Goal: Task Accomplishment & Management: Manage account settings

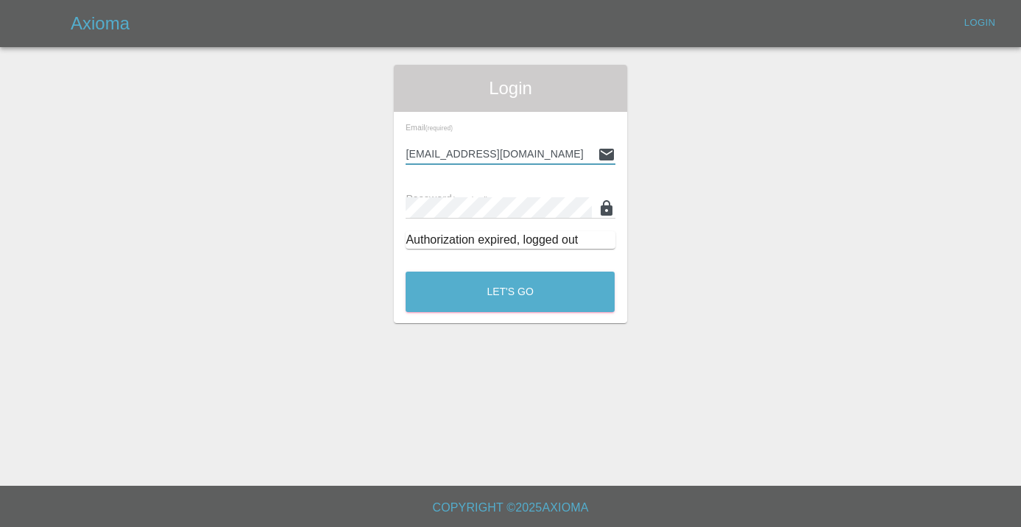
type input "[EMAIL_ADDRESS][DOMAIN_NAME]"
click at [510, 292] on button "Let's Go" at bounding box center [510, 292] width 209 height 40
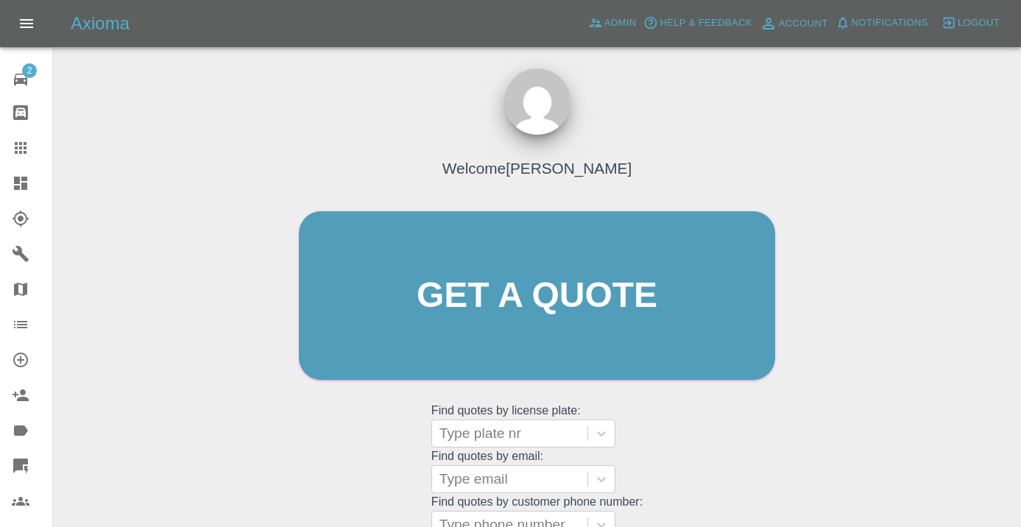
click at [744, 386] on div "Get a quote Get a quote" at bounding box center [536, 296] width 507 height 198
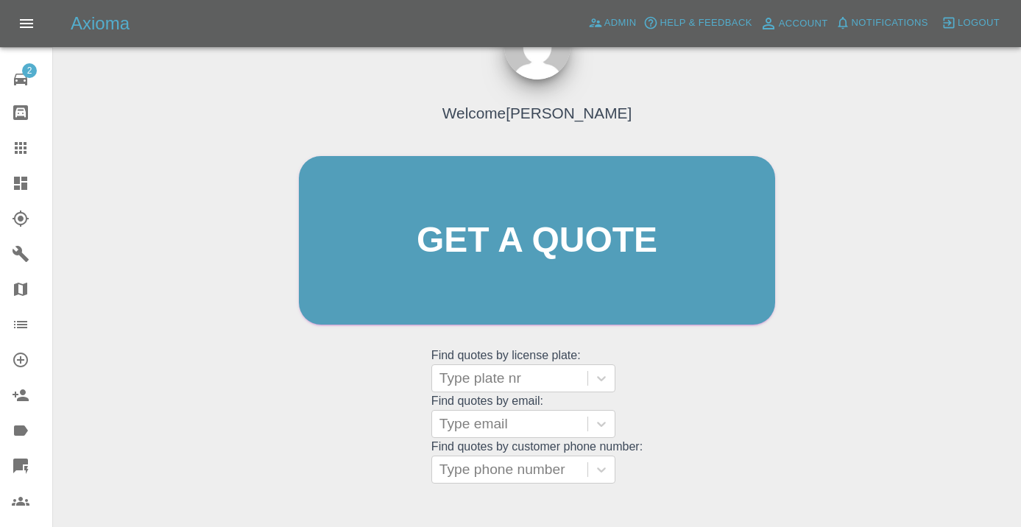
scroll to position [167, 0]
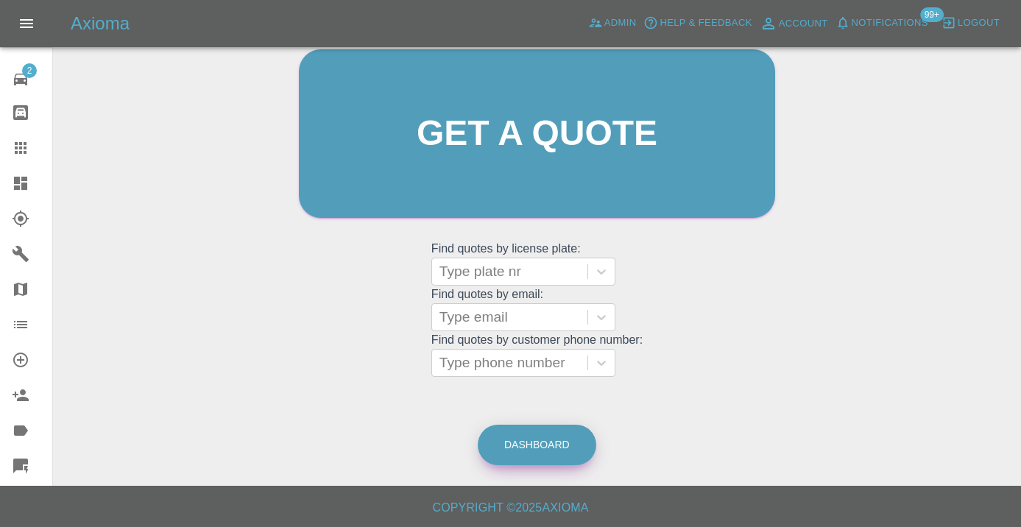
click at [532, 430] on link "Dashboard" at bounding box center [537, 445] width 119 height 40
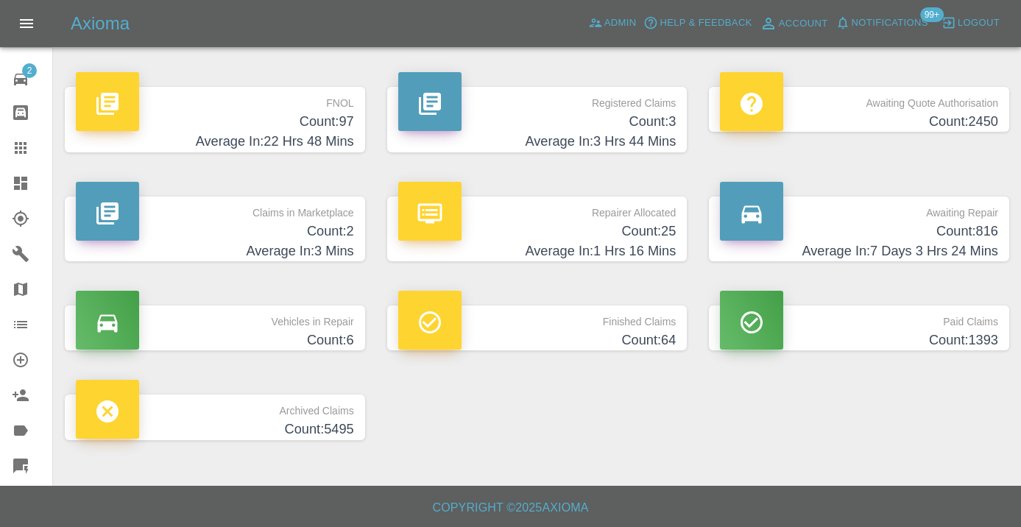
click at [20, 145] on icon at bounding box center [21, 148] width 12 height 12
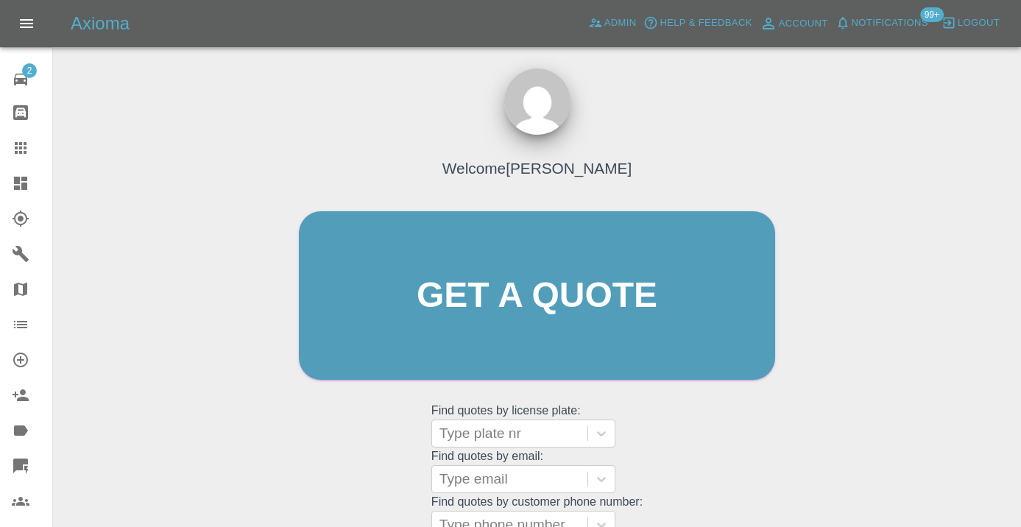
click at [683, 445] on div "Welcome [PERSON_NAME] Get a quote Get a quote Find quotes by license plate: Typ…" at bounding box center [536, 324] width 507 height 445
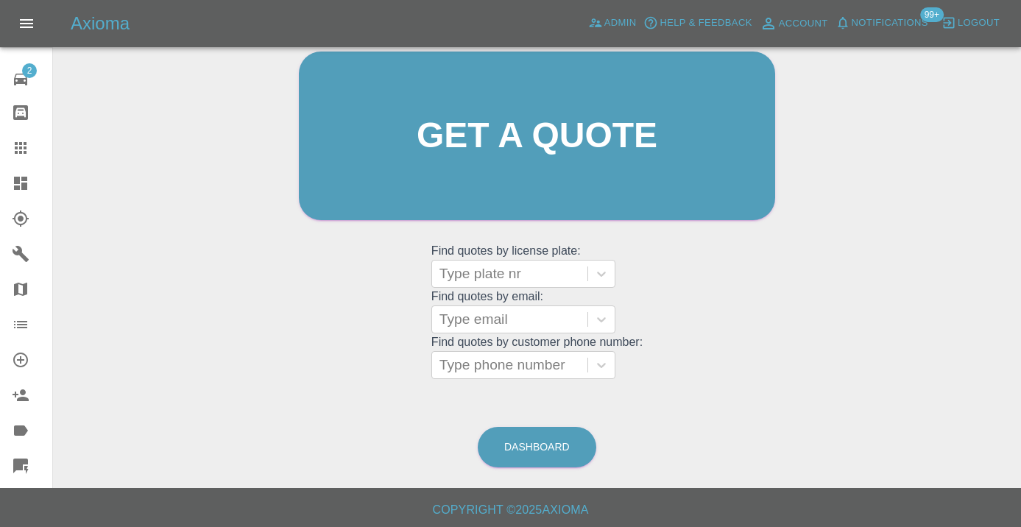
scroll to position [163, 0]
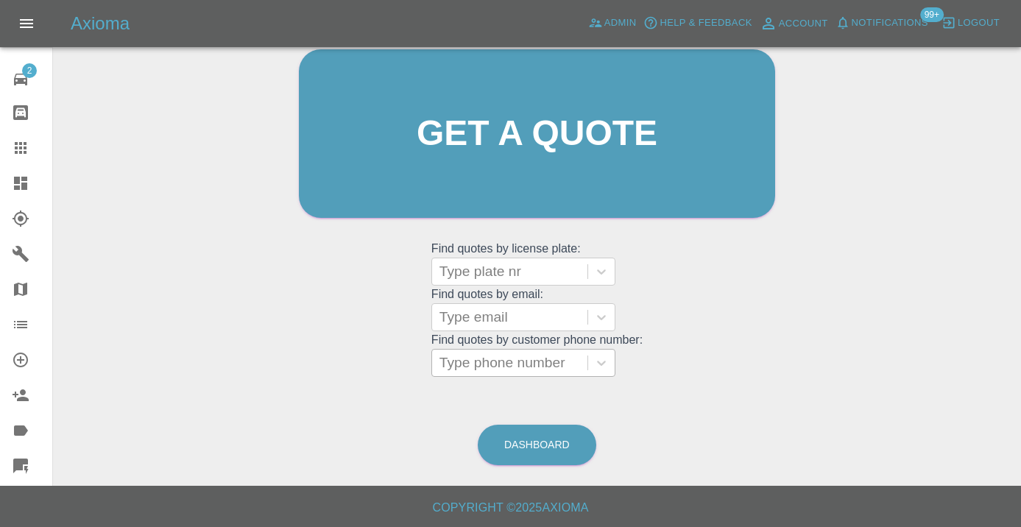
click at [500, 360] on div at bounding box center [509, 363] width 141 height 21
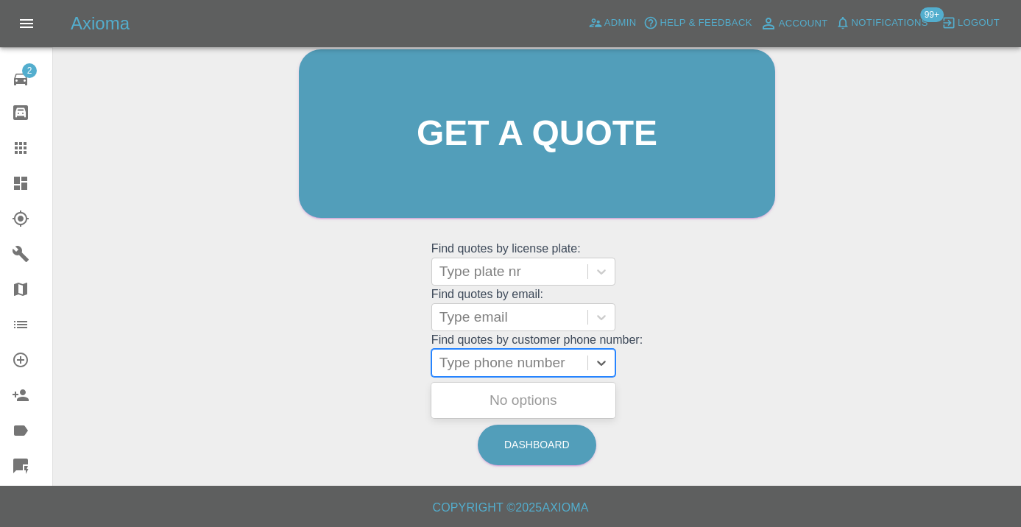
paste input "07729091539"
type input "07729091539"
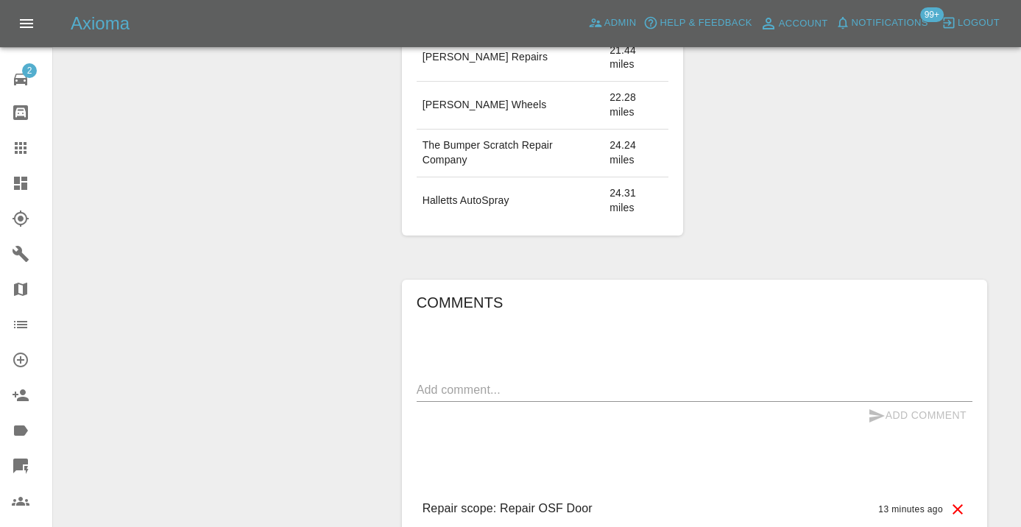
scroll to position [1115, 0]
click at [462, 396] on textarea at bounding box center [695, 387] width 556 height 17
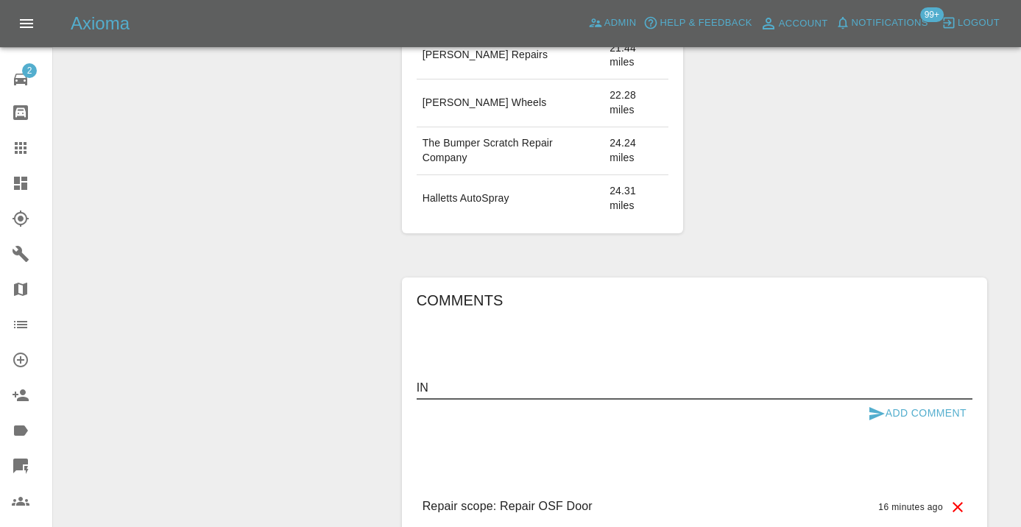
type textarea "I"
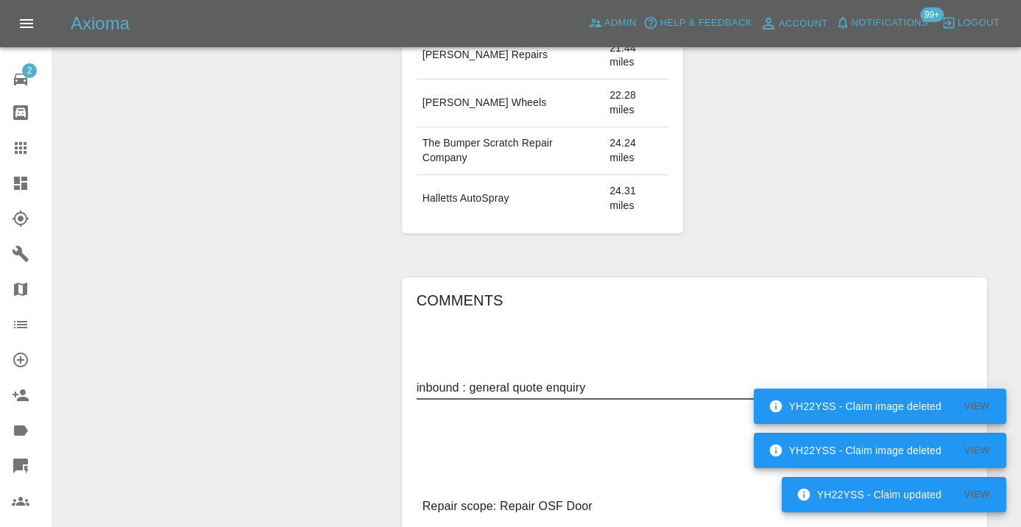
type textarea "inbound : general quote enquiry"
click at [805, 359] on div "Comments inbound : general quote enquiry x Add Comment Repair scope: Repair OSF…" at bounding box center [695, 430] width 556 height 282
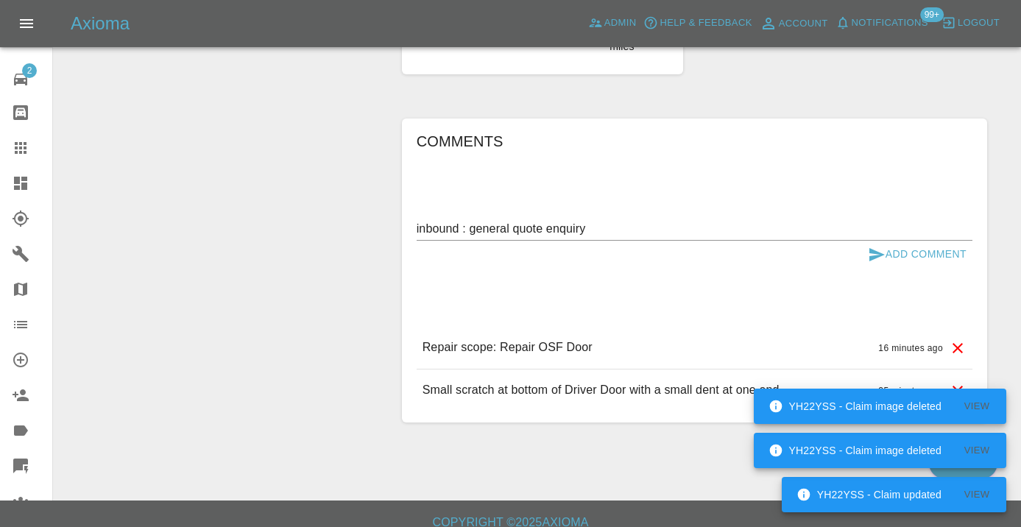
scroll to position [1296, 0]
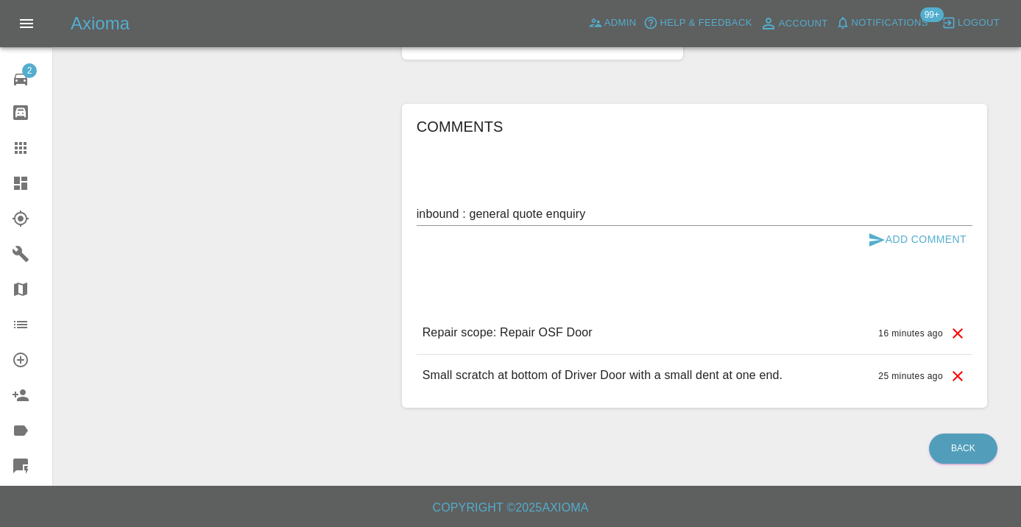
click at [878, 246] on icon "submit" at bounding box center [876, 239] width 15 height 13
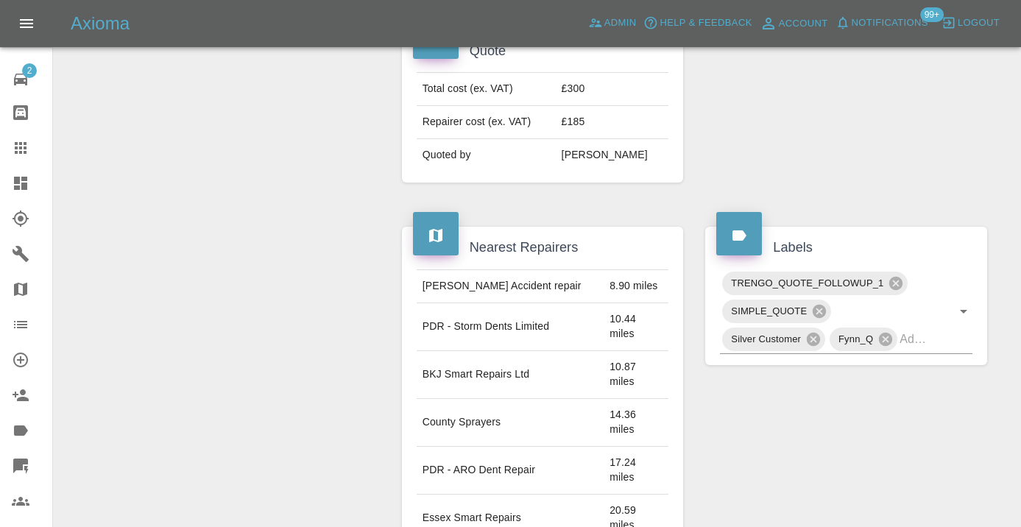
scroll to position [593, 0]
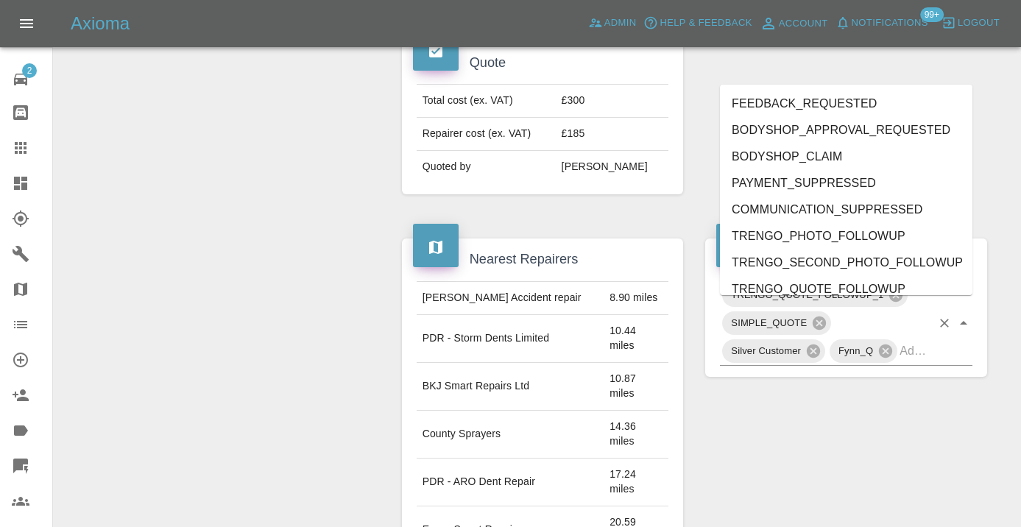
click at [936, 366] on div "TRENGO_QUOTE_FOLLOWUP_1 SIMPLE_QUOTE Silver Customer Fynn_Q" at bounding box center [846, 323] width 253 height 85
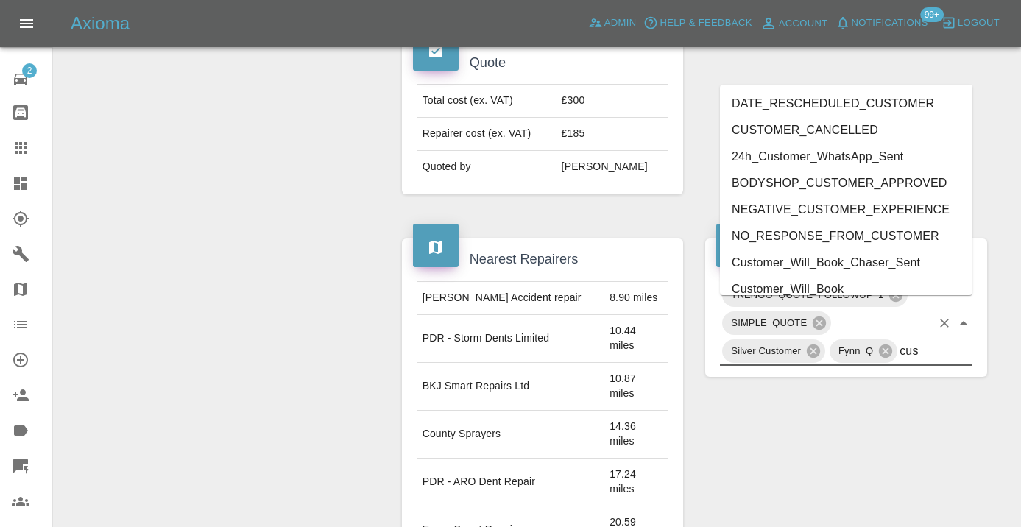
type input "cust"
click at [847, 292] on li "Customer_Will_Book" at bounding box center [846, 289] width 253 height 27
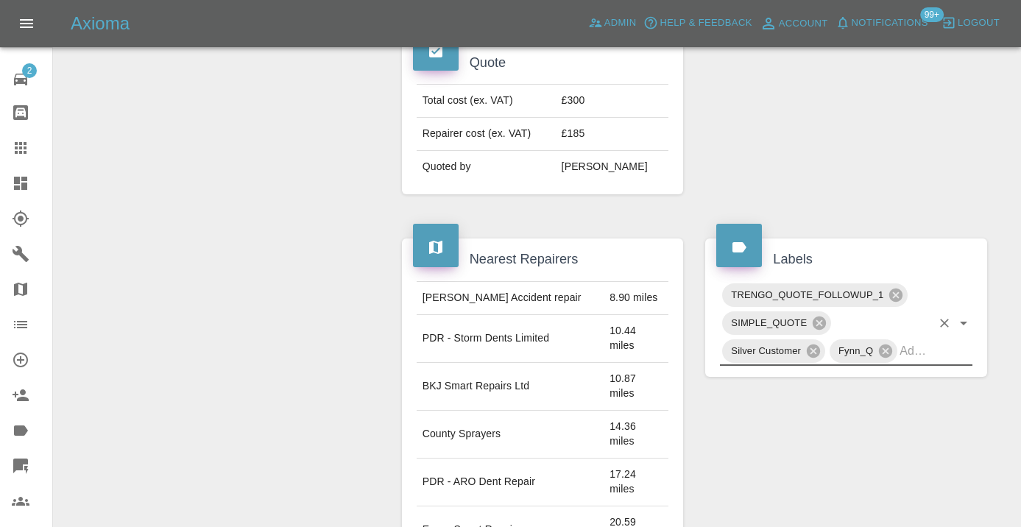
click at [308, 203] on div "Modify Claim Modify Quote Rollback Approve Repair Archive" at bounding box center [222, 377] width 315 height 1623
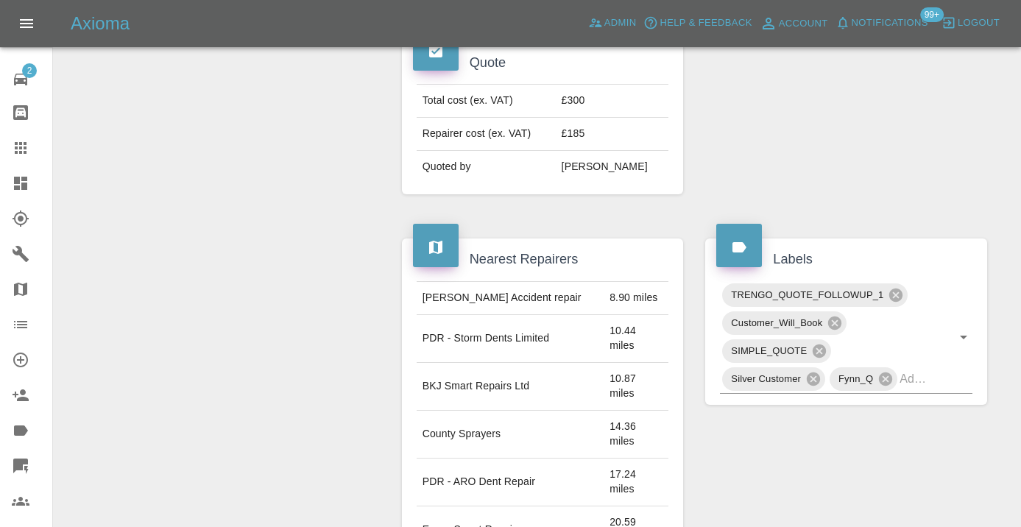
click at [805, 189] on div at bounding box center [846, 118] width 304 height 197
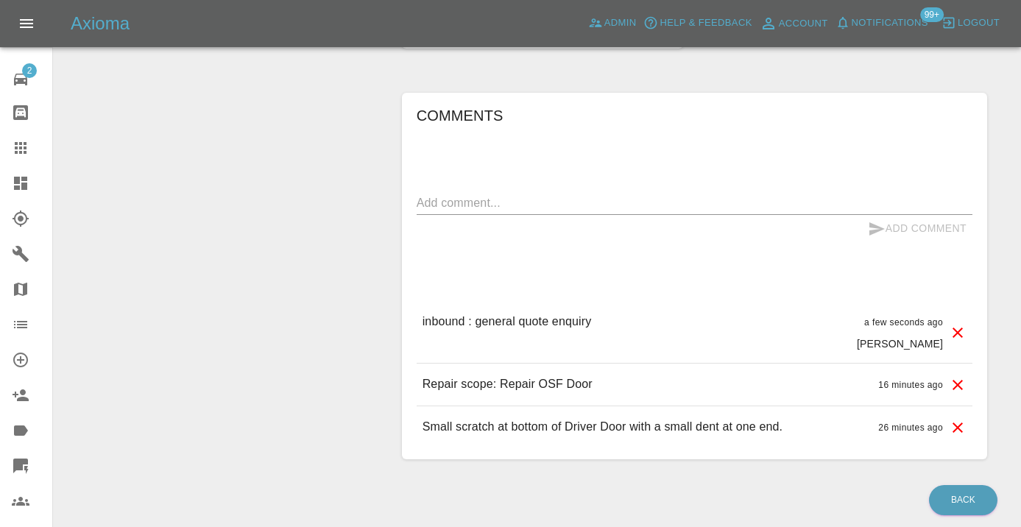
scroll to position [1277, 0]
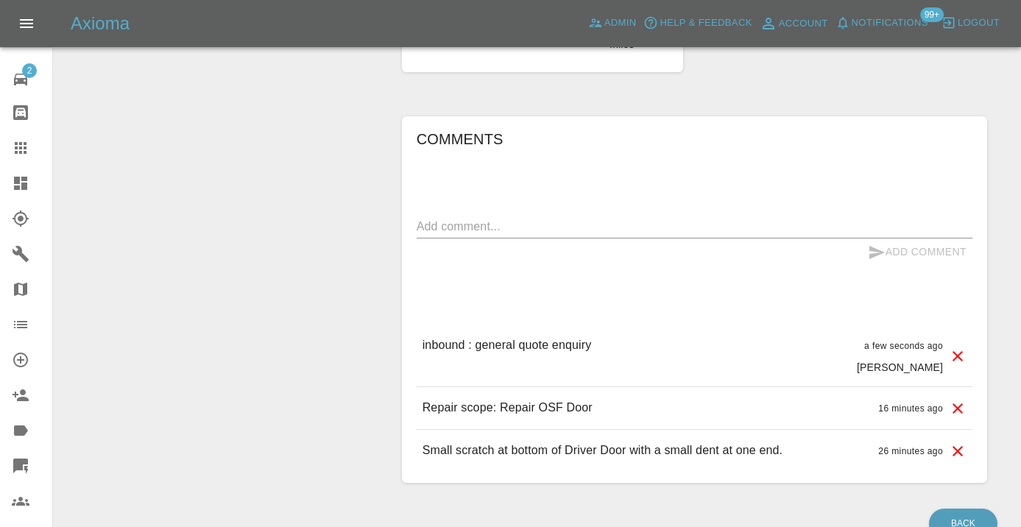
click at [29, 149] on icon at bounding box center [21, 148] width 18 height 18
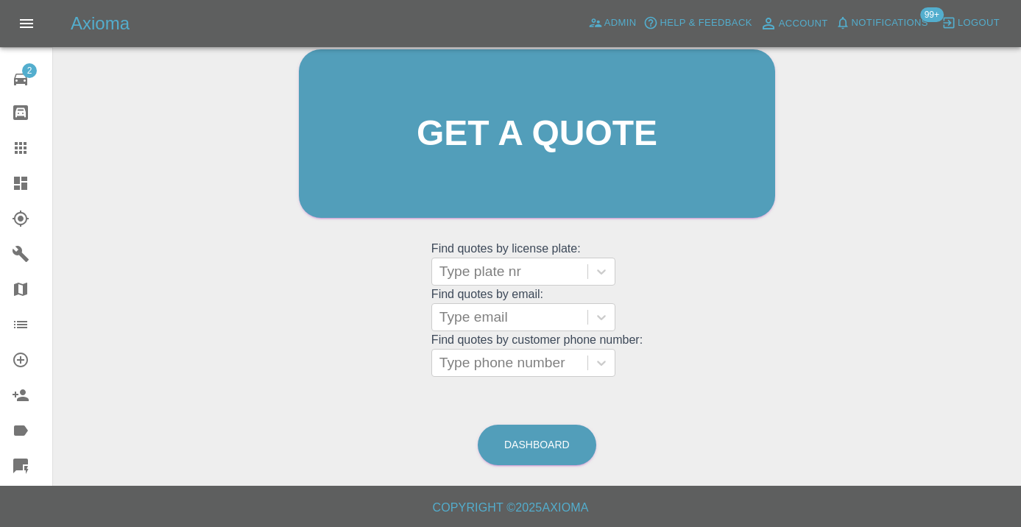
scroll to position [161, 0]
click at [526, 437] on link "Dashboard" at bounding box center [537, 446] width 119 height 40
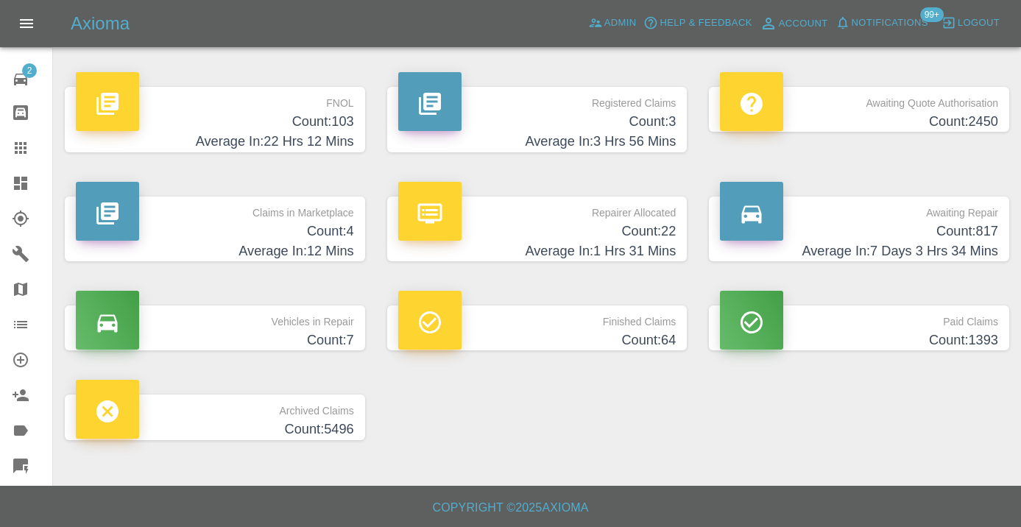
click at [934, 243] on h4 "Average In: 7 Days 3 Hrs 34 Mins" at bounding box center [859, 251] width 278 height 20
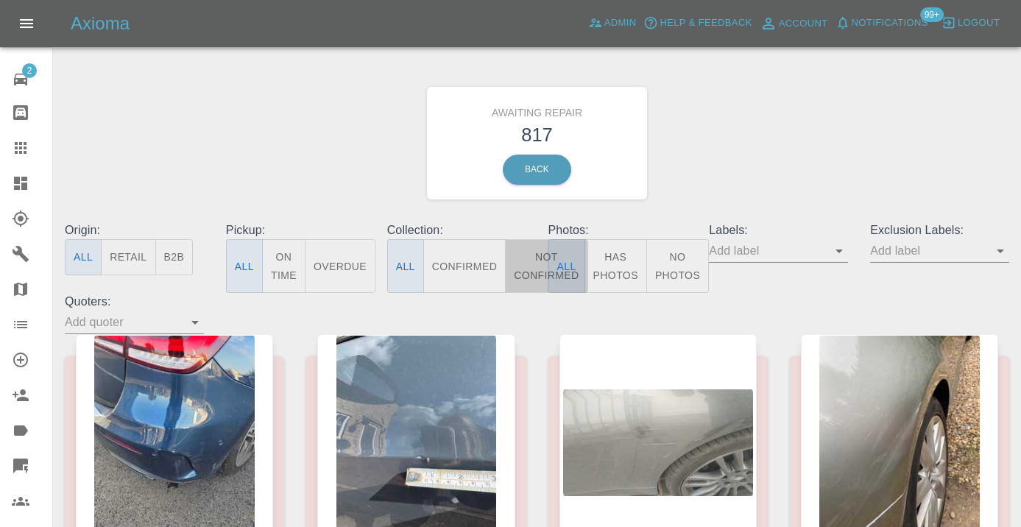
click at [522, 263] on button "Not Confirmed" at bounding box center [546, 266] width 82 height 54
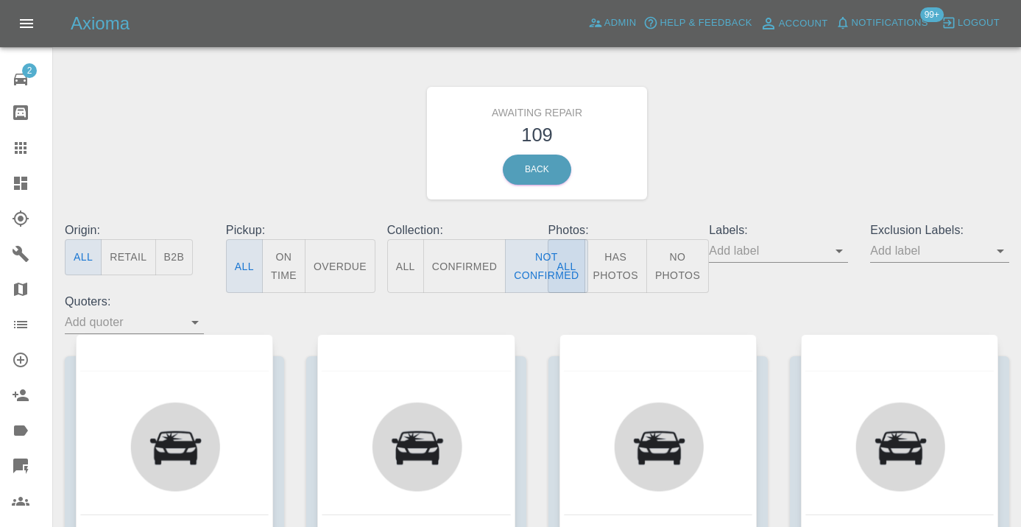
click at [774, 150] on div "Awaiting Repair 109 Back" at bounding box center [537, 143] width 967 height 157
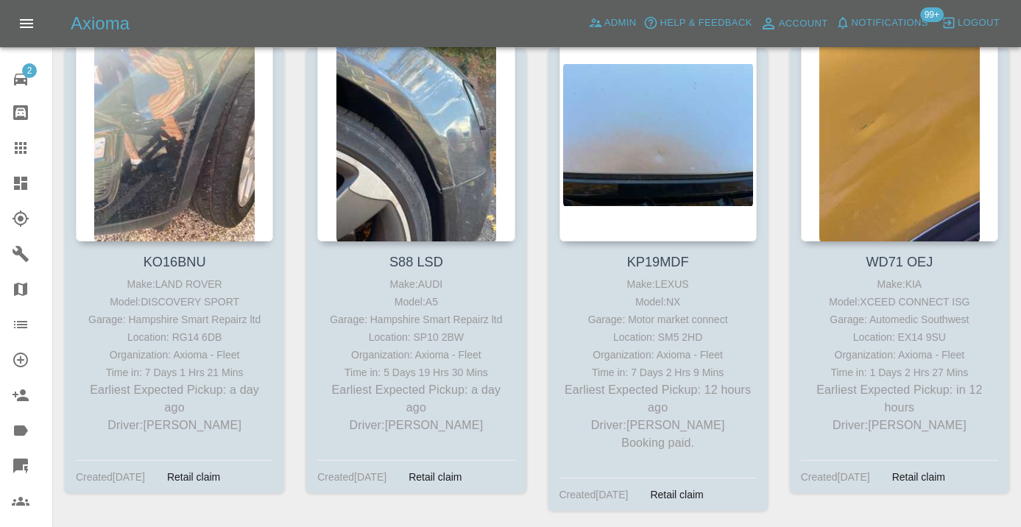
scroll to position [305, 0]
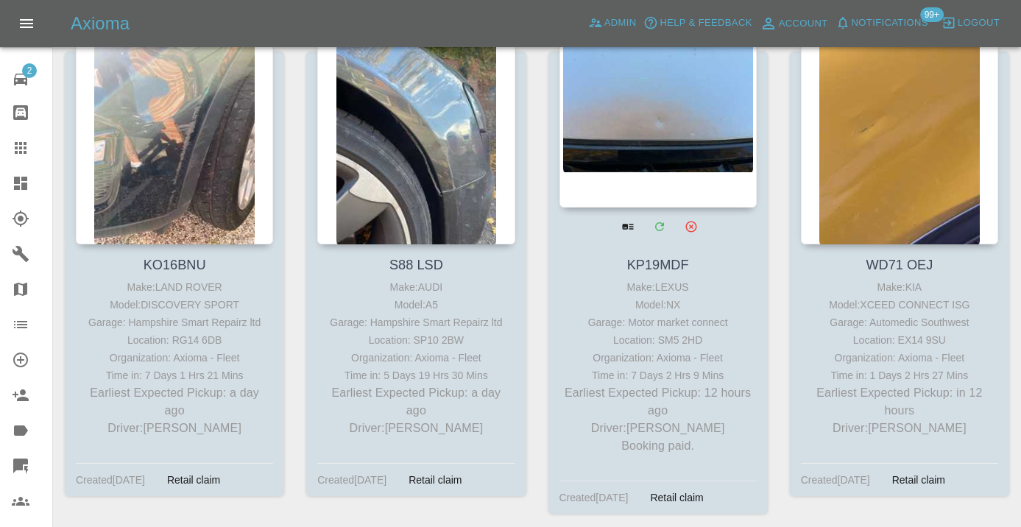
click at [668, 88] on div at bounding box center [657, 100] width 197 height 215
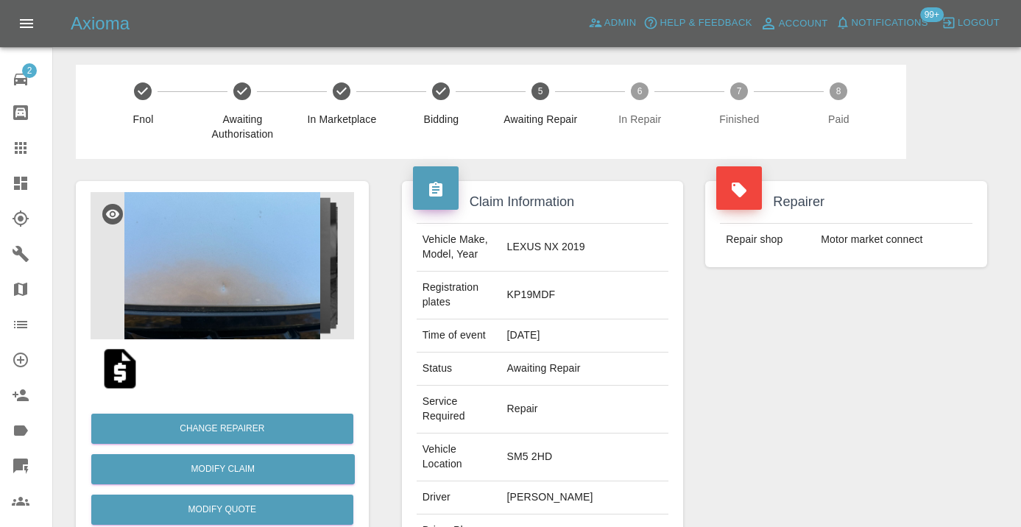
copy td "07446836534"
click at [888, 380] on div "Repairer Repair shop Motor market connect" at bounding box center [846, 415] width 304 height 513
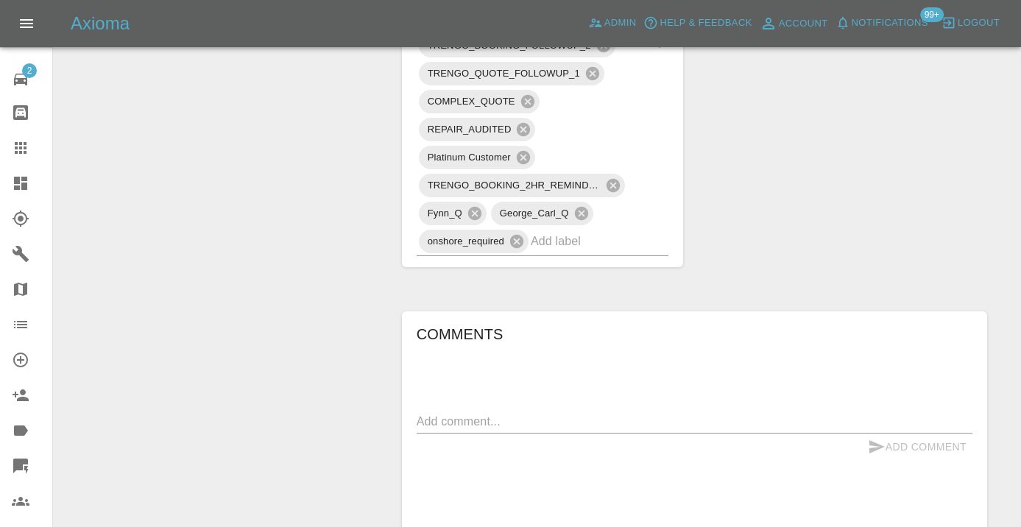
scroll to position [1240, 0]
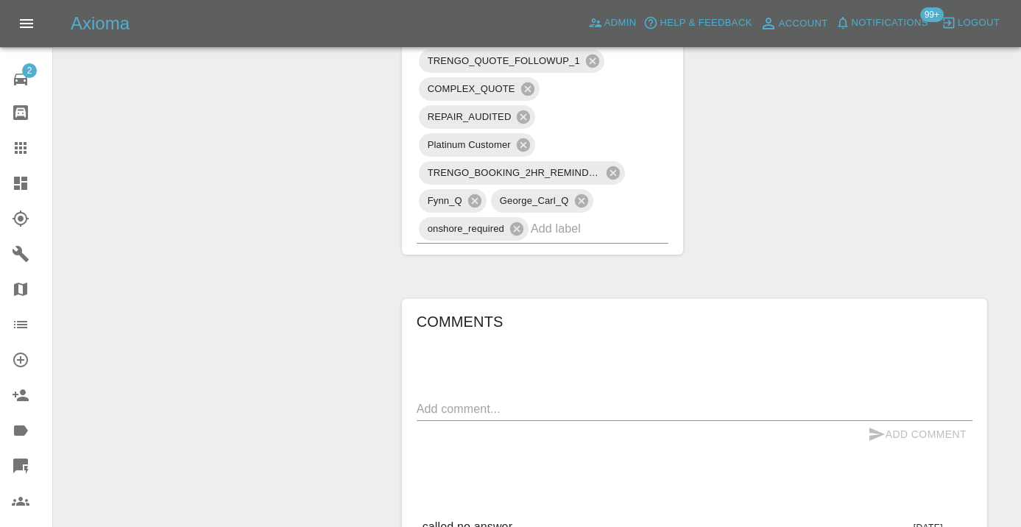
click at [450, 400] on textarea at bounding box center [695, 408] width 556 height 17
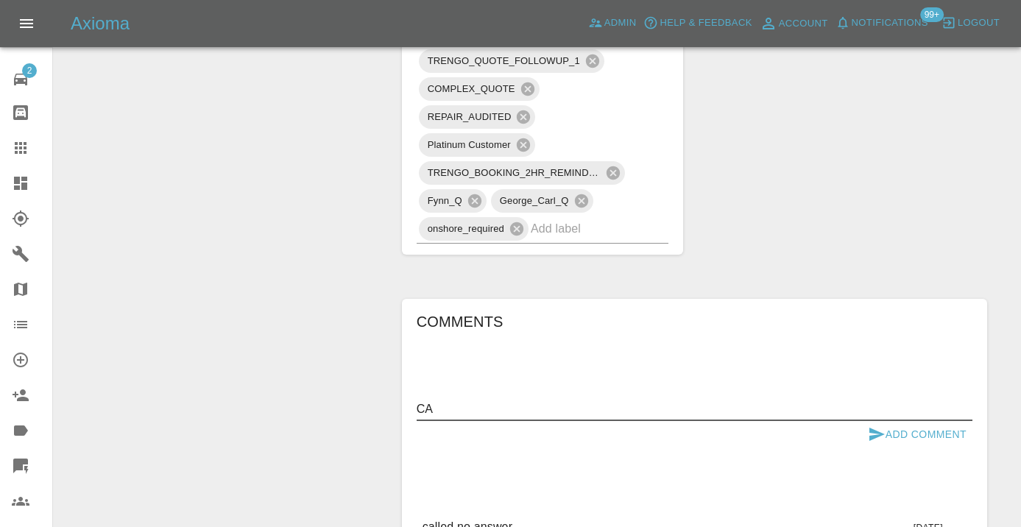
type textarea "C"
type textarea "called no answer : voice mailbox"
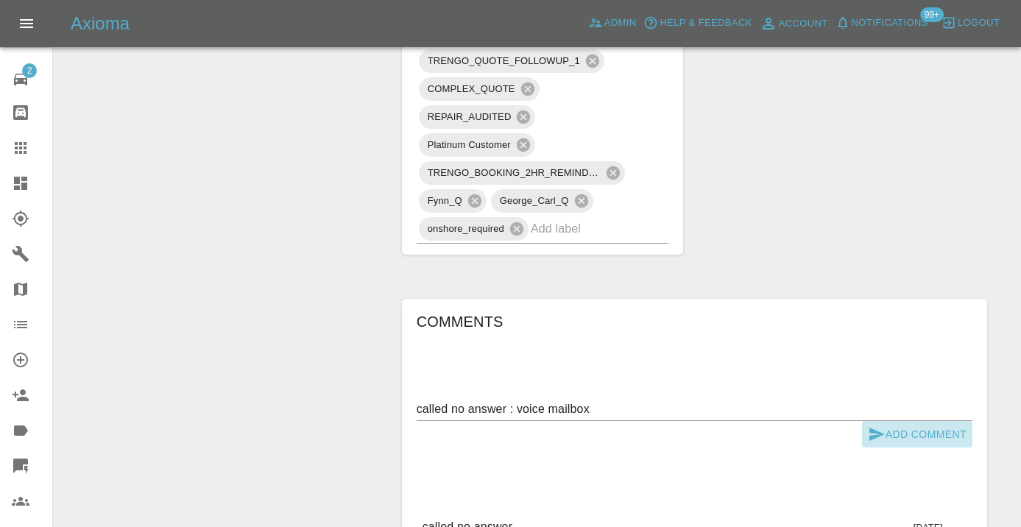
click at [875, 426] on icon "submit" at bounding box center [877, 435] width 18 height 18
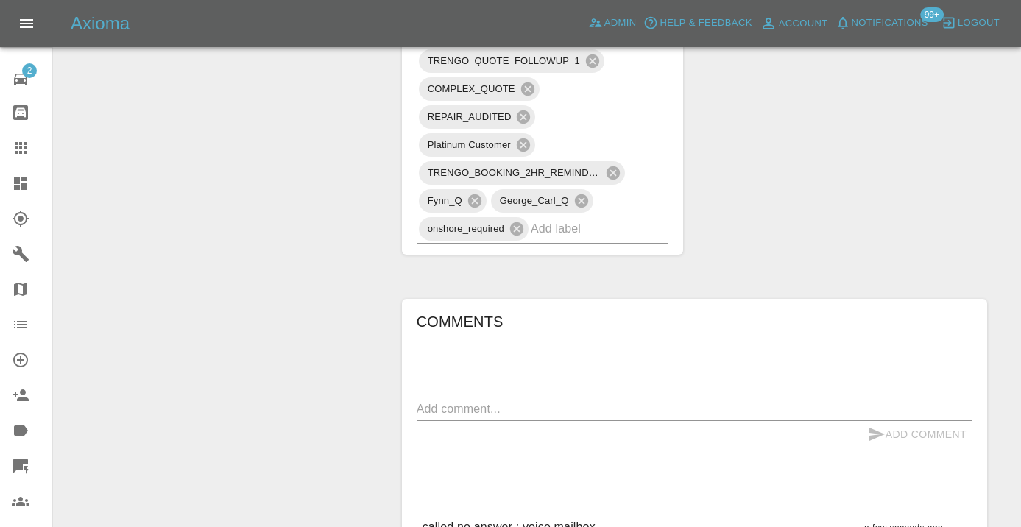
click at [742, 126] on div "Claim Information Vehicle Make, Model, Year LEXUS NX 2019 Registration plates K…" at bounding box center [694, 130] width 607 height 2423
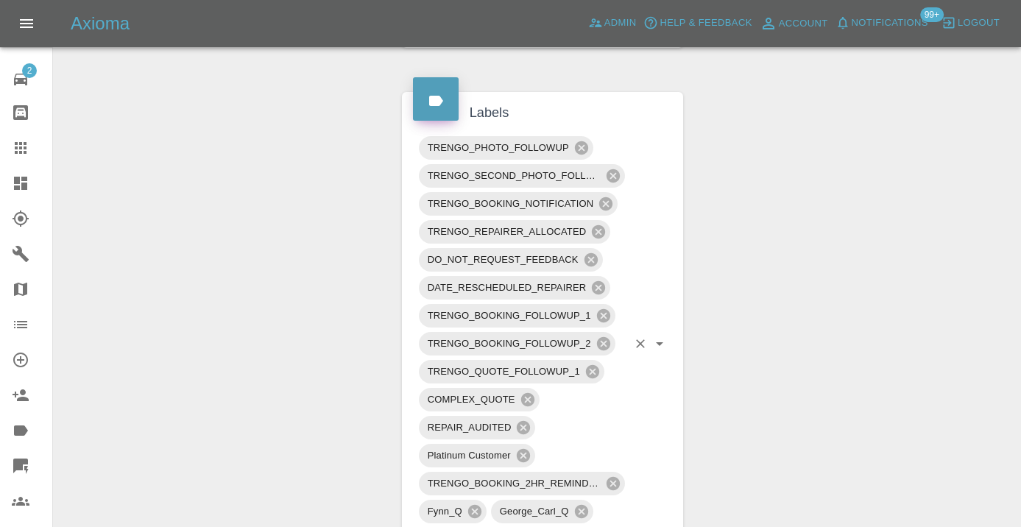
scroll to position [921, 0]
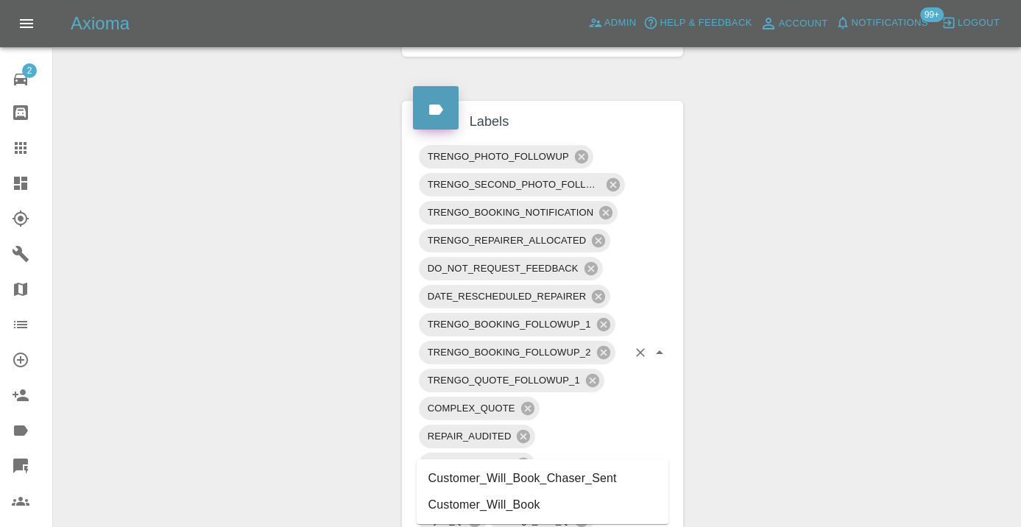
type input "customer_wil"
click at [529, 500] on li "Customer_Will_Book" at bounding box center [543, 505] width 253 height 27
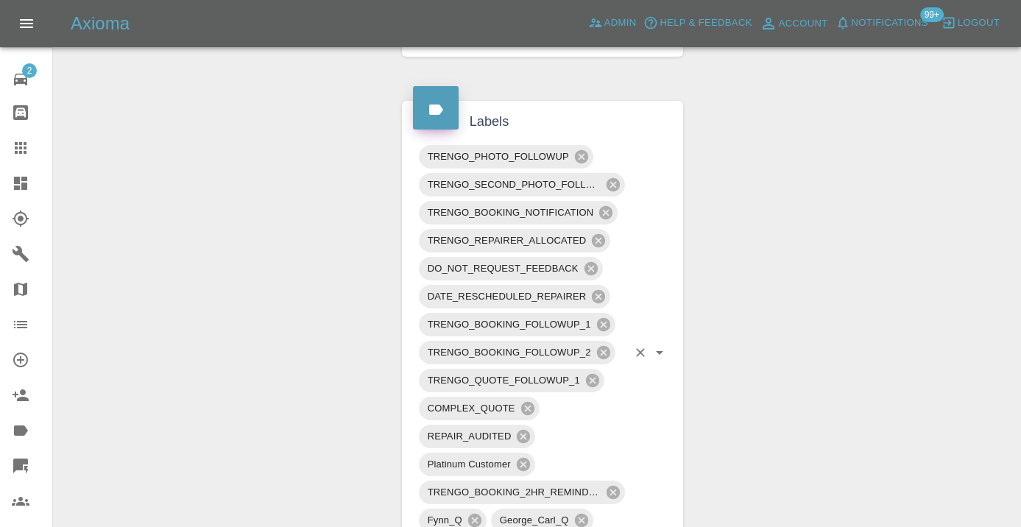
click at [251, 198] on div "Change Repairer Modify Claim Modify Quote Rollback Submit Payment Archive" at bounding box center [222, 449] width 315 height 2423
click at [21, 148] on icon at bounding box center [21, 148] width 12 height 12
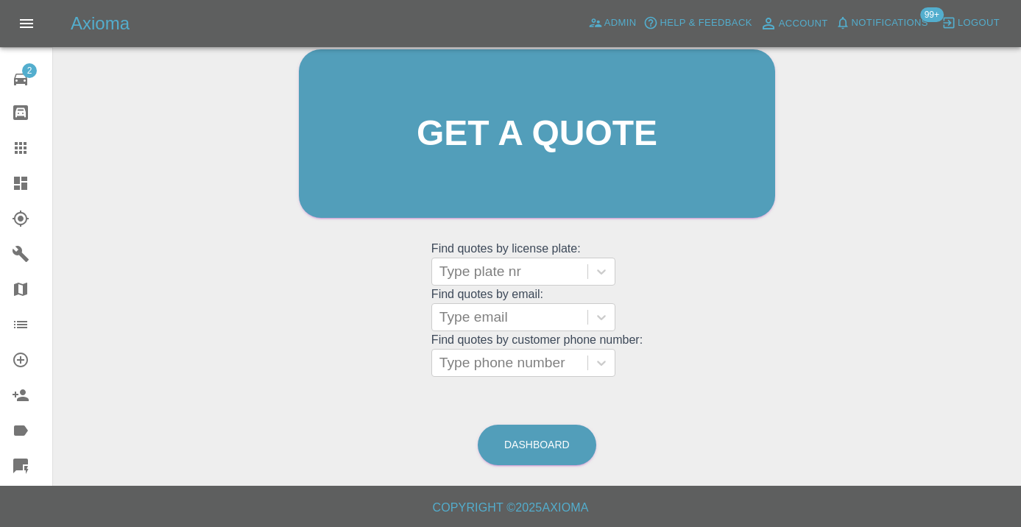
scroll to position [161, 0]
click at [559, 453] on link "Dashboard" at bounding box center [537, 446] width 119 height 40
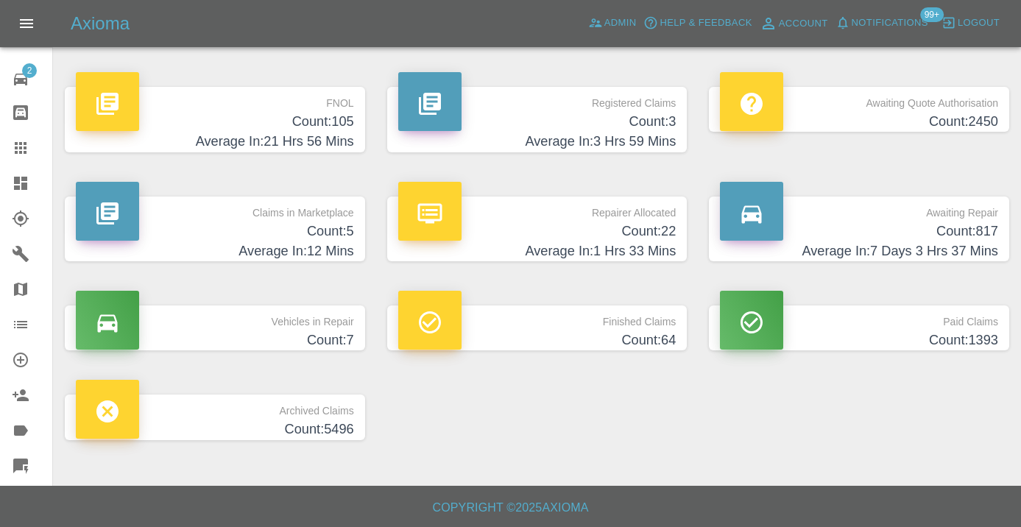
click at [926, 236] on h4 "Count: 817" at bounding box center [859, 232] width 278 height 20
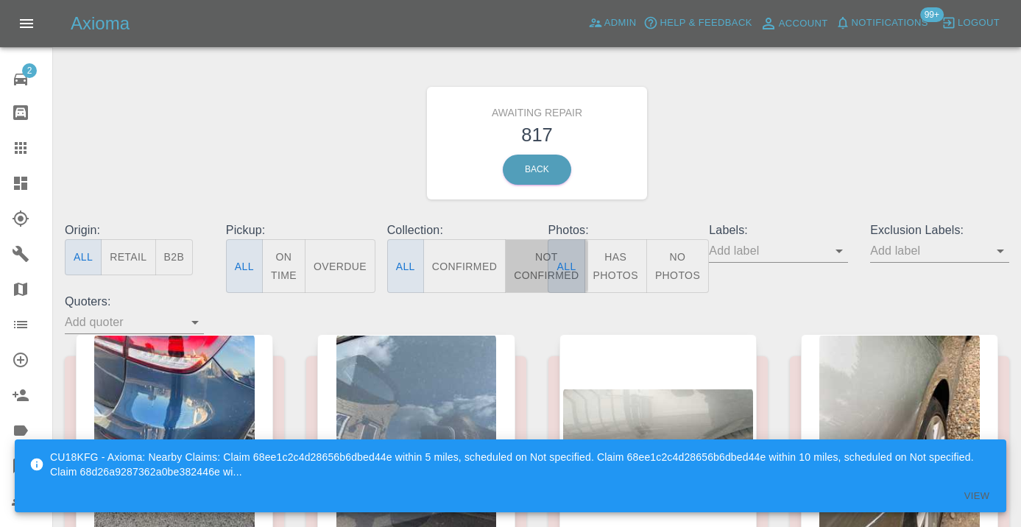
click at [529, 266] on button "Not Confirmed" at bounding box center [546, 266] width 82 height 54
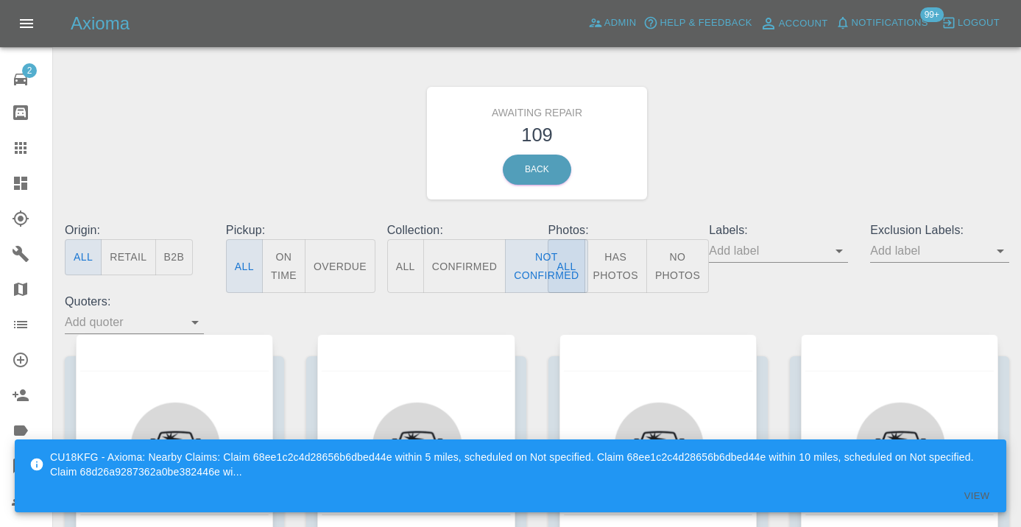
click at [848, 145] on div "Awaiting Repair 109 Back" at bounding box center [537, 143] width 967 height 157
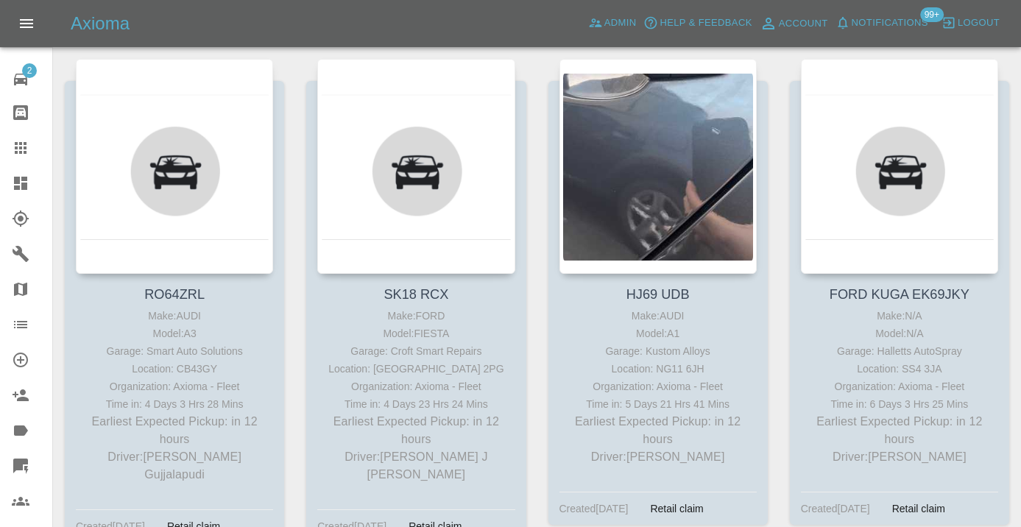
scroll to position [784, 0]
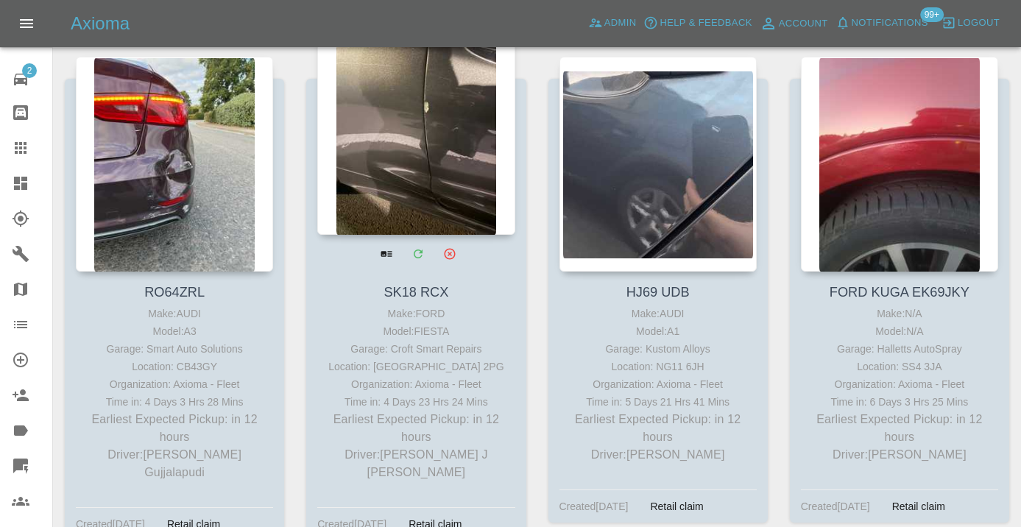
click at [427, 138] on div at bounding box center [415, 127] width 197 height 215
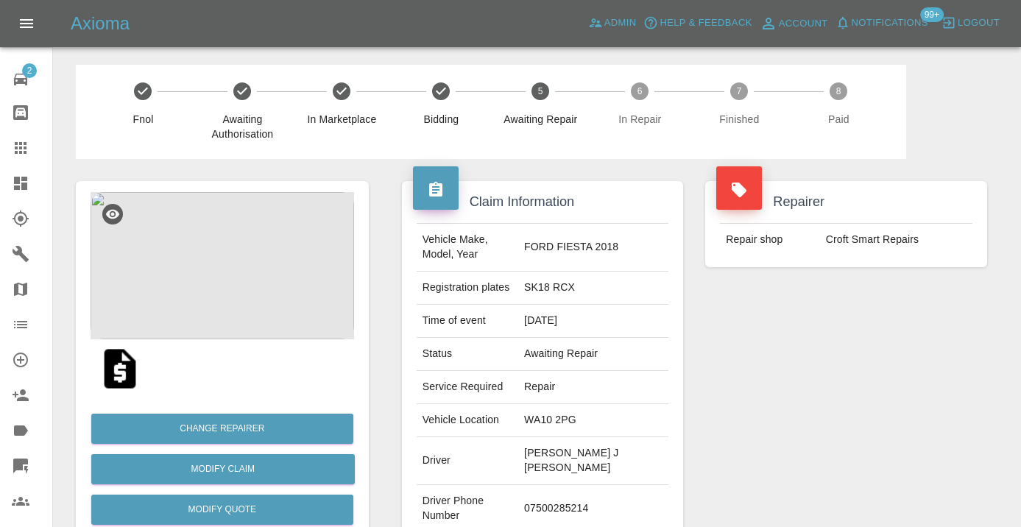
click at [605, 485] on td "07500285214" at bounding box center [593, 509] width 150 height 48
copy td "07500285214"
click at [913, 342] on div "Repairer Repair shop Croft Smart Repairs" at bounding box center [846, 386] width 304 height 454
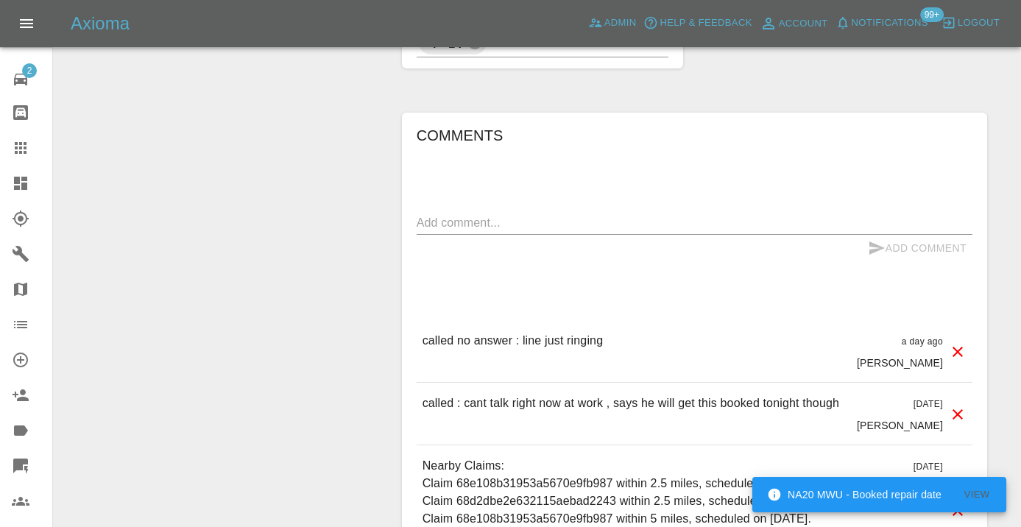
scroll to position [1165, 0]
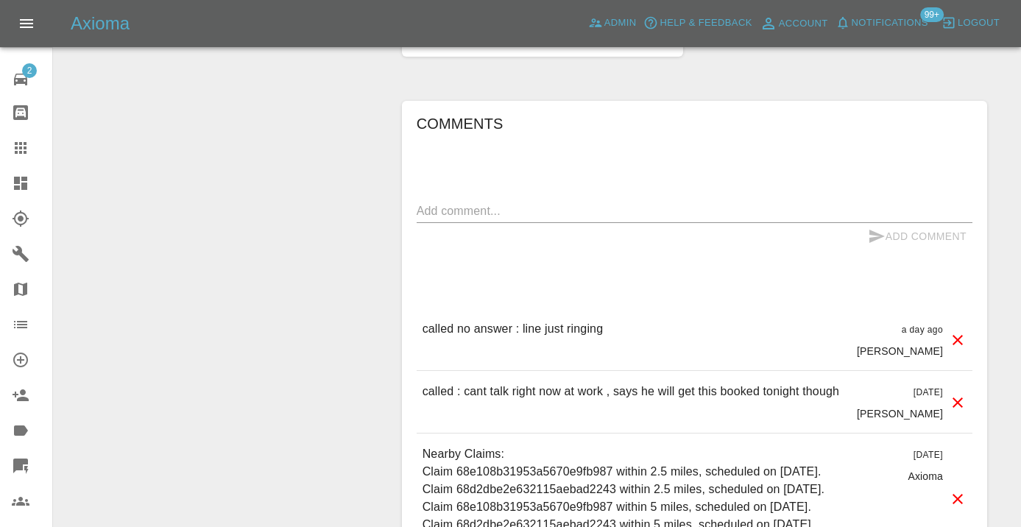
click at [450, 202] on textarea at bounding box center [695, 210] width 556 height 17
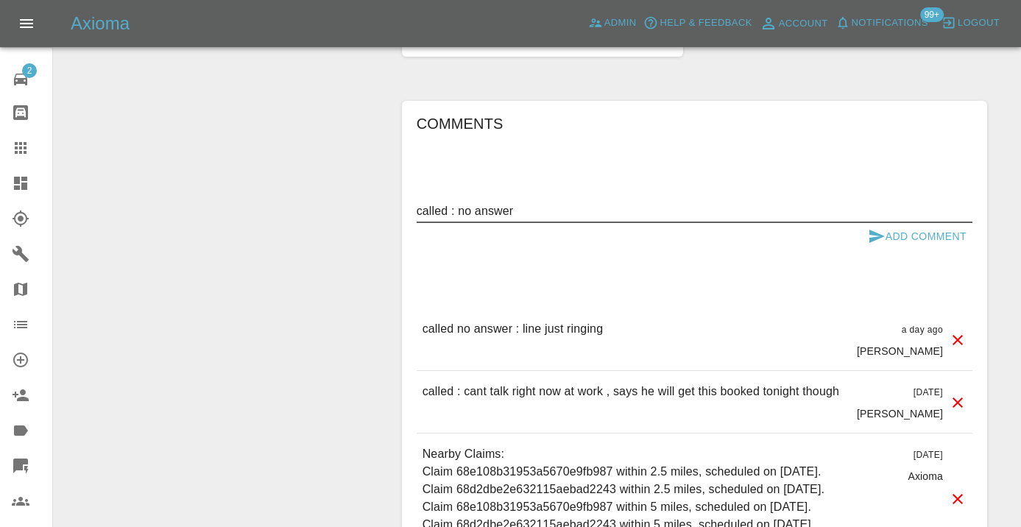
type textarea "called : no answer"
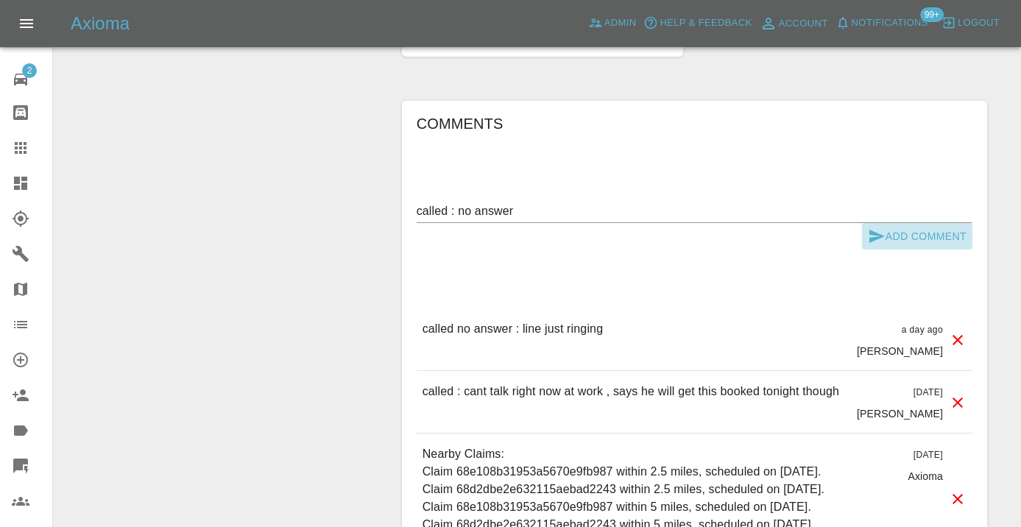
click at [878, 227] on icon "submit" at bounding box center [877, 236] width 18 height 18
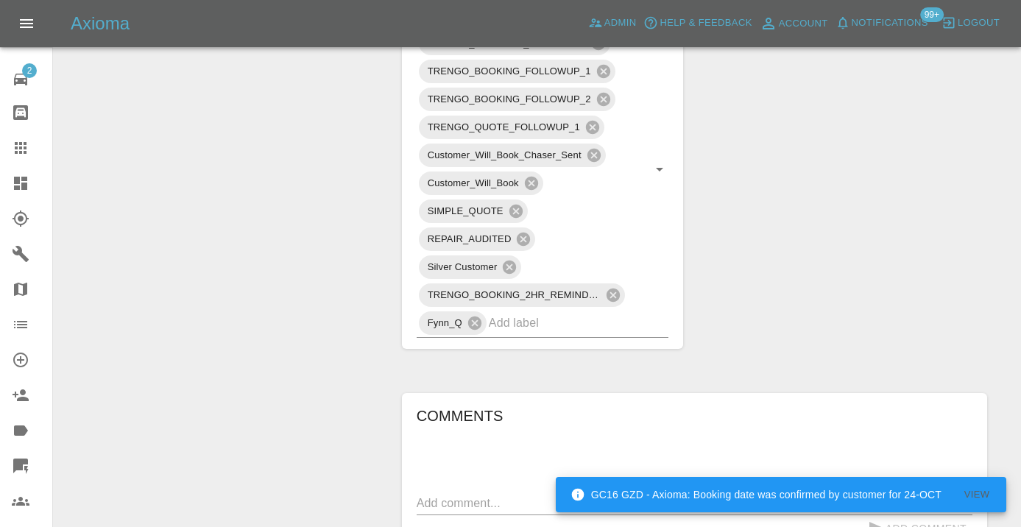
scroll to position [875, 0]
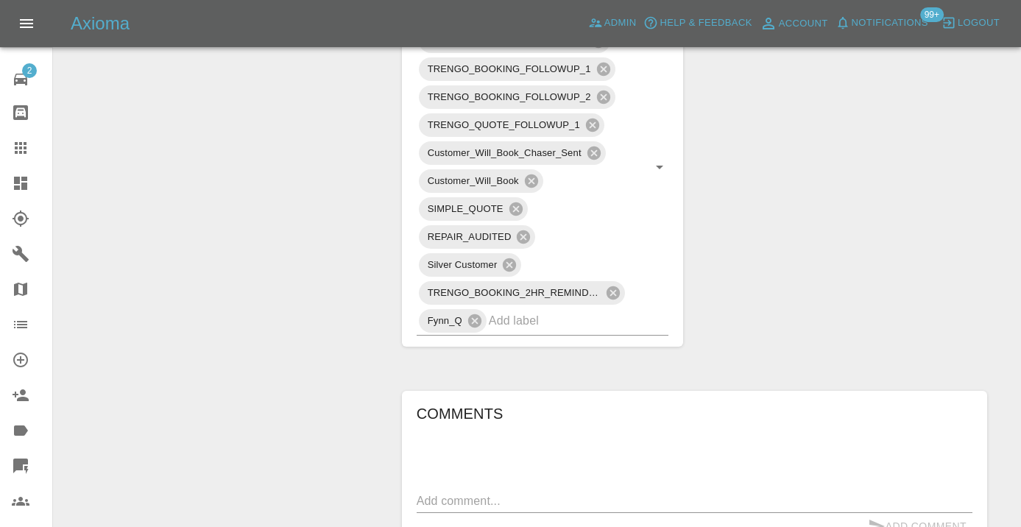
click at [24, 150] on icon at bounding box center [21, 148] width 18 height 18
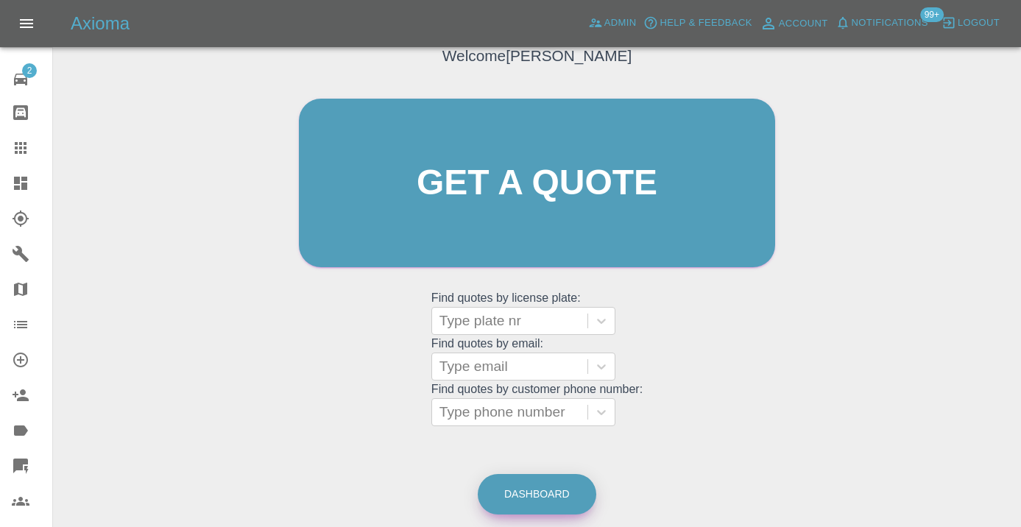
click at [544, 484] on link "Dashboard" at bounding box center [537, 494] width 119 height 40
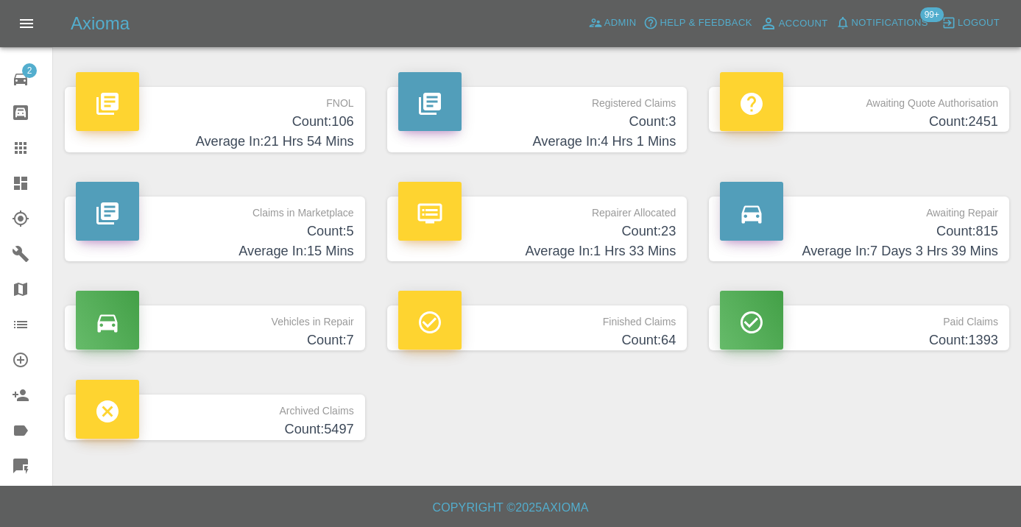
click at [964, 232] on h4 "Count: 815" at bounding box center [859, 232] width 278 height 20
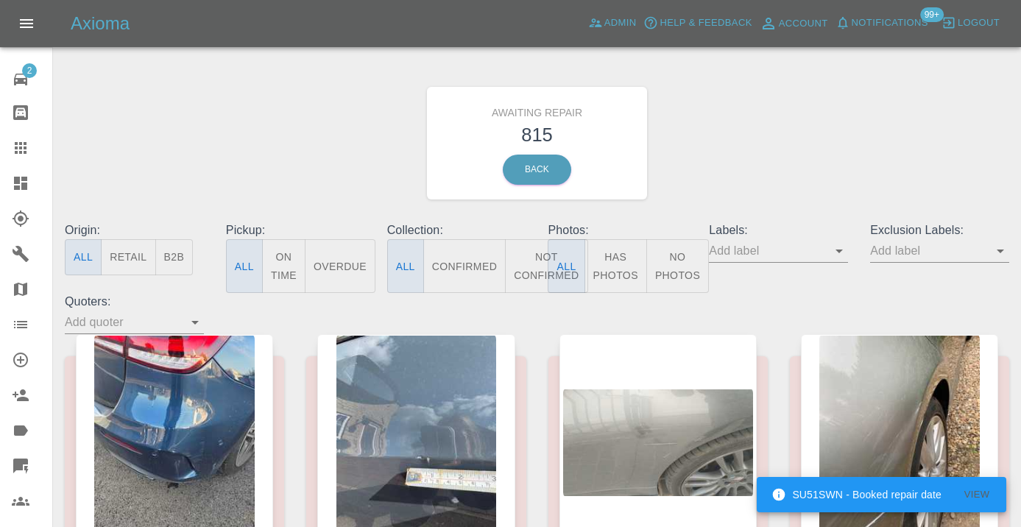
click at [529, 266] on button "Not Confirmed" at bounding box center [546, 266] width 82 height 54
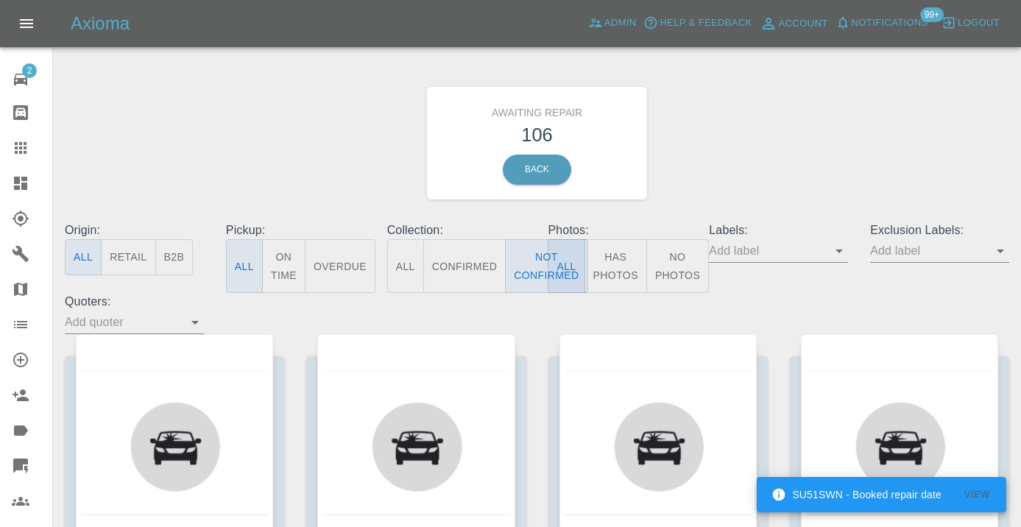
click at [730, 194] on div "Awaiting Repair 106 Back" at bounding box center [537, 143] width 967 height 157
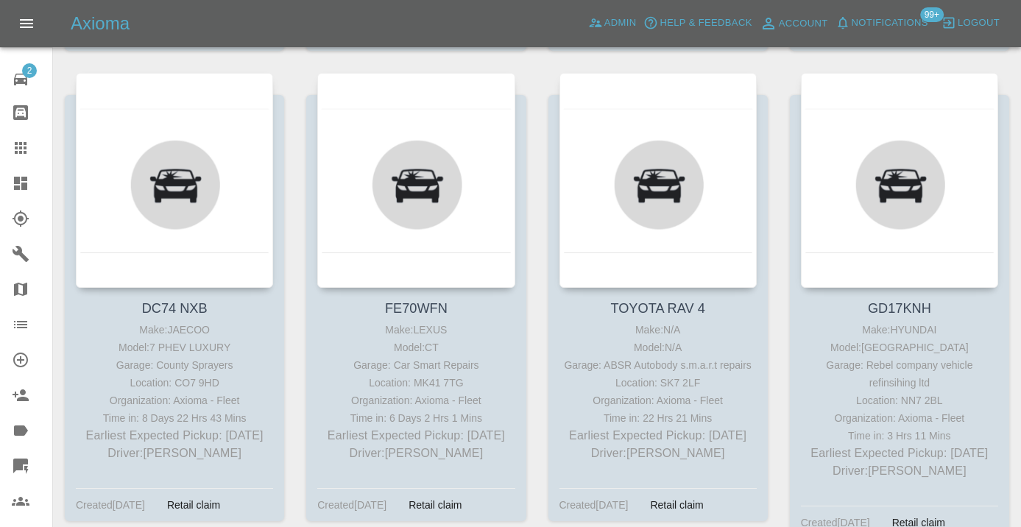
scroll to position [2278, 0]
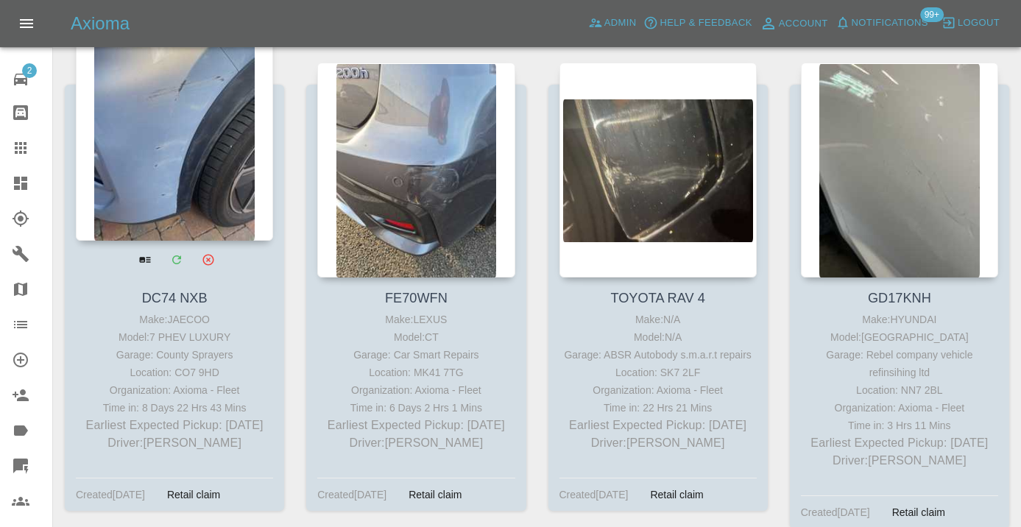
click at [145, 133] on div at bounding box center [174, 133] width 197 height 215
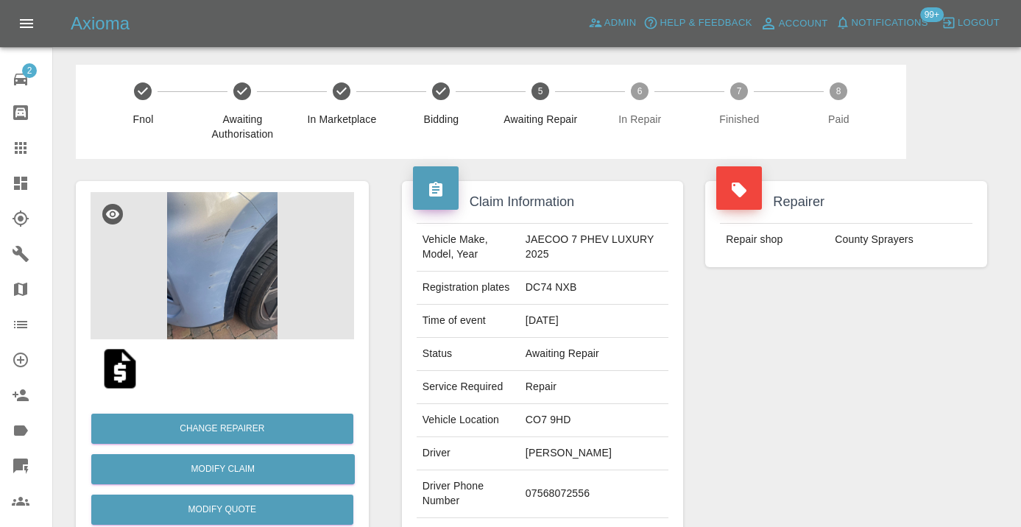
click at [580, 487] on td "07568072556" at bounding box center [594, 494] width 149 height 48
copy td "07568072556"
click at [870, 385] on div "Repairer Repair shop County Sprayers" at bounding box center [846, 378] width 304 height 439
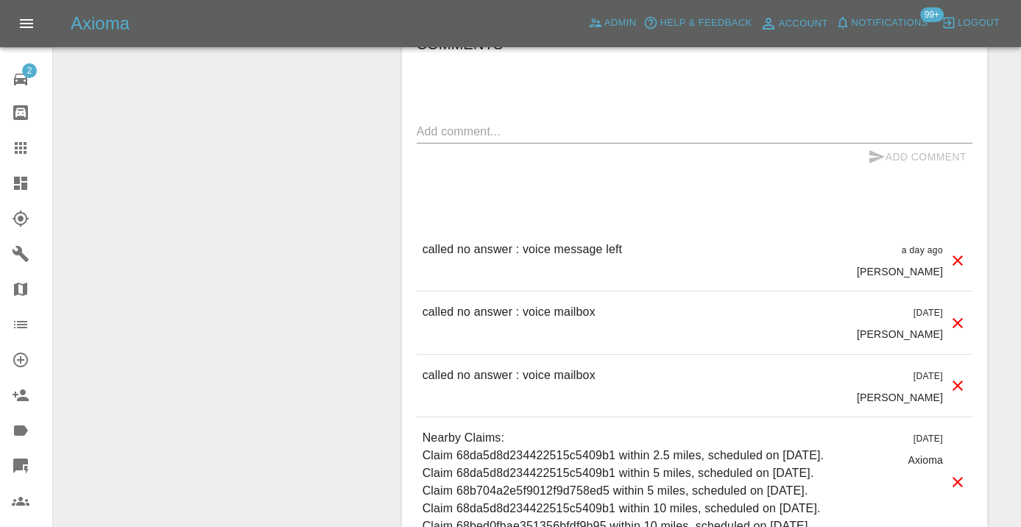
scroll to position [1451, 0]
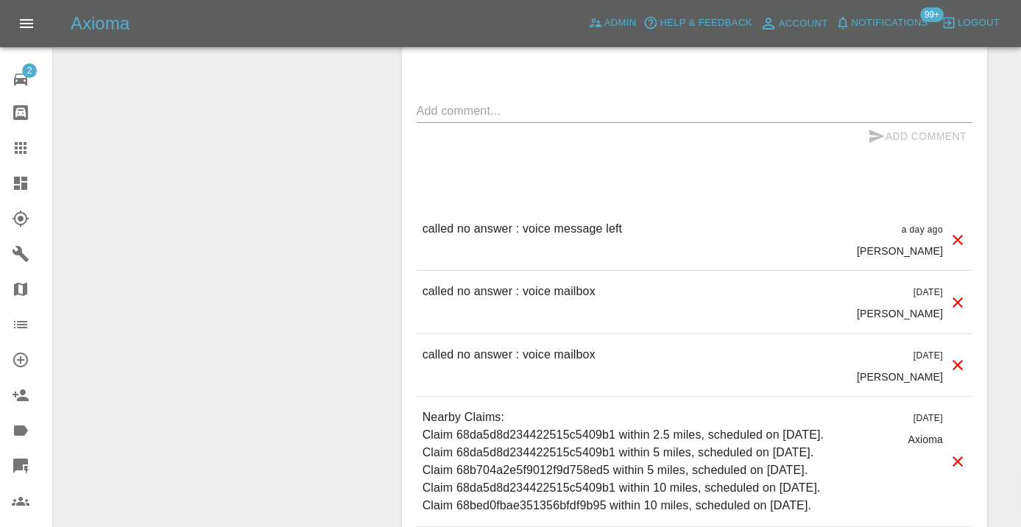
click at [440, 102] on textarea at bounding box center [695, 110] width 556 height 17
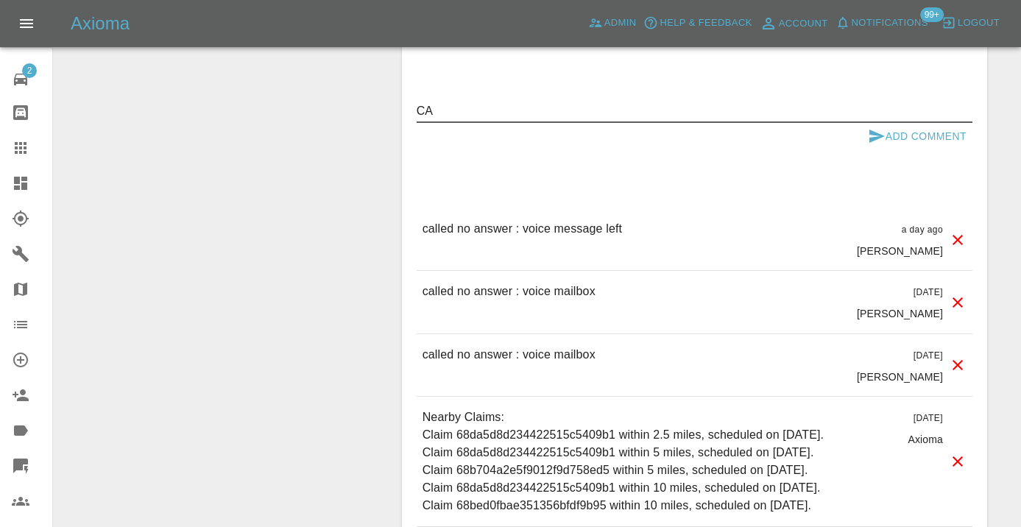
type textarea "C"
type textarea "called no longer interested"
click at [878, 127] on icon "submit" at bounding box center [877, 136] width 18 height 18
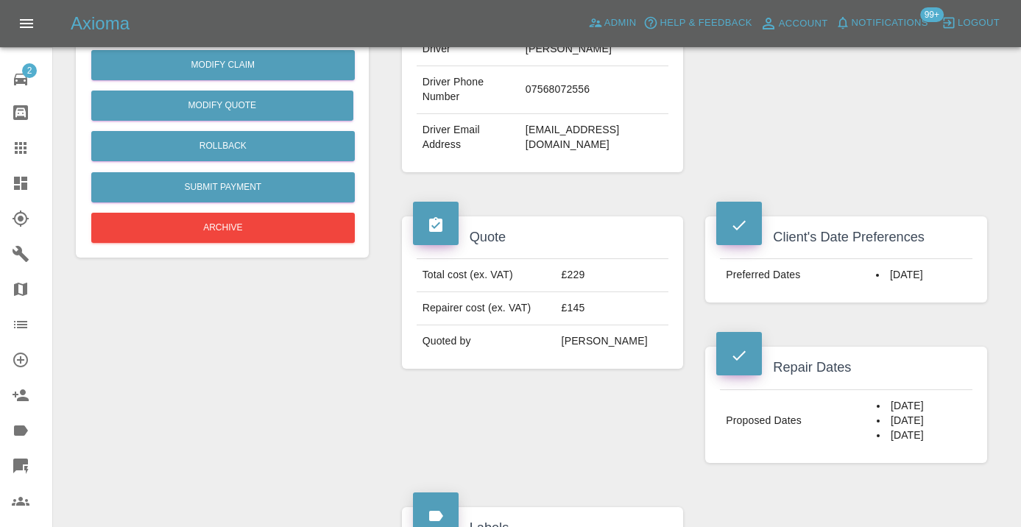
scroll to position [382, 0]
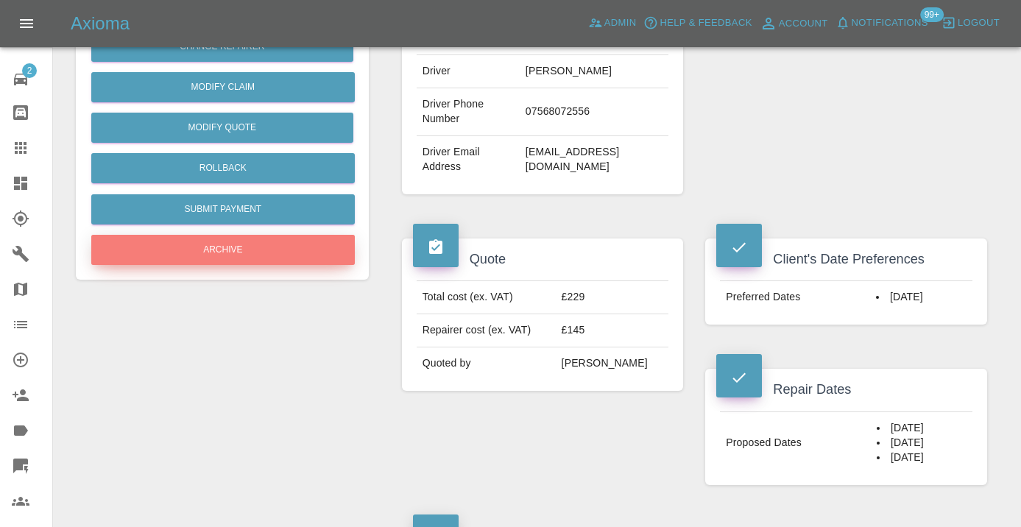
click at [257, 264] on button "Archive" at bounding box center [223, 250] width 264 height 30
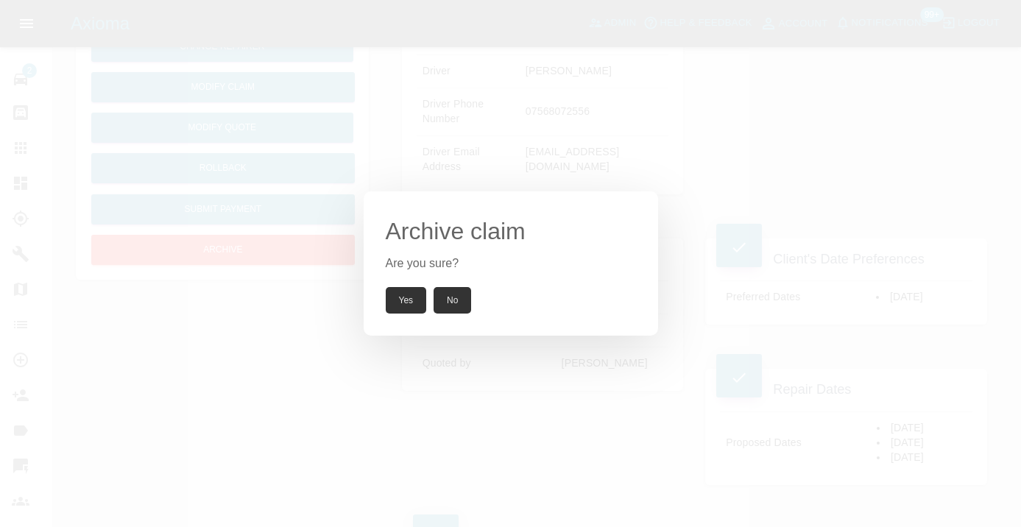
click at [402, 300] on button "Yes" at bounding box center [406, 300] width 41 height 27
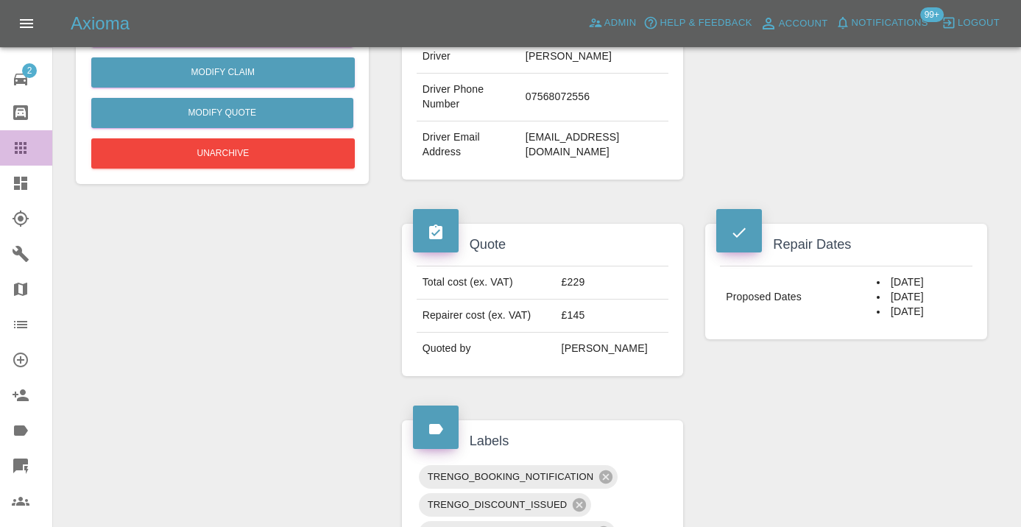
click at [20, 148] on icon at bounding box center [21, 148] width 12 height 12
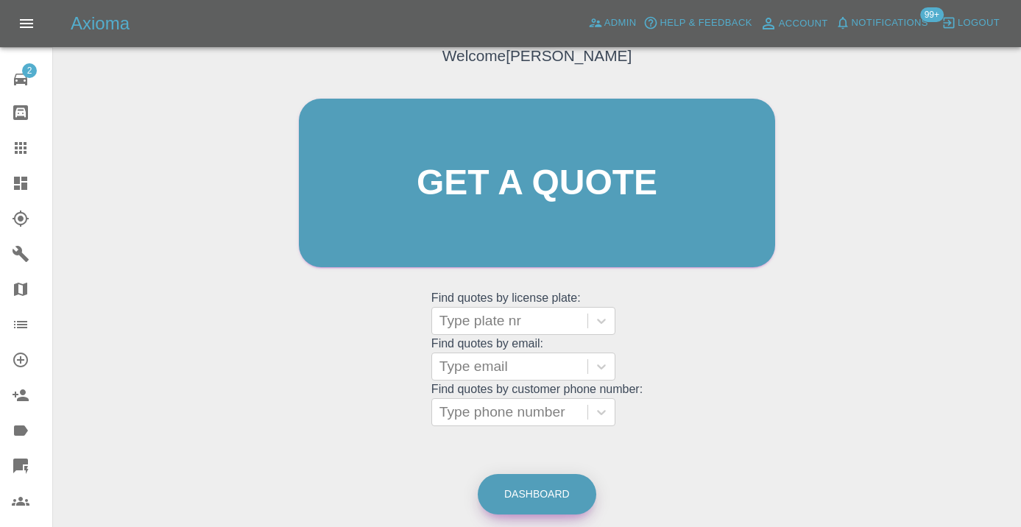
click at [520, 482] on link "Dashboard" at bounding box center [537, 494] width 119 height 40
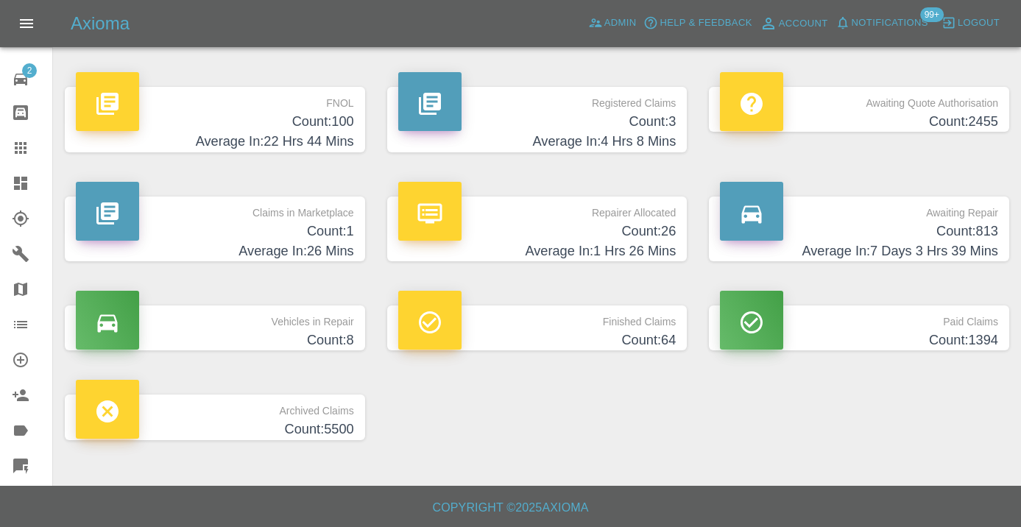
click at [950, 235] on h4 "Count: 813" at bounding box center [859, 232] width 278 height 20
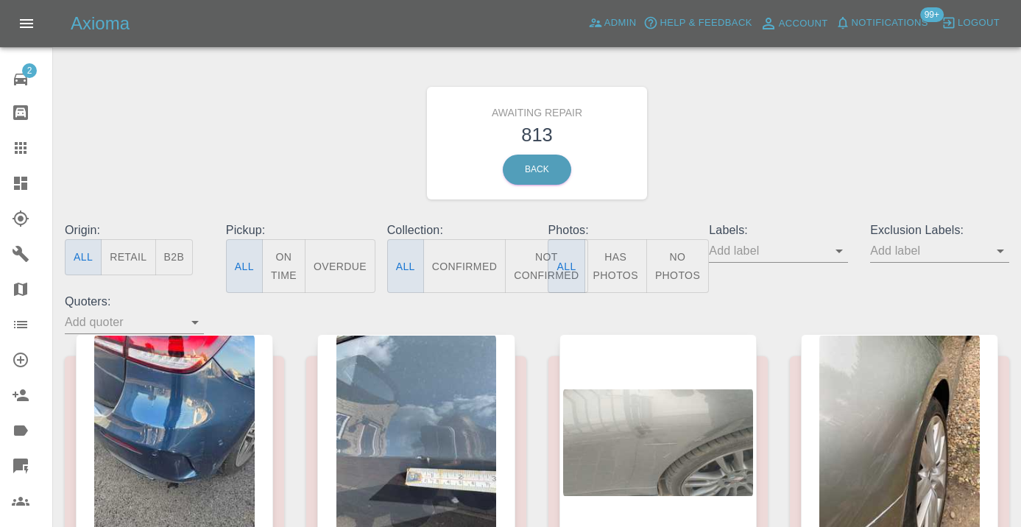
click at [530, 255] on button "Not Confirmed" at bounding box center [546, 266] width 82 height 54
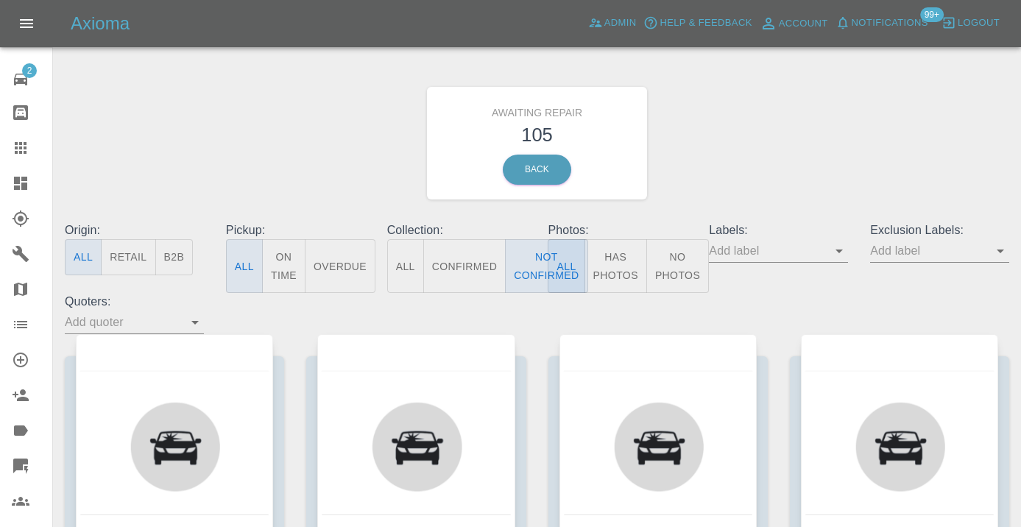
click at [810, 179] on div "Awaiting Repair 105 Back" at bounding box center [537, 143] width 967 height 157
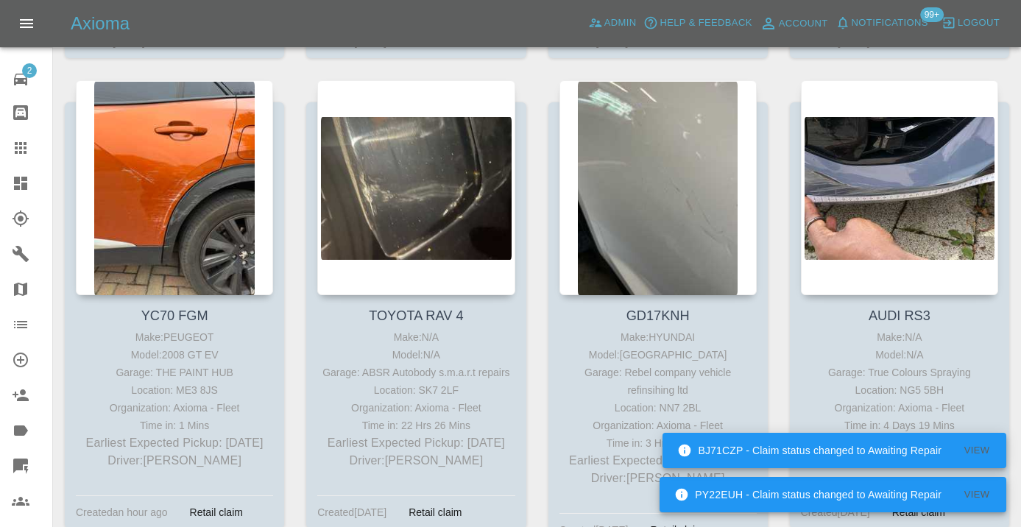
scroll to position [2263, 0]
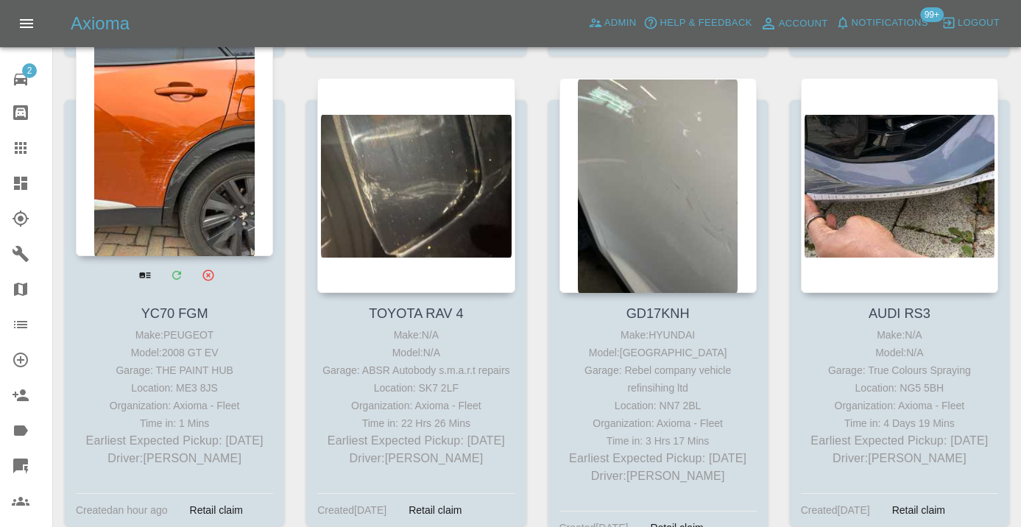
click at [183, 161] on div at bounding box center [174, 148] width 197 height 215
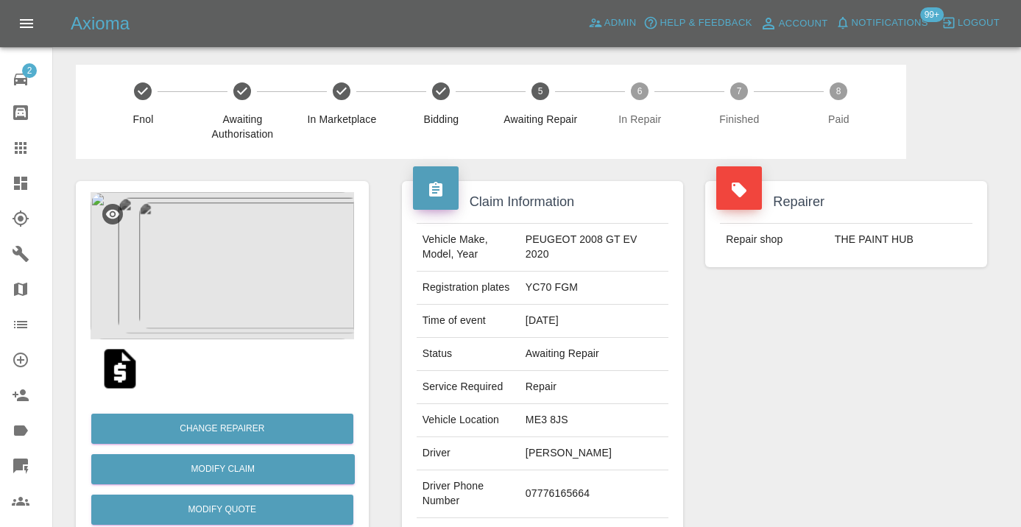
click at [571, 493] on td "07776165664" at bounding box center [594, 494] width 149 height 48
copy td "07776165664"
click at [844, 406] on div "Repairer Repair shop THE PAINT HUB" at bounding box center [846, 378] width 304 height 439
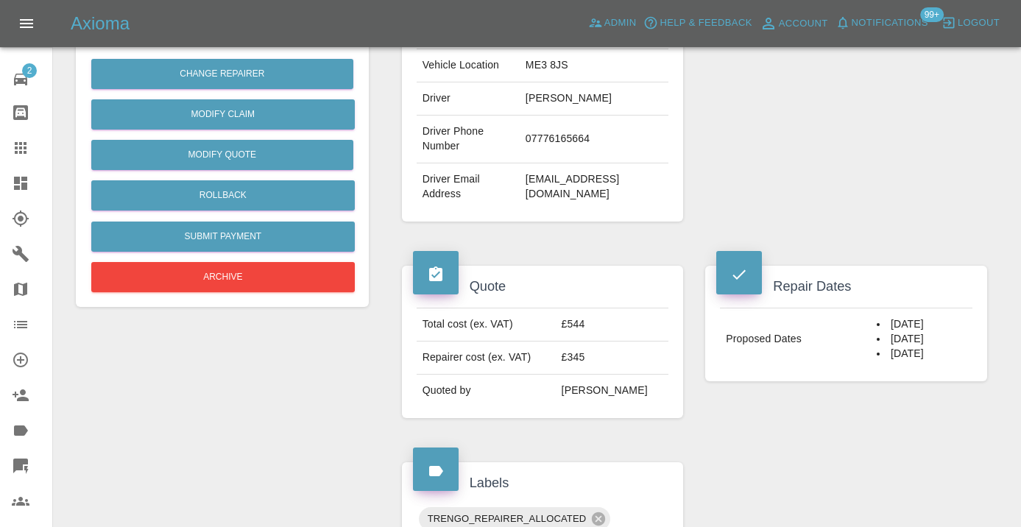
scroll to position [357, 0]
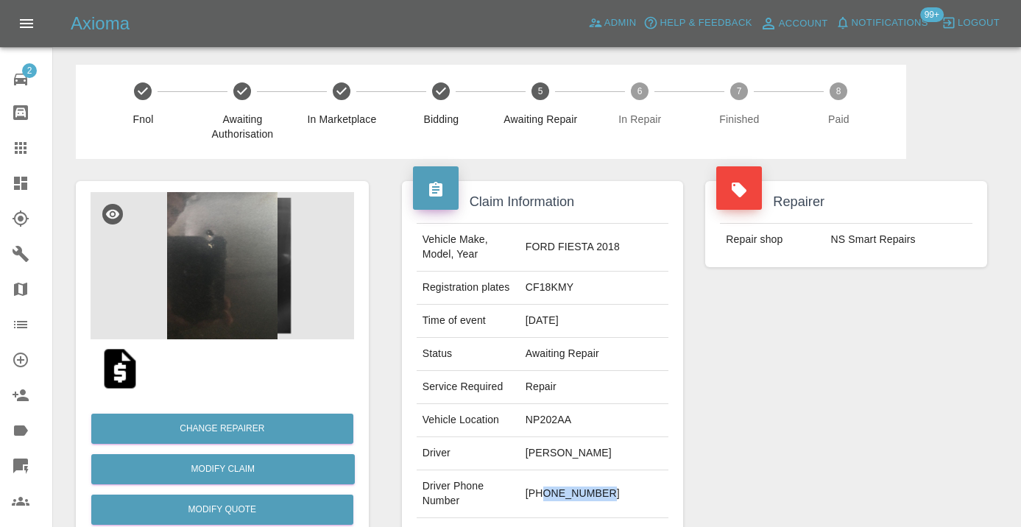
drag, startPoint x: 632, startPoint y: 485, endPoint x: 559, endPoint y: 487, distance: 72.2
click at [559, 487] on td "+447914808366" at bounding box center [594, 494] width 149 height 48
copy td "7914808366"
click at [904, 403] on div "Repairer Repair shop NS Smart Repairs" at bounding box center [846, 378] width 304 height 439
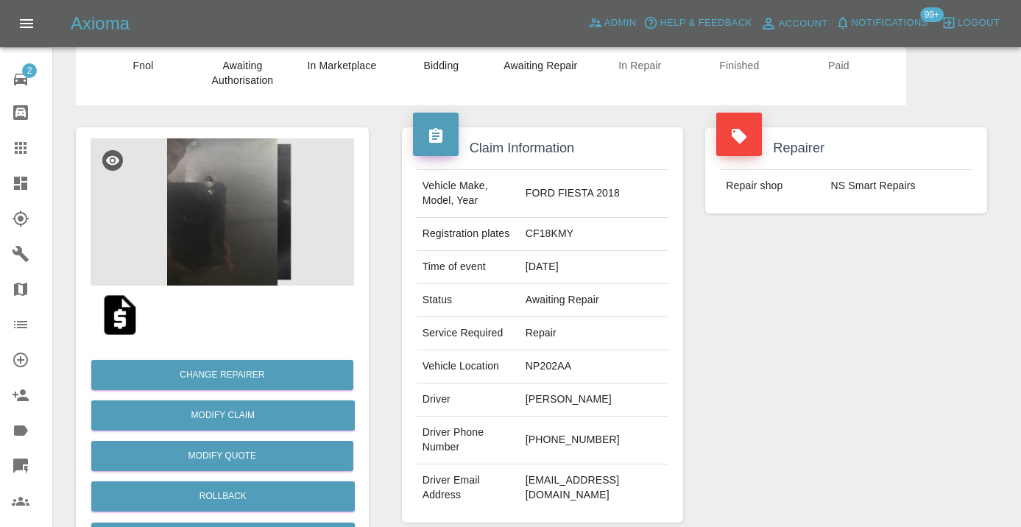
scroll to position [53, 0]
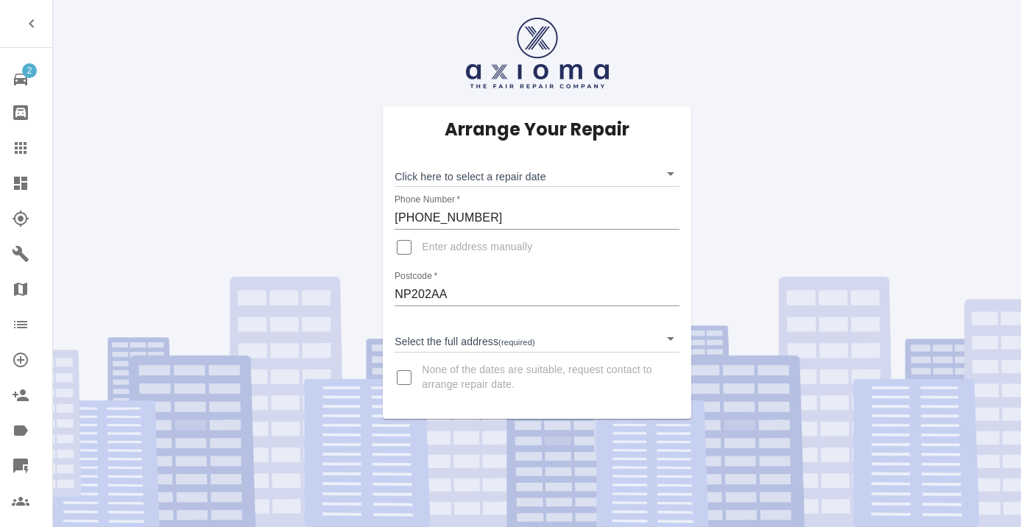
click at [451, 174] on body "2 Repair home Bodyshop home Claims Dashboard Explorer Garages Map Organization …" at bounding box center [510, 263] width 1021 height 527
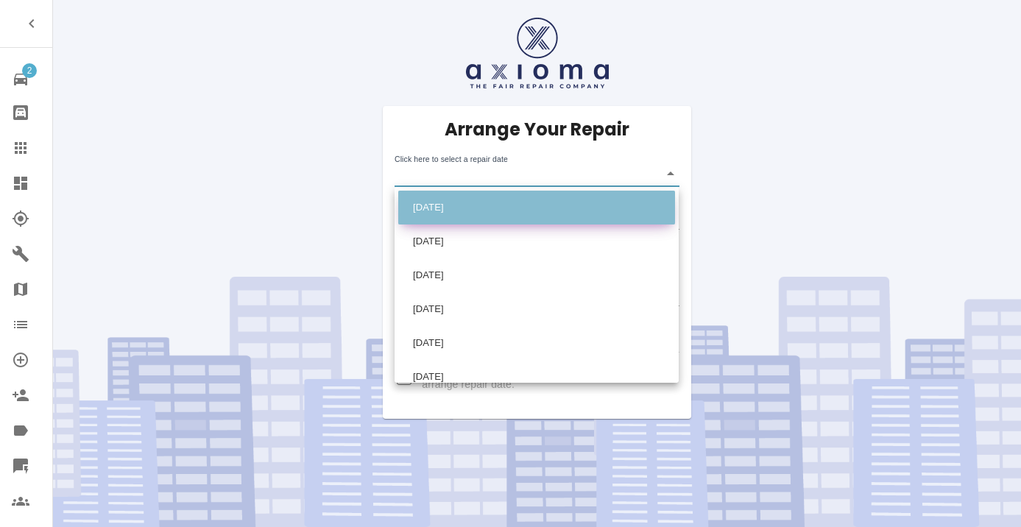
click at [493, 204] on li "Thu Oct 23 2025" at bounding box center [536, 208] width 277 height 34
type input "2025-10-23T00:00:00.000Z"
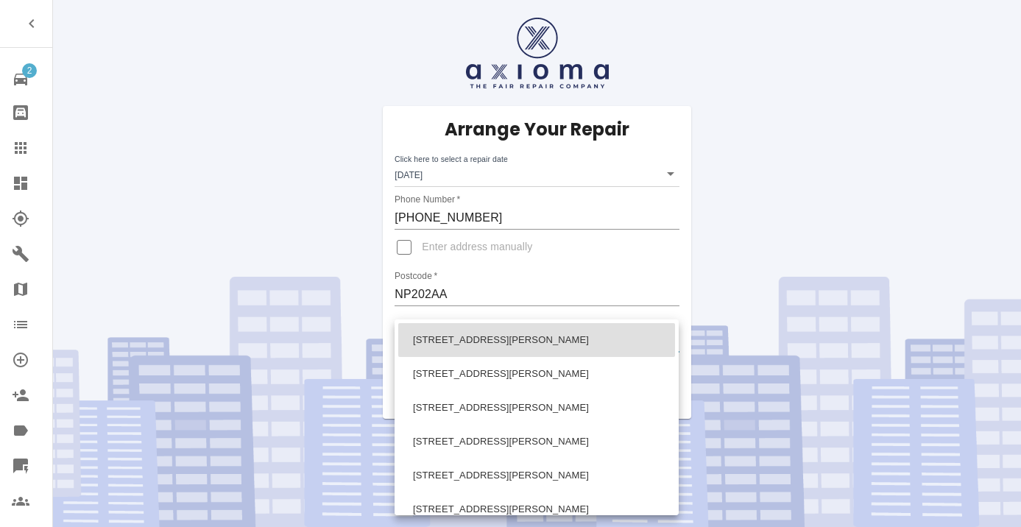
click at [434, 339] on body "2 Repair home Bodyshop home Claims Dashboard Explorer Garages Map Organization …" at bounding box center [510, 263] width 1021 height 527
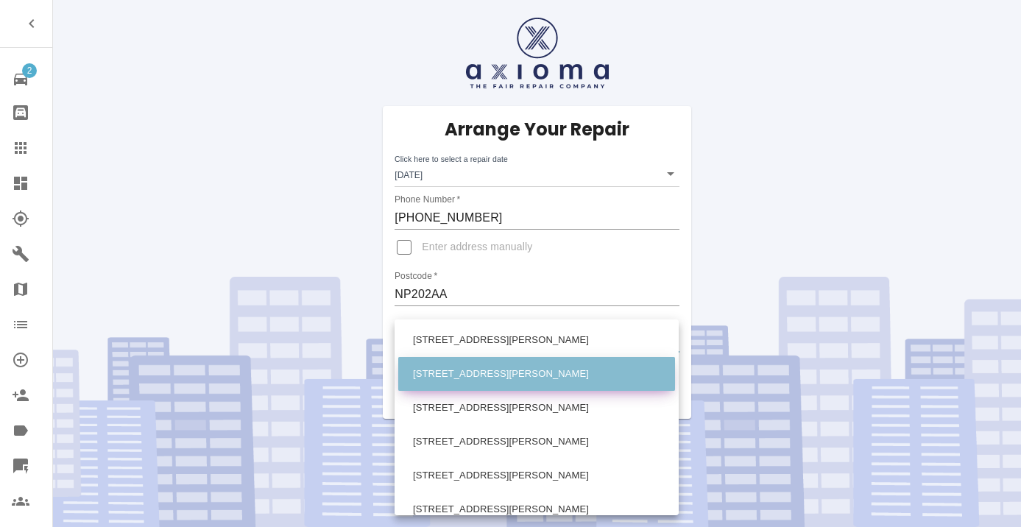
click at [456, 365] on li "63b George Street Newport Gwent" at bounding box center [536, 374] width 277 height 34
type input "63b George Street Newport Gwent"
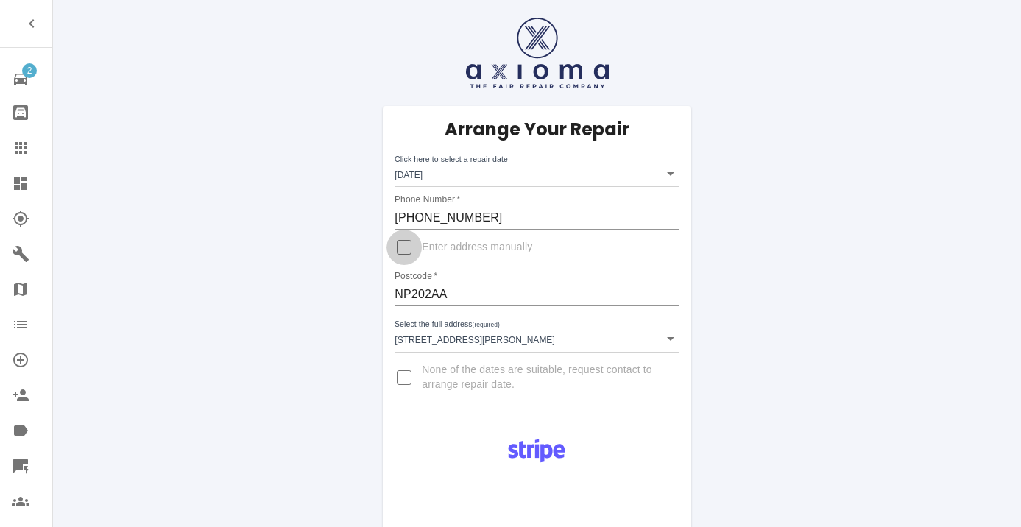
click at [403, 250] on input "Enter address manually" at bounding box center [403, 247] width 35 height 35
checkbox input "true"
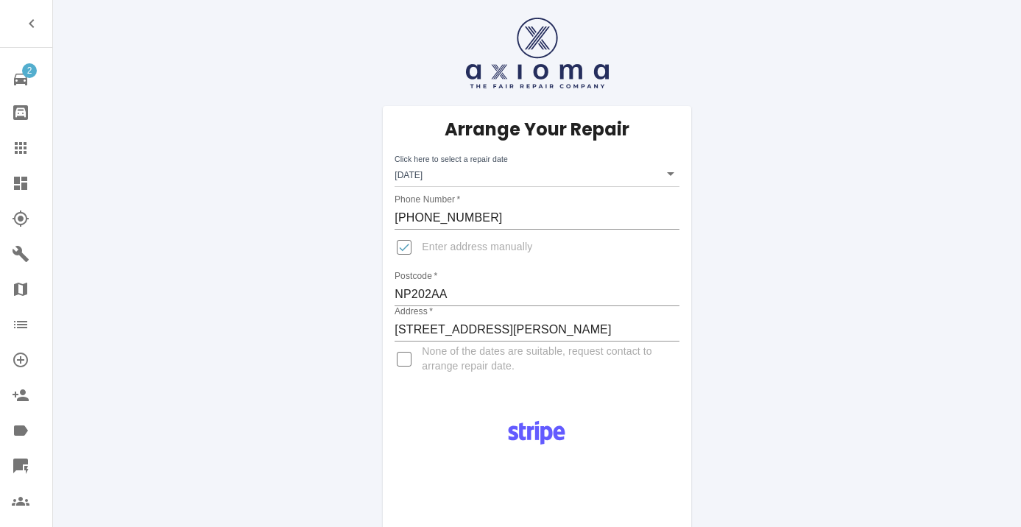
click at [431, 165] on body "2 Repair home Bodyshop home Claims Dashboard Explorer Garages Map Organization …" at bounding box center [510, 512] width 1021 height 1025
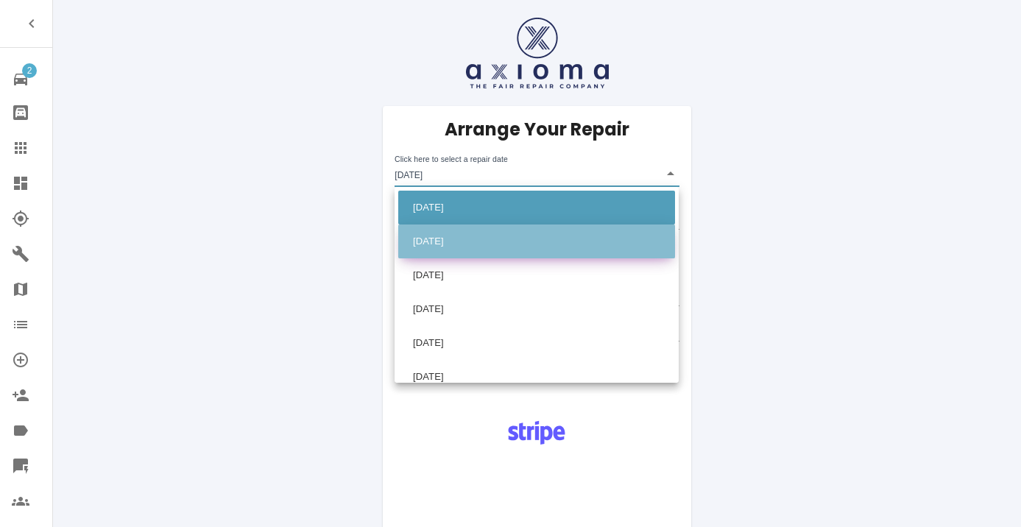
click at [463, 239] on li "Mon Oct 27 2025" at bounding box center [536, 242] width 277 height 34
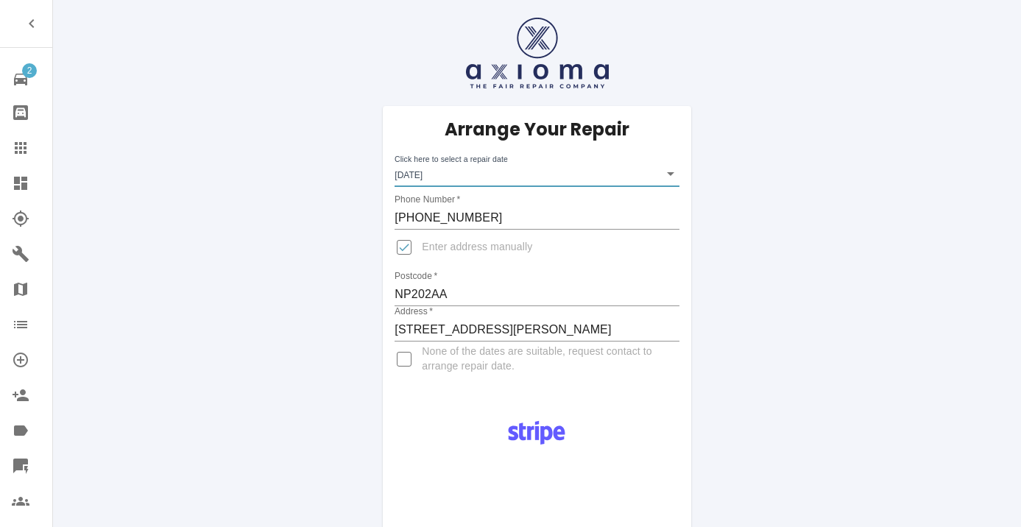
click at [450, 169] on body "2 Repair home Bodyshop home Claims Dashboard Explorer Garages Map Organization …" at bounding box center [510, 512] width 1021 height 1025
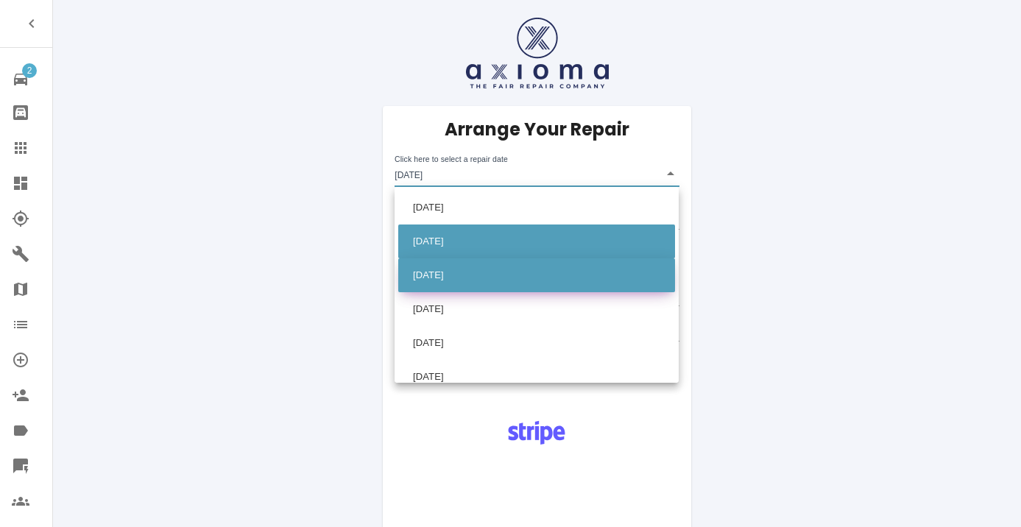
click at [467, 278] on li "Tue Oct 28 2025" at bounding box center [536, 275] width 277 height 34
type input "2025-10-28T00:00:00.000Z"
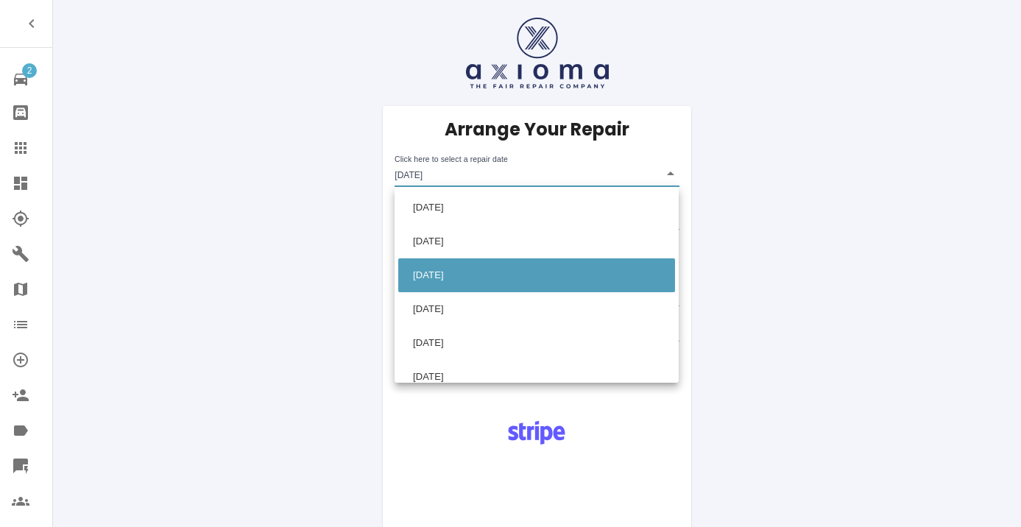
click at [674, 447] on div at bounding box center [510, 263] width 1021 height 527
click at [663, 462] on div at bounding box center [510, 263] width 1021 height 527
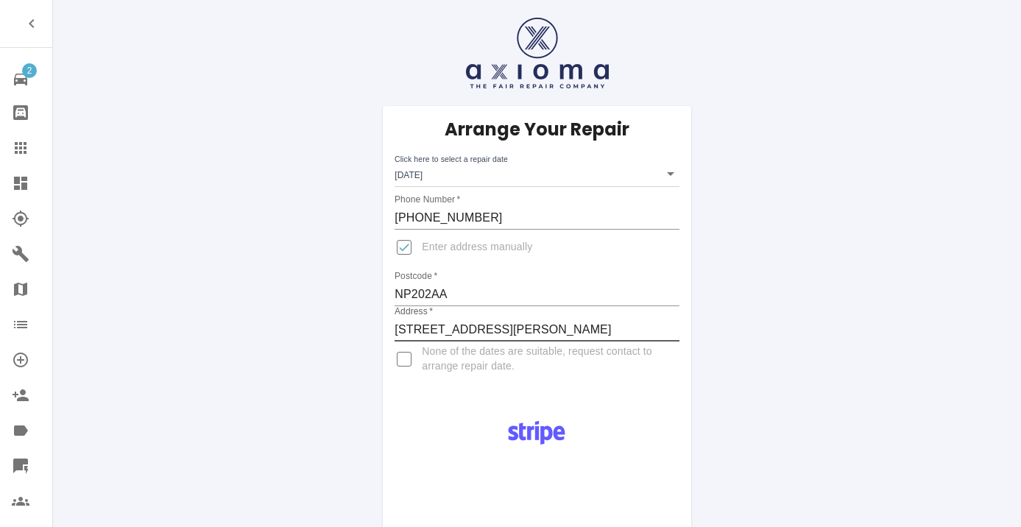
click at [406, 248] on input "Enter address manually" at bounding box center [403, 247] width 35 height 35
checkbox input "false"
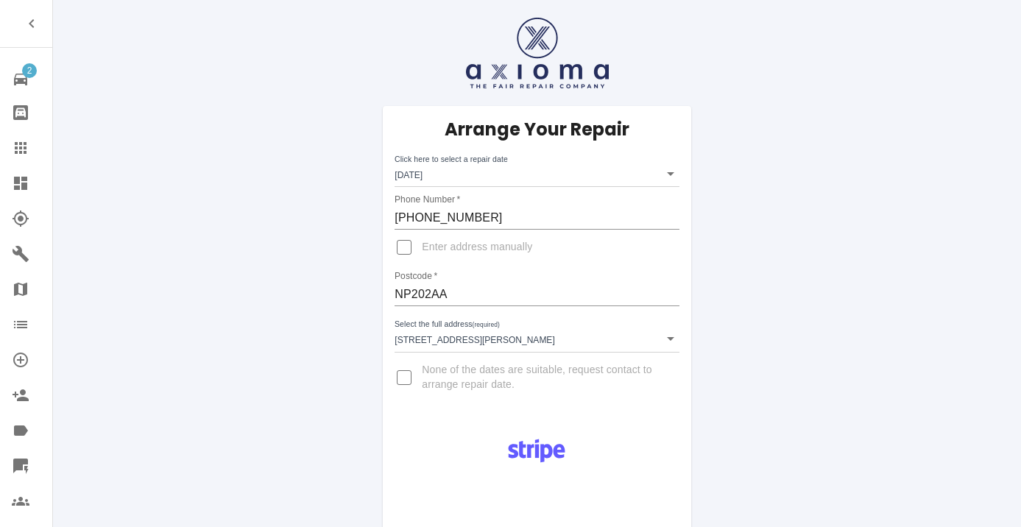
click at [424, 332] on body "2 Repair home Bodyshop home Claims Dashboard Explorer Garages Map Organization …" at bounding box center [510, 521] width 1021 height 1043
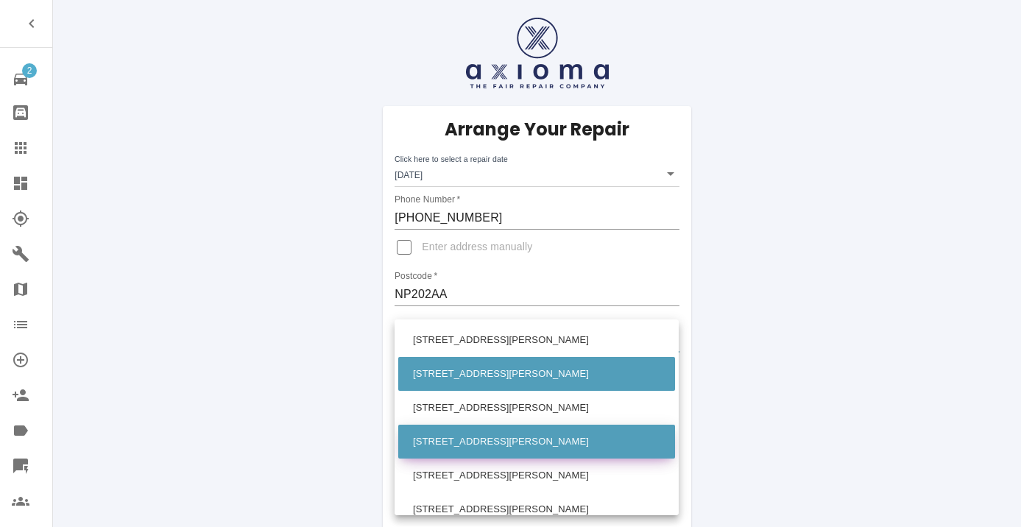
scroll to position [465, 0]
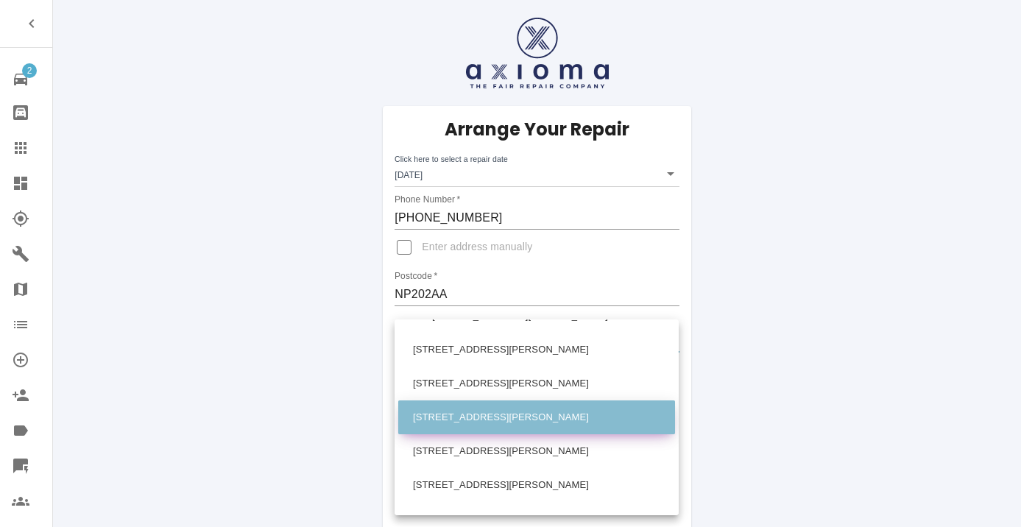
click at [427, 420] on li "73 George Street Newport Gwent" at bounding box center [536, 417] width 277 height 34
type input "73 George Street Newport Gwent"
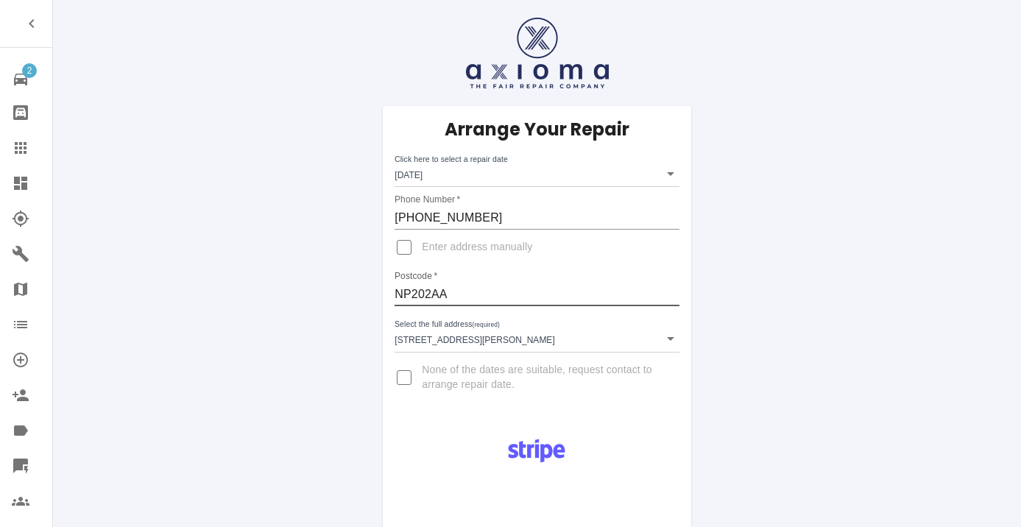
click at [442, 297] on input "NP202AA" at bounding box center [537, 295] width 284 height 24
drag, startPoint x: 664, startPoint y: 434, endPoint x: 665, endPoint y: 425, distance: 9.6
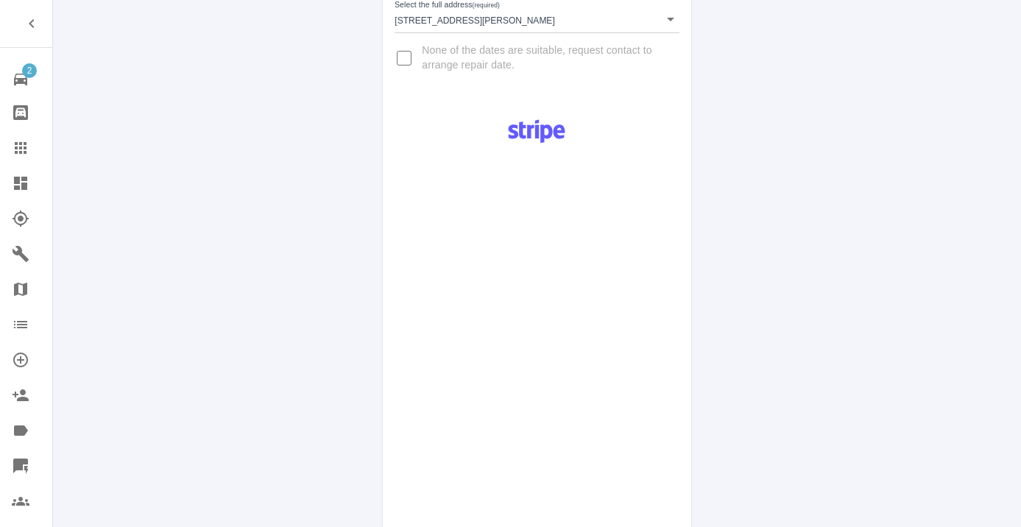
scroll to position [714, 0]
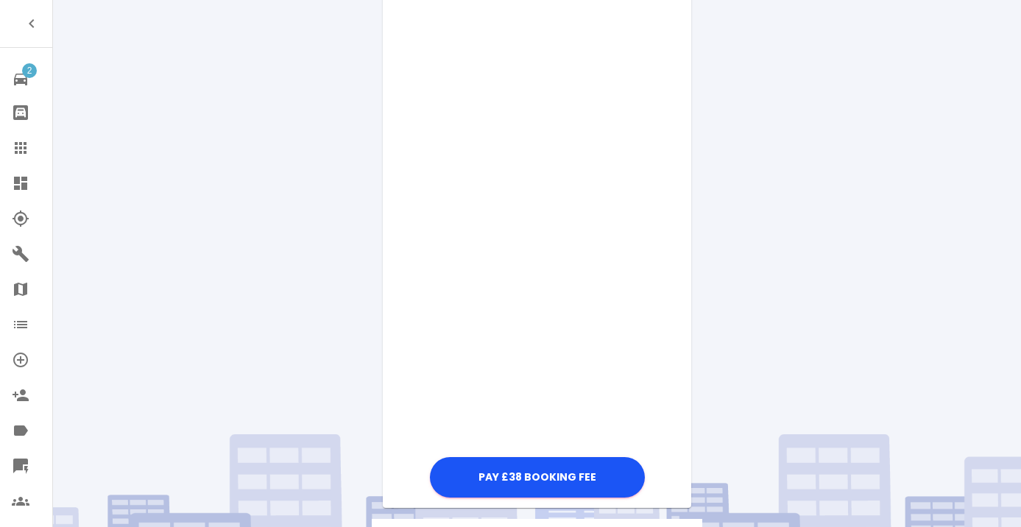
click at [670, 251] on div "Pay £38 Booking Fee" at bounding box center [537, 106] width 308 height 789
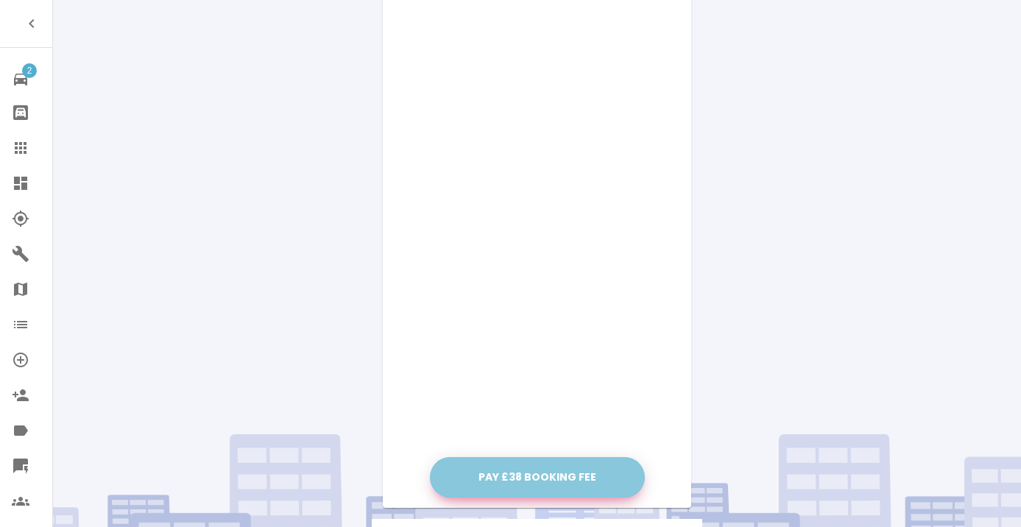
click at [526, 474] on button "Pay £38 Booking Fee" at bounding box center [537, 477] width 215 height 40
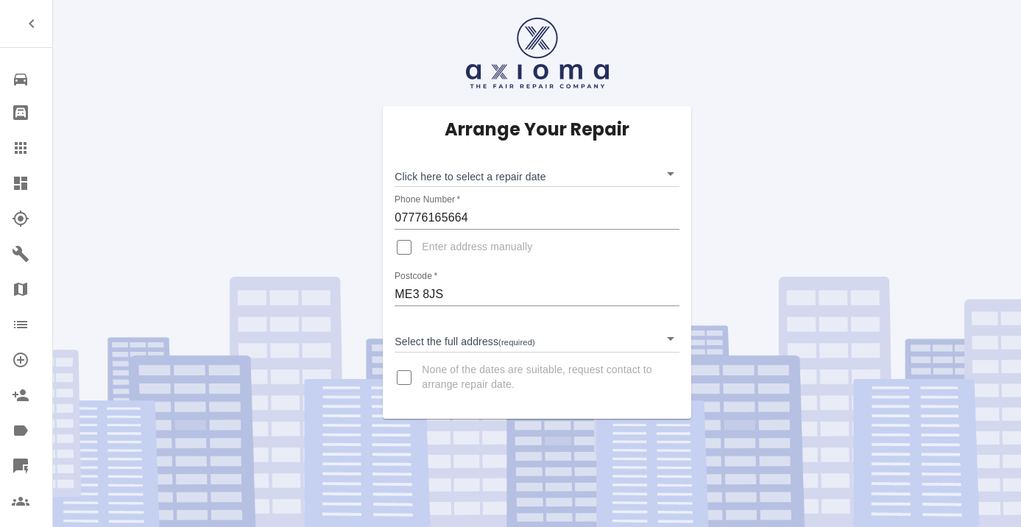
click at [453, 174] on body "Repair home Bodyshop home Claims Dashboard Explorer Garages Map Organization Cr…" at bounding box center [510, 263] width 1021 height 527
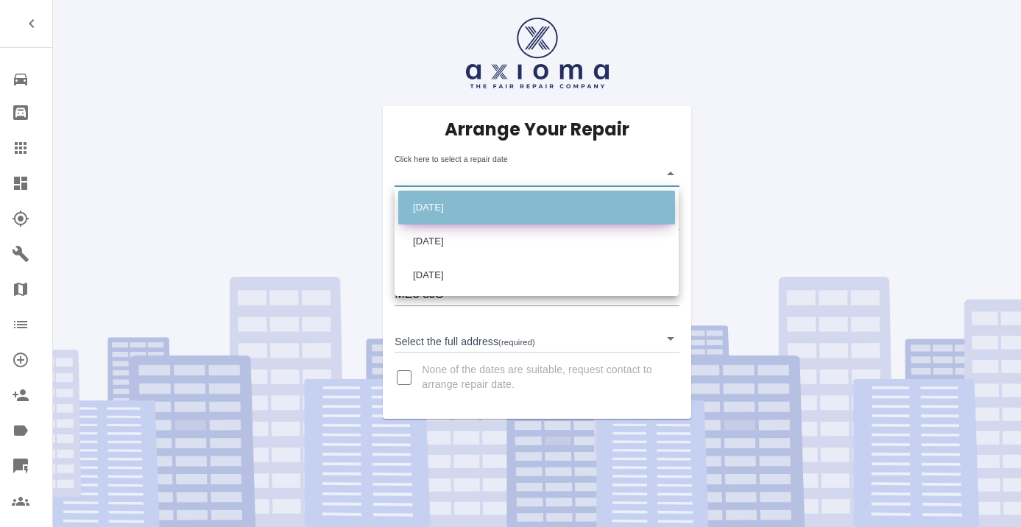
click at [455, 204] on li "Mon Oct 20 2025" at bounding box center [536, 208] width 277 height 34
type input "2025-10-20T00:00:00.000Z"
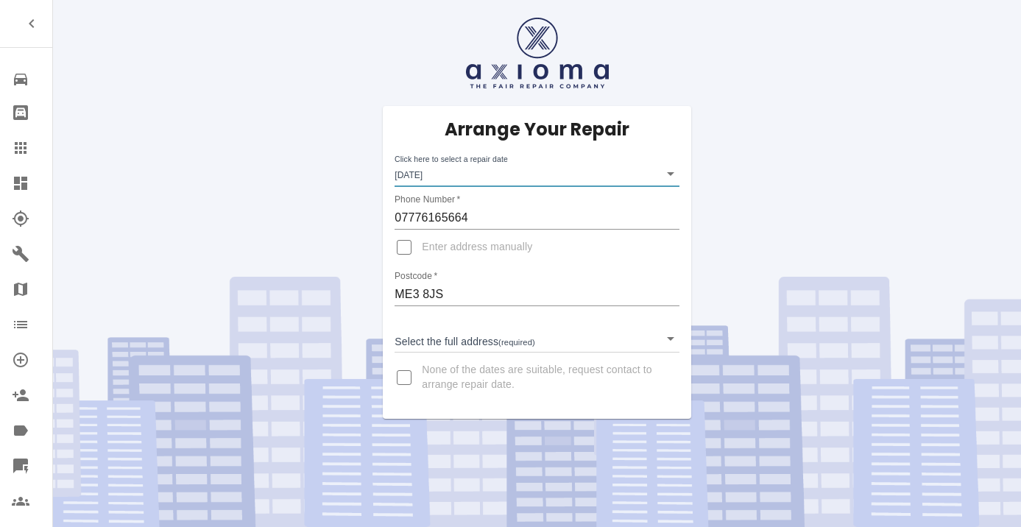
click at [456, 339] on body "Repair home Bodyshop home Claims Dashboard Explorer Garages Map Organization Cr…" at bounding box center [510, 263] width 1021 height 527
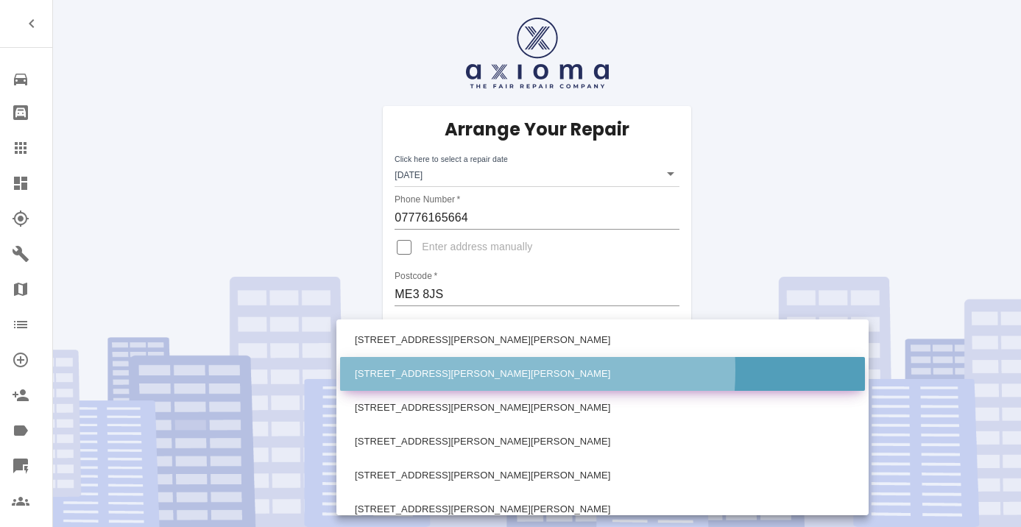
click at [445, 370] on li "2 Milton Avenue Cliffe Woods, Rochester Kent" at bounding box center [602, 374] width 525 height 34
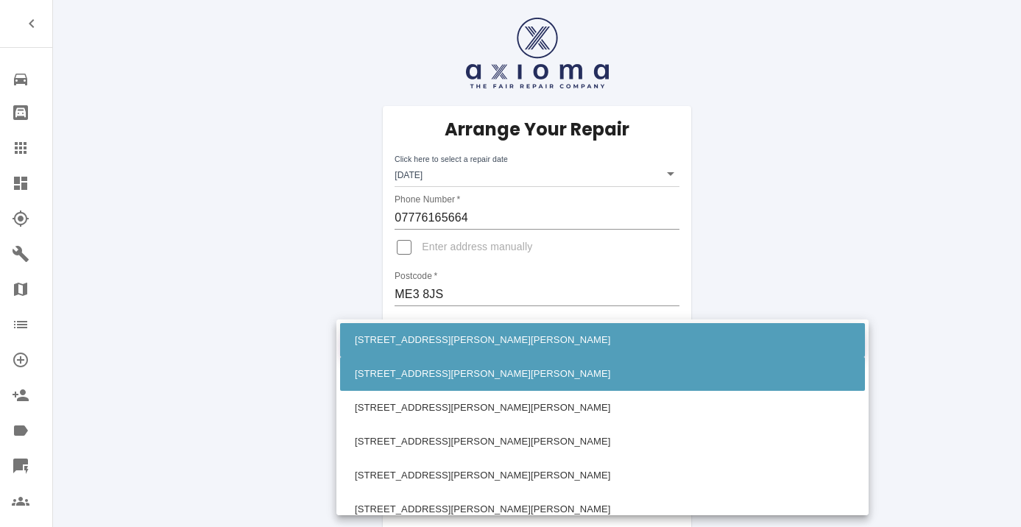
click at [449, 339] on body "Repair home Bodyshop home Claims Dashboard Explorer Garages Map Organization Cr…" at bounding box center [510, 521] width 1021 height 1043
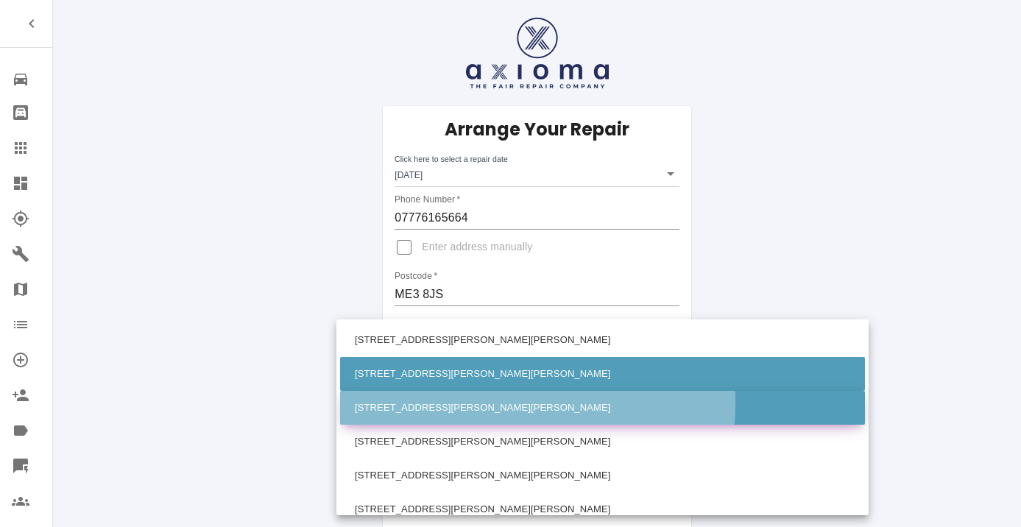
click at [417, 403] on li "3 Milton Avenue Cliffe Woods, Rochester Kent" at bounding box center [602, 408] width 525 height 34
type input "3 Milton Avenue Cliffe Woods, Rochester Kent"
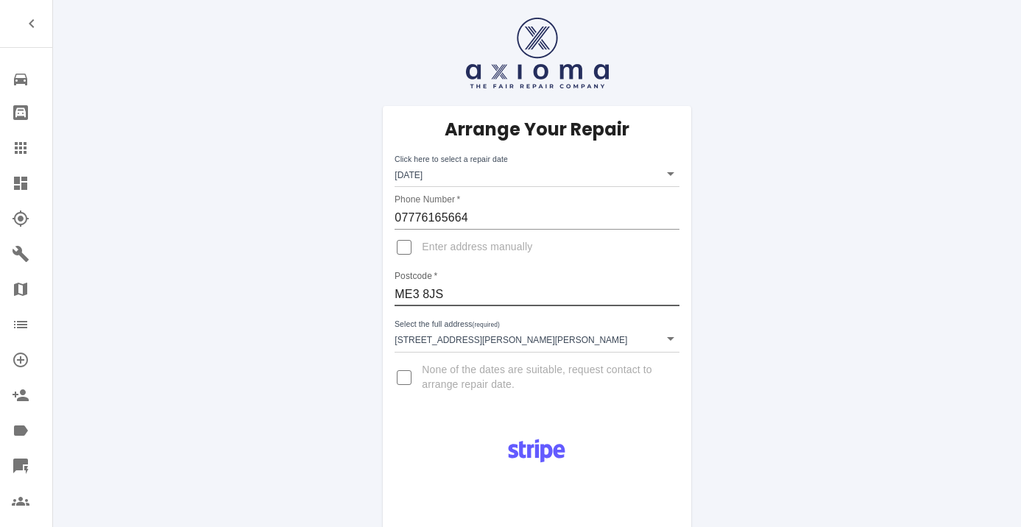
click at [437, 295] on input "ME3 8JS" at bounding box center [537, 295] width 284 height 24
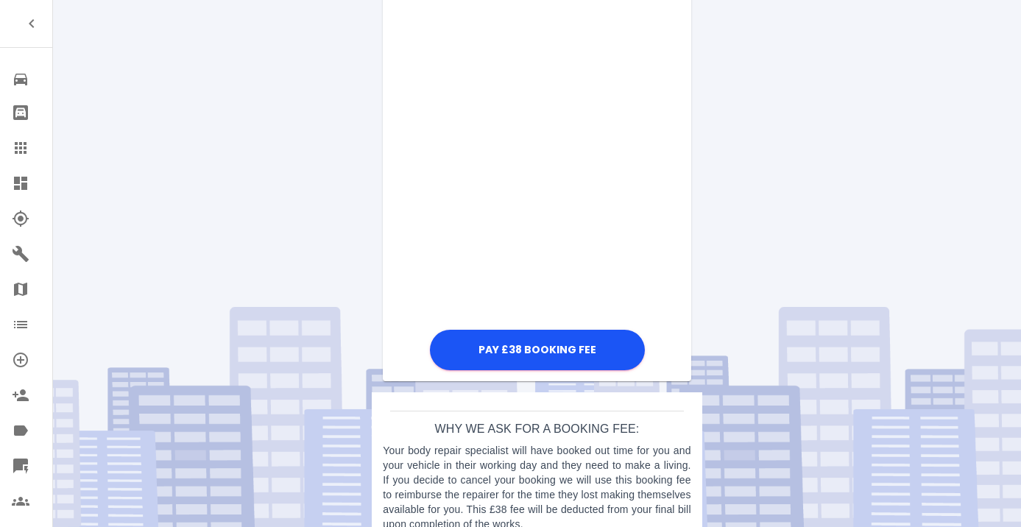
scroll to position [488, 0]
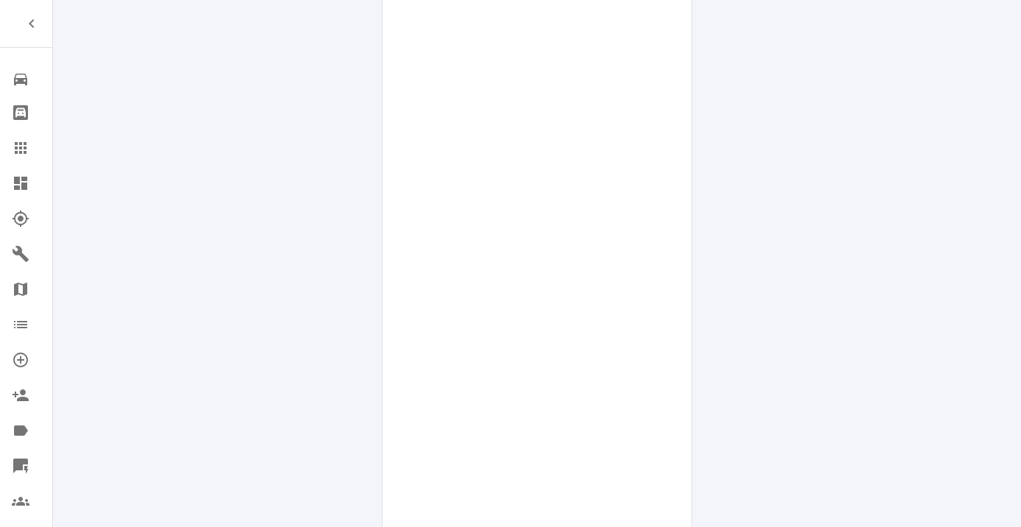
click at [674, 367] on div "Pay £38 Booking Fee" at bounding box center [537, 332] width 308 height 789
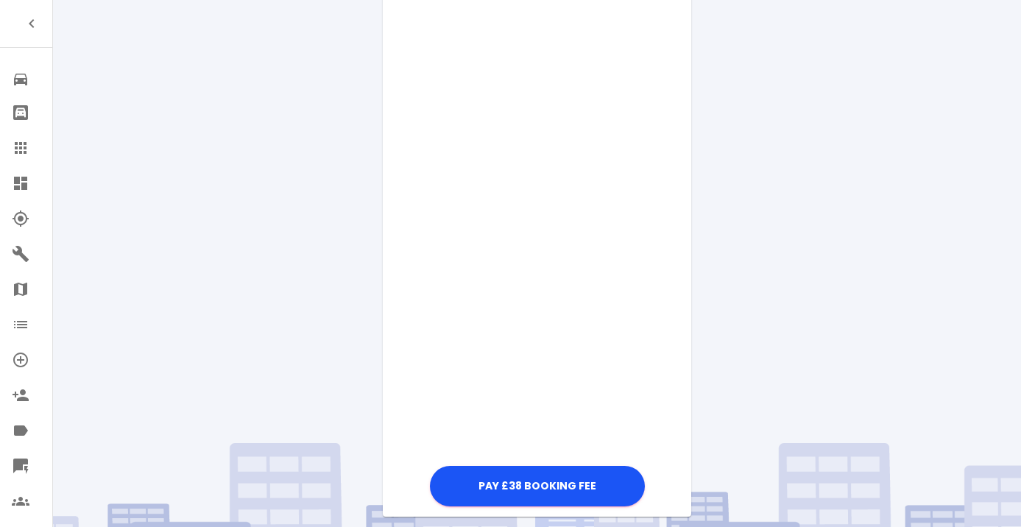
scroll to position [707, 0]
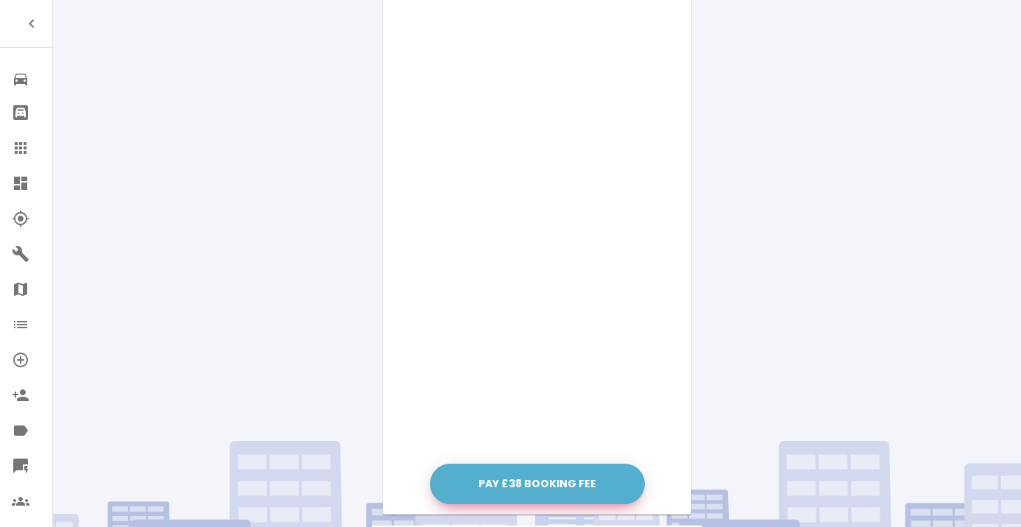
click at [564, 480] on button "Pay £38 Booking Fee" at bounding box center [537, 484] width 215 height 40
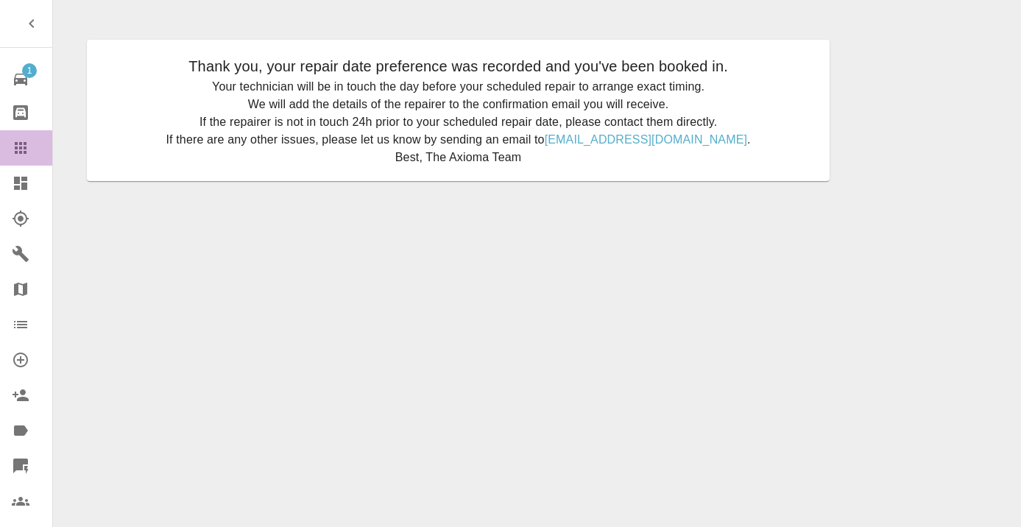
click at [21, 149] on icon at bounding box center [21, 148] width 12 height 12
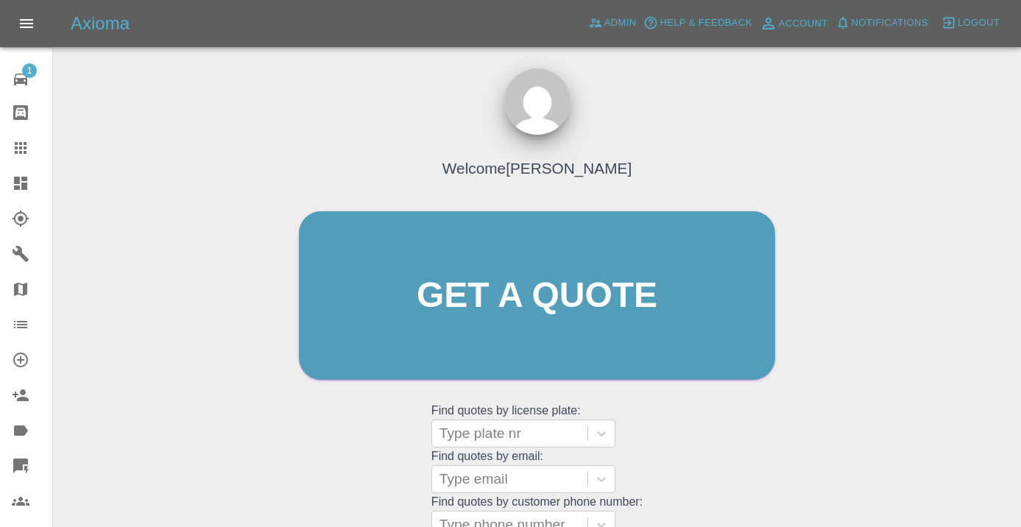
click at [656, 436] on div "Welcome [PERSON_NAME] Get a quote Get a quote Find quotes by license plate: Typ…" at bounding box center [536, 324] width 507 height 445
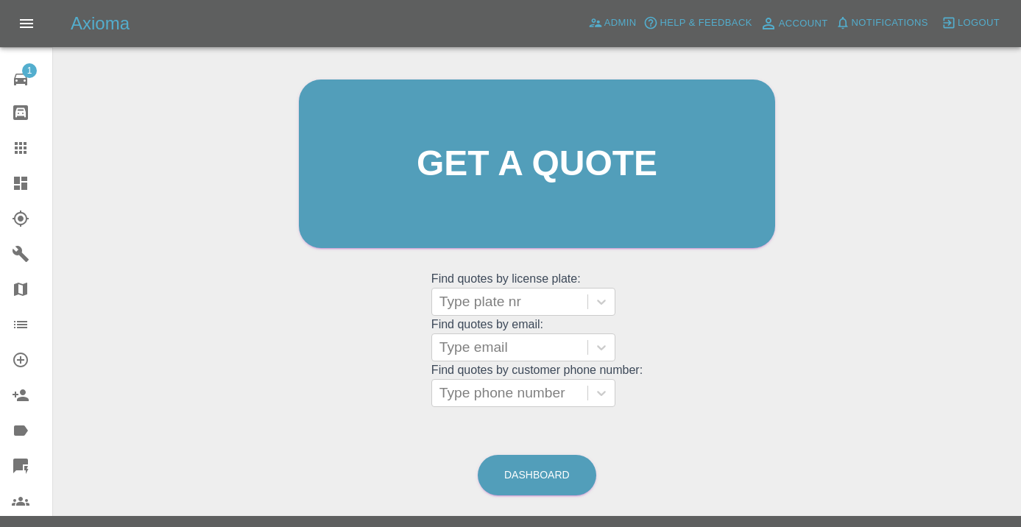
scroll to position [163, 0]
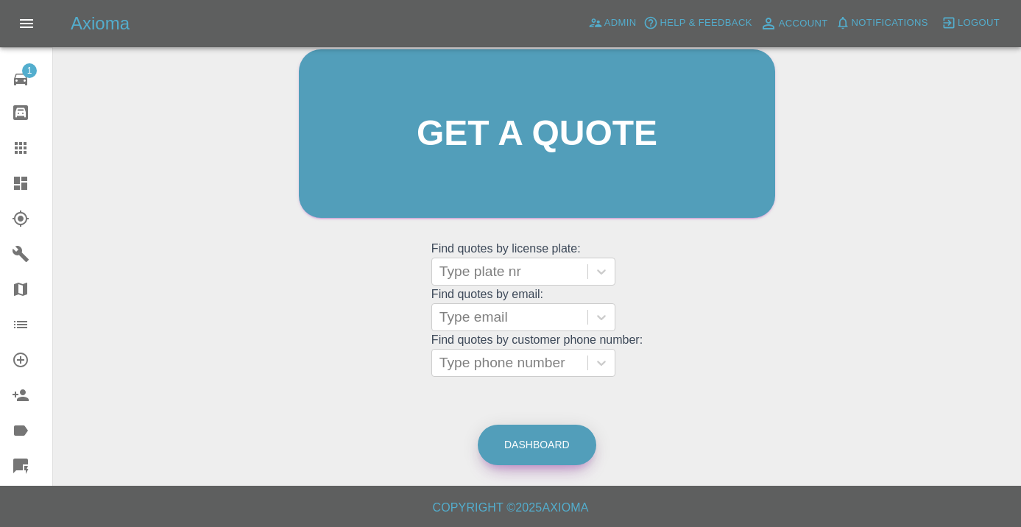
click at [525, 442] on link "Dashboard" at bounding box center [537, 445] width 119 height 40
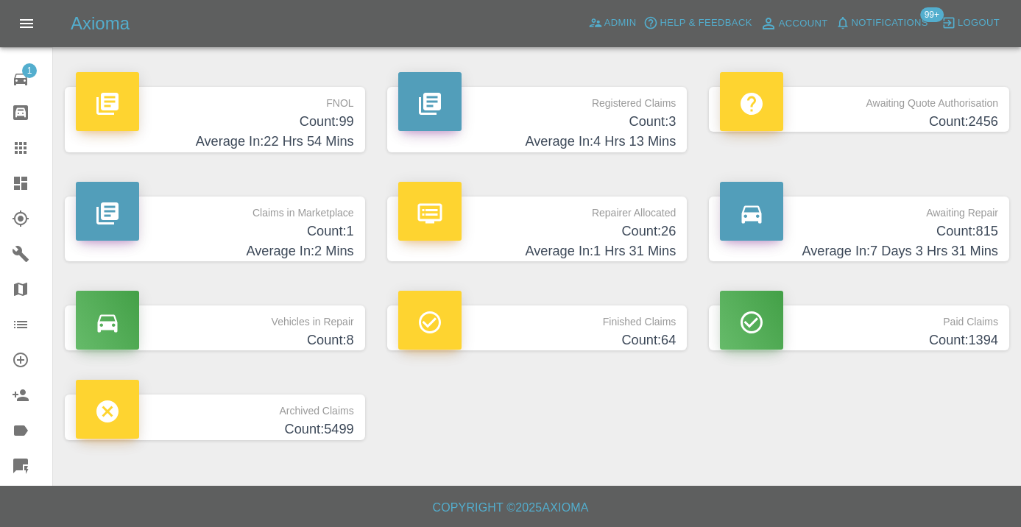
click at [985, 242] on h4 "Average In: 7 Days 3 Hrs 31 Mins" at bounding box center [859, 251] width 278 height 20
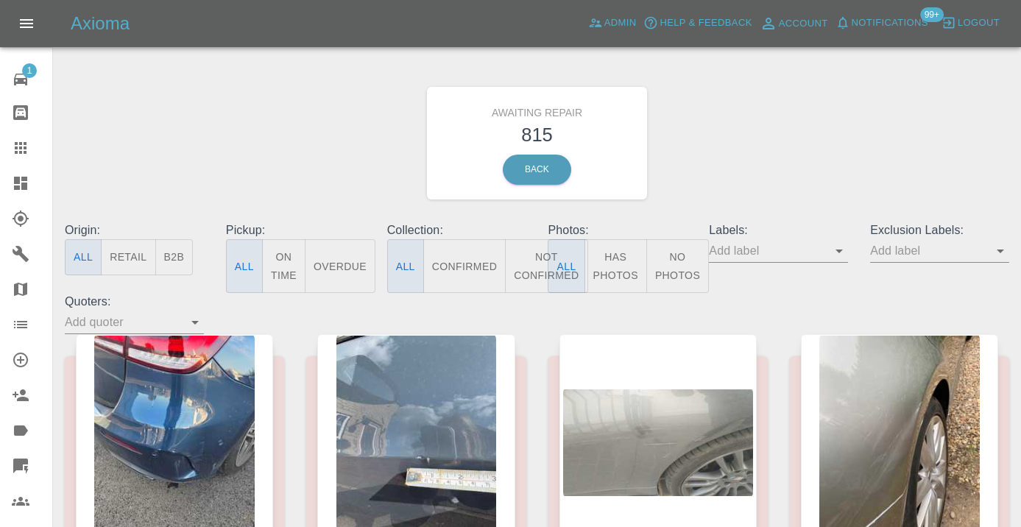
click at [529, 258] on button "Not Confirmed" at bounding box center [546, 266] width 82 height 54
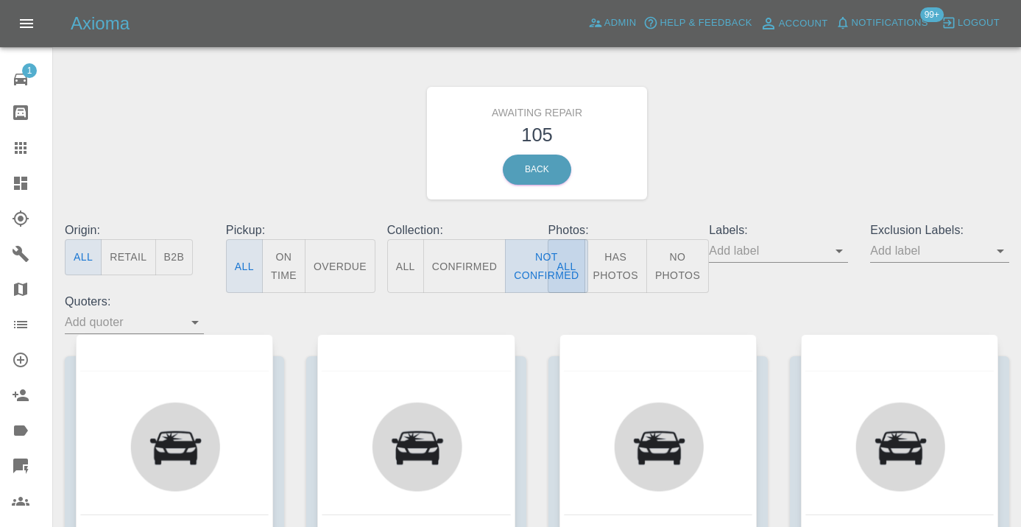
click at [526, 258] on button "Not Confirmed" at bounding box center [546, 266] width 82 height 54
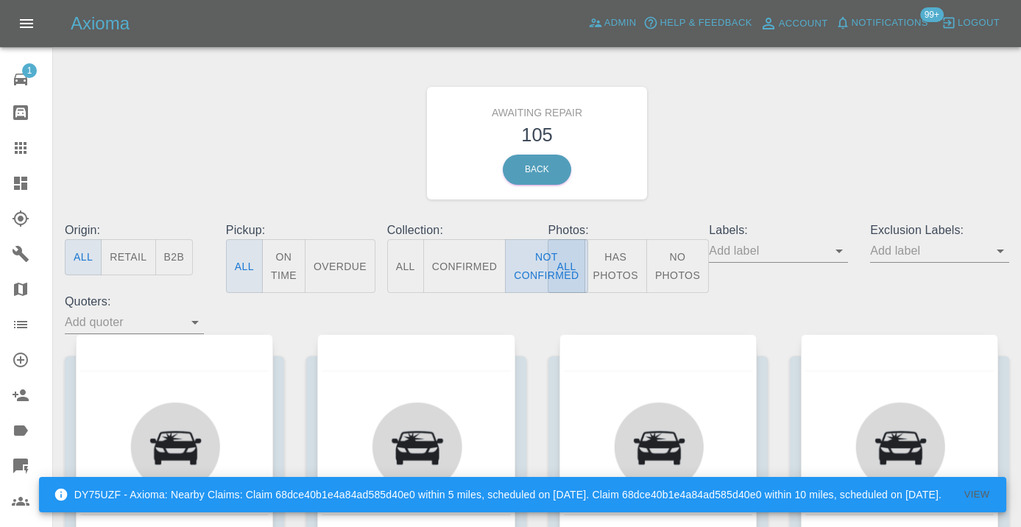
click at [515, 261] on button "Not Confirmed" at bounding box center [546, 266] width 82 height 54
click at [749, 148] on div "Awaiting Repair 105 Back" at bounding box center [537, 143] width 967 height 157
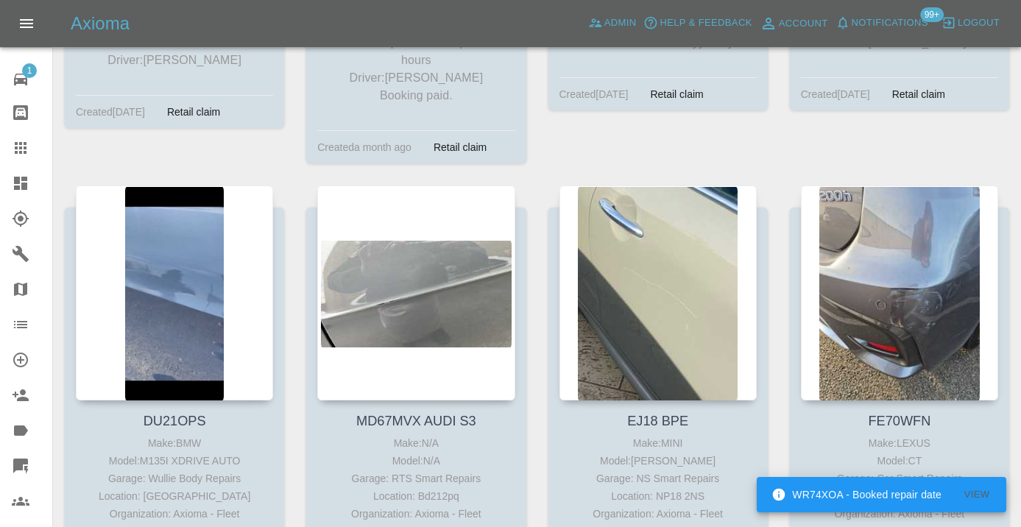
scroll to position [1723, 0]
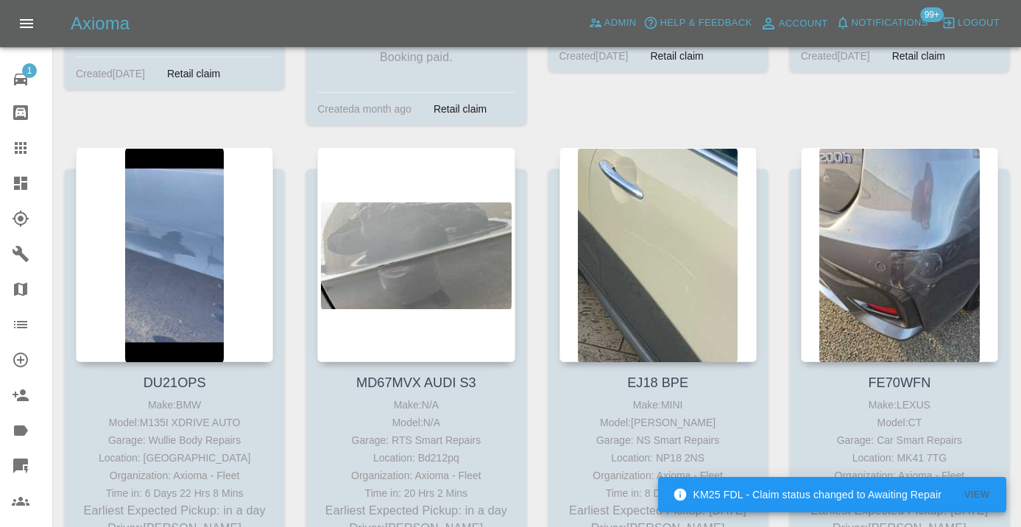
click at [785, 306] on div "FE70WFN Make: LEXUS Model: CT Garage: Car Smart Repairs Location: MK41 7TG Orga…" at bounding box center [899, 382] width 241 height 470
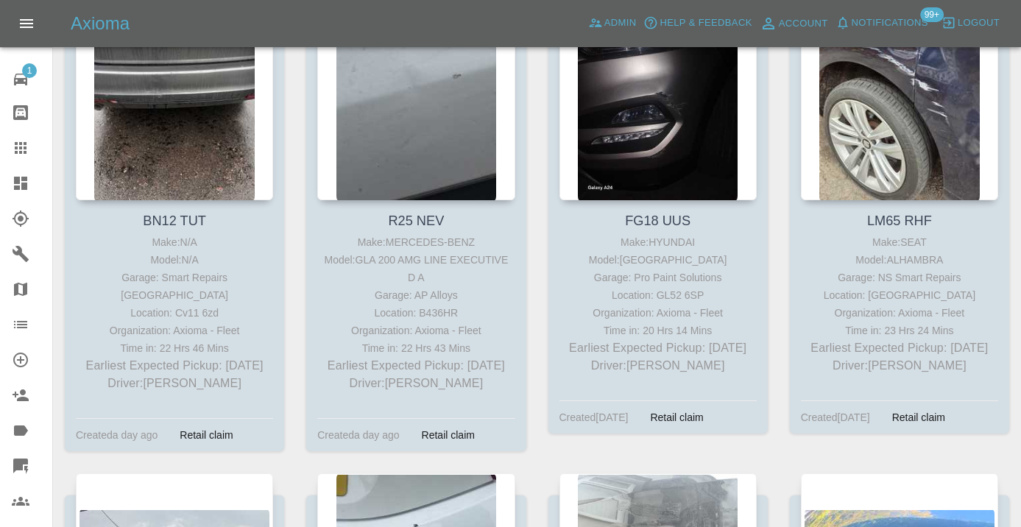
scroll to position [3866, 0]
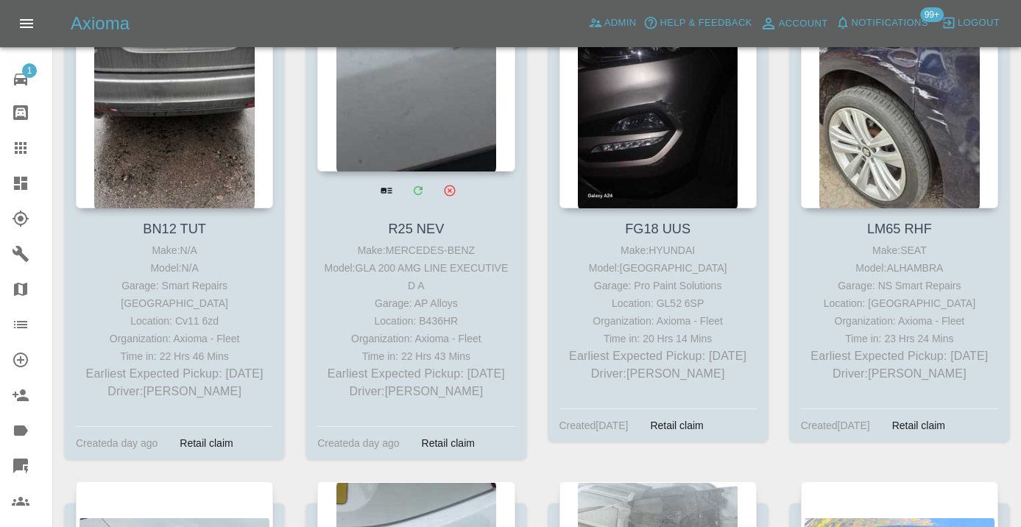
click at [443, 80] on div at bounding box center [415, 64] width 197 height 215
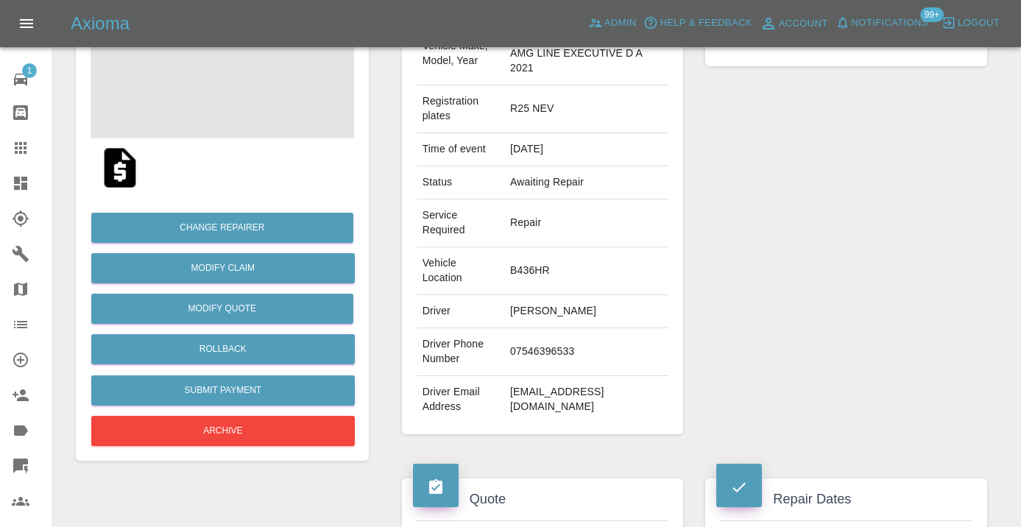
scroll to position [207, 0]
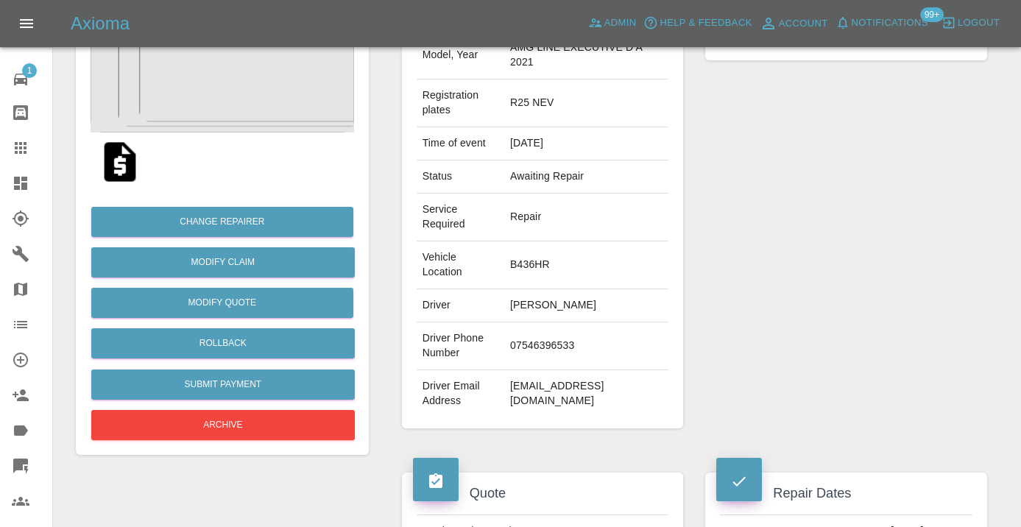
click at [520, 331] on td "07546396533" at bounding box center [586, 346] width 164 height 48
copy td "07546396533"
click at [744, 287] on div "Repairer Repair shop AP Alloys" at bounding box center [846, 201] width 304 height 498
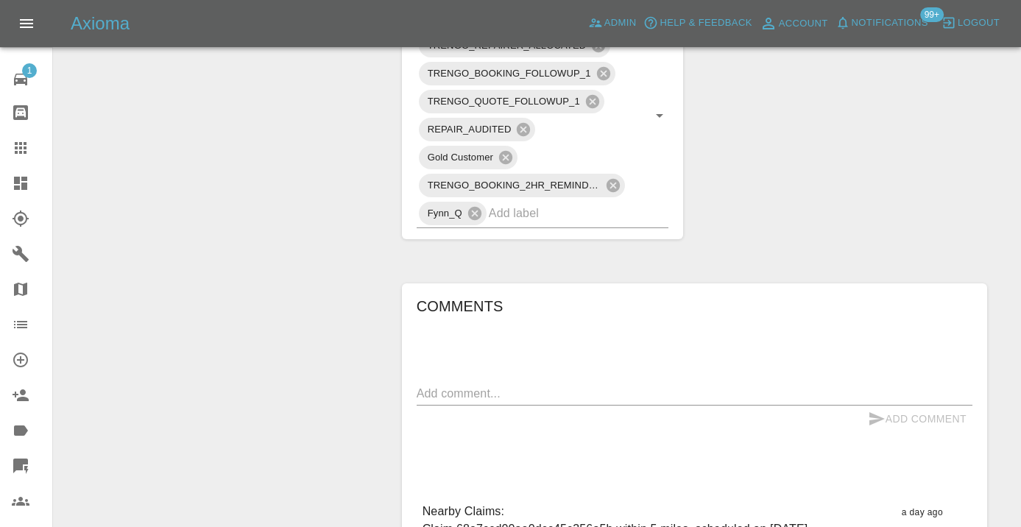
scroll to position [963, 0]
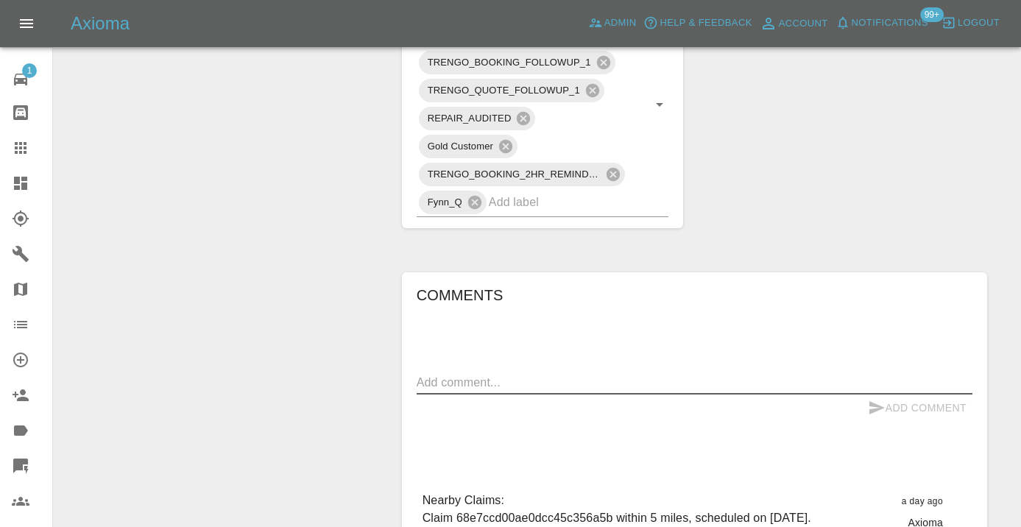
click at [453, 374] on textarea at bounding box center [695, 382] width 556 height 17
type textarea "called no answer : voice mailbox"
click at [865, 395] on button "Add Comment" at bounding box center [917, 408] width 110 height 27
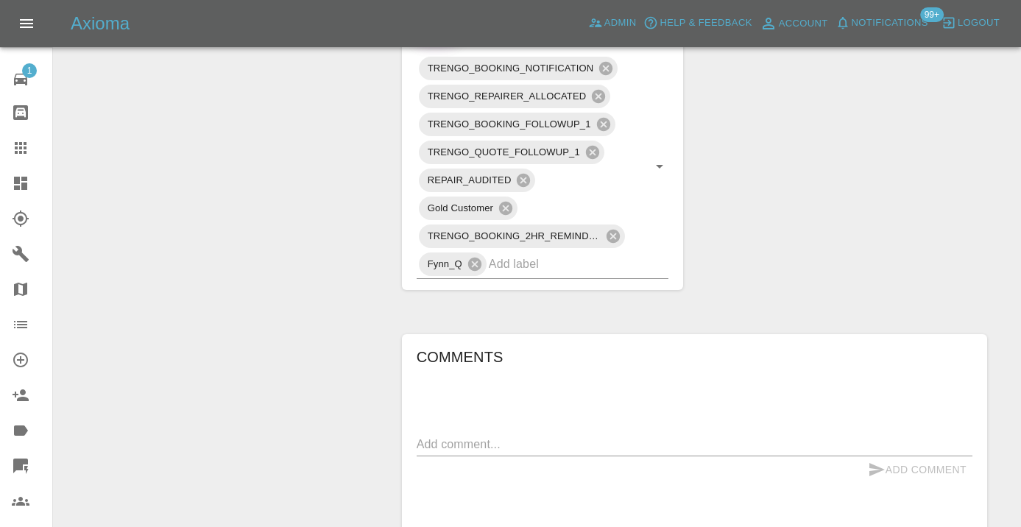
scroll to position [903, 0]
click at [543, 250] on input "text" at bounding box center [558, 261] width 139 height 23
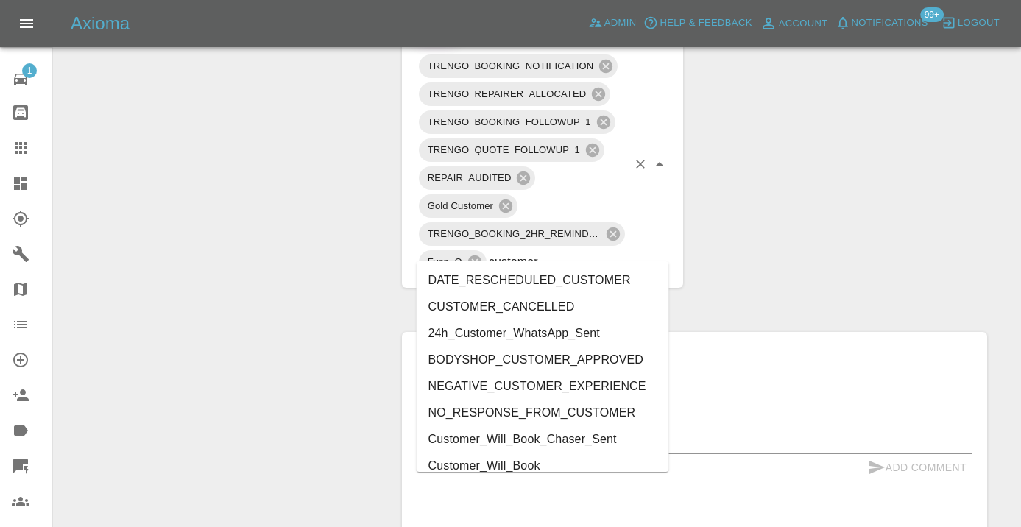
type input "customer_"
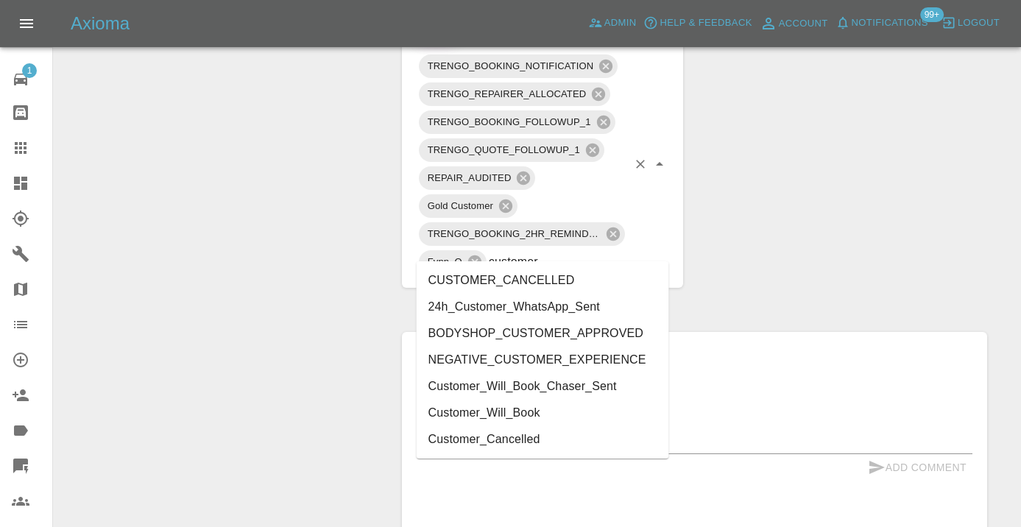
click at [540, 410] on li "Customer_Will_Book" at bounding box center [543, 413] width 253 height 27
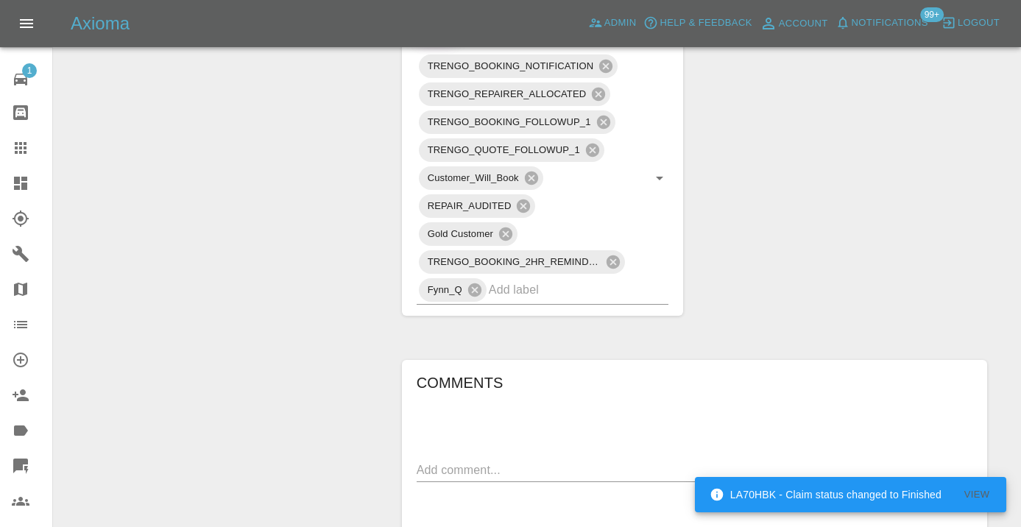
click at [771, 285] on div "Claim Information Vehicle Make, Model, Year MERCEDES-BENZ GLA 200 AMG LINE EXEC…" at bounding box center [694, 75] width 607 height 1639
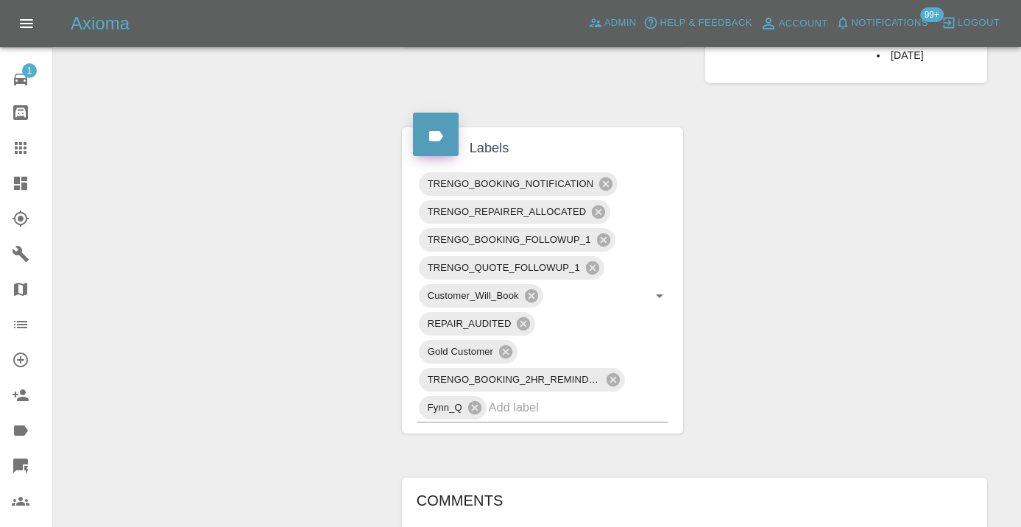
scroll to position [783, 0]
click at [25, 158] on link "Claims" at bounding box center [26, 147] width 52 height 35
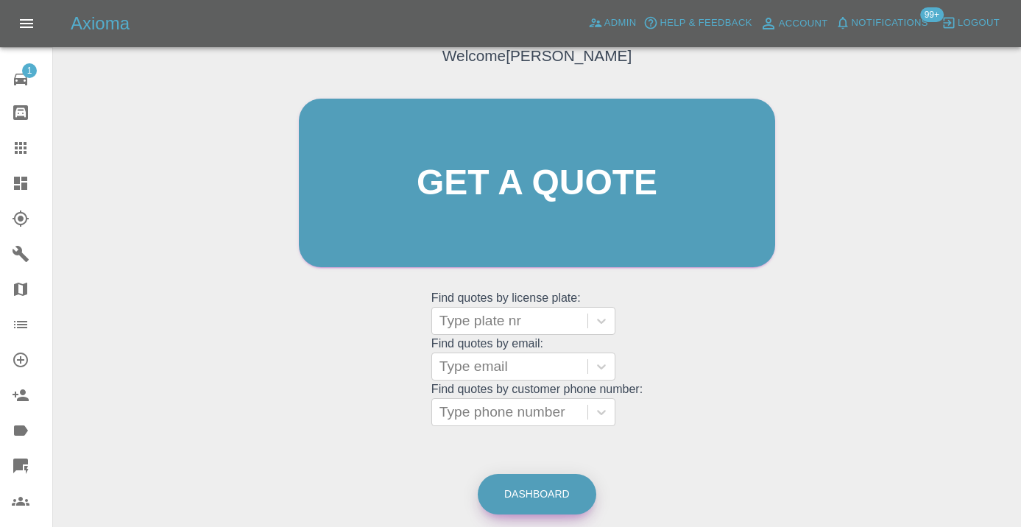
click at [537, 490] on link "Dashboard" at bounding box center [537, 494] width 119 height 40
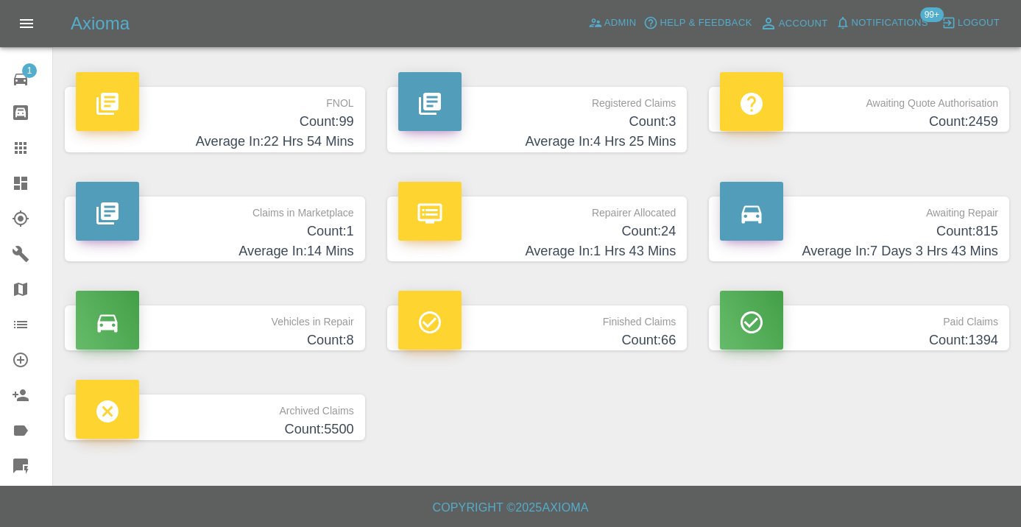
click at [970, 243] on h4 "Average In: 7 Days 3 Hrs 43 Mins" at bounding box center [859, 251] width 278 height 20
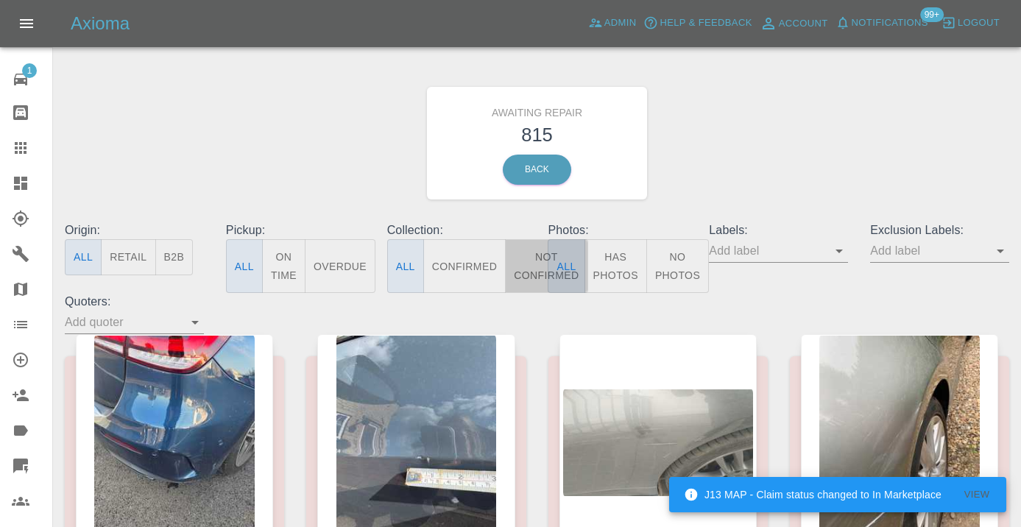
click at [540, 269] on button "Not Confirmed" at bounding box center [546, 266] width 82 height 54
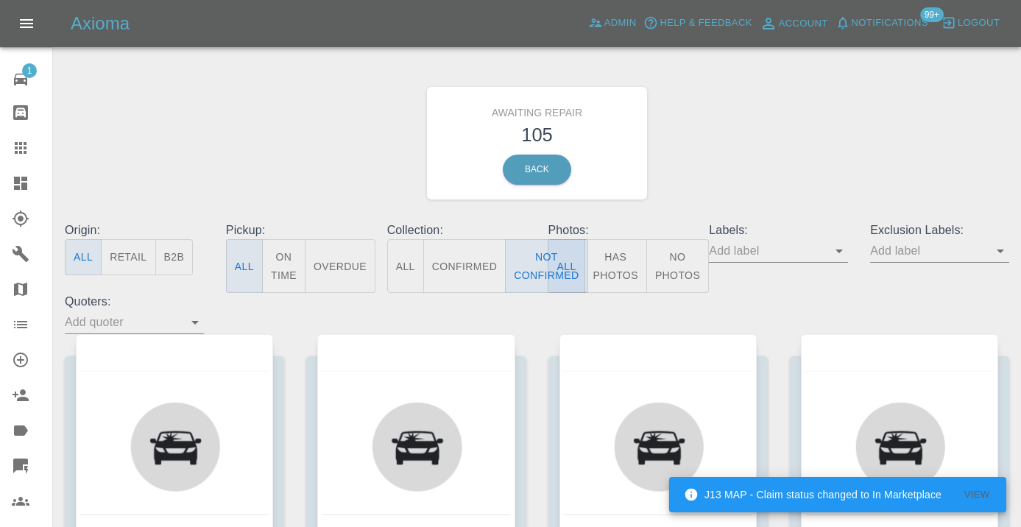
click at [744, 187] on div "Awaiting Repair 105 Back" at bounding box center [537, 143] width 967 height 157
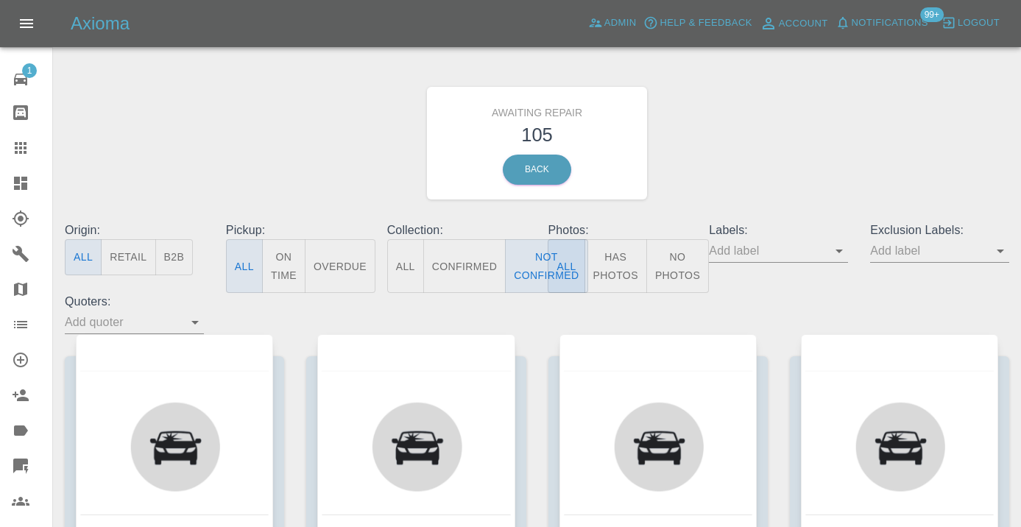
click at [717, 179] on div "Awaiting Repair 105 Back" at bounding box center [537, 143] width 967 height 157
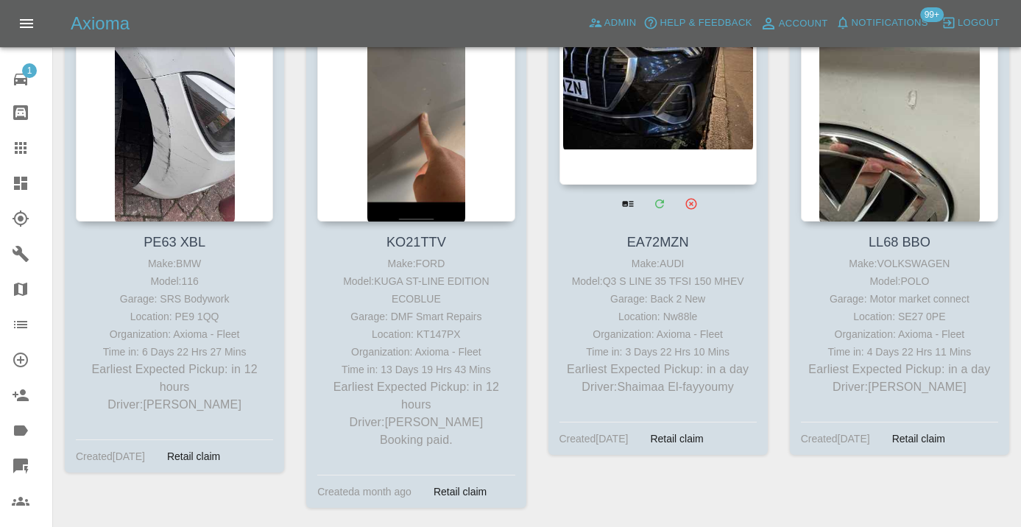
scroll to position [1327, 0]
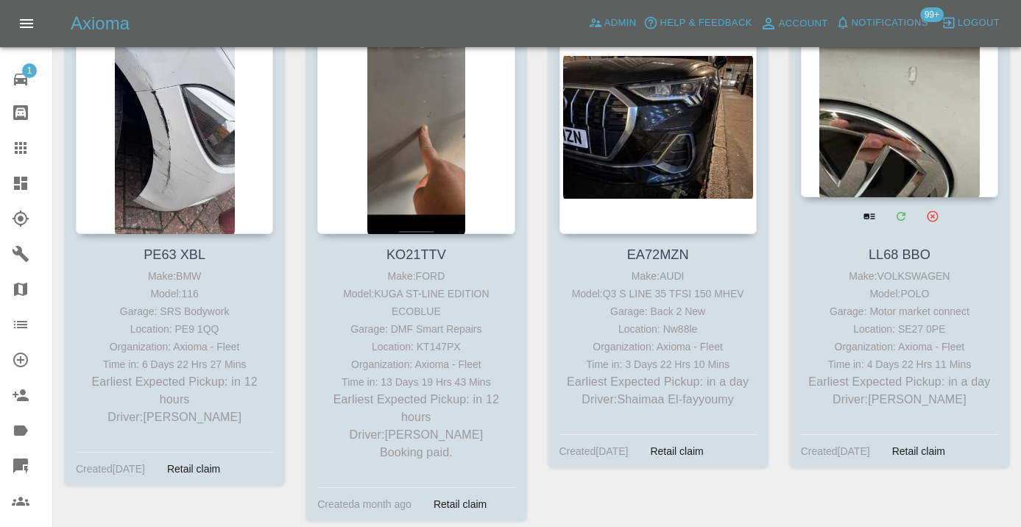
click at [912, 144] on div at bounding box center [899, 89] width 197 height 215
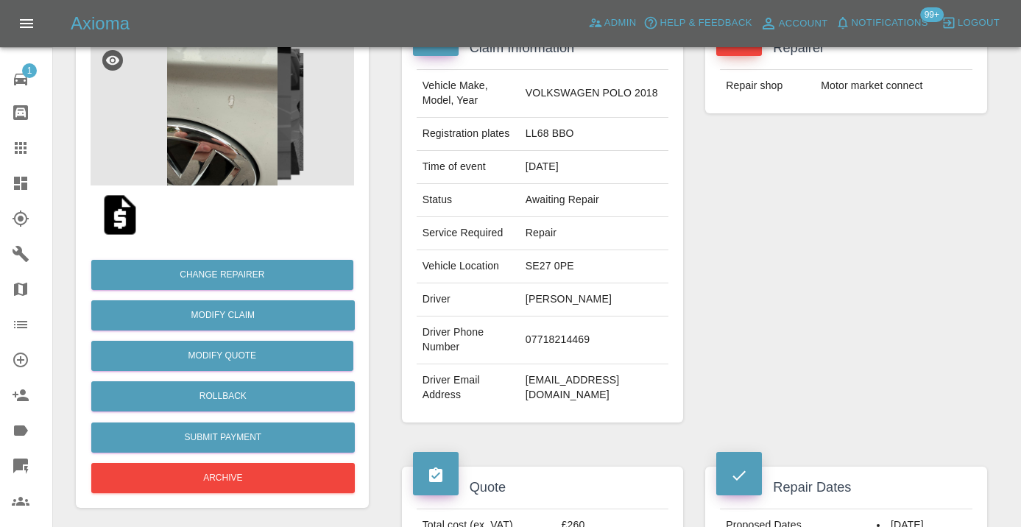
scroll to position [191, 0]
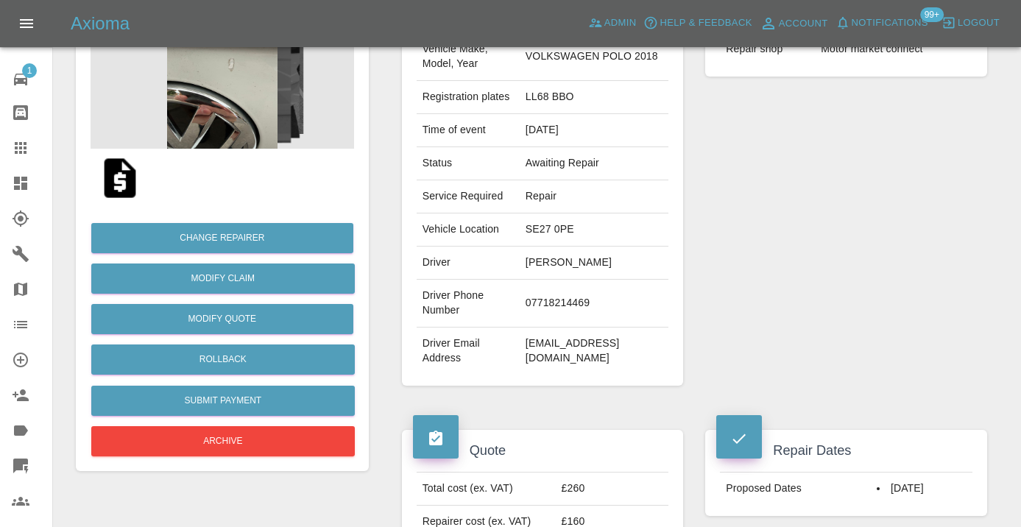
click at [573, 302] on td "07718214469" at bounding box center [594, 304] width 149 height 48
copy td "07718214469"
click at [802, 227] on div "Repairer Repair shop Motor market connect" at bounding box center [846, 187] width 304 height 439
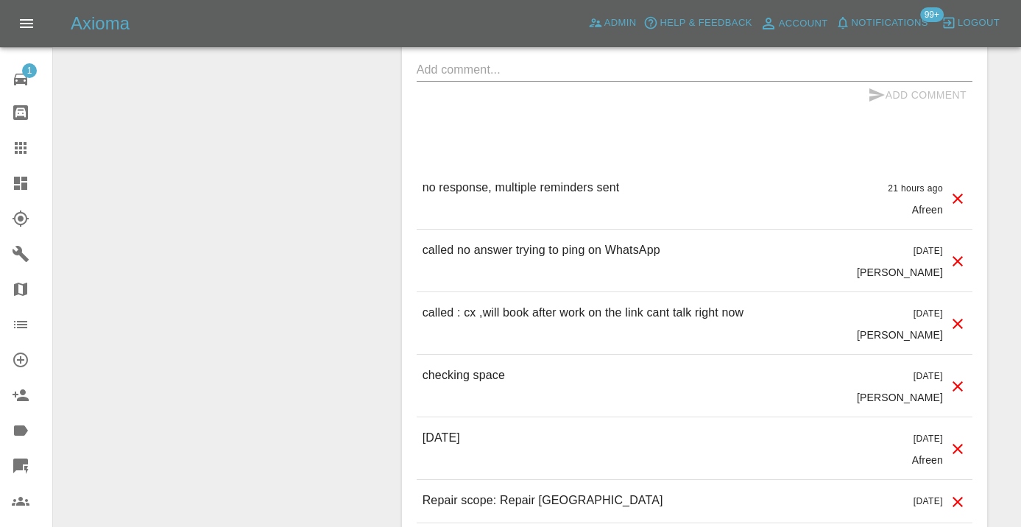
scroll to position [1338, 0]
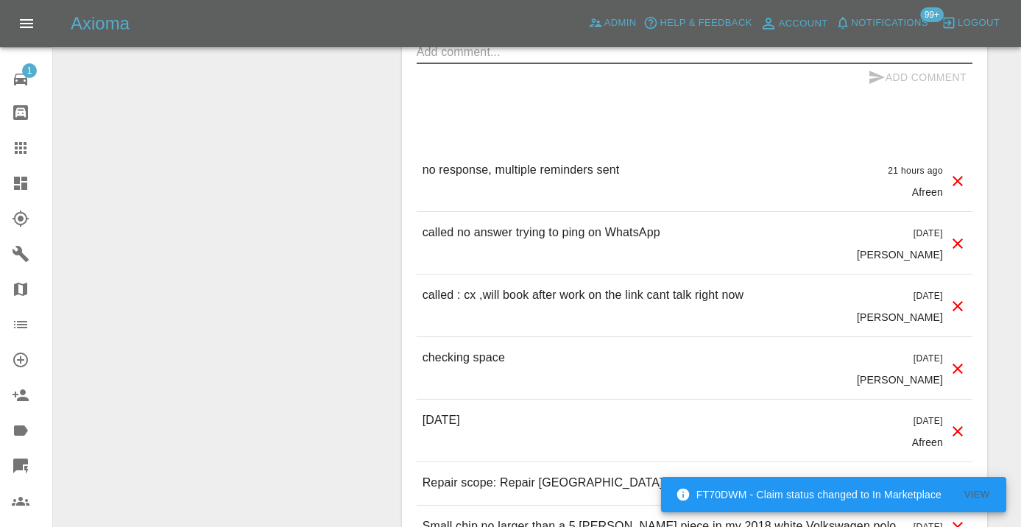
click at [520, 56] on textarea at bounding box center [695, 51] width 556 height 17
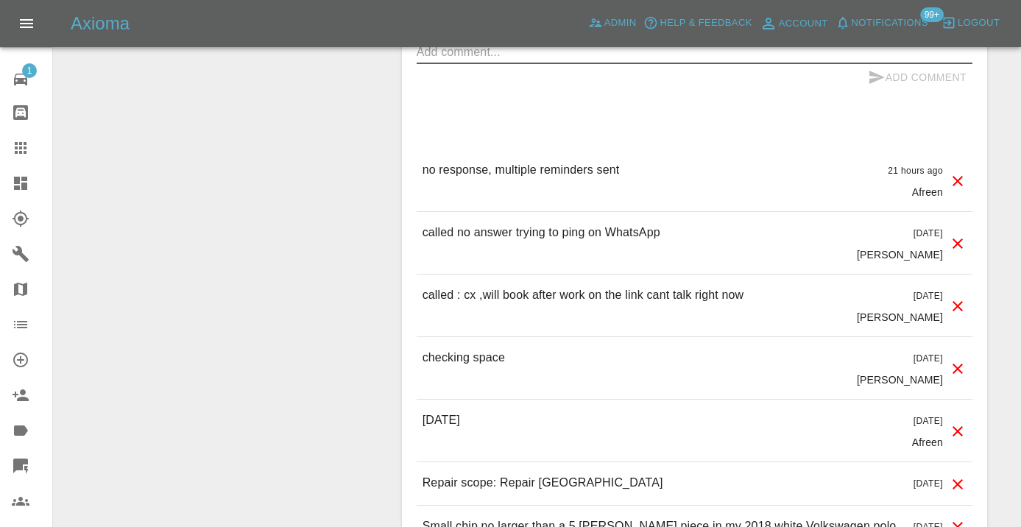
click at [482, 104] on div "Comments x Add Comment no response, multiple reminders sent 21 hours ago Afreen…" at bounding box center [695, 250] width 556 height 595
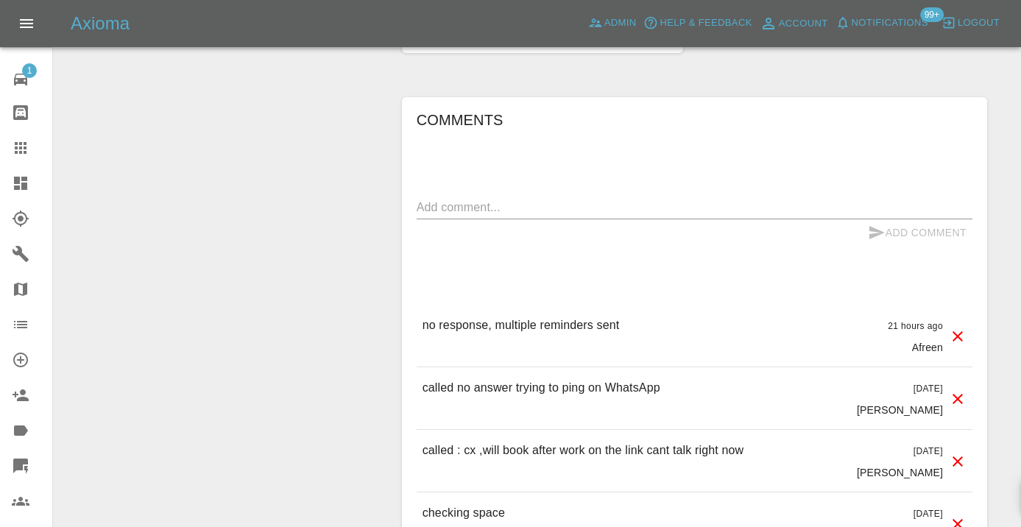
scroll to position [1182, 0]
click at [444, 204] on textarea at bounding box center [695, 208] width 556 height 17
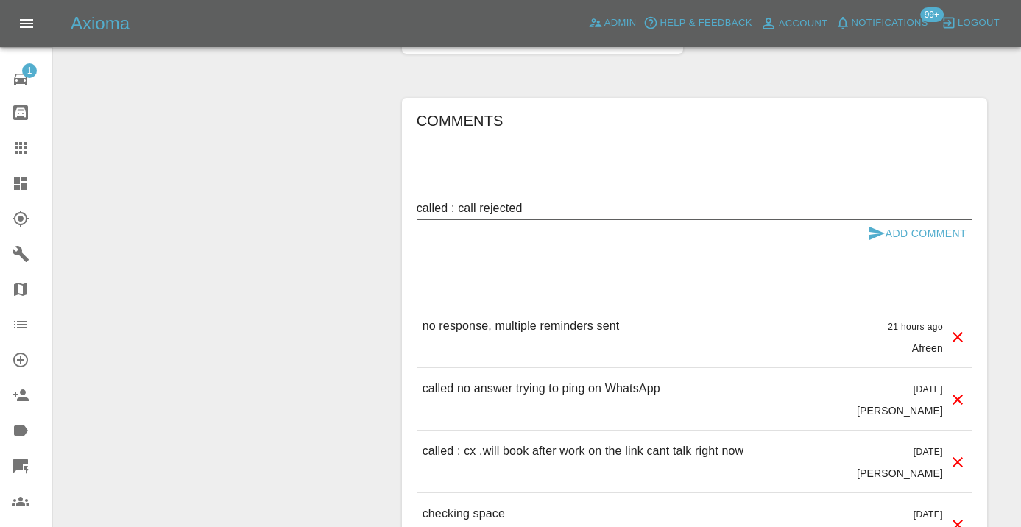
type textarea "called : call rejected"
click at [882, 225] on icon "submit" at bounding box center [877, 234] width 18 height 18
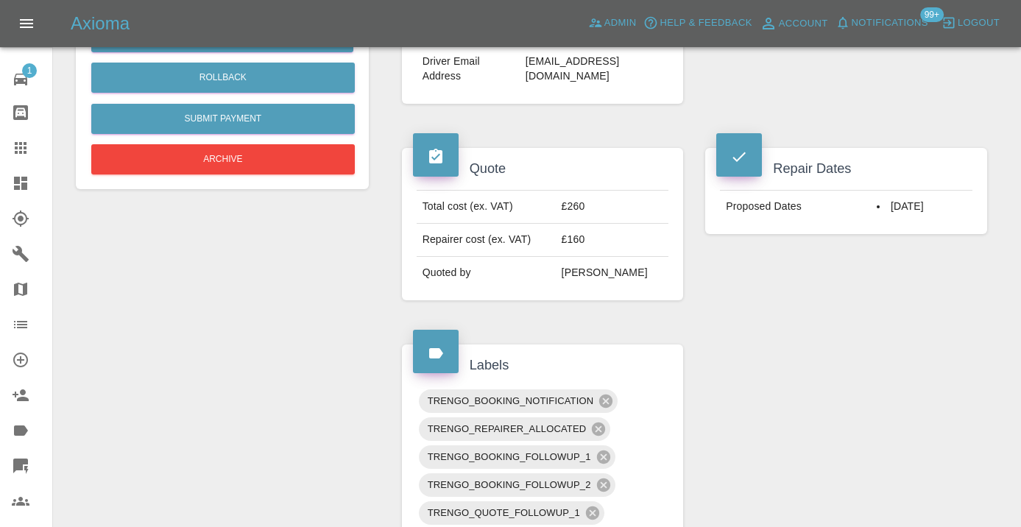
scroll to position [434, 0]
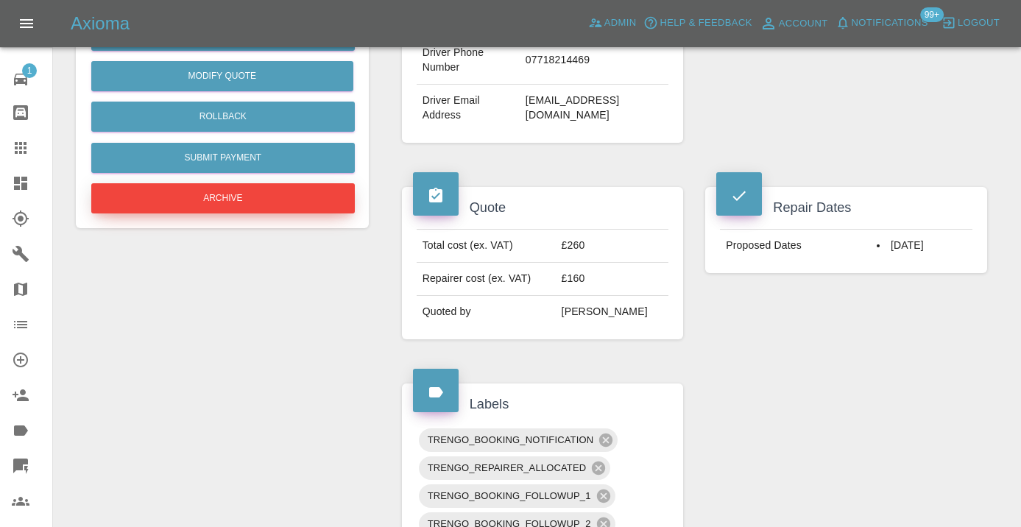
click at [246, 200] on button "Archive" at bounding box center [223, 198] width 264 height 30
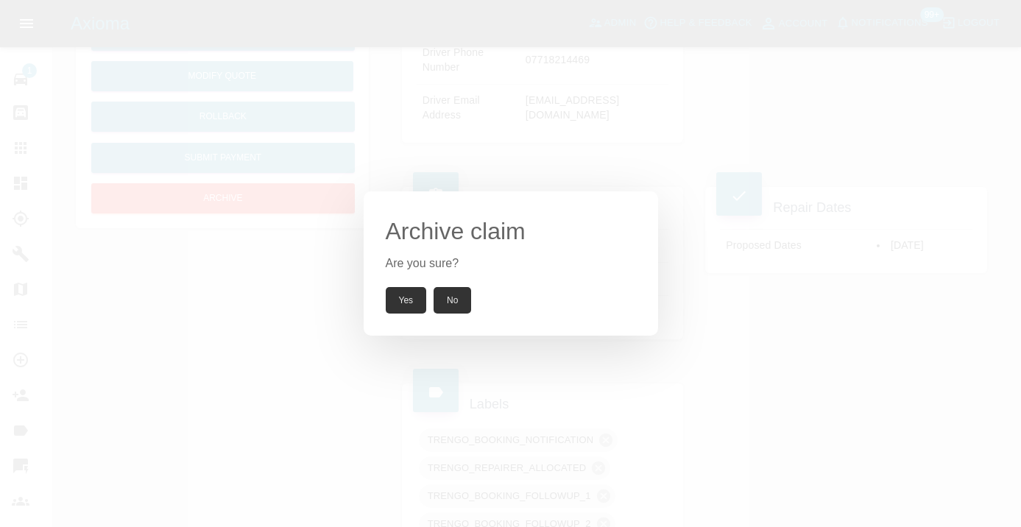
click at [397, 303] on button "Yes" at bounding box center [406, 300] width 41 height 27
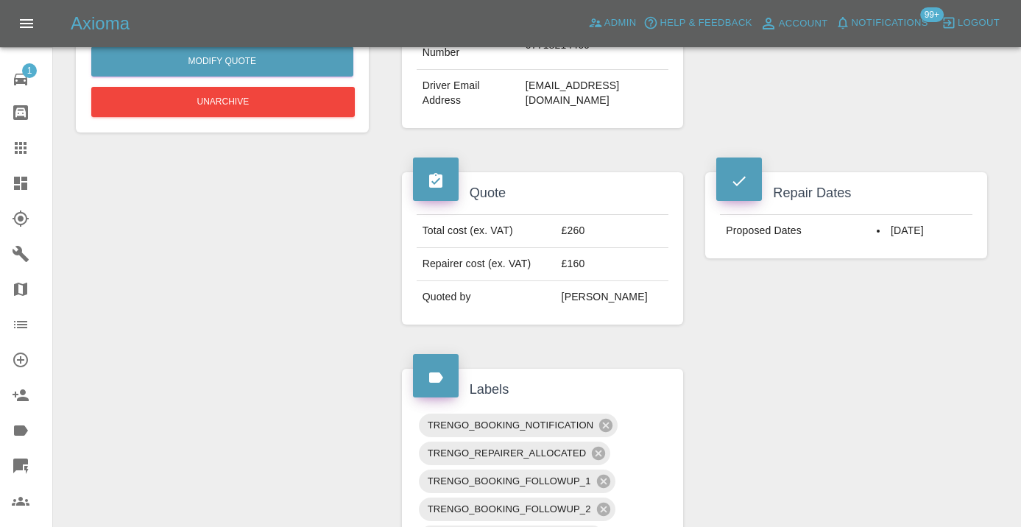
click at [22, 149] on icon at bounding box center [21, 148] width 12 height 12
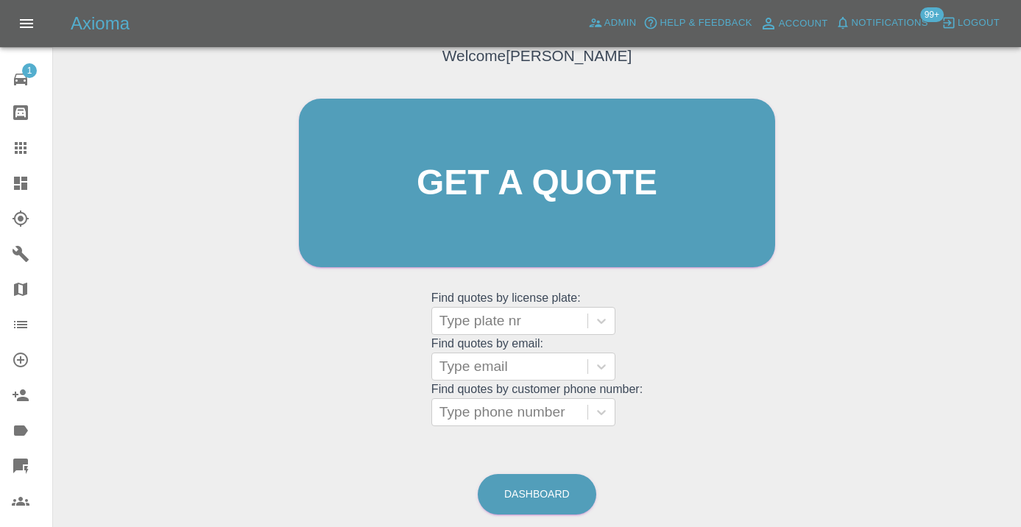
click at [642, 473] on div "Welcome Castro Get a quote Get a quote Find quotes by license plate: Type plate…" at bounding box center [537, 253] width 945 height 529
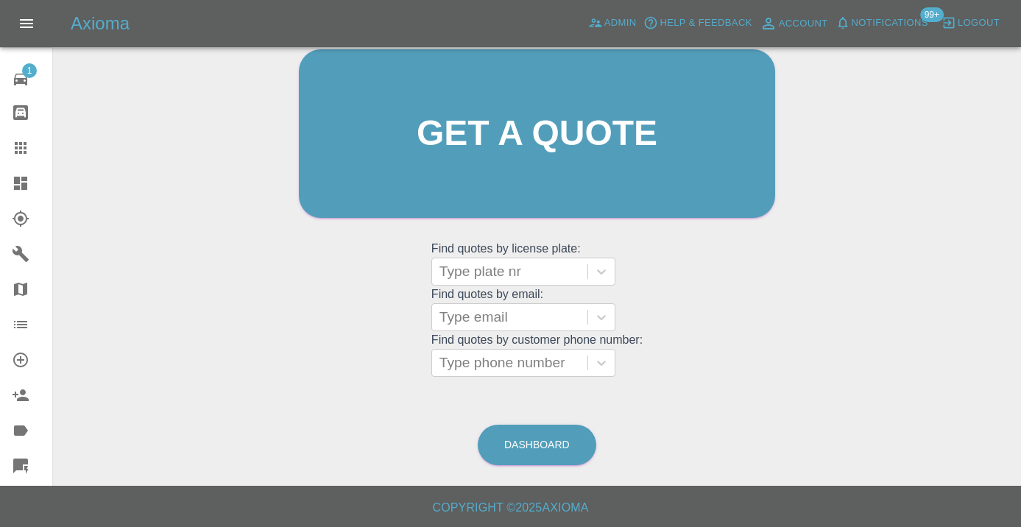
scroll to position [161, 0]
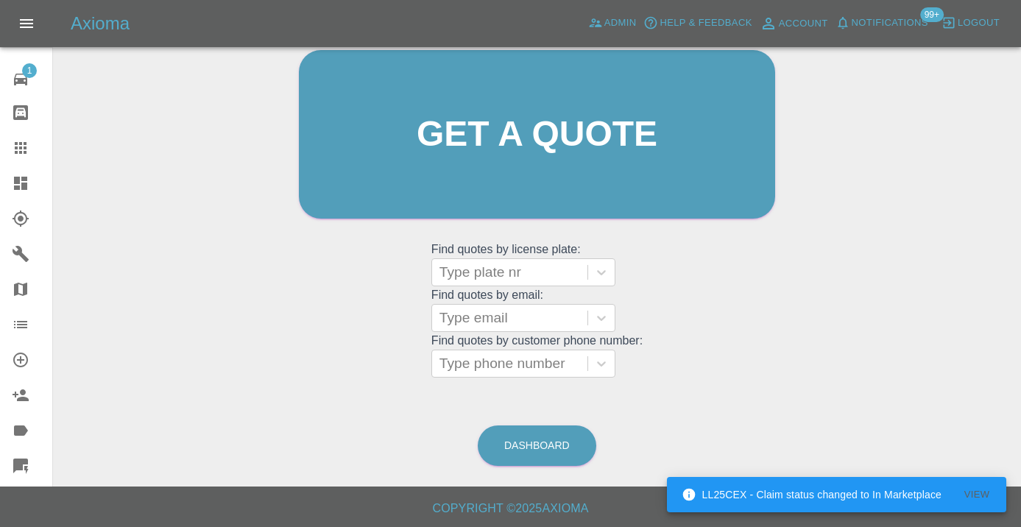
click at [532, 417] on div "Welcome Castro Get a quote Get a quote Find quotes by license plate: Type plate…" at bounding box center [537, 204] width 945 height 529
click at [537, 431] on link "Dashboard" at bounding box center [537, 446] width 119 height 40
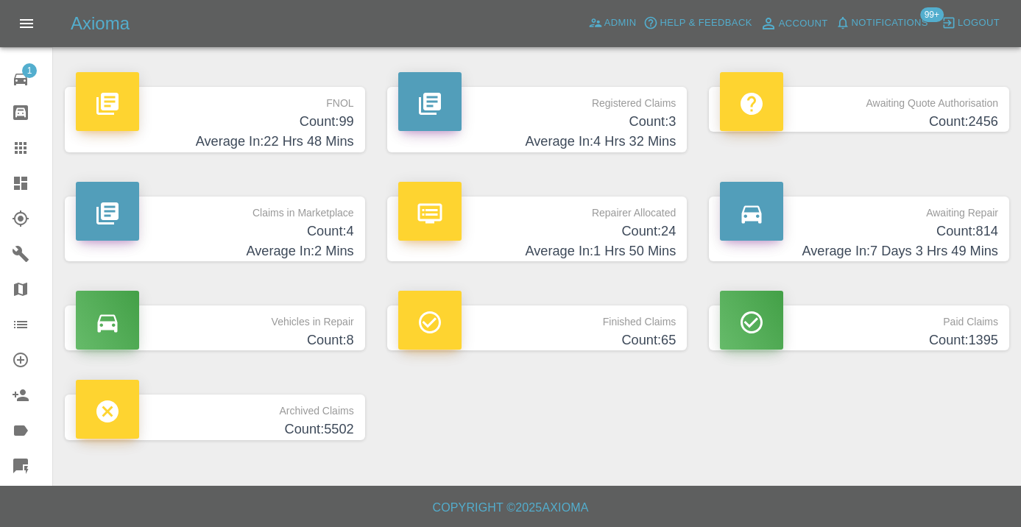
click at [19, 149] on icon at bounding box center [21, 148] width 12 height 12
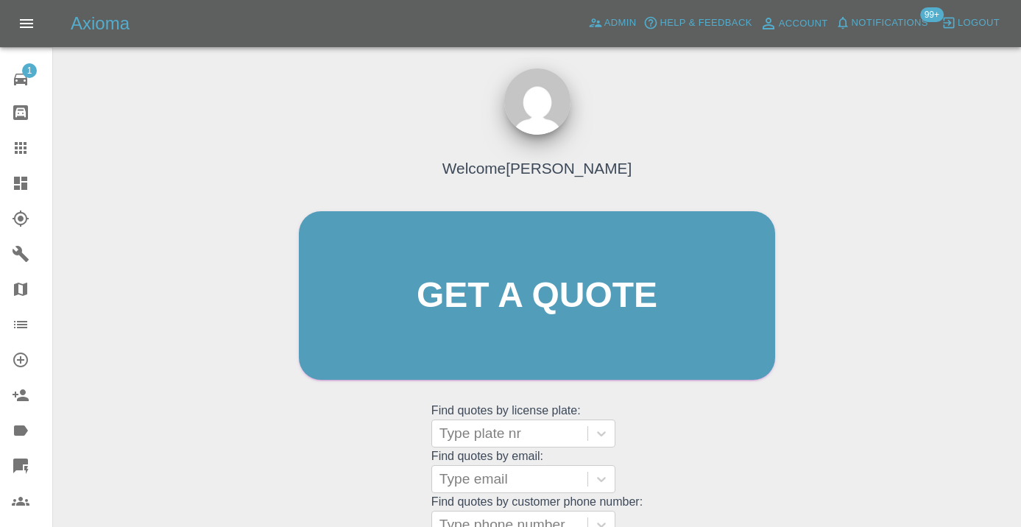
click at [651, 426] on div "Welcome Castro Get a quote Get a quote Find quotes by license plate: Type plate…" at bounding box center [536, 324] width 507 height 445
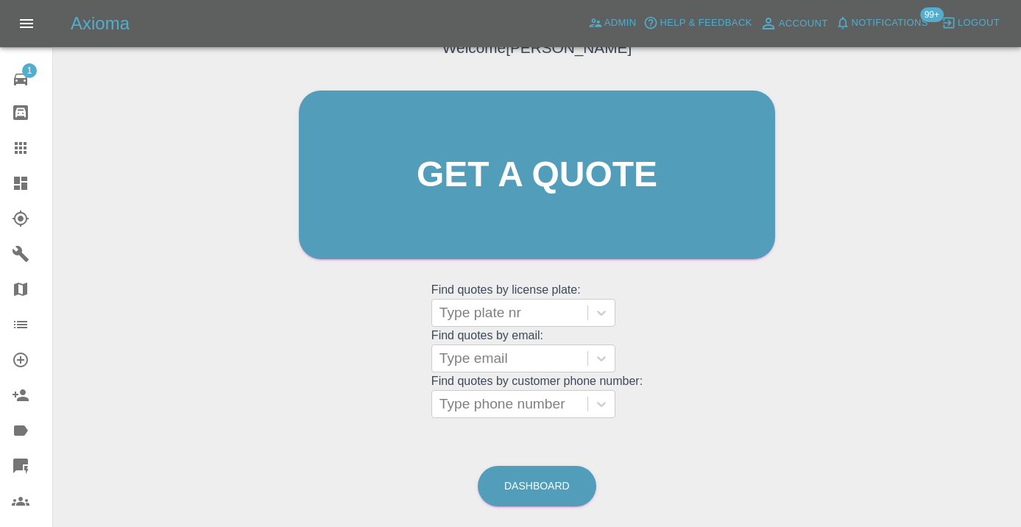
scroll to position [132, 0]
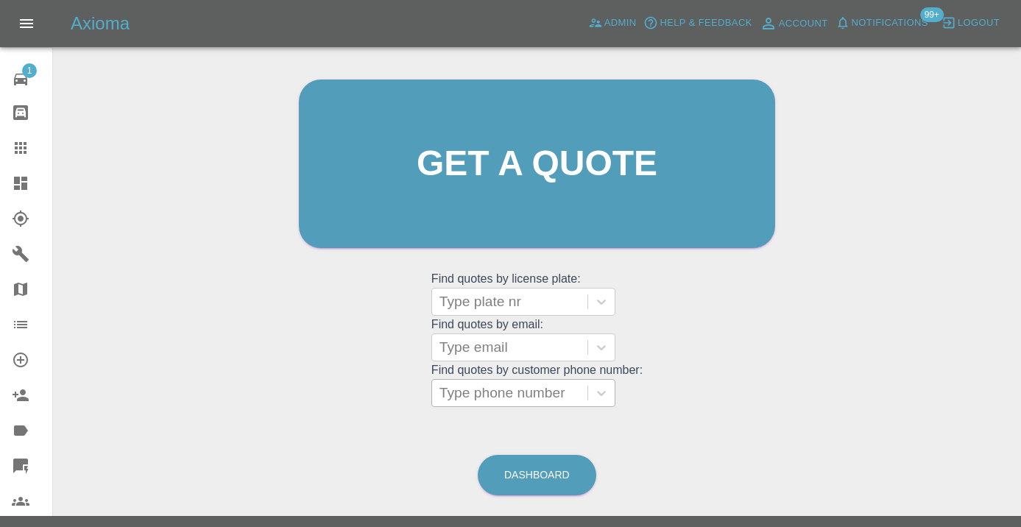
click at [530, 386] on div at bounding box center [509, 393] width 141 height 21
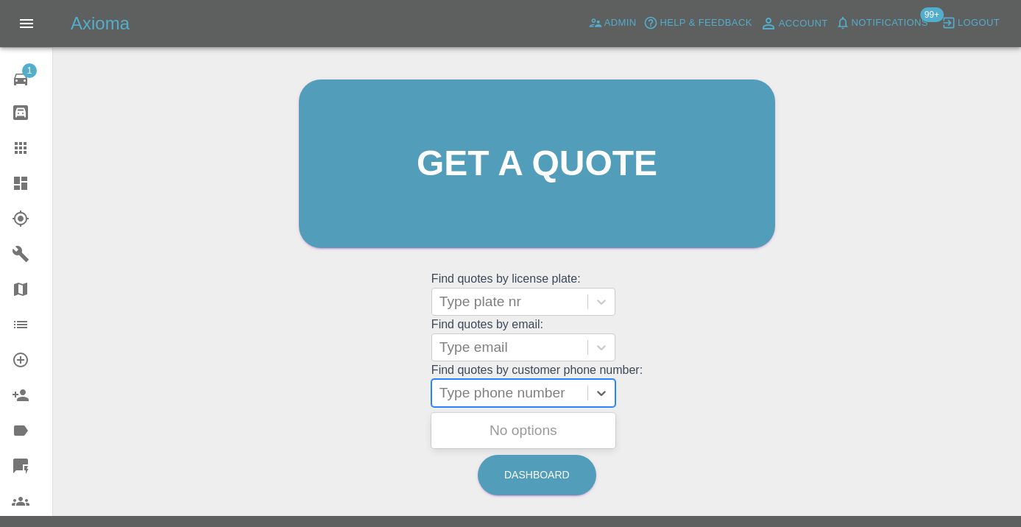
paste input "07729091539"
type input "07729091539"
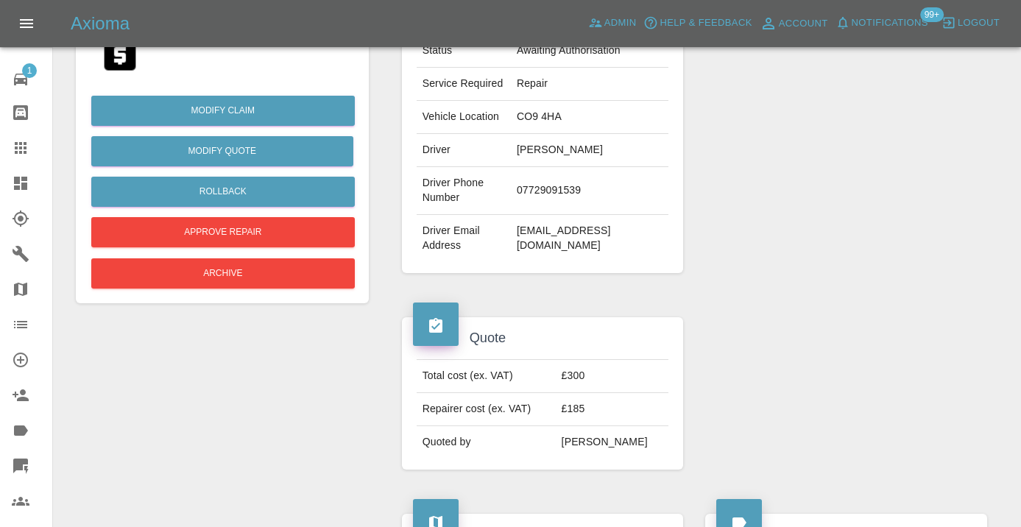
scroll to position [328, 0]
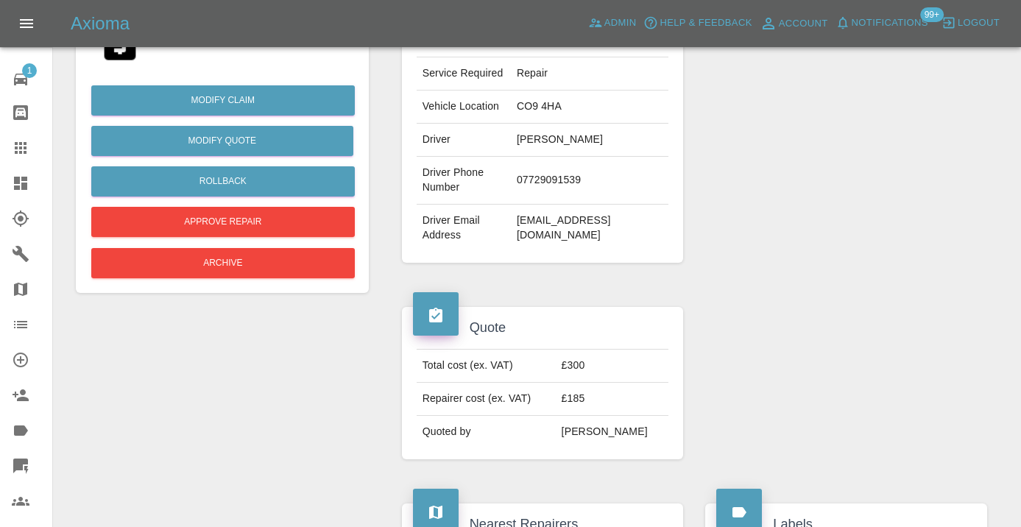
click at [758, 374] on div at bounding box center [846, 383] width 304 height 197
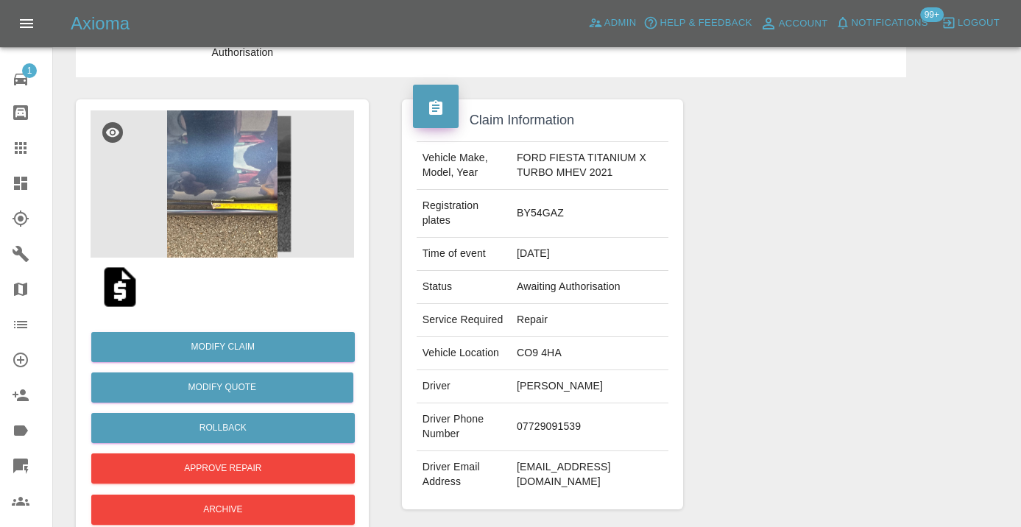
scroll to position [76, 0]
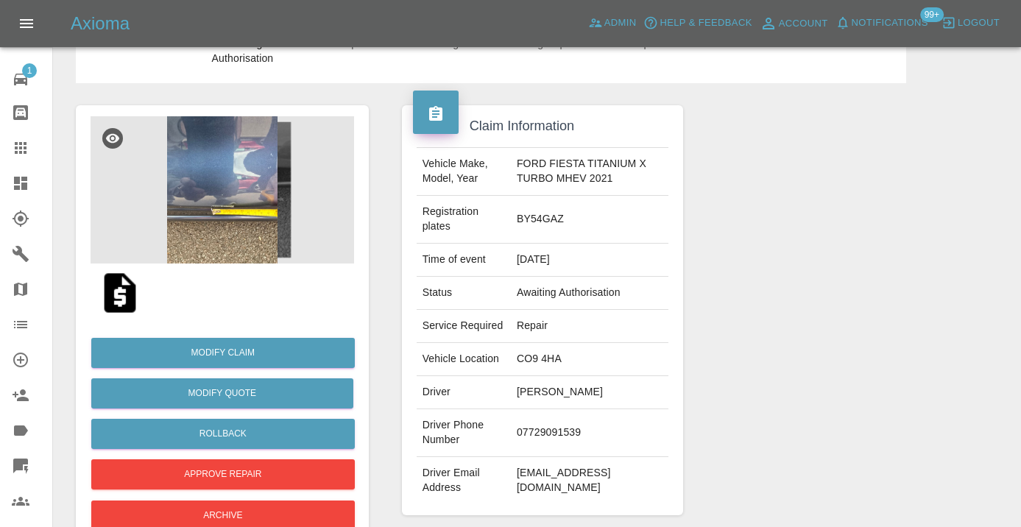
click at [766, 408] on div at bounding box center [846, 310] width 304 height 454
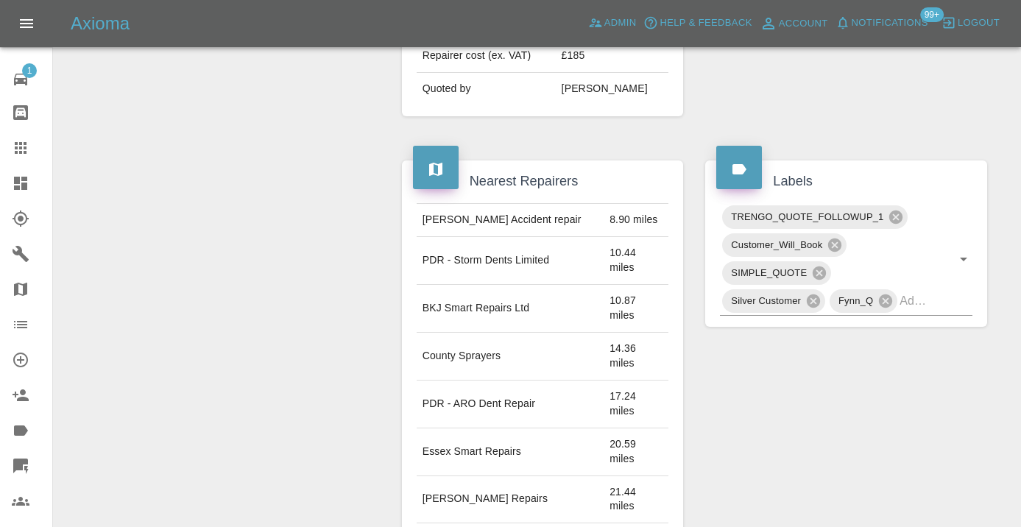
scroll to position [674, 0]
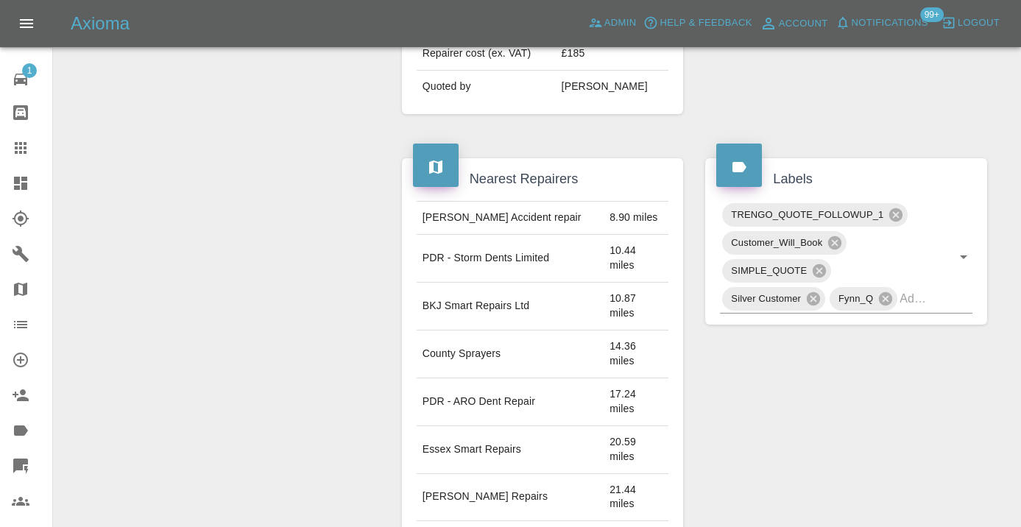
click at [15, 146] on icon at bounding box center [21, 148] width 18 height 18
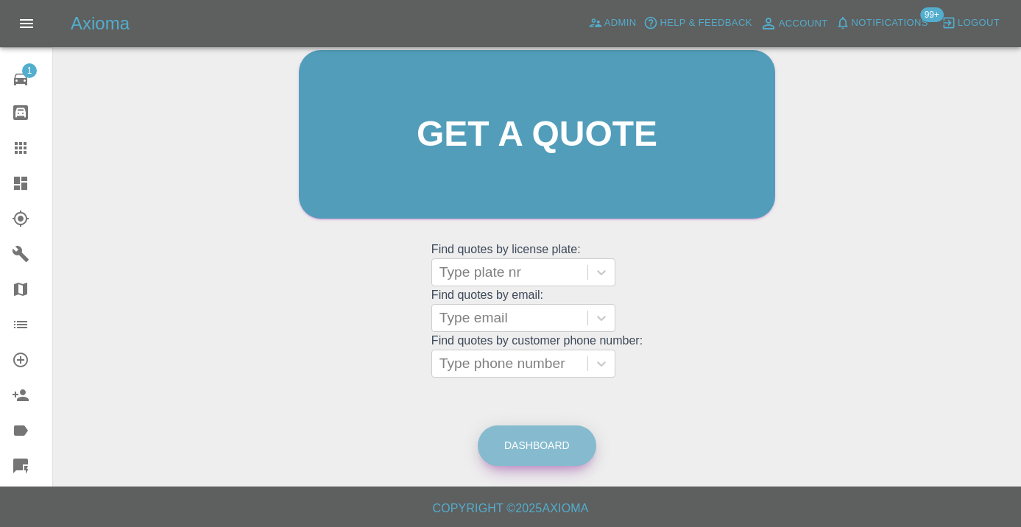
click at [532, 453] on link "Dashboard" at bounding box center [537, 446] width 119 height 40
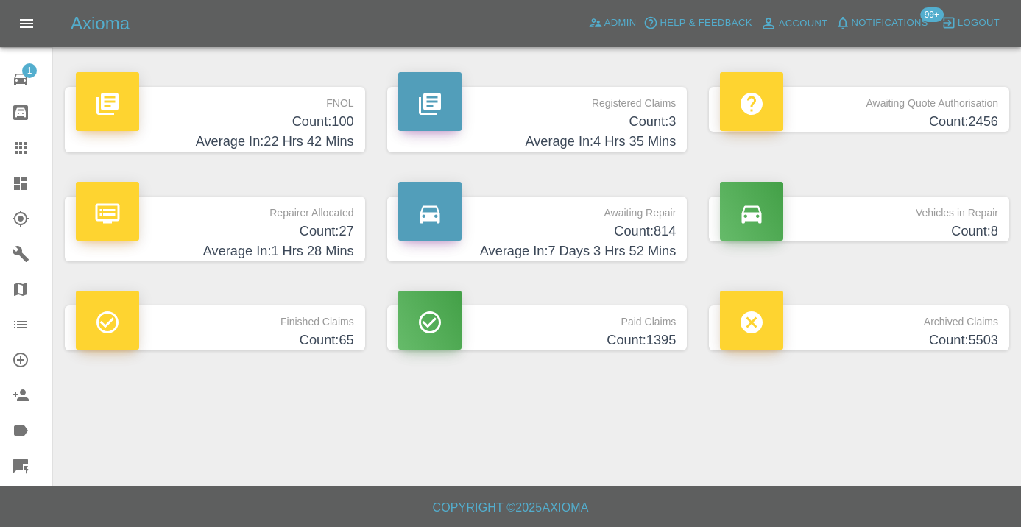
click at [635, 229] on h4 "Count: 814" at bounding box center [537, 232] width 278 height 20
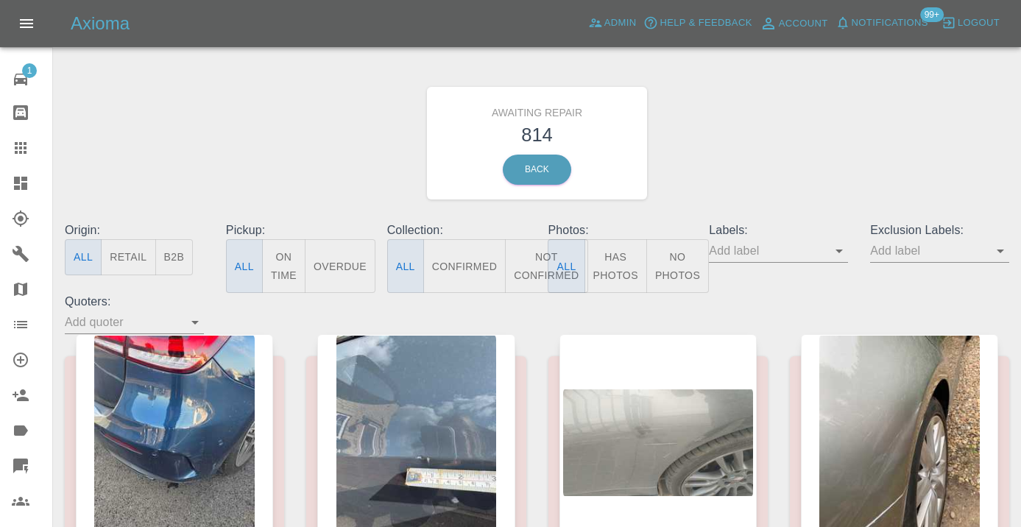
click at [528, 267] on button "Not Confirmed" at bounding box center [546, 266] width 82 height 54
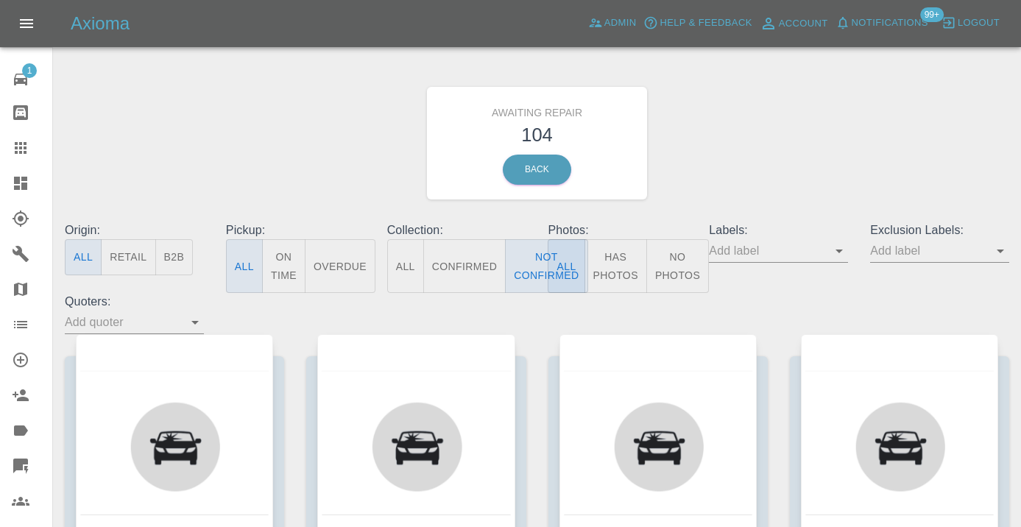
click at [771, 141] on div "Awaiting Repair 104 Back" at bounding box center [537, 143] width 967 height 157
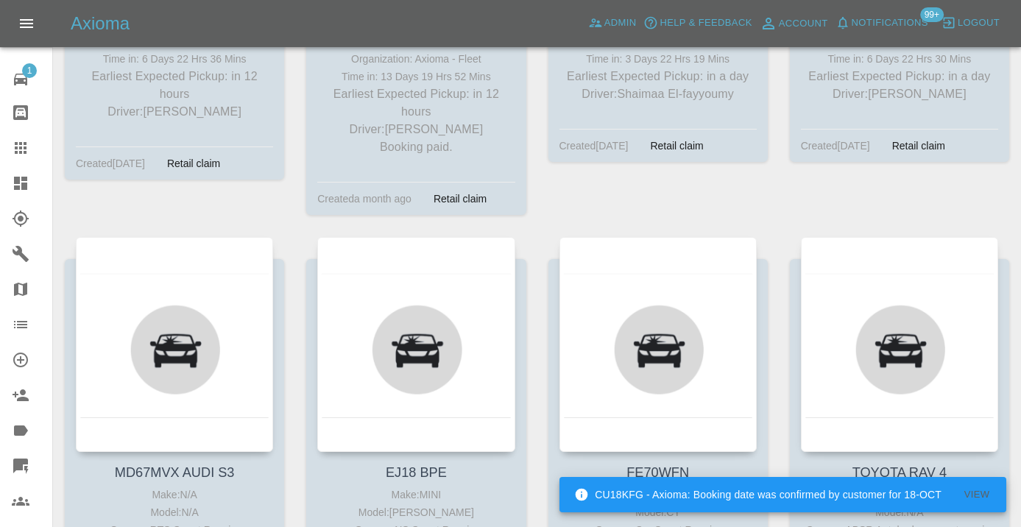
scroll to position [1712, 0]
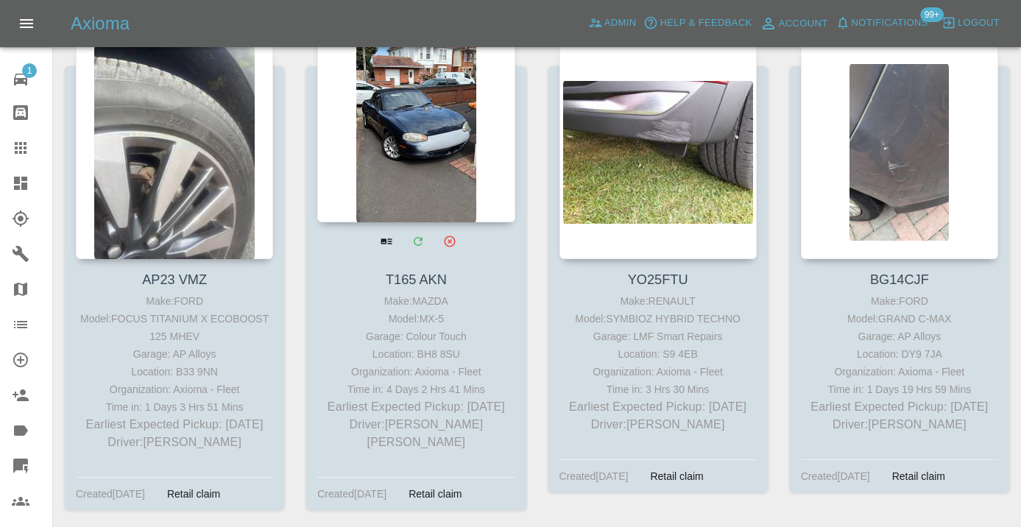
scroll to position [5769, 0]
click at [440, 140] on div at bounding box center [415, 115] width 197 height 215
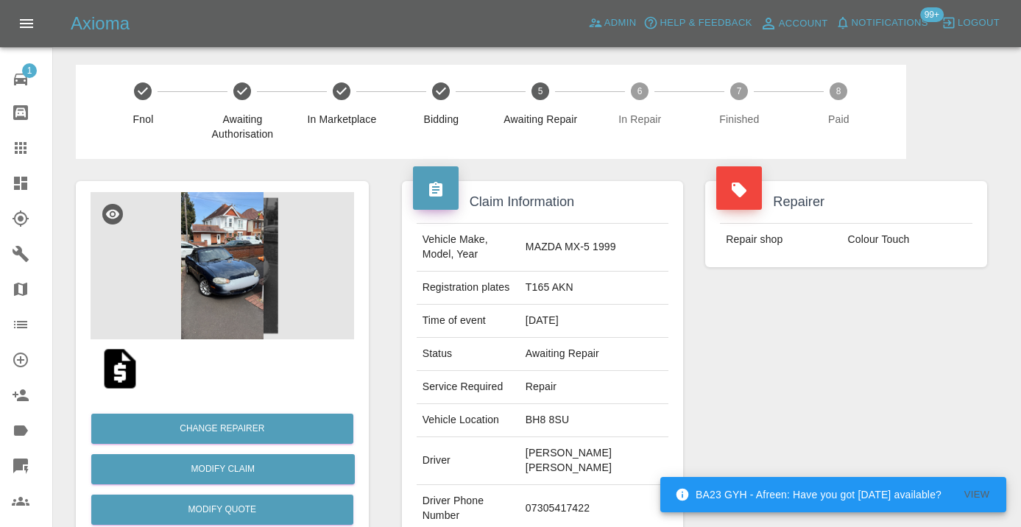
click at [549, 485] on td "07305417422" at bounding box center [594, 509] width 149 height 48
copy td "07305417422"
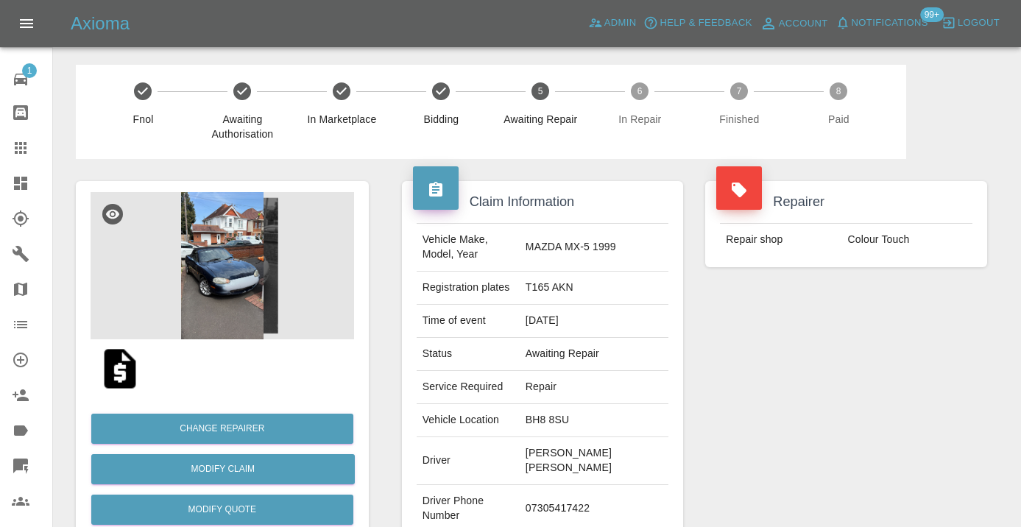
click at [972, 317] on div "Repairer Repair shop Colour Touch" at bounding box center [846, 386] width 304 height 454
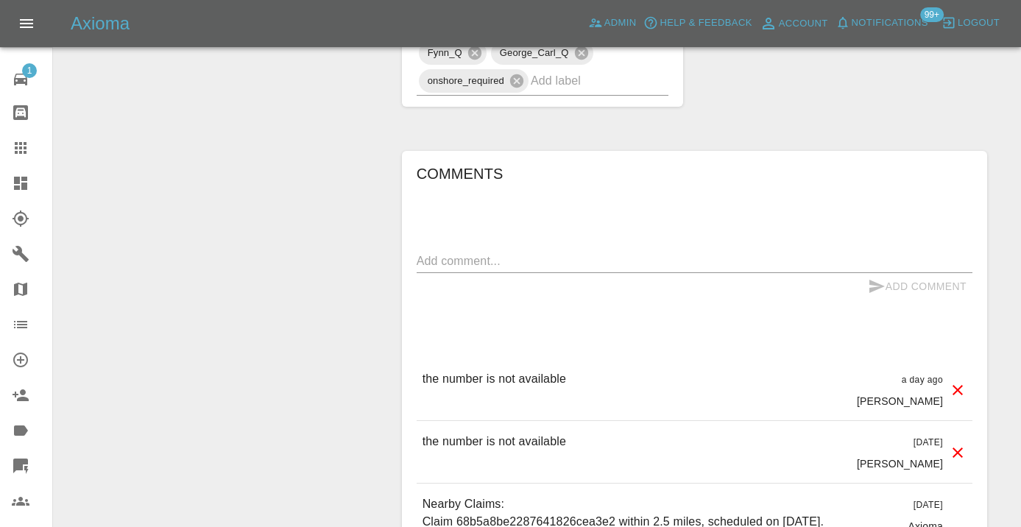
scroll to position [1145, 0]
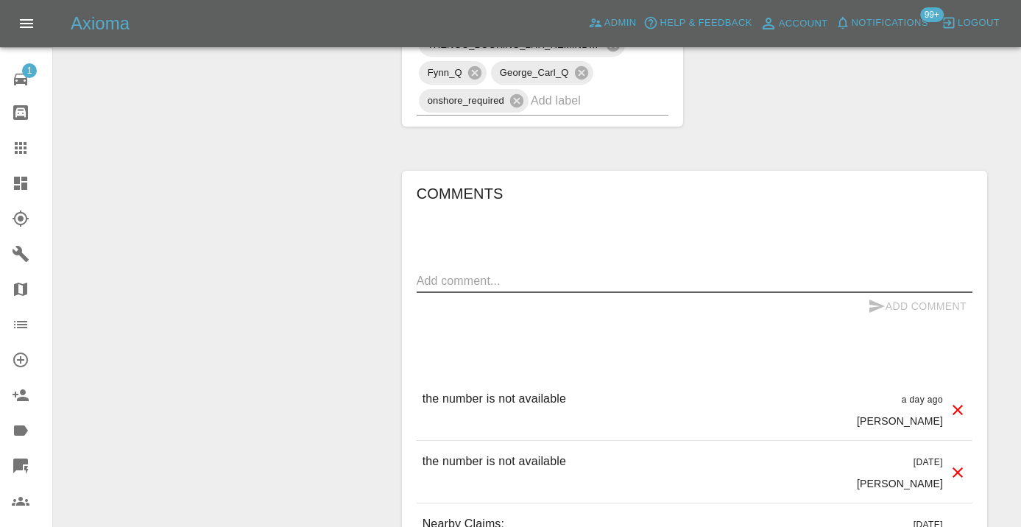
click at [710, 272] on textarea at bounding box center [695, 280] width 556 height 17
type textarea "the number is not available"
click at [875, 297] on icon "submit" at bounding box center [877, 306] width 18 height 18
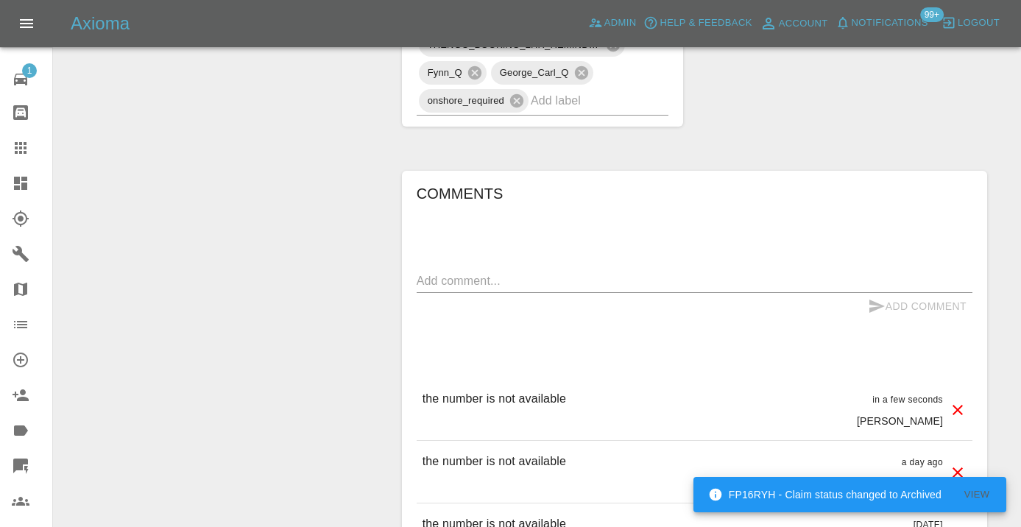
click at [492, 269] on div "x" at bounding box center [695, 281] width 556 height 24
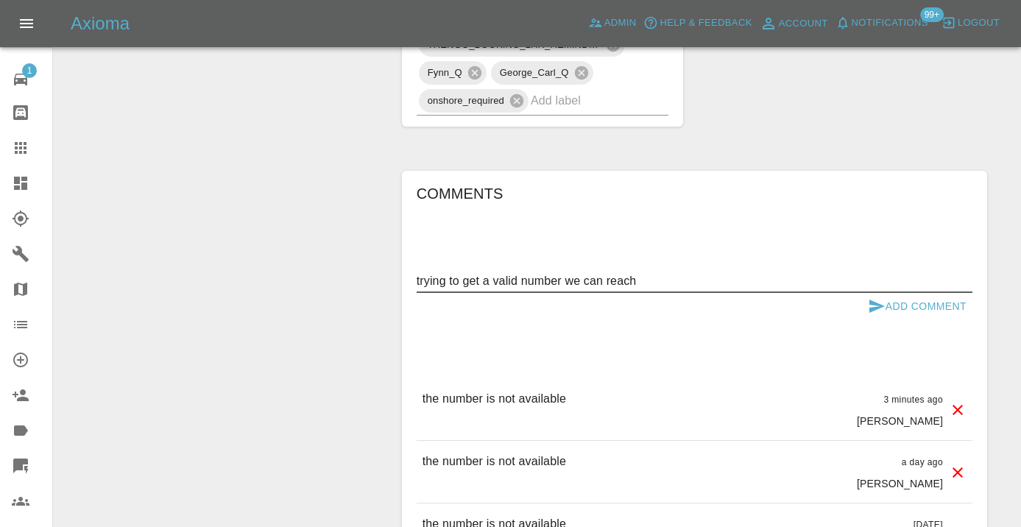
type textarea "trying to get a valid number we can reach"
click at [876, 300] on icon "submit" at bounding box center [876, 306] width 15 height 13
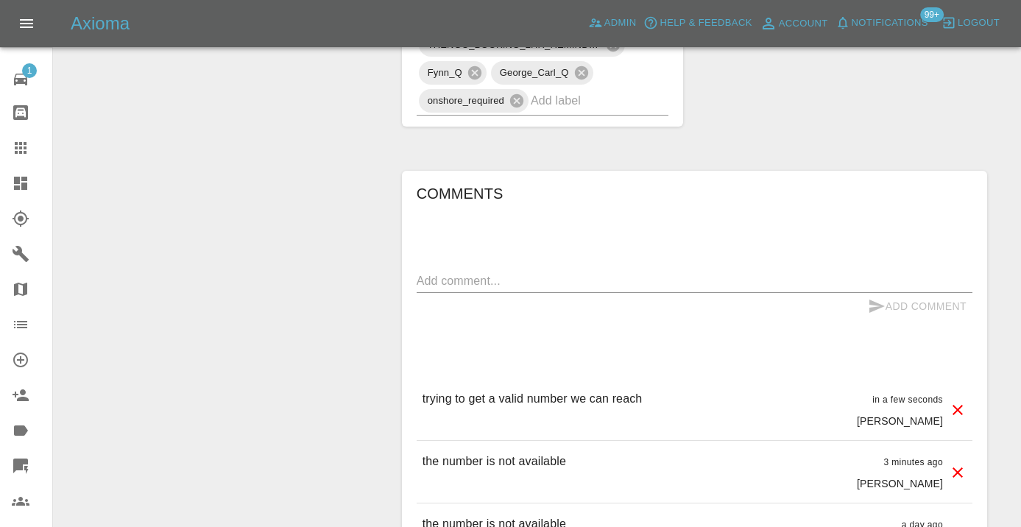
click at [24, 147] on icon at bounding box center [21, 148] width 12 height 12
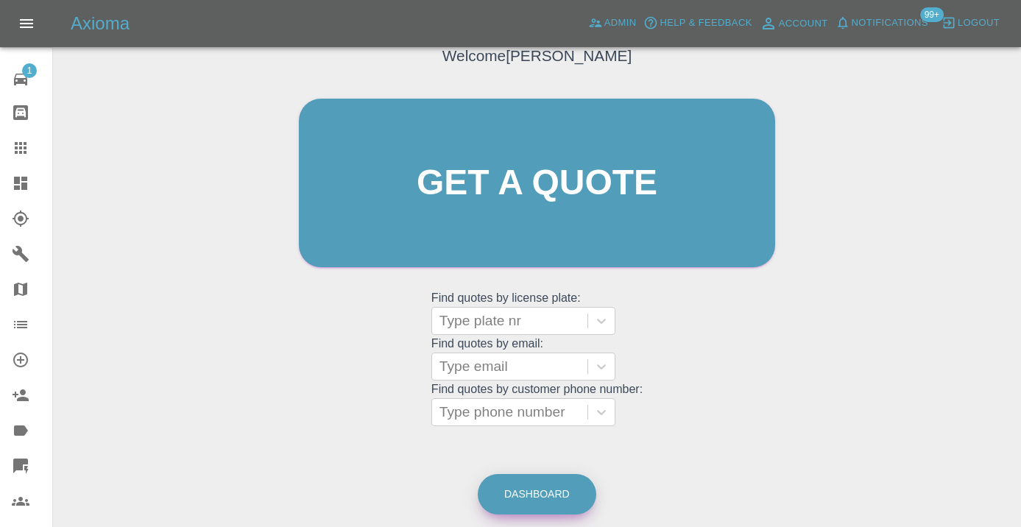
click at [551, 495] on link "Dashboard" at bounding box center [537, 494] width 119 height 40
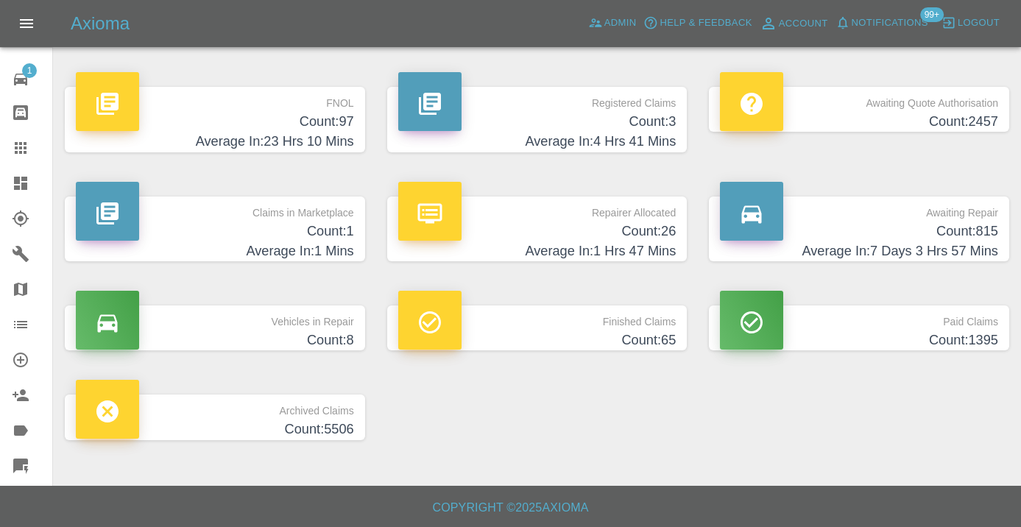
click at [962, 239] on h4 "Count: 815" at bounding box center [859, 232] width 278 height 20
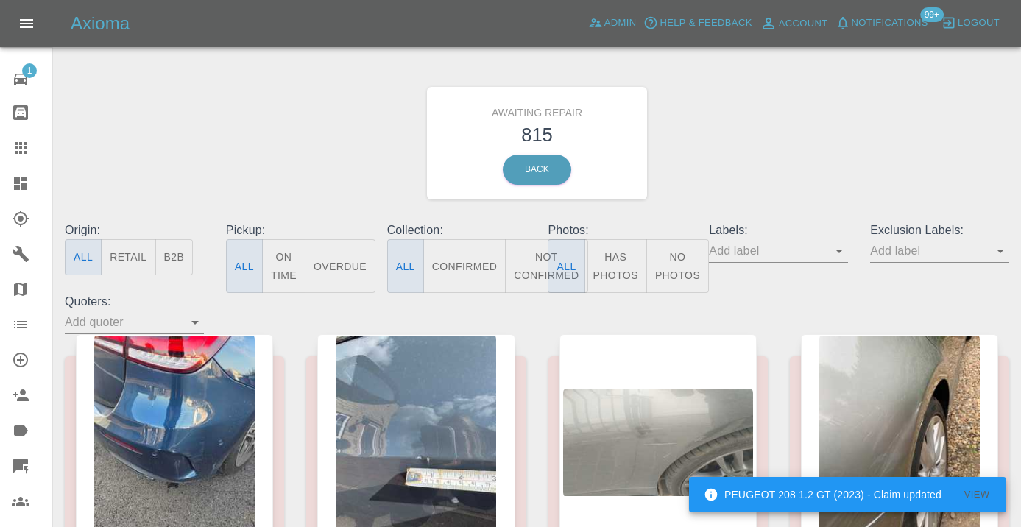
click at [523, 253] on button "Not Confirmed" at bounding box center [546, 266] width 82 height 54
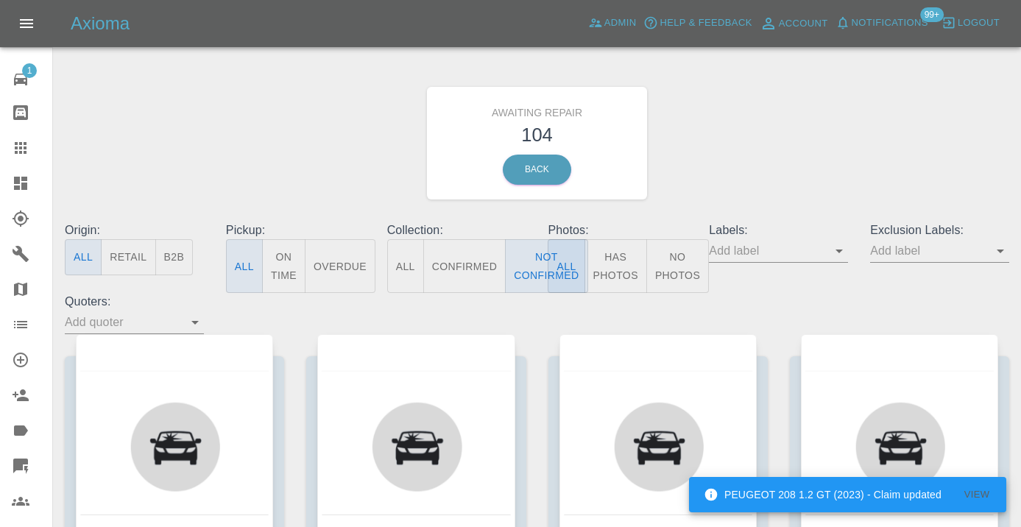
click at [752, 170] on div "Awaiting Repair 104 Back" at bounding box center [537, 143] width 967 height 157
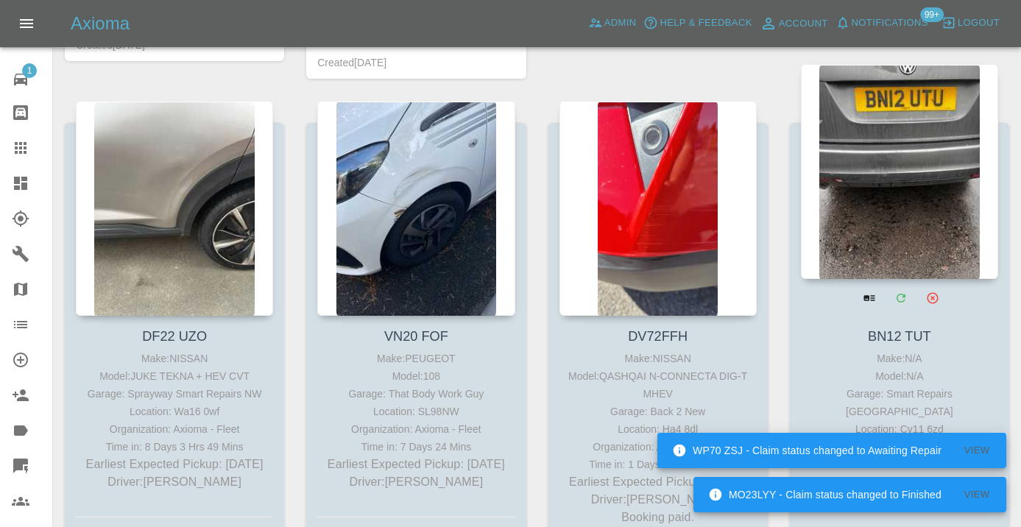
scroll to position [3251, 0]
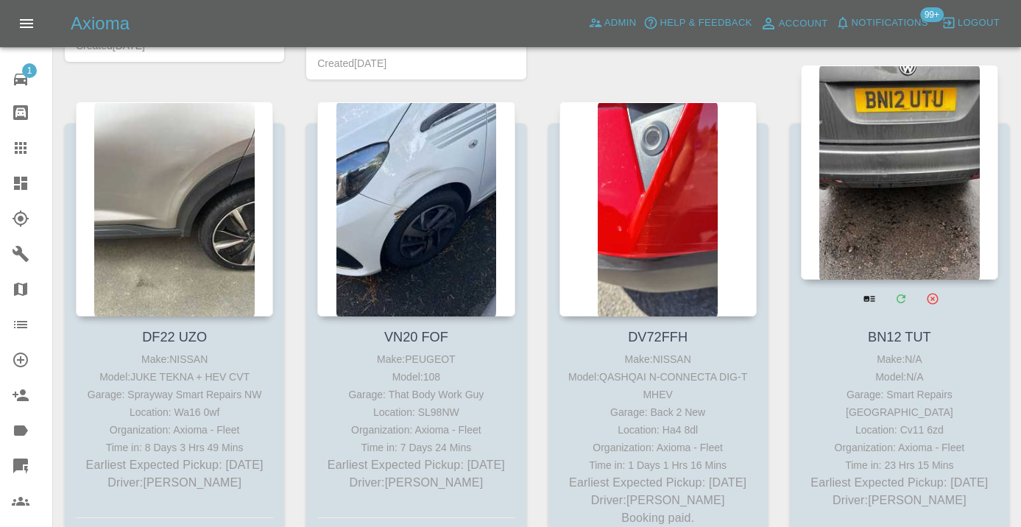
click at [923, 183] on div at bounding box center [899, 172] width 197 height 215
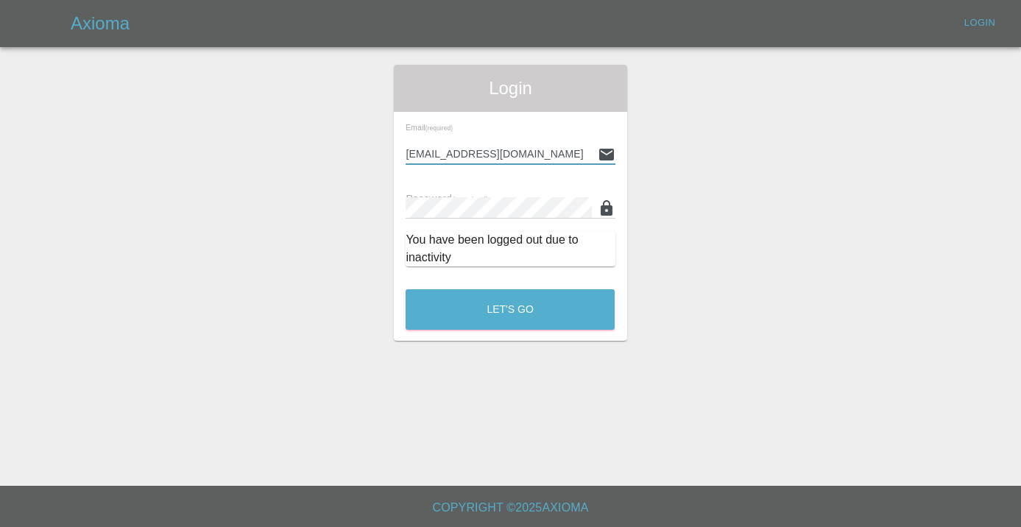
type input "Castrokhonqwana@gmail.com"
click at [510, 309] on button "Let's Go" at bounding box center [510, 309] width 209 height 40
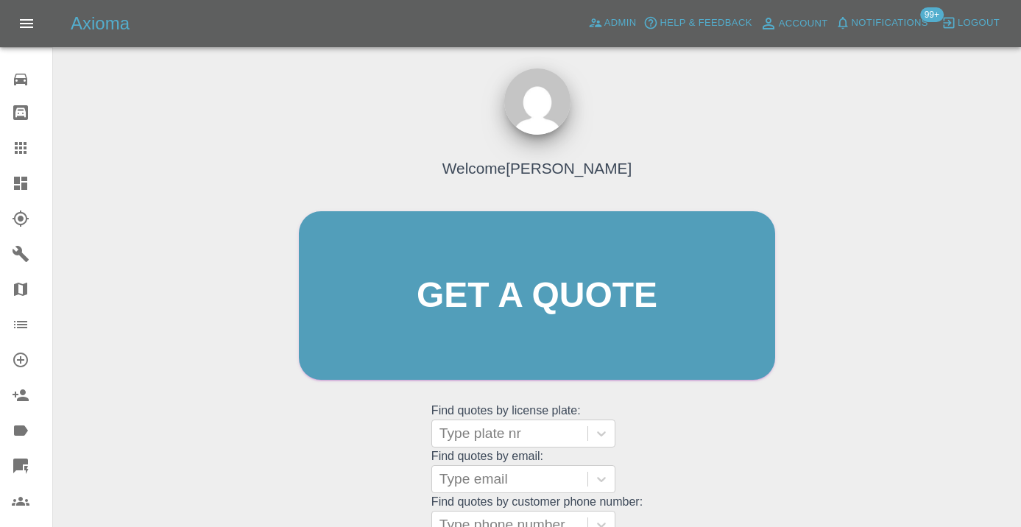
click at [922, 283] on div "Welcome Castro Get a quote Get a quote Find quotes by license plate: Type plate…" at bounding box center [537, 366] width 945 height 529
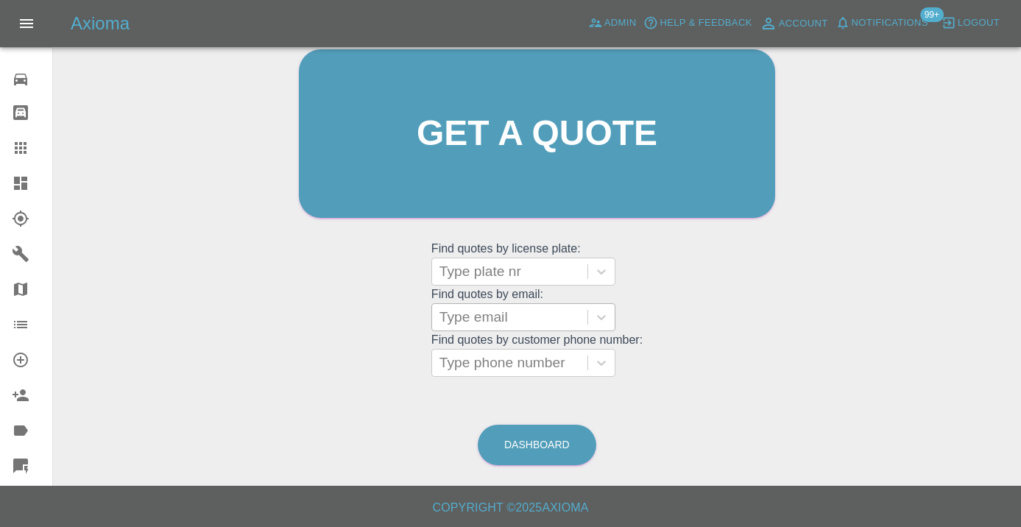
scroll to position [161, 0]
click at [551, 440] on link "Dashboard" at bounding box center [537, 446] width 119 height 40
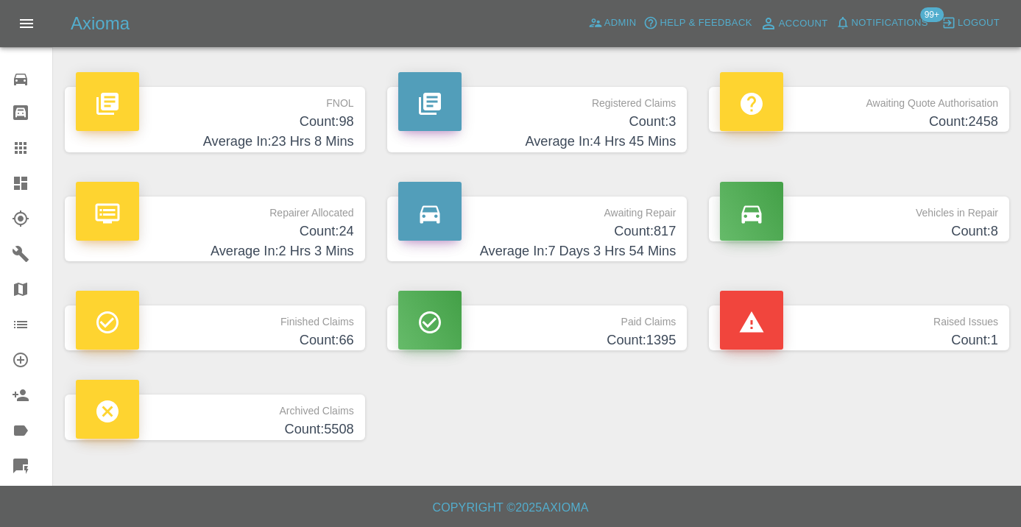
click at [665, 228] on h4 "Count: 817" at bounding box center [537, 232] width 278 height 20
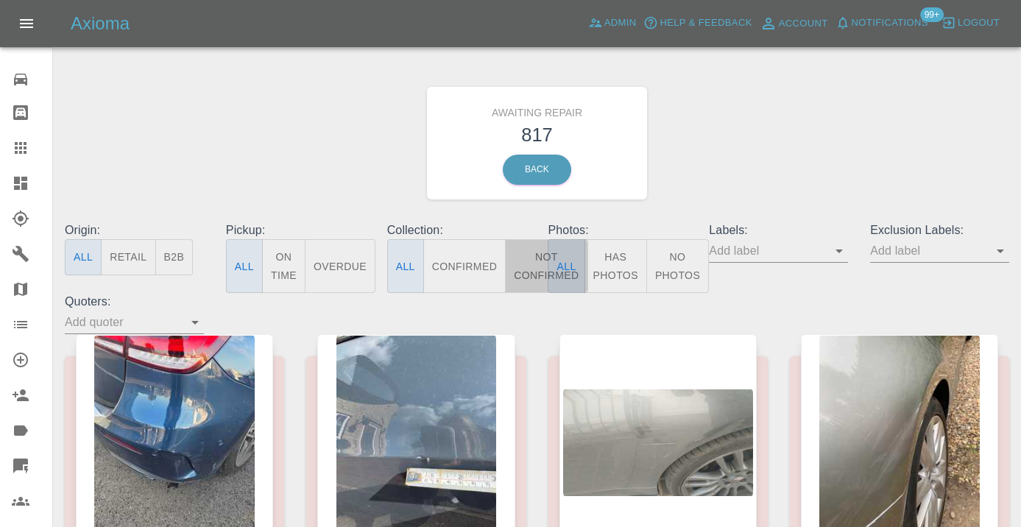
click at [540, 275] on button "Not Confirmed" at bounding box center [546, 266] width 82 height 54
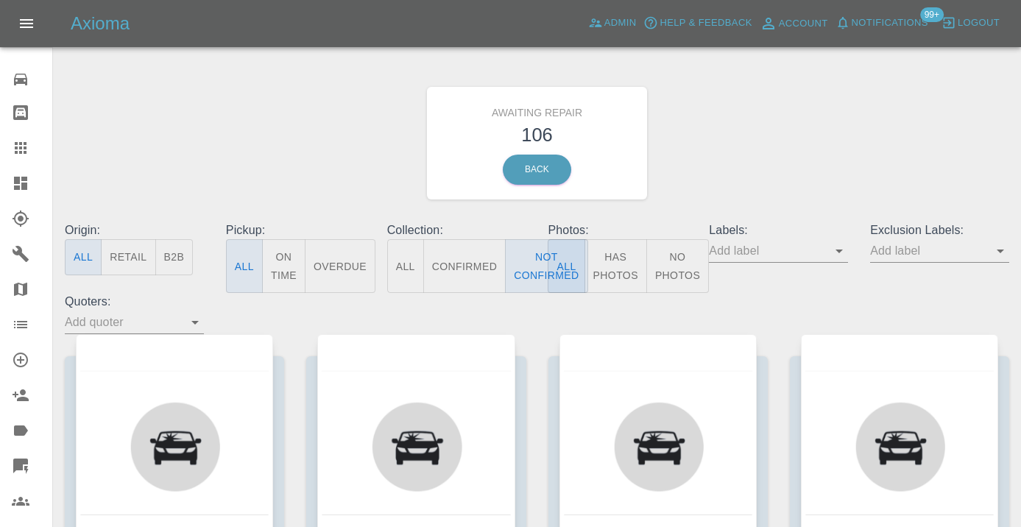
click at [732, 160] on div "Awaiting Repair 106 Back" at bounding box center [537, 143] width 967 height 157
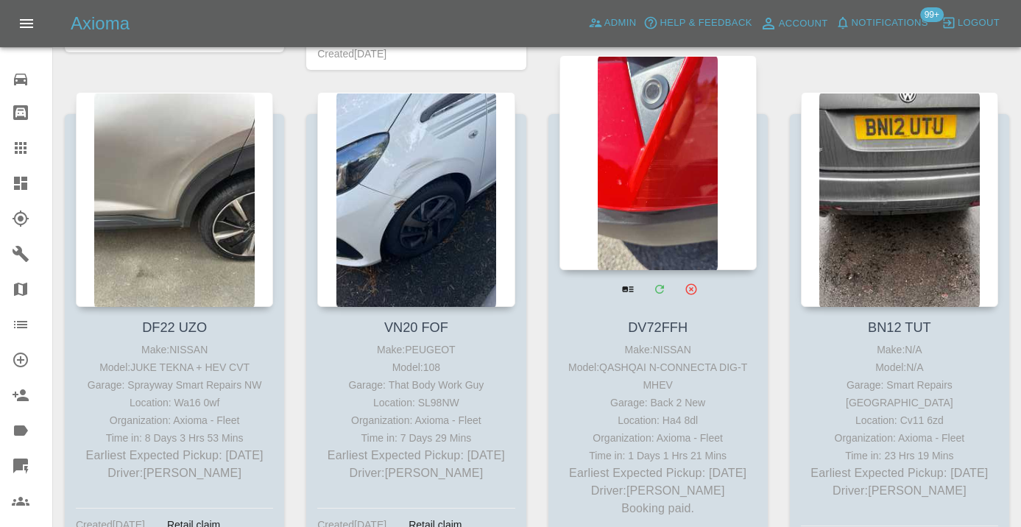
scroll to position [3269, 0]
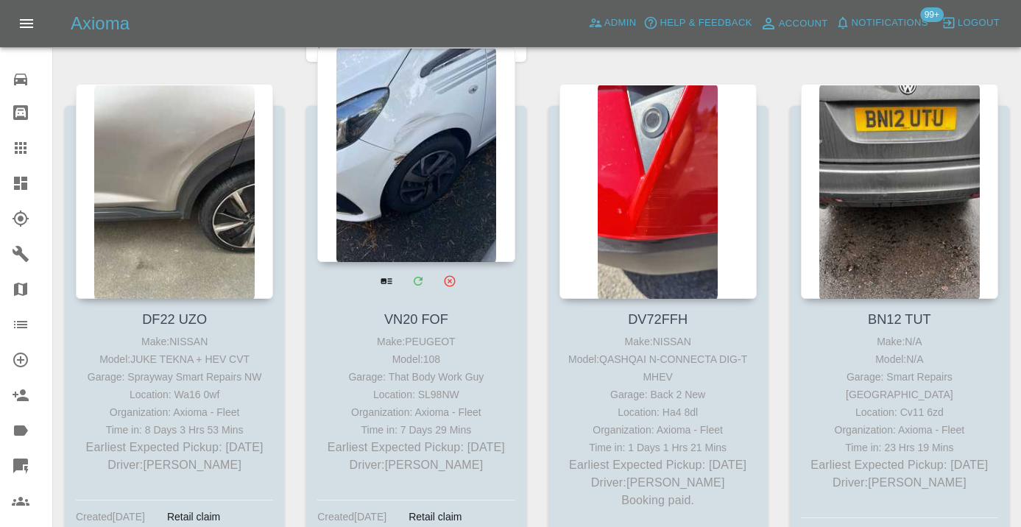
click at [428, 146] on div at bounding box center [415, 154] width 197 height 215
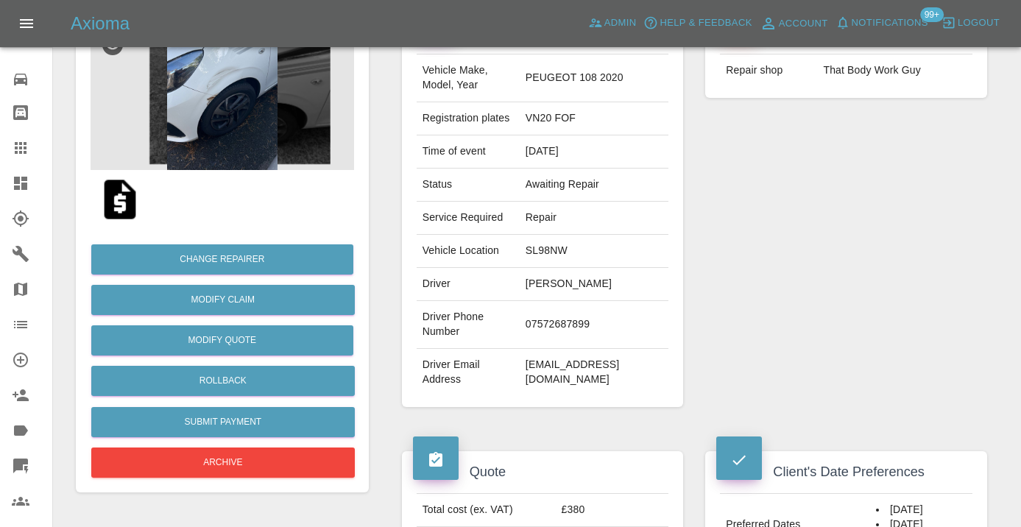
scroll to position [181, 0]
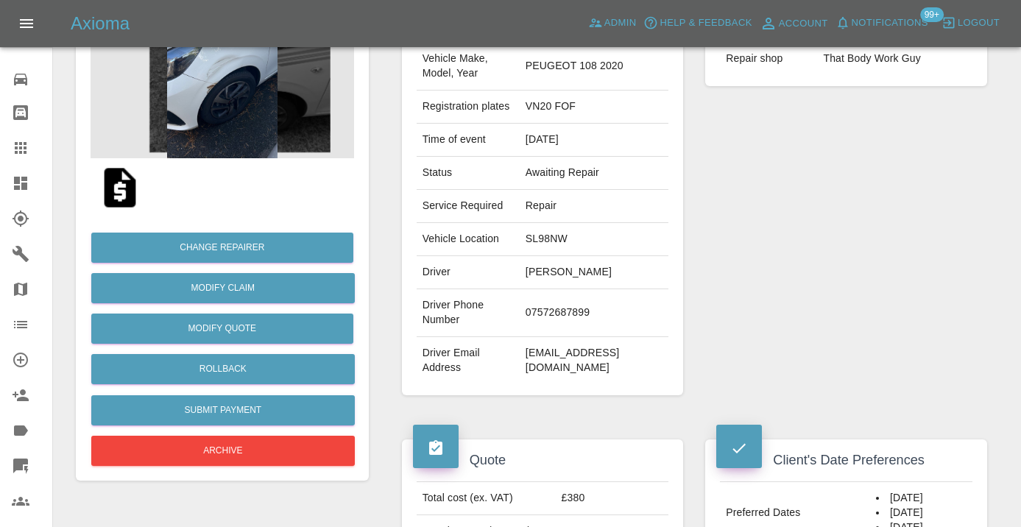
click at [551, 337] on td "07572687899" at bounding box center [594, 313] width 149 height 48
copy td "07572687899"
click at [838, 278] on div "Repairer Repair shop That Body Work Guy" at bounding box center [846, 197] width 304 height 439
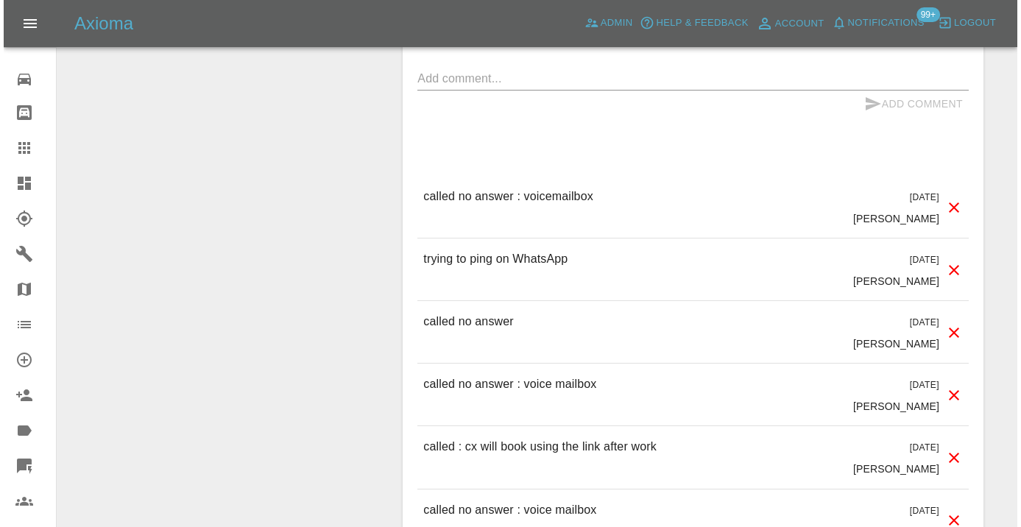
scroll to position [1584, 0]
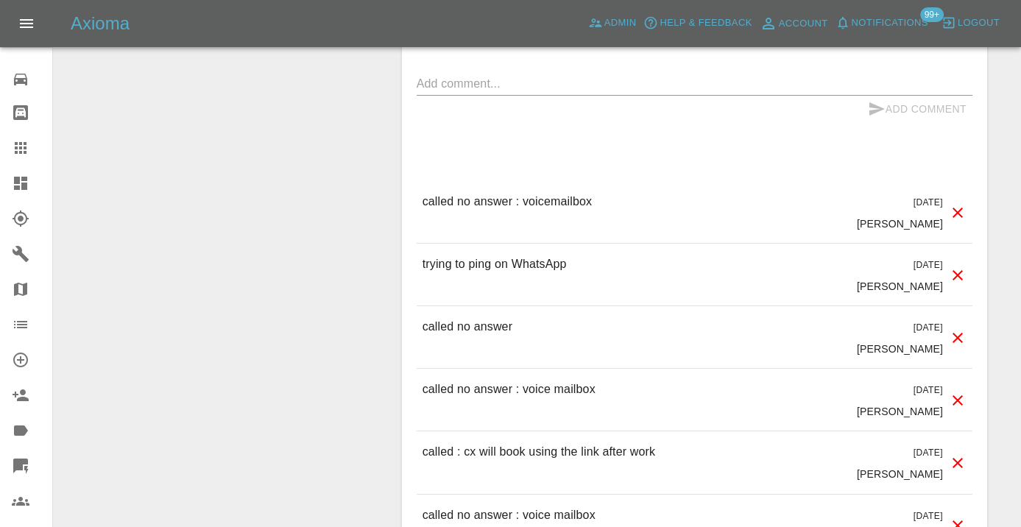
click at [447, 92] on textarea at bounding box center [695, 83] width 556 height 17
type textarea "called no answer"
click at [883, 118] on icon "submit" at bounding box center [877, 109] width 18 height 18
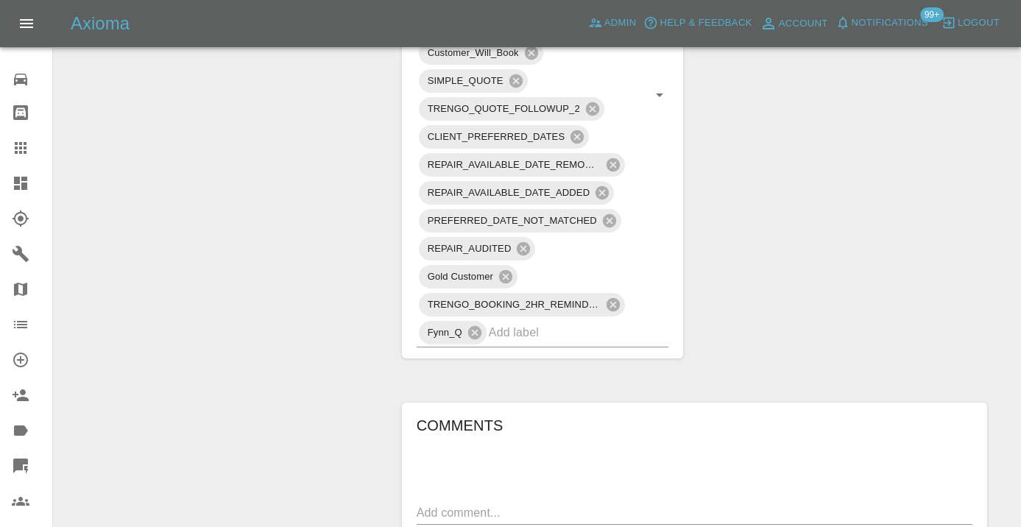
scroll to position [1176, 0]
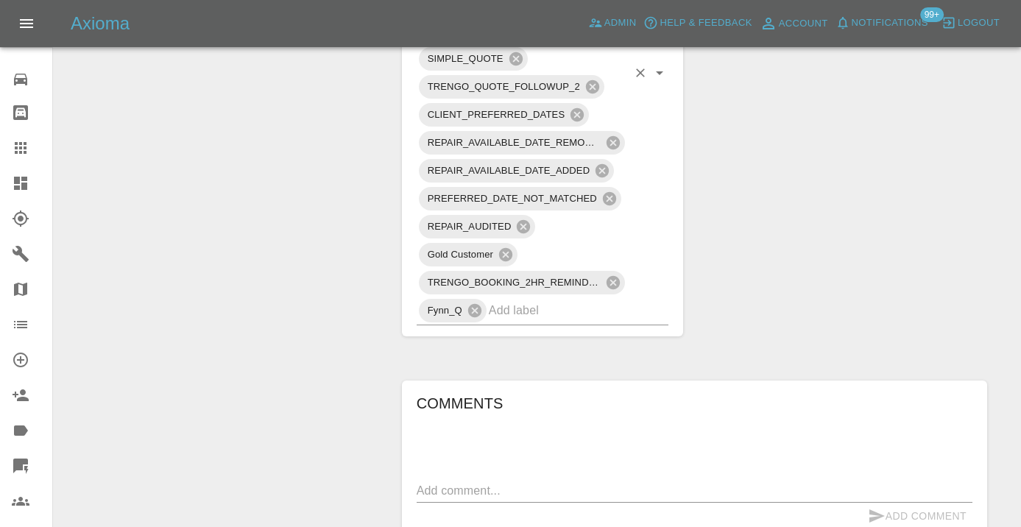
click at [520, 322] on input "text" at bounding box center [558, 310] width 139 height 23
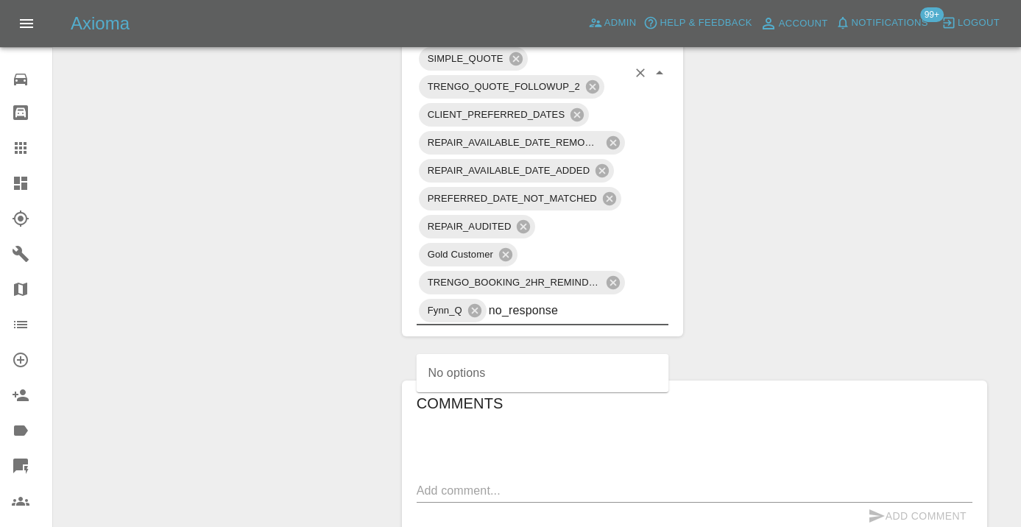
type input "no_response"
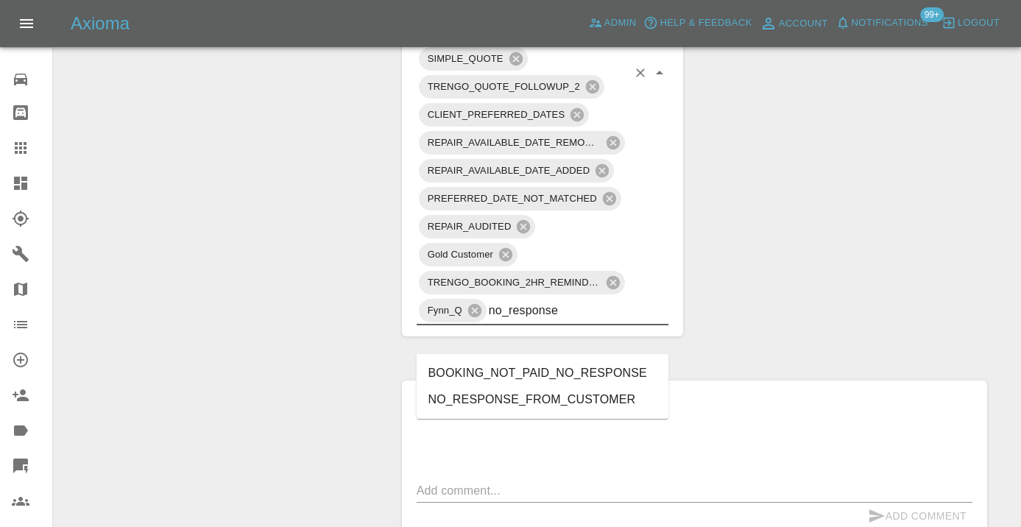
click at [530, 396] on li "NO_RESPONSE_FROM_CUSTOMER" at bounding box center [543, 399] width 253 height 27
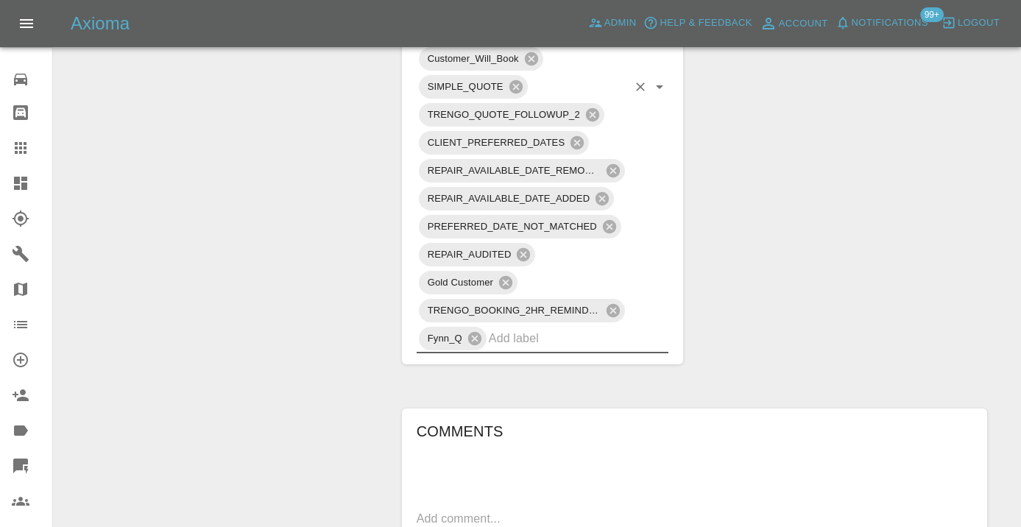
click at [835, 336] on div "Claim Information Vehicle Make, Model, Year PEUGEOT 108 2020 Registration plate…" at bounding box center [694, 78] width 607 height 2190
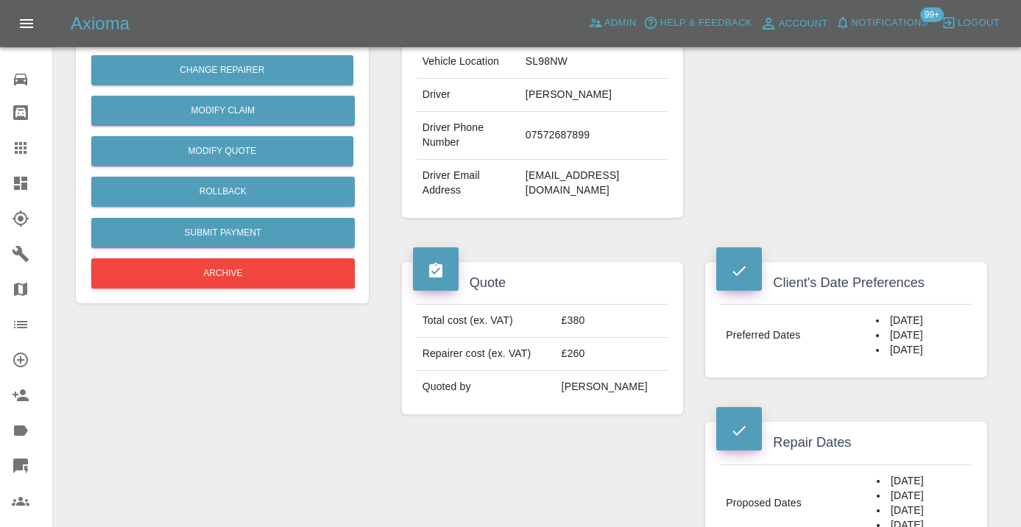
scroll to position [356, 0]
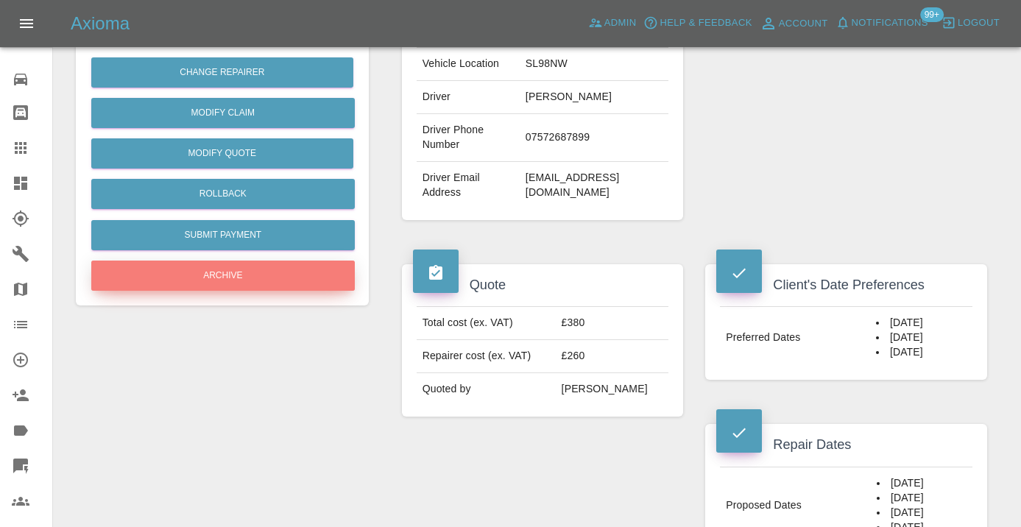
click at [277, 271] on button "Archive" at bounding box center [223, 276] width 264 height 30
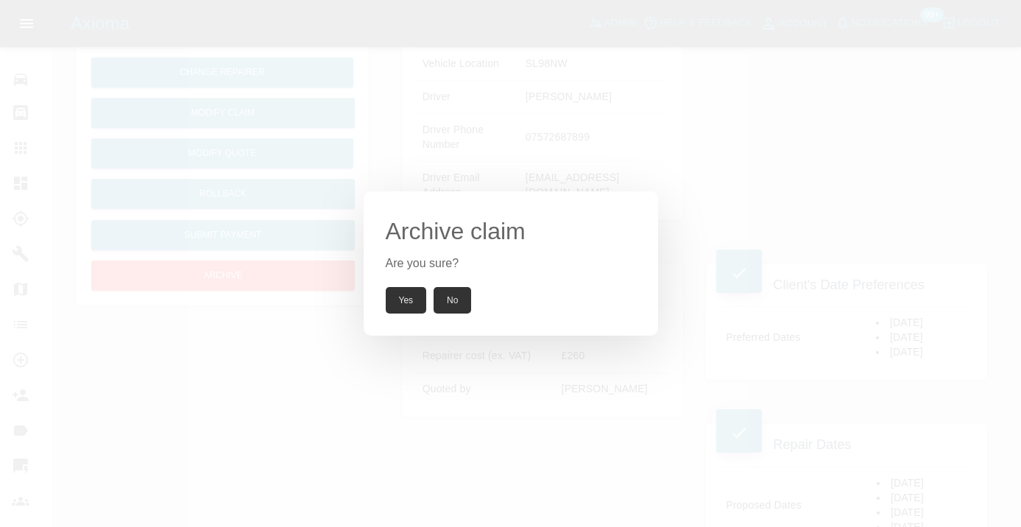
click at [405, 306] on button "Yes" at bounding box center [406, 300] width 41 height 27
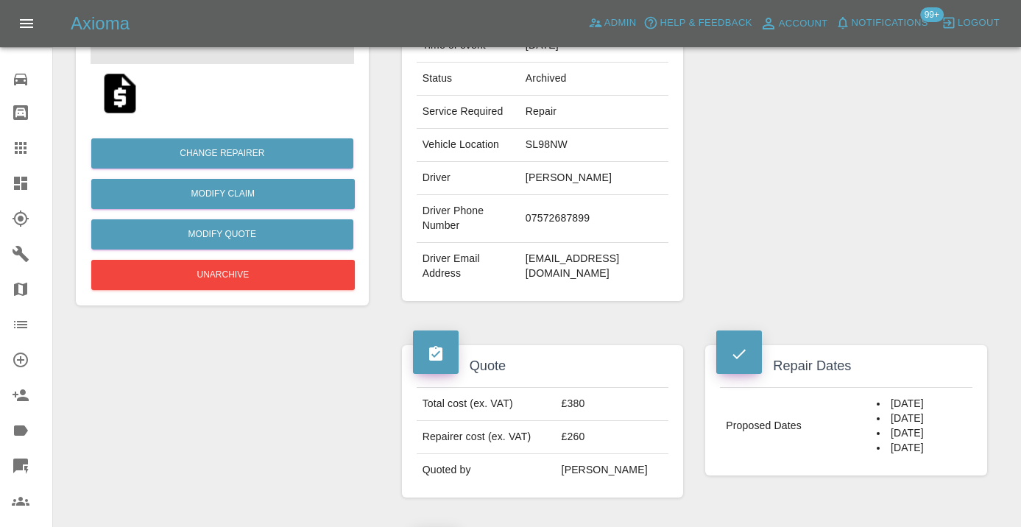
scroll to position [255, 0]
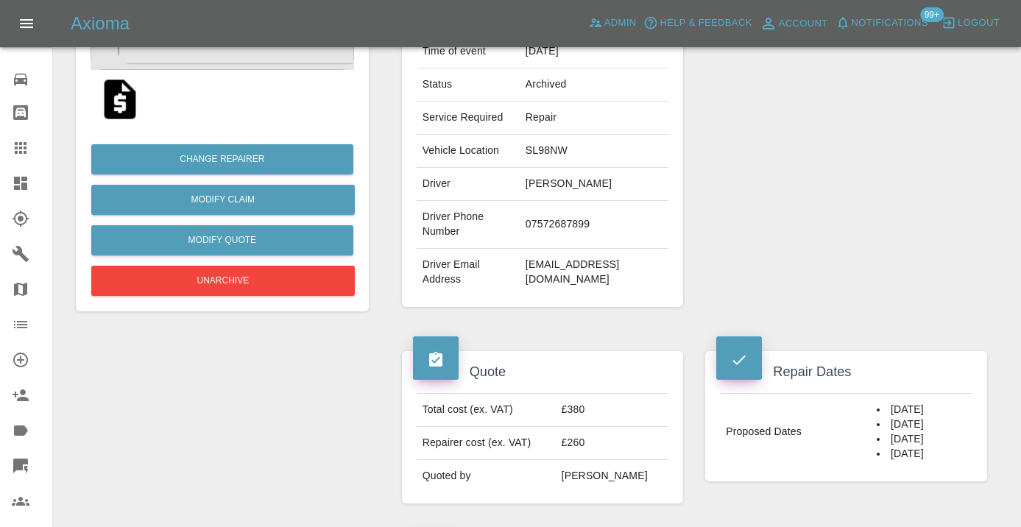
click at [24, 152] on icon at bounding box center [21, 148] width 12 height 12
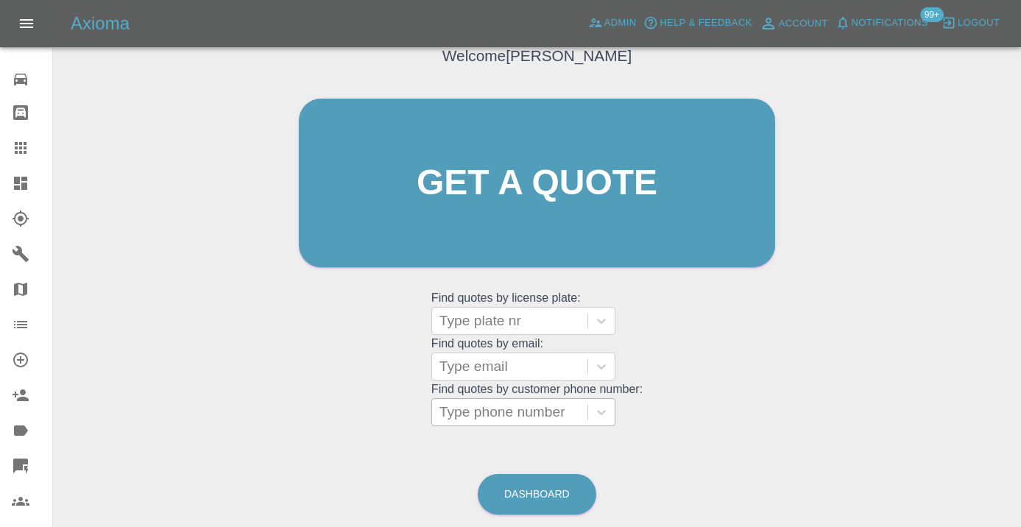
click at [461, 412] on div at bounding box center [509, 412] width 141 height 21
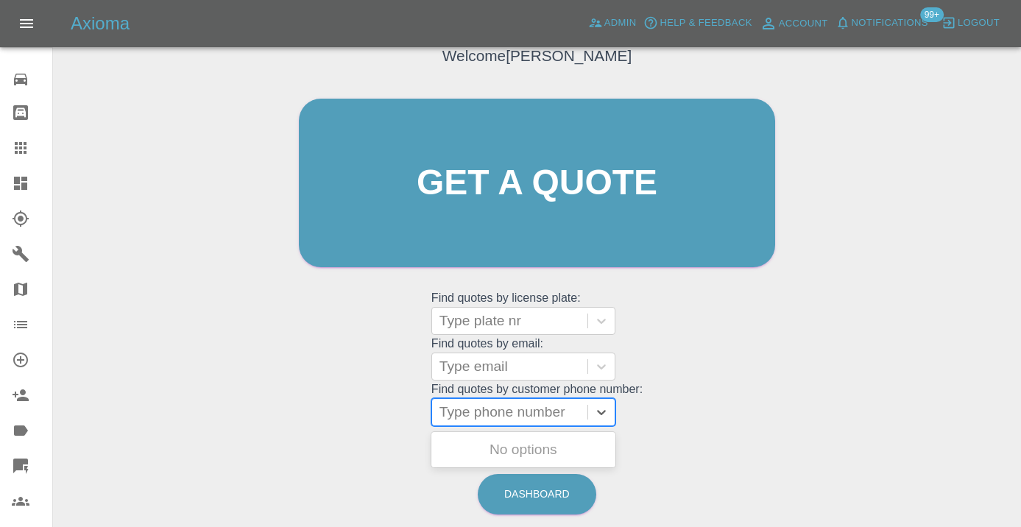
paste input "07572687899"
type input "07572687899"
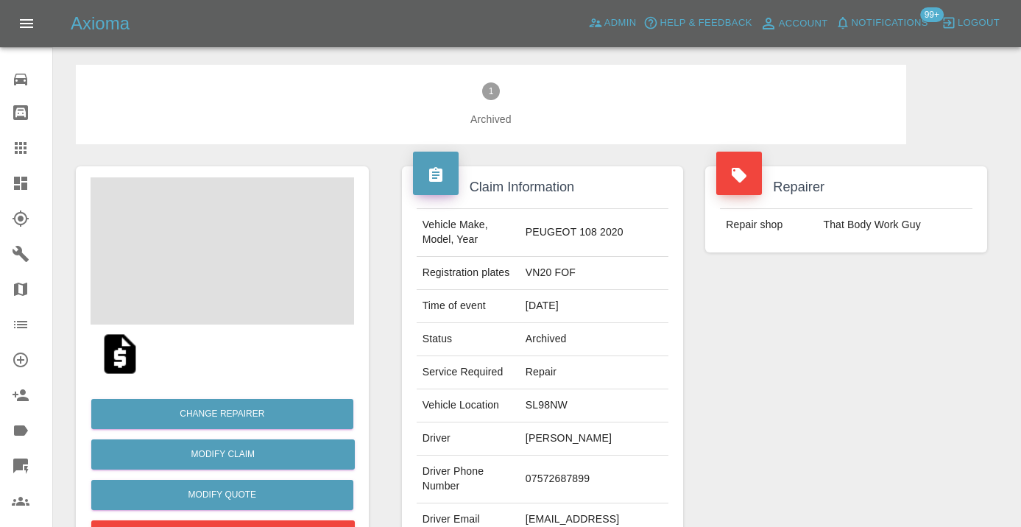
click at [825, 402] on div "Repairer Repair shop That Body Work Guy" at bounding box center [846, 363] width 304 height 439
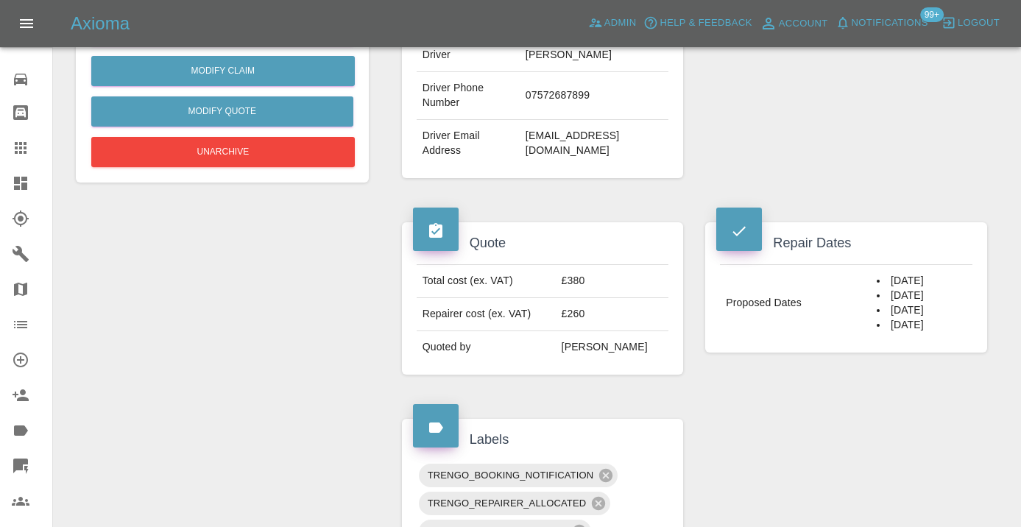
scroll to position [386, 0]
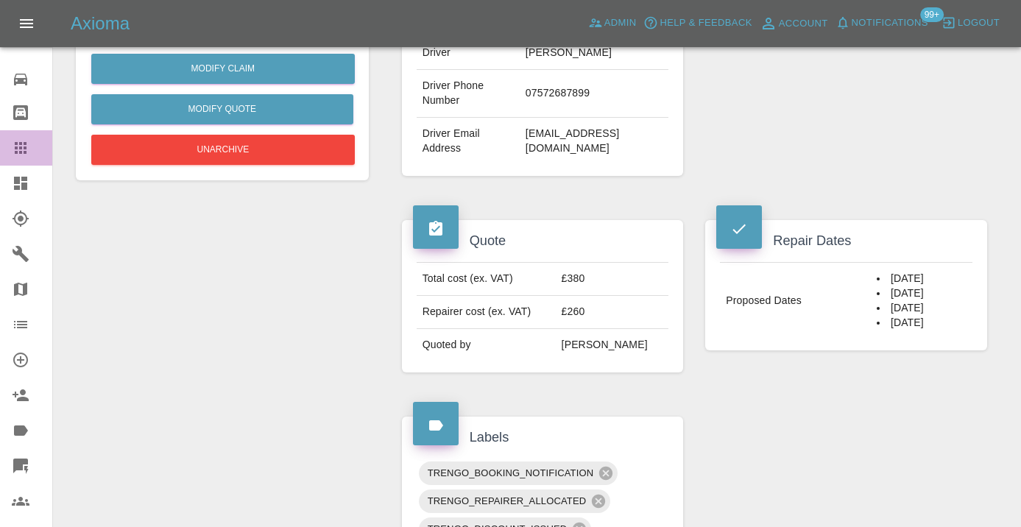
click at [19, 149] on icon at bounding box center [21, 148] width 12 height 12
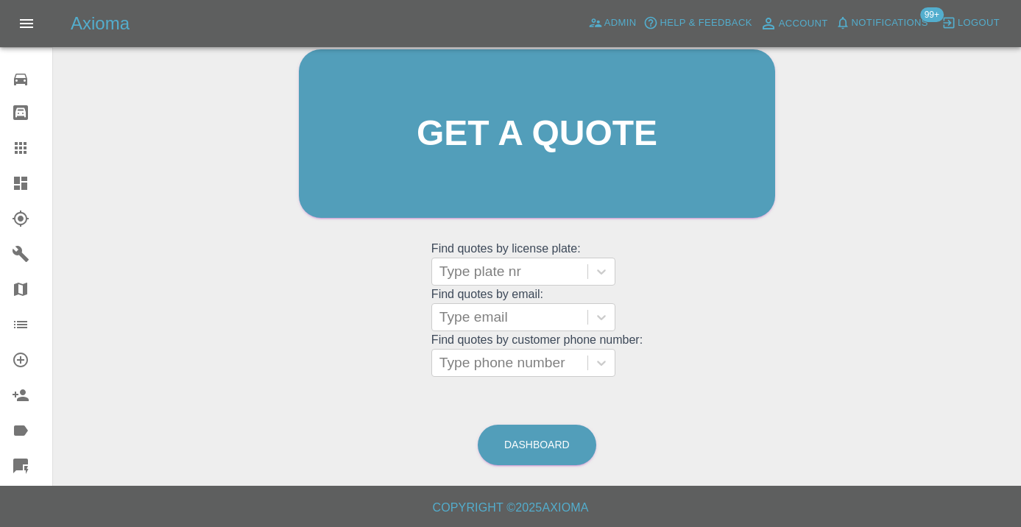
scroll to position [161, 0]
click at [490, 361] on div at bounding box center [509, 363] width 141 height 21
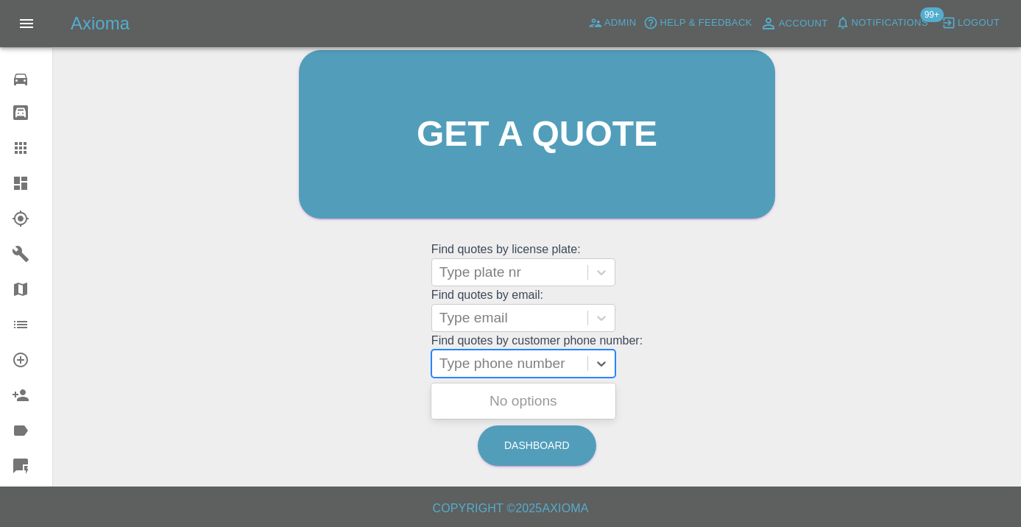
paste input "07729091539"
type input "07729091539"
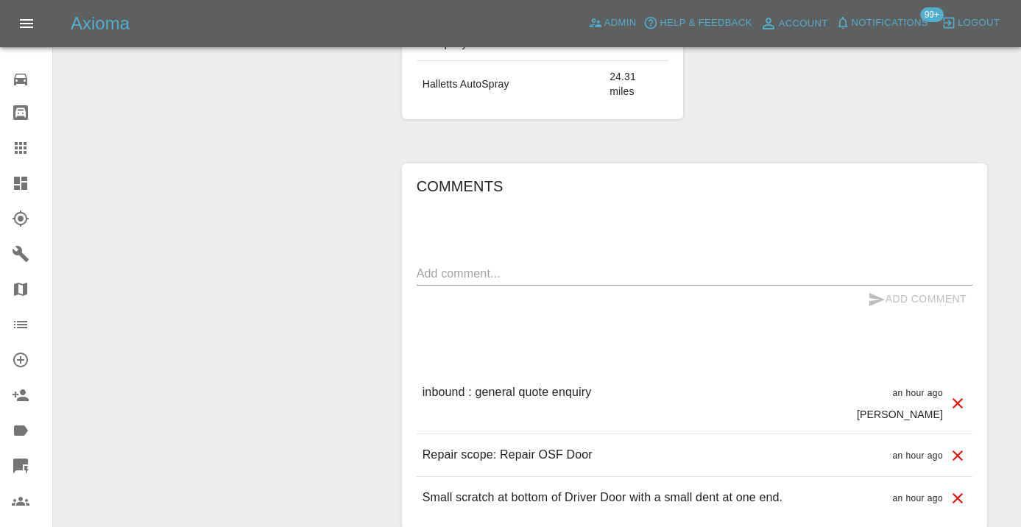
scroll to position [1241, 0]
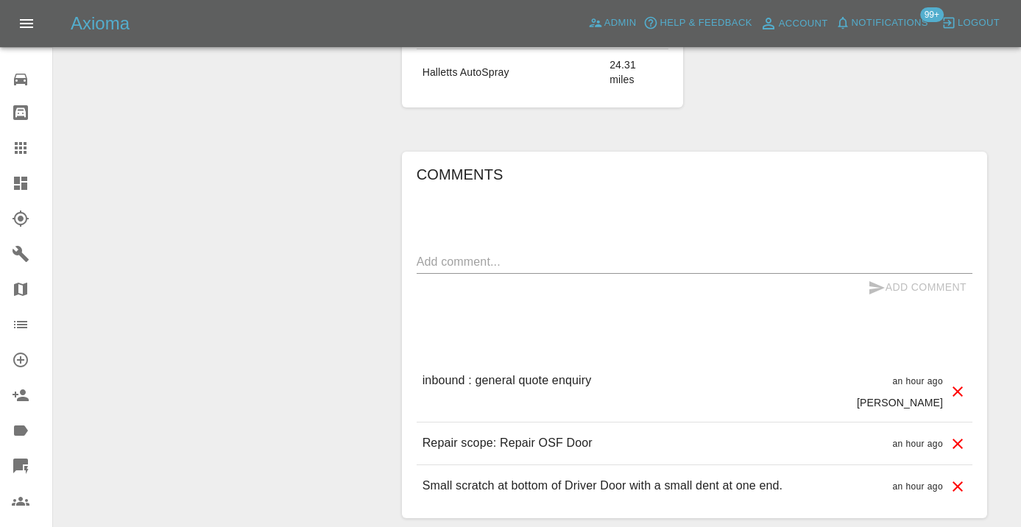
click at [29, 141] on icon at bounding box center [21, 148] width 18 height 18
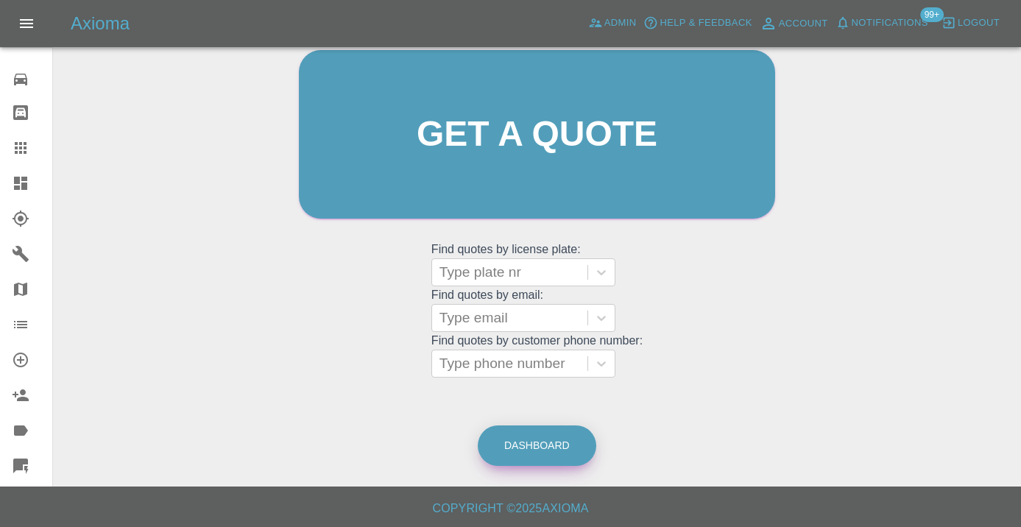
click at [537, 438] on link "Dashboard" at bounding box center [537, 446] width 119 height 40
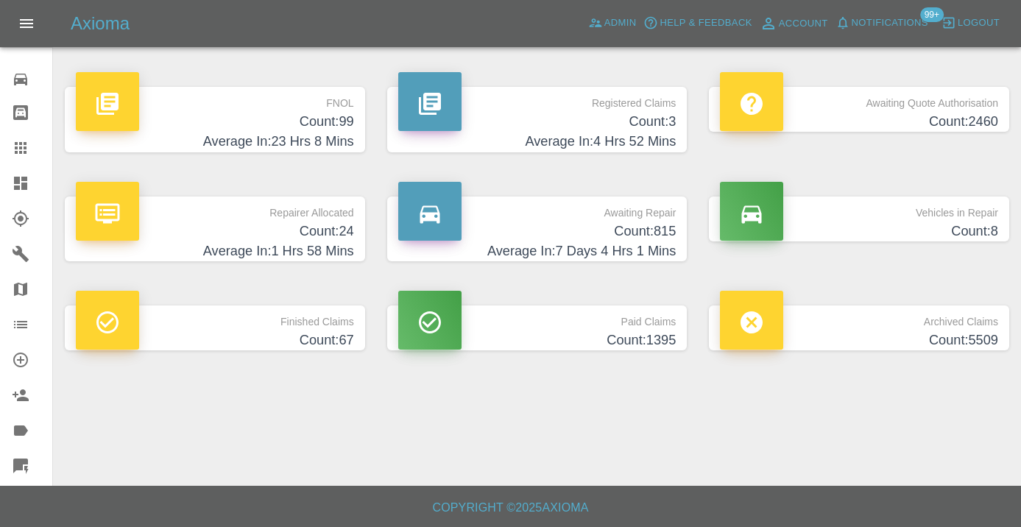
click at [661, 225] on h4 "Count: 815" at bounding box center [537, 232] width 278 height 20
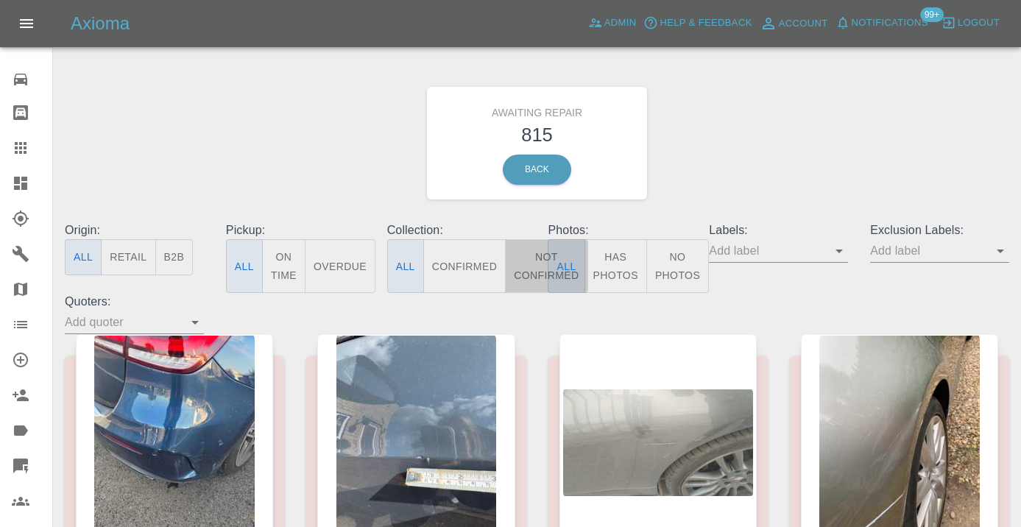
click at [535, 261] on button "Not Confirmed" at bounding box center [546, 266] width 82 height 54
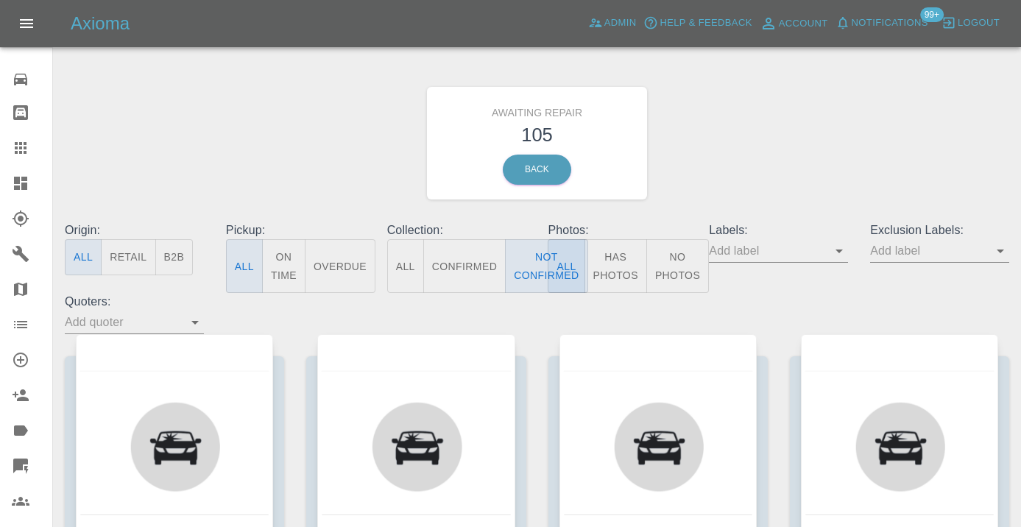
click at [713, 191] on div "Awaiting Repair 105 Back" at bounding box center [537, 143] width 967 height 157
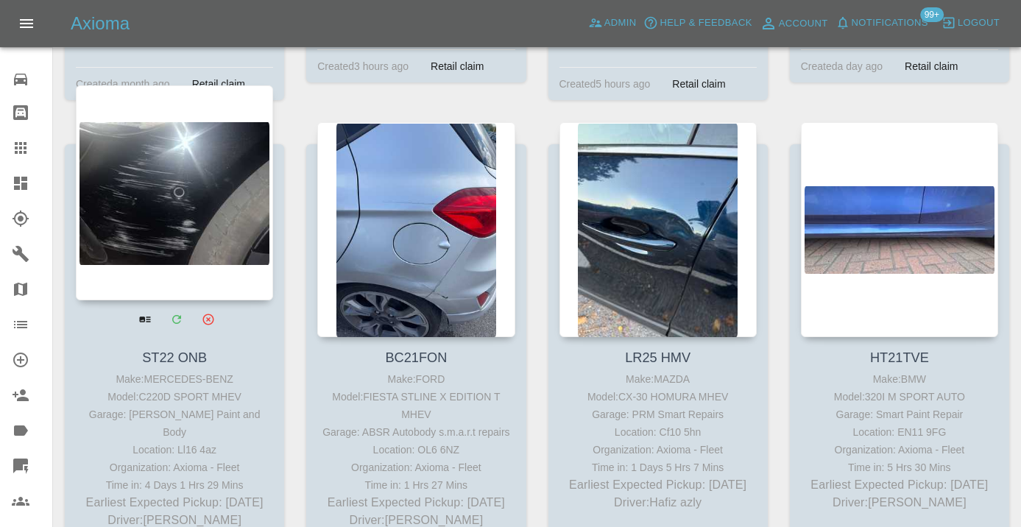
scroll to position [5147, 0]
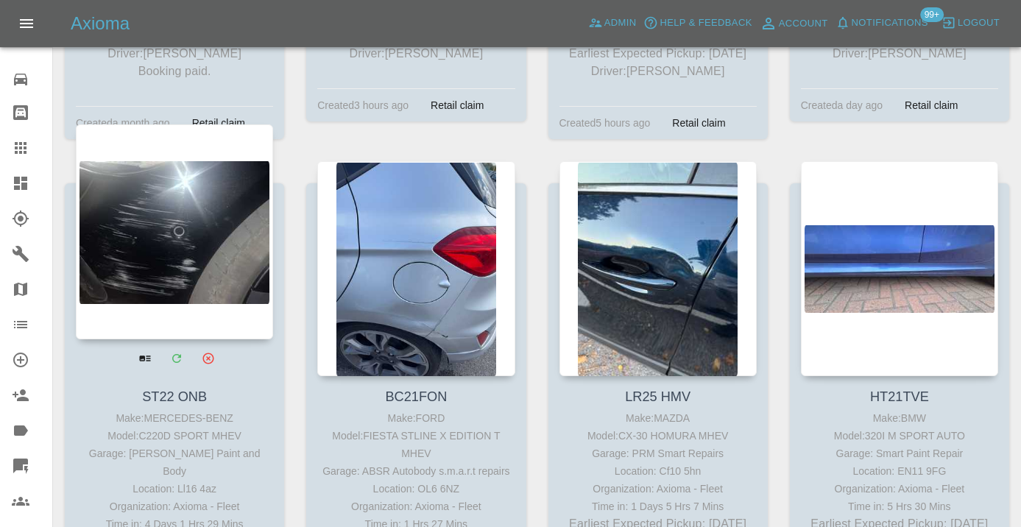
click at [163, 221] on div at bounding box center [174, 231] width 197 height 215
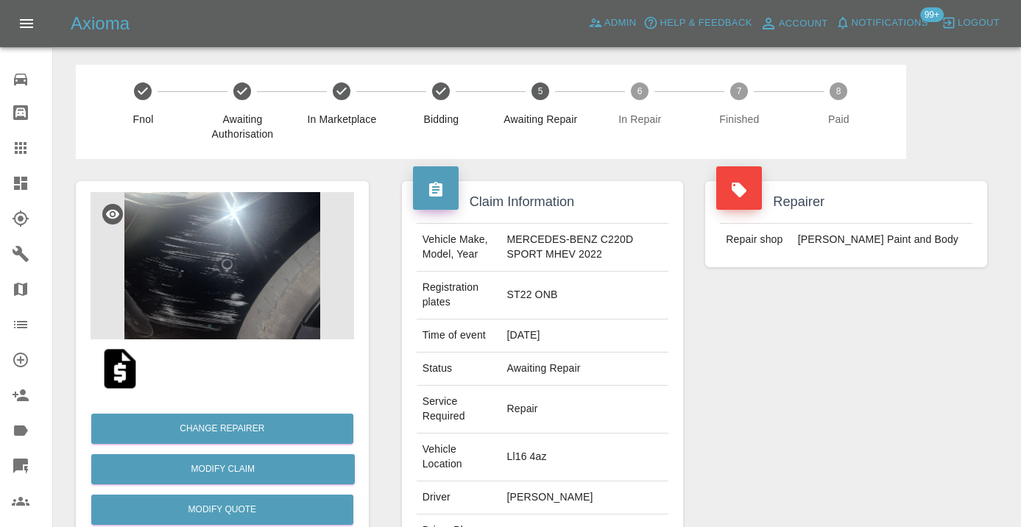
copy td "07568600461"
click at [787, 467] on div "Repairer Repair shop J Taylor Paint and Body" at bounding box center [846, 415] width 304 height 513
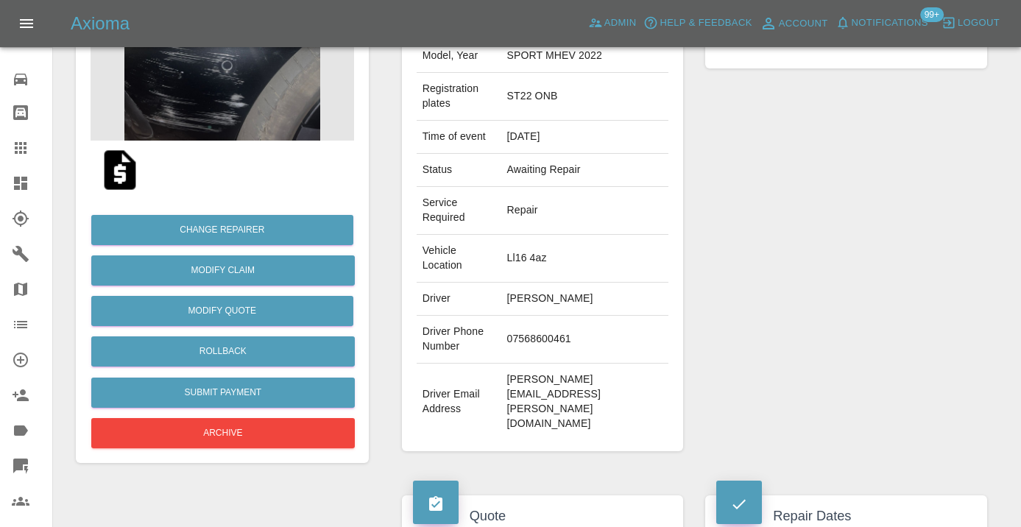
scroll to position [193, 0]
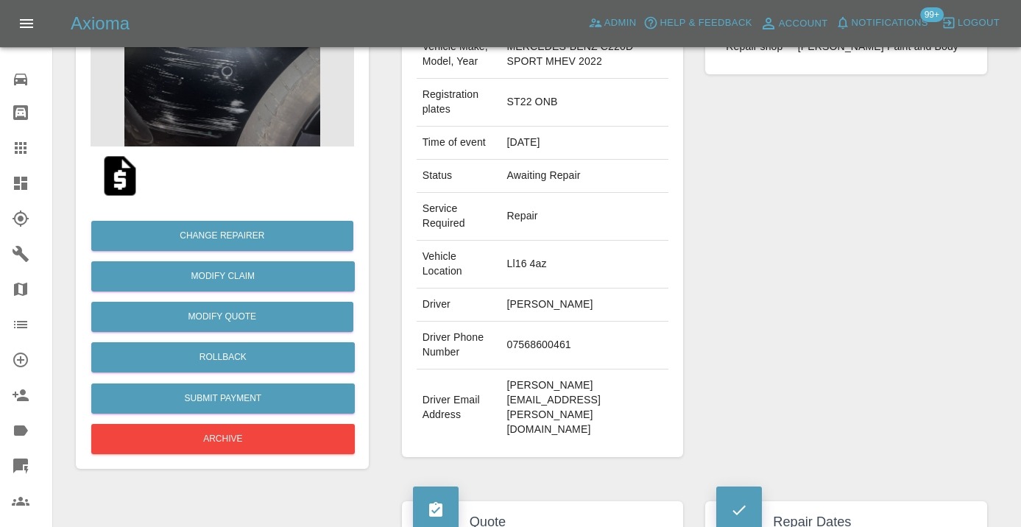
click at [746, 302] on div "Repairer Repair shop J Taylor Paint and Body" at bounding box center [846, 222] width 304 height 513
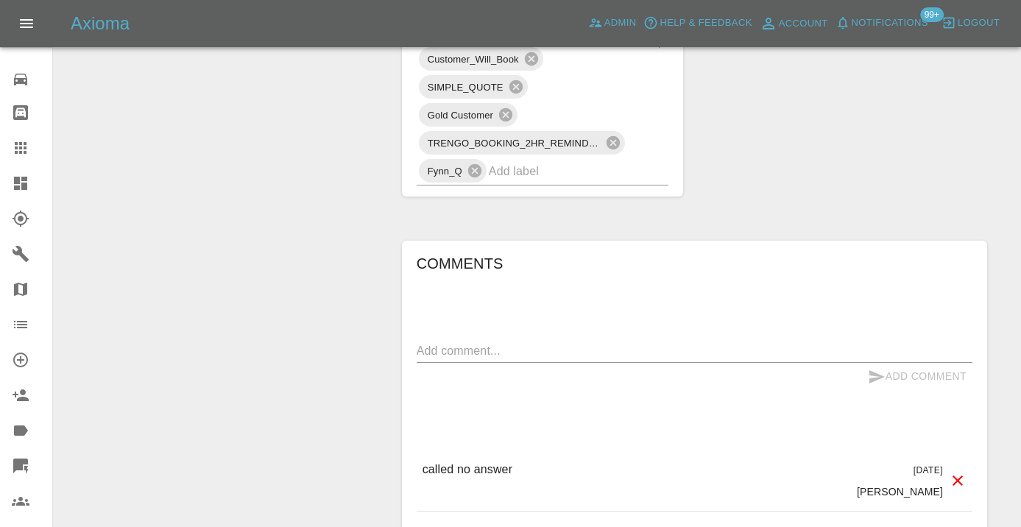
scroll to position [1115, 0]
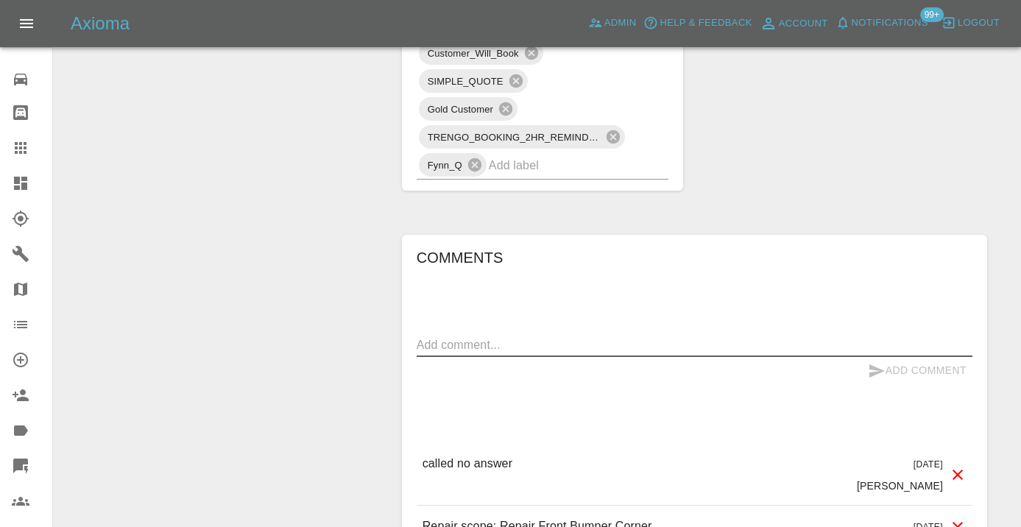
click at [461, 336] on textarea at bounding box center [695, 344] width 556 height 17
type textarea "called no answer : trying to ping on WhatsApp"
click at [875, 364] on icon "submit" at bounding box center [876, 370] width 15 height 13
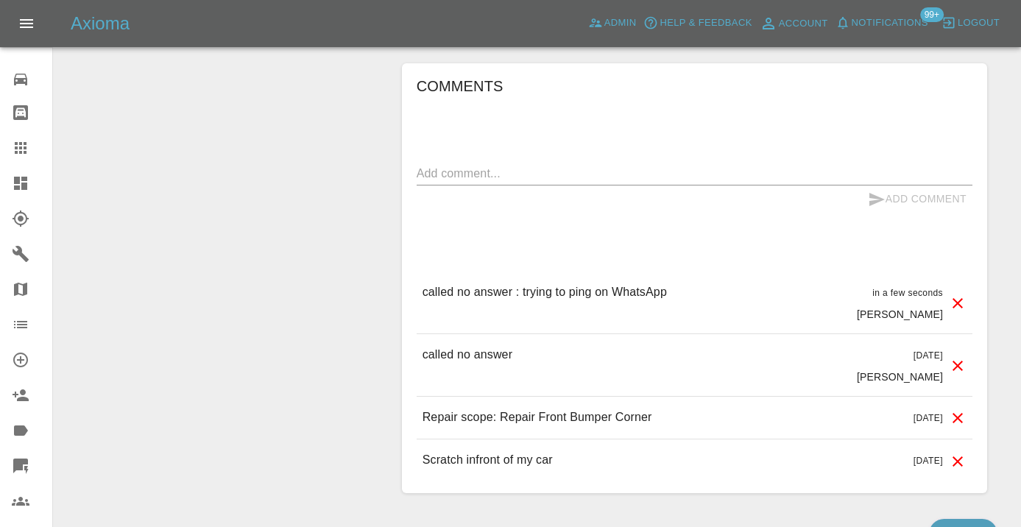
scroll to position [1288, 0]
click at [32, 146] on div at bounding box center [32, 148] width 41 height 18
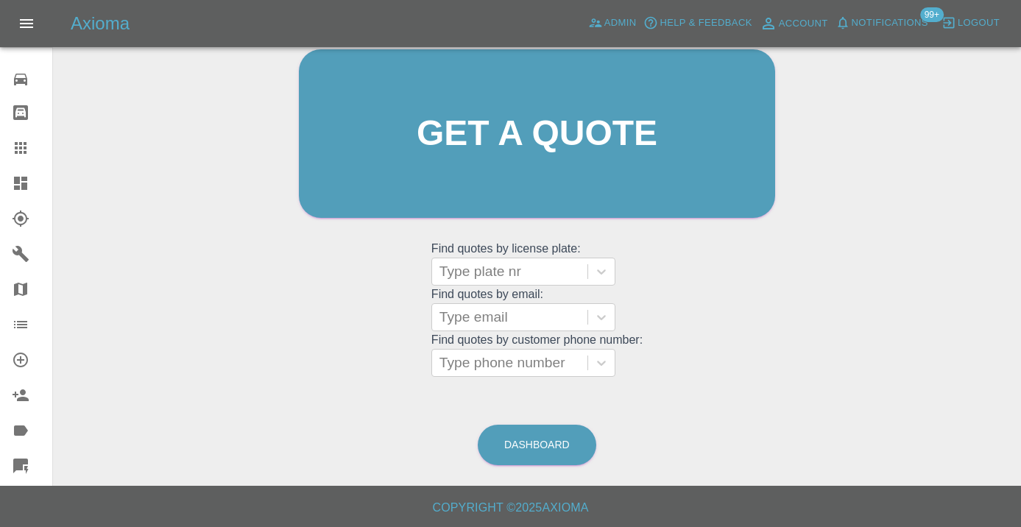
scroll to position [113, 0]
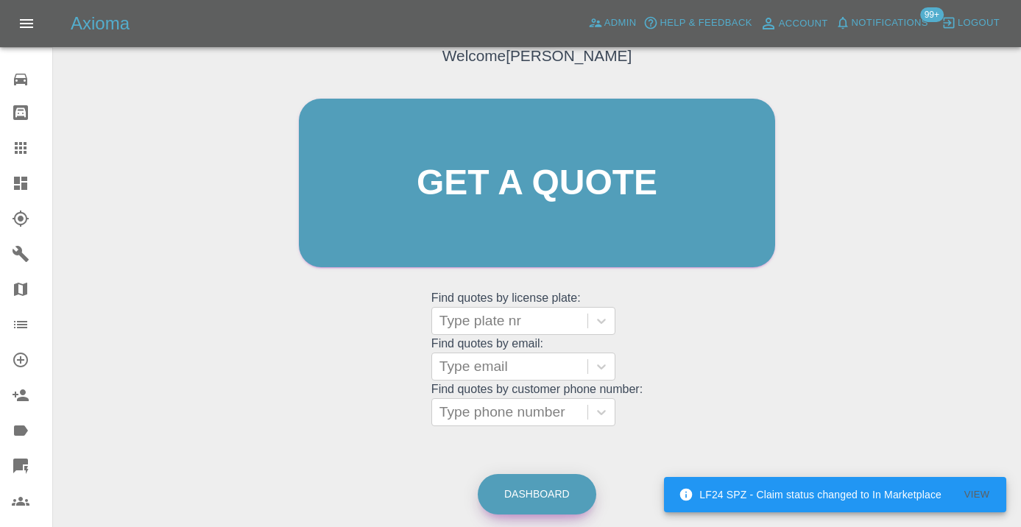
click at [528, 476] on link "Dashboard" at bounding box center [537, 494] width 119 height 40
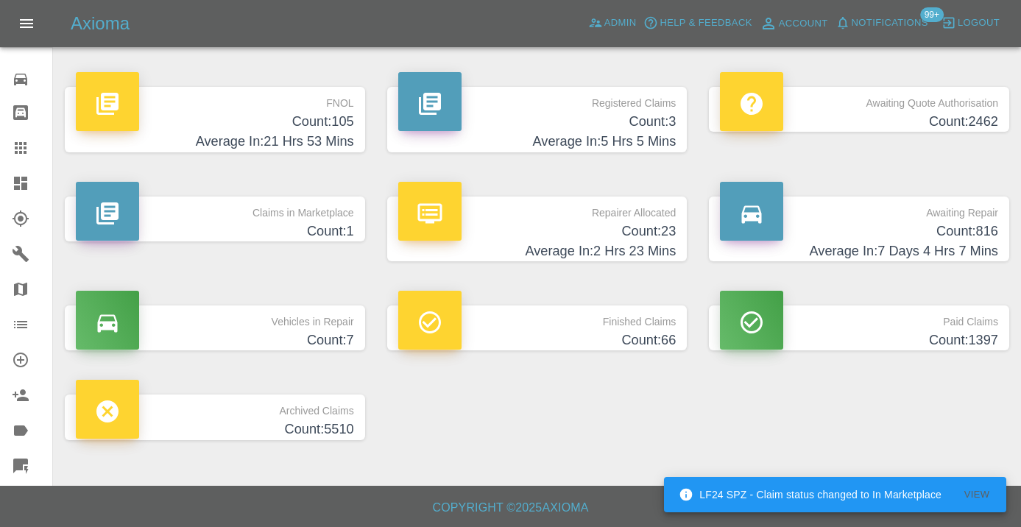
click at [959, 219] on p "Awaiting Repair" at bounding box center [859, 209] width 278 height 25
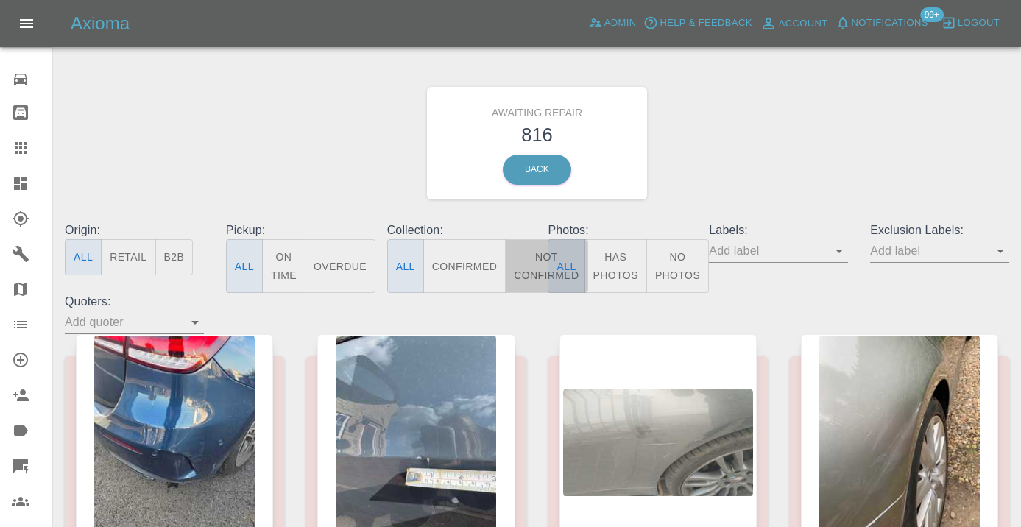
click at [526, 261] on button "Not Confirmed" at bounding box center [546, 266] width 82 height 54
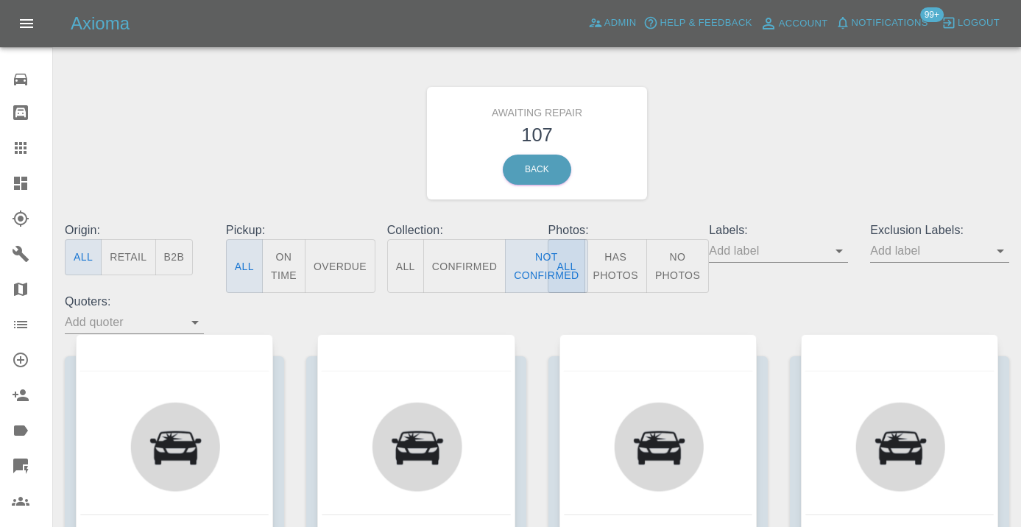
click at [795, 173] on div "Awaiting Repair 107 Back" at bounding box center [537, 143] width 967 height 157
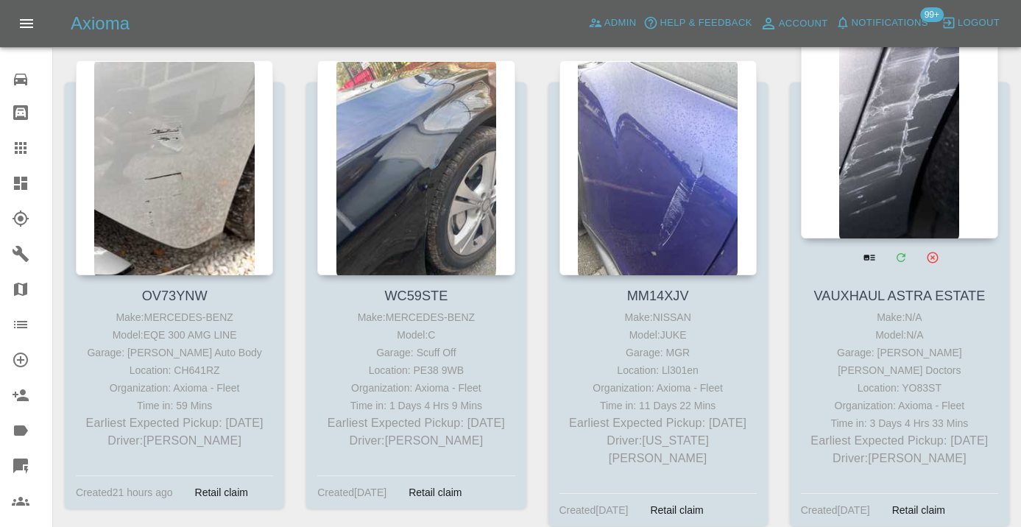
scroll to position [8183, 0]
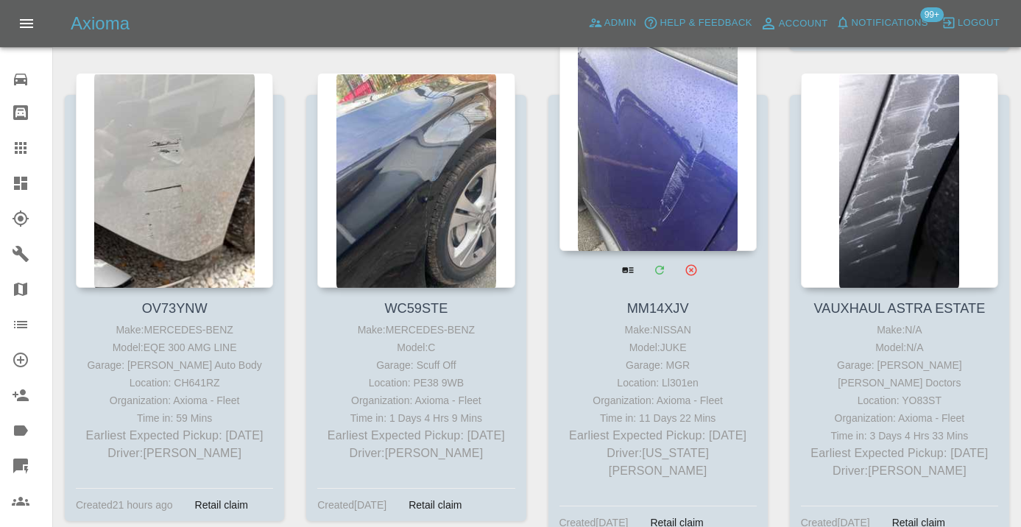
click at [676, 150] on div at bounding box center [657, 143] width 197 height 215
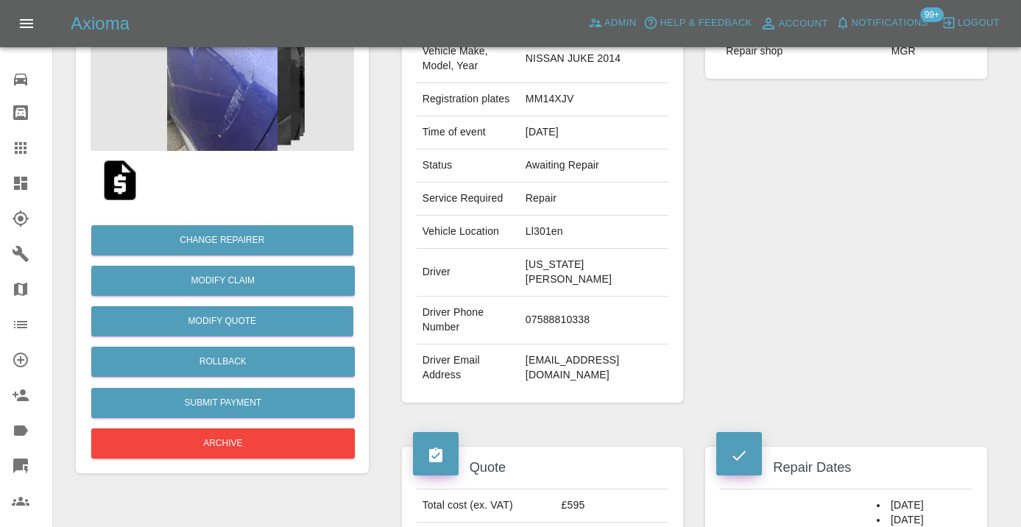
scroll to position [191, 0]
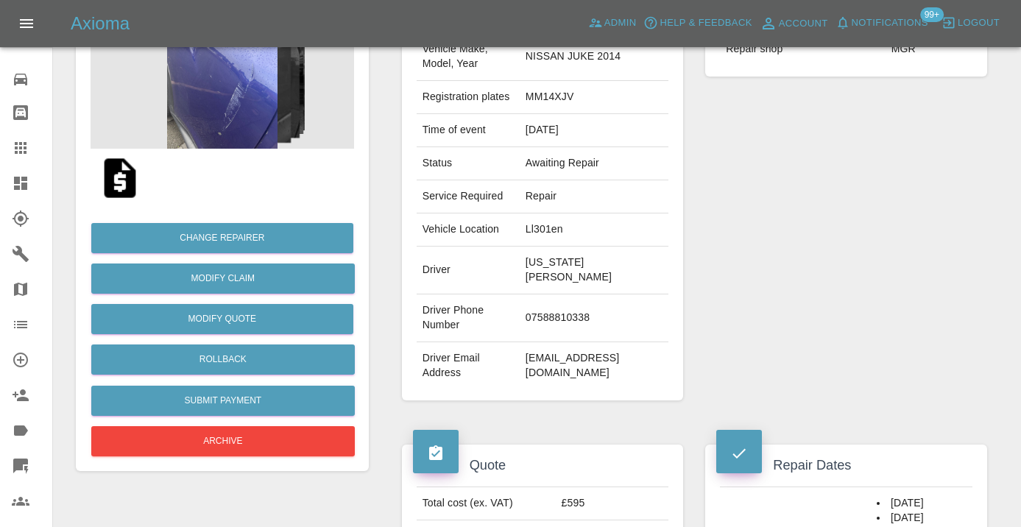
click at [531, 342] on td "07588810338" at bounding box center [594, 318] width 149 height 48
copy td "07588810338"
click at [805, 225] on div "Repairer Repair shop MGR" at bounding box center [846, 195] width 304 height 454
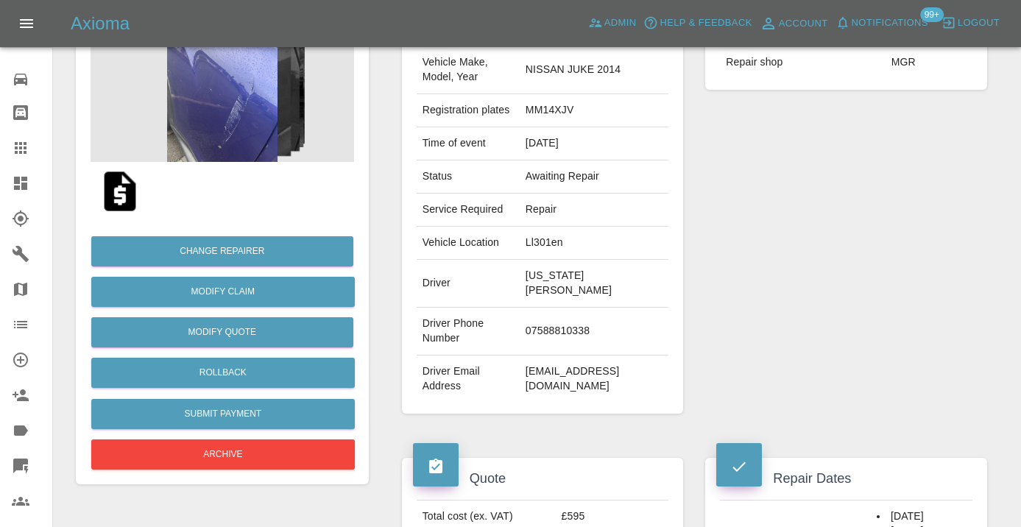
scroll to position [175, 0]
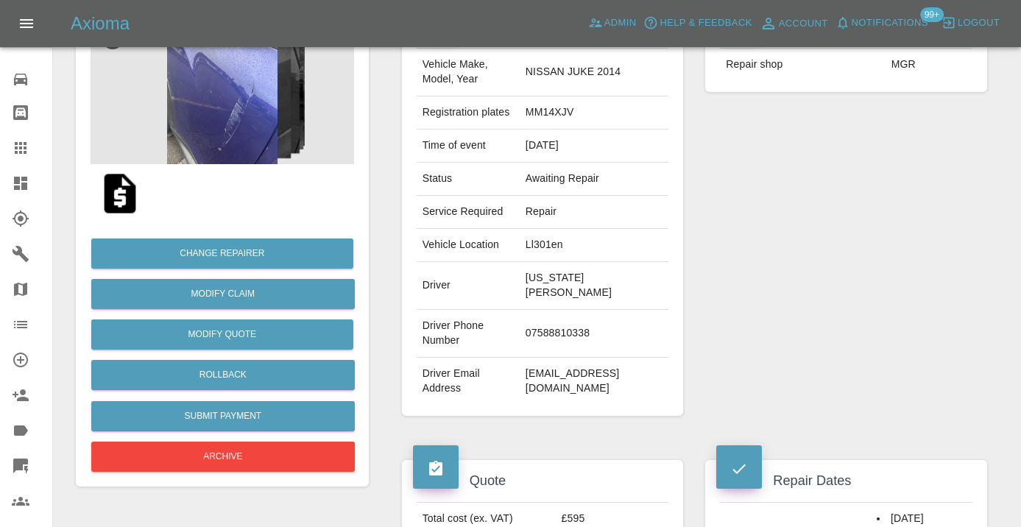
click at [889, 352] on div "Repairer Repair shop MGR" at bounding box center [846, 211] width 304 height 454
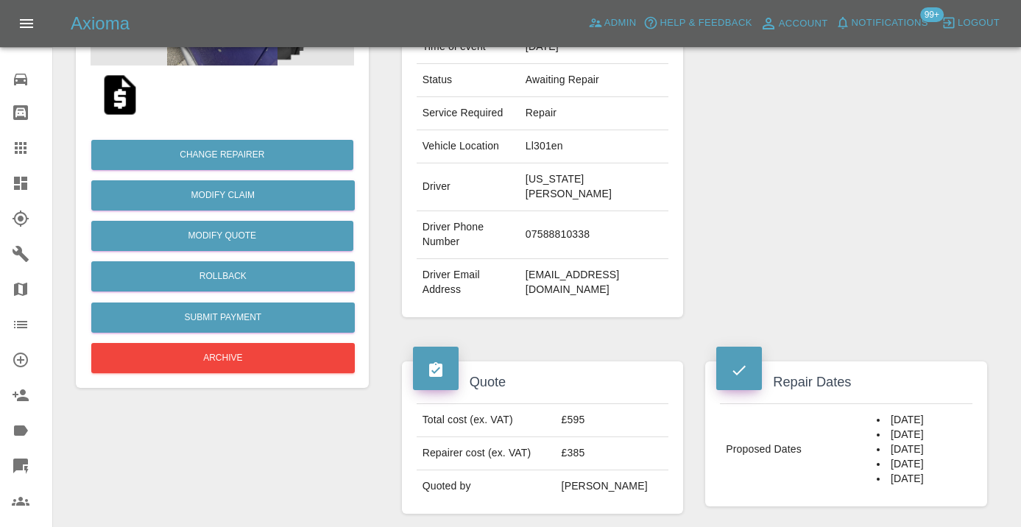
scroll to position [236, 0]
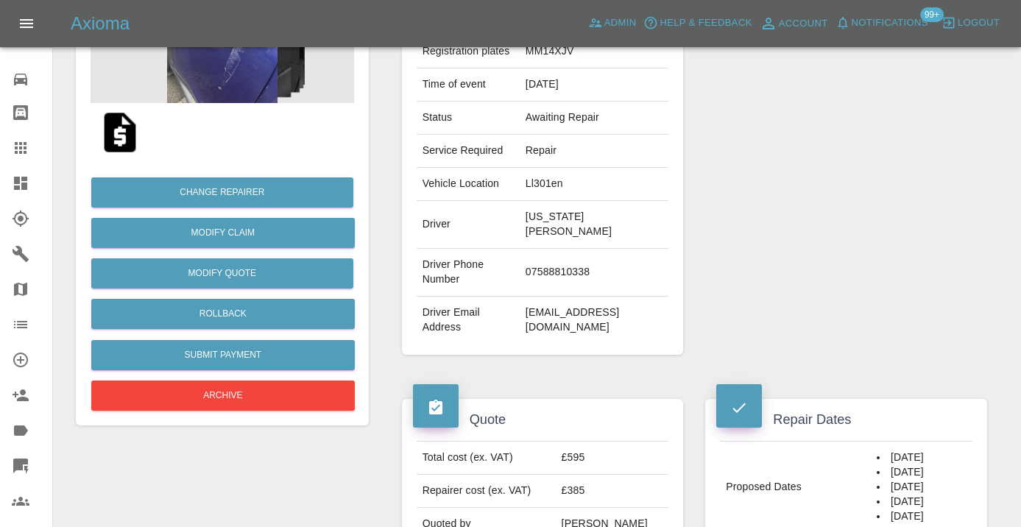
click at [550, 297] on td "07588810338" at bounding box center [594, 273] width 149 height 48
copy td "07588810338"
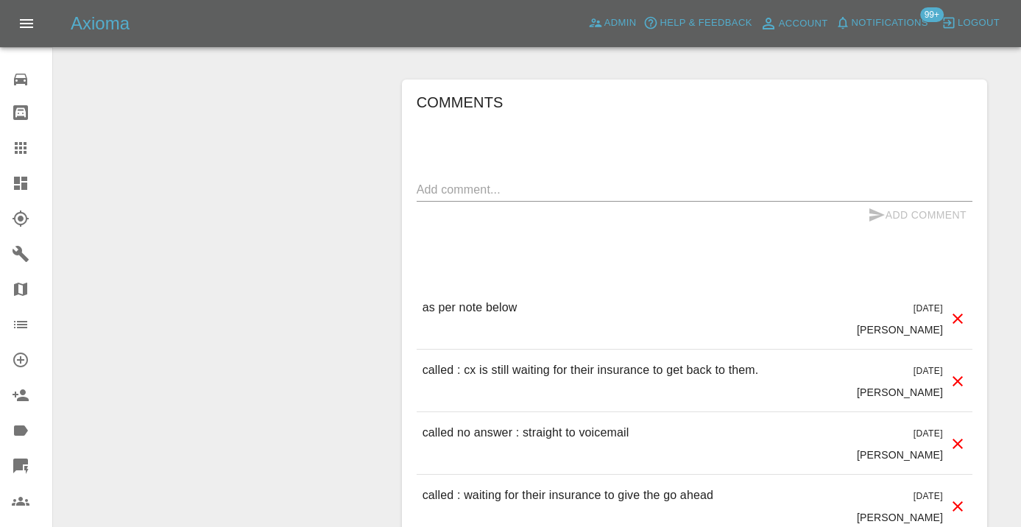
scroll to position [1188, 0]
click at [484, 197] on textarea at bounding box center [695, 188] width 556 height 17
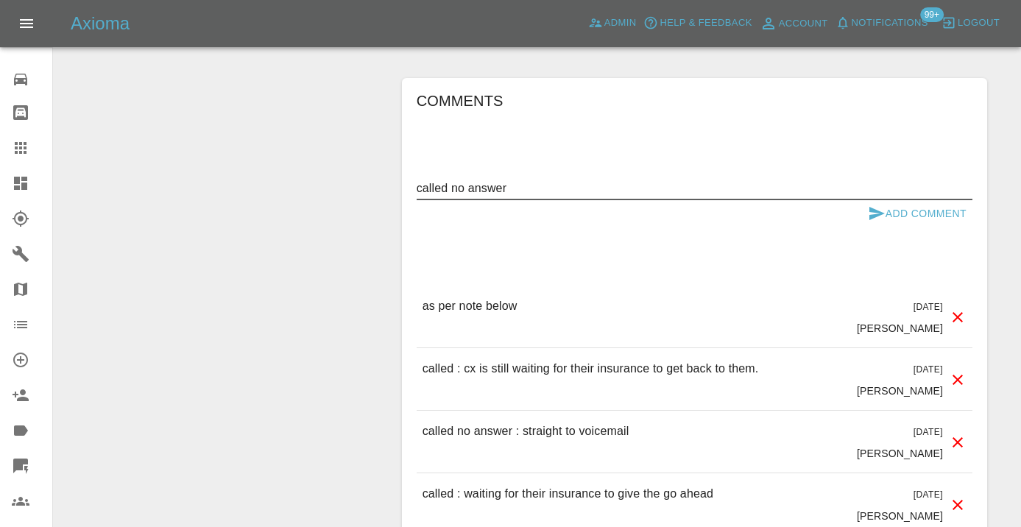
type textarea "called no answer"
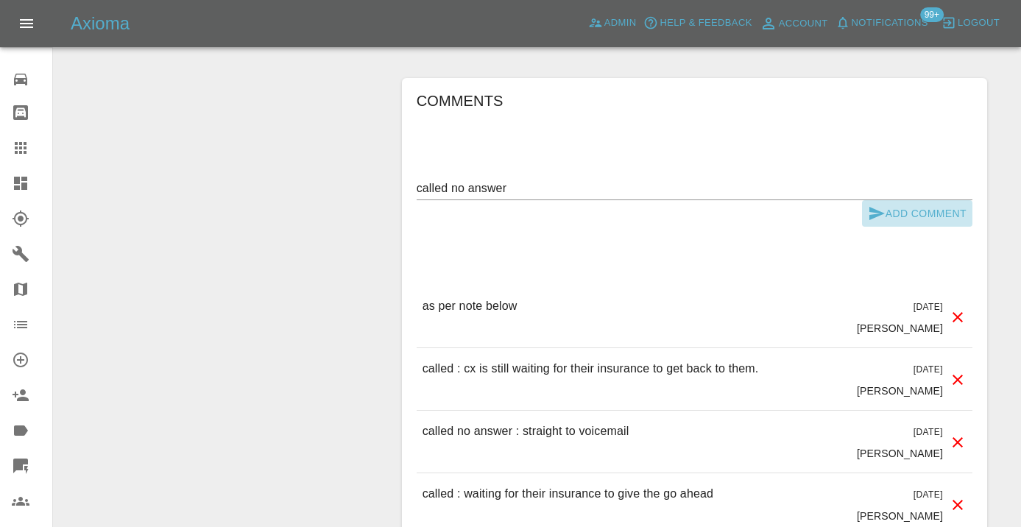
click at [876, 222] on icon "submit" at bounding box center [877, 214] width 18 height 18
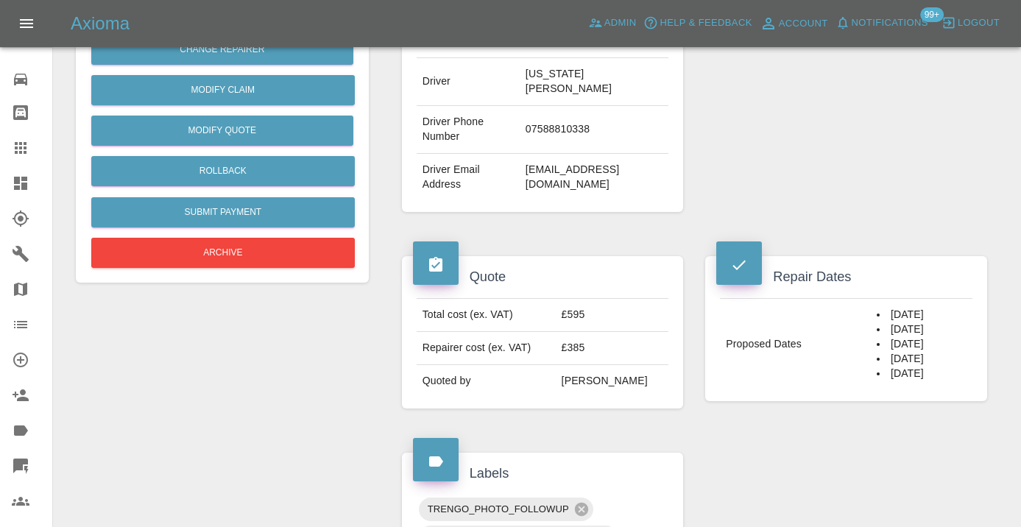
scroll to position [384, 0]
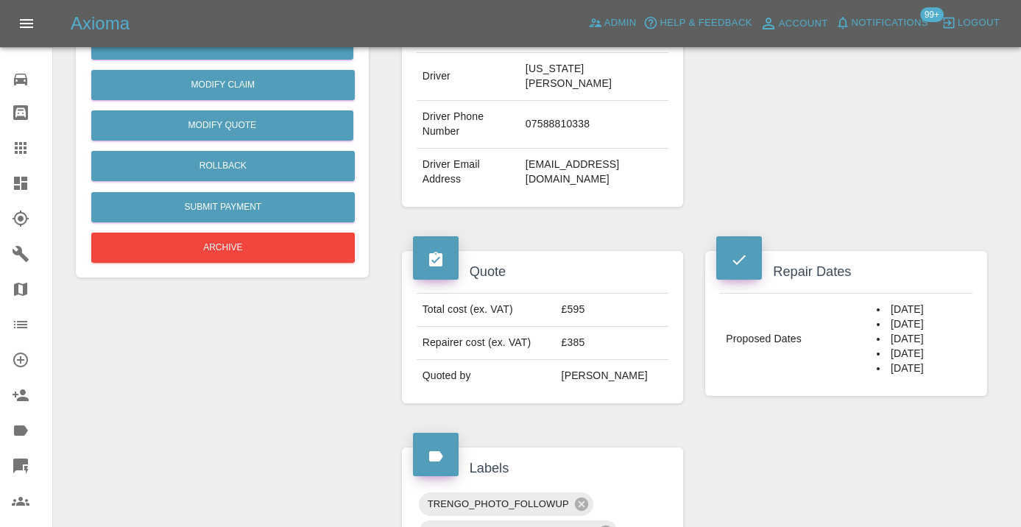
click at [29, 144] on icon at bounding box center [21, 148] width 18 height 18
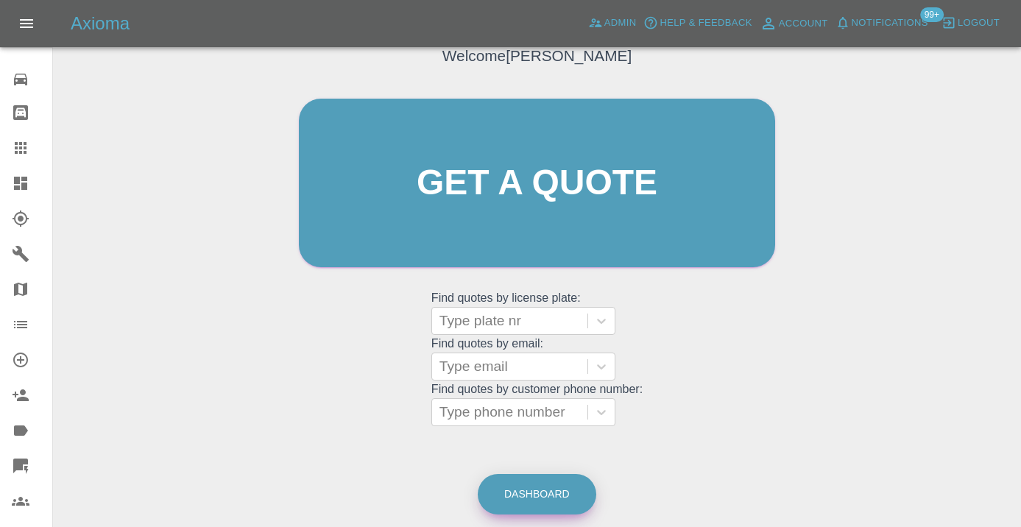
click at [560, 492] on link "Dashboard" at bounding box center [537, 494] width 119 height 40
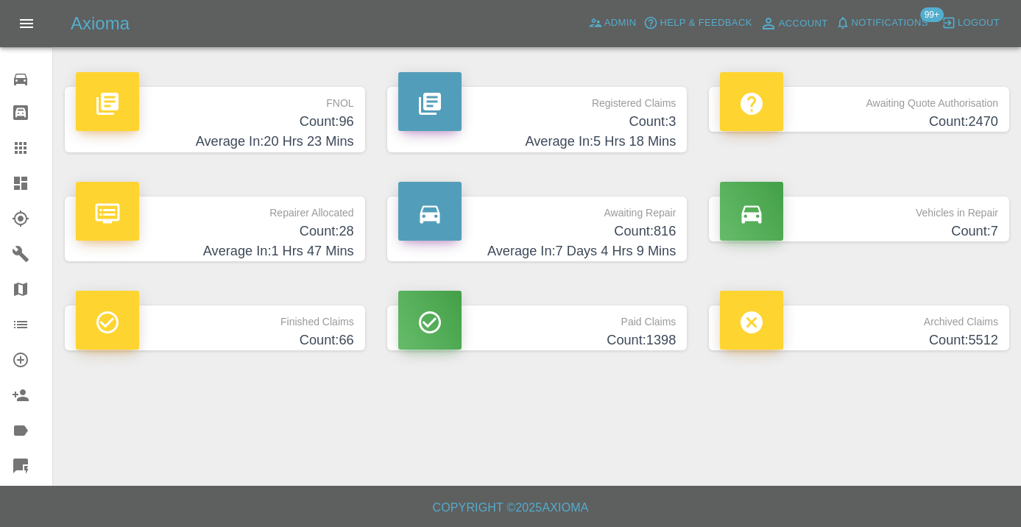
click at [643, 211] on p "Awaiting Repair" at bounding box center [537, 209] width 278 height 25
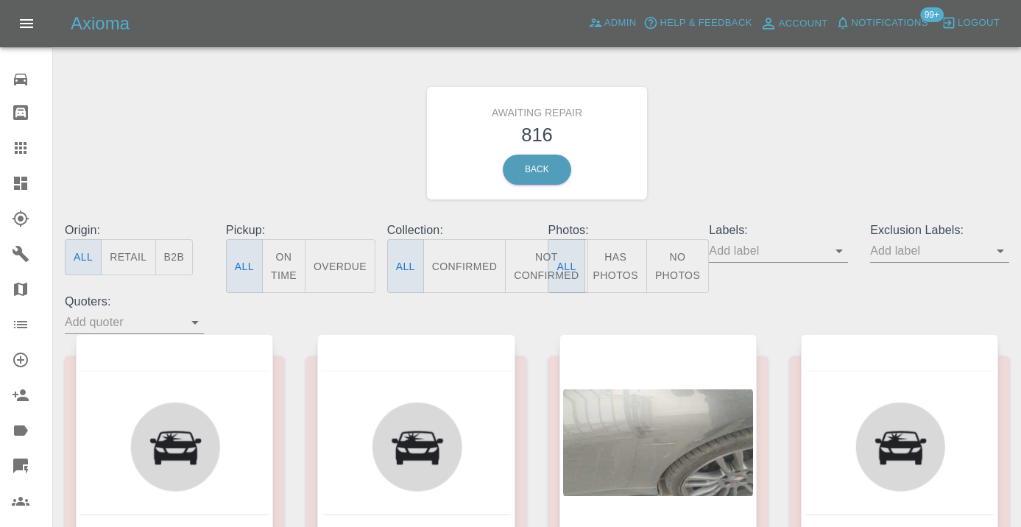
click at [534, 255] on button "Not Confirmed" at bounding box center [546, 266] width 82 height 54
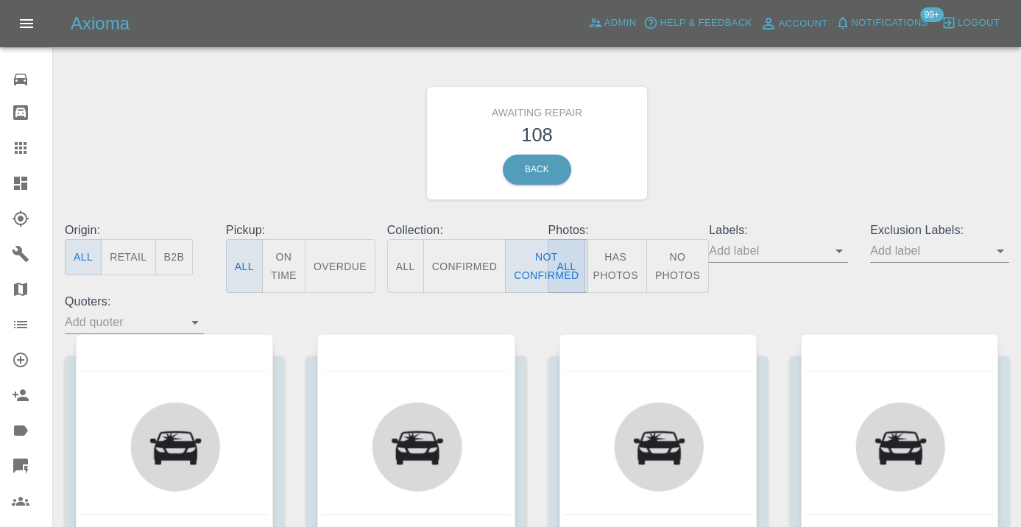
click at [734, 180] on div "Awaiting Repair 108 Back" at bounding box center [537, 143] width 967 height 157
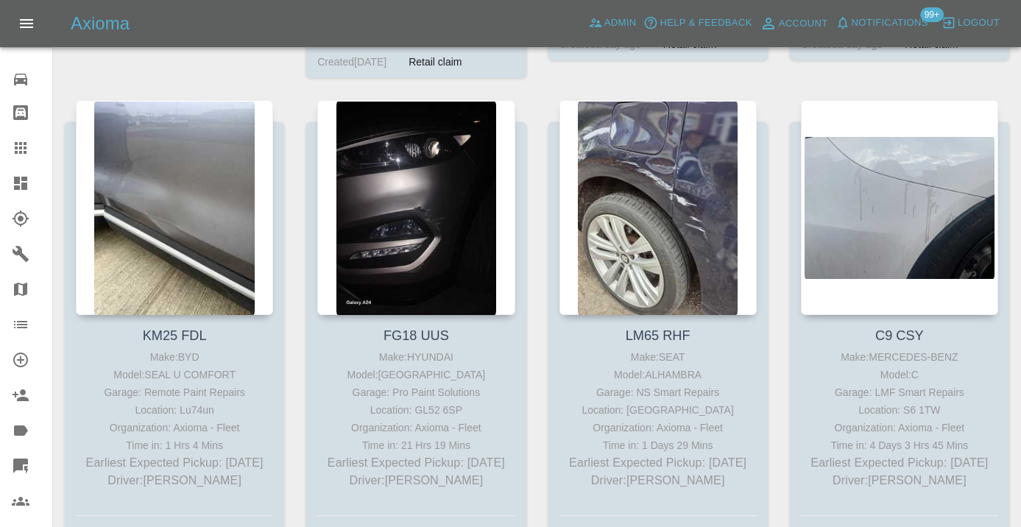
scroll to position [3758, 0]
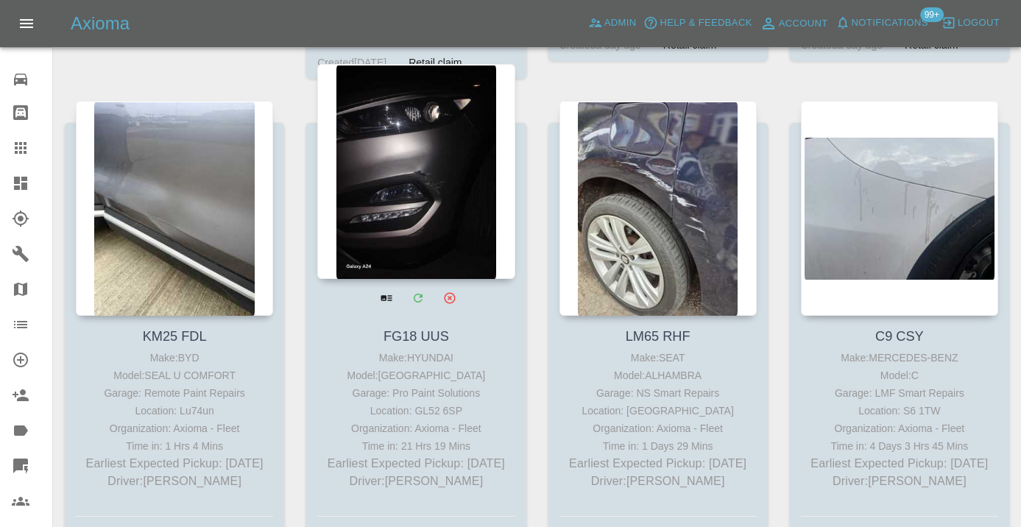
click at [431, 178] on div at bounding box center [415, 171] width 197 height 215
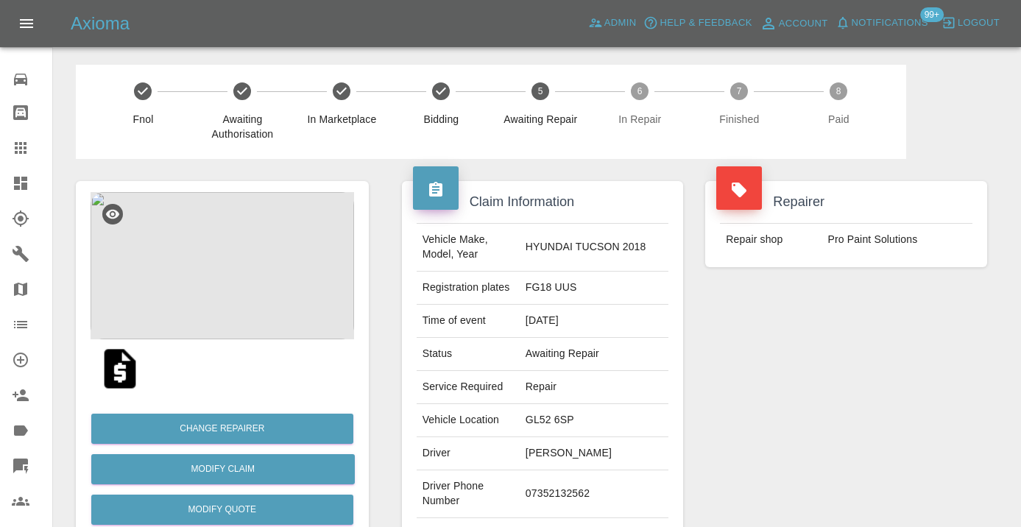
click at [576, 492] on td "07352132562" at bounding box center [594, 494] width 149 height 48
copy td "07352132562"
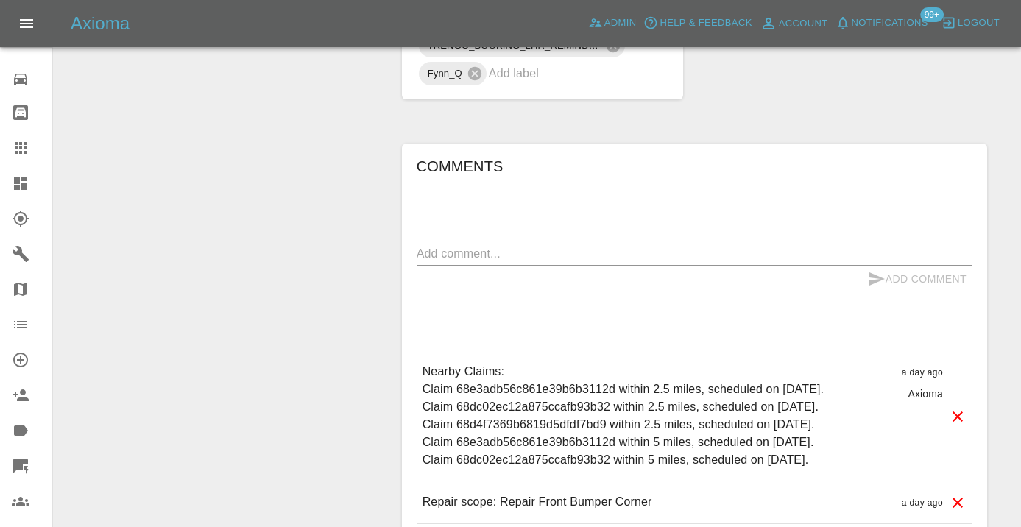
scroll to position [1058, 0]
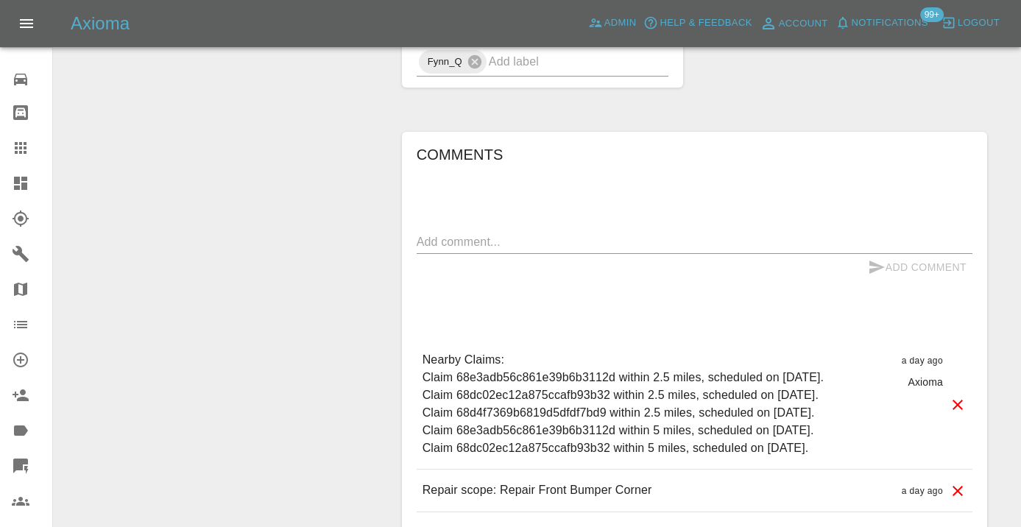
click at [476, 242] on textarea at bounding box center [695, 241] width 556 height 17
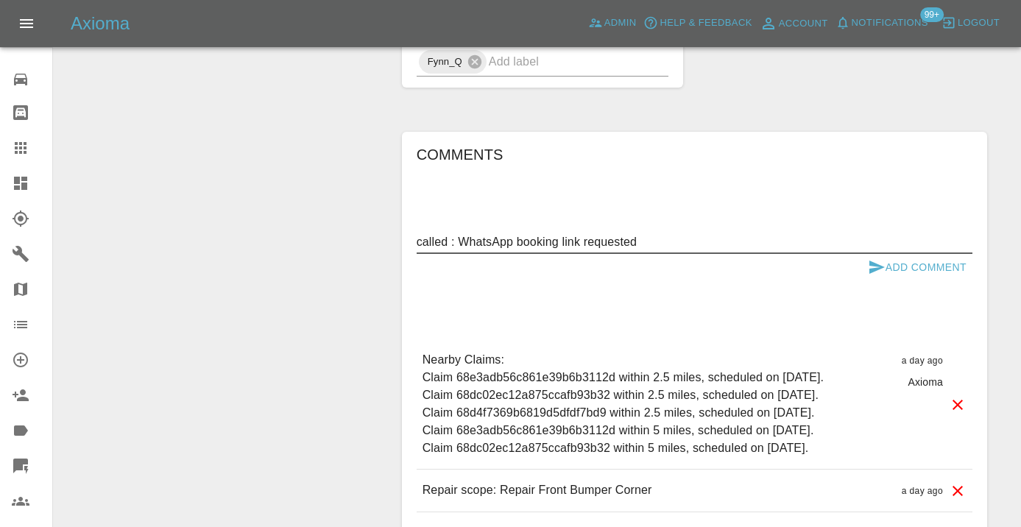
type textarea "called : WhatsApp booking link requested"
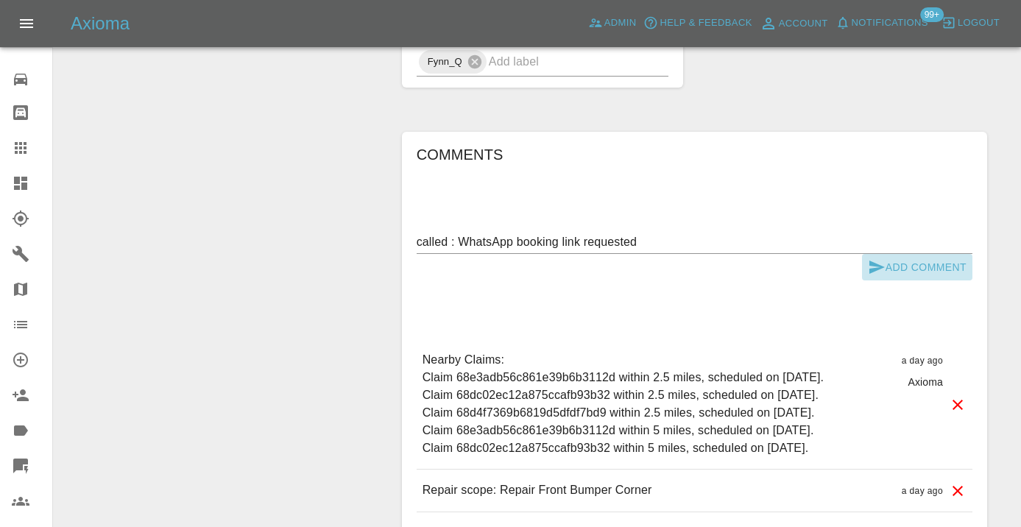
click at [867, 255] on button "Add Comment" at bounding box center [917, 267] width 110 height 27
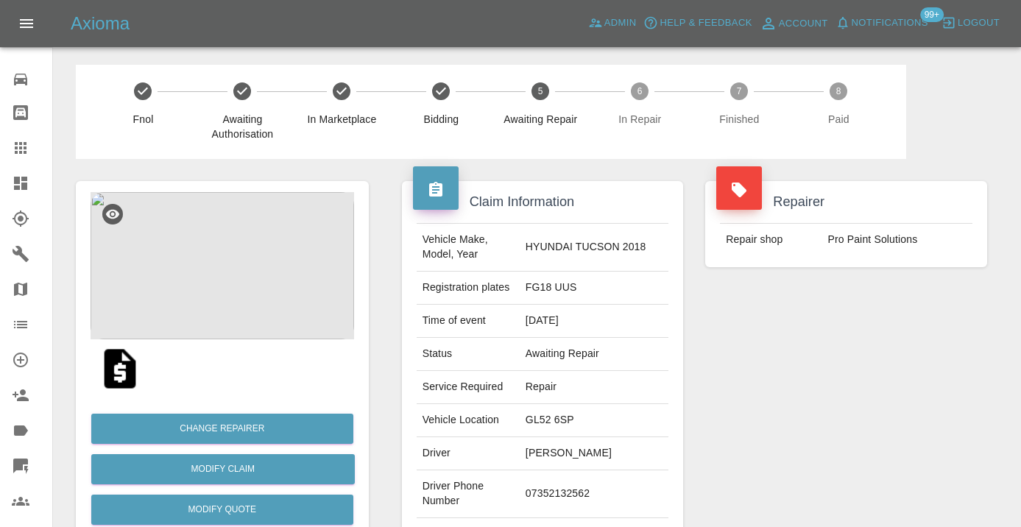
scroll to position [1058, 0]
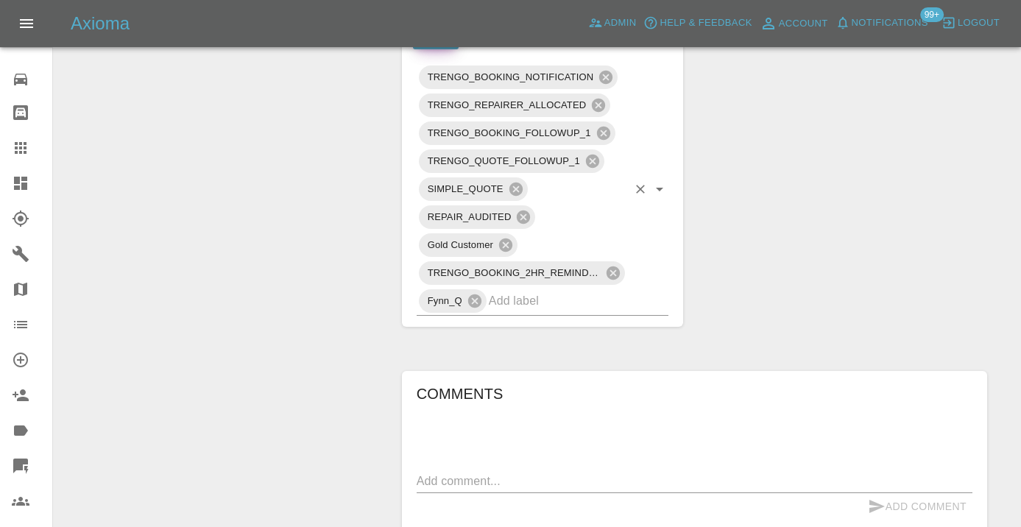
scroll to position [816, 0]
click at [508, 308] on input "text" at bounding box center [558, 303] width 139 height 23
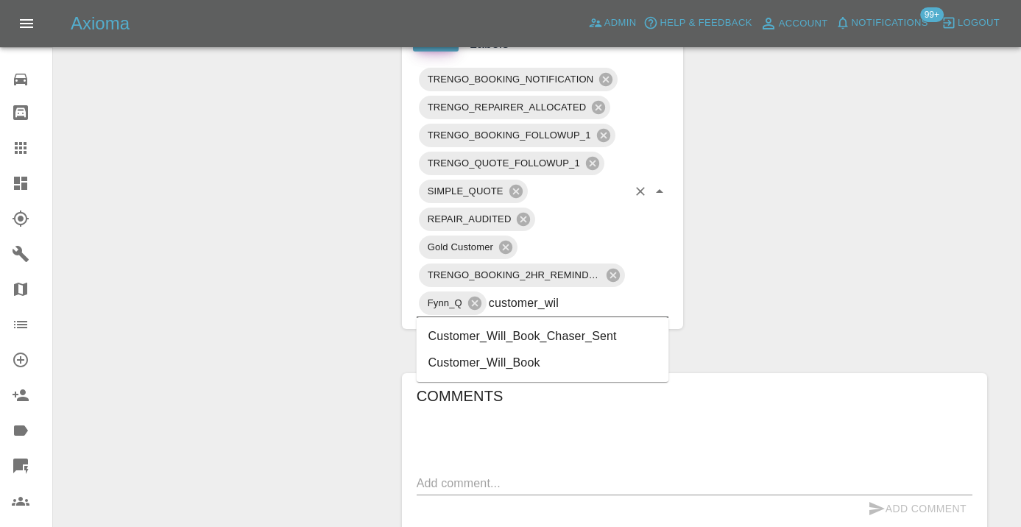
type input "customer_will"
click at [510, 359] on li "Customer_Will_Book" at bounding box center [543, 363] width 253 height 27
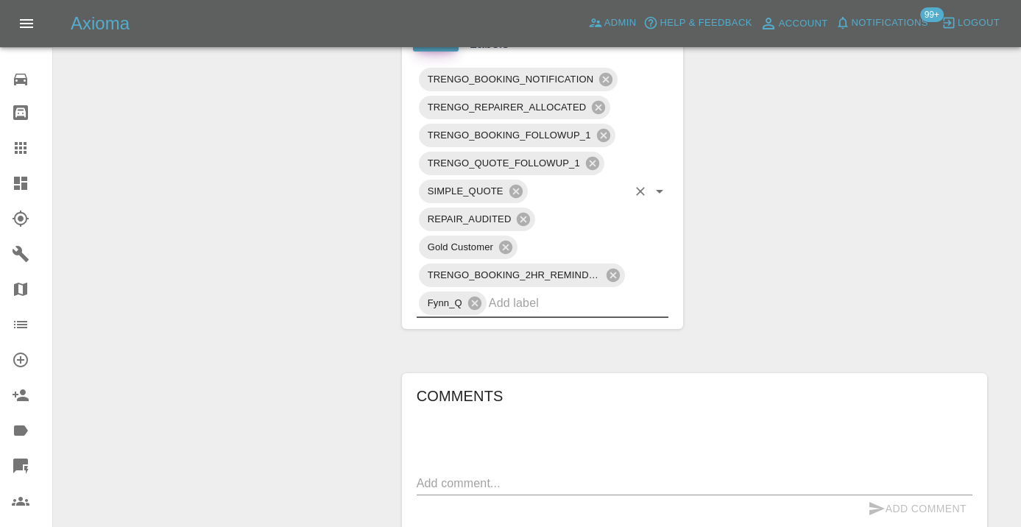
click at [240, 213] on div "Change Repairer Modify Claim Modify Quote Rollback Submit Payment Archive" at bounding box center [222, 118] width 315 height 1550
click at [10, 145] on link "Claims" at bounding box center [26, 147] width 52 height 35
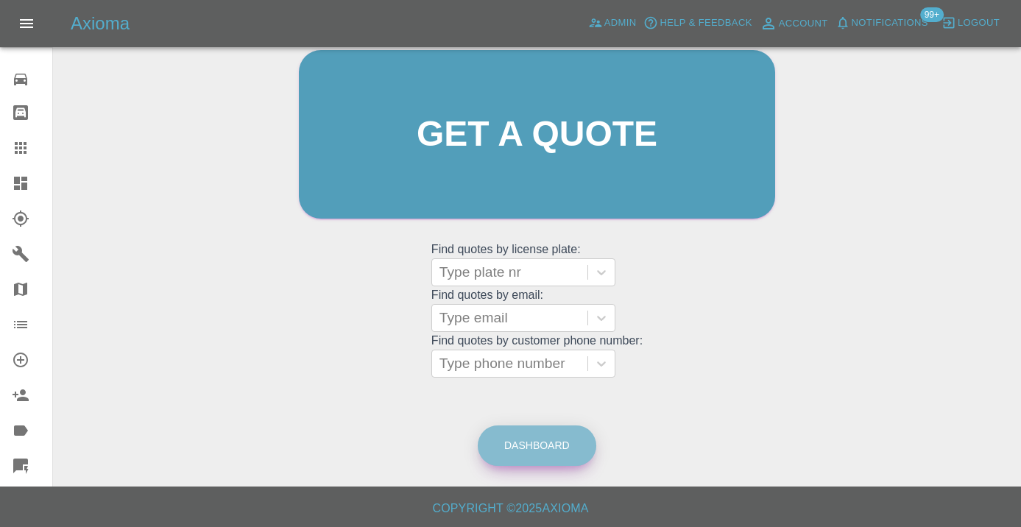
click at [528, 451] on link "Dashboard" at bounding box center [537, 446] width 119 height 40
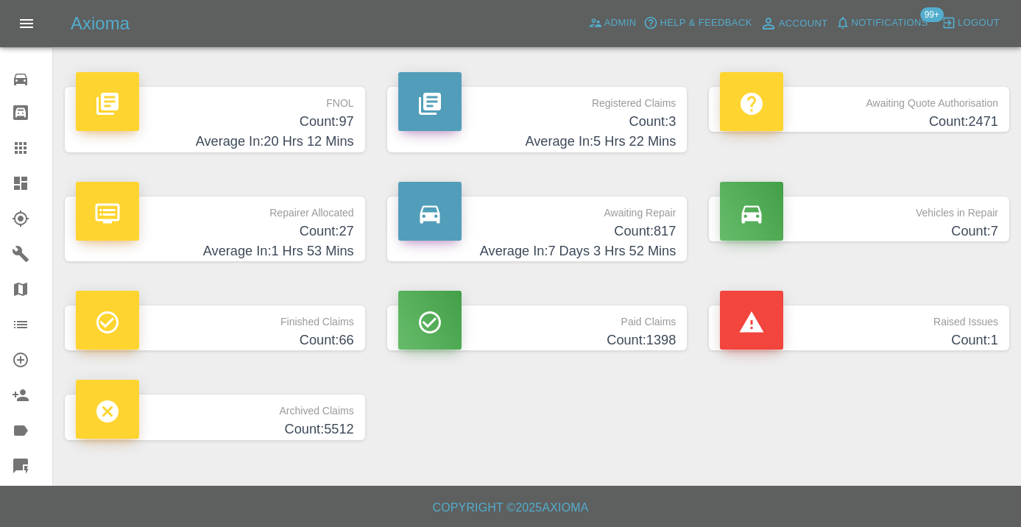
click at [645, 247] on h4 "Average In: 7 Days 3 Hrs 52 Mins" at bounding box center [537, 251] width 278 height 20
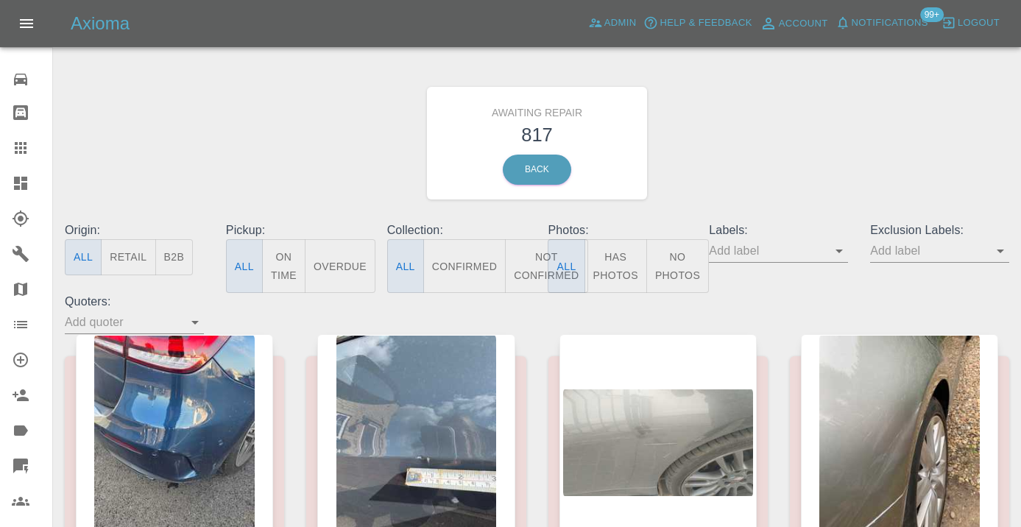
click at [532, 265] on button "Not Confirmed" at bounding box center [546, 266] width 82 height 54
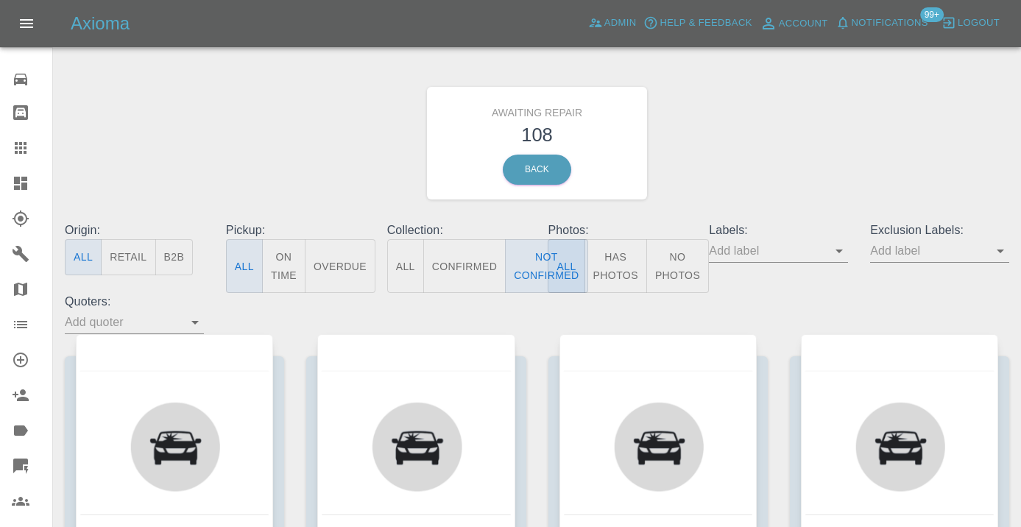
click at [724, 161] on div "Awaiting Repair 108 Back" at bounding box center [537, 143] width 967 height 157
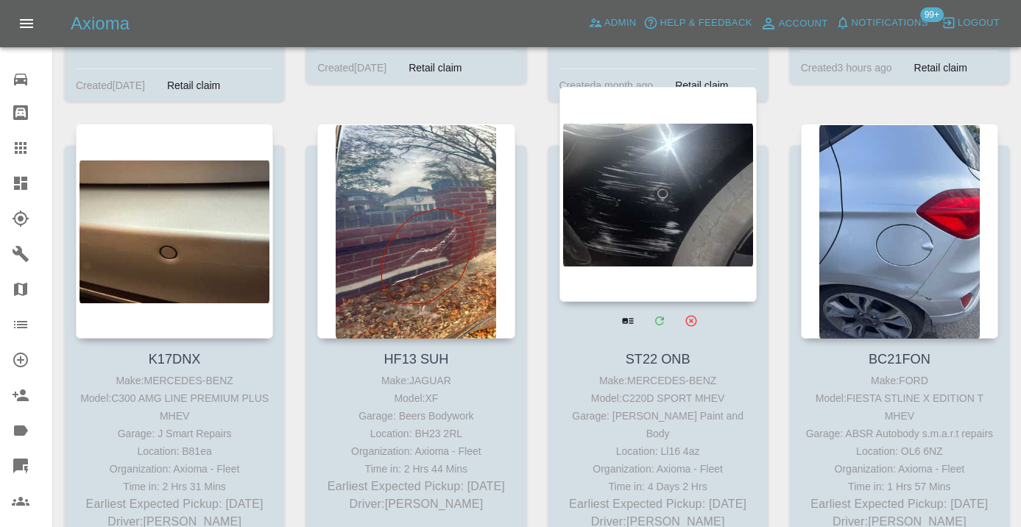
scroll to position [5202, 0]
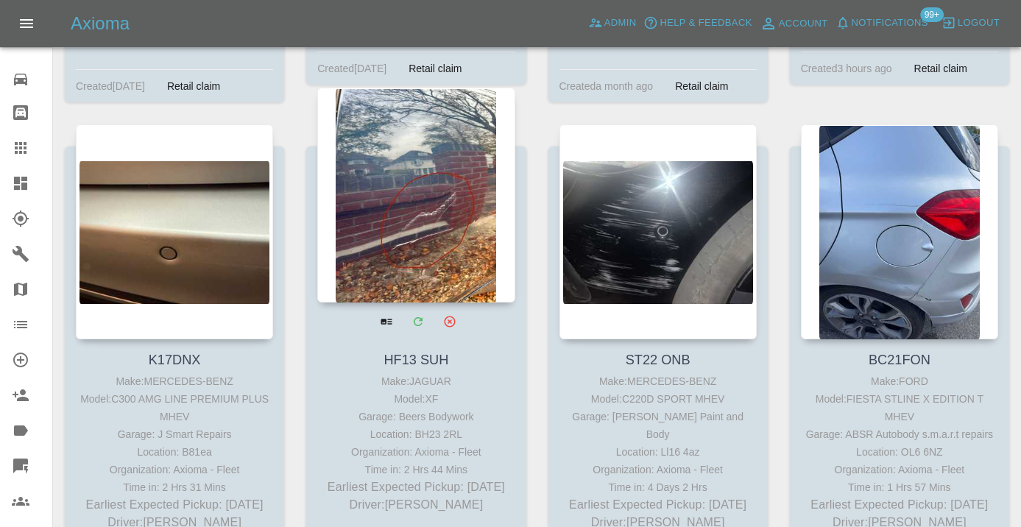
click at [398, 194] on div at bounding box center [415, 195] width 197 height 215
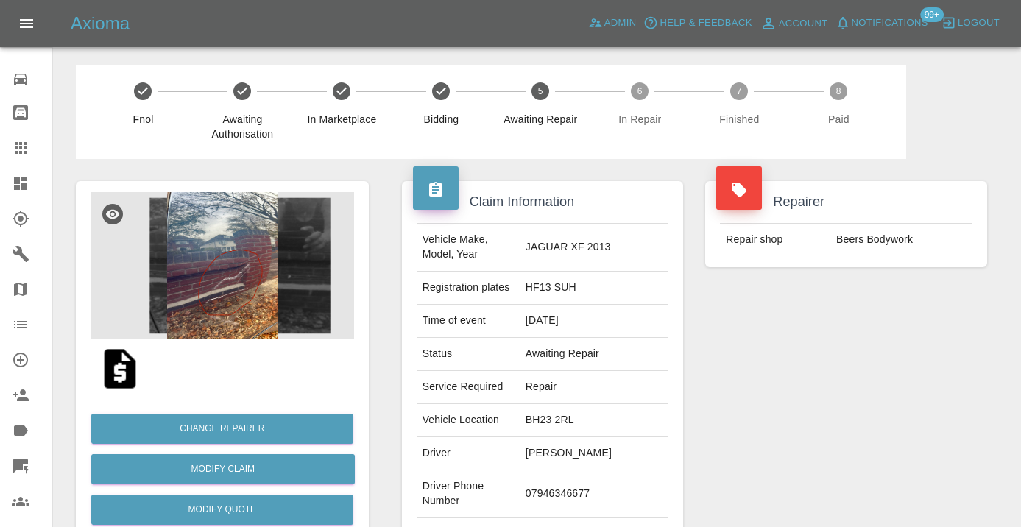
click at [541, 503] on td "07946346677" at bounding box center [594, 494] width 149 height 48
click at [541, 498] on td "07946346677" at bounding box center [594, 494] width 149 height 48
copy td "07946346677"
click at [895, 388] on div "Repairer Repair shop Beers Bodywork" at bounding box center [846, 378] width 304 height 439
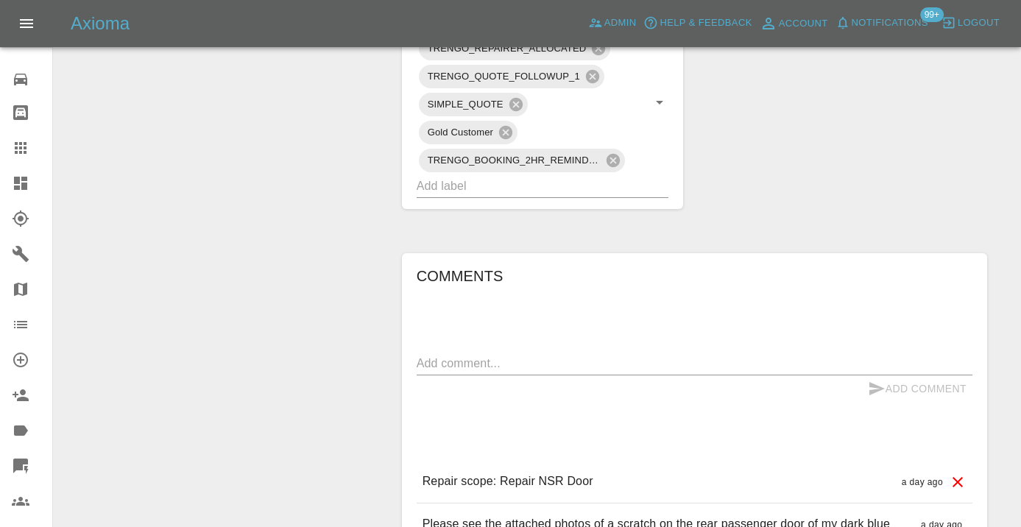
scroll to position [917, 0]
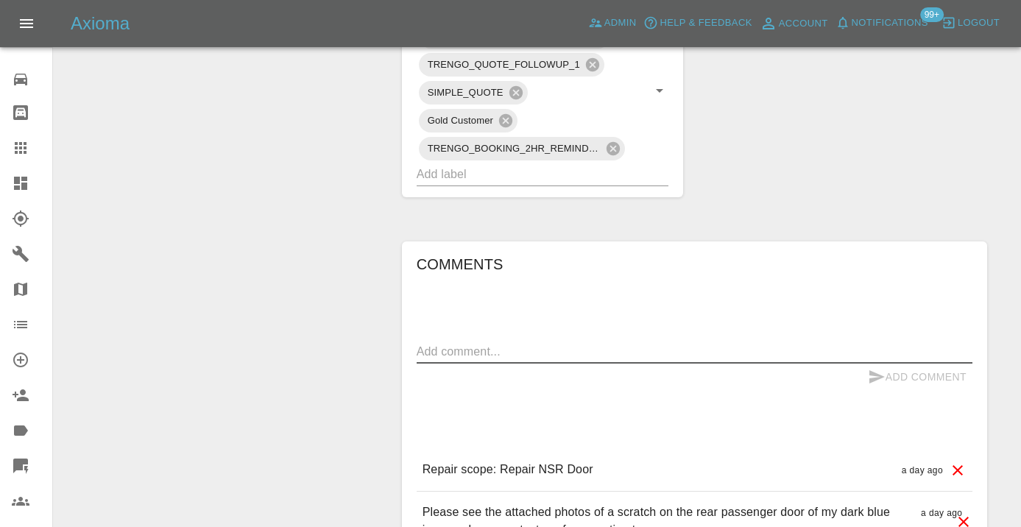
click at [460, 354] on textarea at bounding box center [695, 351] width 556 height 17
click at [672, 350] on textarea "called : asking he gets this book in next week" at bounding box center [695, 351] width 556 height 17
type textarea "called : asking he gets this book in next week after he comes back from a funral"
click at [872, 371] on icon "submit" at bounding box center [876, 376] width 15 height 13
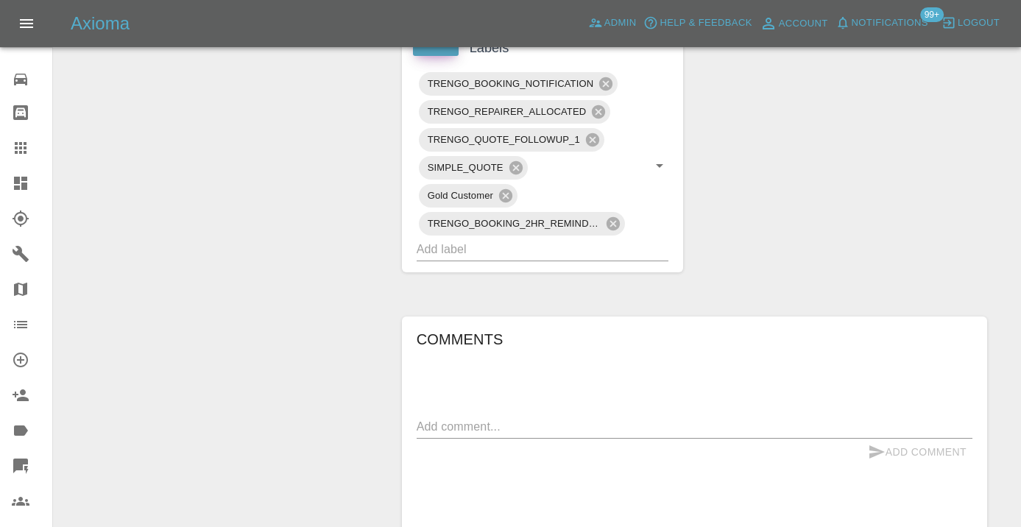
scroll to position [841, 0]
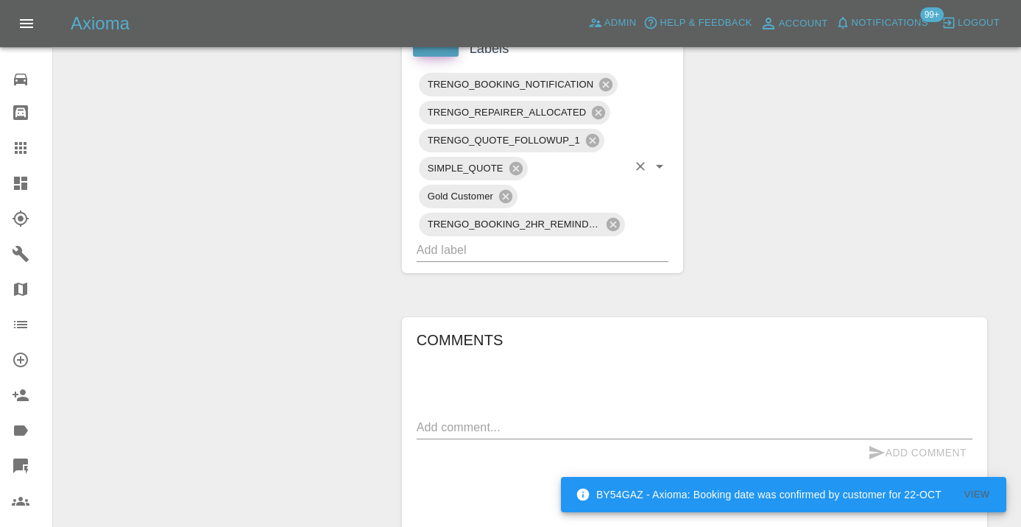
click at [475, 252] on input "text" at bounding box center [522, 250] width 211 height 23
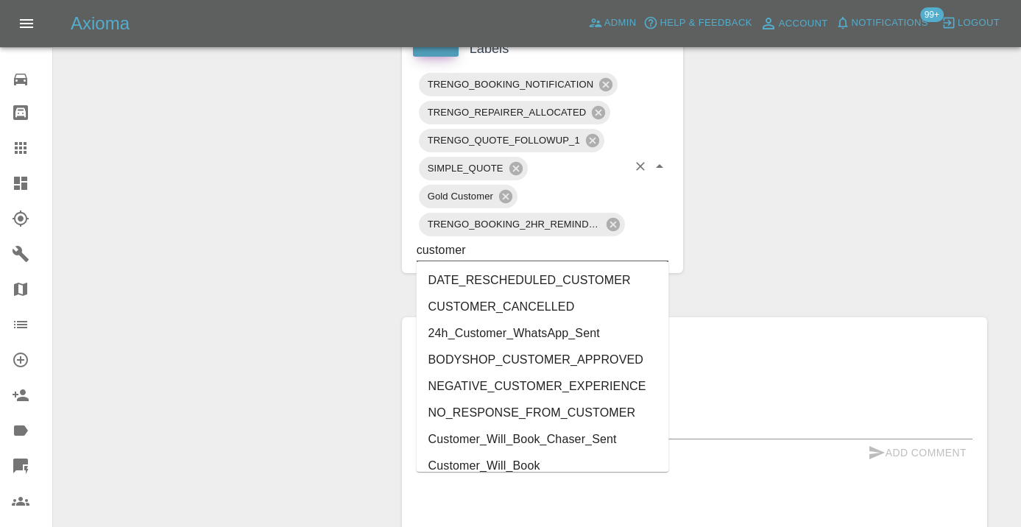
type input "customer_"
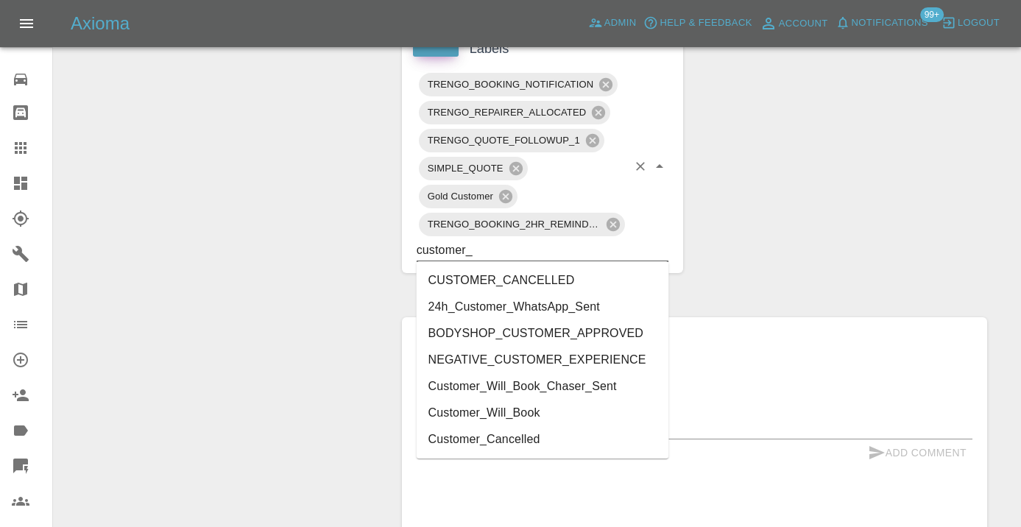
click at [495, 408] on li "Customer_Will_Book" at bounding box center [543, 413] width 253 height 27
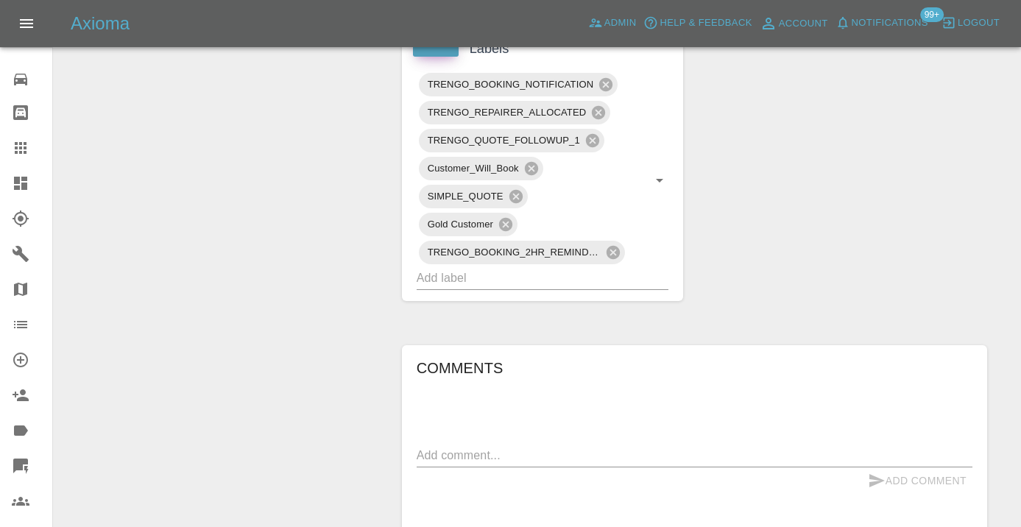
click at [753, 263] on div "Claim Information Vehicle Make, Model, Year JAGUAR XF 2013 Registration plates …" at bounding box center [694, 34] width 607 height 1432
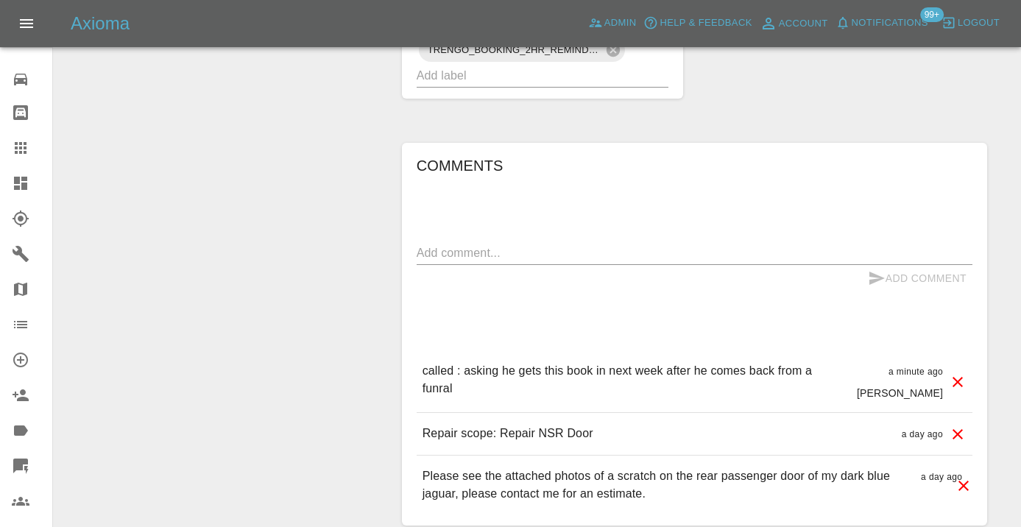
scroll to position [1051, 0]
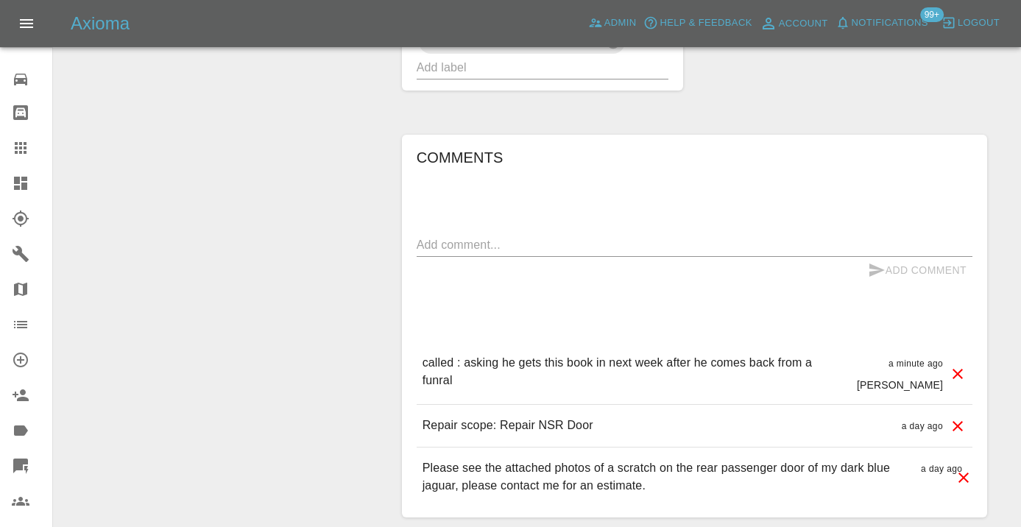
click at [26, 155] on icon at bounding box center [21, 148] width 18 height 18
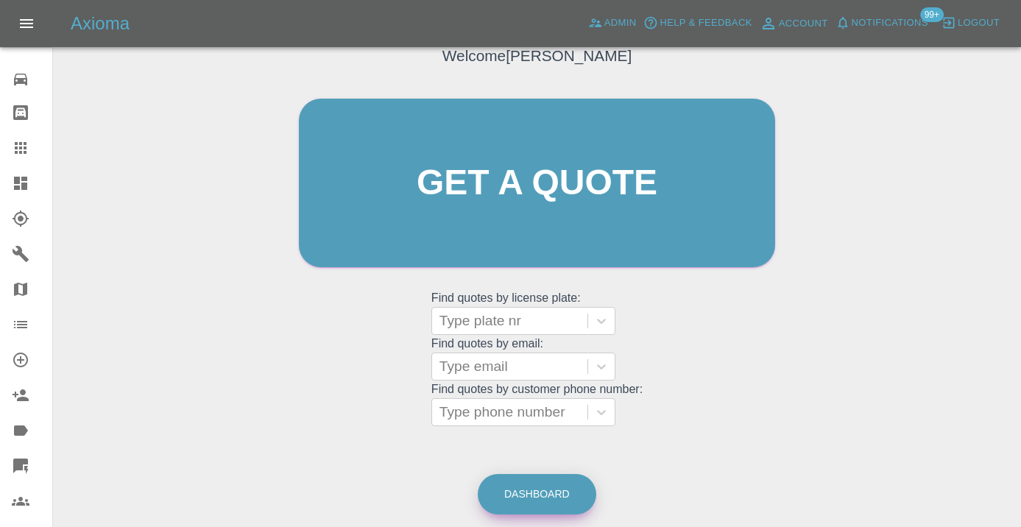
click at [559, 506] on link "Dashboard" at bounding box center [537, 494] width 119 height 40
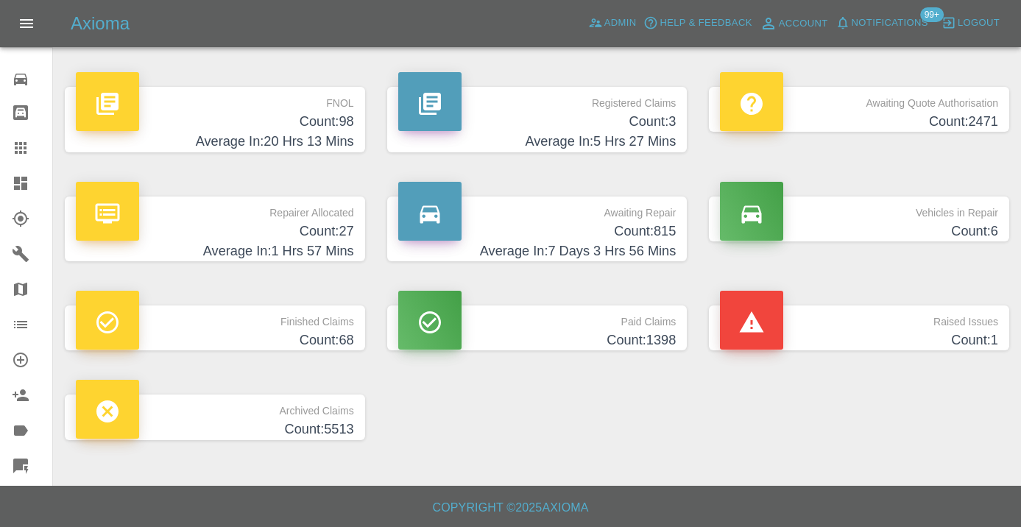
click at [657, 236] on h4 "Count: 815" at bounding box center [537, 232] width 278 height 20
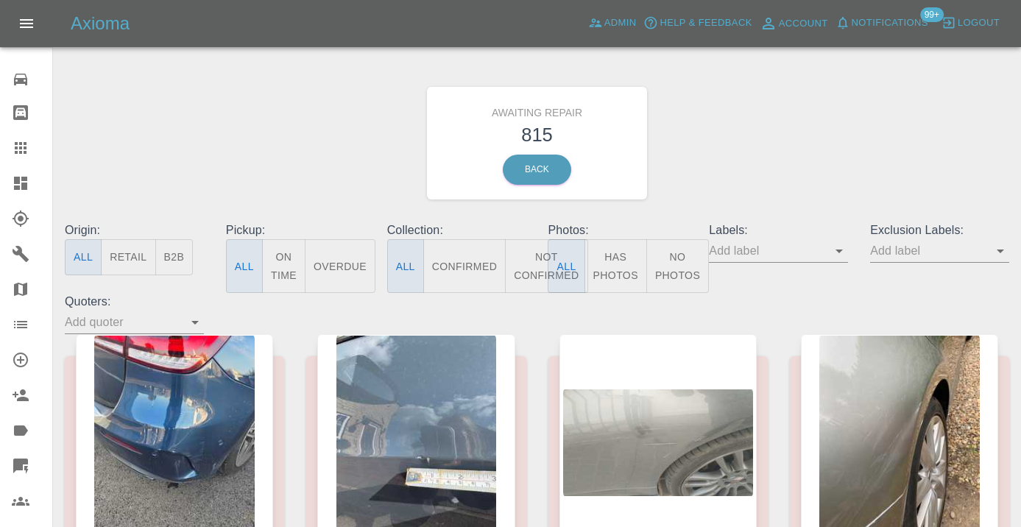
click at [533, 266] on button "Not Confirmed" at bounding box center [546, 266] width 82 height 54
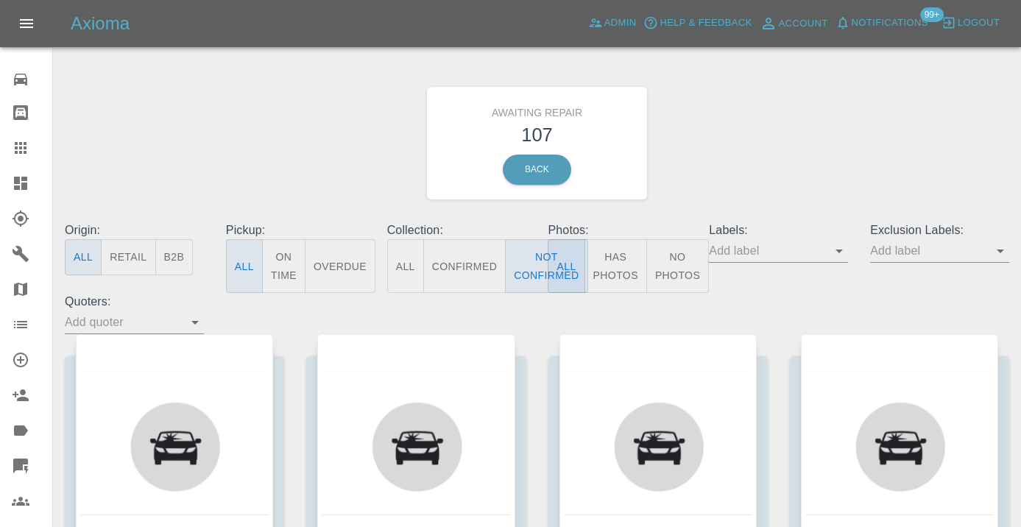
click at [893, 103] on div "Awaiting Repair 107 Back" at bounding box center [537, 143] width 967 height 157
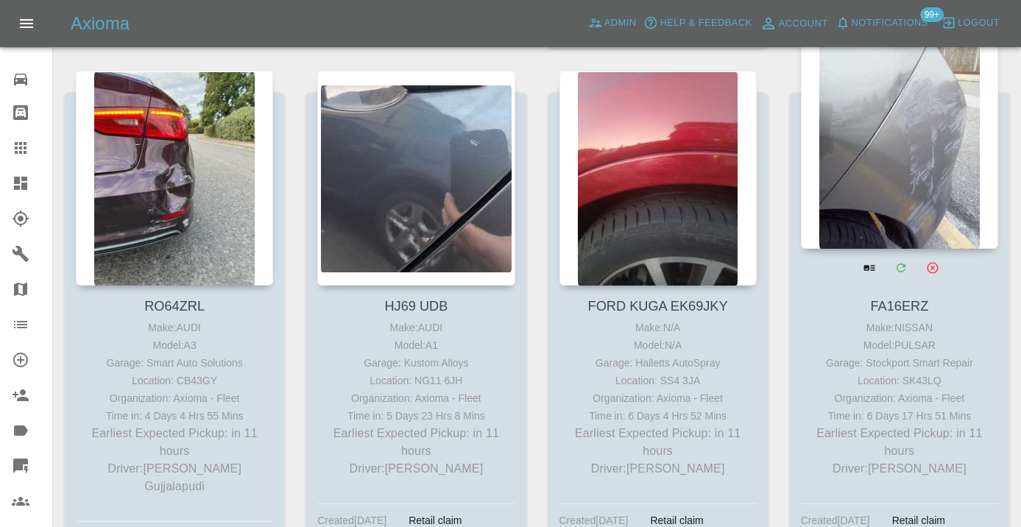
scroll to position [769, 0]
click at [926, 152] on div at bounding box center [899, 142] width 197 height 215
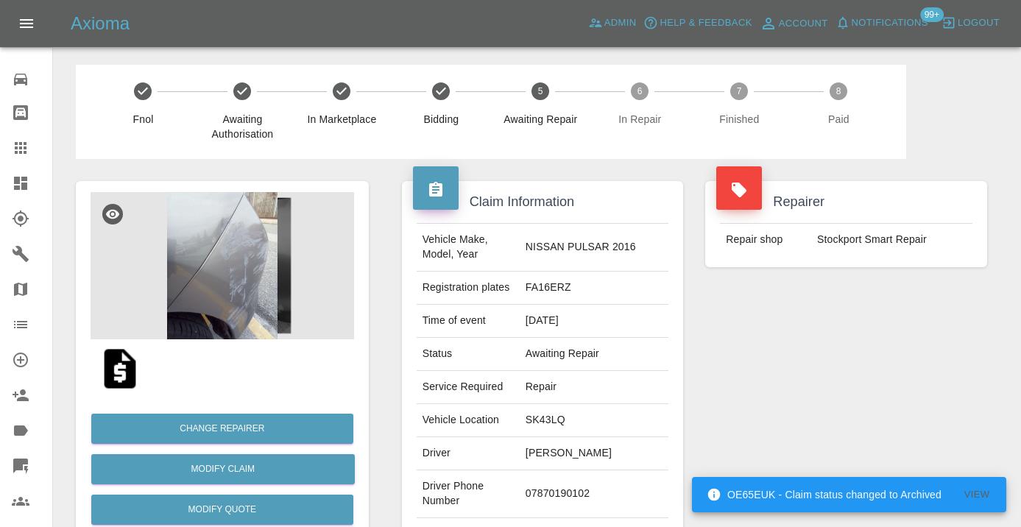
click at [564, 483] on td "07870190102" at bounding box center [594, 494] width 149 height 48
copy td "07870190102"
click at [866, 361] on div "Repairer Repair shop Stockport Smart Repair" at bounding box center [846, 378] width 304 height 439
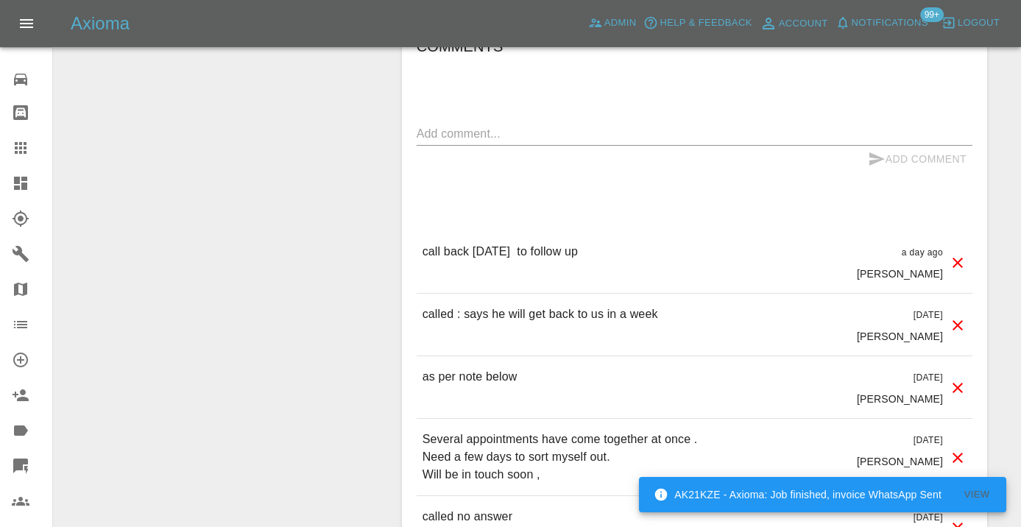
scroll to position [1190, 0]
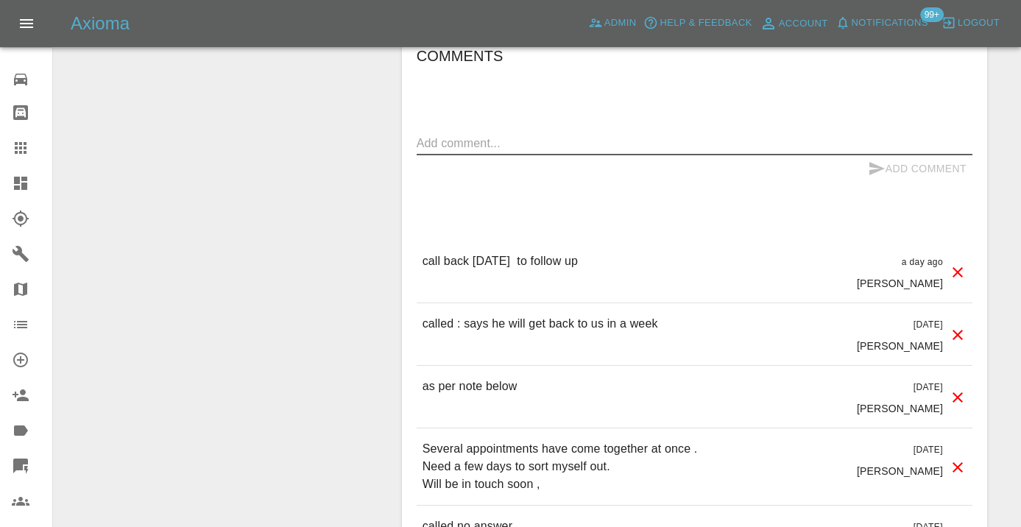
click at [520, 135] on textarea at bounding box center [695, 143] width 556 height 17
type textarea "called no answer."
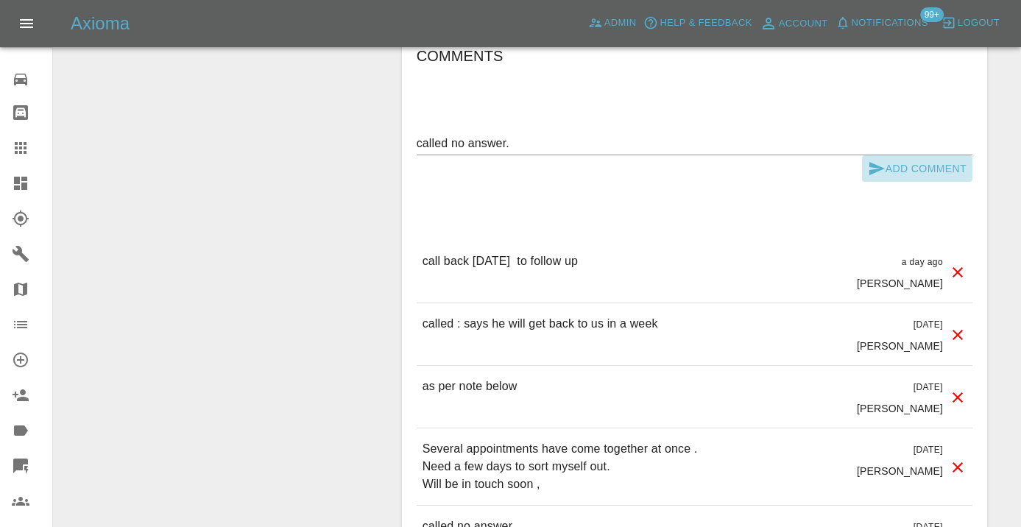
click at [885, 155] on button "Add Comment" at bounding box center [917, 168] width 110 height 27
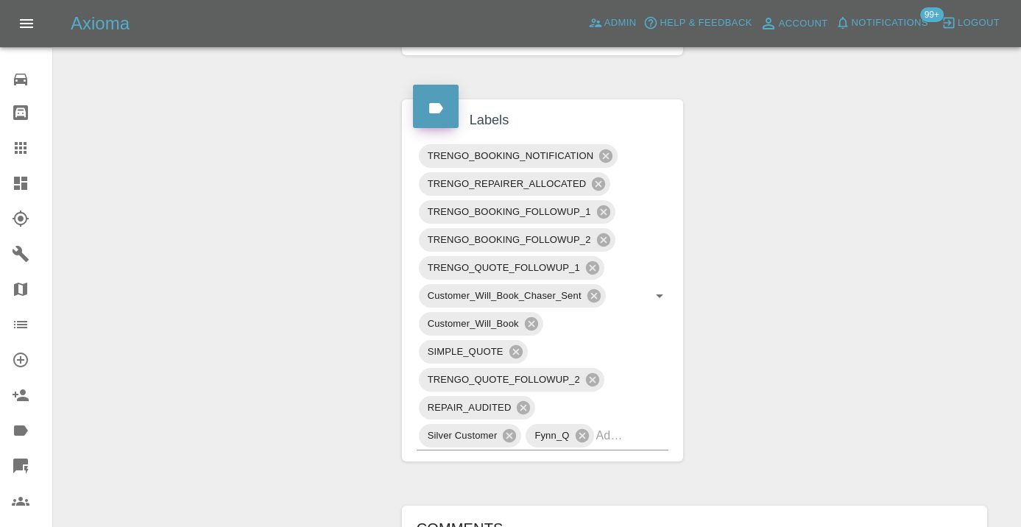
scroll to position [716, 0]
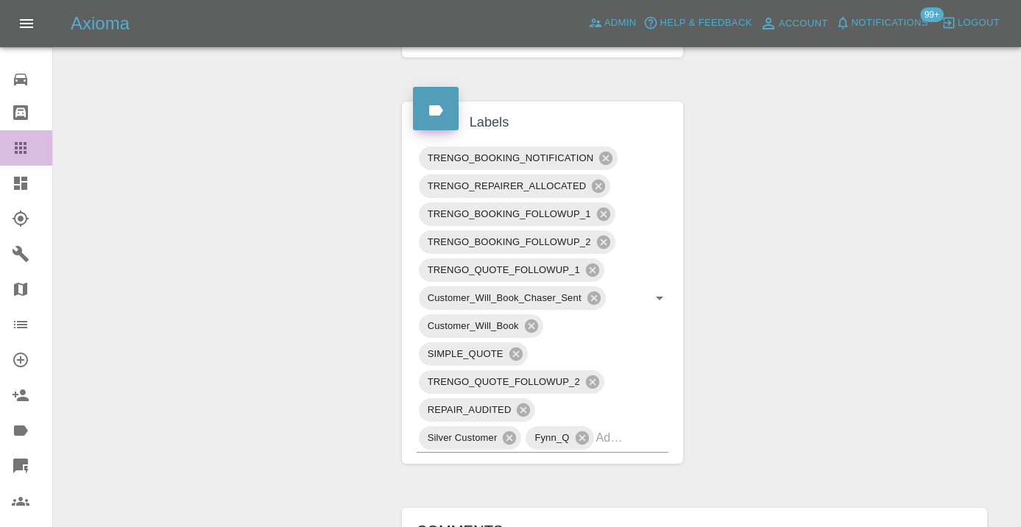
click at [41, 156] on div at bounding box center [32, 148] width 41 height 18
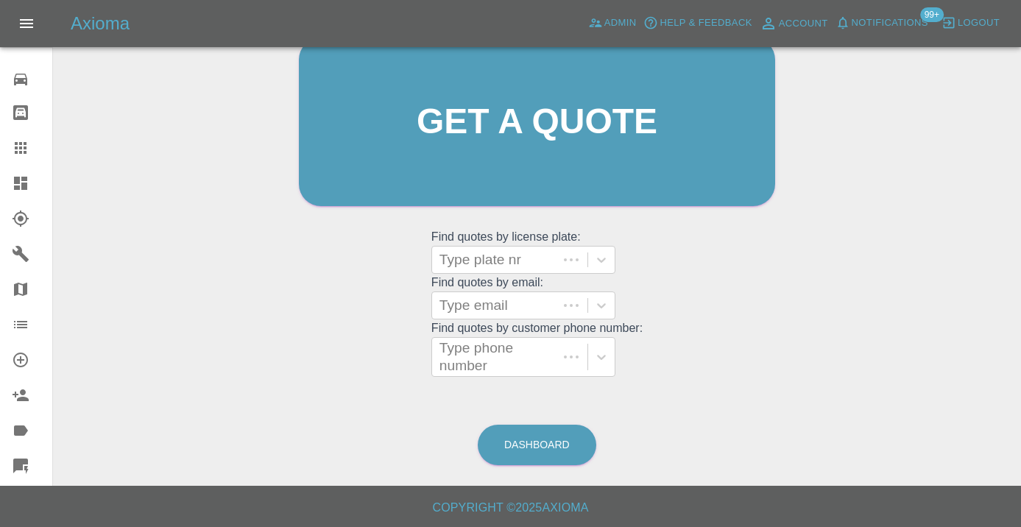
scroll to position [113, 0]
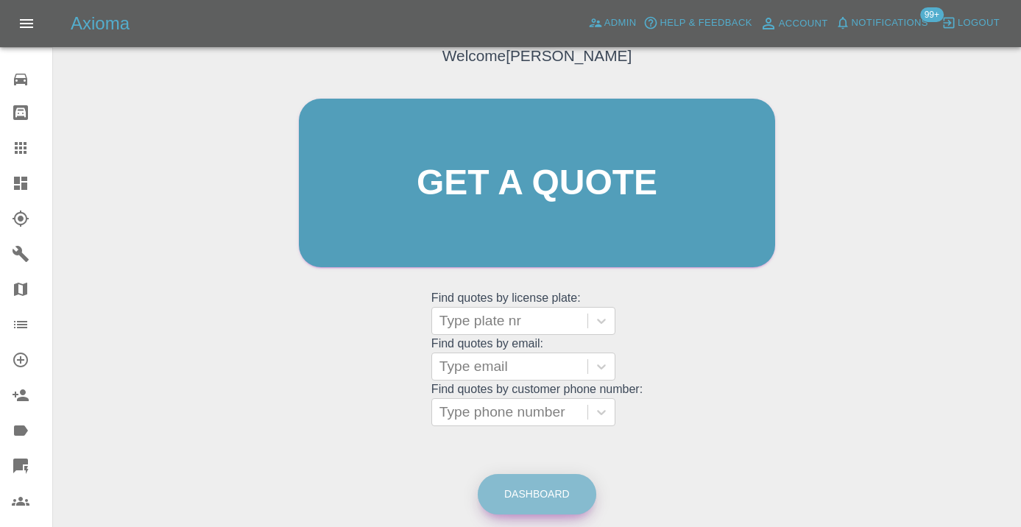
click at [551, 493] on link "Dashboard" at bounding box center [537, 494] width 119 height 40
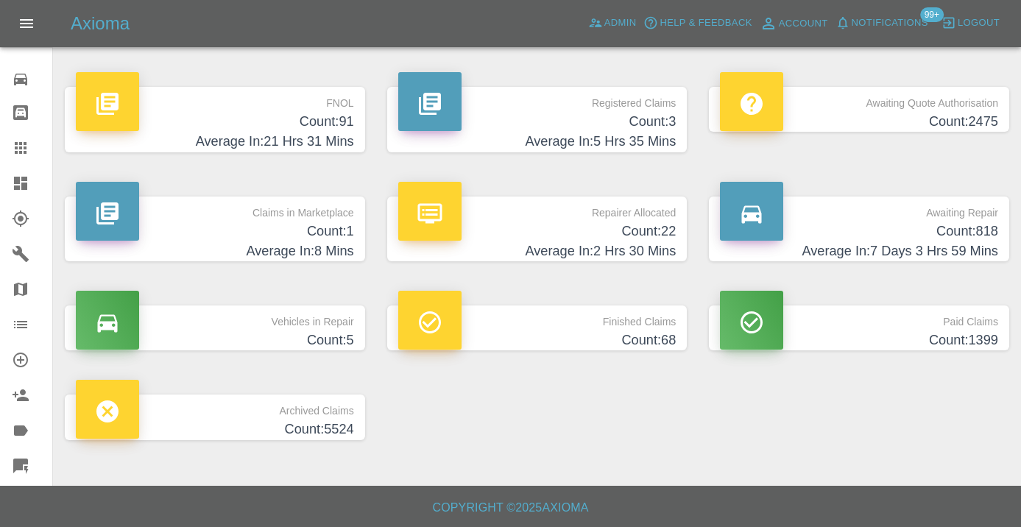
click at [969, 241] on h4 "Average In: 7 Days 3 Hrs 59 Mins" at bounding box center [859, 251] width 278 height 20
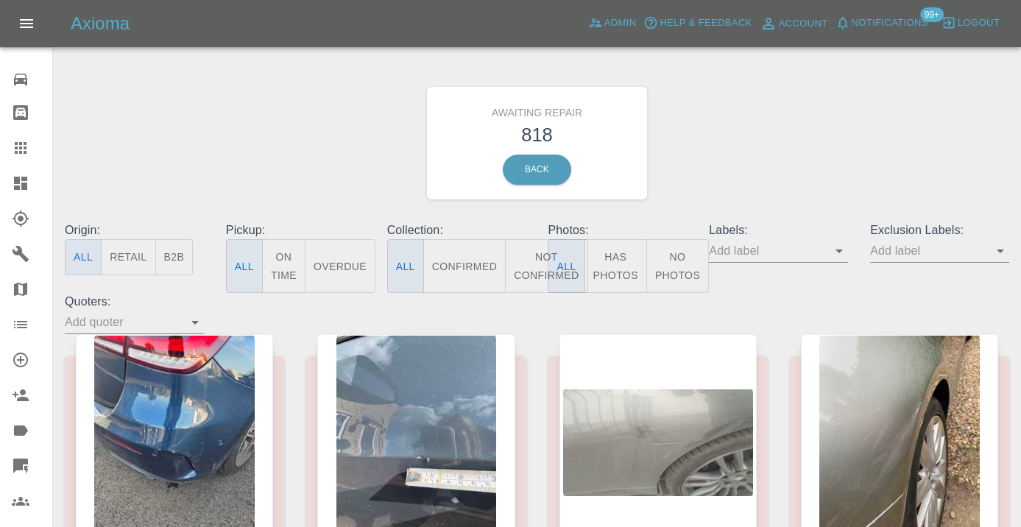
click at [523, 263] on button "Not Confirmed" at bounding box center [546, 266] width 82 height 54
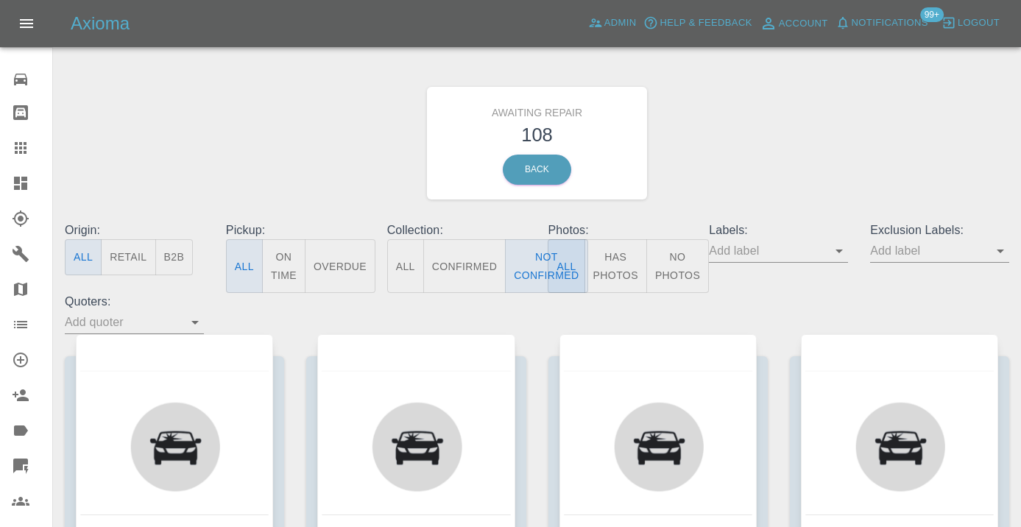
click at [762, 210] on div "Awaiting Repair 108 Back" at bounding box center [537, 143] width 967 height 157
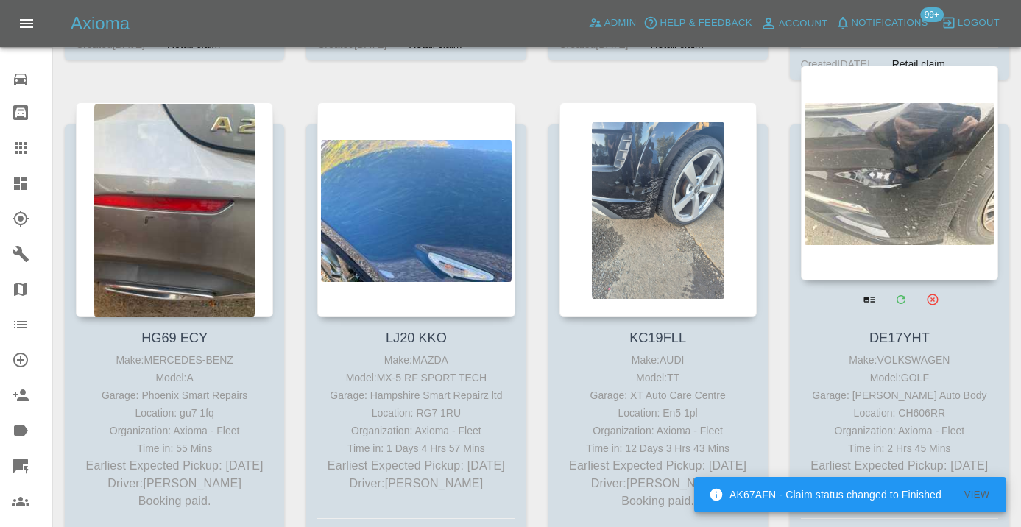
scroll to position [4724, 0]
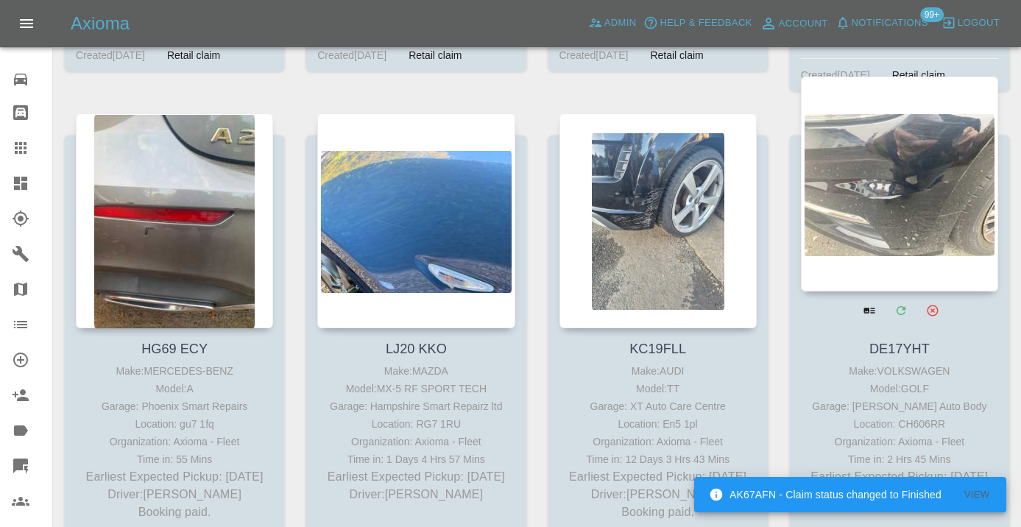
click at [889, 181] on div at bounding box center [899, 184] width 197 height 215
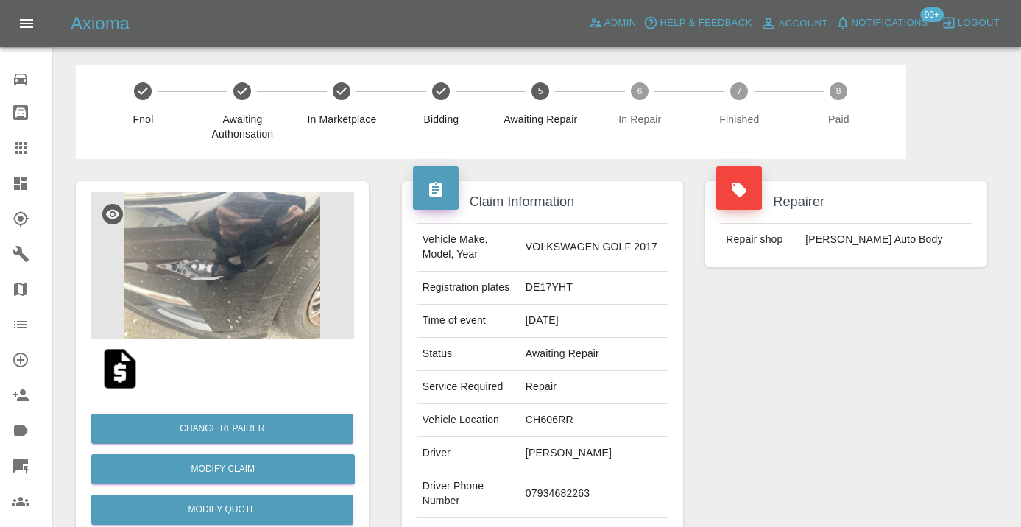
click at [569, 491] on td "07934682263" at bounding box center [594, 494] width 149 height 48
copy td "07934682263"
click at [724, 434] on div "Repairer Repair shop Mike Murray Auto Body" at bounding box center [846, 378] width 304 height 439
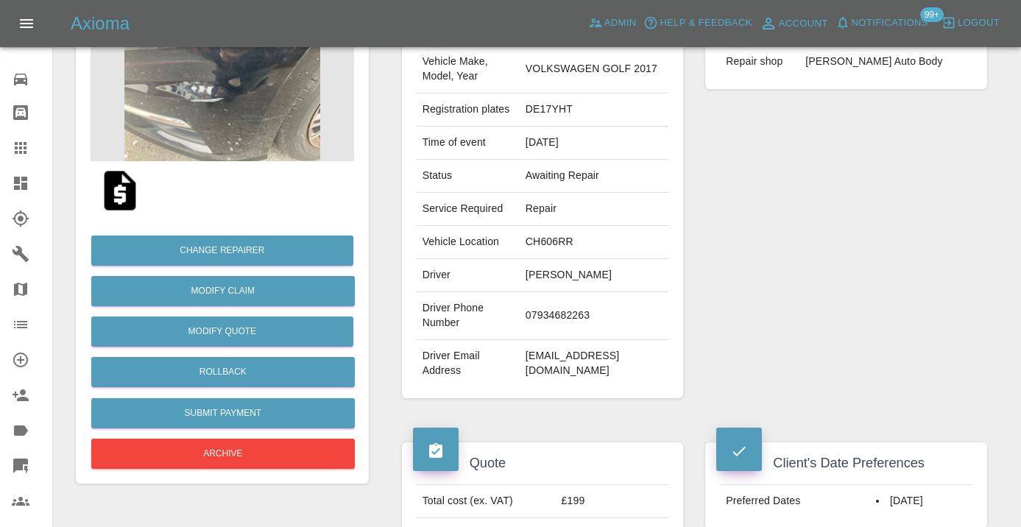
scroll to position [172, 0]
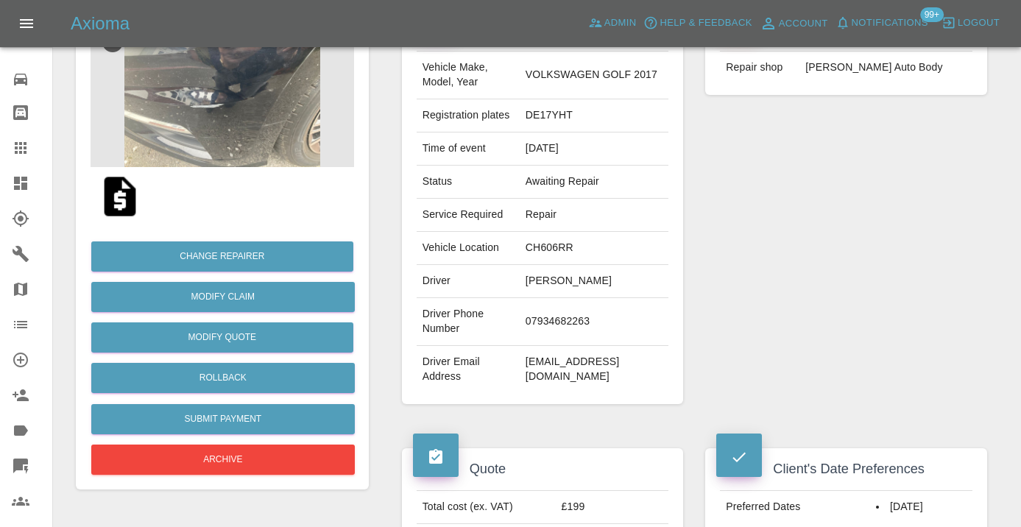
click at [589, 313] on td "07934682263" at bounding box center [594, 322] width 149 height 48
copy td "07934682263"
click at [905, 257] on div "Repairer Repair shop Mike Murray Auto Body" at bounding box center [846, 206] width 304 height 439
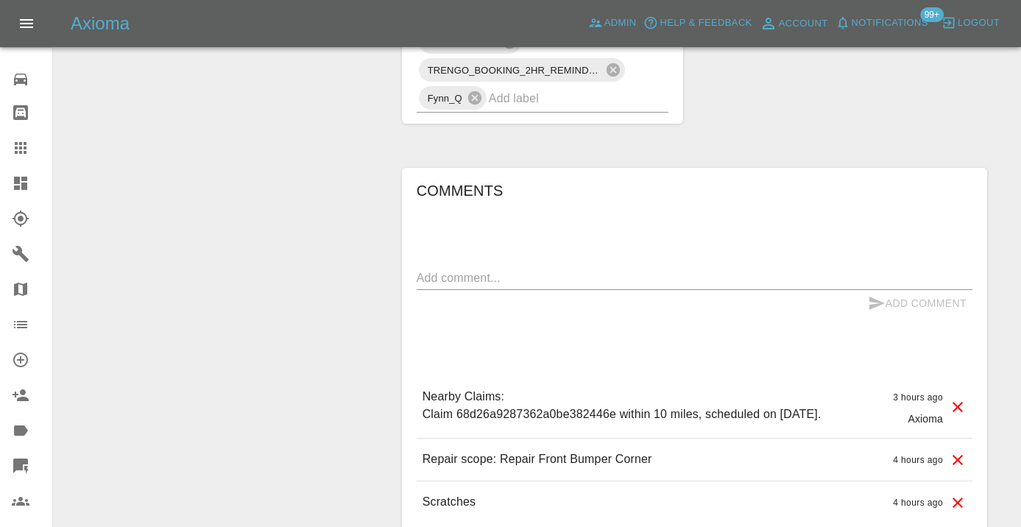
scroll to position [1094, 0]
click at [443, 267] on textarea at bounding box center [695, 275] width 556 height 17
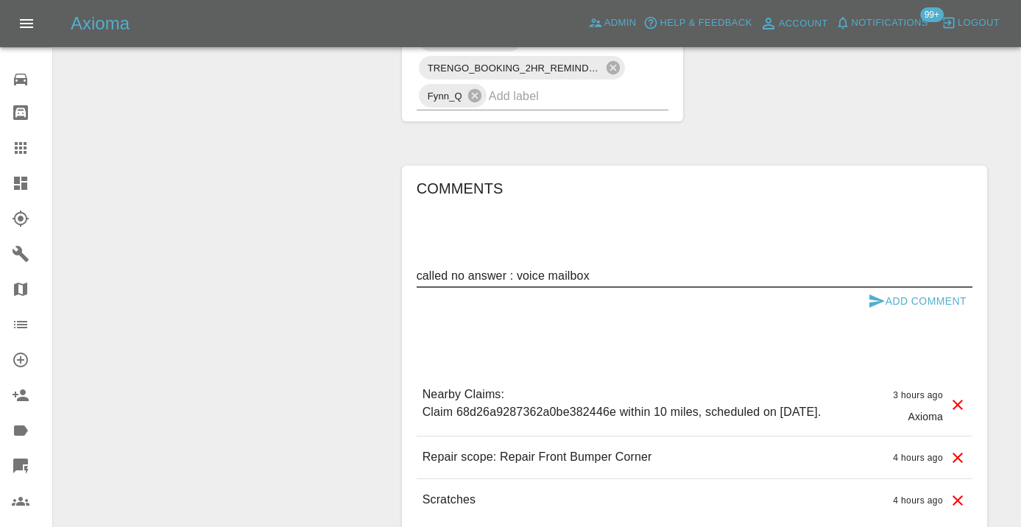
type textarea "called no answer : voice mailbox"
click at [876, 294] on icon "submit" at bounding box center [876, 300] width 15 height 13
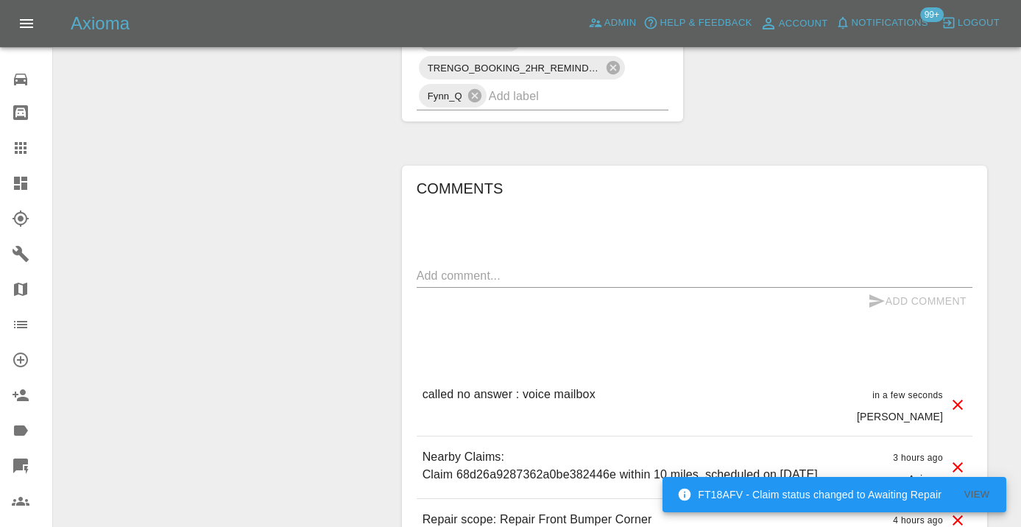
click at [30, 146] on div at bounding box center [32, 148] width 41 height 18
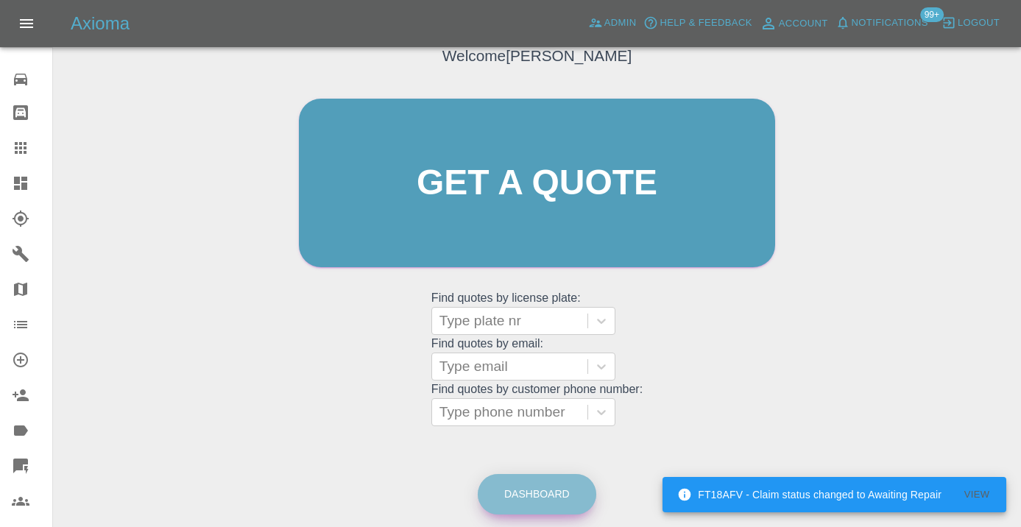
click at [537, 498] on link "Dashboard" at bounding box center [537, 494] width 119 height 40
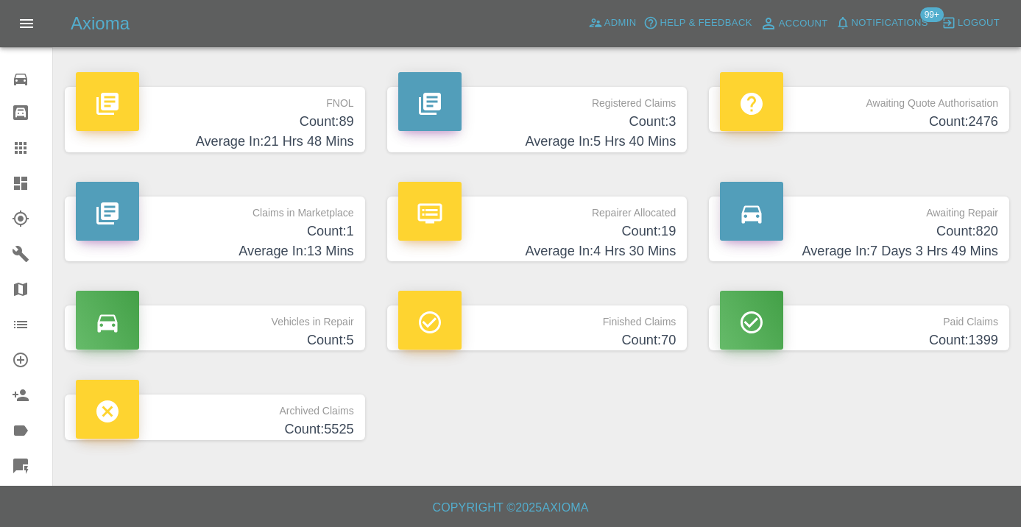
click at [986, 241] on h4 "Average In: 7 Days 3 Hrs 49 Mins" at bounding box center [859, 251] width 278 height 20
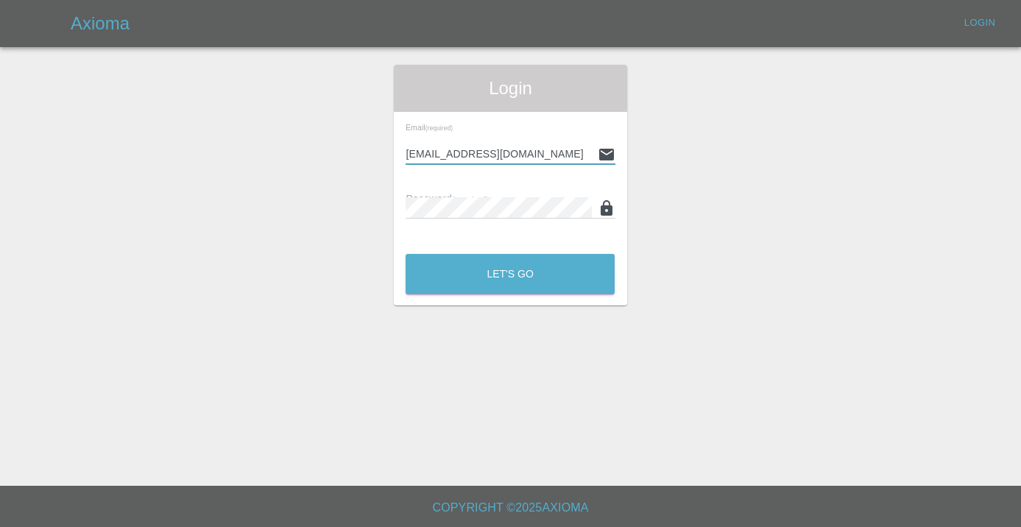
type input "[EMAIL_ADDRESS][DOMAIN_NAME]"
click at [510, 274] on button "Let's Go" at bounding box center [510, 274] width 209 height 40
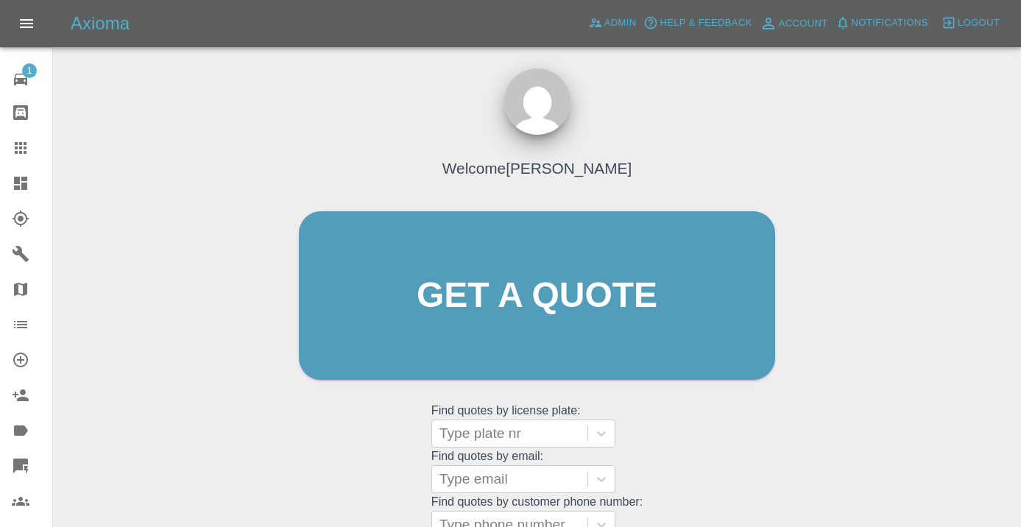
click at [811, 306] on div "Welcome [PERSON_NAME] Get a quote Get a quote Find quotes by license plate: Typ…" at bounding box center [537, 366] width 945 height 529
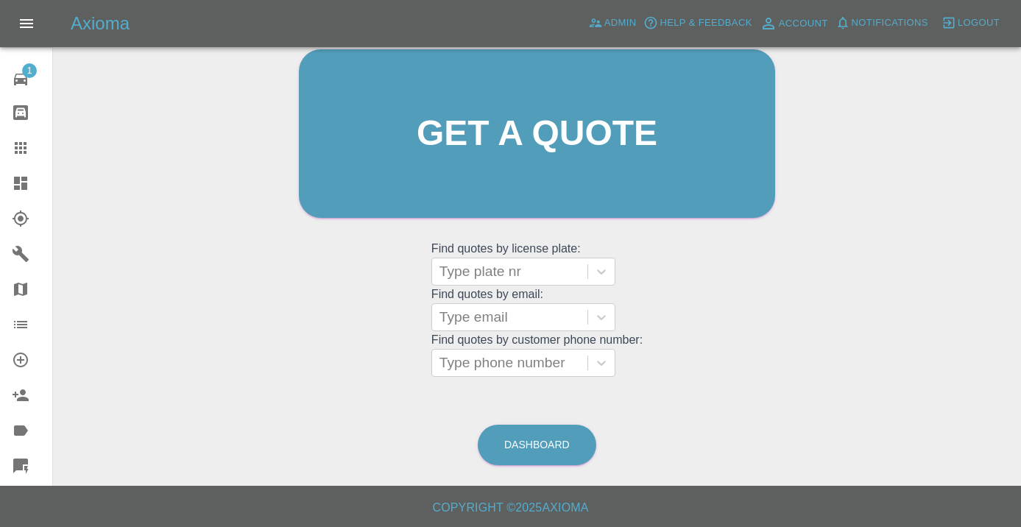
scroll to position [161, 0]
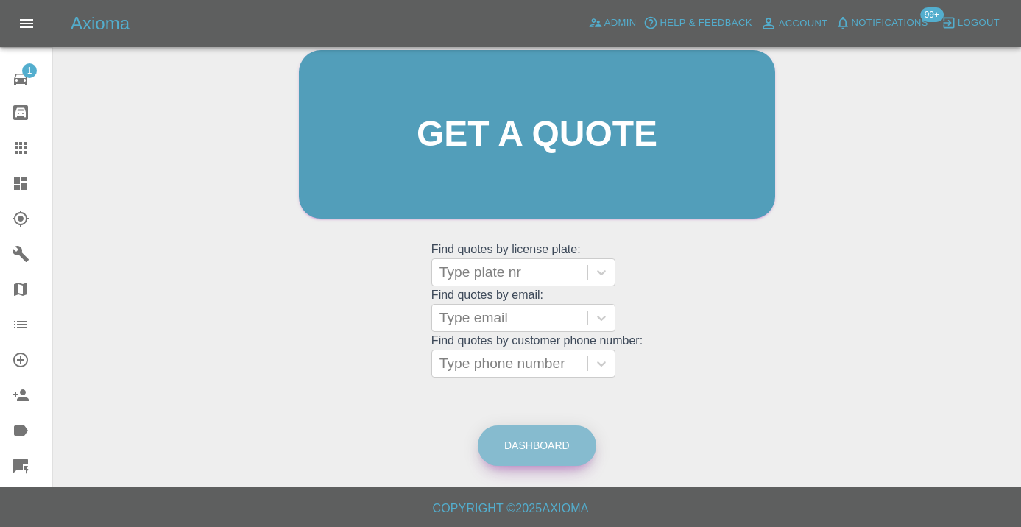
click at [560, 446] on link "Dashboard" at bounding box center [537, 446] width 119 height 40
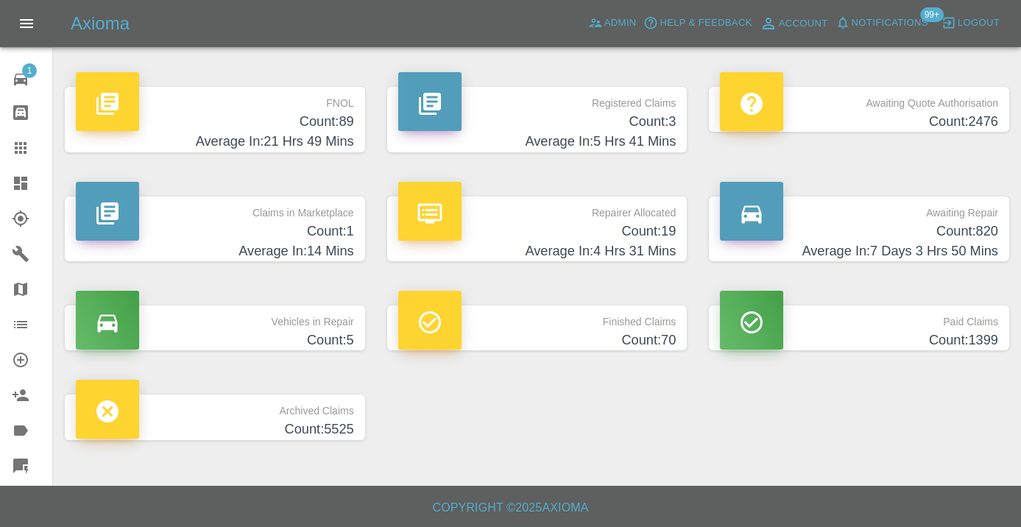
click at [945, 227] on h4 "Count: 820" at bounding box center [859, 232] width 278 height 20
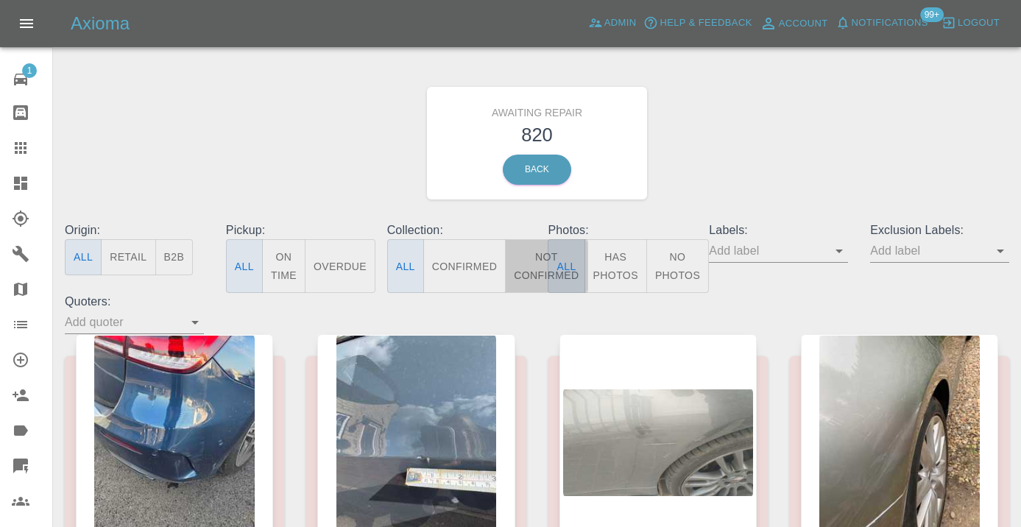
click at [529, 259] on button "Not Confirmed" at bounding box center [546, 266] width 82 height 54
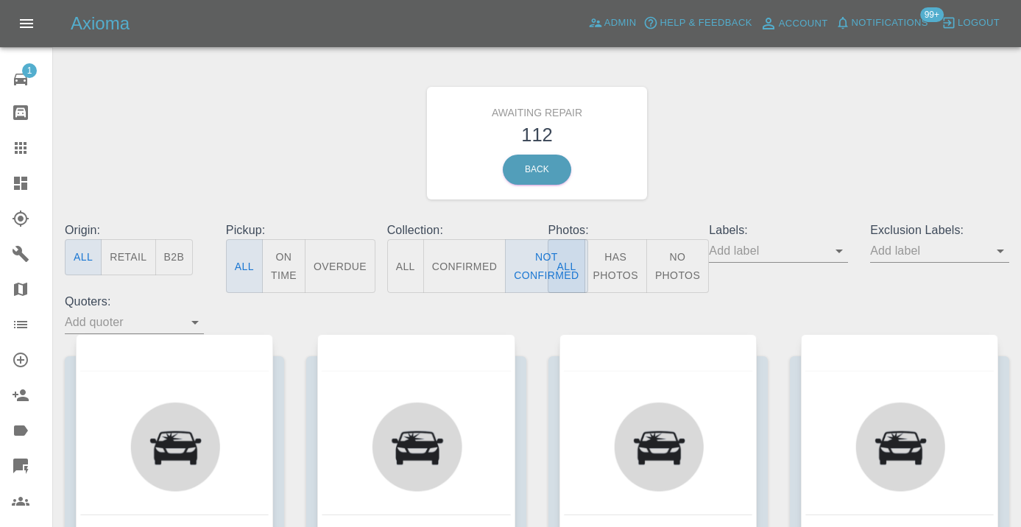
click at [807, 119] on div "Awaiting Repair 112 Back" at bounding box center [537, 143] width 967 height 157
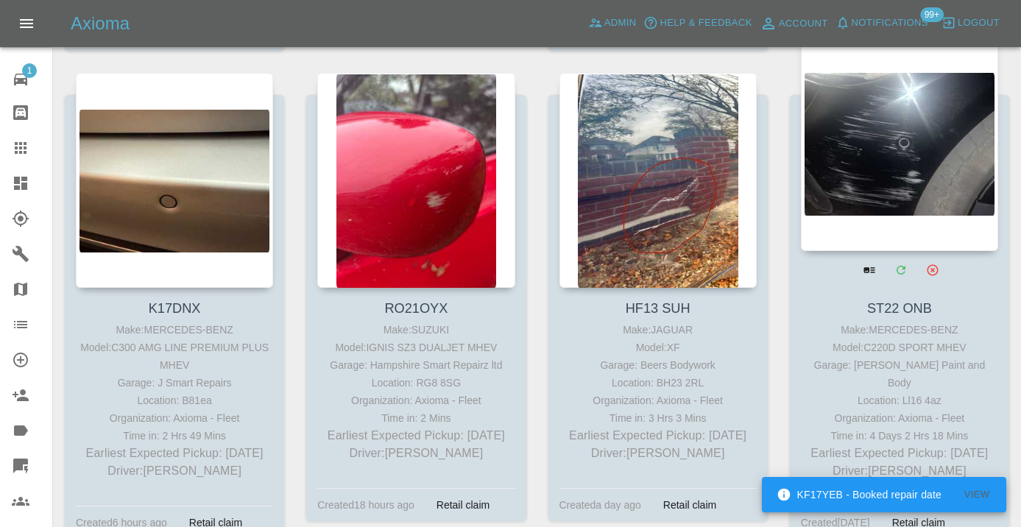
scroll to position [5267, 0]
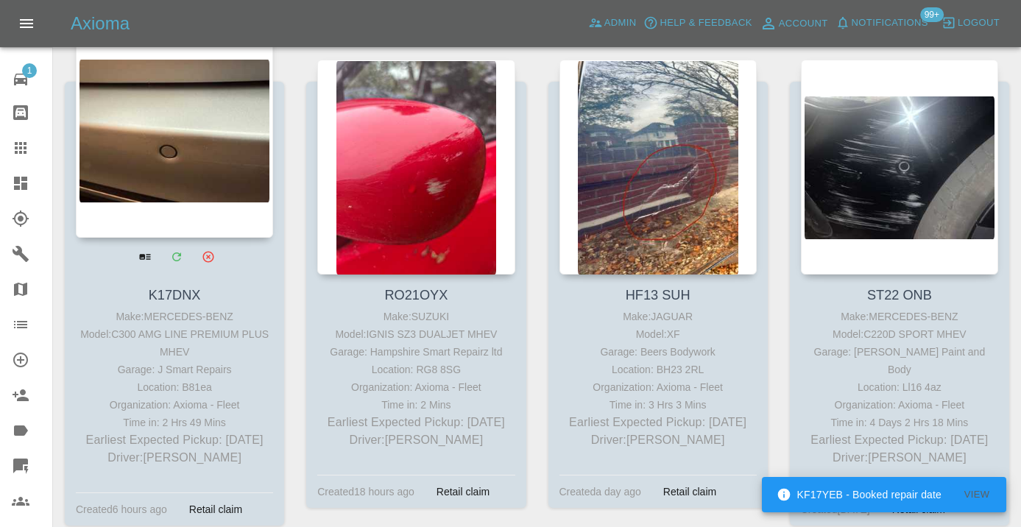
click at [165, 130] on div at bounding box center [174, 130] width 197 height 215
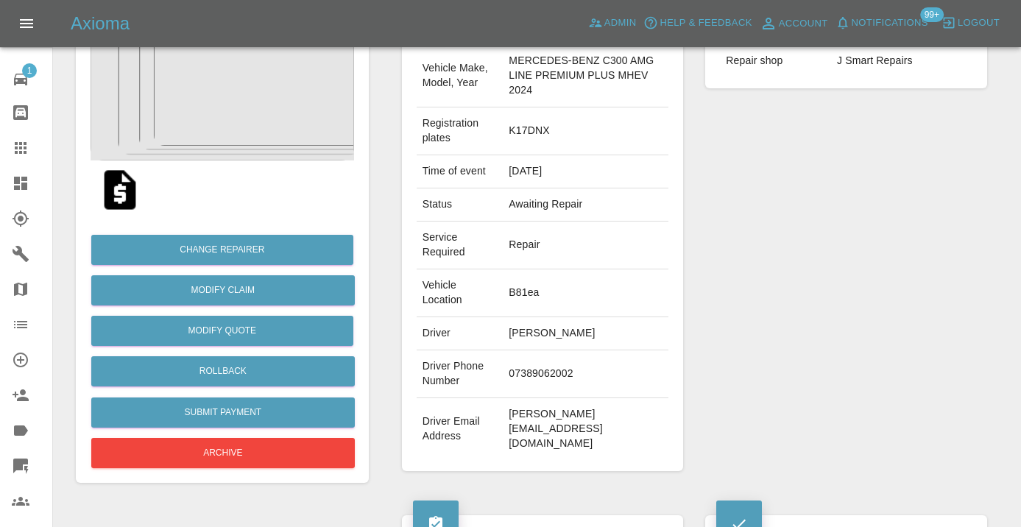
scroll to position [181, 0]
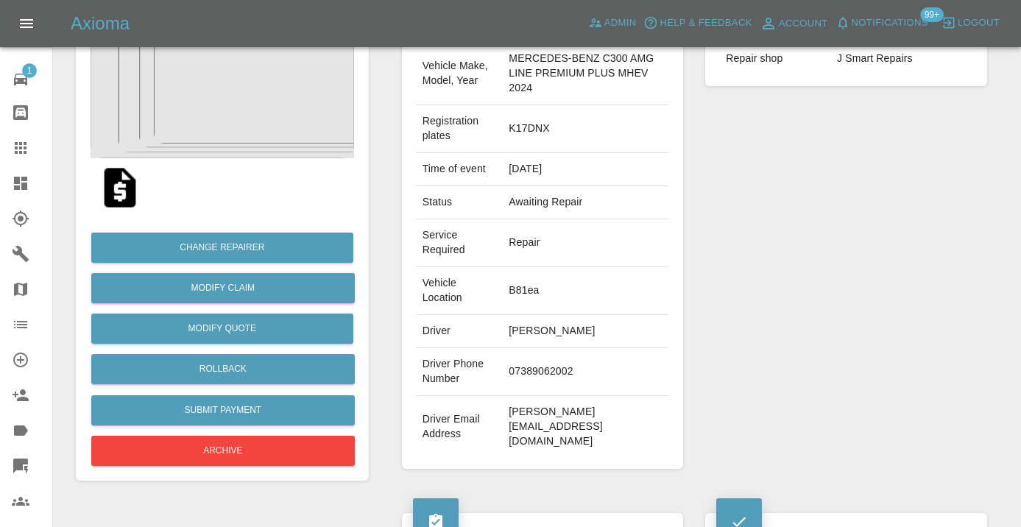
click at [524, 376] on td "07389062002" at bounding box center [586, 372] width 166 height 48
copy td "07389062002"
click at [797, 223] on div "Repairer Repair shop J Smart Repairs" at bounding box center [846, 234] width 304 height 513
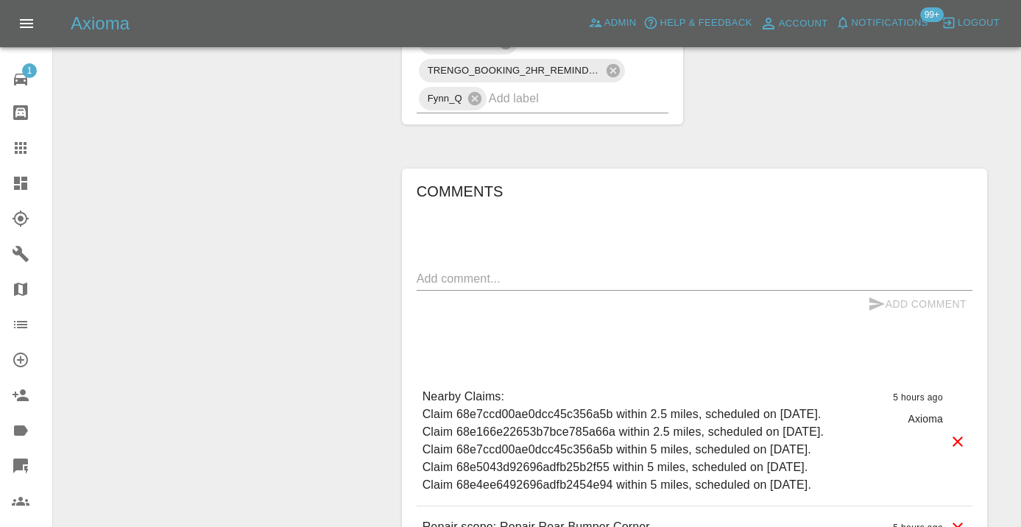
scroll to position [1076, 0]
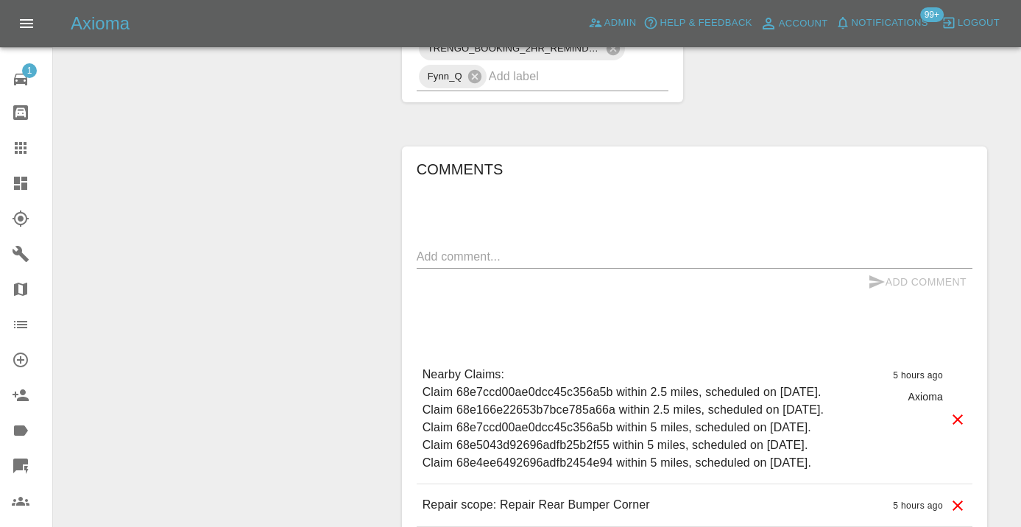
click at [441, 248] on textarea at bounding box center [695, 256] width 556 height 17
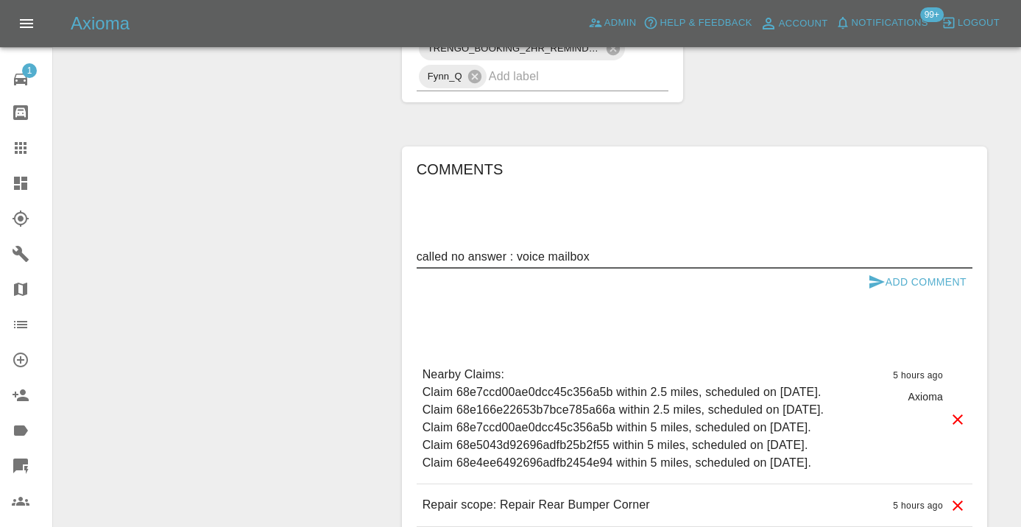
type textarea "called no answer : voice mailbox"
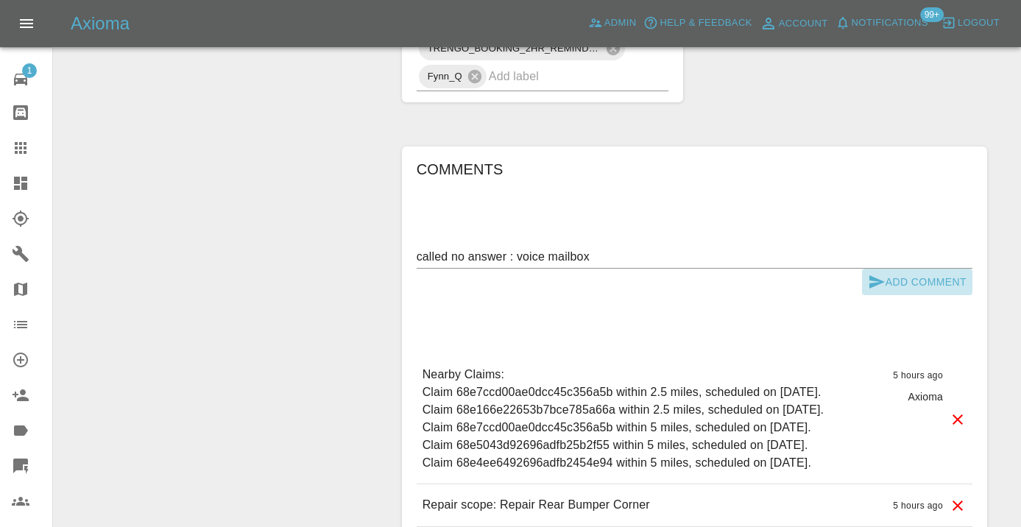
click at [903, 269] on button "Add Comment" at bounding box center [917, 282] width 110 height 27
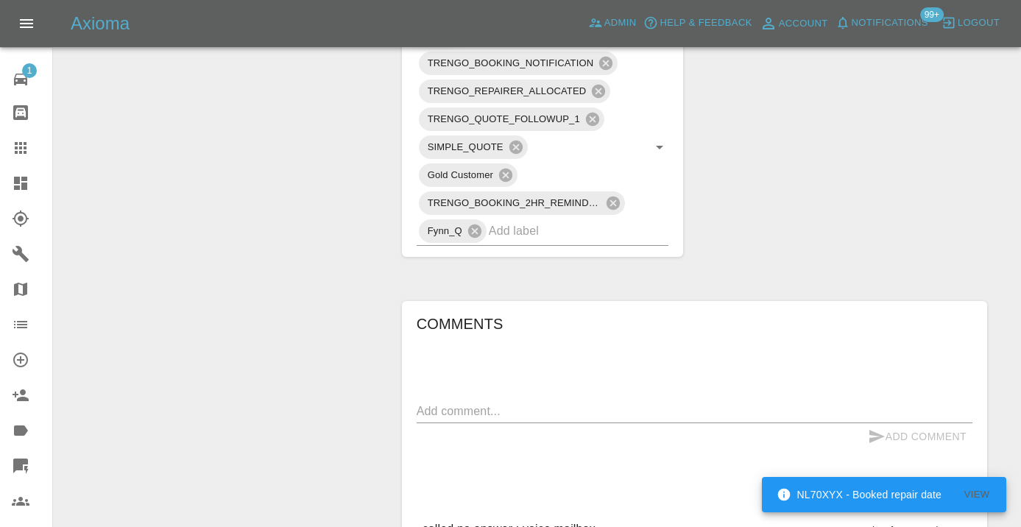
scroll to position [882, 0]
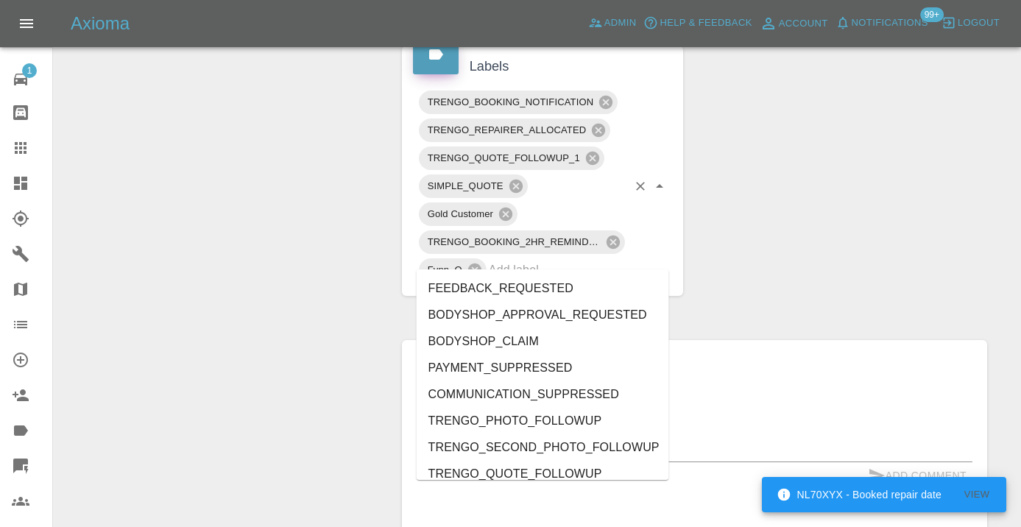
click at [554, 258] on input "text" at bounding box center [558, 269] width 139 height 23
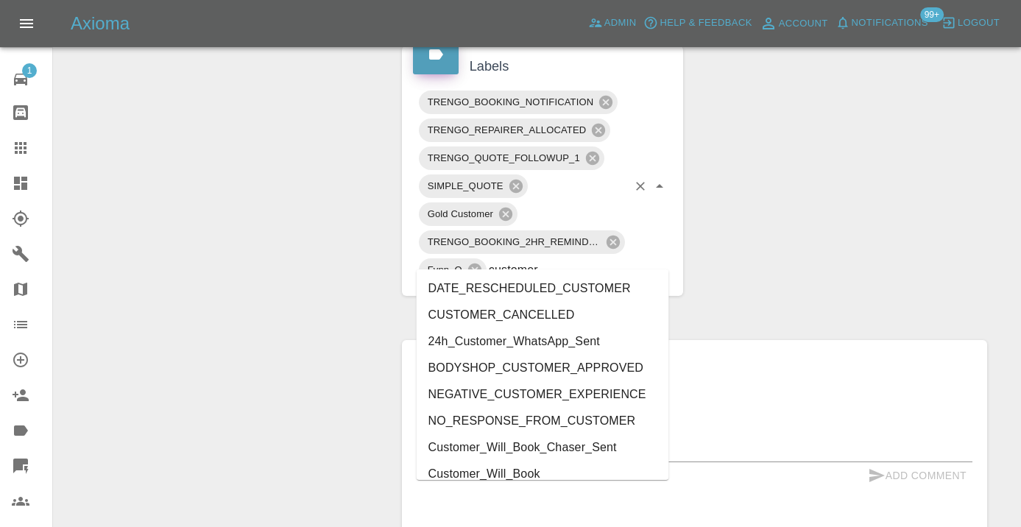
type input "customer_"
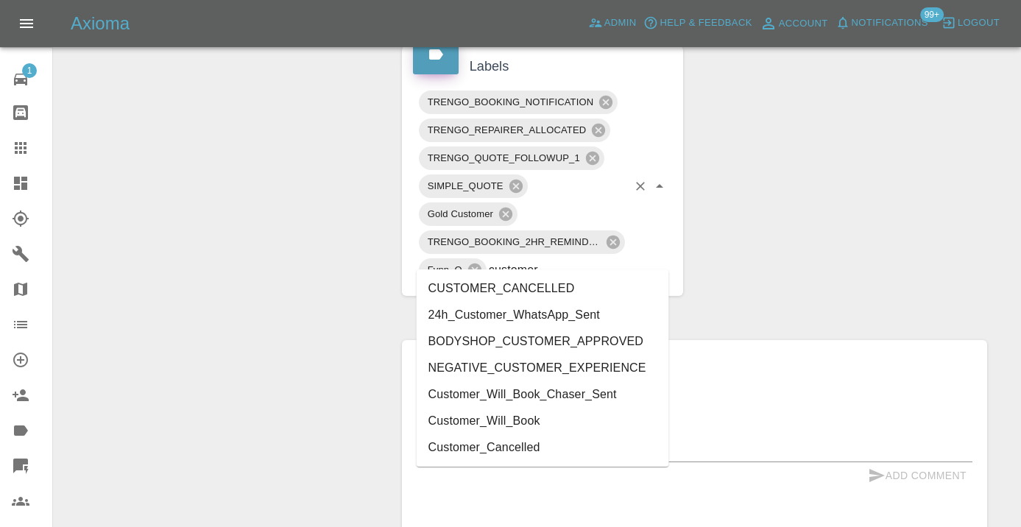
click at [512, 415] on li "Customer_Will_Book" at bounding box center [543, 421] width 253 height 27
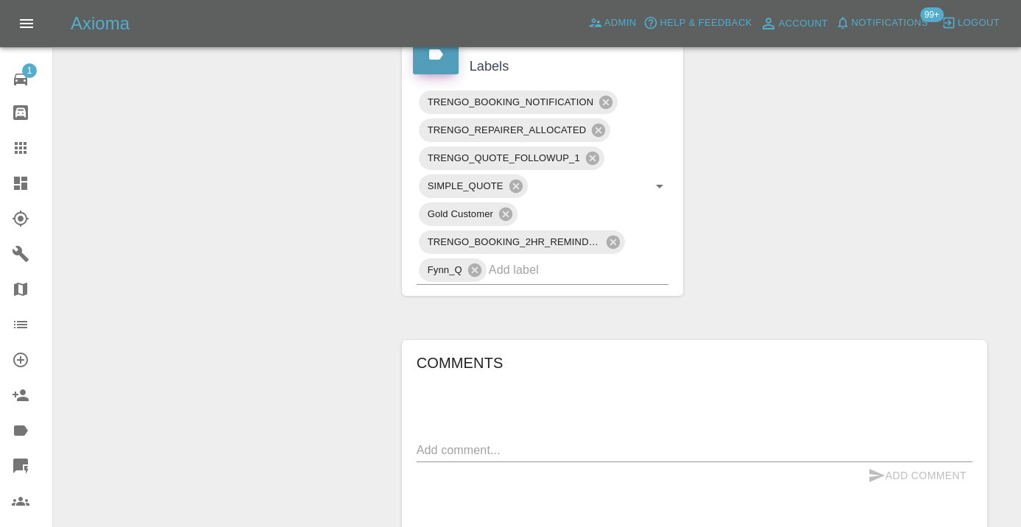
click at [190, 241] on div "Change Repairer Modify Claim Modify Quote Rollback Submit Payment Archive" at bounding box center [222, 68] width 315 height 1582
click at [8, 146] on link "Claims" at bounding box center [26, 147] width 52 height 35
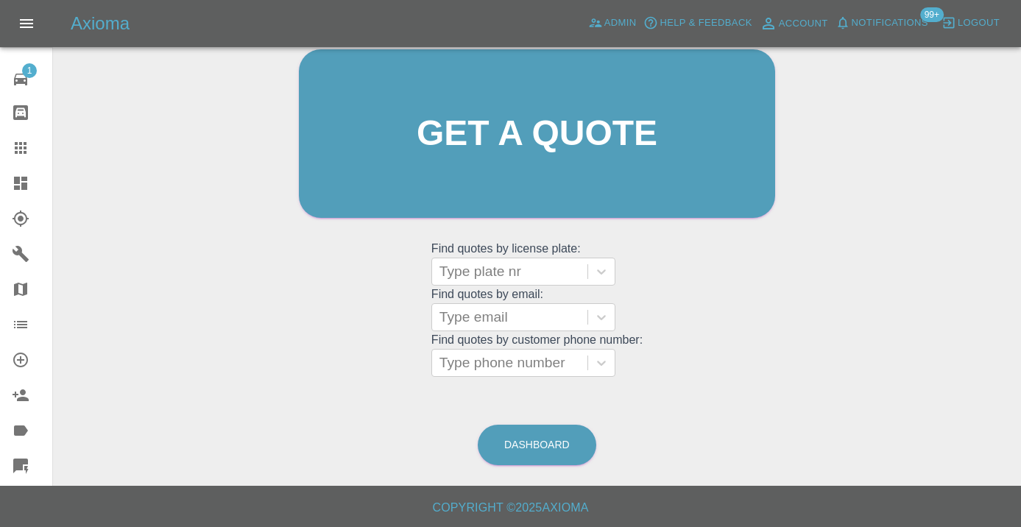
scroll to position [161, 0]
click at [527, 439] on link "Dashboard" at bounding box center [537, 446] width 119 height 40
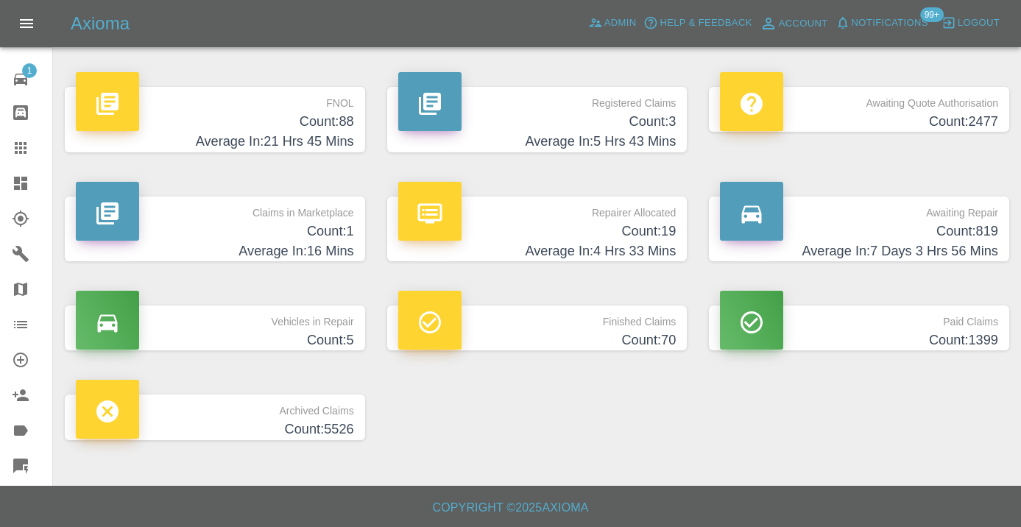
click at [963, 232] on h4 "Count: 819" at bounding box center [859, 232] width 278 height 20
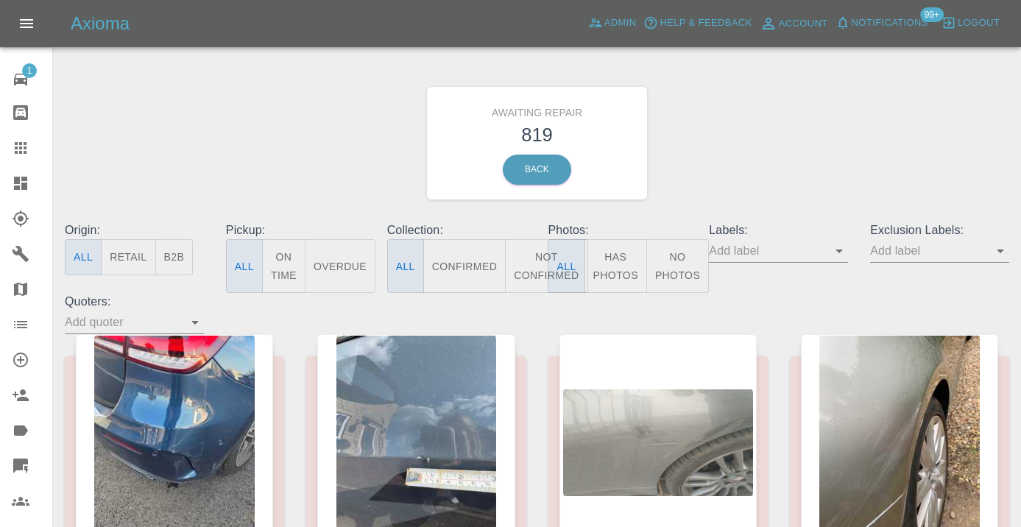
click at [529, 253] on button "Not Confirmed" at bounding box center [546, 266] width 82 height 54
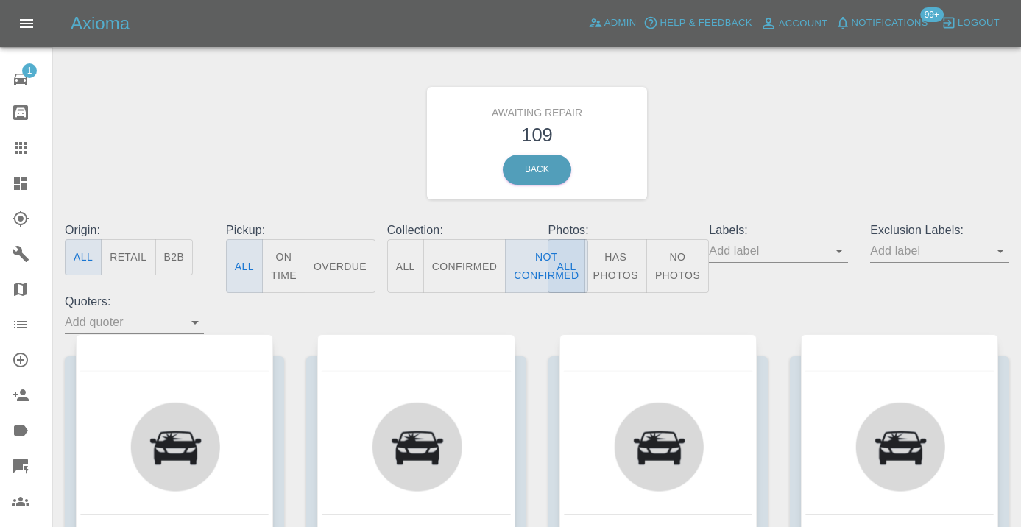
click at [720, 161] on div "Awaiting Repair 109 Back" at bounding box center [537, 143] width 967 height 157
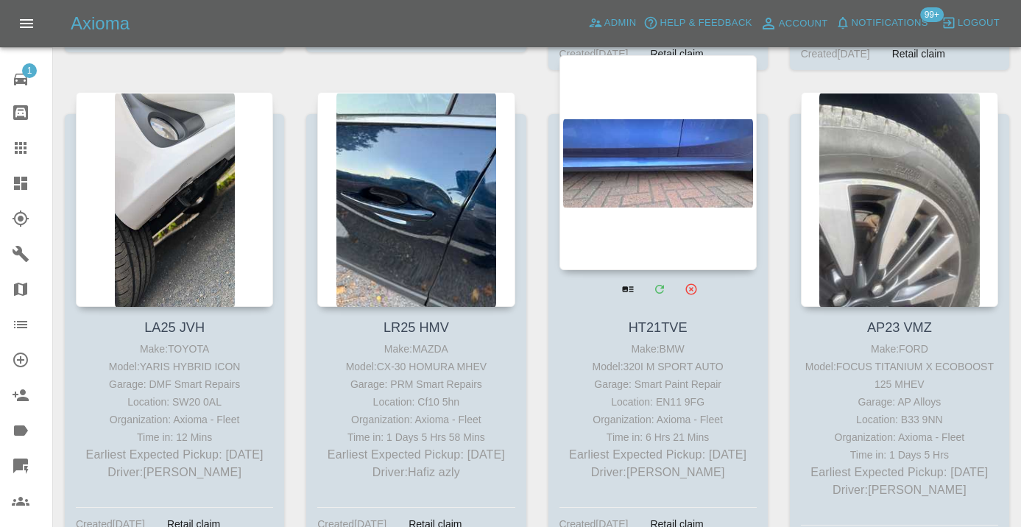
scroll to position [5666, 0]
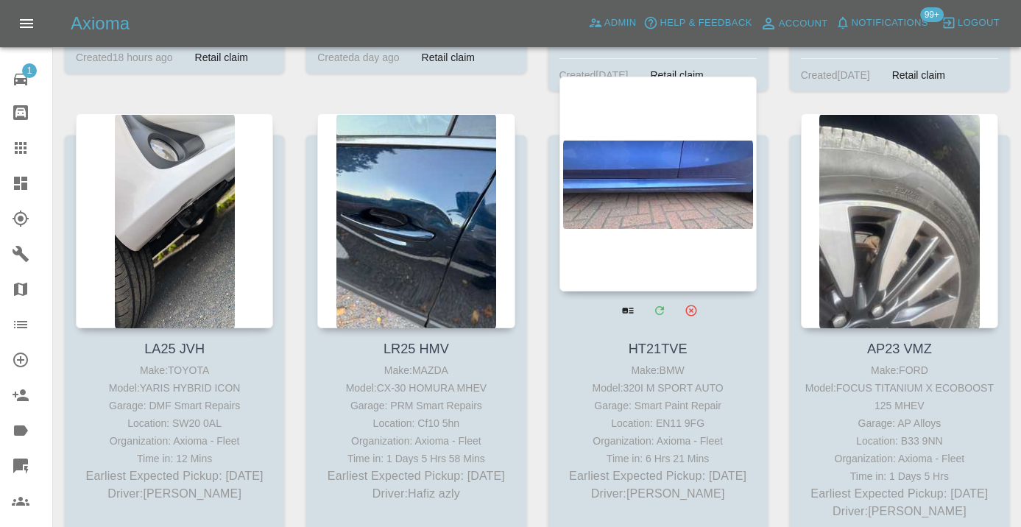
click at [657, 160] on div at bounding box center [657, 184] width 197 height 215
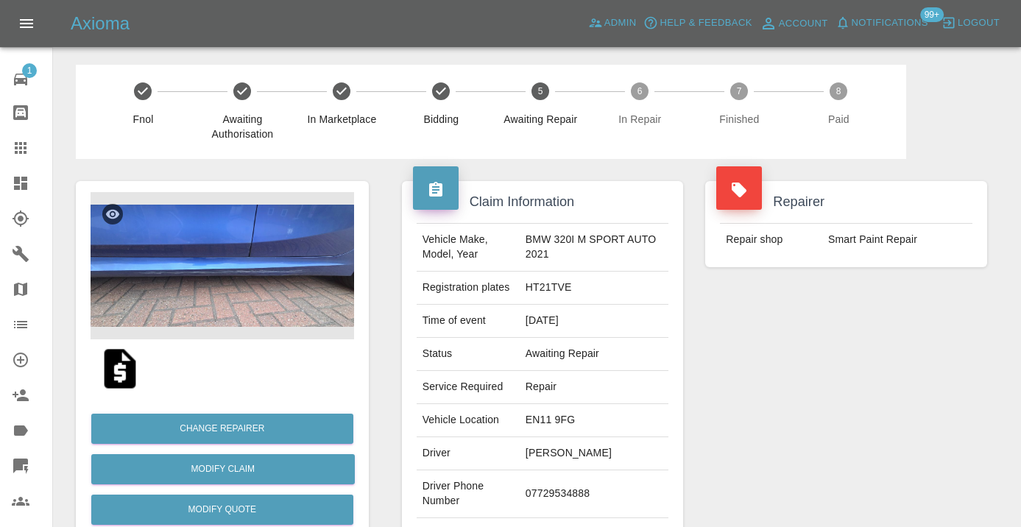
click at [552, 483] on td "07729534888" at bounding box center [594, 494] width 149 height 48
click at [553, 483] on td "07729534888" at bounding box center [594, 494] width 149 height 48
copy td "07729534888"
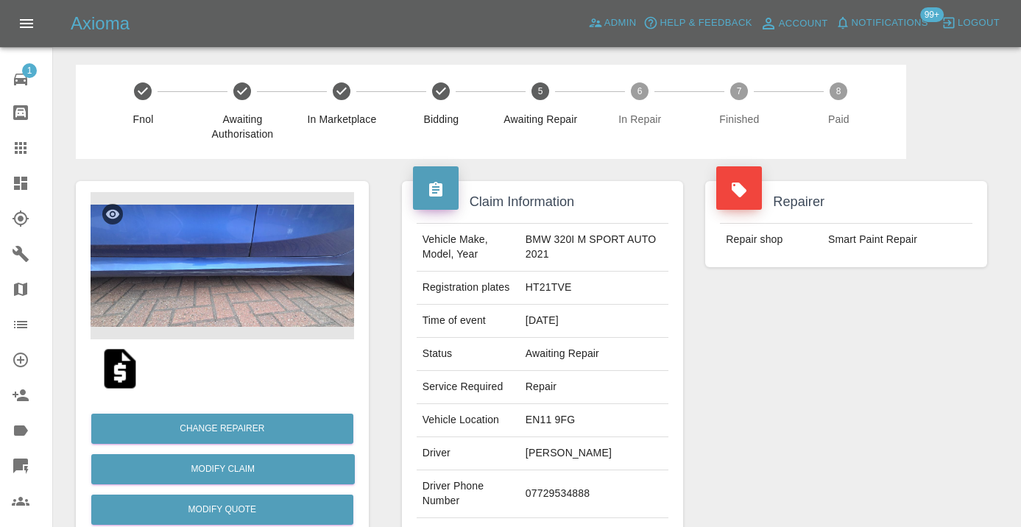
click at [745, 417] on div "Repairer Repair shop Smart Paint Repair" at bounding box center [846, 378] width 304 height 439
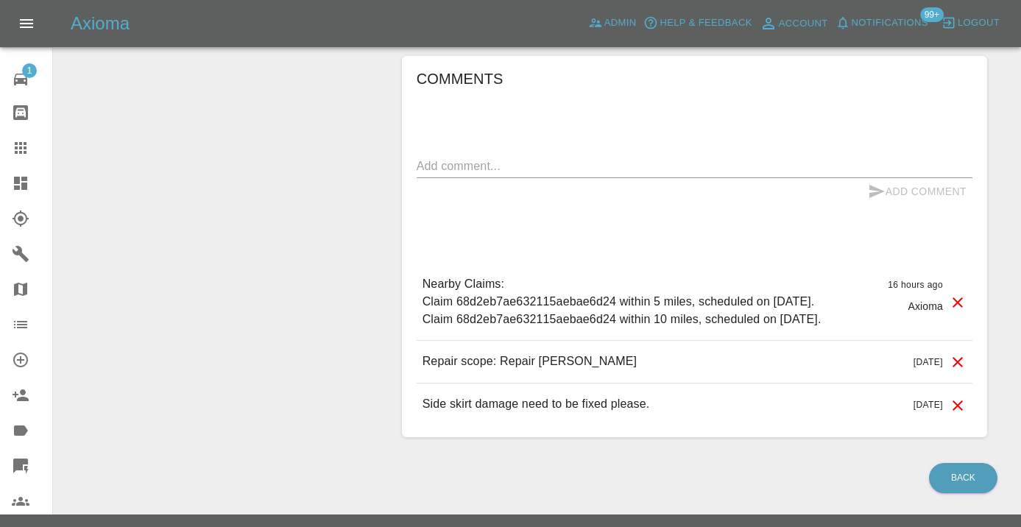
scroll to position [1054, 0]
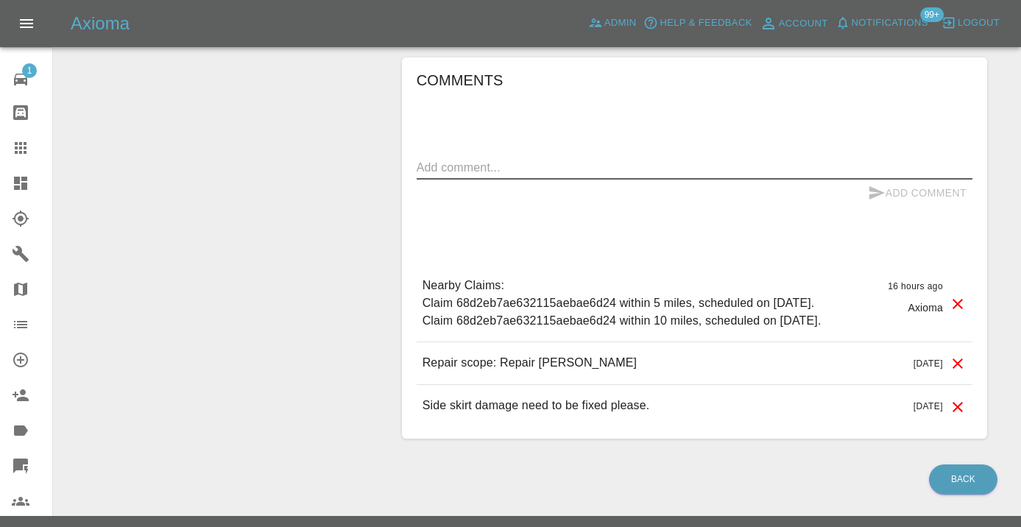
click at [435, 159] on textarea at bounding box center [695, 167] width 556 height 17
type textarea "called no answer : voice mailbox"
click at [880, 184] on icon "submit" at bounding box center [877, 193] width 18 height 18
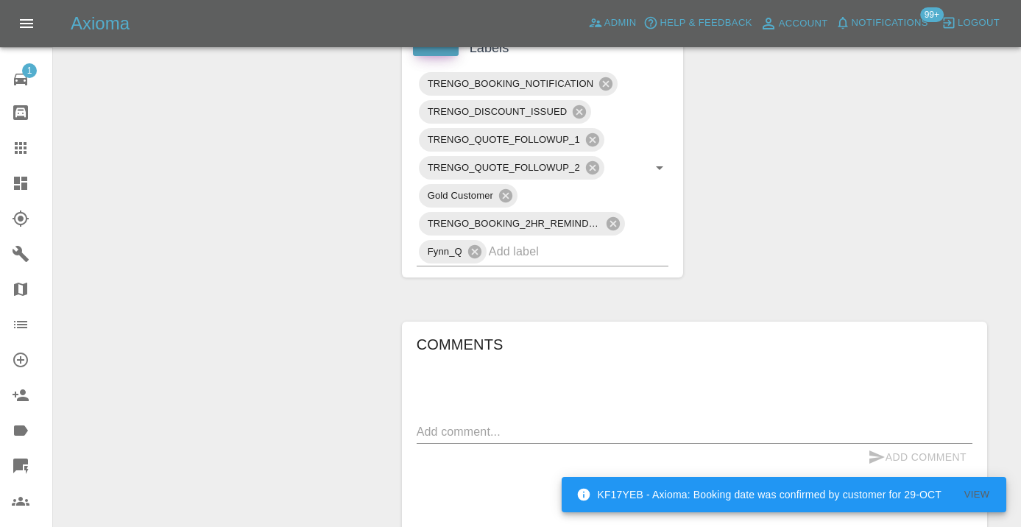
scroll to position [784, 0]
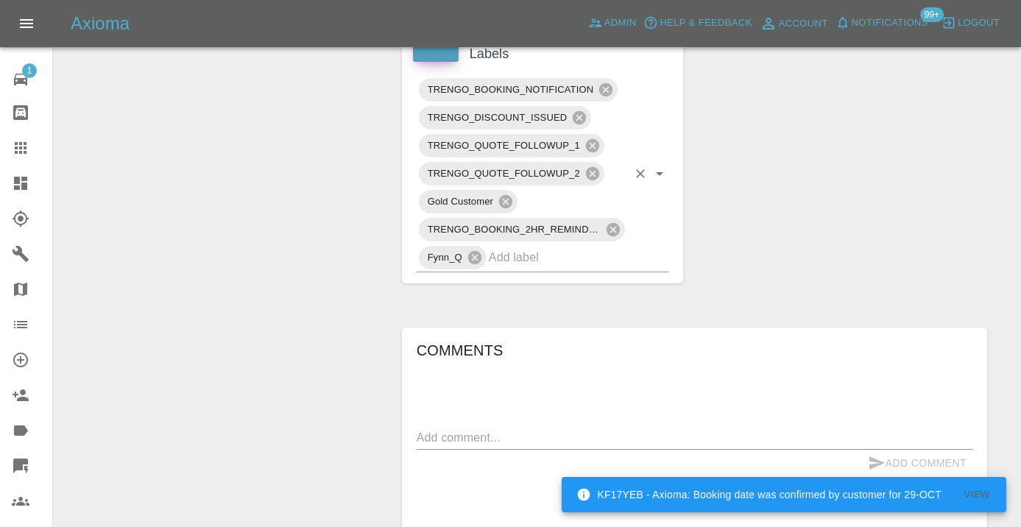
click at [524, 246] on input "text" at bounding box center [558, 257] width 139 height 23
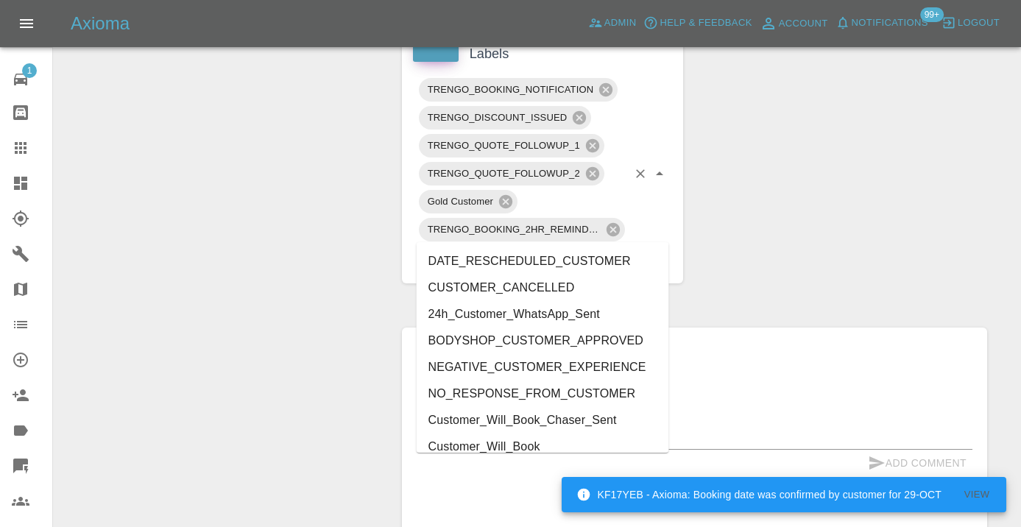
type input "cust"
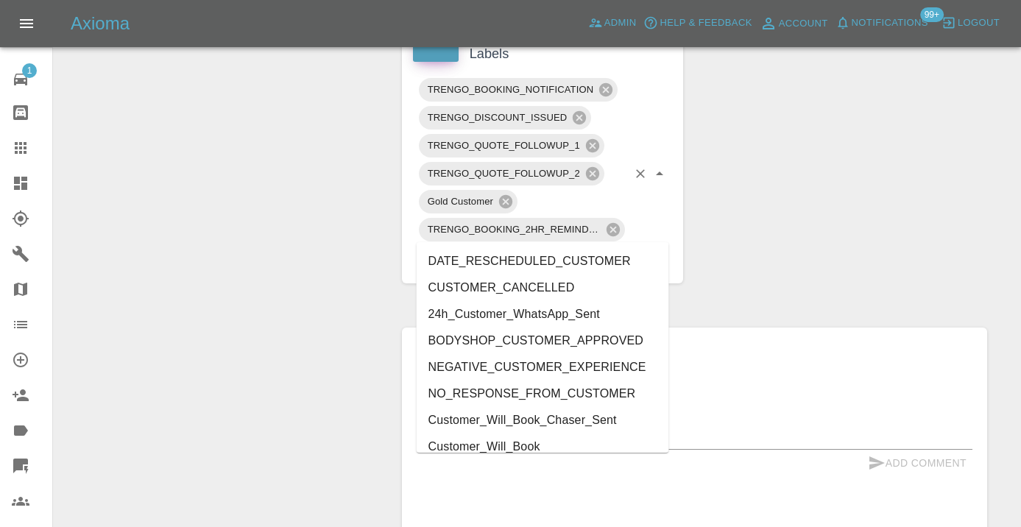
click at [504, 446] on li "Customer_Will_Book" at bounding box center [543, 447] width 253 height 27
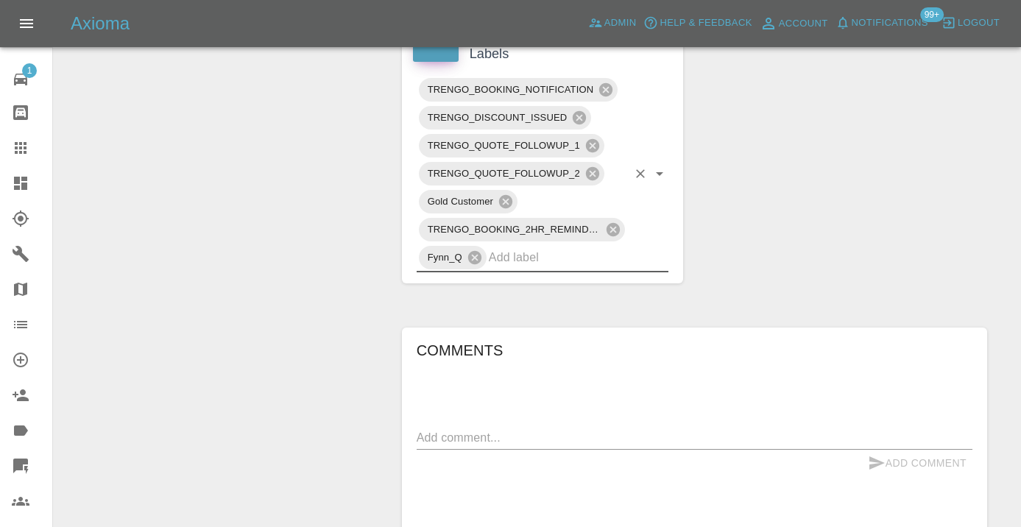
click at [325, 310] on div "Change Repairer Modify Claim Modify Quote Rollback Submit Payment Archive" at bounding box center [222, 84] width 315 height 1419
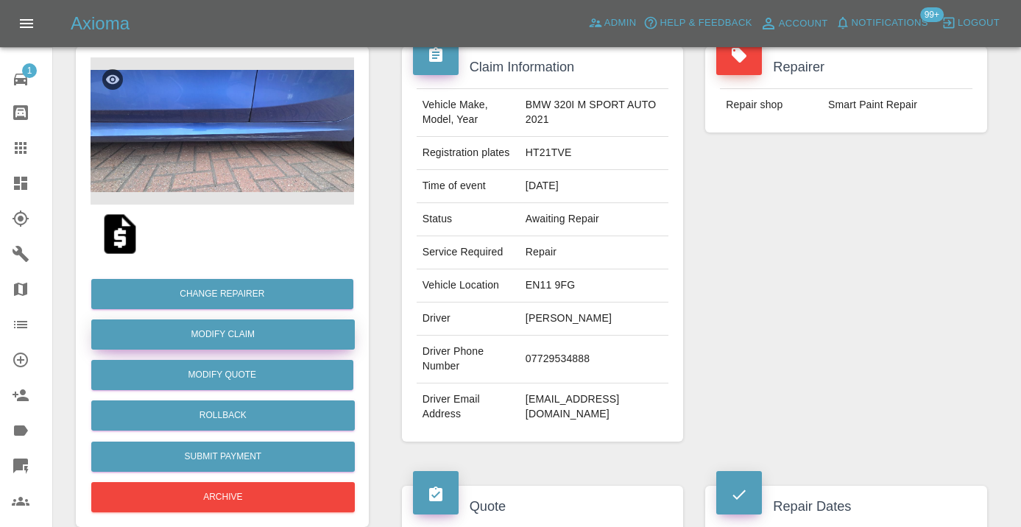
scroll to position [134, 0]
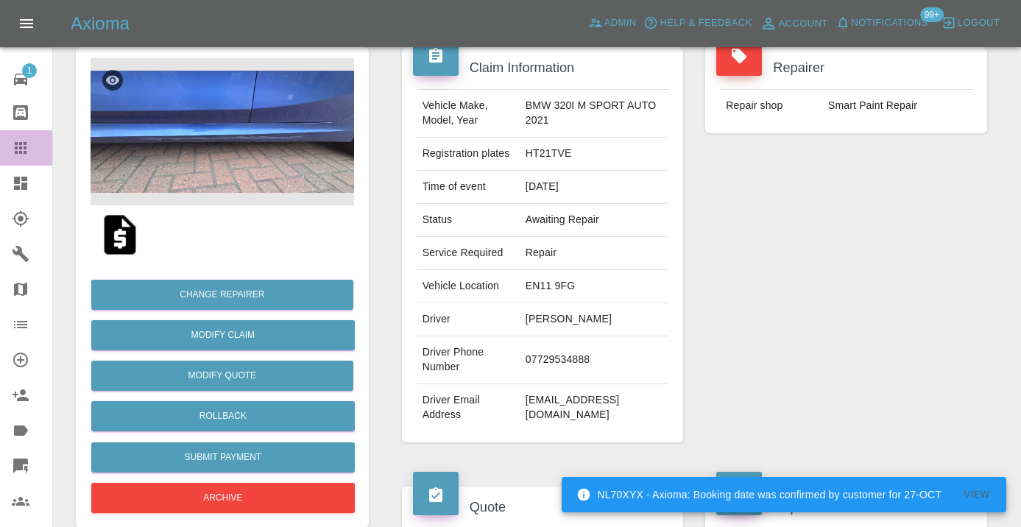
click at [25, 146] on icon at bounding box center [21, 148] width 12 height 12
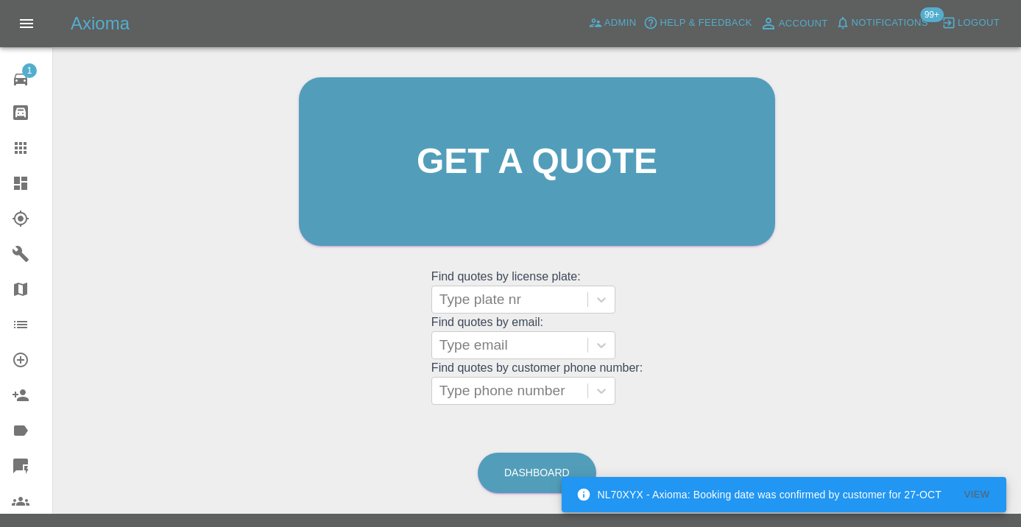
scroll to position [113, 0]
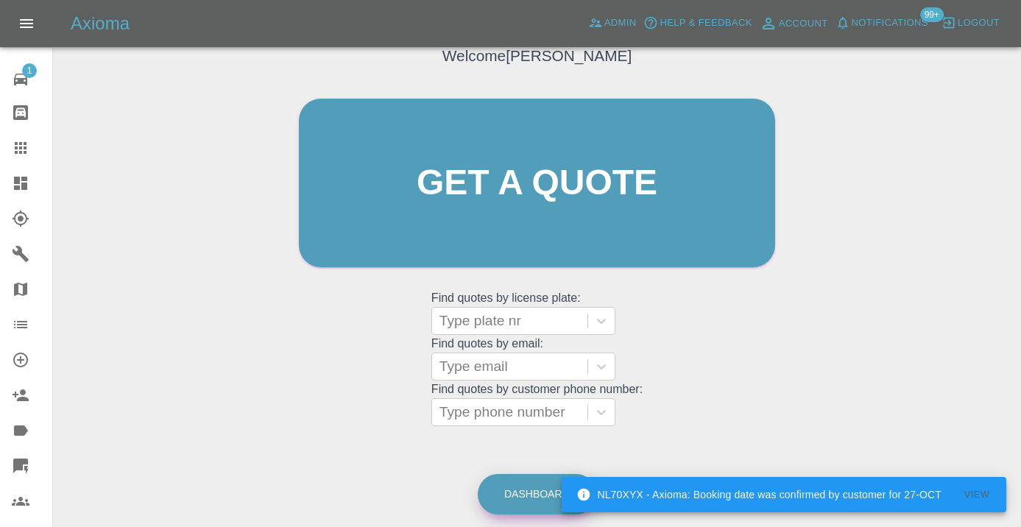
click at [515, 486] on link "Dashboard" at bounding box center [537, 494] width 119 height 40
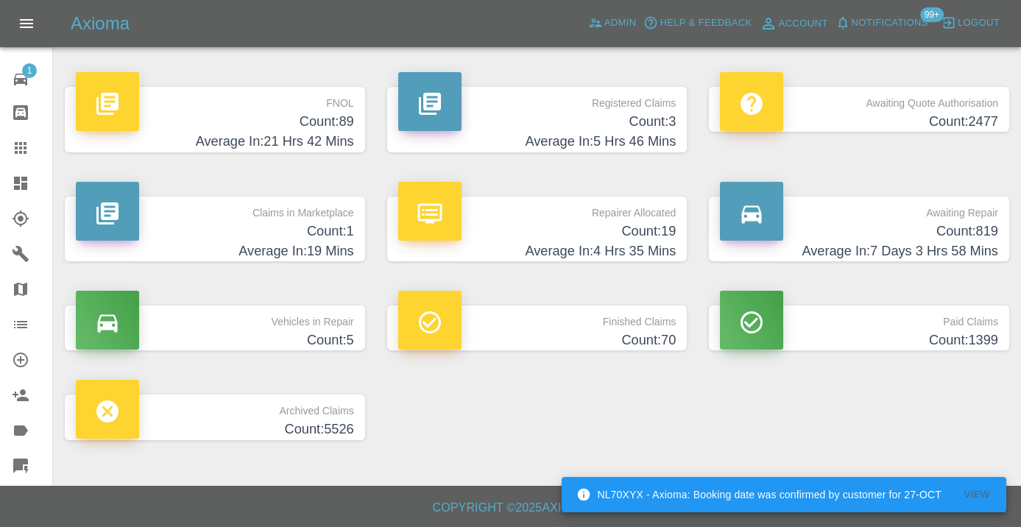
click at [939, 248] on h4 "Average In: 7 Days 3 Hrs 58 Mins" at bounding box center [859, 251] width 278 height 20
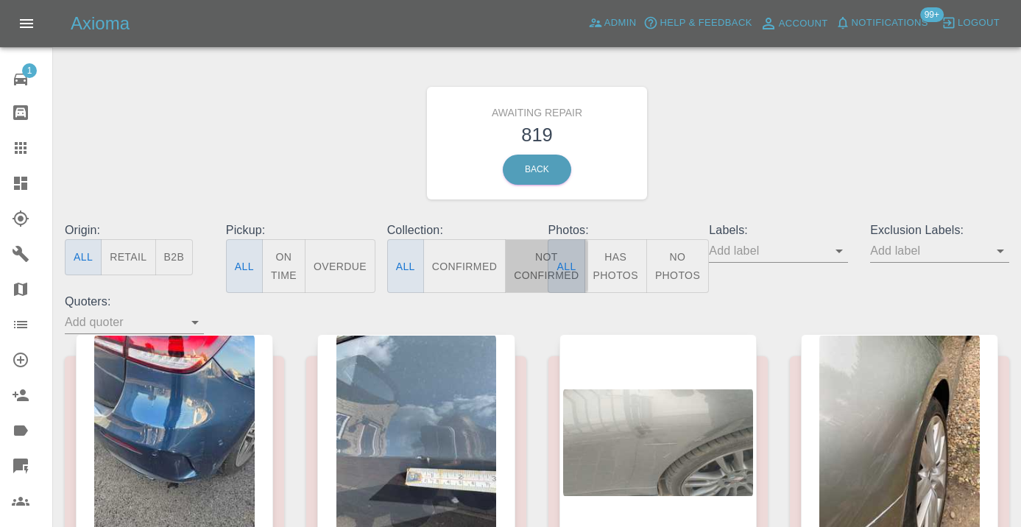
click at [524, 272] on button "Not Confirmed" at bounding box center [546, 266] width 82 height 54
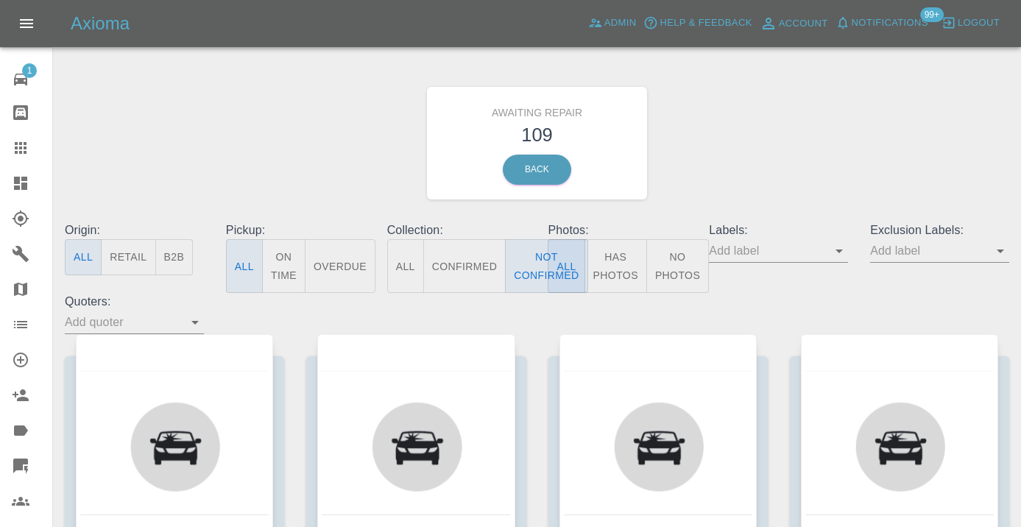
click at [847, 102] on div "Awaiting Repair 109 Back" at bounding box center [537, 143] width 967 height 157
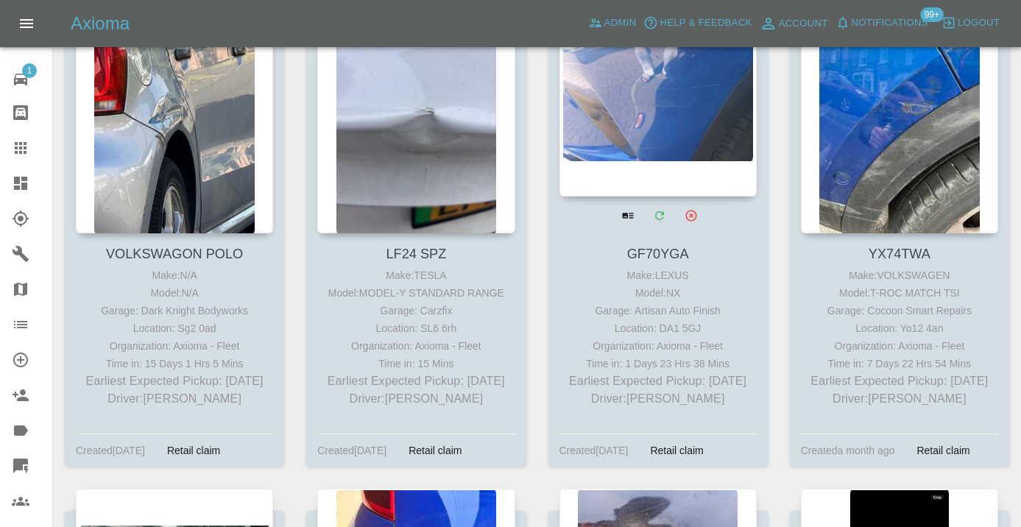
scroll to position [10208, 0]
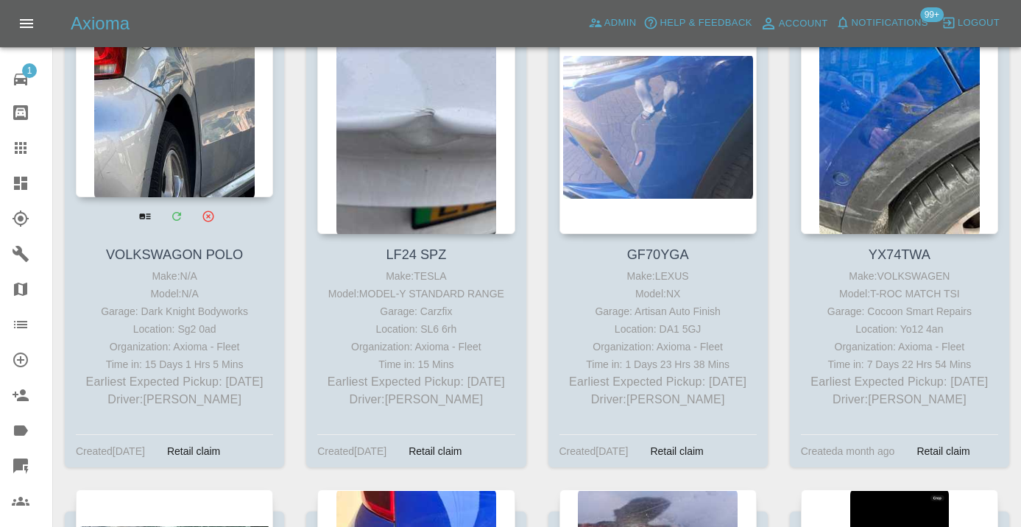
click at [188, 133] on div at bounding box center [174, 89] width 197 height 215
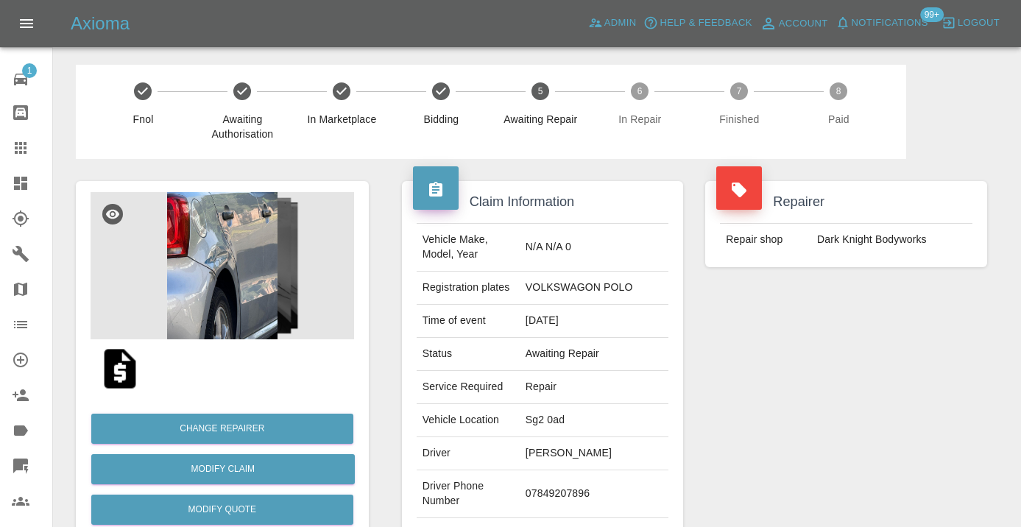
click at [570, 480] on td "07849207896" at bounding box center [594, 494] width 149 height 48
copy td "07849207896"
click at [925, 420] on div "Repairer Repair shop Dark Knight Bodyworks" at bounding box center [846, 378] width 304 height 439
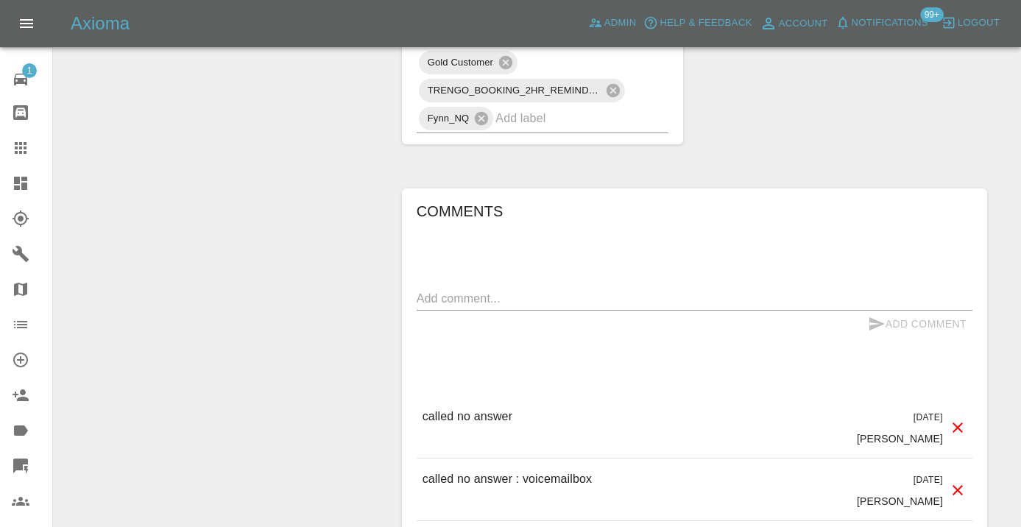
scroll to position [1118, 0]
click at [457, 292] on textarea at bounding box center [695, 300] width 556 height 17
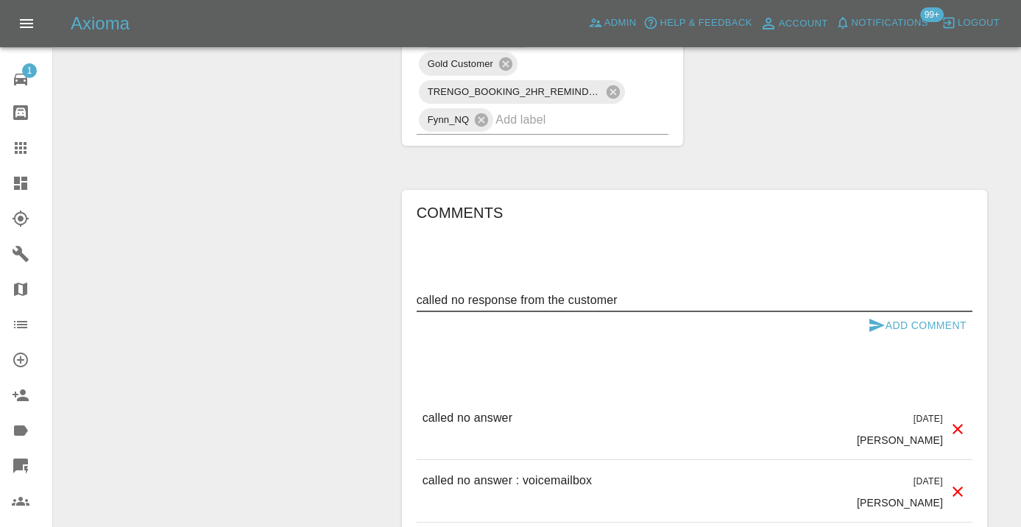
type textarea "called no response from the customer"
click at [872, 319] on icon "submit" at bounding box center [876, 325] width 15 height 13
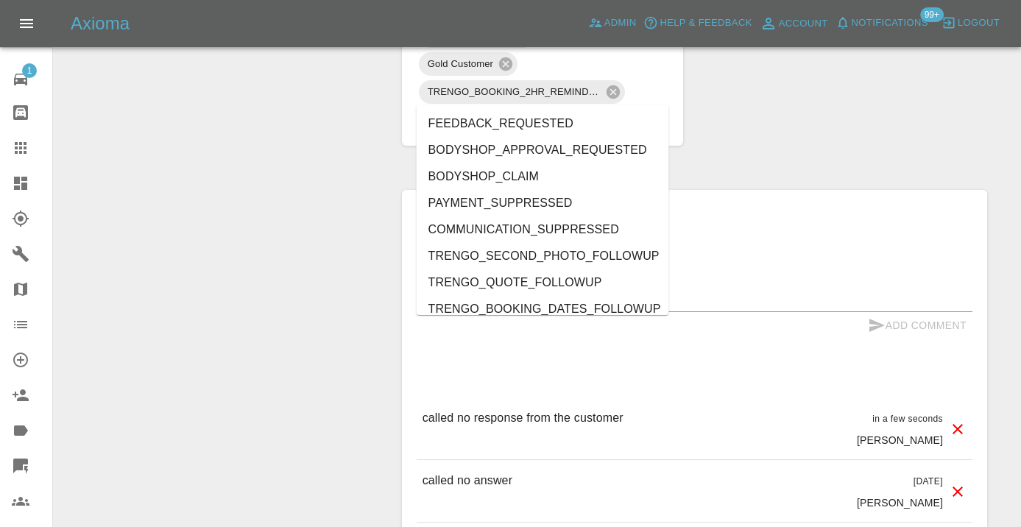
click at [547, 108] on input "text" at bounding box center [561, 119] width 132 height 23
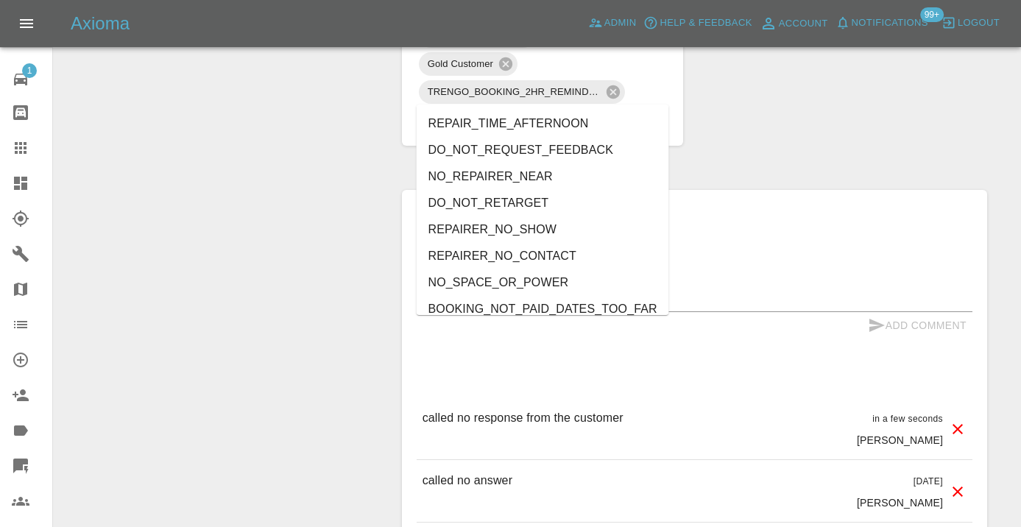
type input "no_"
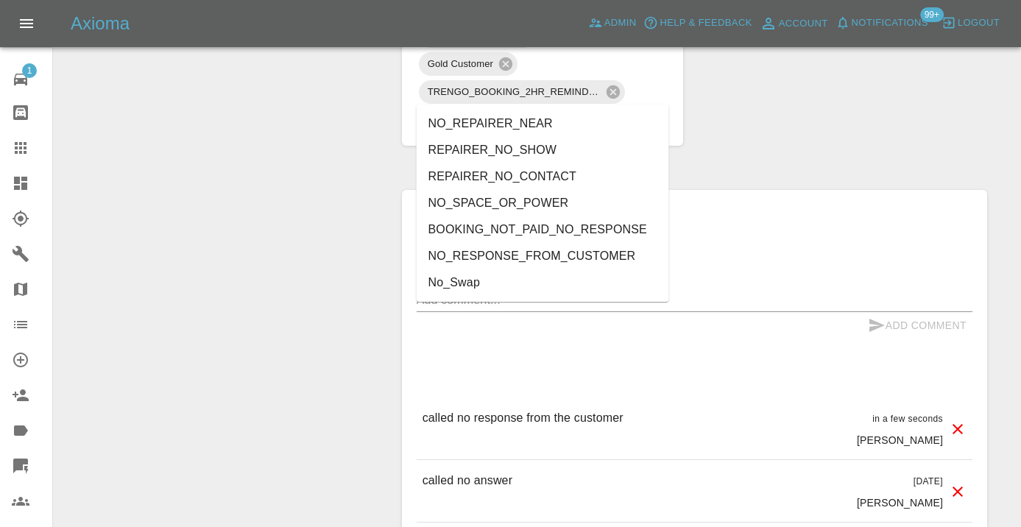
click at [495, 250] on li "NO_RESPONSE_FROM_CUSTOMER" at bounding box center [543, 256] width 253 height 27
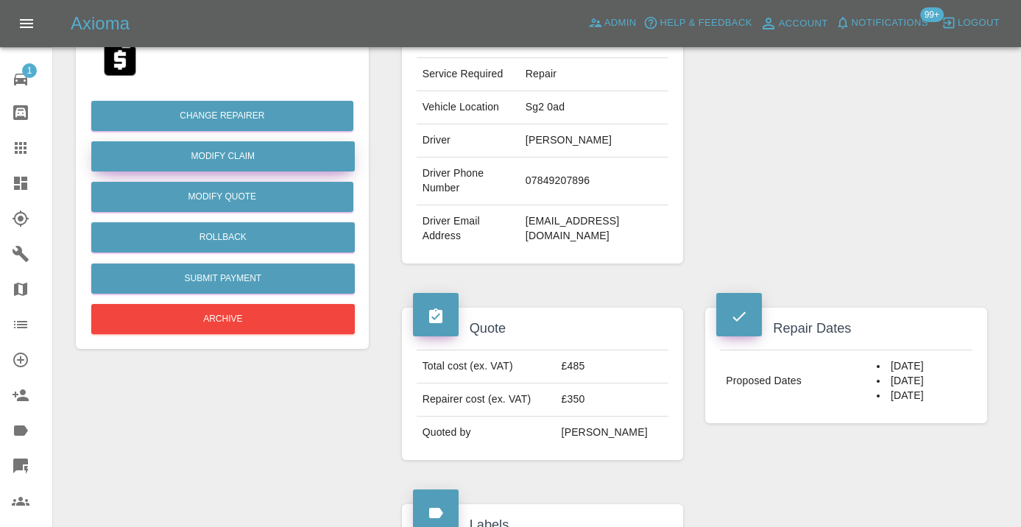
scroll to position [275, 0]
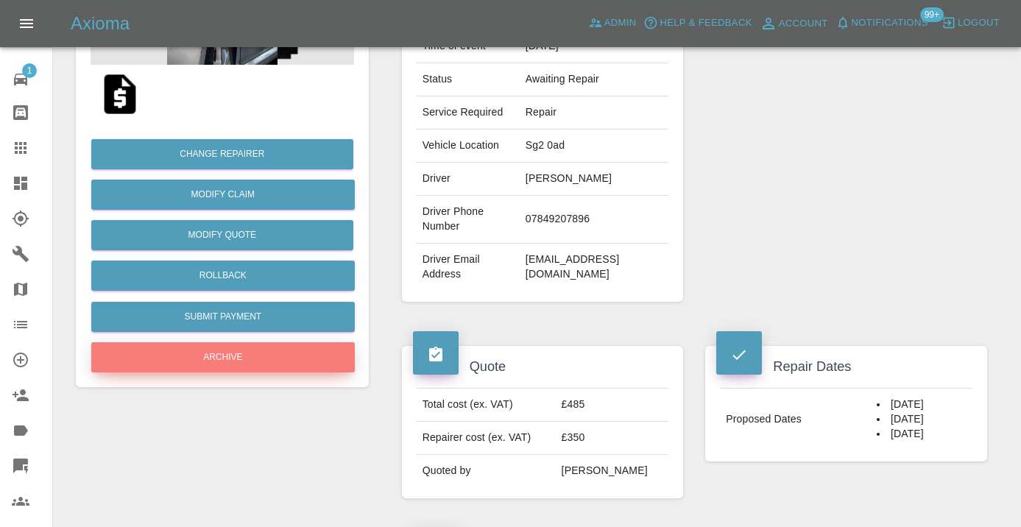
click at [289, 353] on button "Archive" at bounding box center [223, 357] width 264 height 30
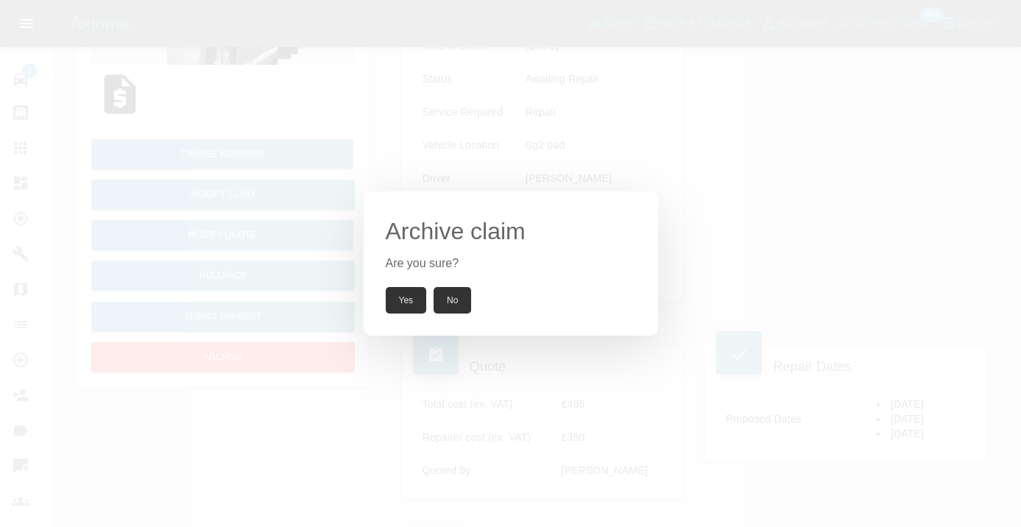
click at [427, 306] on div "Yes No" at bounding box center [511, 300] width 250 height 27
click at [415, 307] on button "Yes" at bounding box center [406, 300] width 41 height 27
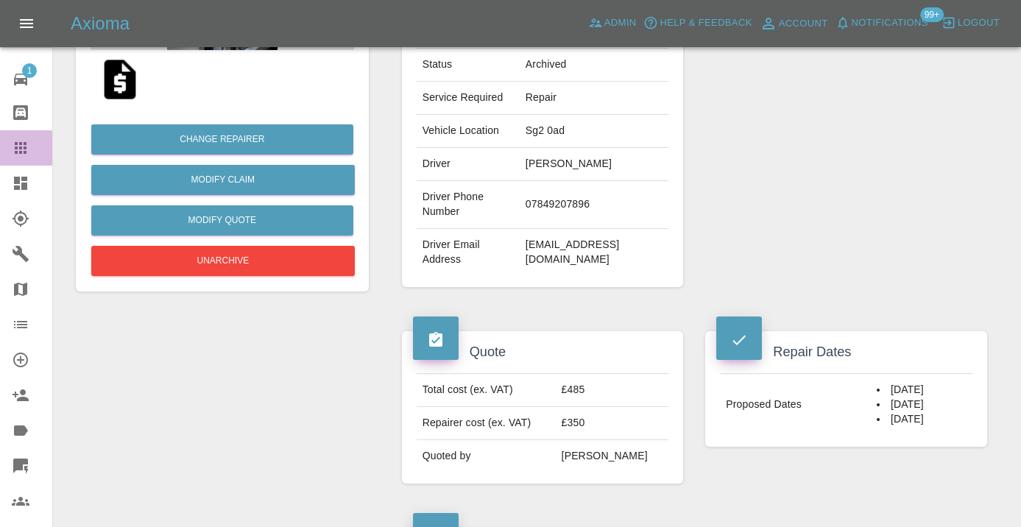
click at [21, 147] on icon at bounding box center [21, 148] width 12 height 12
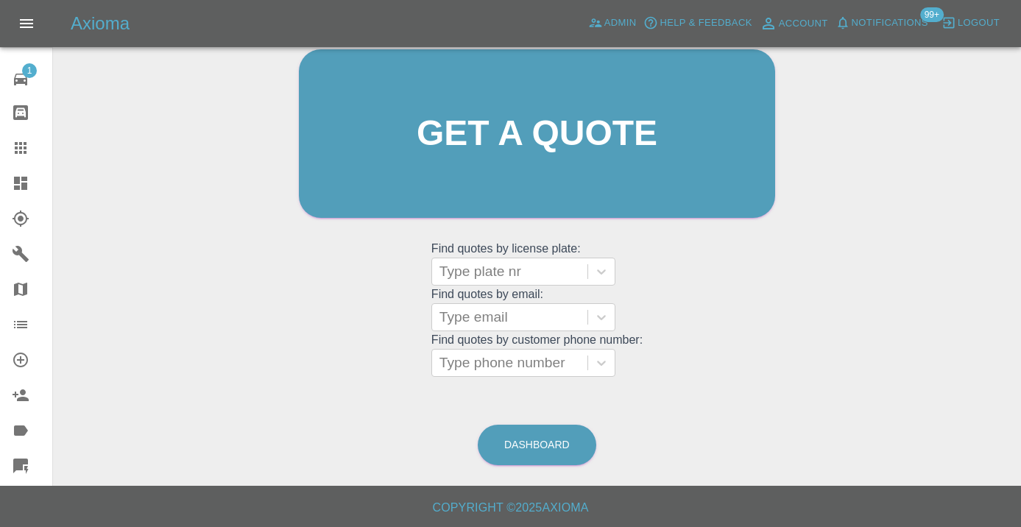
scroll to position [161, 0]
click at [520, 456] on link "Dashboard" at bounding box center [537, 446] width 119 height 40
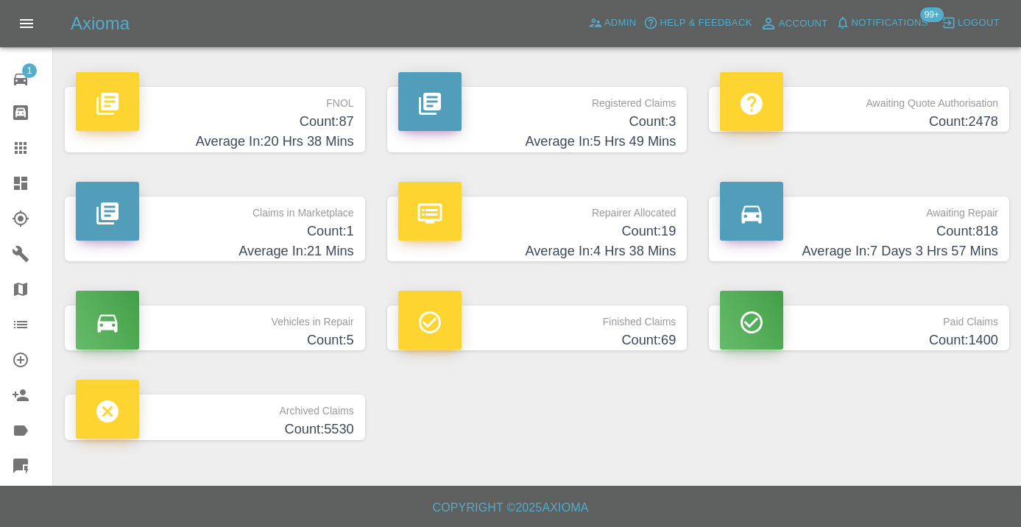
click at [951, 242] on h4 "Average In: 7 Days 3 Hrs 57 Mins" at bounding box center [859, 251] width 278 height 20
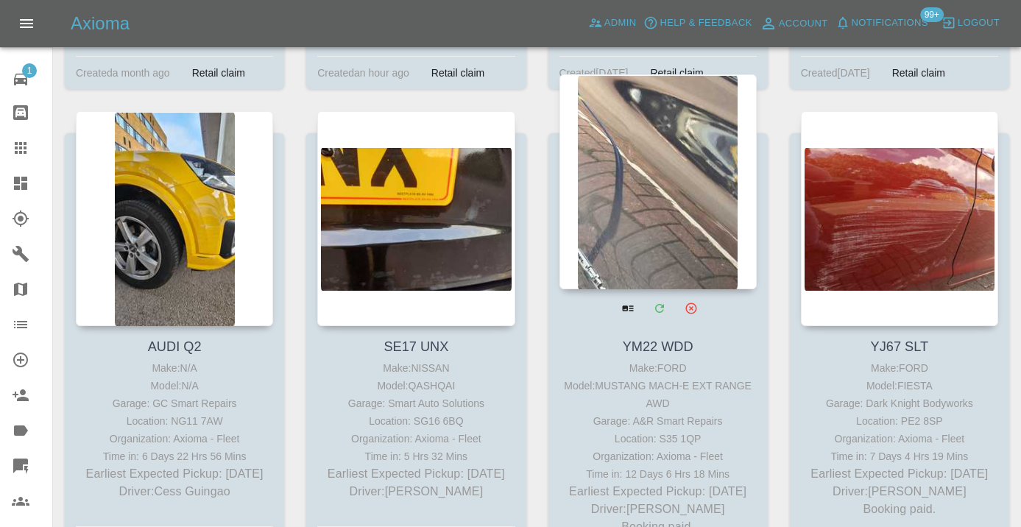
scroll to position [9059, 0]
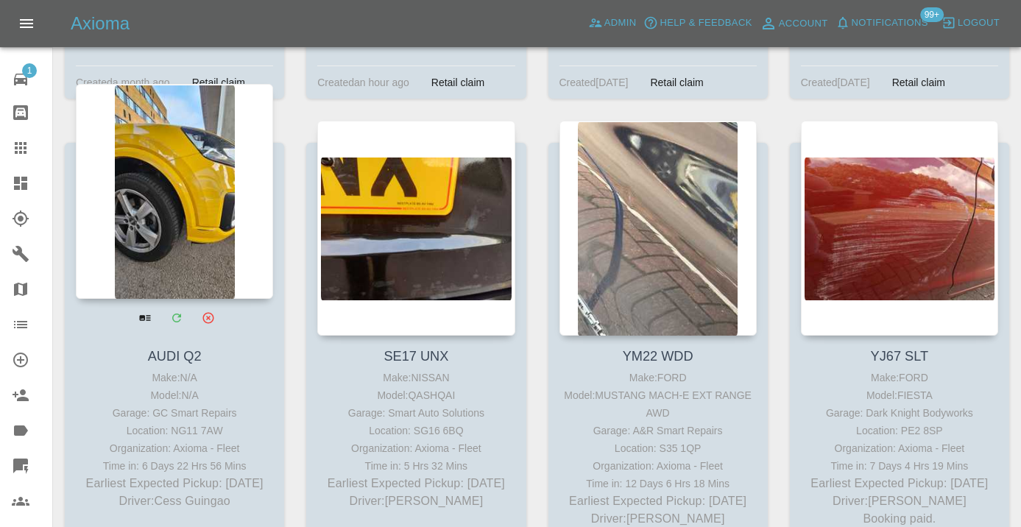
click at [170, 164] on div at bounding box center [174, 191] width 197 height 215
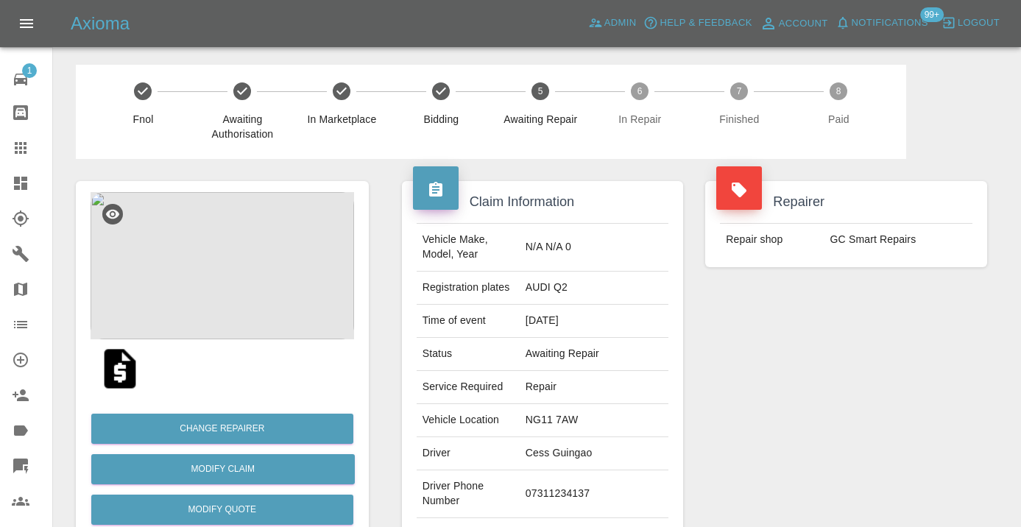
click at [603, 470] on td "07311234137" at bounding box center [594, 494] width 149 height 48
copy td "07311234137"
click at [889, 429] on div "Repairer Repair shop GC Smart Repairs" at bounding box center [846, 378] width 304 height 439
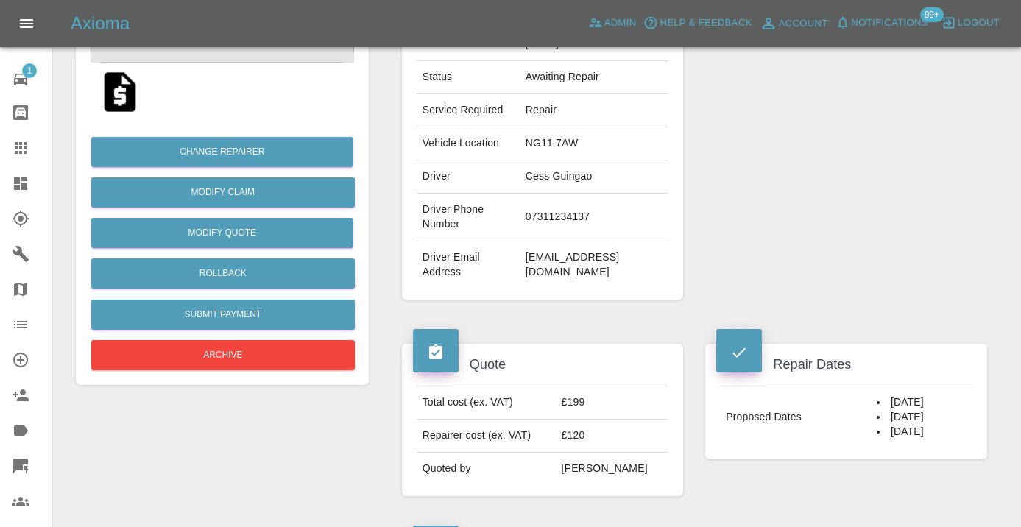
scroll to position [275, 0]
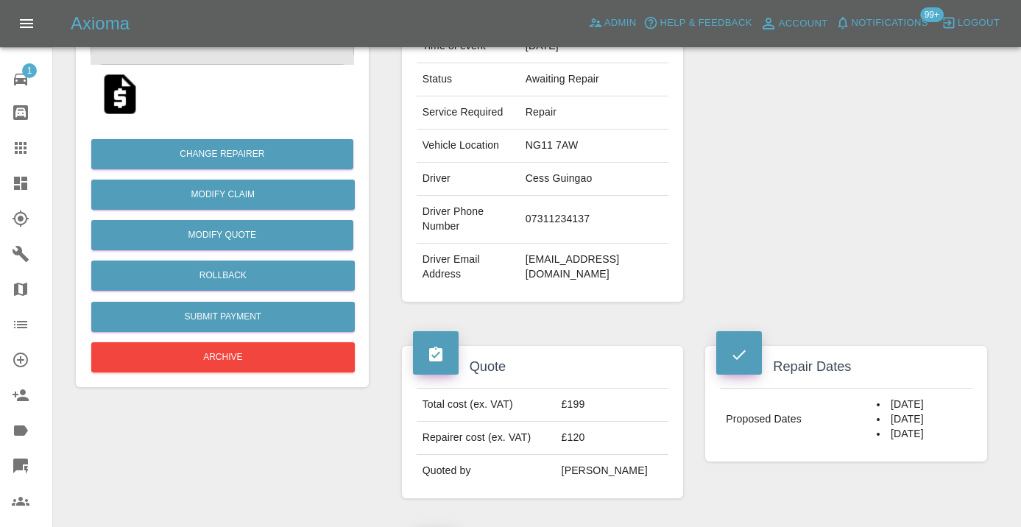
click at [591, 198] on td "07311234137" at bounding box center [594, 220] width 149 height 48
copy td "07311234137"
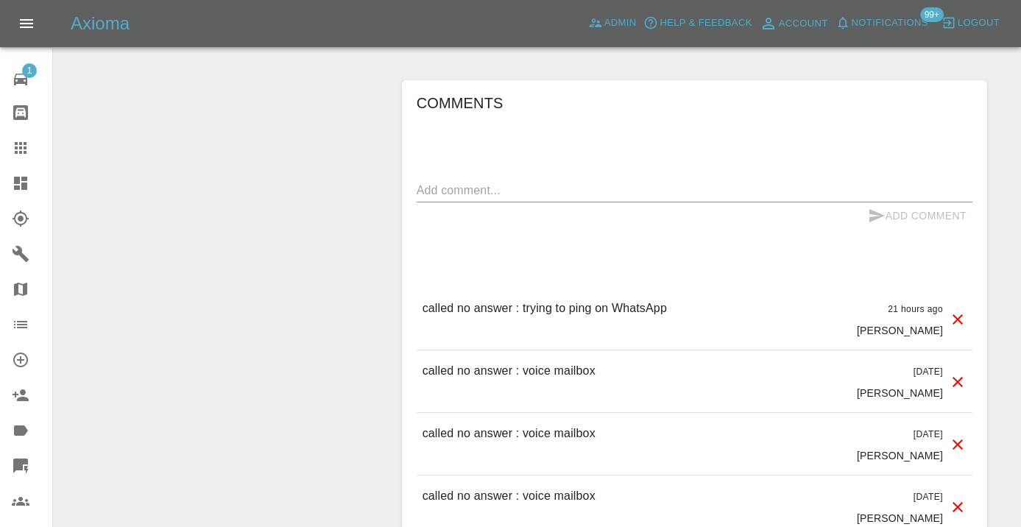
scroll to position [1177, 0]
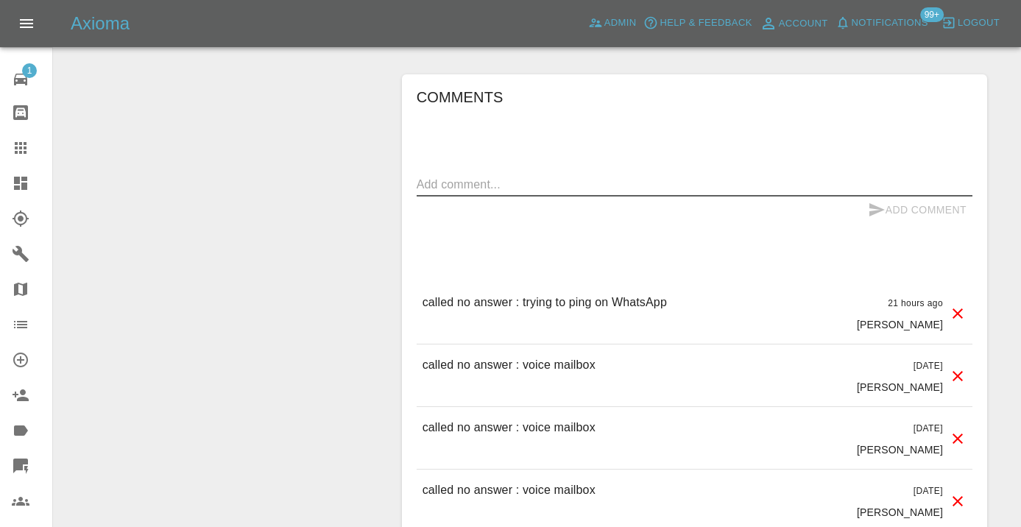
click at [451, 176] on textarea at bounding box center [695, 184] width 556 height 17
type textarea "called no answer : voice mailbox"
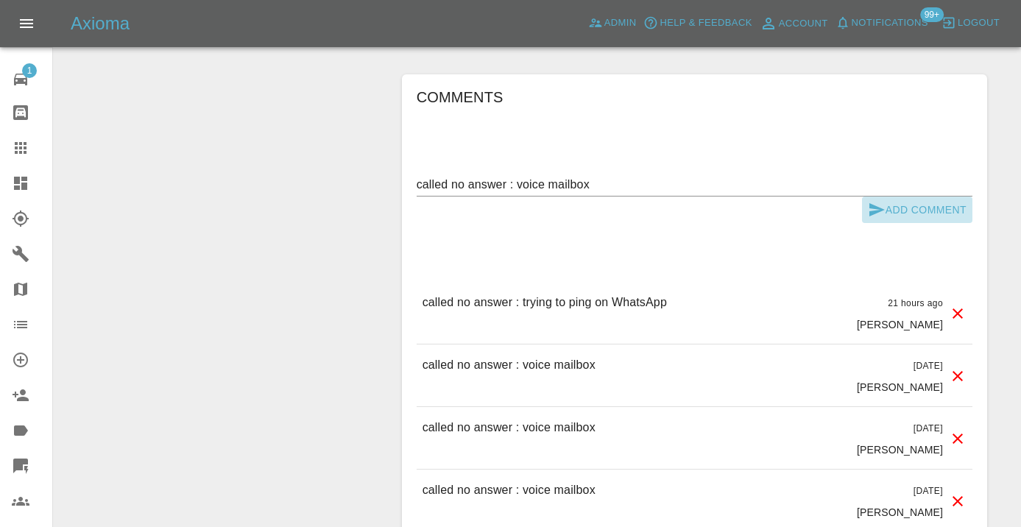
click at [872, 201] on icon "submit" at bounding box center [877, 210] width 18 height 18
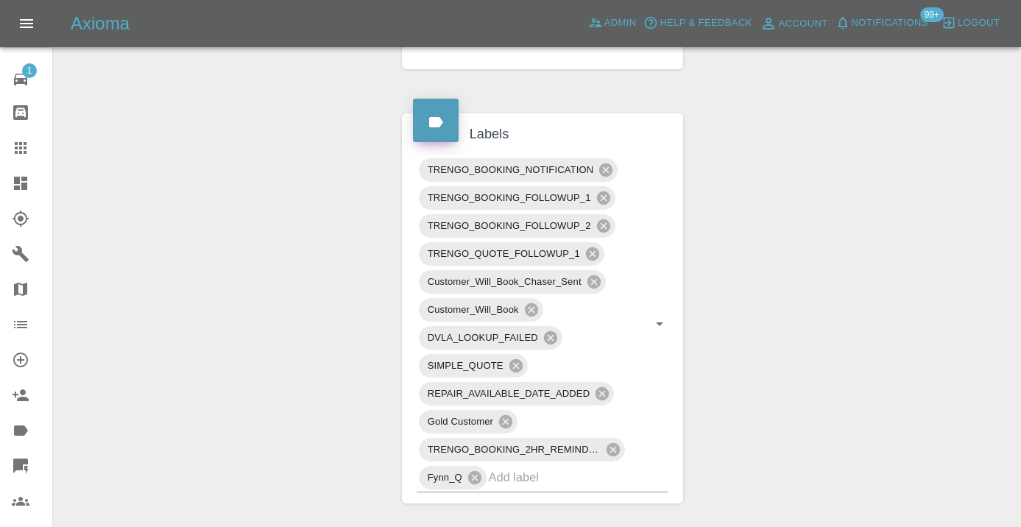
scroll to position [691, 0]
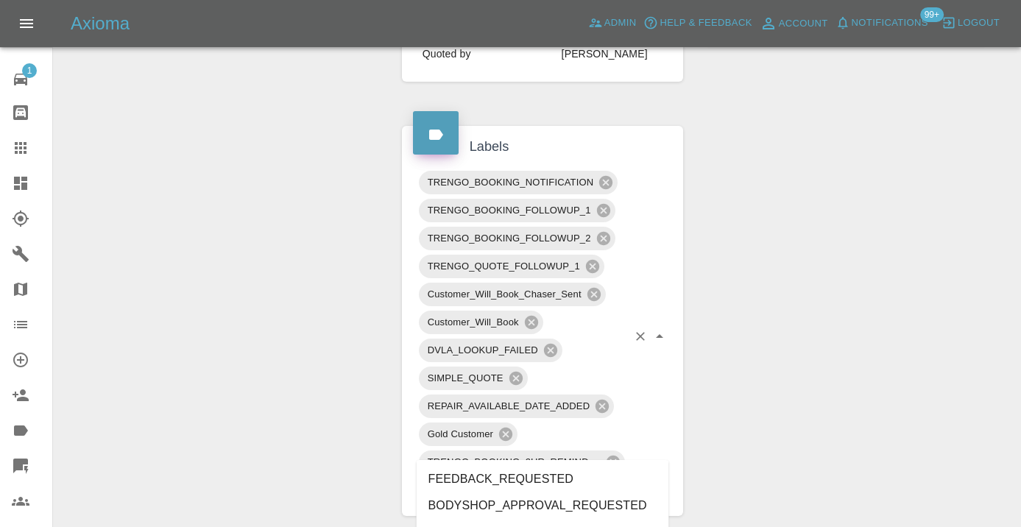
click at [519, 479] on input "text" at bounding box center [558, 490] width 139 height 23
type input "no_re"
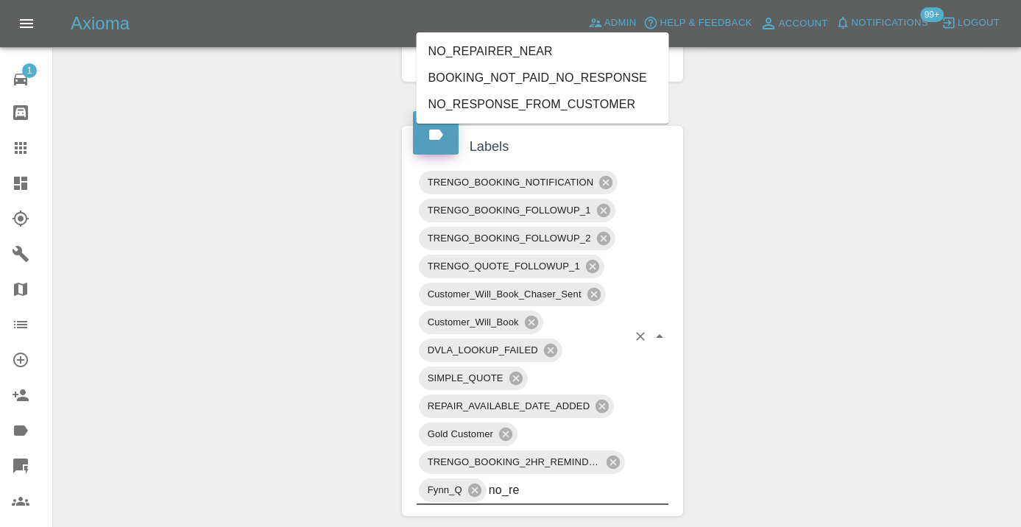
click at [455, 102] on li "NO_RESPONSE_FROM_CUSTOMER" at bounding box center [543, 104] width 253 height 27
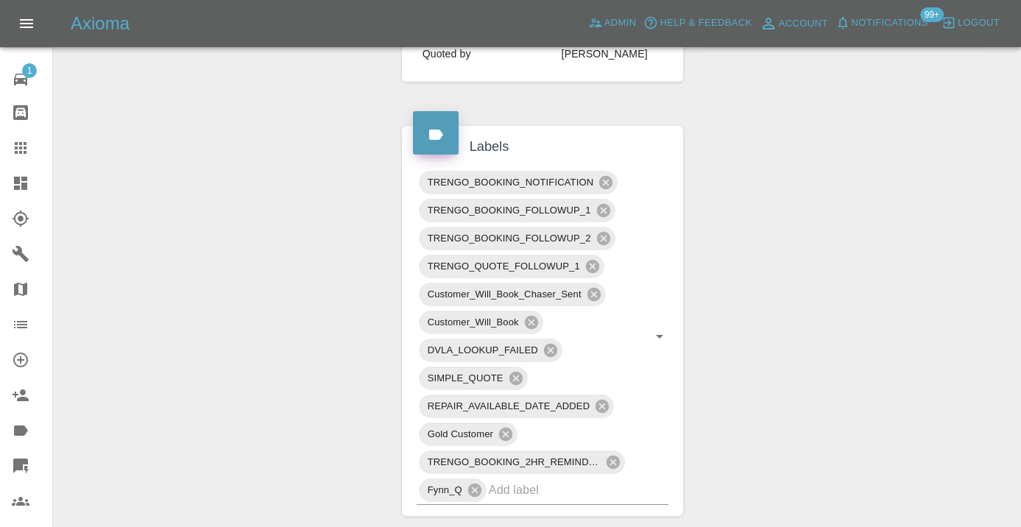
click at [337, 130] on div "Change Repairer Modify Claim Modify Quote Rollback Submit Payment Archive" at bounding box center [222, 333] width 315 height 1731
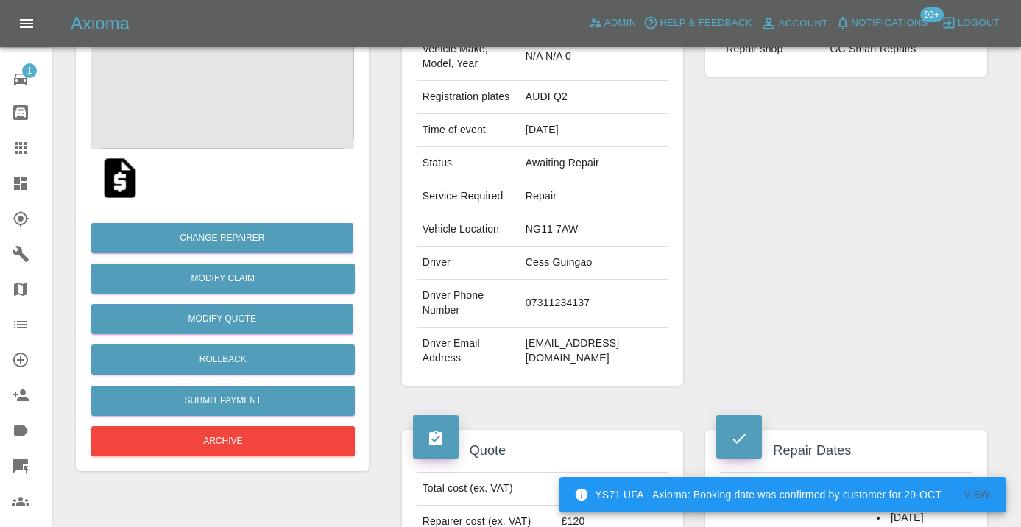
scroll to position [169, 0]
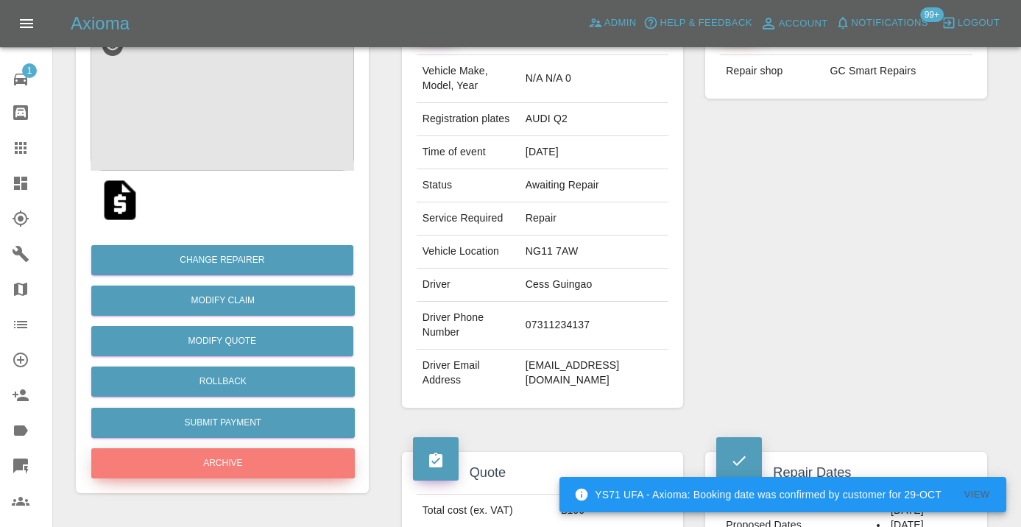
click at [251, 462] on button "Archive" at bounding box center [223, 463] width 264 height 30
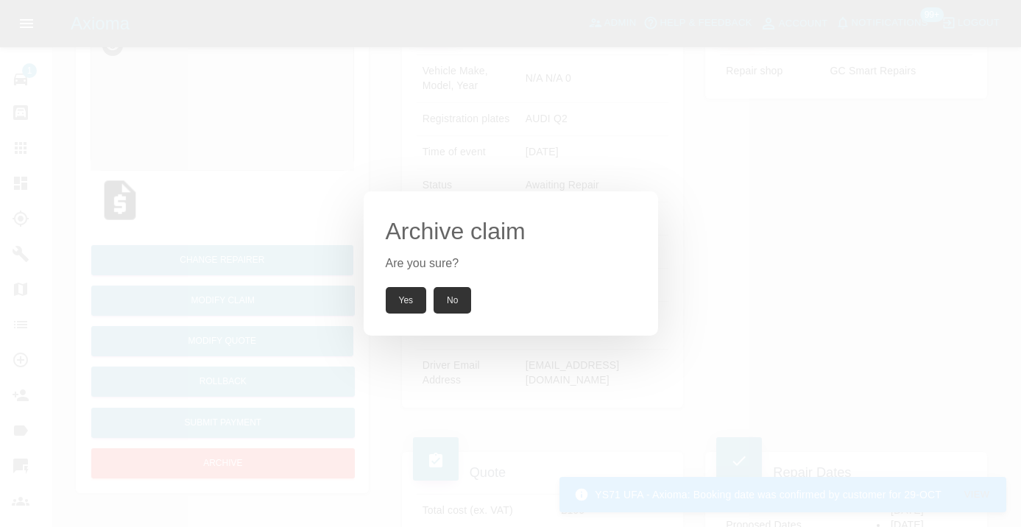
click at [404, 300] on button "Yes" at bounding box center [406, 300] width 41 height 27
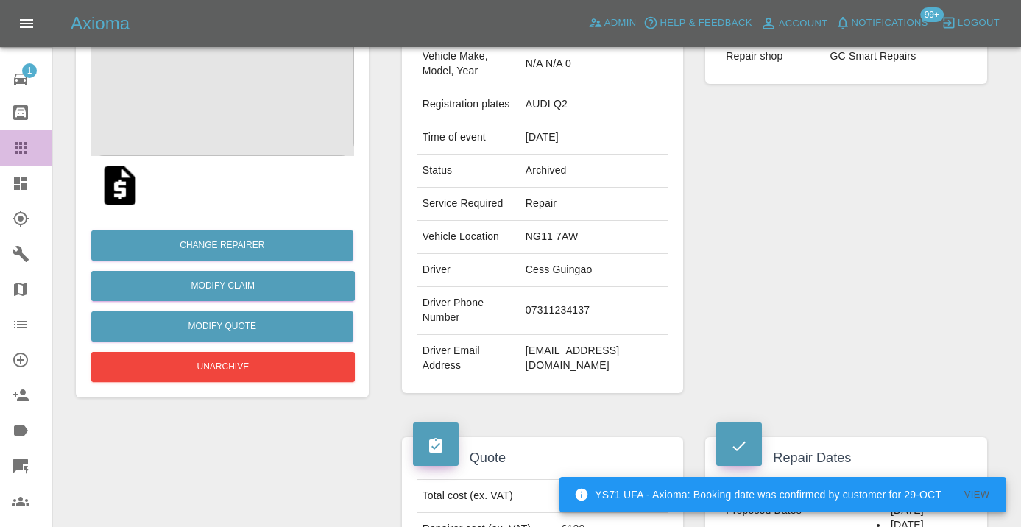
click at [21, 158] on link "Claims" at bounding box center [26, 147] width 52 height 35
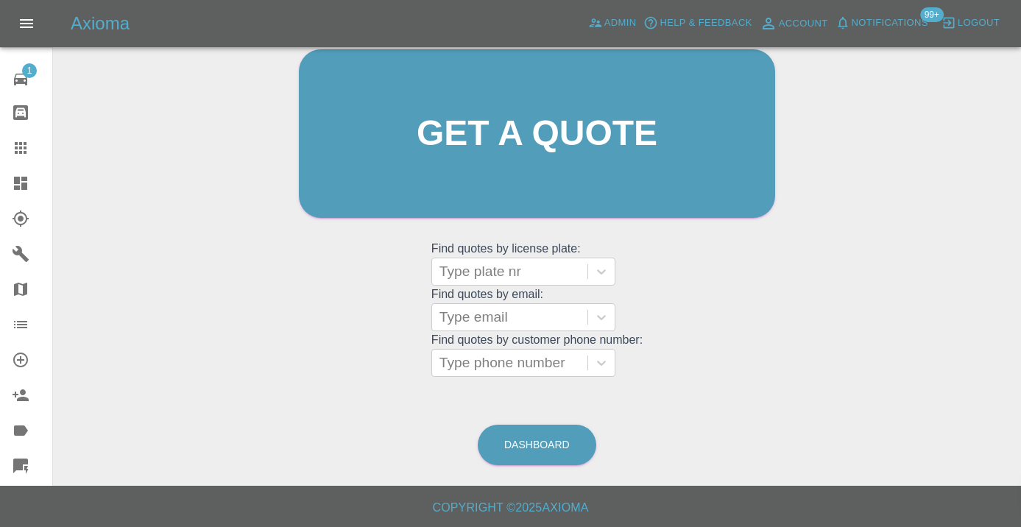
scroll to position [161, 0]
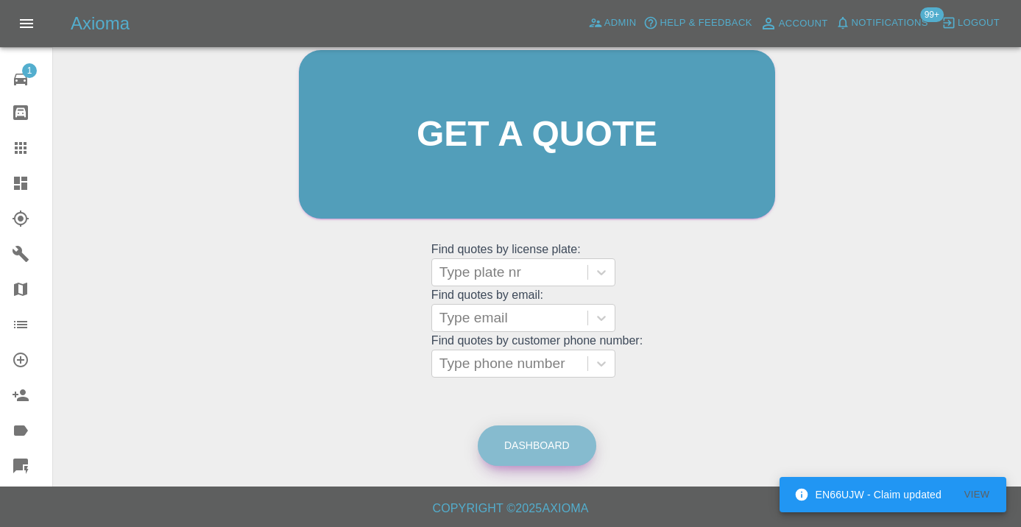
click at [562, 443] on link "Dashboard" at bounding box center [537, 446] width 119 height 40
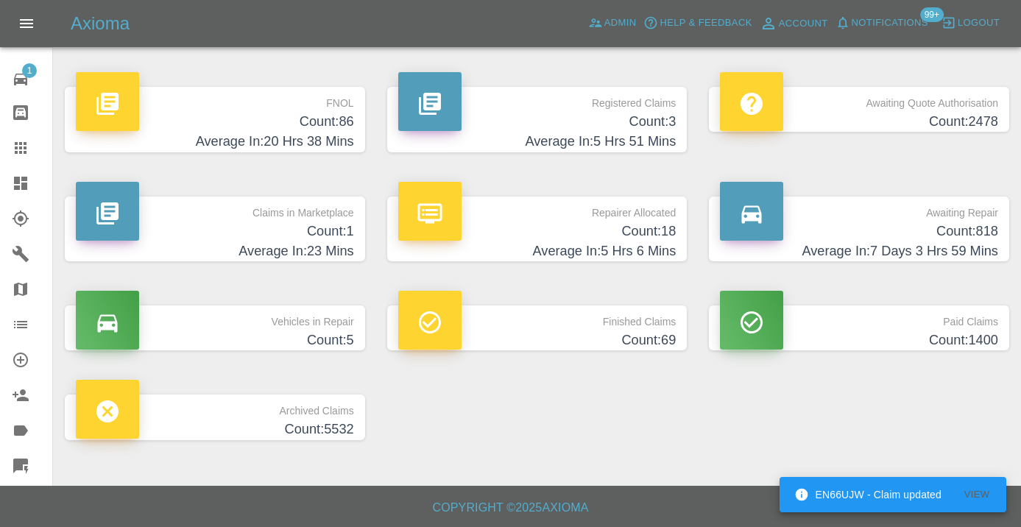
click at [945, 225] on h4 "Count: 818" at bounding box center [859, 232] width 278 height 20
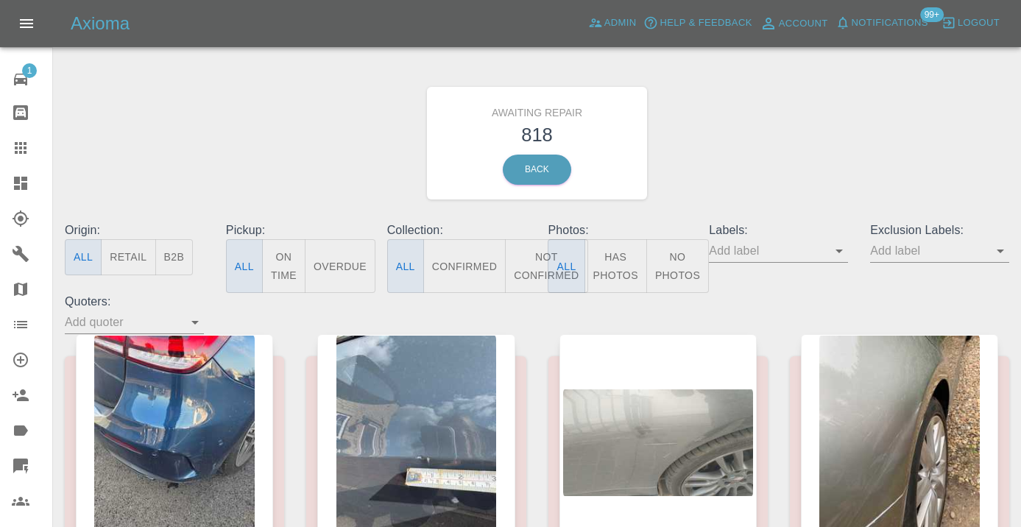
click at [520, 258] on button "Not Confirmed" at bounding box center [546, 266] width 82 height 54
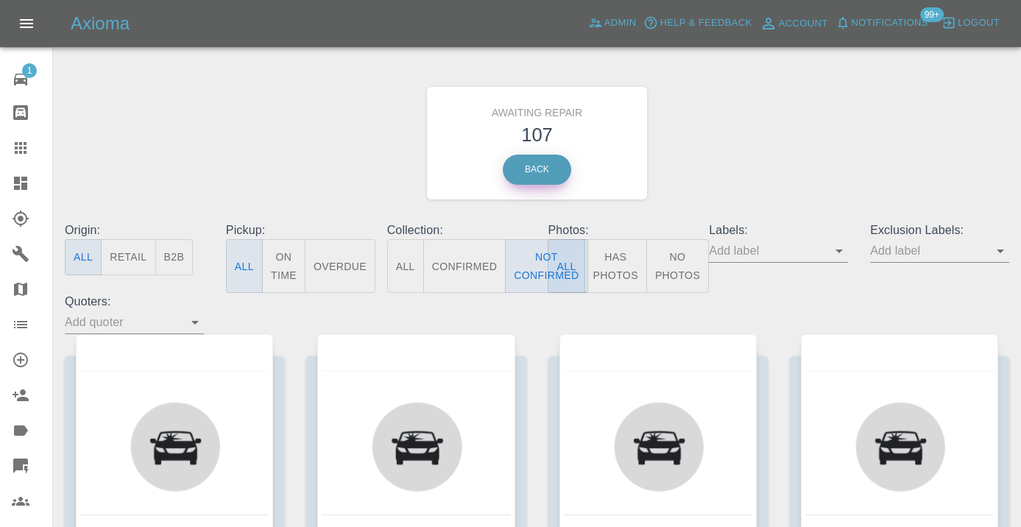
type button "false"
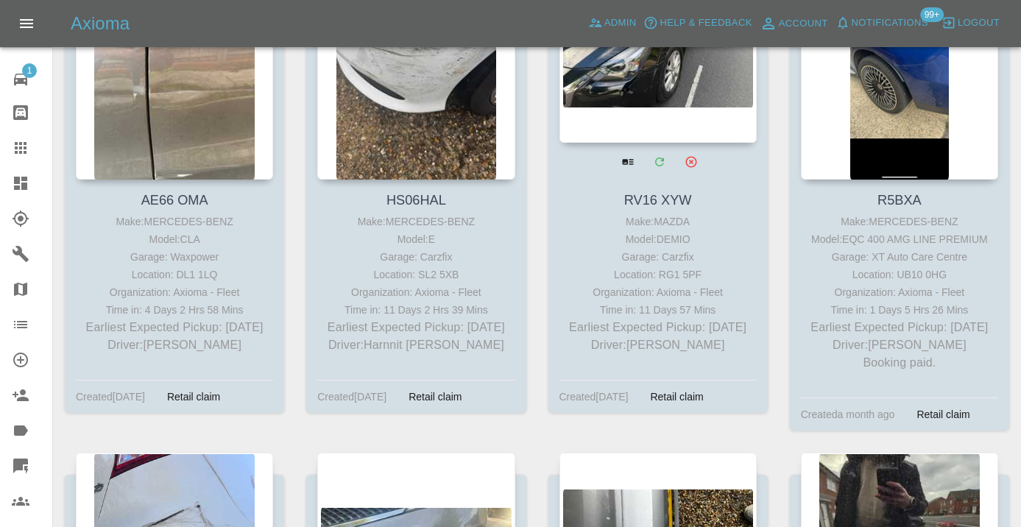
scroll to position [11711, 0]
click at [637, 144] on div at bounding box center [657, 36] width 197 height 215
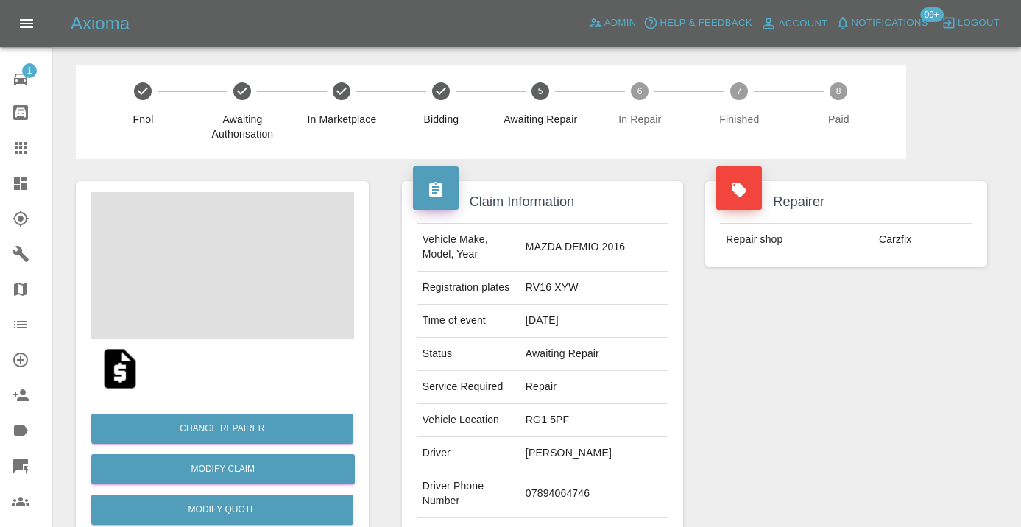
click at [579, 490] on td "07894064746" at bounding box center [594, 494] width 149 height 48
copy td "07894064746"
click at [837, 375] on div "Repairer Repair shop Carzfix" at bounding box center [846, 378] width 304 height 439
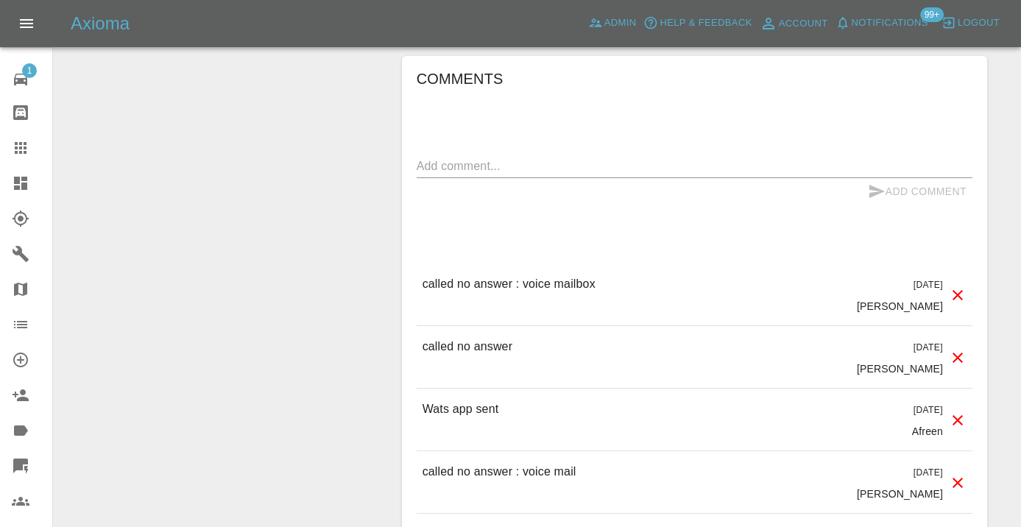
scroll to position [1458, 0]
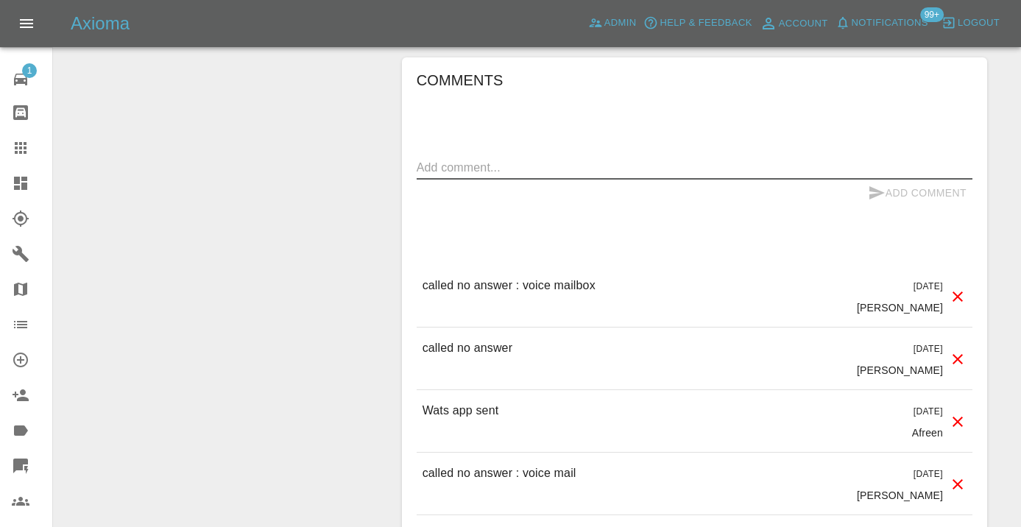
click at [449, 159] on textarea at bounding box center [695, 167] width 556 height 17
type textarea "called no answer"
click at [876, 186] on icon "submit" at bounding box center [876, 192] width 15 height 13
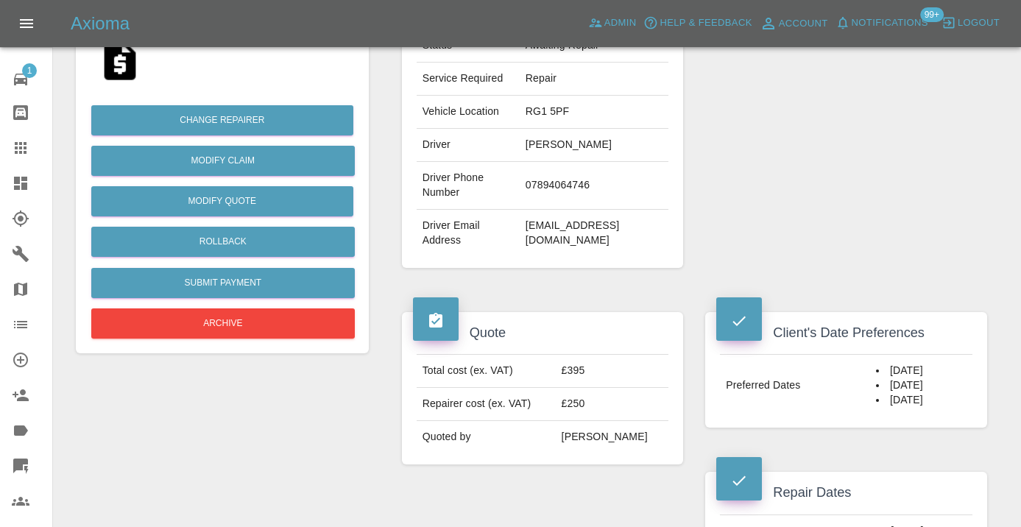
scroll to position [296, 0]
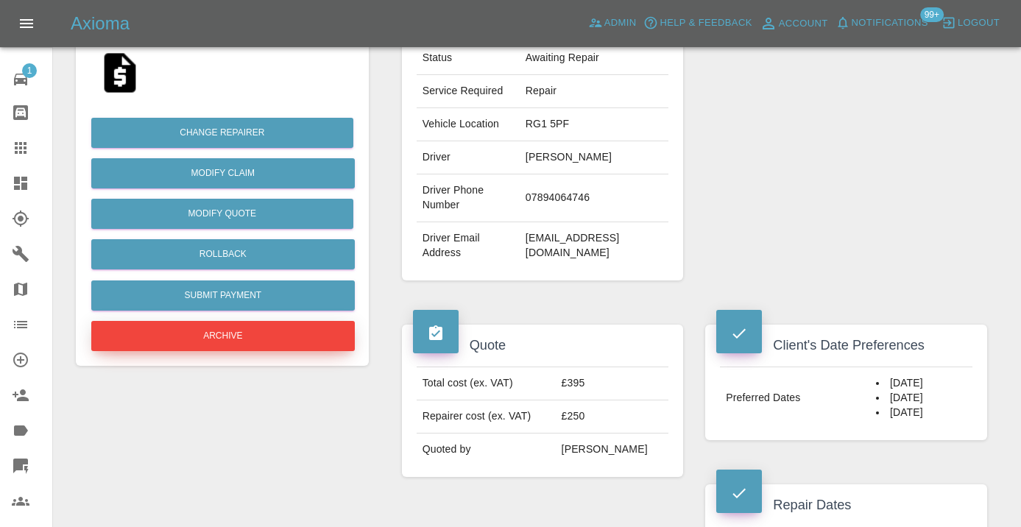
click at [294, 333] on button "Archive" at bounding box center [223, 336] width 264 height 30
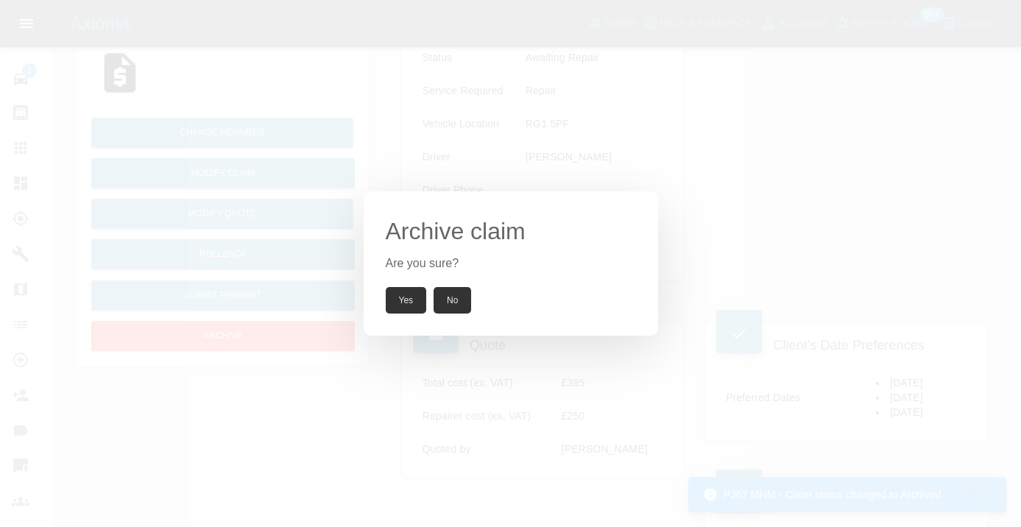
click at [407, 296] on button "Yes" at bounding box center [406, 300] width 41 height 27
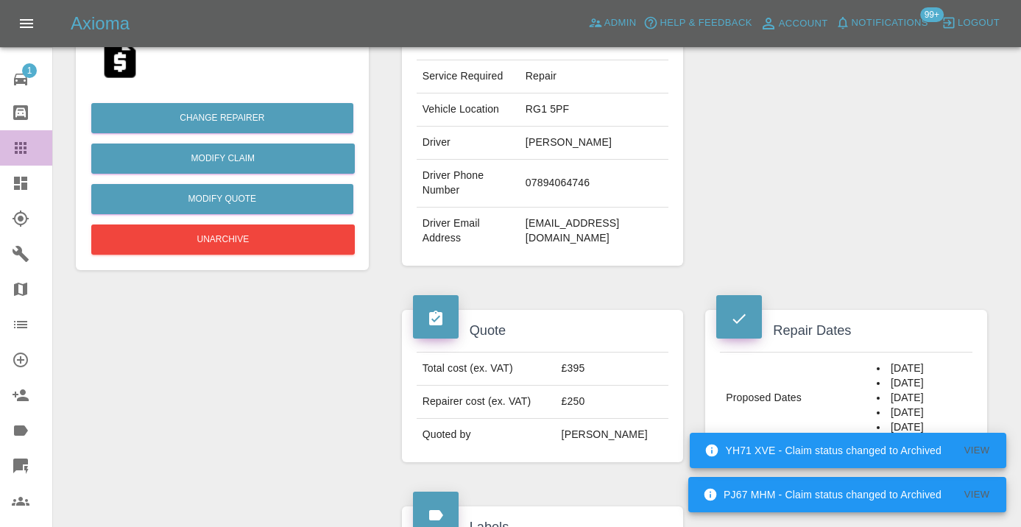
click at [27, 141] on icon at bounding box center [21, 148] width 18 height 18
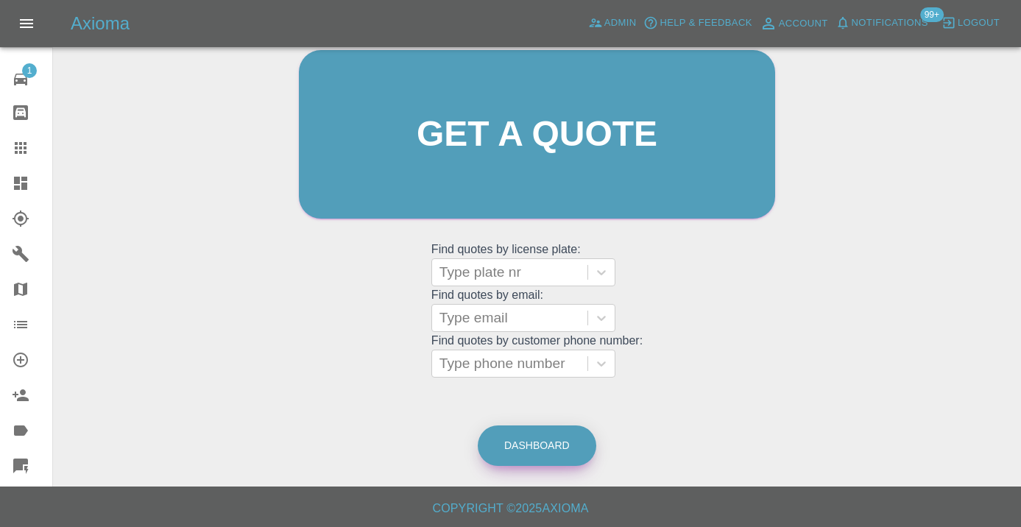
click at [513, 443] on link "Dashboard" at bounding box center [537, 446] width 119 height 40
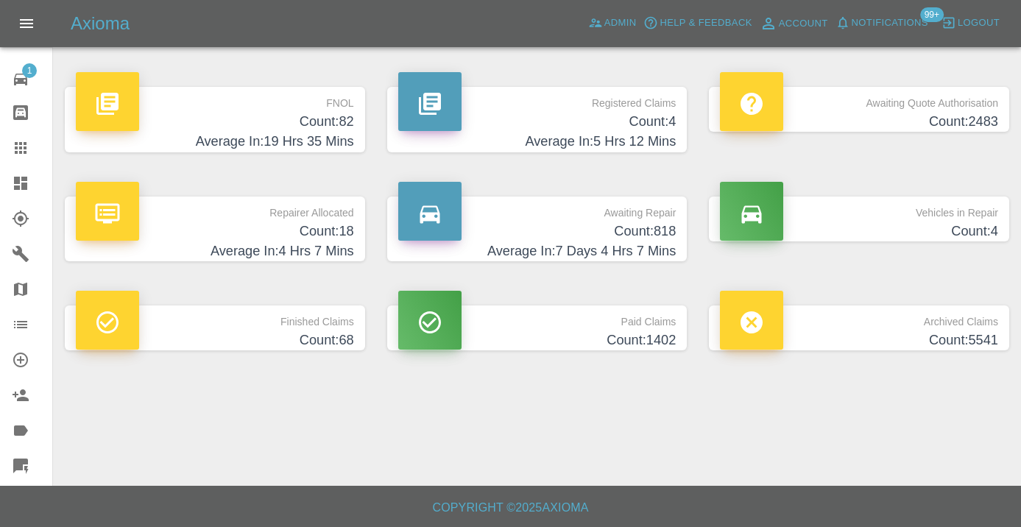
click at [660, 230] on h4 "Count: 818" at bounding box center [537, 232] width 278 height 20
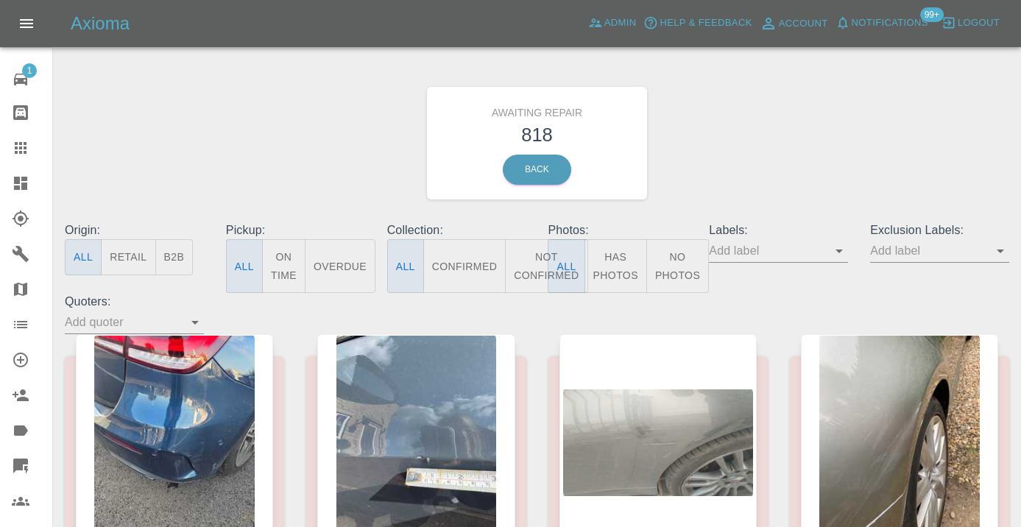
click at [523, 262] on button "Not Confirmed" at bounding box center [546, 266] width 82 height 54
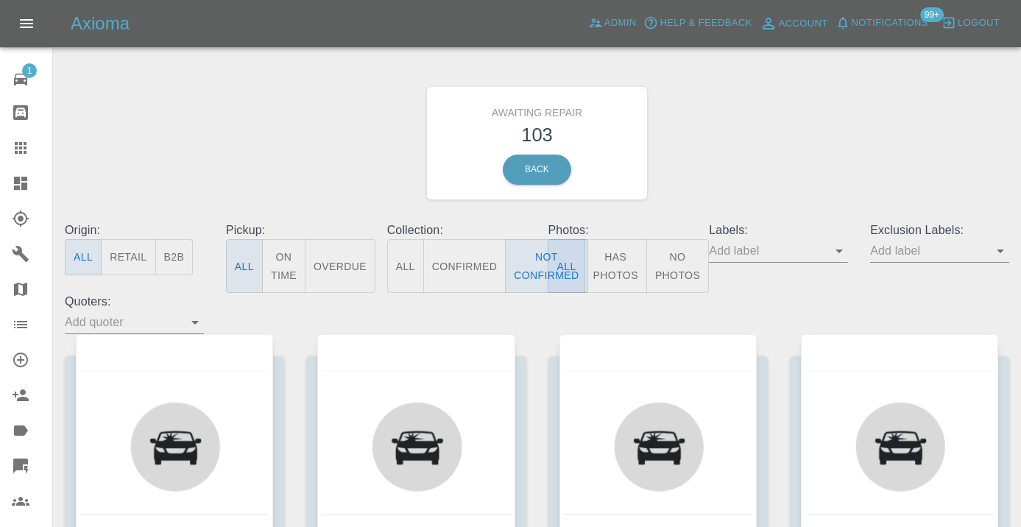
click at [727, 129] on div "Awaiting Repair 103 Back" at bounding box center [537, 143] width 967 height 157
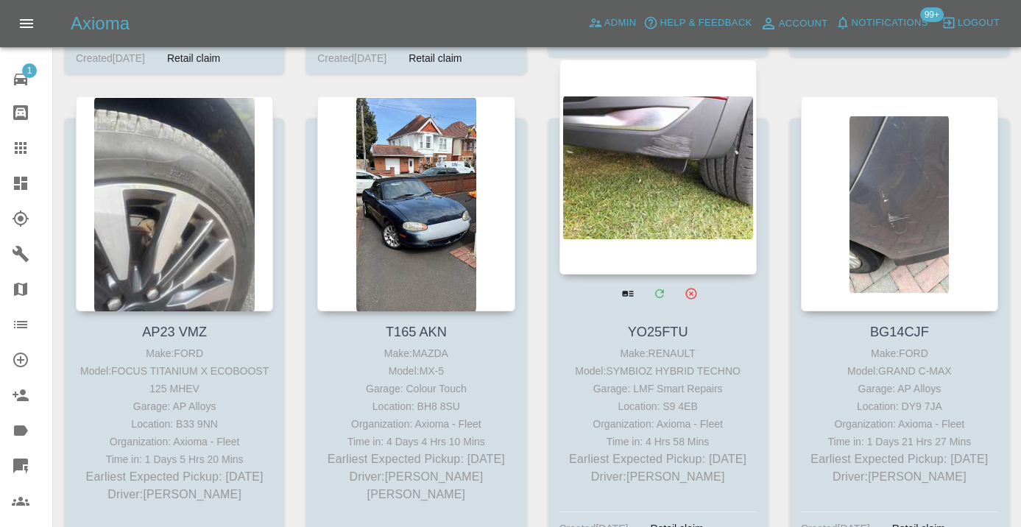
scroll to position [5680, 0]
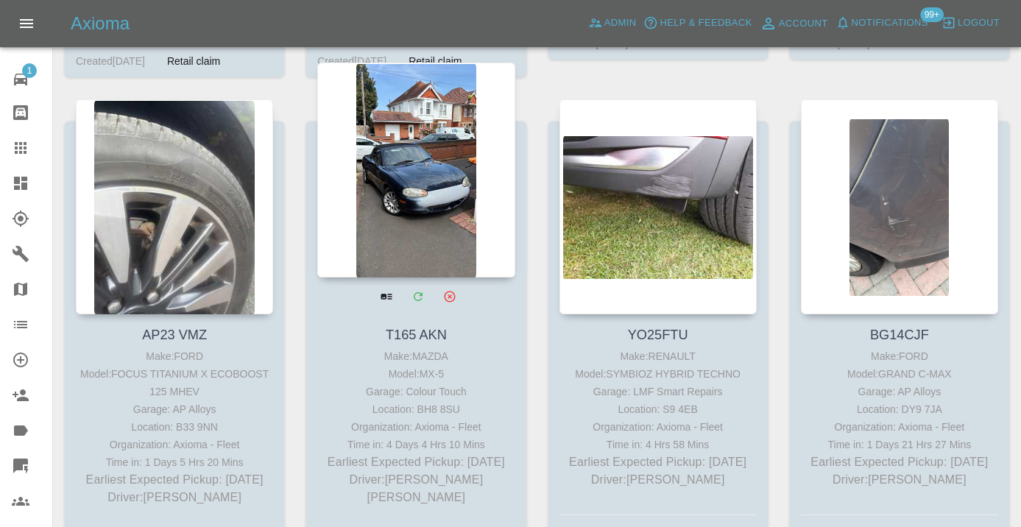
click at [428, 183] on div at bounding box center [415, 170] width 197 height 215
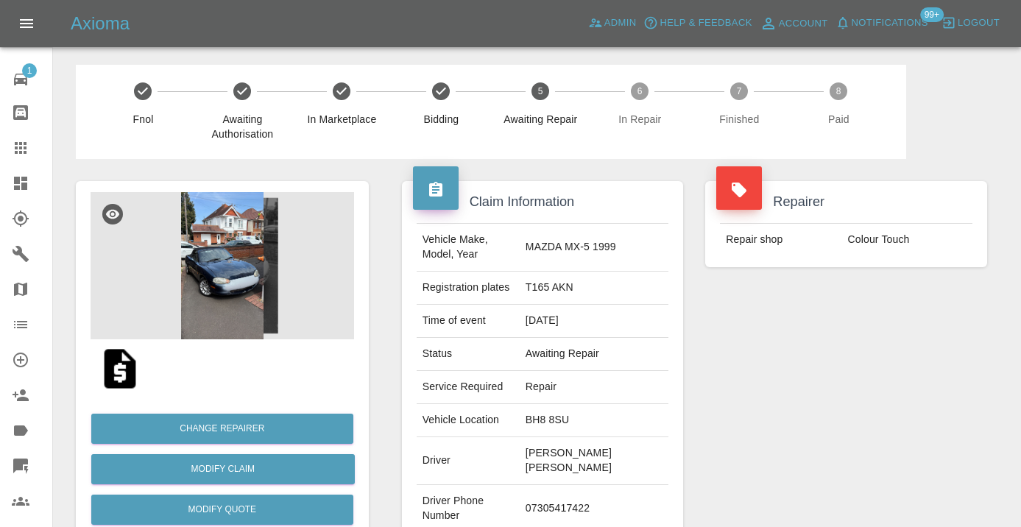
click at [571, 485] on td "07305417422" at bounding box center [594, 509] width 149 height 48
copy td "07305417422"
click at [799, 418] on div "Repairer Repair shop Colour Touch" at bounding box center [846, 386] width 304 height 454
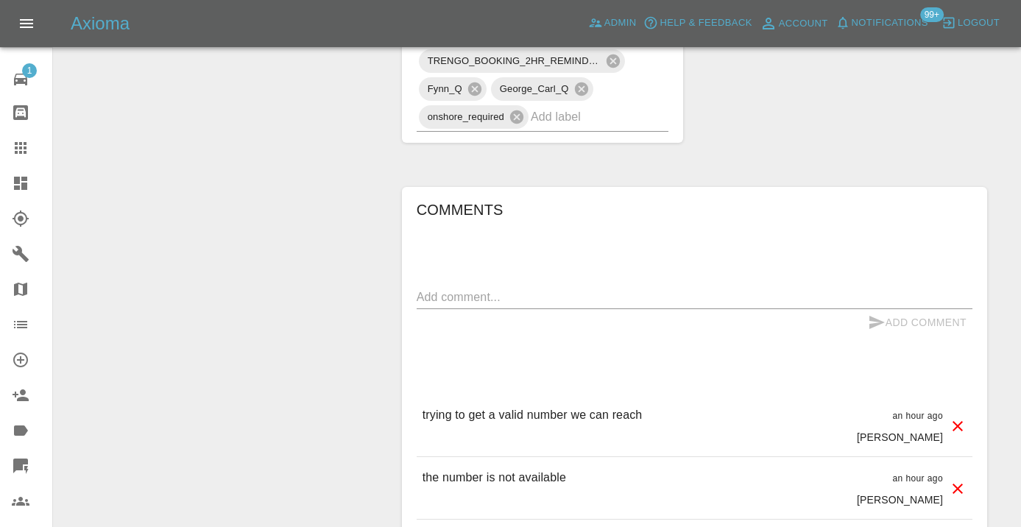
scroll to position [1152, 0]
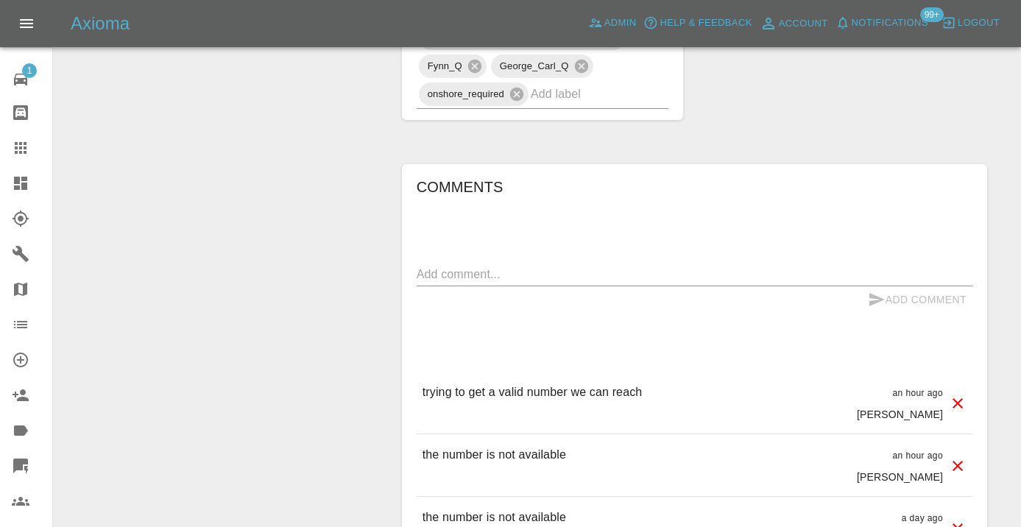
click at [435, 266] on textarea at bounding box center [695, 274] width 556 height 17
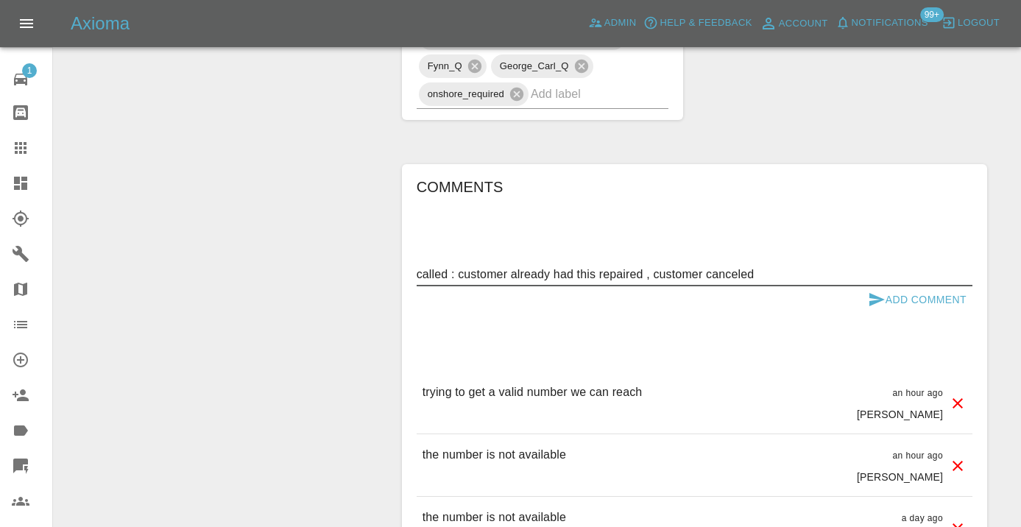
type textarea "called : customer already had this repaired , customer canceled"
click at [869, 291] on icon "submit" at bounding box center [877, 300] width 18 height 18
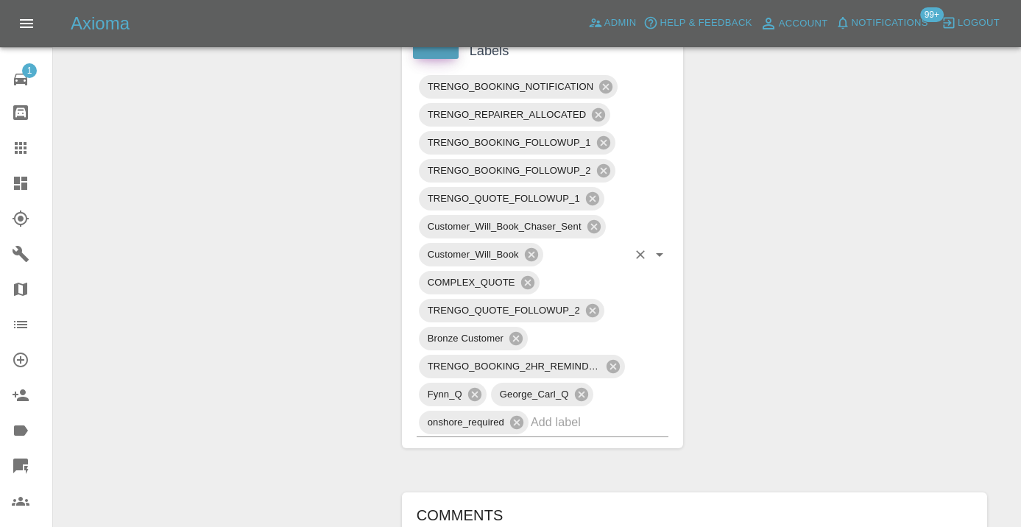
scroll to position [800, 0]
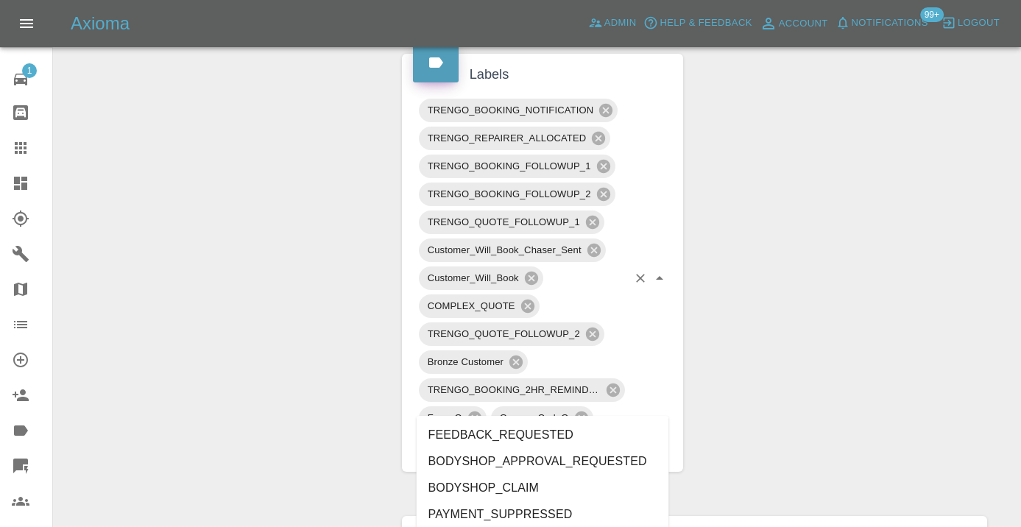
click at [573, 434] on input "text" at bounding box center [579, 445] width 96 height 23
type input "cust"
click at [534, 461] on li "CUSTOMER_CANCELLED" at bounding box center [543, 461] width 253 height 27
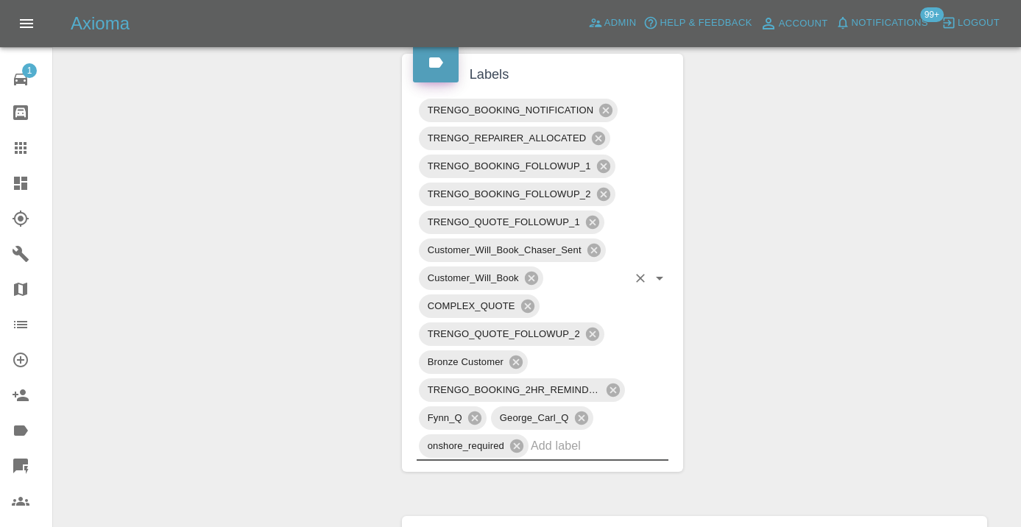
click at [286, 223] on div "Change Repairer Modify Claim Modify Quote Rollback Submit Payment Archive" at bounding box center [222, 330] width 315 height 1943
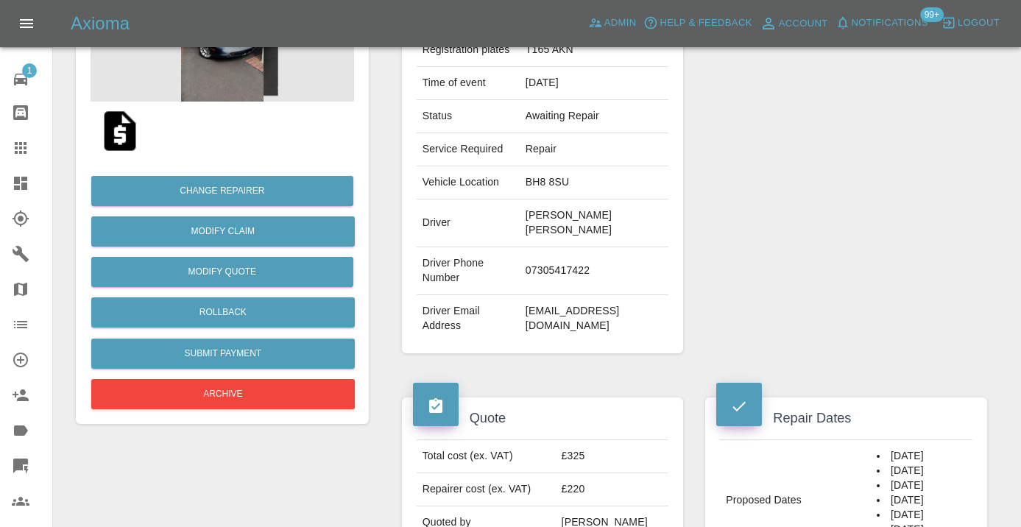
scroll to position [226, 0]
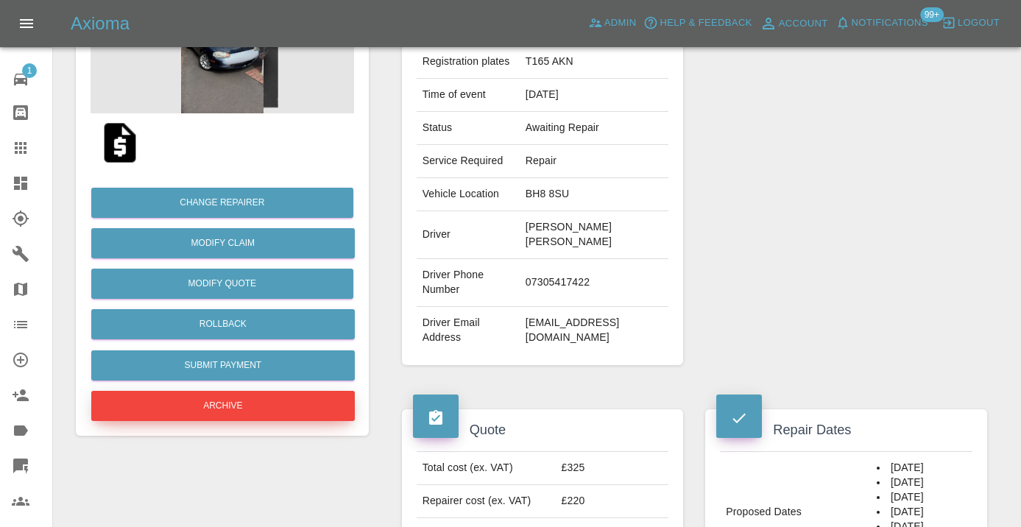
click at [253, 409] on button "Archive" at bounding box center [223, 406] width 264 height 30
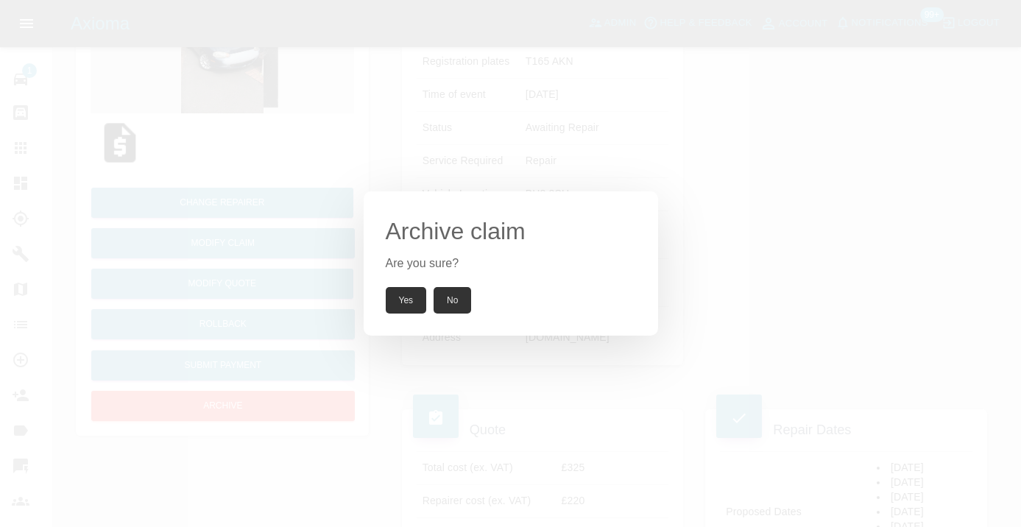
click at [415, 303] on button "Yes" at bounding box center [406, 300] width 41 height 27
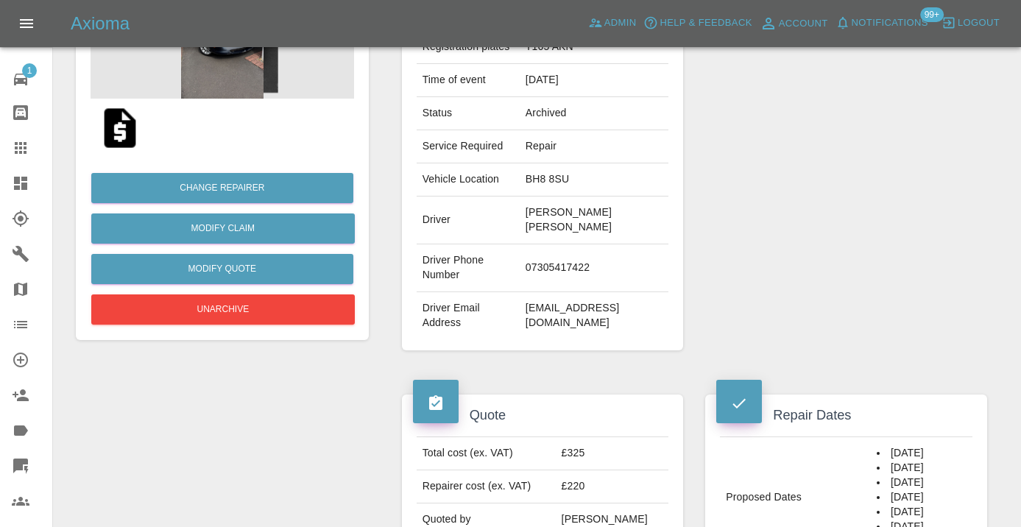
click at [21, 140] on icon at bounding box center [21, 148] width 18 height 18
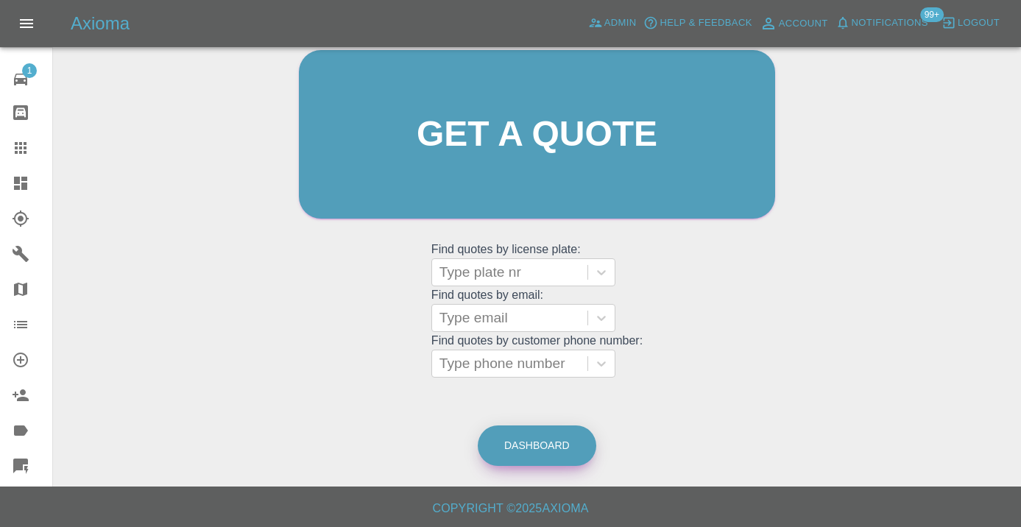
click at [545, 442] on link "Dashboard" at bounding box center [537, 446] width 119 height 40
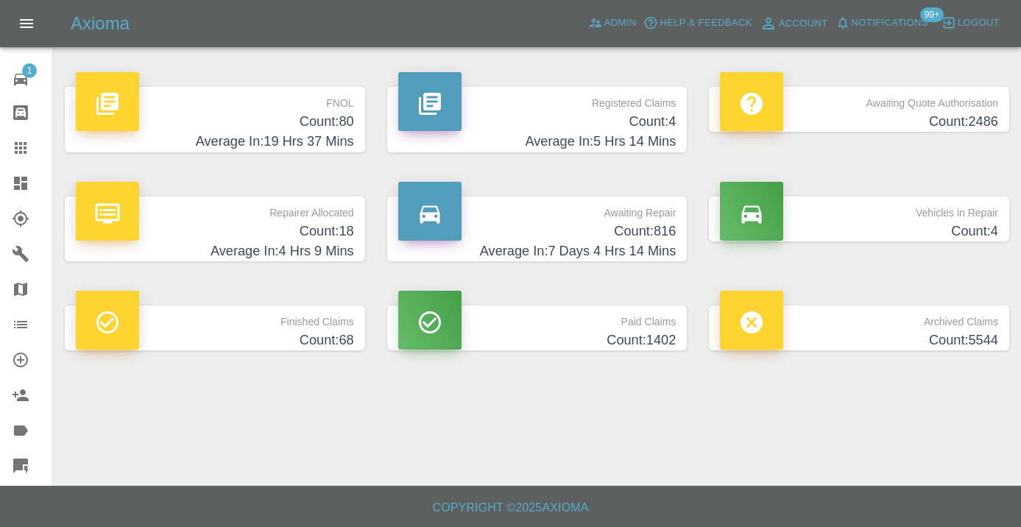
click at [641, 225] on h4 "Count: 816" at bounding box center [537, 232] width 278 height 20
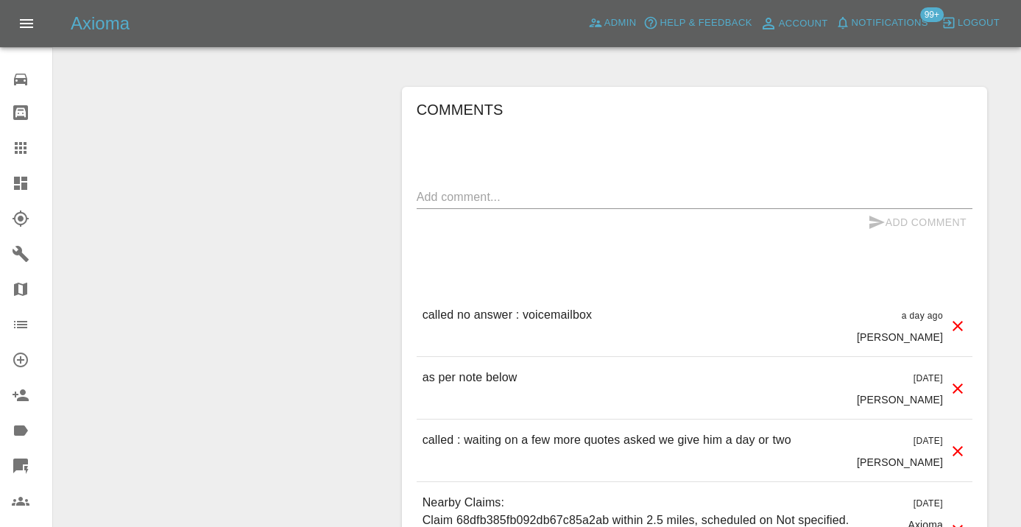
scroll to position [1251, 0]
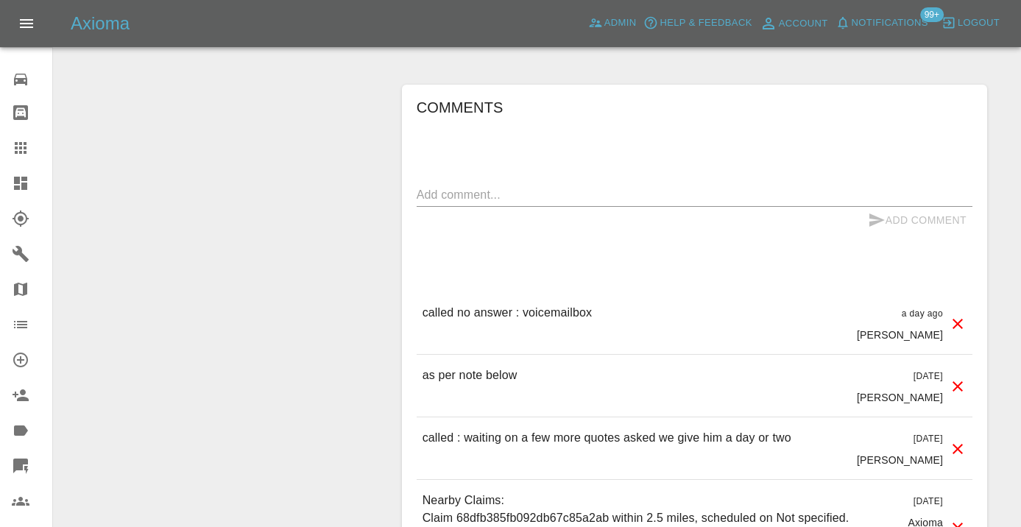
click at [454, 183] on div "x" at bounding box center [695, 195] width 556 height 24
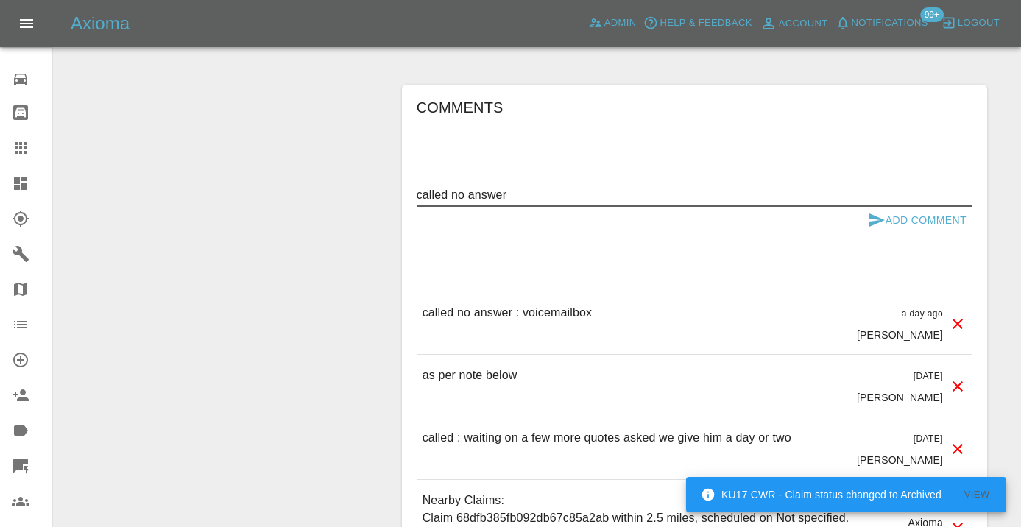
type textarea "called no answer"
click at [894, 207] on button "Add Comment" at bounding box center [917, 220] width 110 height 27
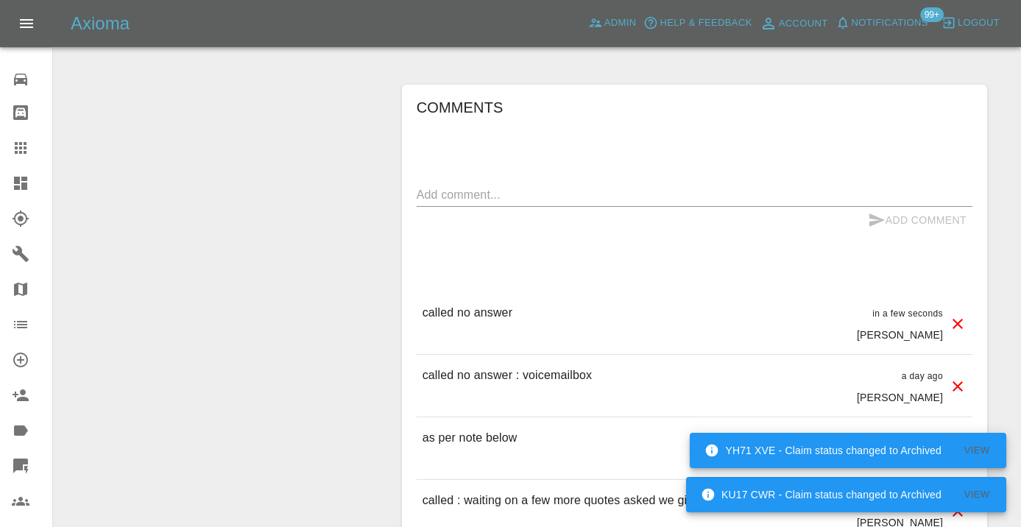
click at [23, 153] on icon at bounding box center [21, 148] width 18 height 18
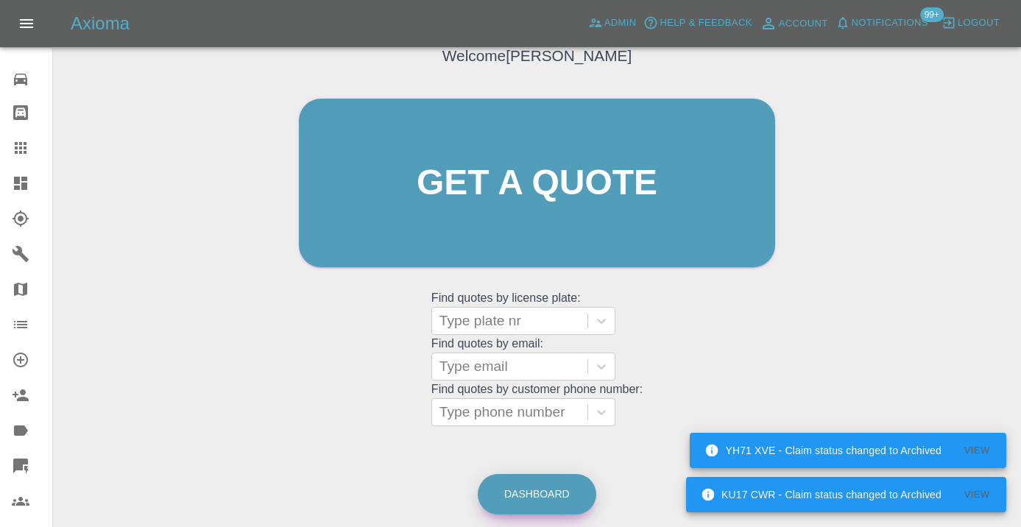
click at [564, 479] on link "Dashboard" at bounding box center [537, 494] width 119 height 40
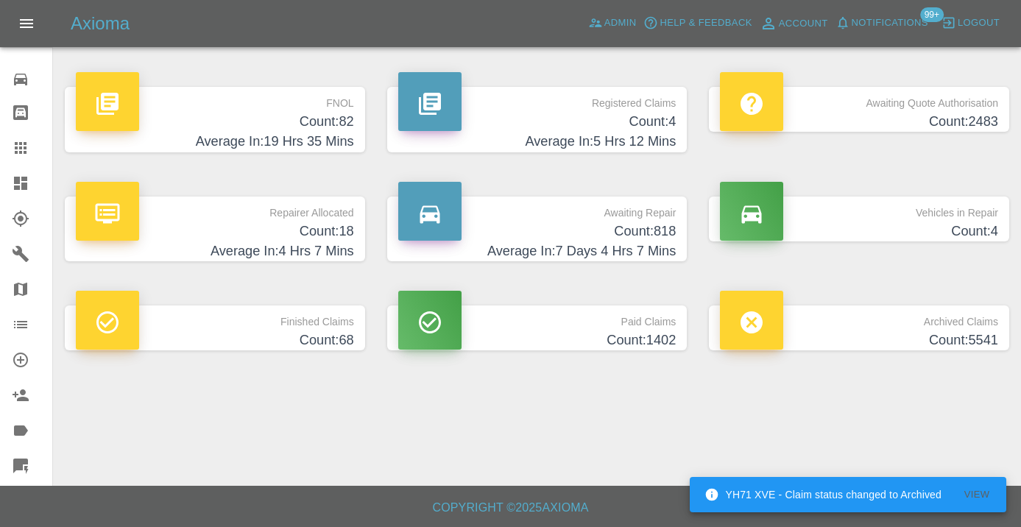
click at [652, 224] on h4 "Count: 818" at bounding box center [537, 232] width 278 height 20
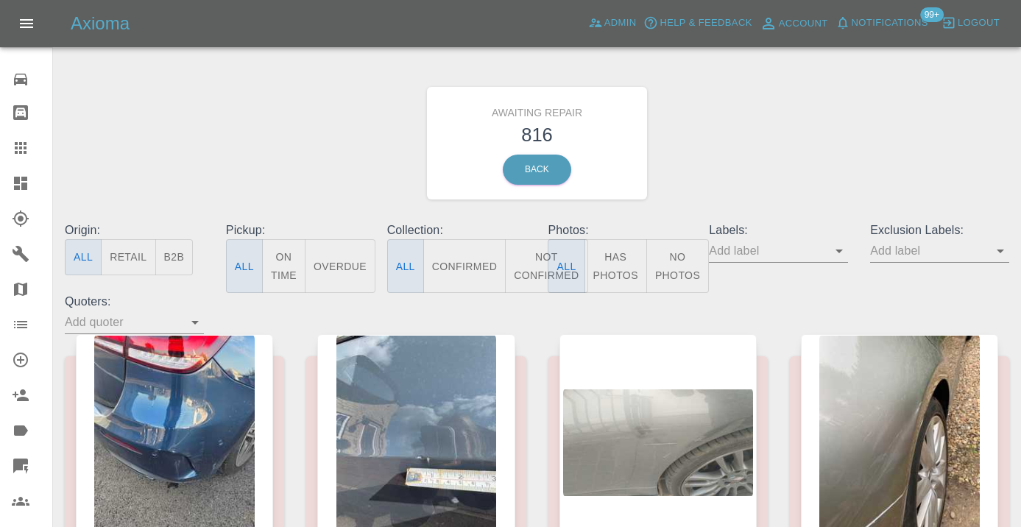
click at [523, 266] on button "Not Confirmed" at bounding box center [546, 266] width 82 height 54
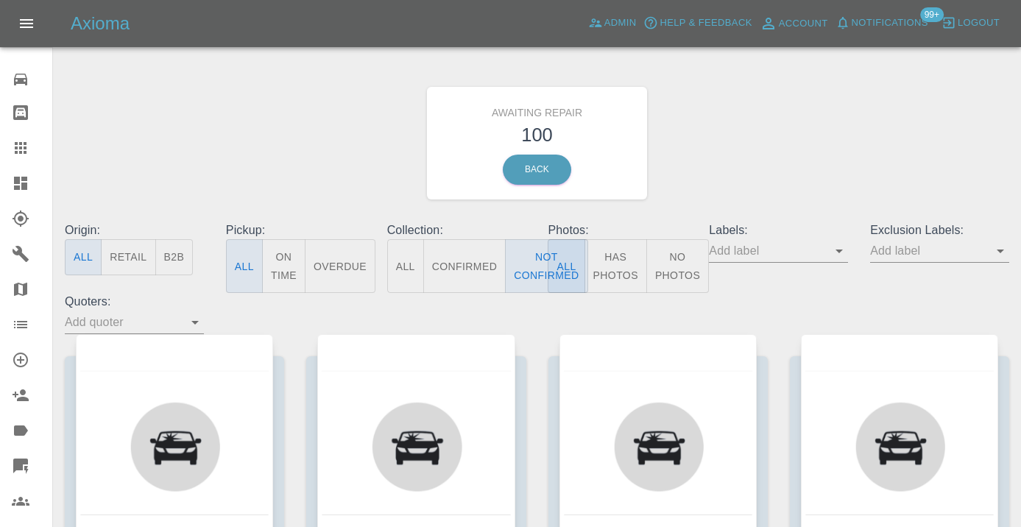
click at [721, 184] on div "Awaiting Repair 100 Back" at bounding box center [537, 143] width 967 height 157
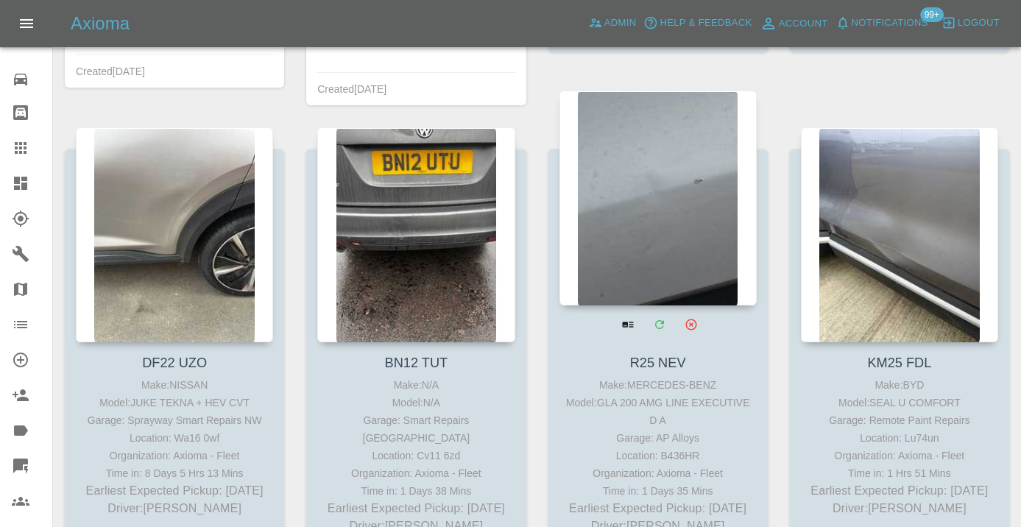
scroll to position [3221, 0]
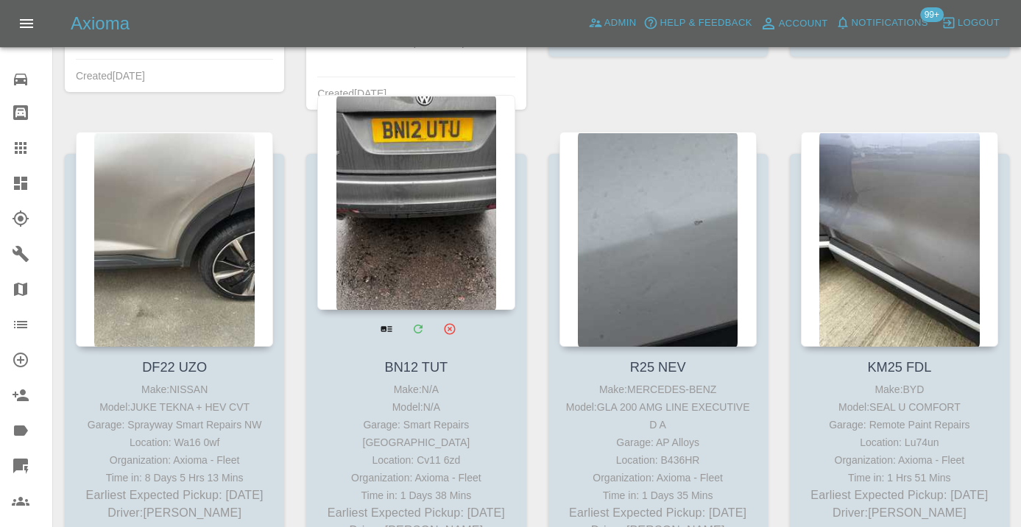
click at [408, 205] on div at bounding box center [415, 202] width 197 height 215
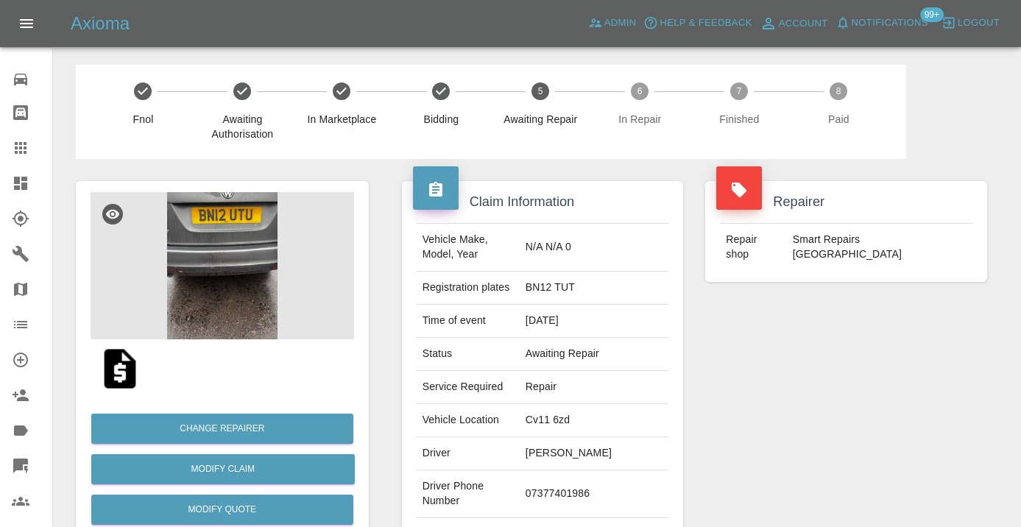
click at [568, 490] on td "07377401986" at bounding box center [594, 494] width 149 height 48
copy td "07377401986"
click at [855, 384] on div "Repairer Repair shop Smart Repairs Midlands" at bounding box center [846, 378] width 304 height 439
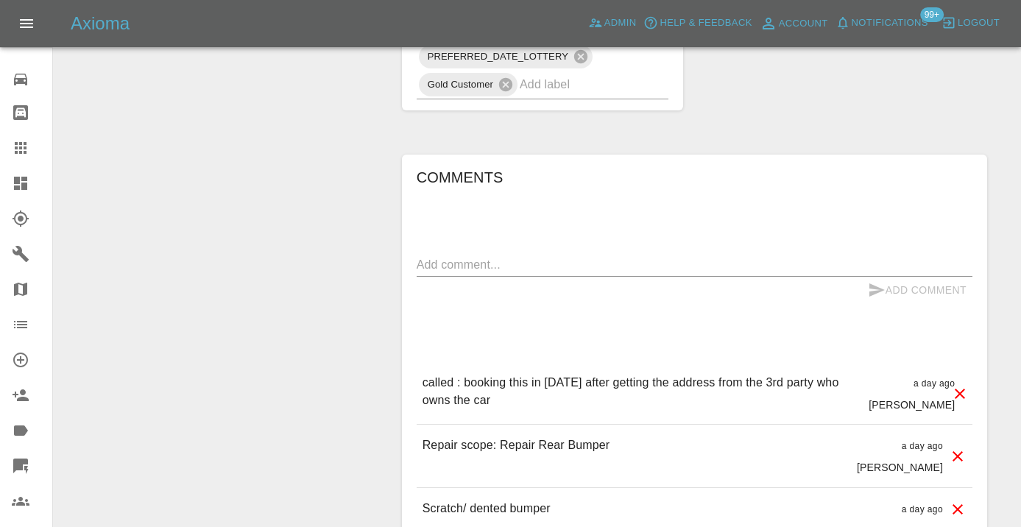
scroll to position [1147, 0]
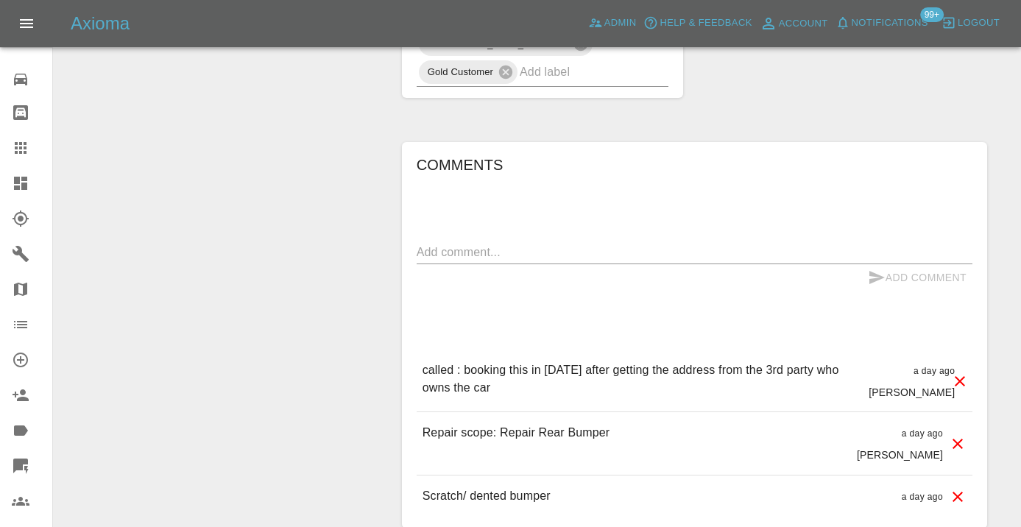
click at [456, 262] on div "x" at bounding box center [695, 253] width 556 height 24
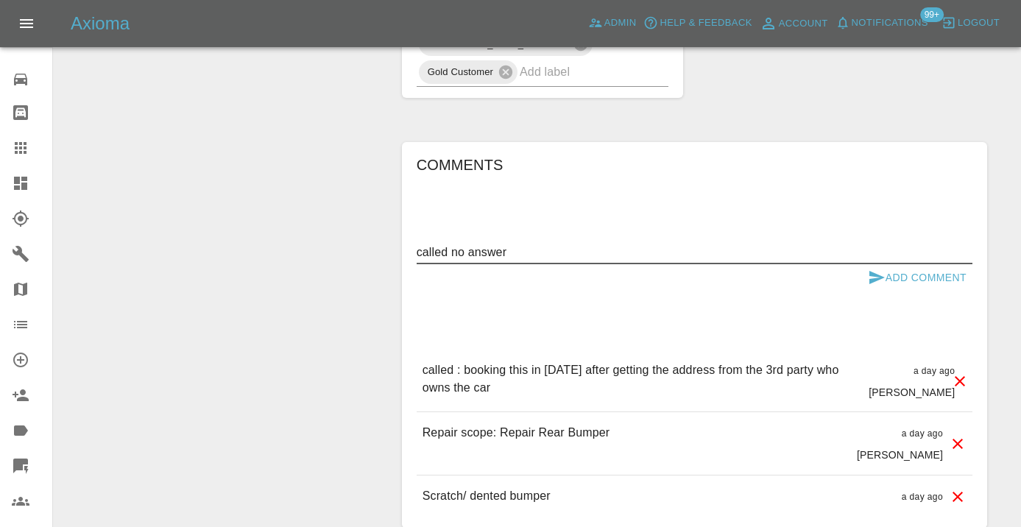
type textarea "called no answer"
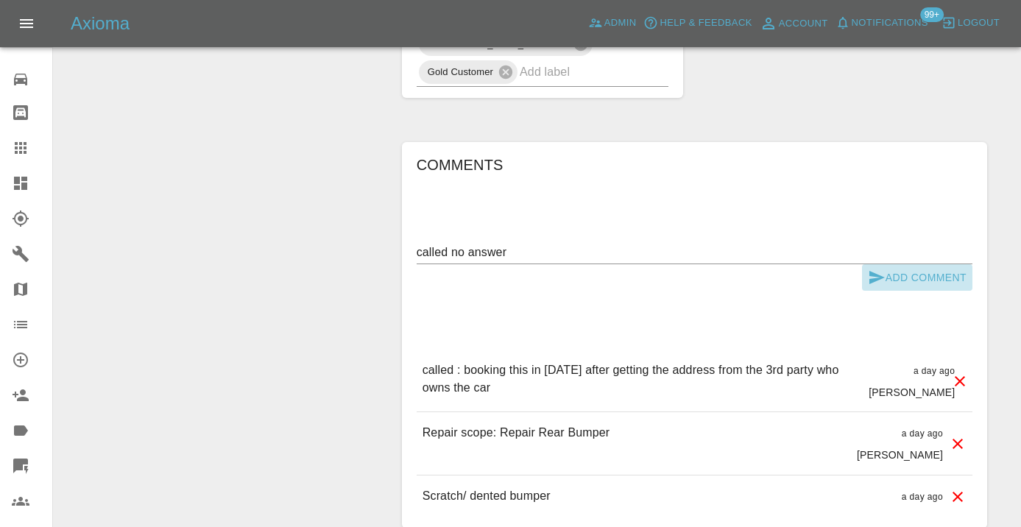
click at [869, 272] on icon "submit" at bounding box center [877, 278] width 18 height 18
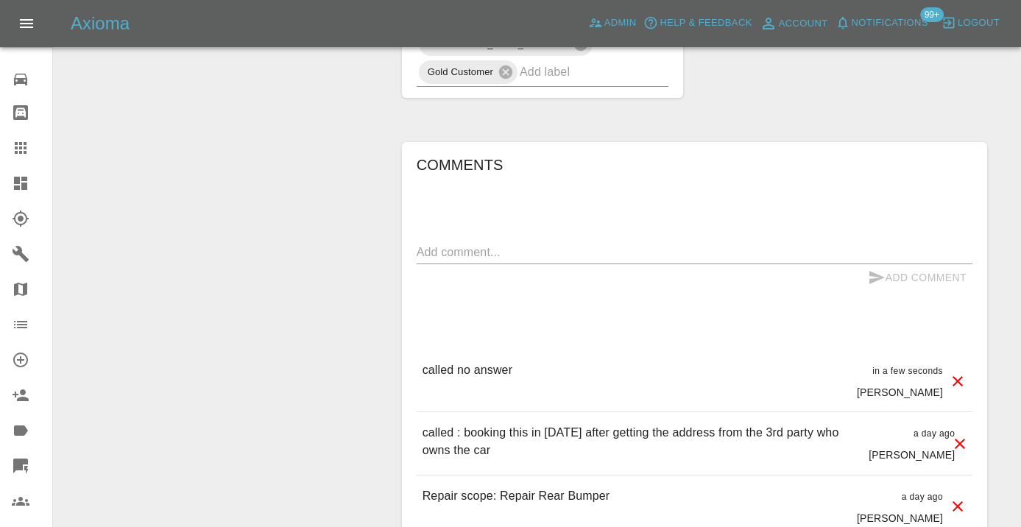
click at [13, 141] on icon at bounding box center [21, 148] width 18 height 18
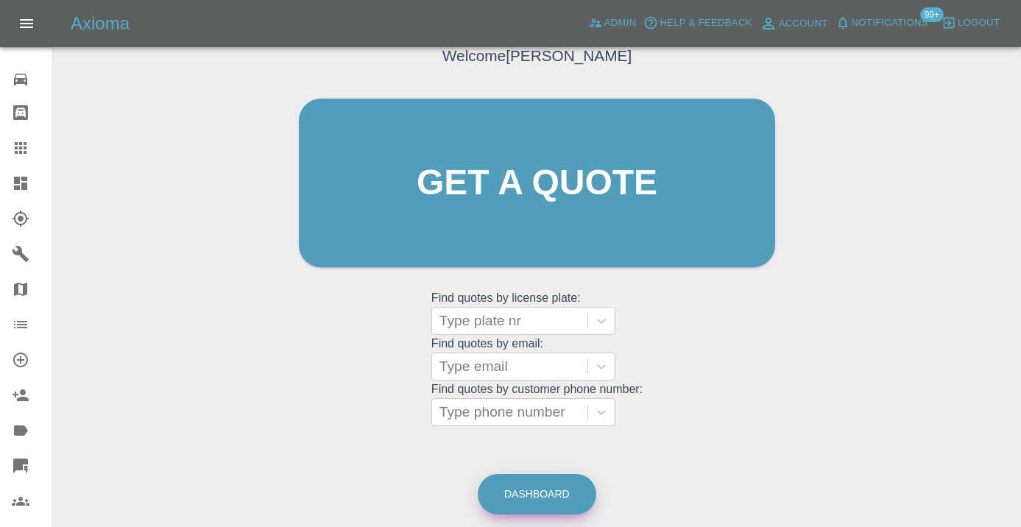
click at [544, 504] on link "Dashboard" at bounding box center [537, 494] width 119 height 40
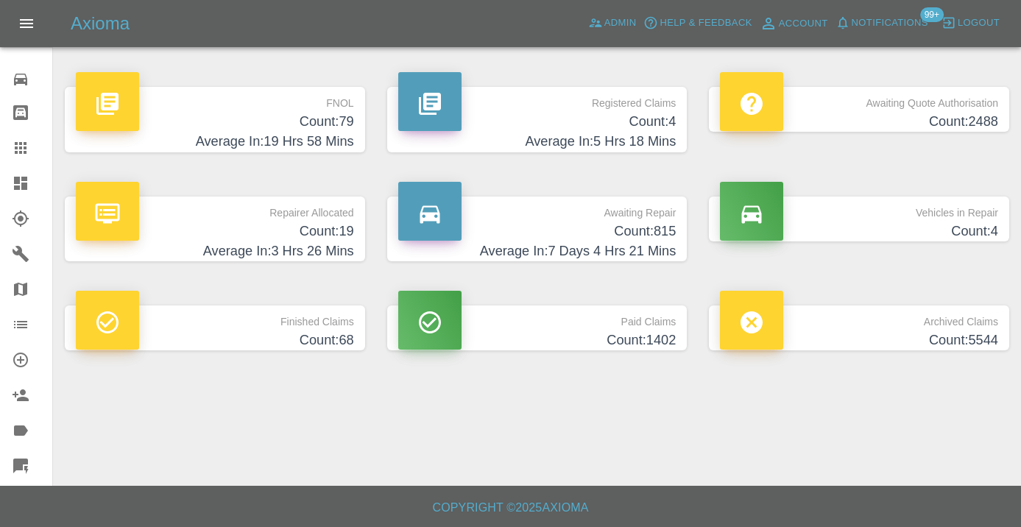
click at [639, 236] on h4 "Count: 815" at bounding box center [537, 232] width 278 height 20
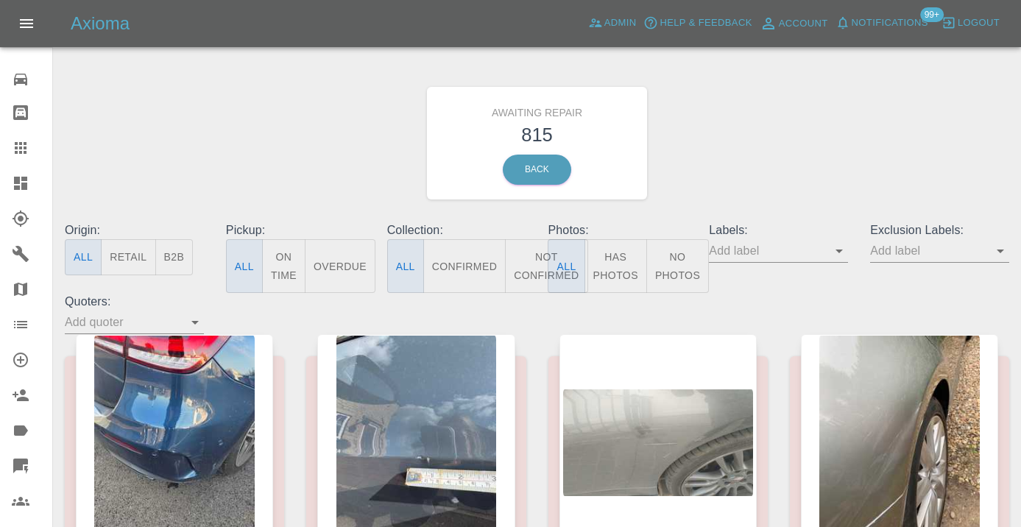
click at [533, 264] on button "Not Confirmed" at bounding box center [546, 266] width 82 height 54
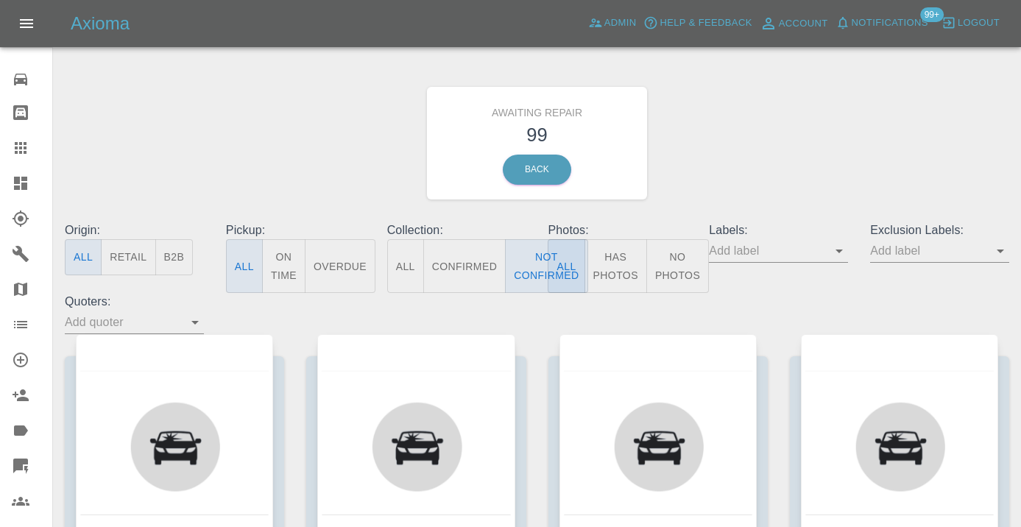
click at [801, 115] on div "Awaiting Repair 99 Back" at bounding box center [537, 143] width 967 height 157
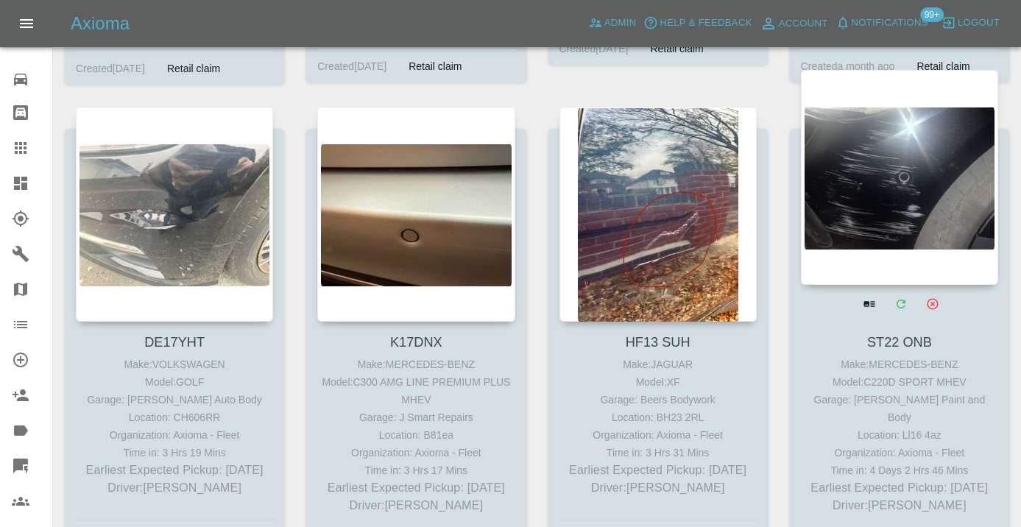
scroll to position [4693, 0]
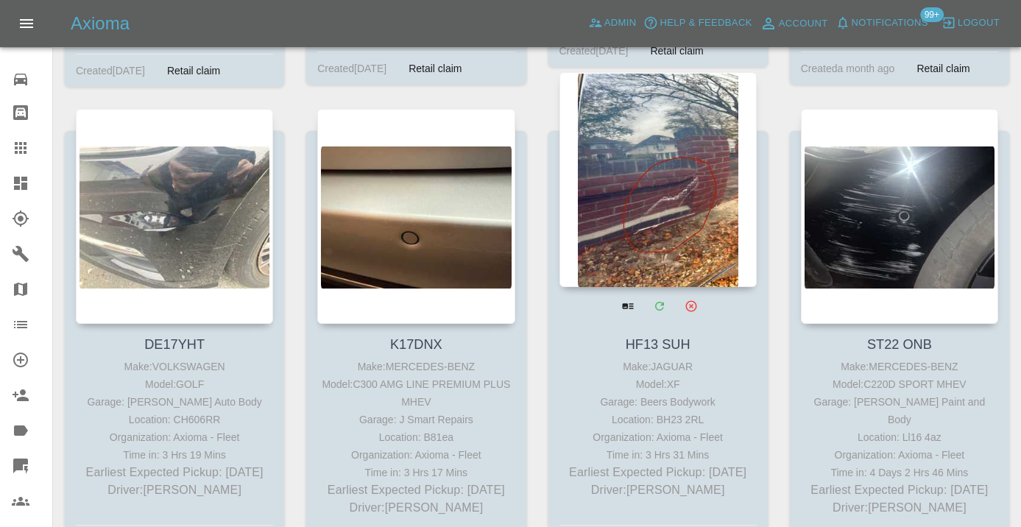
click at [664, 196] on div at bounding box center [657, 179] width 197 height 215
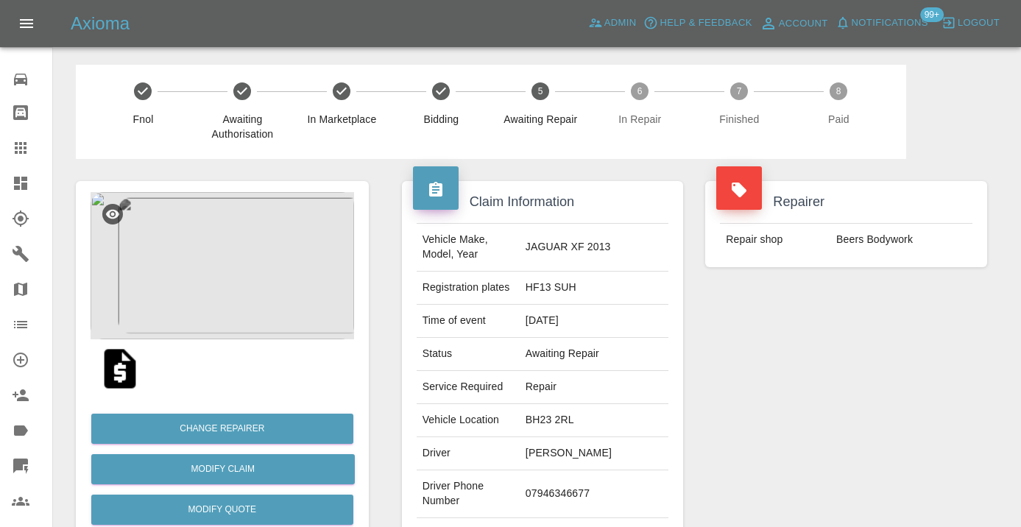
click at [567, 491] on td "07946346677" at bounding box center [594, 494] width 149 height 48
copy td "07946346677"
click at [774, 423] on div "Repairer Repair shop Beers Bodywork" at bounding box center [846, 378] width 304 height 439
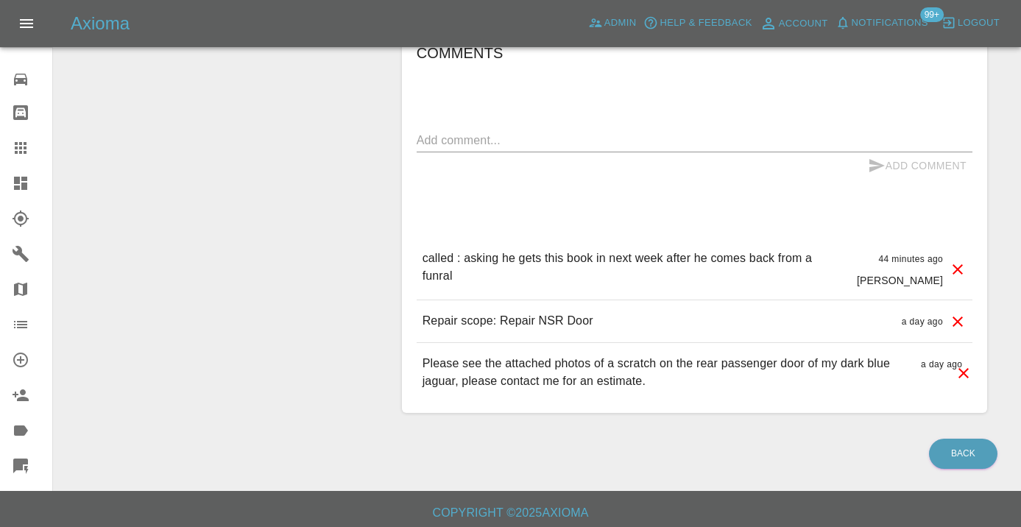
scroll to position [1159, 0]
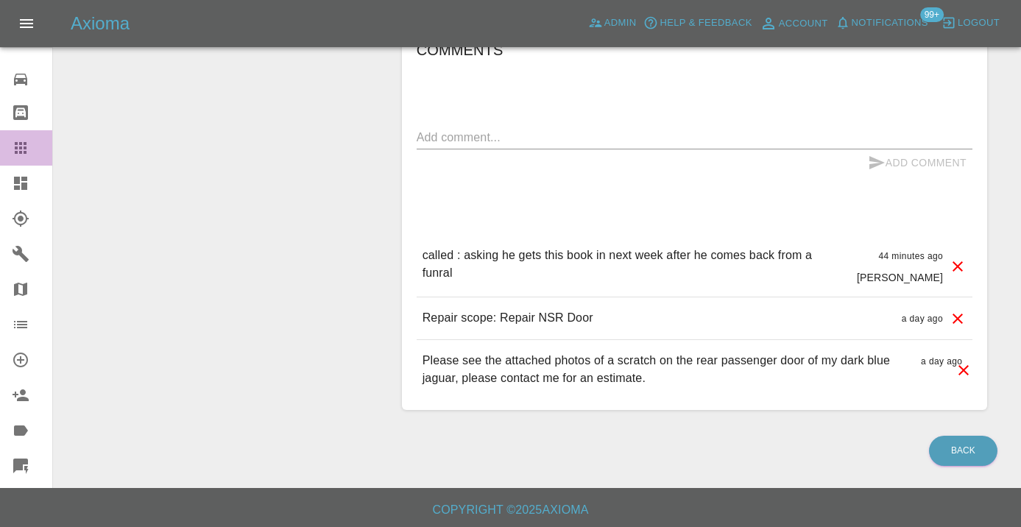
click at [19, 145] on icon at bounding box center [21, 148] width 12 height 12
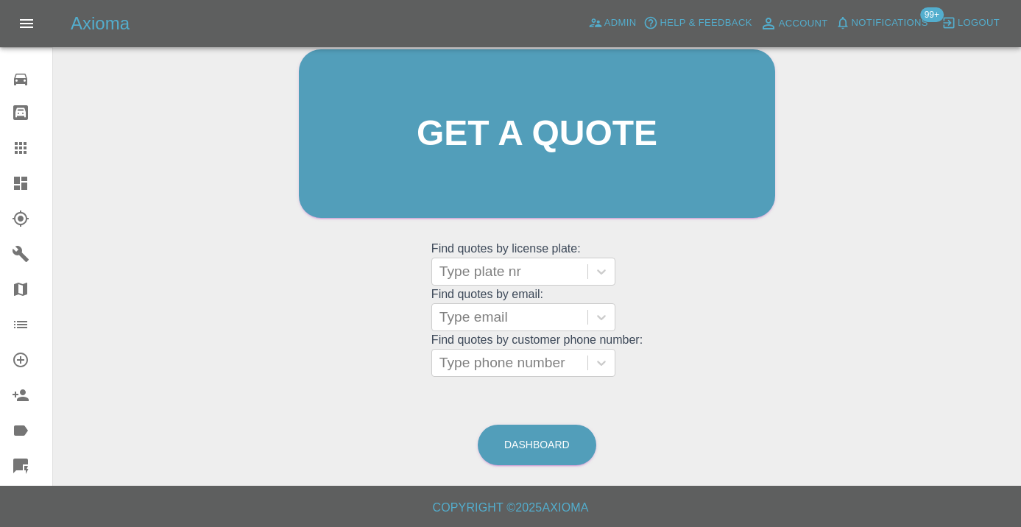
scroll to position [161, 0]
click at [571, 465] on div "Dashboard" at bounding box center [537, 446] width 120 height 48
click at [567, 456] on link "Dashboard" at bounding box center [537, 446] width 119 height 40
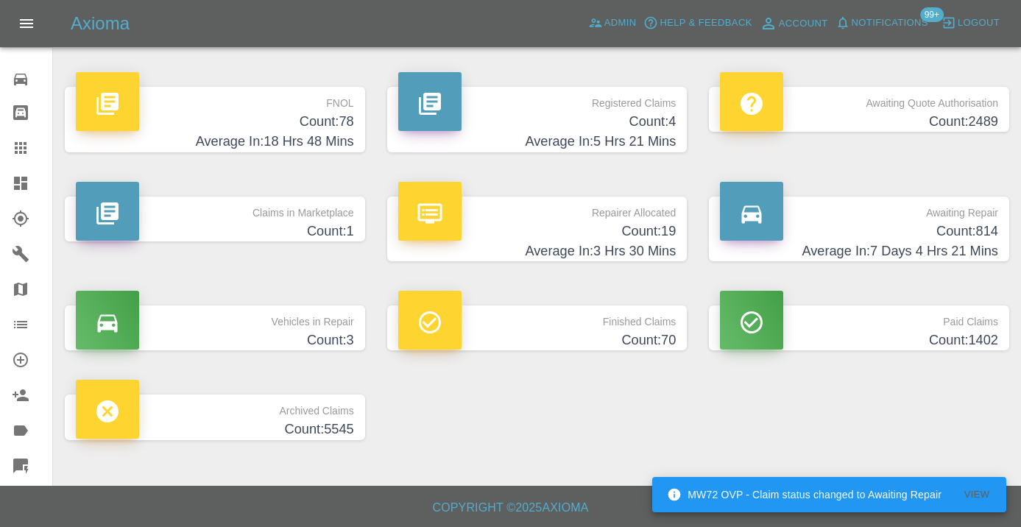
click at [965, 225] on h4 "Count: 814" at bounding box center [859, 232] width 278 height 20
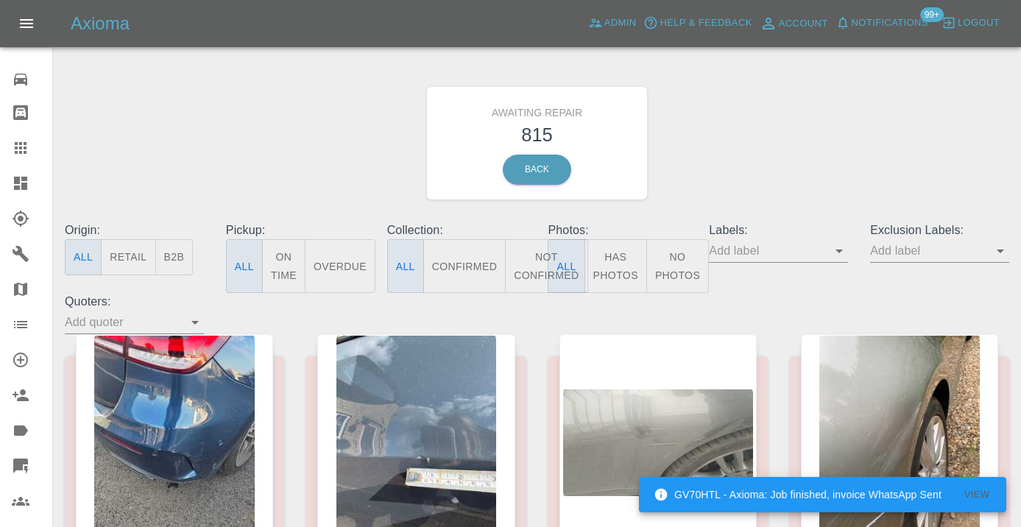
click at [525, 264] on button "Not Confirmed" at bounding box center [546, 266] width 82 height 54
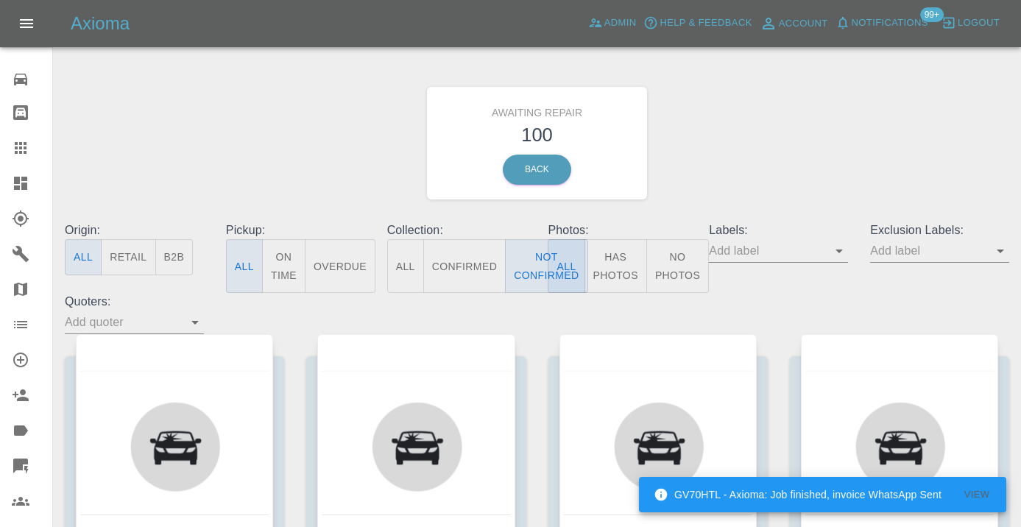
click at [772, 180] on div "Awaiting Repair 100 Back" at bounding box center [537, 143] width 967 height 157
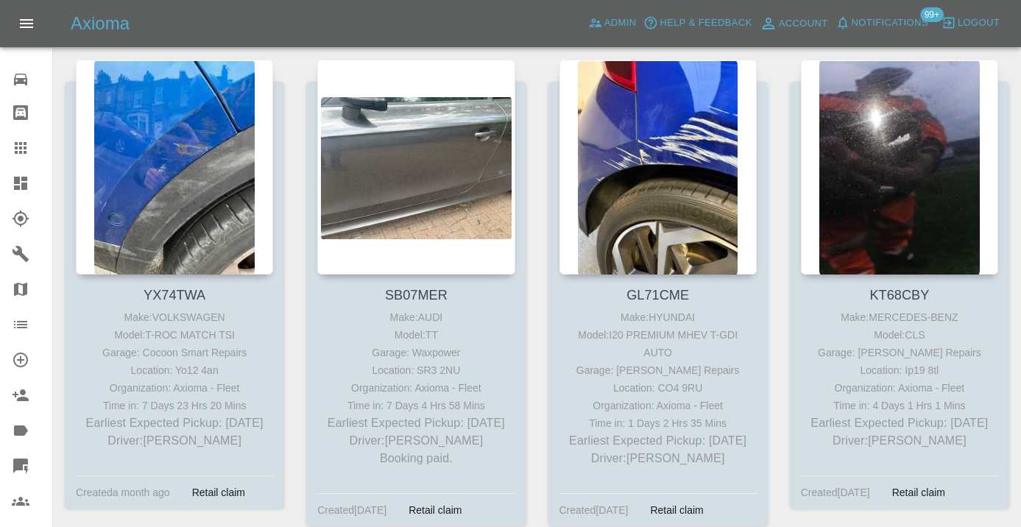
scroll to position [9628, 0]
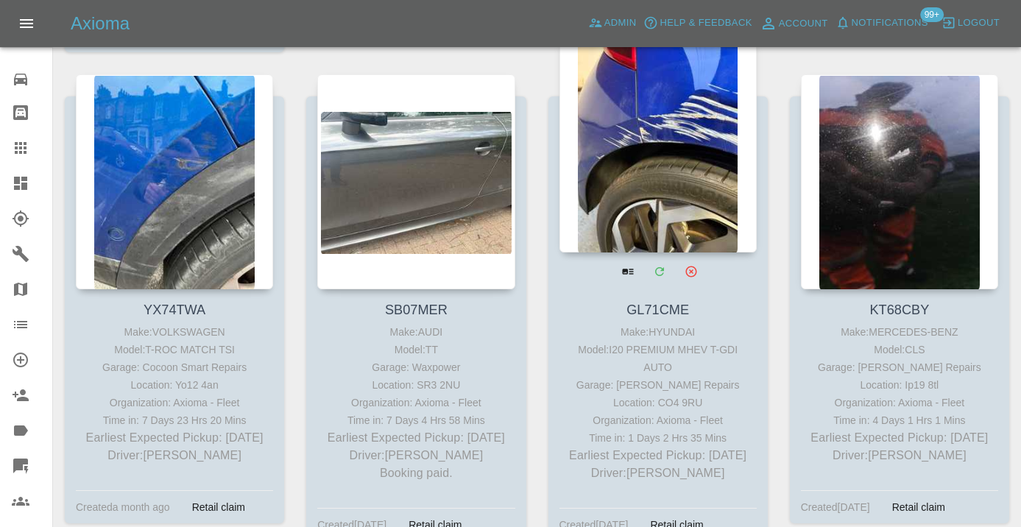
click at [671, 175] on div at bounding box center [657, 145] width 197 height 215
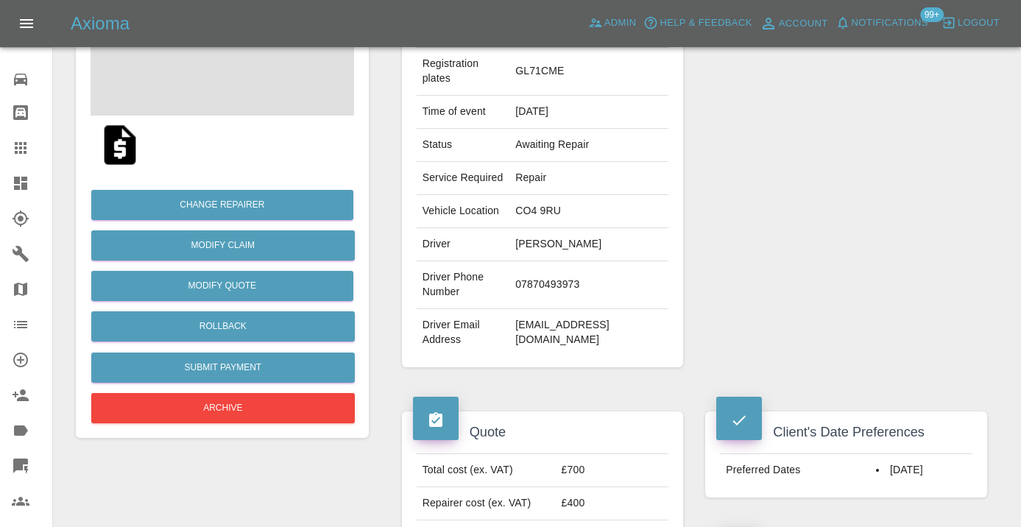
scroll to position [230, 0]
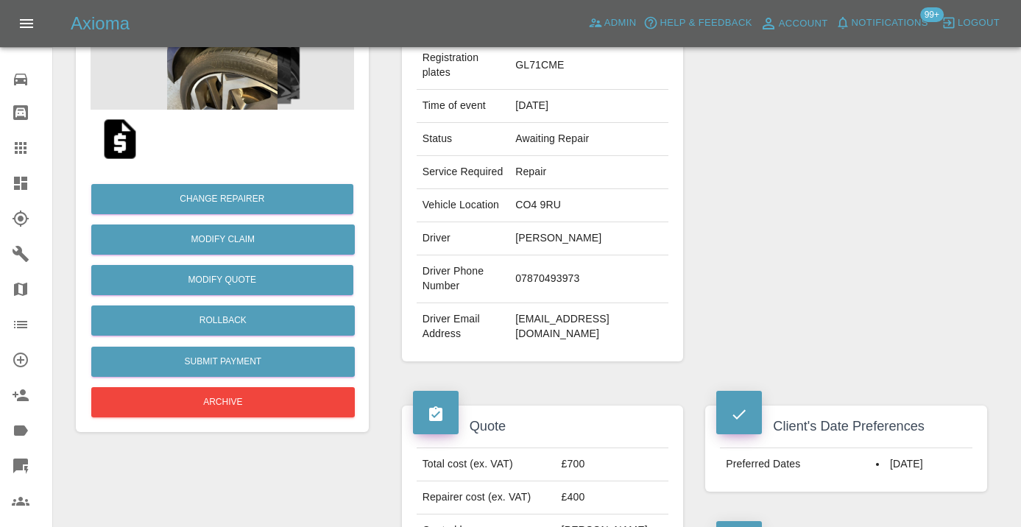
click at [551, 293] on td "07870493973" at bounding box center [588, 279] width 159 height 48
copy td "07870493973"
click at [843, 240] on div "Repairer Repair shop [PERSON_NAME] Repairs" at bounding box center [846, 156] width 304 height 454
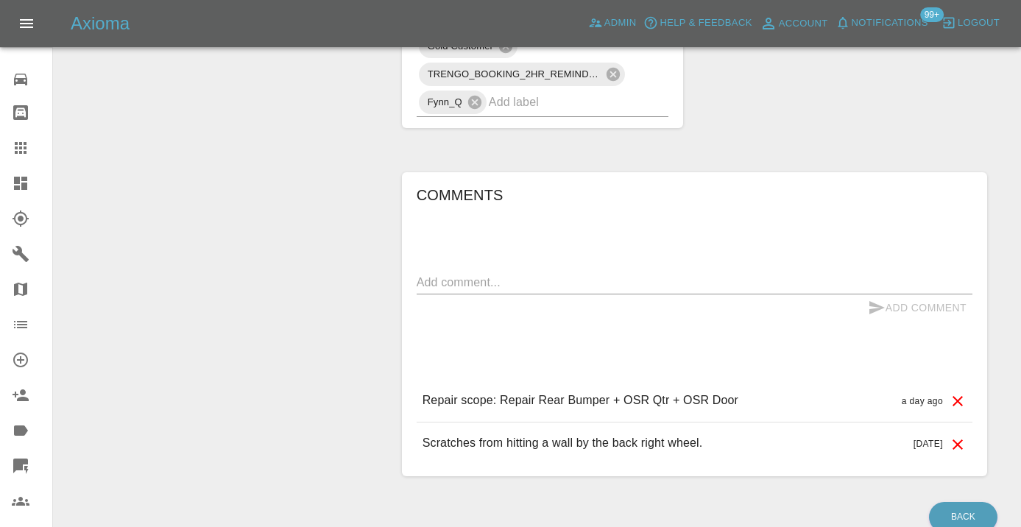
scroll to position [1388, 0]
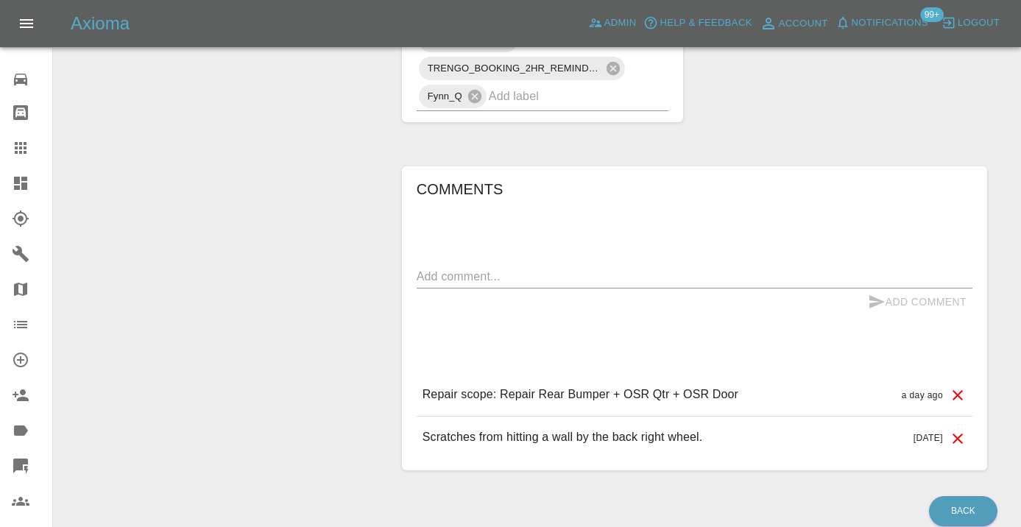
click at [457, 285] on textarea at bounding box center [695, 276] width 556 height 17
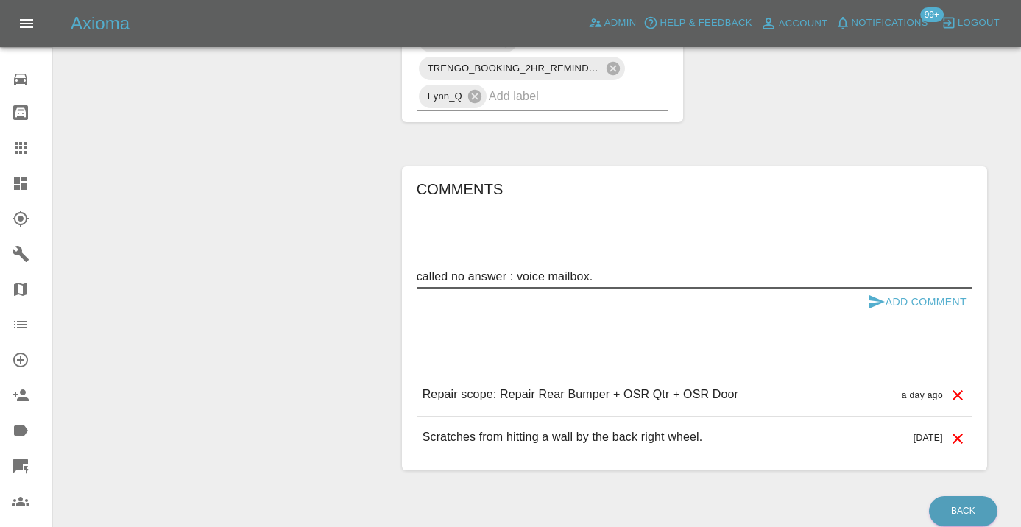
type textarea "called no answer : voice mailbox."
click at [876, 308] on icon "submit" at bounding box center [876, 301] width 15 height 13
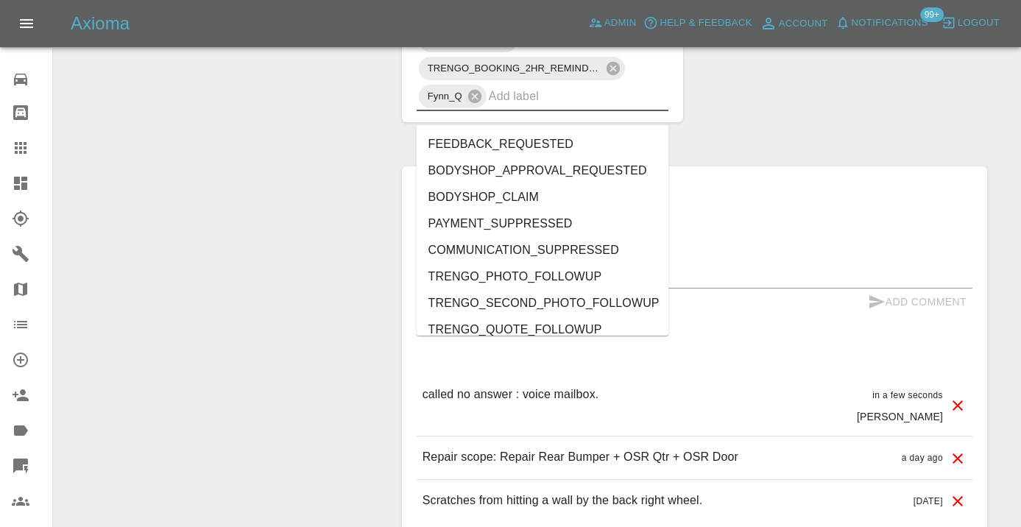
click at [544, 107] on input "text" at bounding box center [558, 96] width 139 height 23
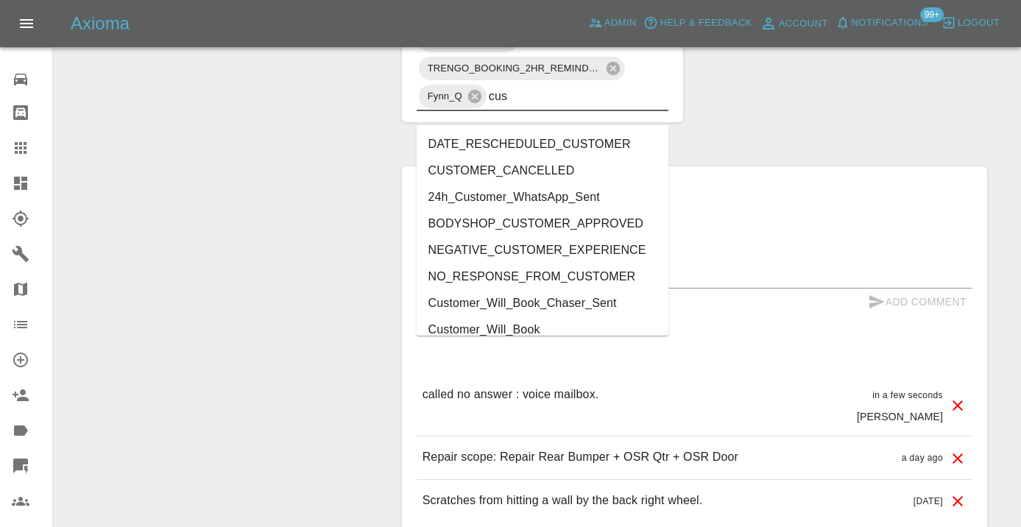
type input "cust"
click at [530, 325] on li "Customer_Will_Book" at bounding box center [543, 330] width 253 height 27
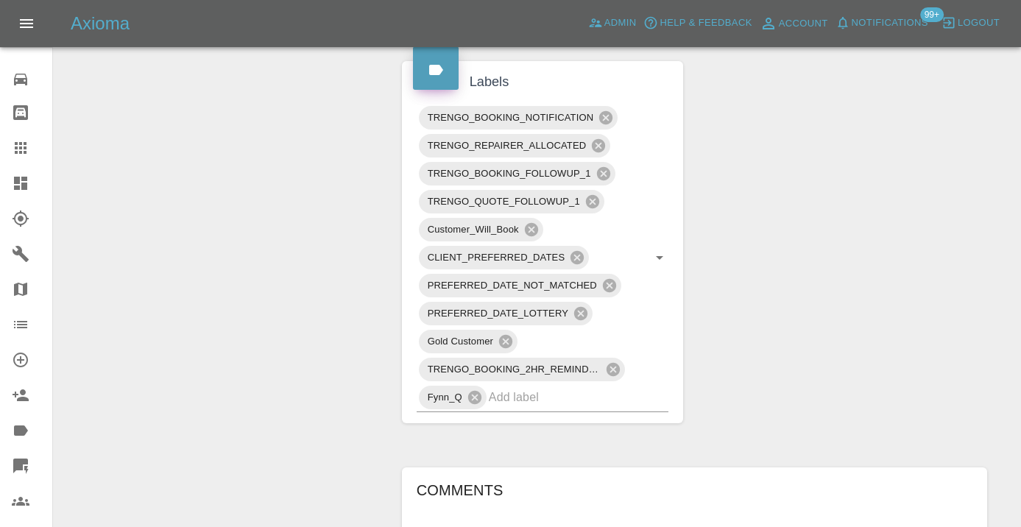
scroll to position [1109, 0]
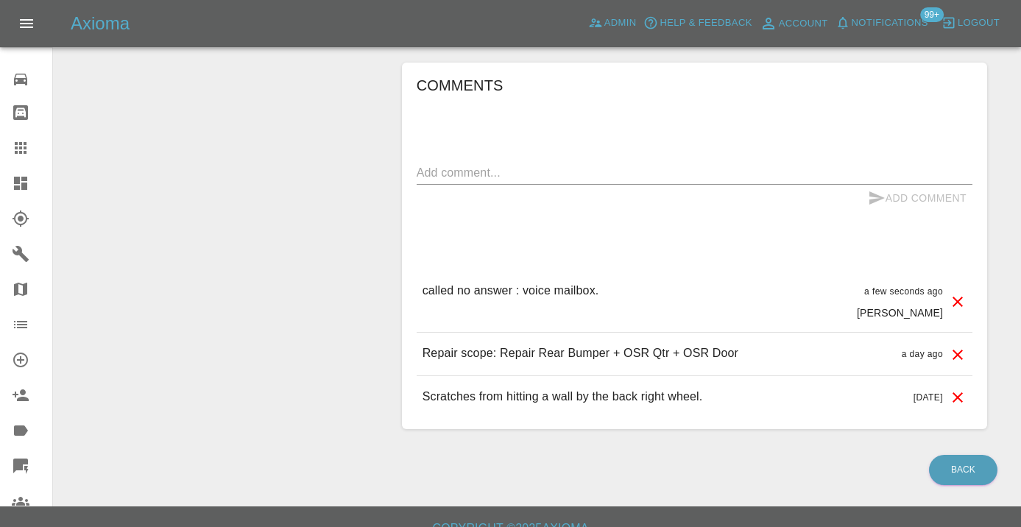
scroll to position [1531, 0]
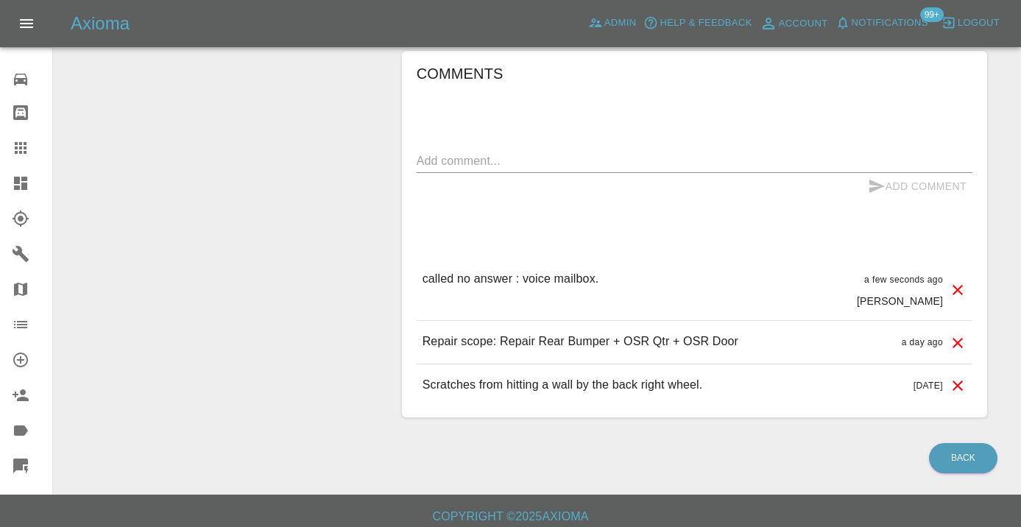
click at [21, 141] on icon at bounding box center [21, 148] width 18 height 18
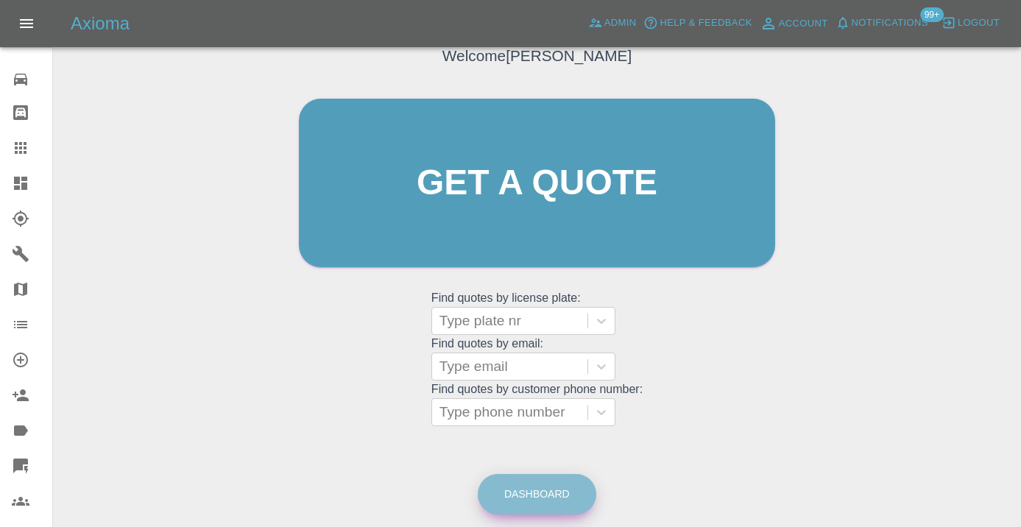
click at [549, 492] on link "Dashboard" at bounding box center [537, 494] width 119 height 40
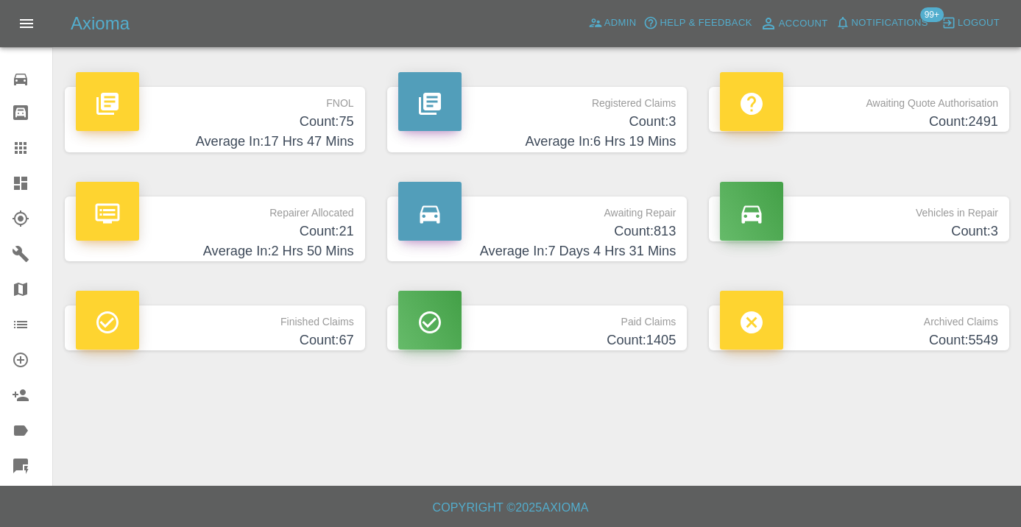
click at [640, 226] on h4 "Count: 813" at bounding box center [537, 232] width 278 height 20
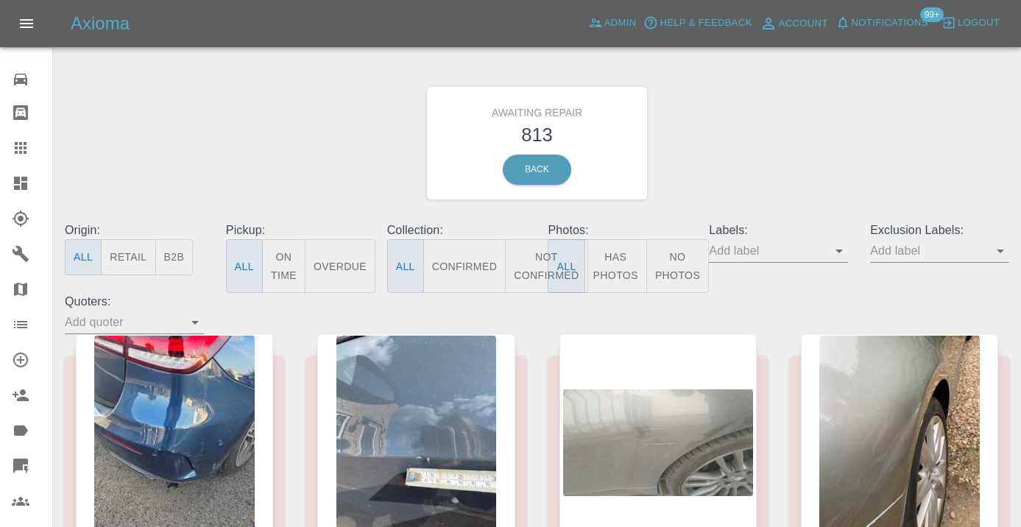
click at [540, 254] on button "Not Confirmed" at bounding box center [546, 266] width 82 height 54
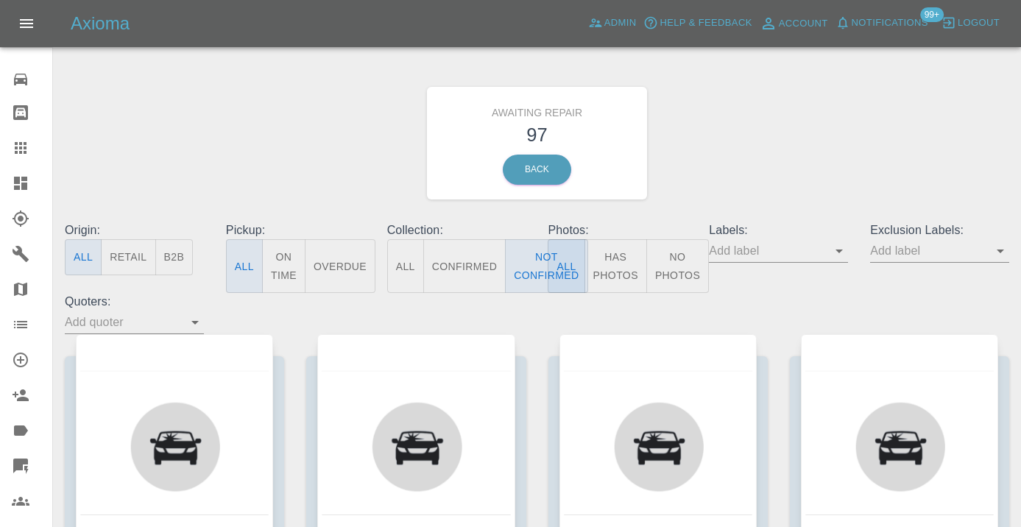
click at [799, 134] on div "Awaiting Repair 97 Back" at bounding box center [537, 143] width 967 height 157
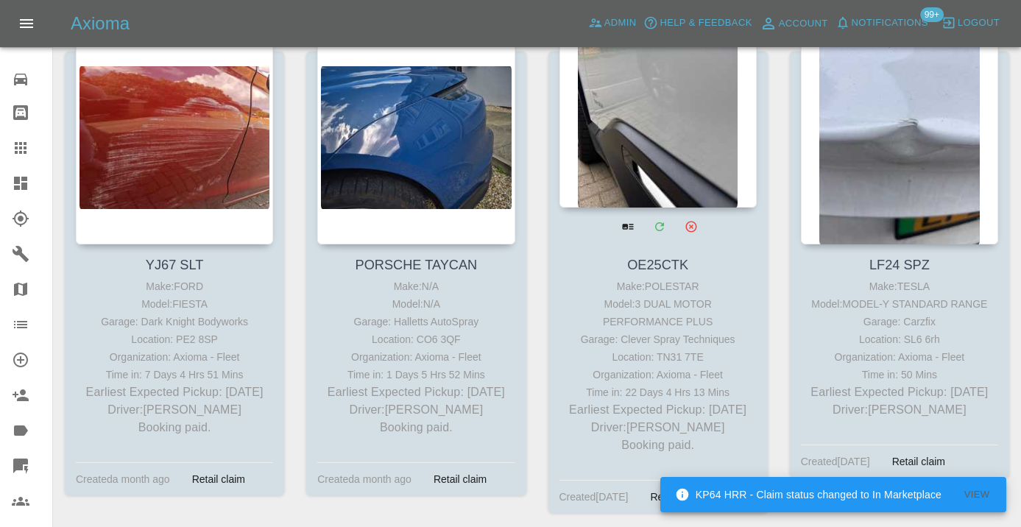
scroll to position [8716, 0]
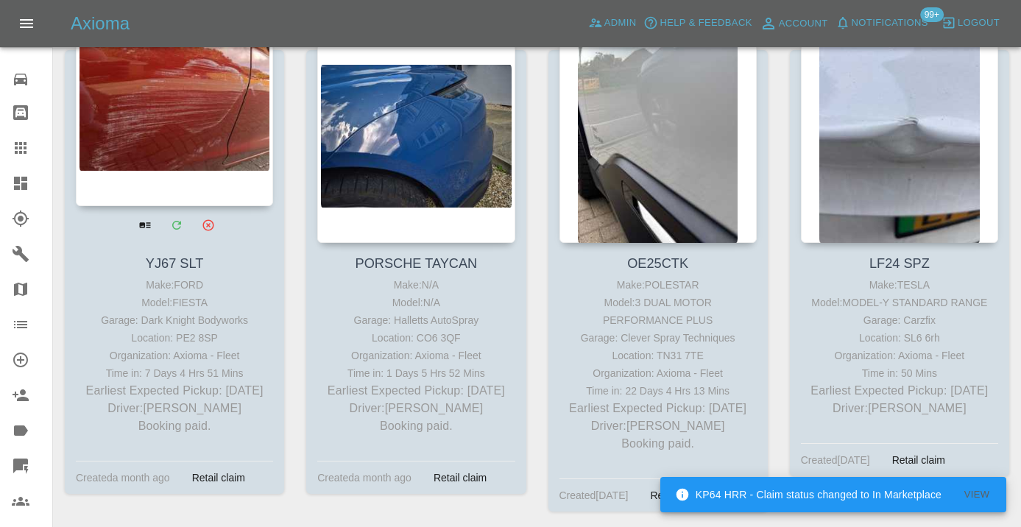
click at [223, 114] on div at bounding box center [174, 98] width 197 height 215
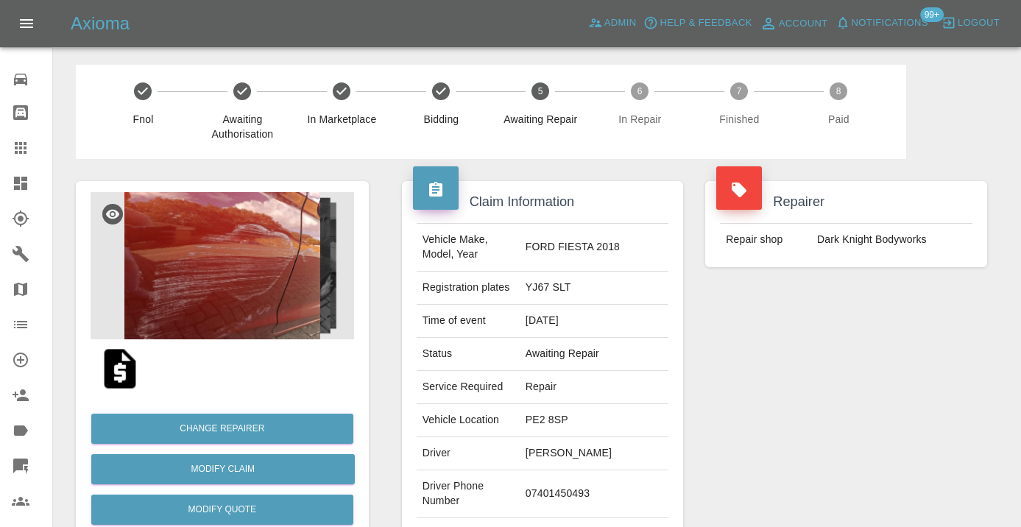
click at [593, 476] on td "07401450493" at bounding box center [594, 494] width 149 height 48
copy td "07401450493"
drag, startPoint x: 826, startPoint y: 396, endPoint x: 836, endPoint y: 389, distance: 11.6
click at [826, 396] on div "Repairer Repair shop Dark Knight Bodyworks" at bounding box center [846, 378] width 304 height 439
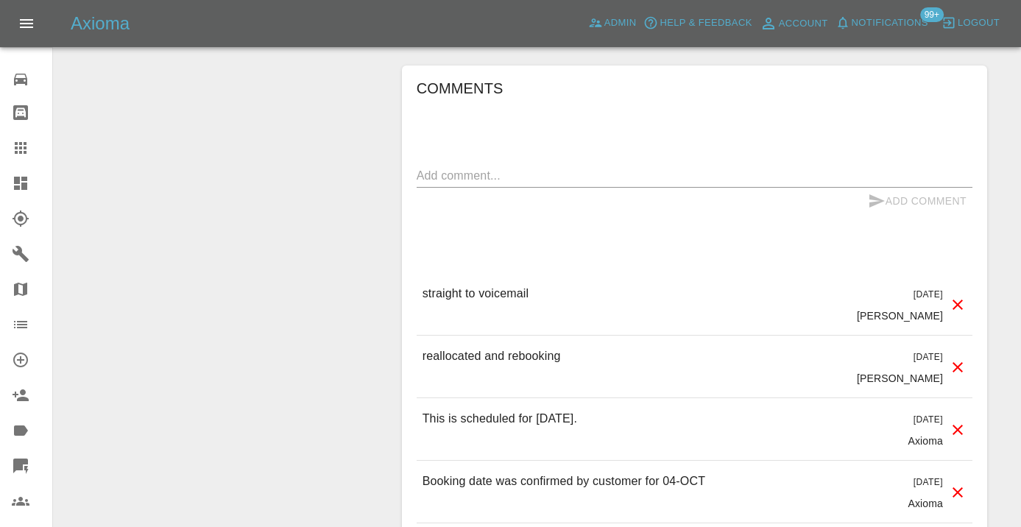
scroll to position [1571, 0]
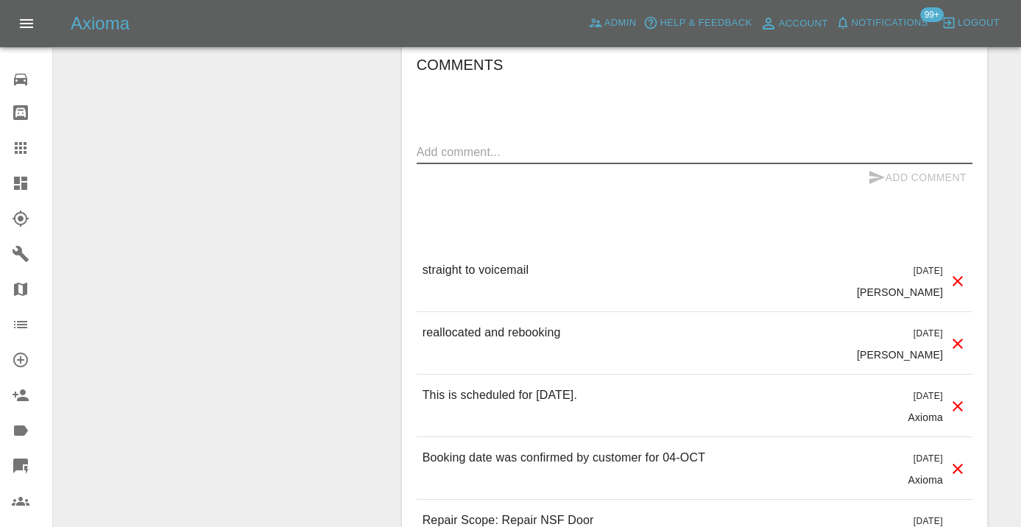
click at [493, 144] on textarea at bounding box center [695, 152] width 556 height 17
type textarea "straight to voice mailbox"
click at [875, 169] on icon "submit" at bounding box center [877, 178] width 18 height 18
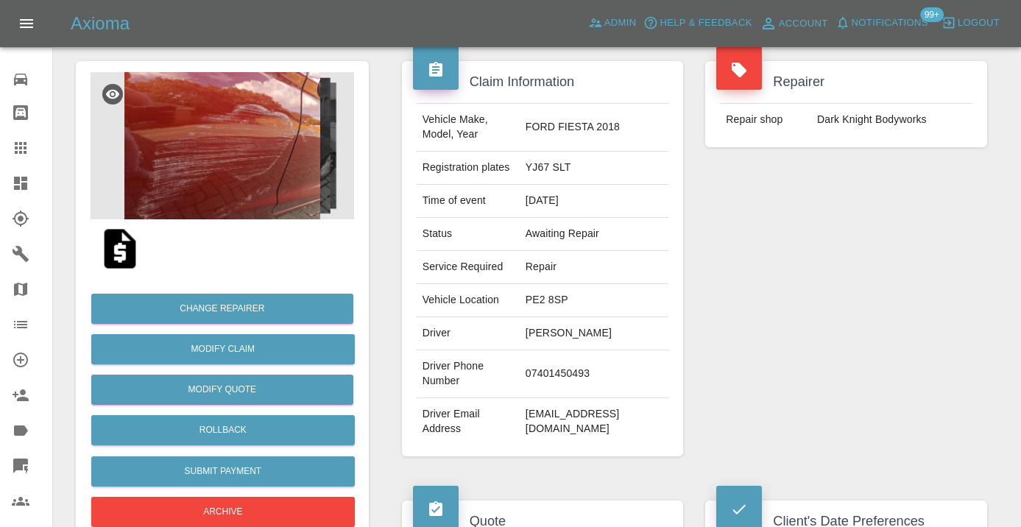
scroll to position [115, 0]
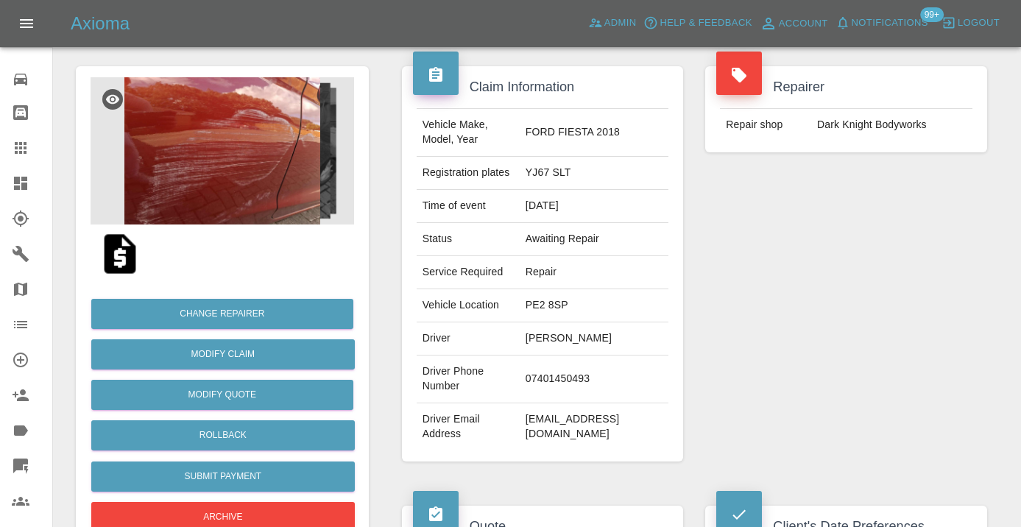
click at [16, 155] on icon at bounding box center [21, 148] width 18 height 18
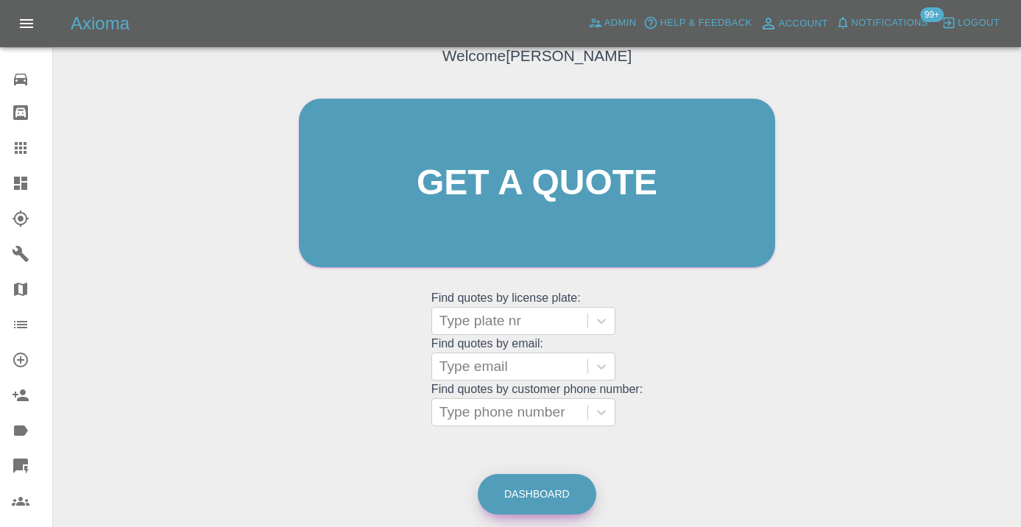
click at [527, 495] on link "Dashboard" at bounding box center [537, 494] width 119 height 40
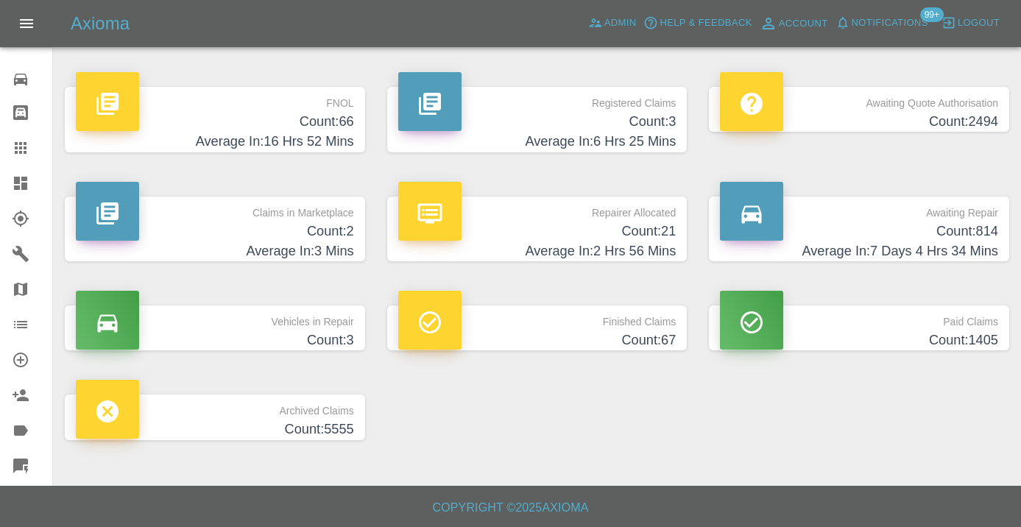
click at [955, 231] on h4 "Count: 814" at bounding box center [859, 232] width 278 height 20
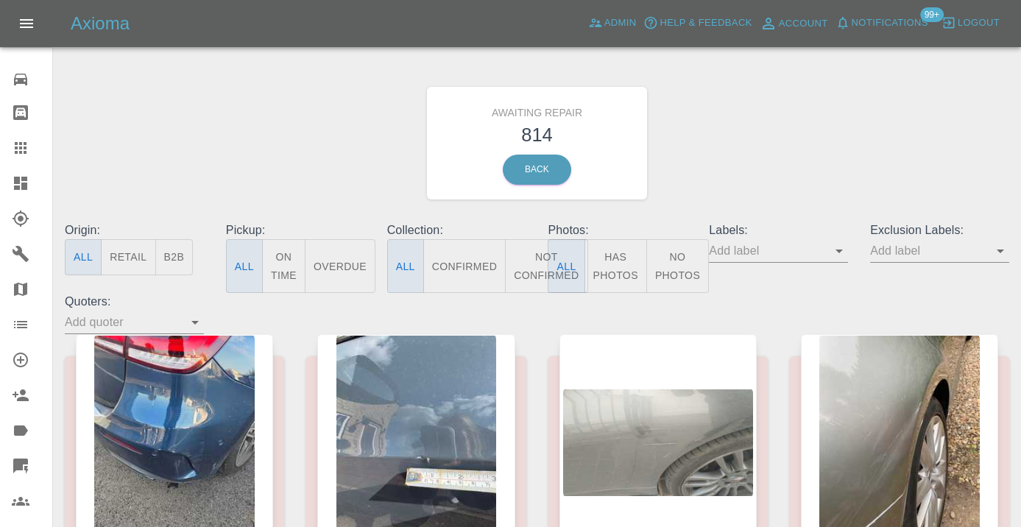
click at [523, 274] on button "Not Confirmed" at bounding box center [546, 266] width 82 height 54
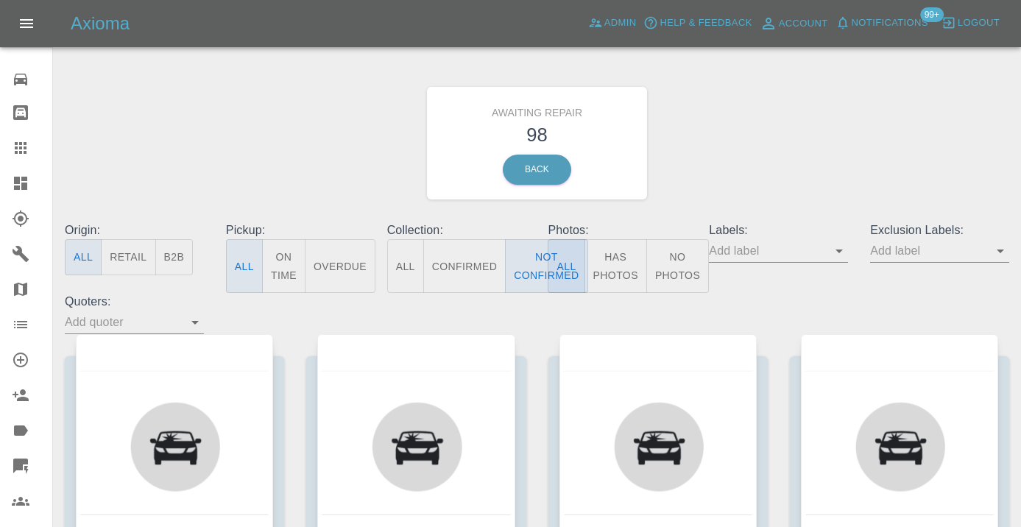
click at [782, 140] on div "Awaiting Repair 98 Back" at bounding box center [537, 143] width 967 height 157
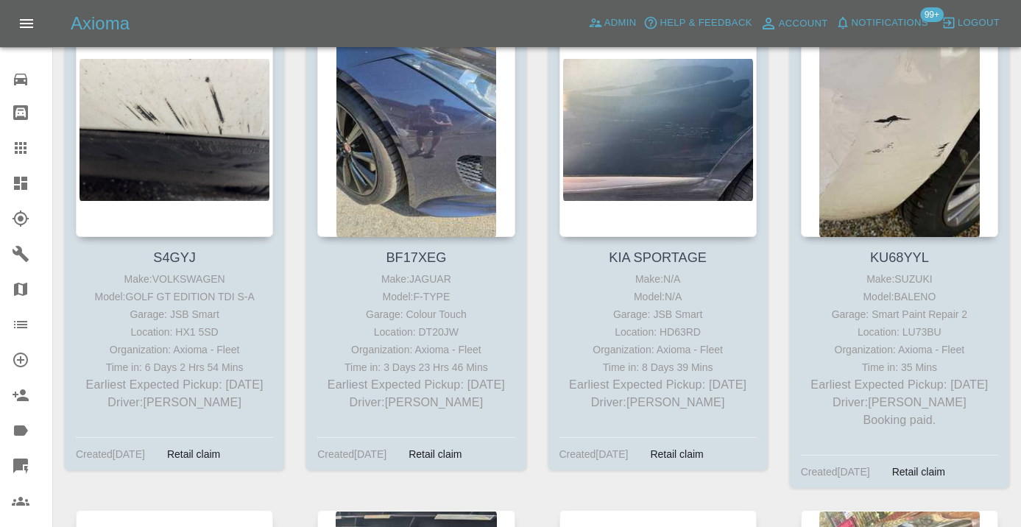
scroll to position [6733, 0]
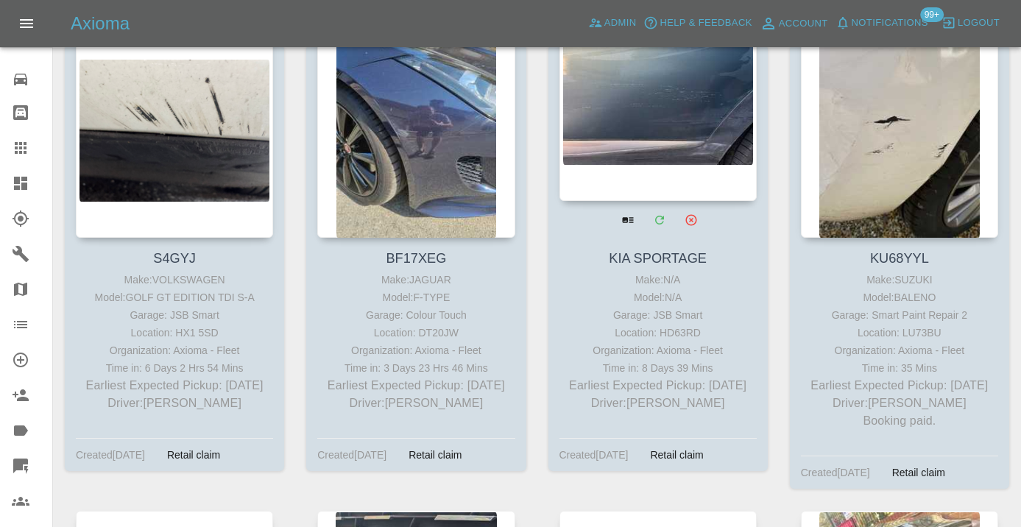
click at [639, 102] on div at bounding box center [657, 93] width 197 height 215
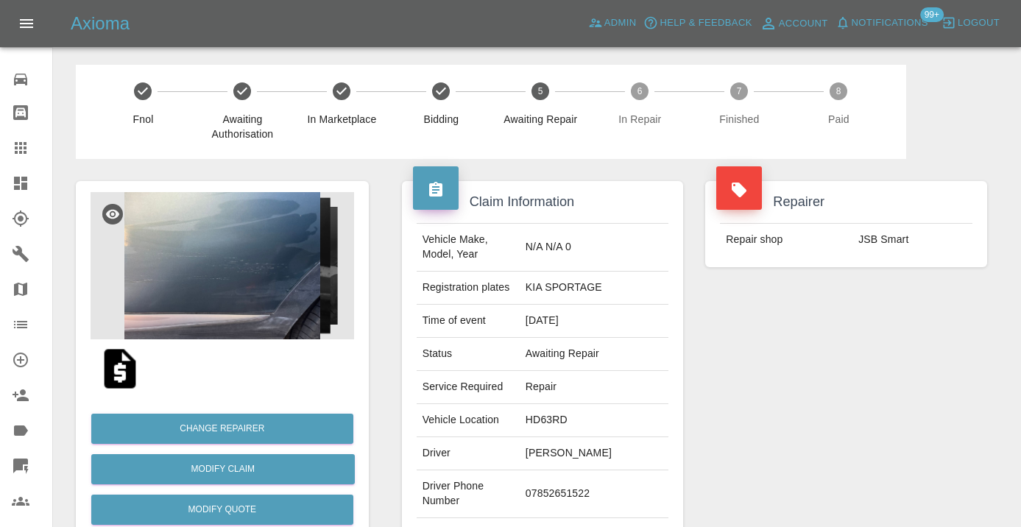
click at [567, 487] on td "07852651522" at bounding box center [594, 494] width 149 height 48
copy td "07852651522"
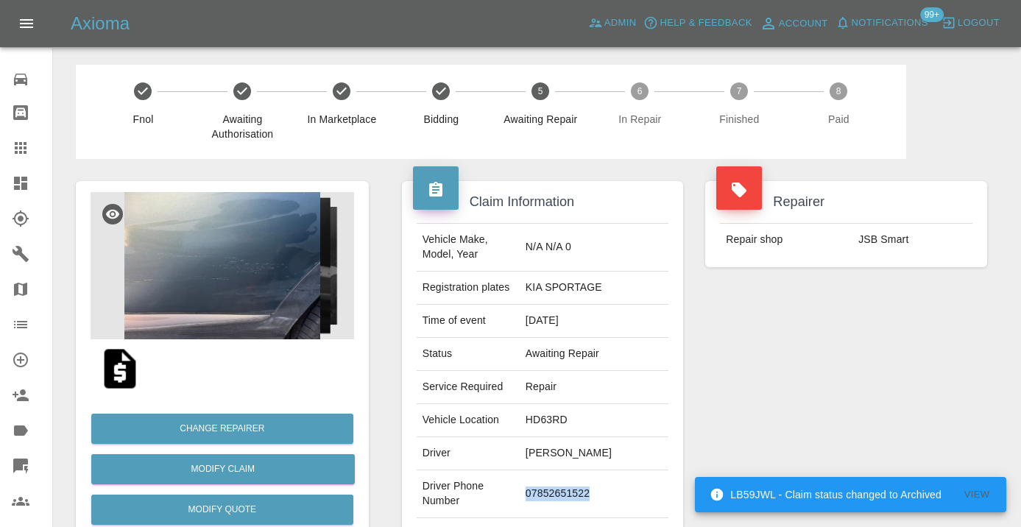
click at [569, 484] on td "07852651522" at bounding box center [594, 494] width 149 height 48
click at [875, 352] on div "Repairer Repair shop JSB Smart" at bounding box center [846, 378] width 304 height 439
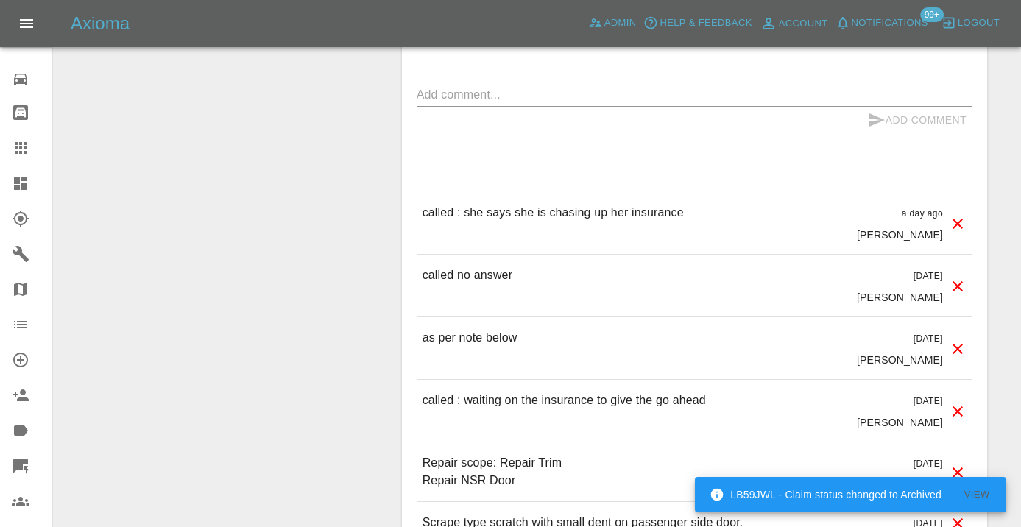
scroll to position [1419, 0]
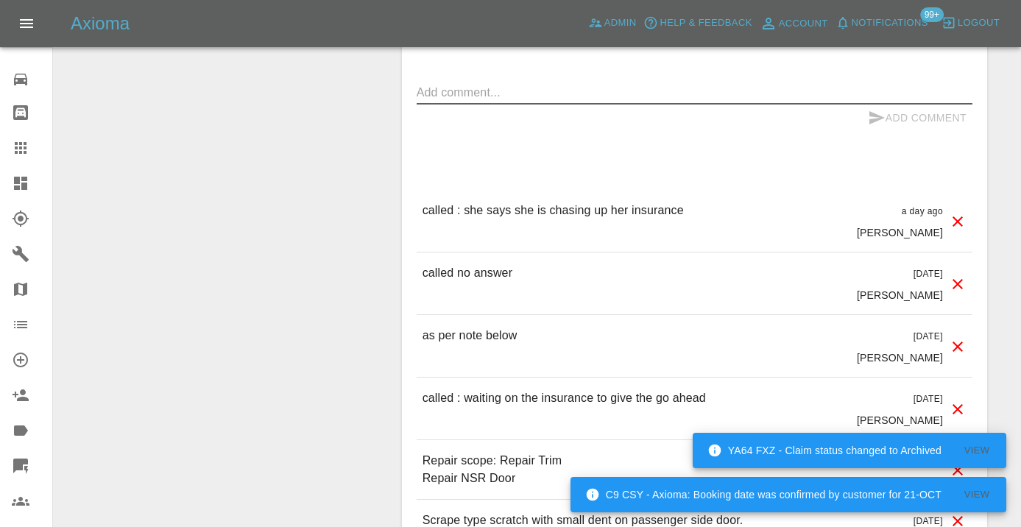
click at [470, 84] on textarea at bounding box center [695, 92] width 556 height 17
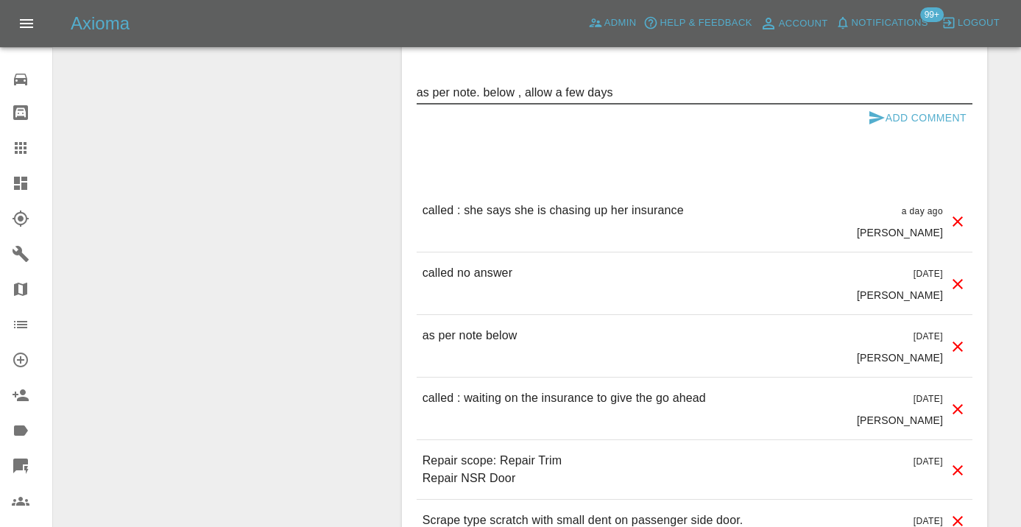
type textarea "as per note. below , allow a few days"
click at [877, 109] on icon "submit" at bounding box center [877, 118] width 18 height 18
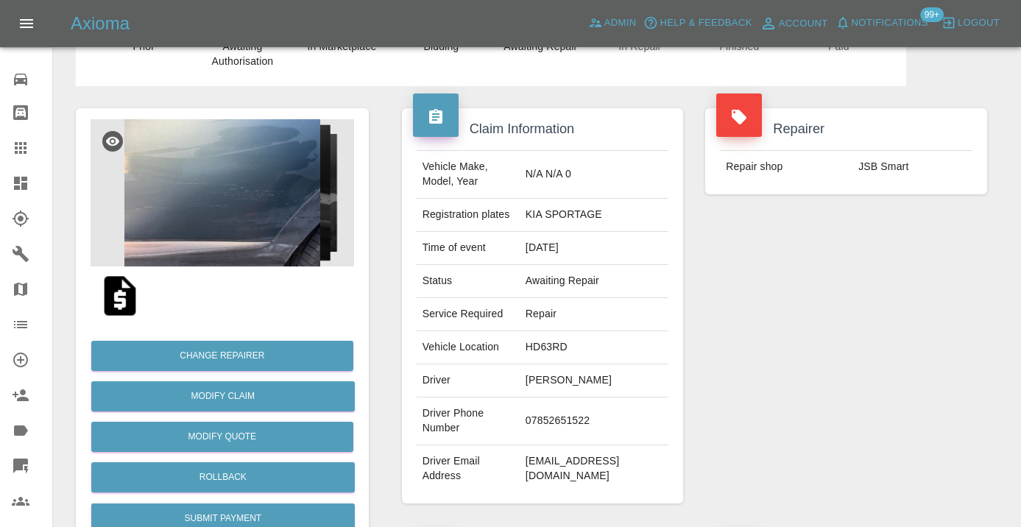
scroll to position [74, 0]
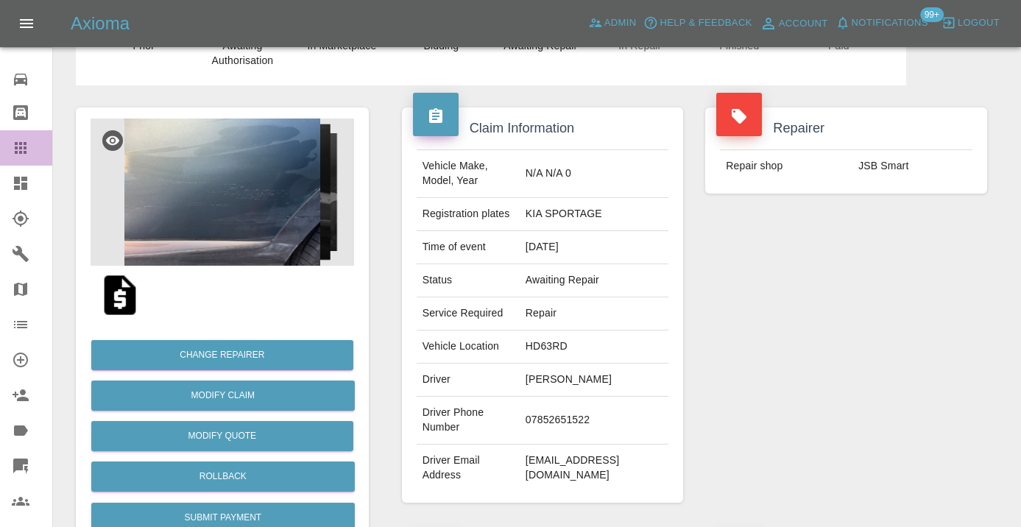
click at [24, 146] on icon at bounding box center [21, 148] width 12 height 12
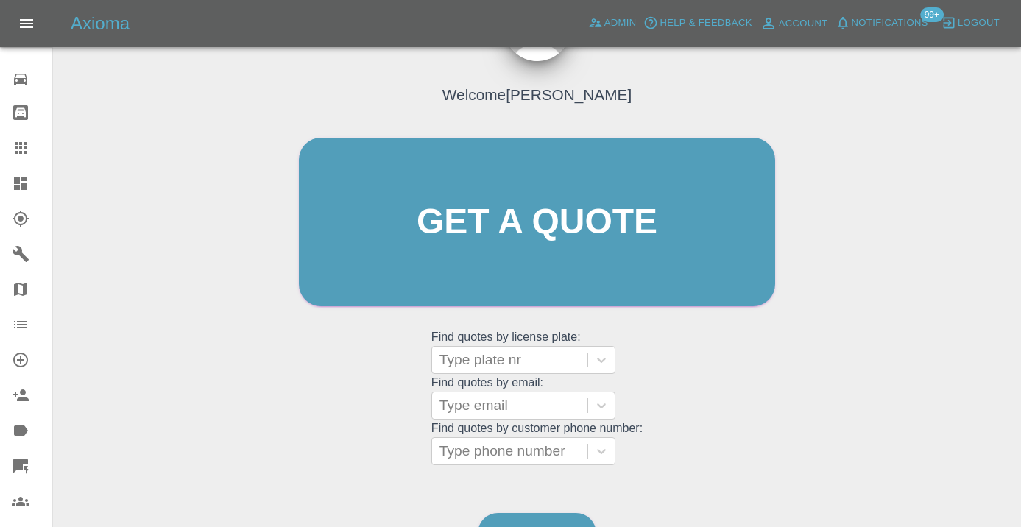
click at [601, 483] on div "Welcome [PERSON_NAME] Get a quote Get a quote Find quotes by license plate: Typ…" at bounding box center [537, 292] width 945 height 529
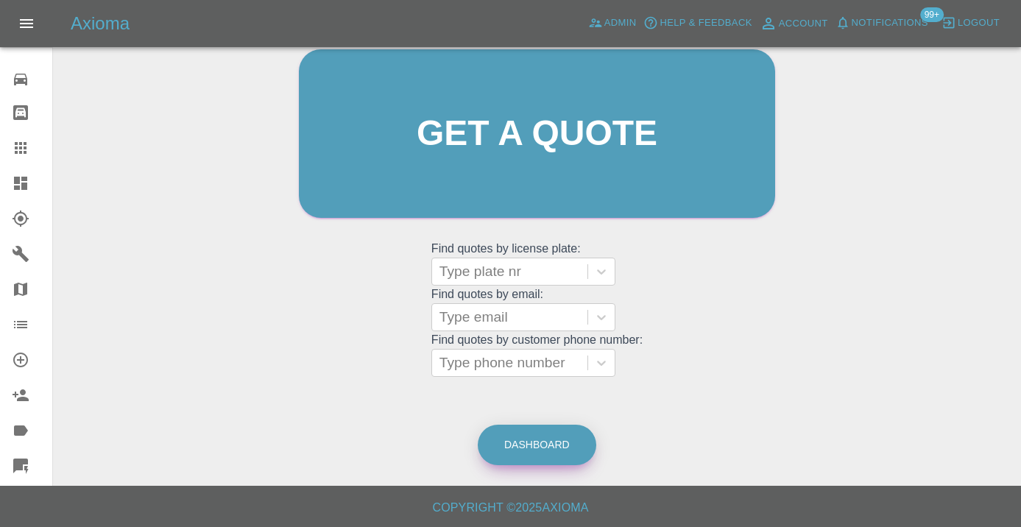
scroll to position [161, 0]
click at [548, 437] on link "Dashboard" at bounding box center [537, 446] width 119 height 40
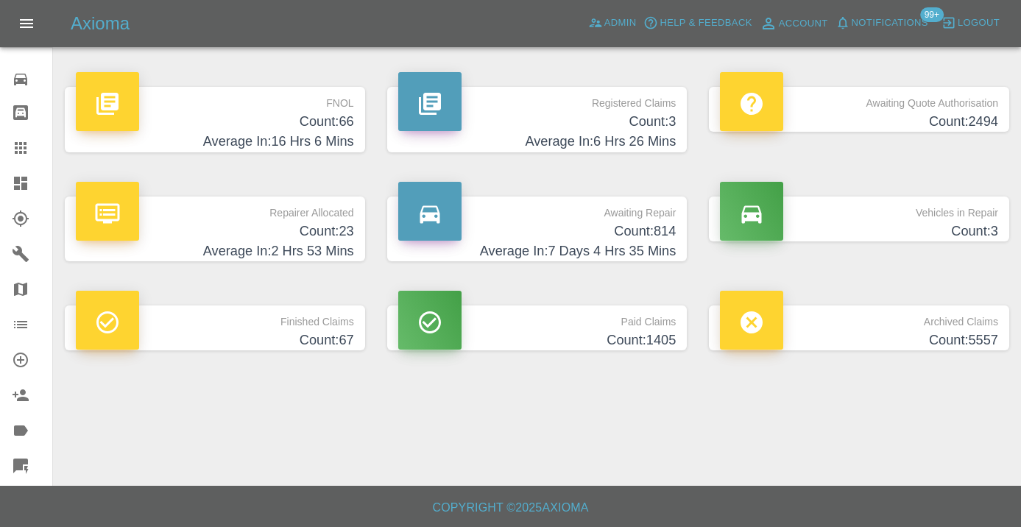
click at [656, 244] on h4 "Average In: 7 Days 4 Hrs 35 Mins" at bounding box center [537, 251] width 278 height 20
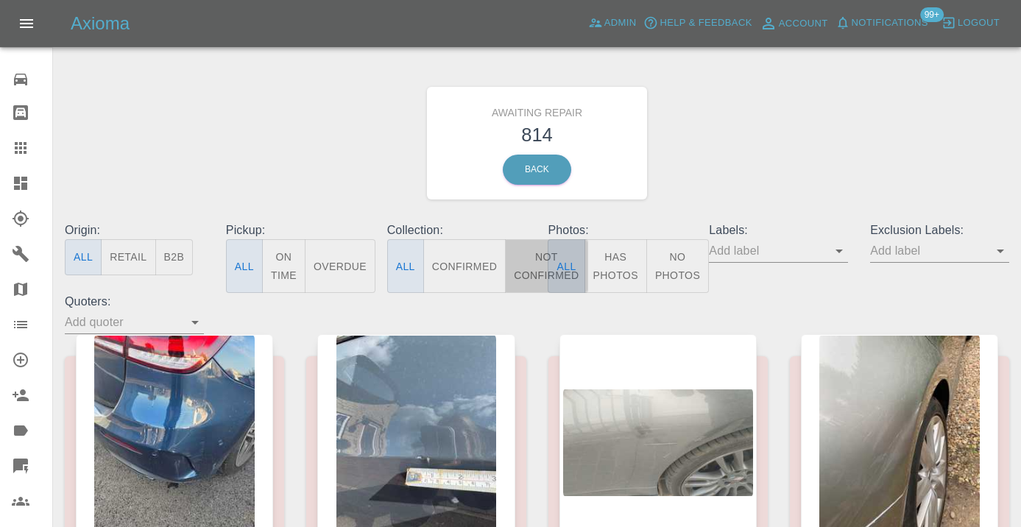
click at [535, 276] on button "Not Confirmed" at bounding box center [546, 266] width 82 height 54
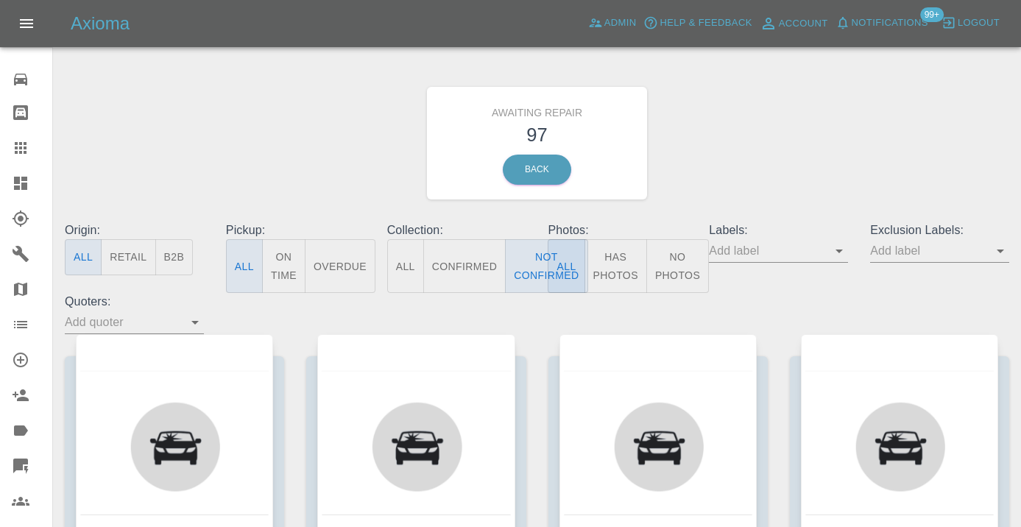
click at [869, 136] on div "Awaiting Repair 97 Back" at bounding box center [537, 143] width 967 height 157
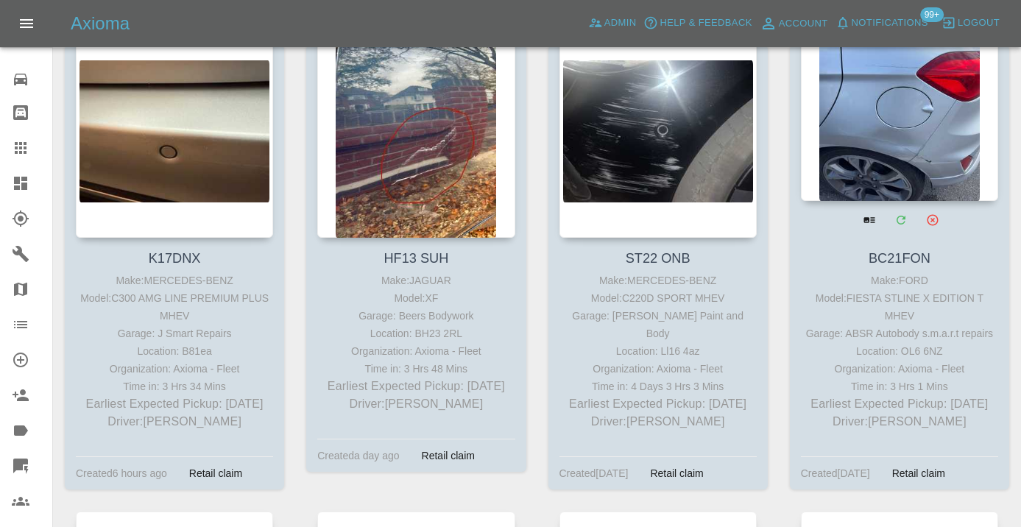
scroll to position [4798, 0]
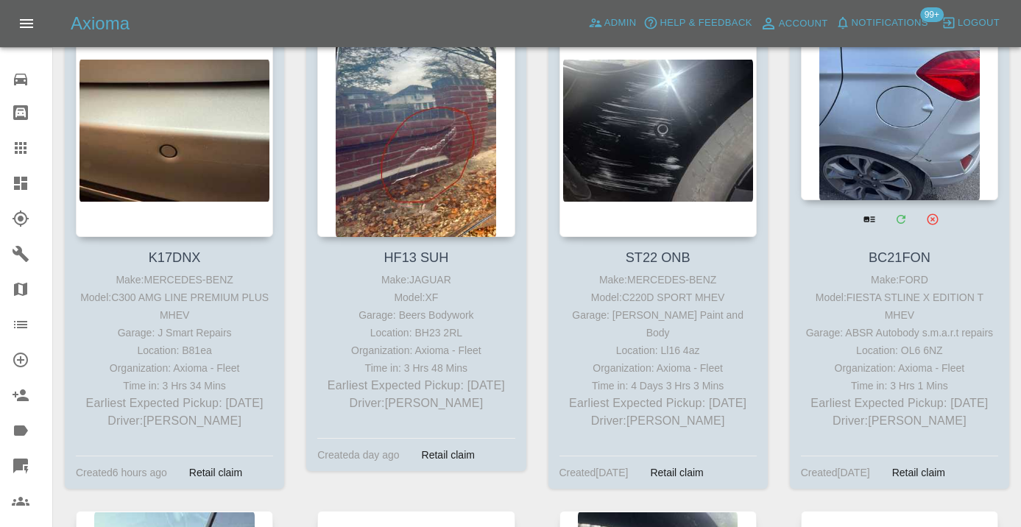
click at [922, 80] on div at bounding box center [899, 92] width 197 height 215
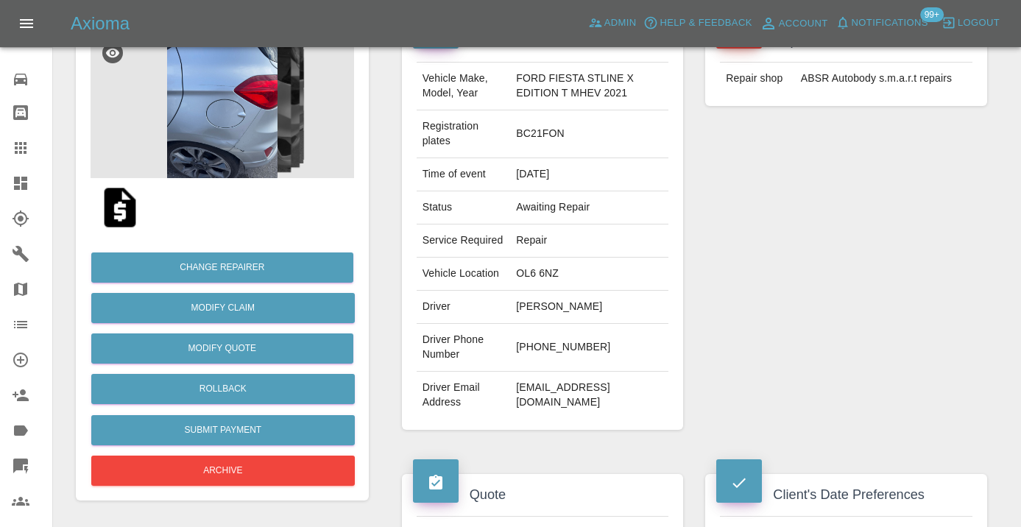
scroll to position [173, 0]
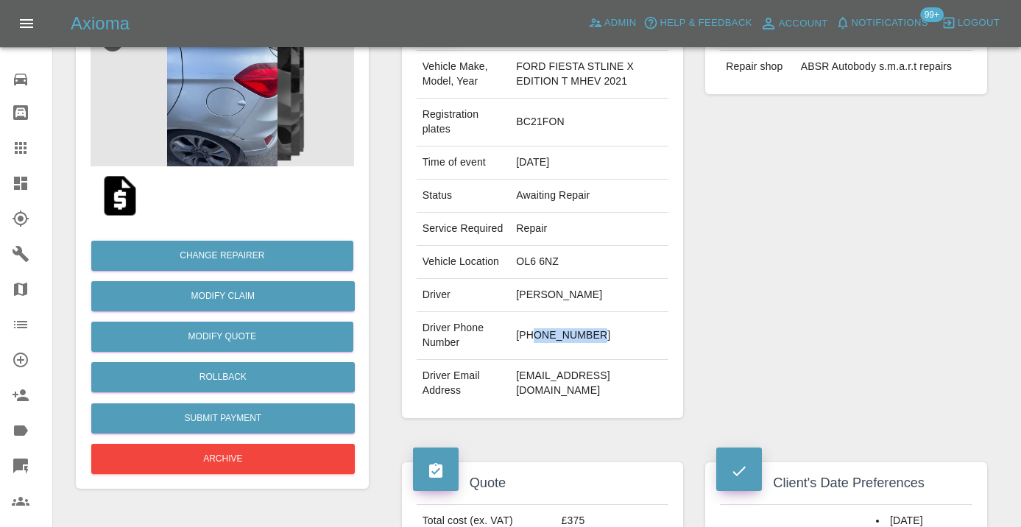
drag, startPoint x: 601, startPoint y: 346, endPoint x: 534, endPoint y: 346, distance: 67.0
click at [534, 346] on td "+447401159385" at bounding box center [589, 336] width 158 height 48
copy td "7401159385"
click at [759, 305] on div "Repairer Repair shop ABSR Autobody s.m.a.r.t repairs" at bounding box center [846, 213] width 304 height 454
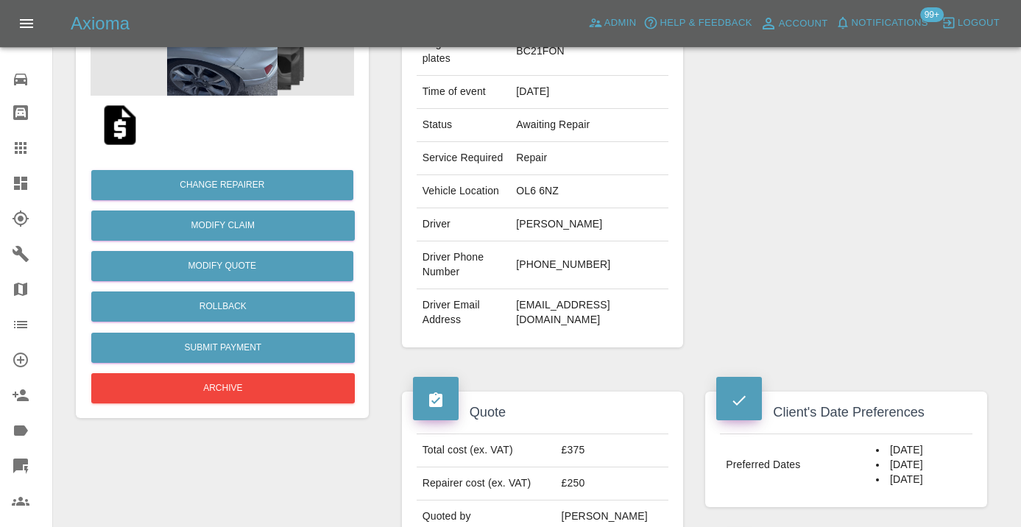
scroll to position [242, 0]
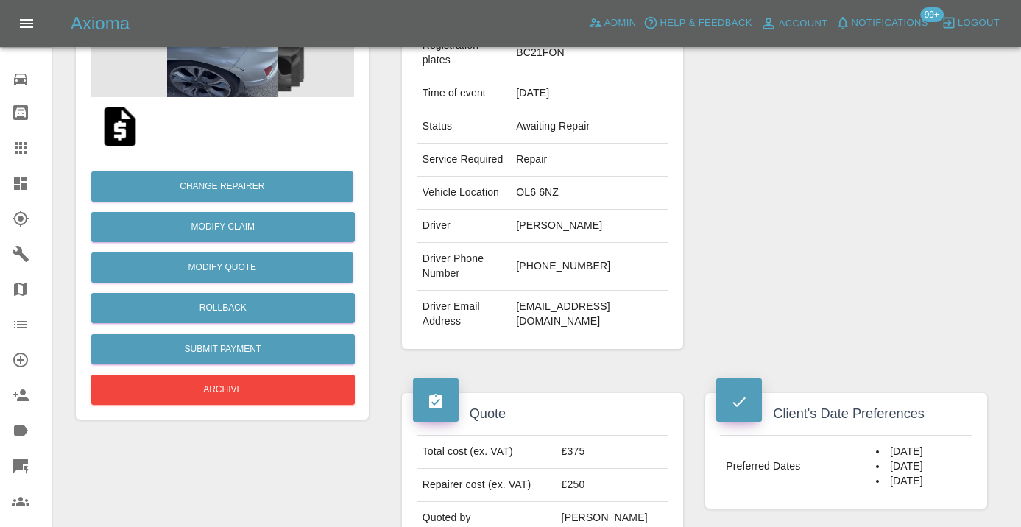
click at [610, 329] on td "apowell07@hotmail.com" at bounding box center [589, 314] width 158 height 47
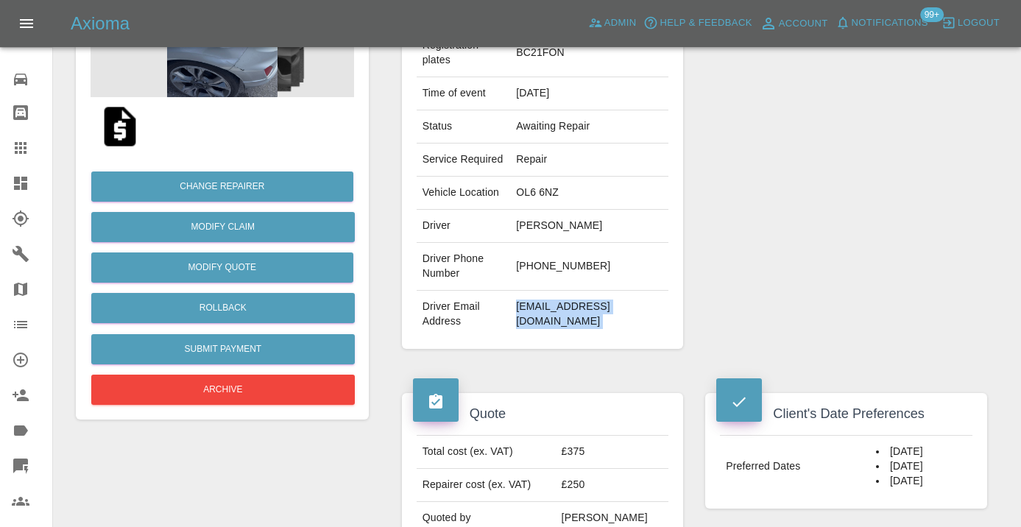
copy div "apowell07@hotmail.com"
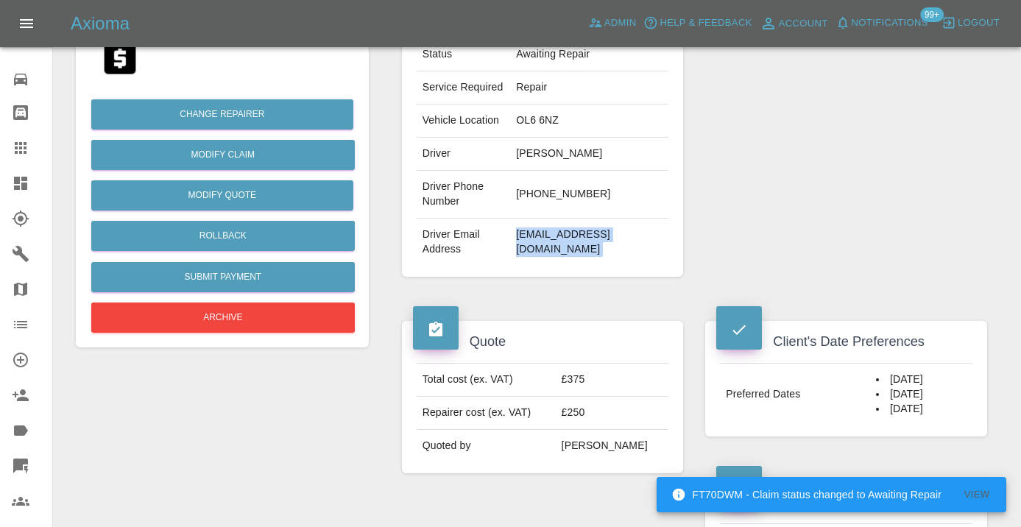
scroll to position [316, 0]
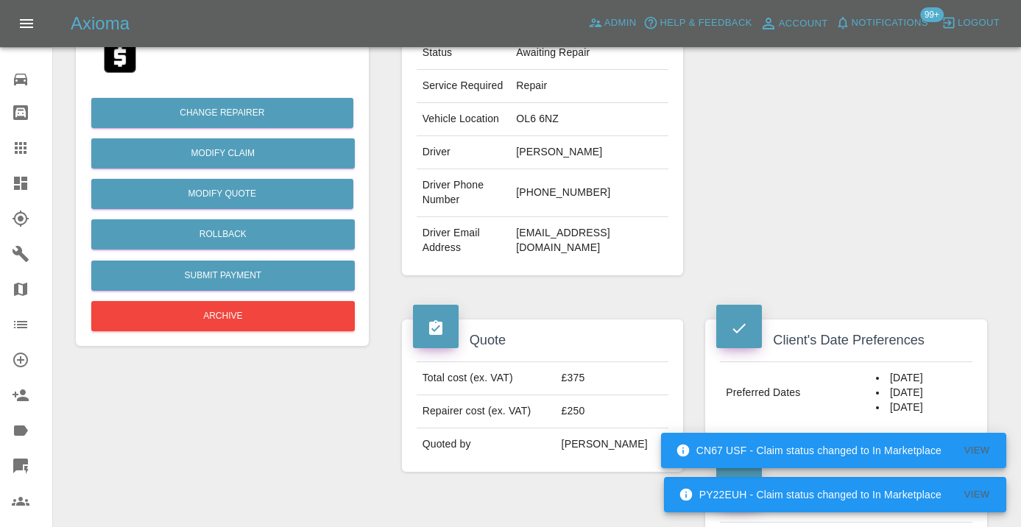
click at [873, 213] on div "Repairer Repair shop ABSR Autobody s.m.a.r.t repairs" at bounding box center [846, 70] width 304 height 454
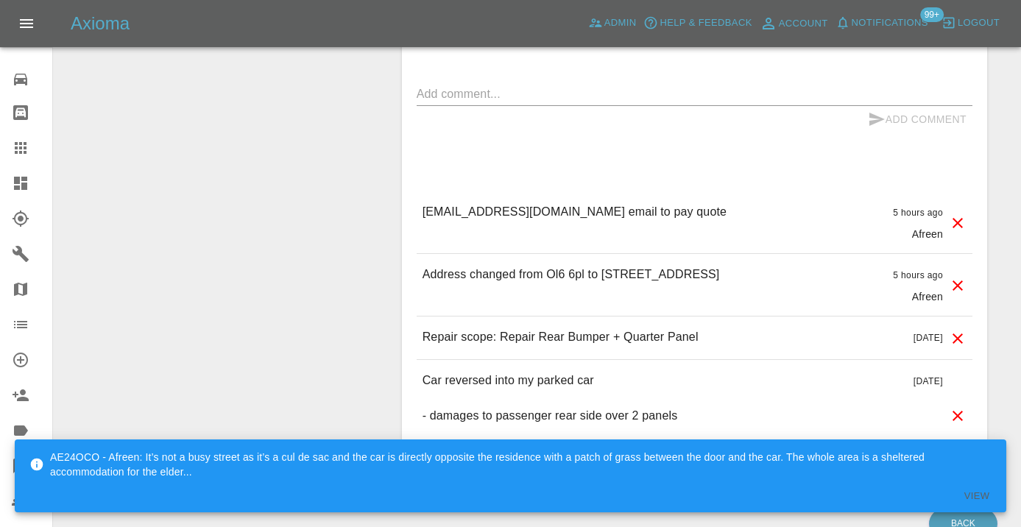
scroll to position [1318, 0]
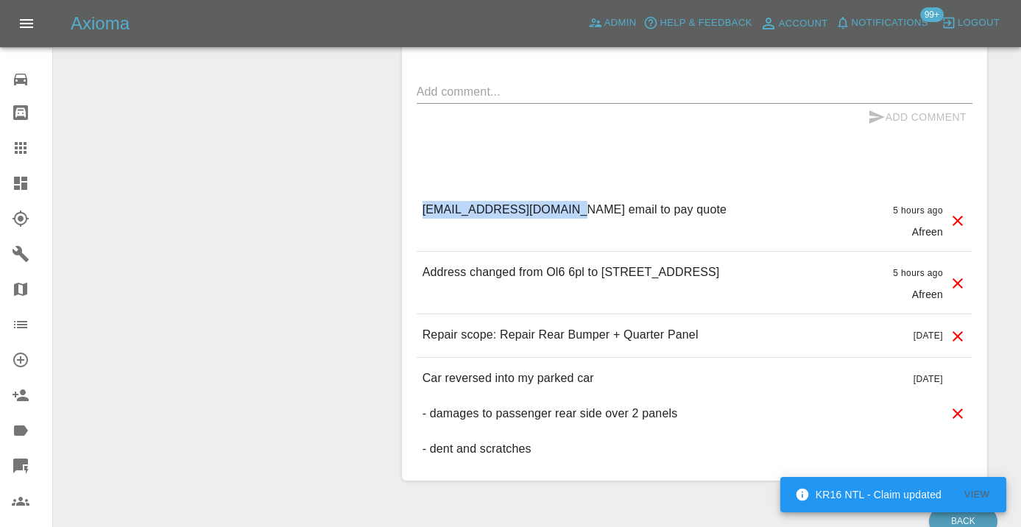
drag, startPoint x: 566, startPoint y: 222, endPoint x: 424, endPoint y: 222, distance: 142.1
click at [424, 219] on p "JULIEGDL@btinternet.com email to pay quote" at bounding box center [575, 210] width 304 height 18
copy p "JULIEGDL@btinternet.com"
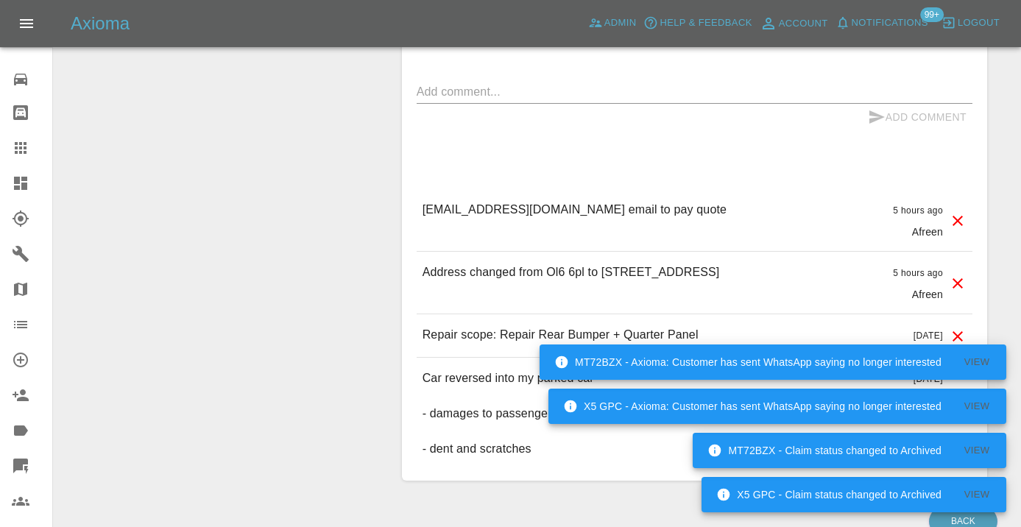
click at [506, 100] on textarea at bounding box center [695, 91] width 556 height 17
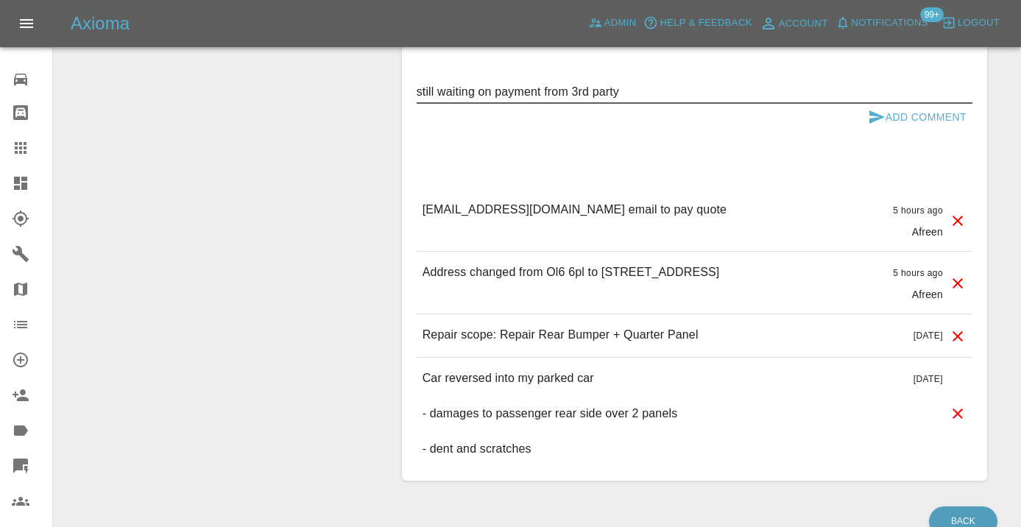
type textarea "still waiting on payment from 3rd party"
click at [880, 125] on icon "submit" at bounding box center [877, 117] width 18 height 18
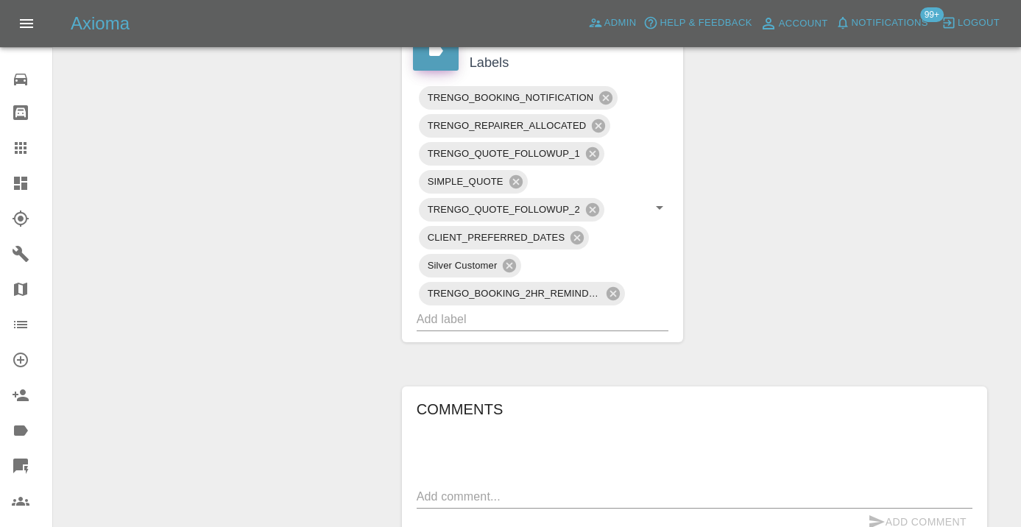
scroll to position [901, 0]
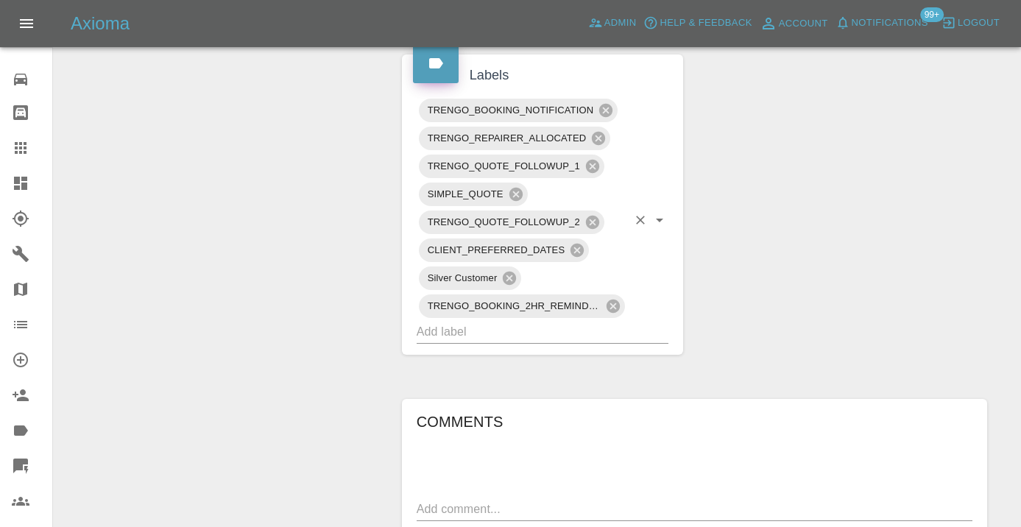
click at [470, 343] on input "text" at bounding box center [522, 331] width 211 height 23
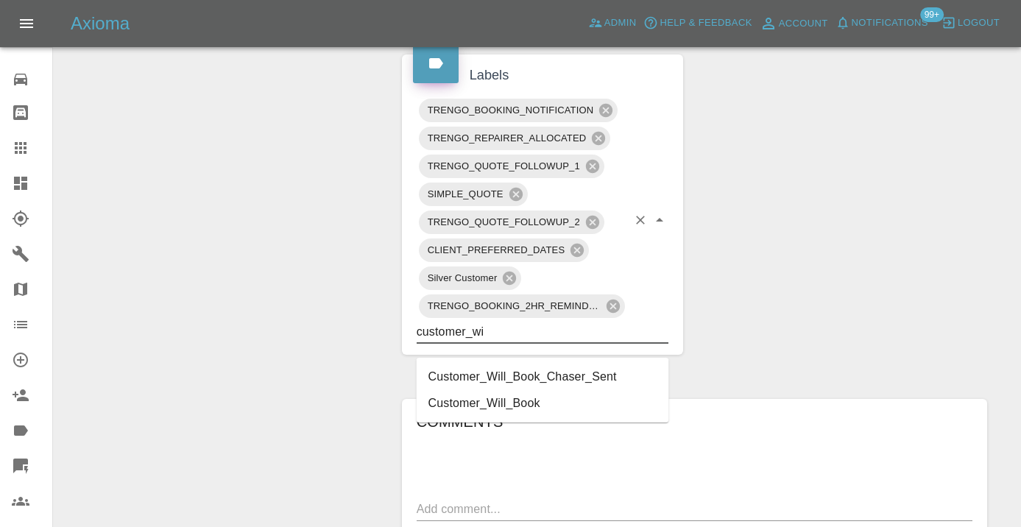
type input "customer_wil"
click at [481, 399] on li "Customer_Will_Book" at bounding box center [543, 403] width 253 height 27
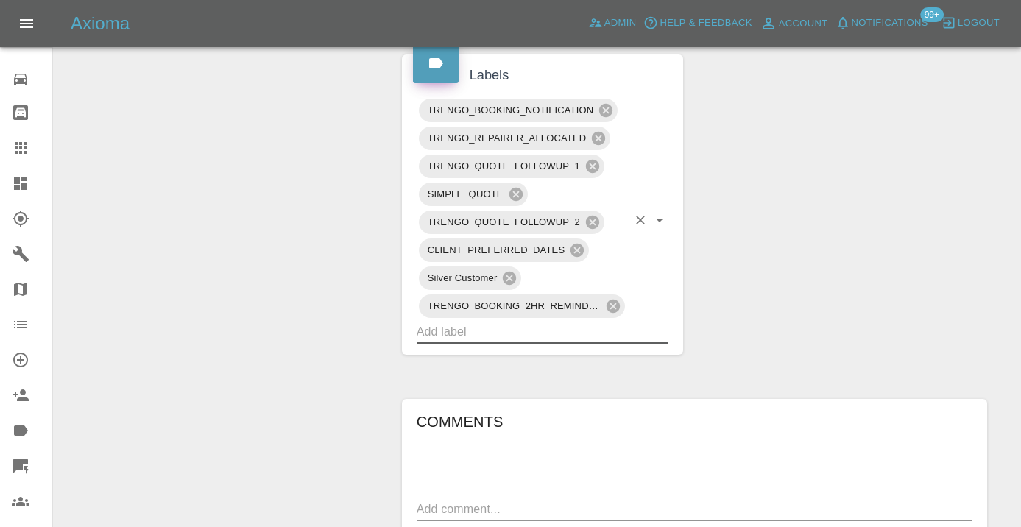
click at [247, 252] on div "Change Repairer Modify Claim Modify Quote Rollback Submit Payment Archive" at bounding box center [222, 120] width 315 height 1725
click at [25, 149] on icon at bounding box center [21, 148] width 12 height 12
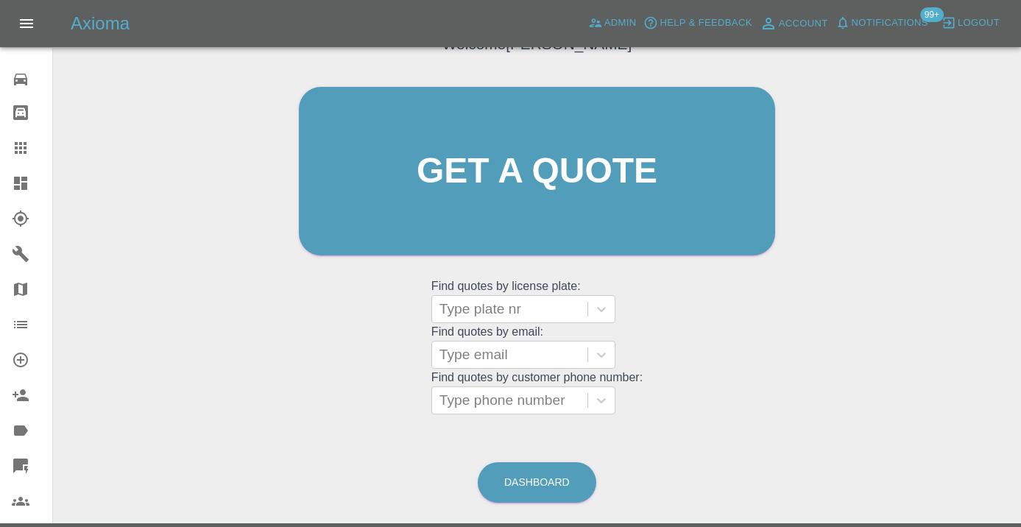
scroll to position [113, 0]
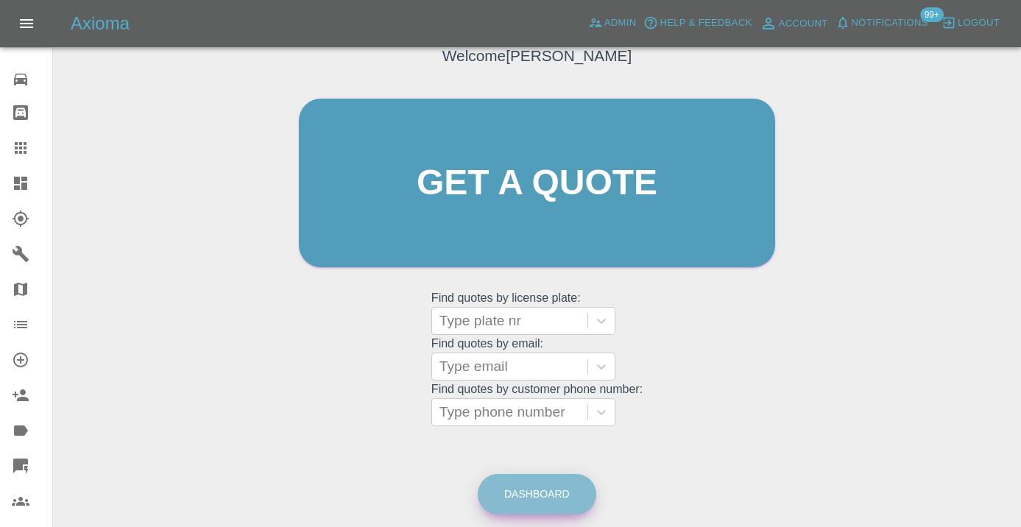
click at [532, 482] on link "Dashboard" at bounding box center [537, 494] width 119 height 40
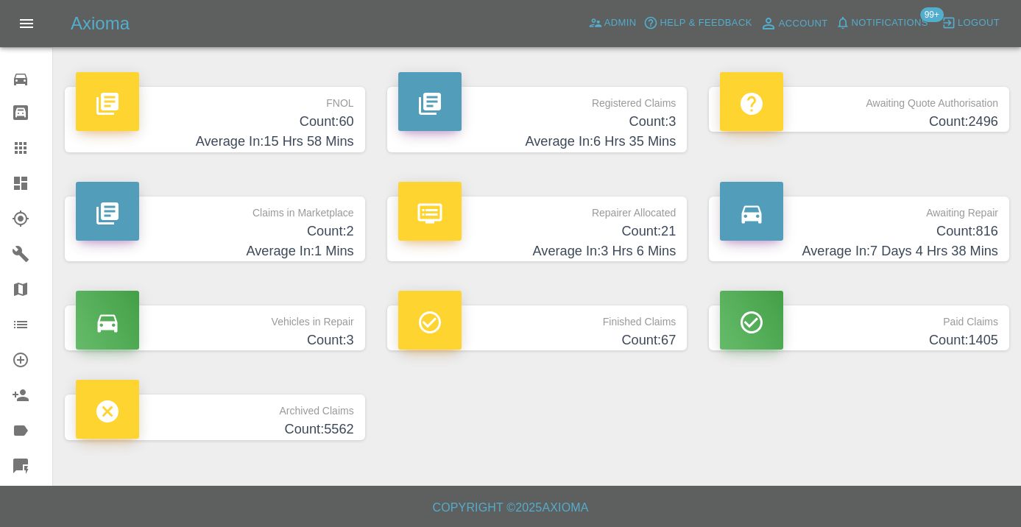
click at [969, 227] on h4 "Count: 816" at bounding box center [859, 232] width 278 height 20
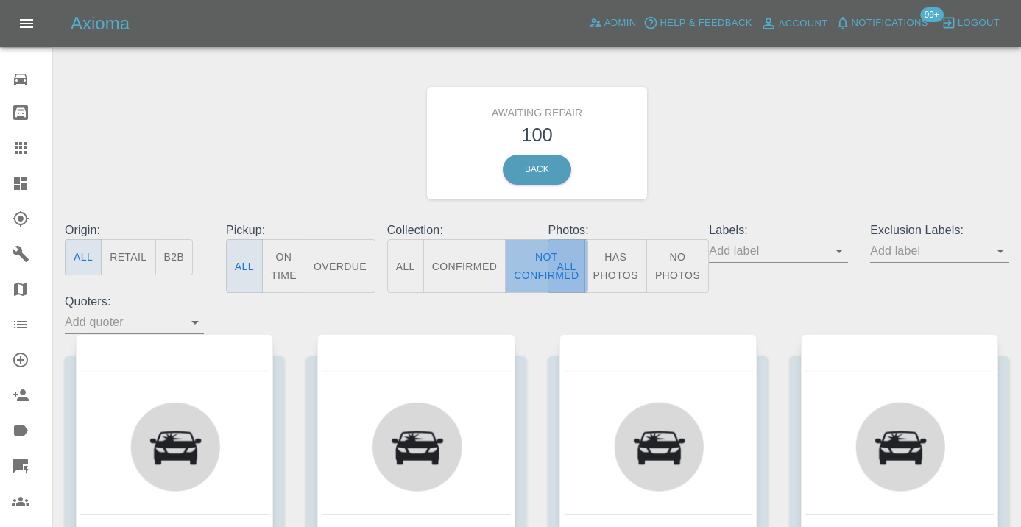
click at [534, 257] on button "Not Confirmed" at bounding box center [546, 266] width 82 height 54
click at [732, 133] on div "Awaiting Repair 100 Back" at bounding box center [537, 143] width 967 height 157
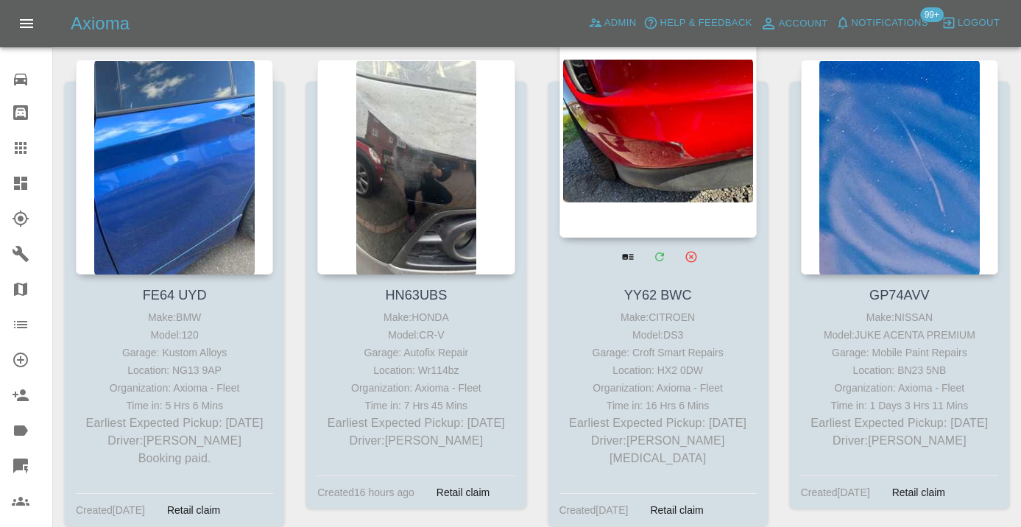
scroll to position [6218, 0]
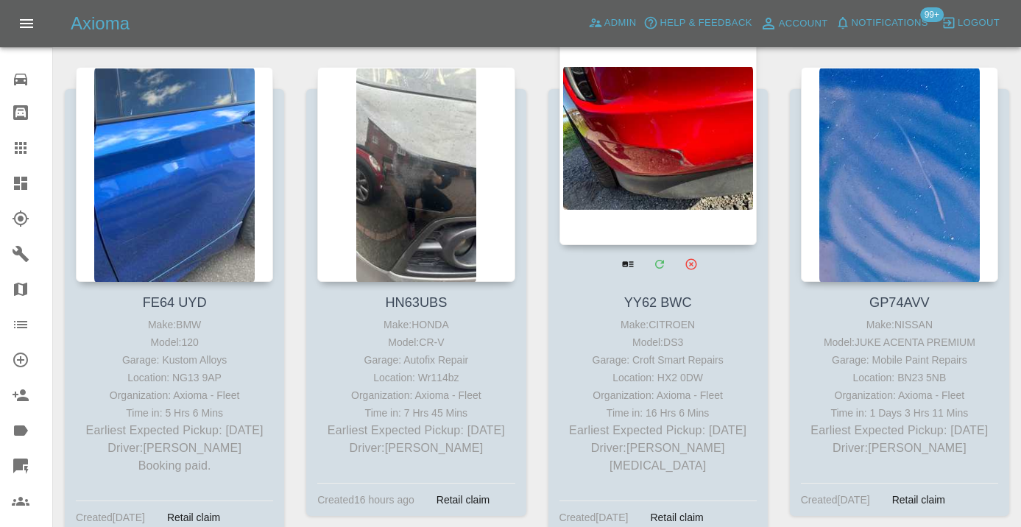
click at [654, 108] on div at bounding box center [657, 137] width 197 height 215
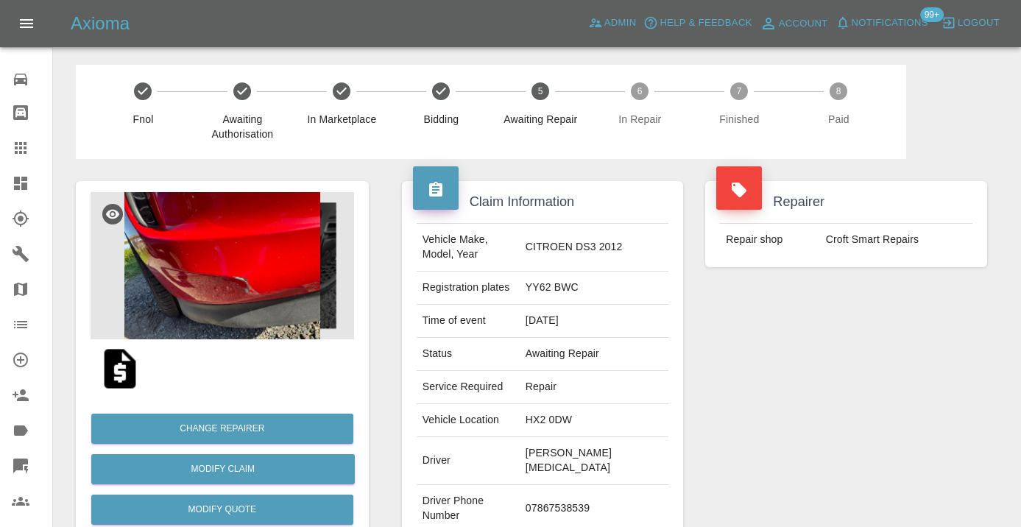
click at [559, 490] on td "07867538539" at bounding box center [594, 509] width 149 height 48
copy td "07867538539"
click at [563, 492] on td "07867538539" at bounding box center [594, 509] width 149 height 48
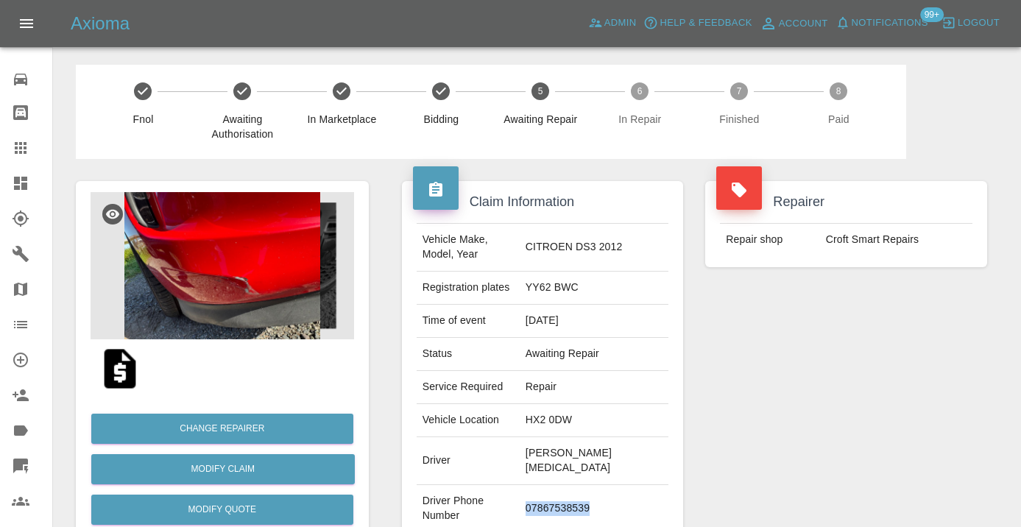
copy td "07867538539"
click at [743, 418] on div "Repairer Repair shop Croft Smart Repairs" at bounding box center [846, 386] width 304 height 454
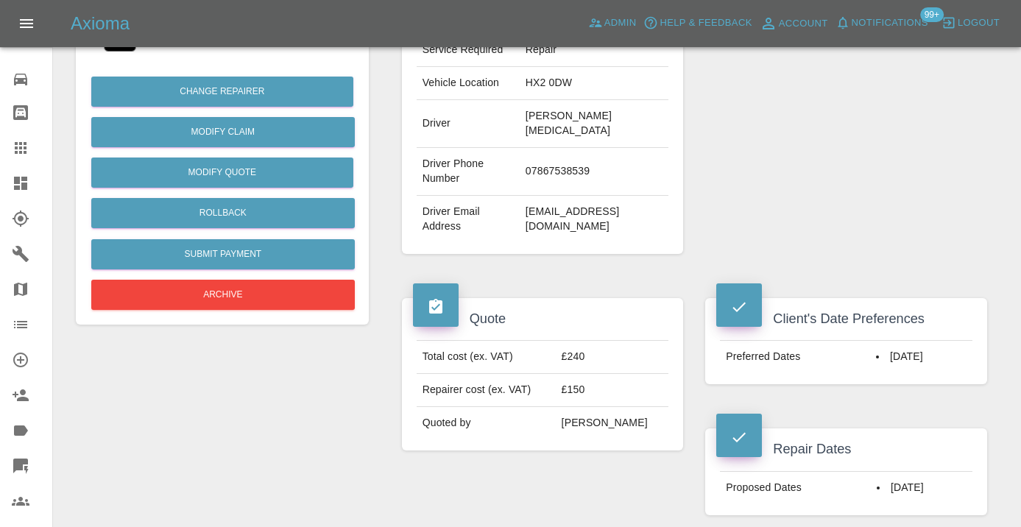
scroll to position [342, 0]
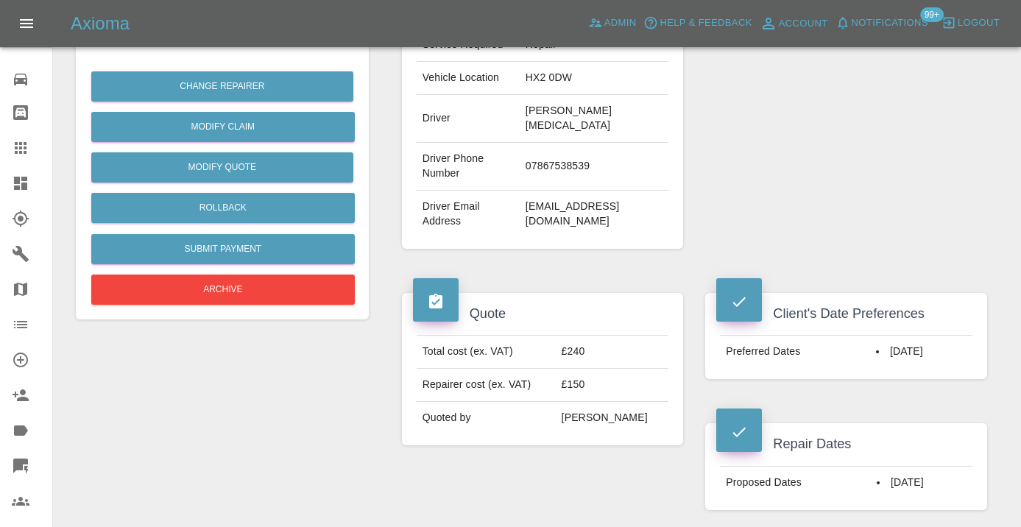
click at [816, 188] on div "Repairer Repair shop Croft Smart Repairs" at bounding box center [846, 44] width 304 height 454
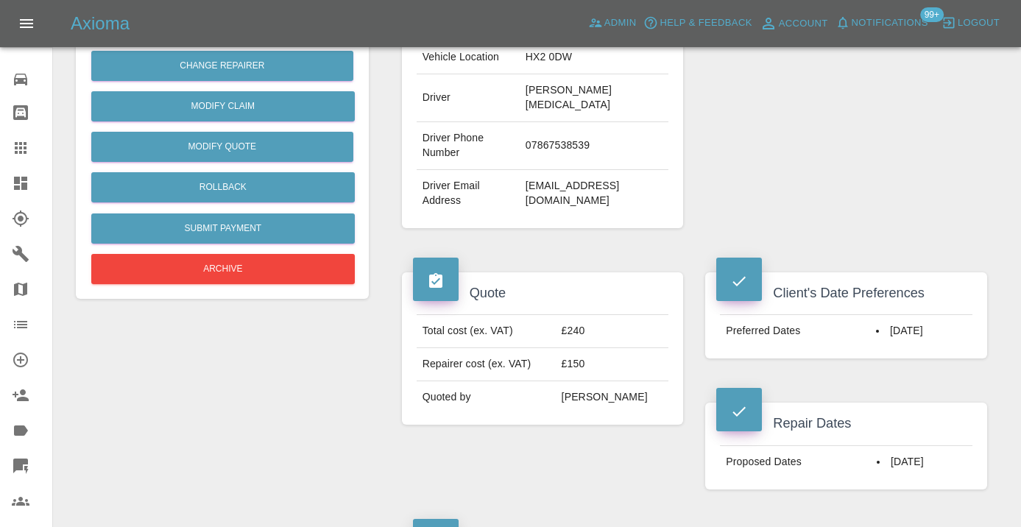
scroll to position [350, 0]
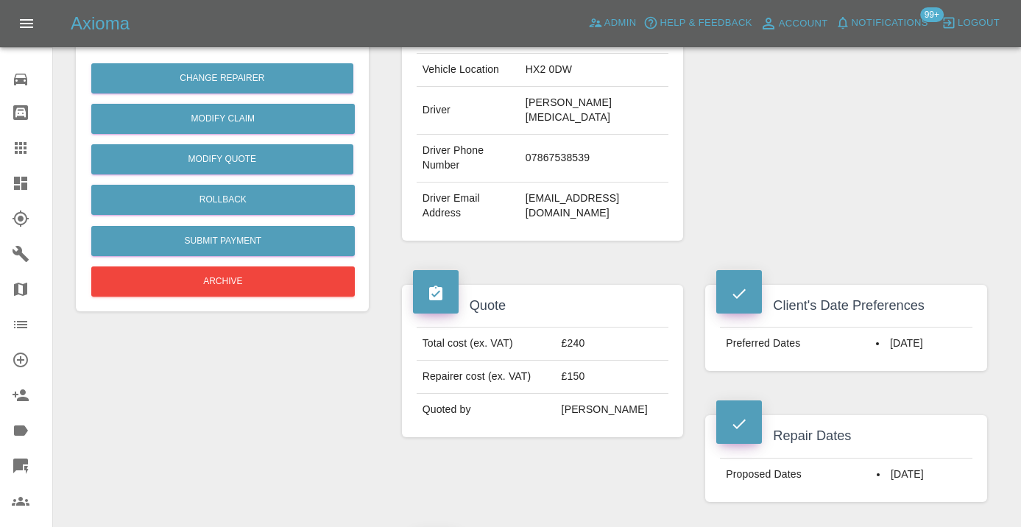
click at [572, 139] on td "07867538539" at bounding box center [594, 159] width 149 height 48
copy td "07867538539"
click at [885, 108] on div "Repairer Repair shop Croft Smart Repairs" at bounding box center [846, 36] width 304 height 454
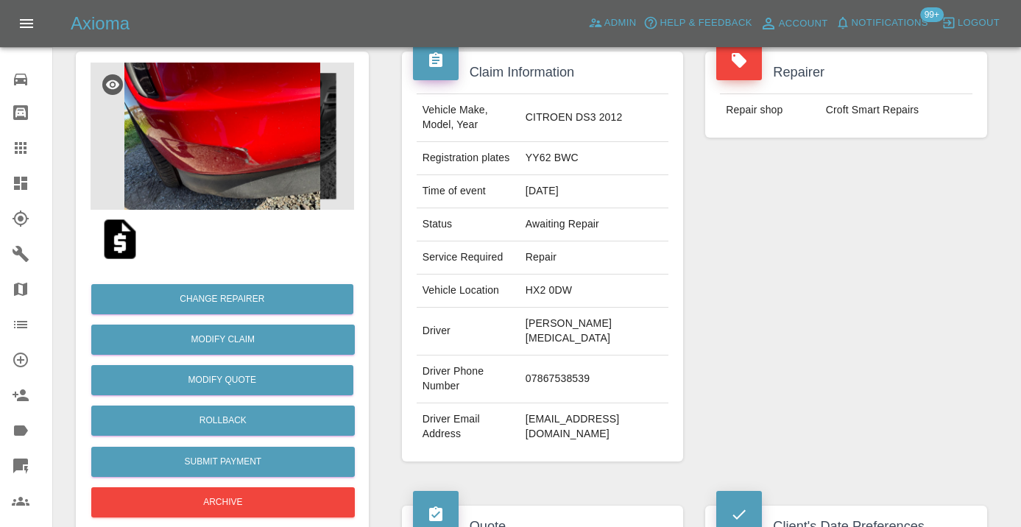
scroll to position [119, 0]
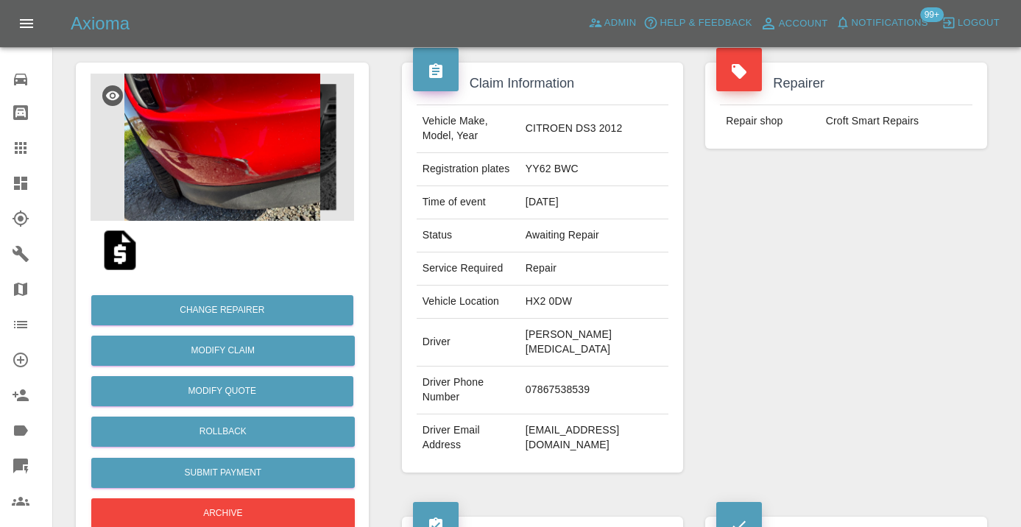
click at [565, 372] on td "07867538539" at bounding box center [594, 391] width 149 height 48
copy td "07867538539"
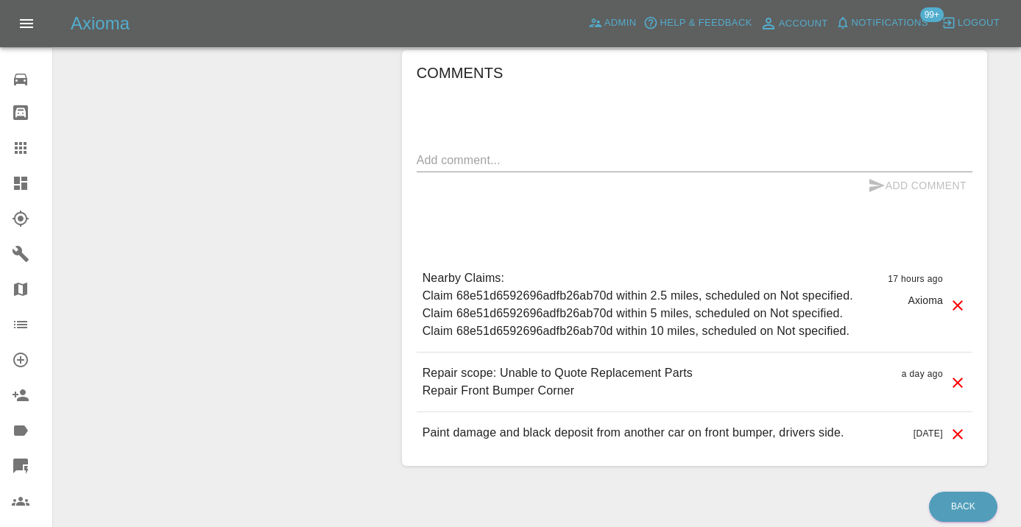
scroll to position [1181, 0]
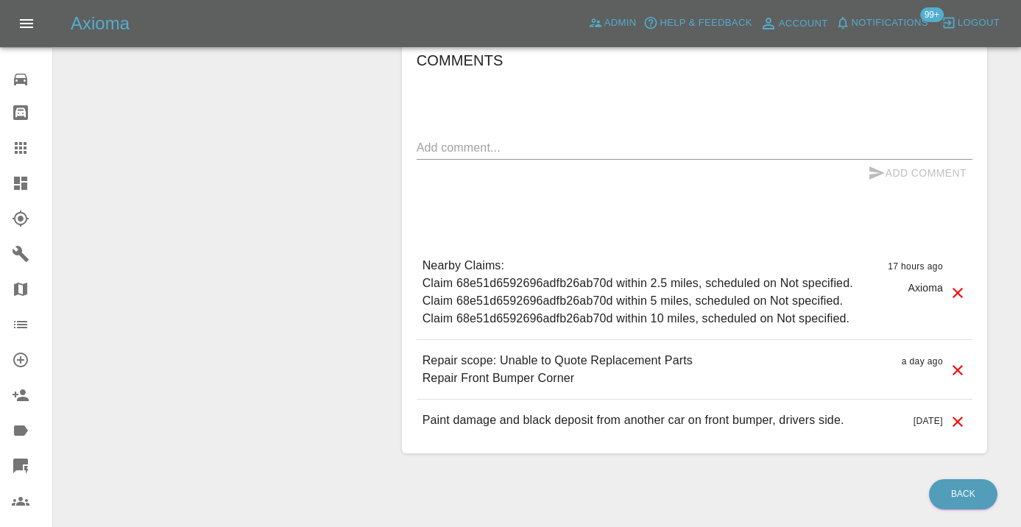
click at [442, 144] on div "x" at bounding box center [695, 148] width 556 height 24
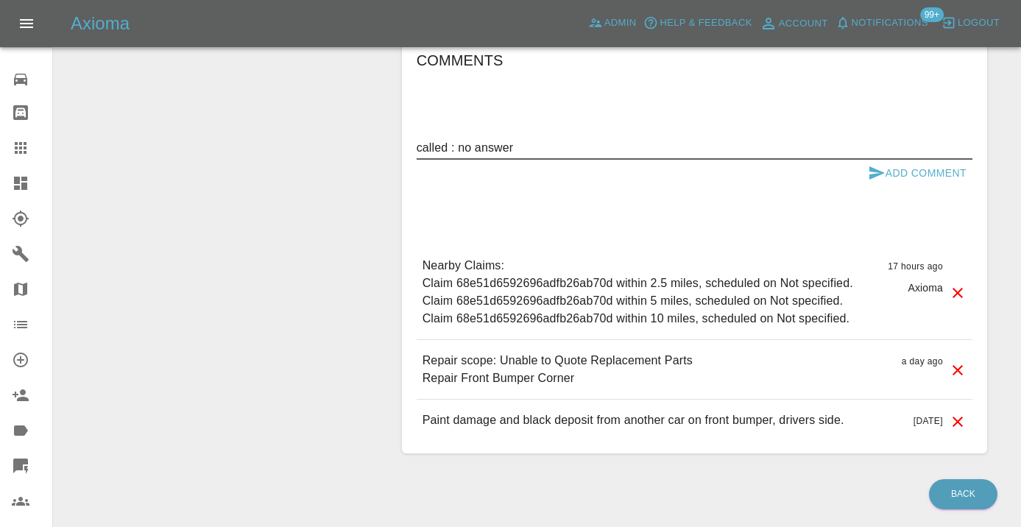
type textarea "called : no answer"
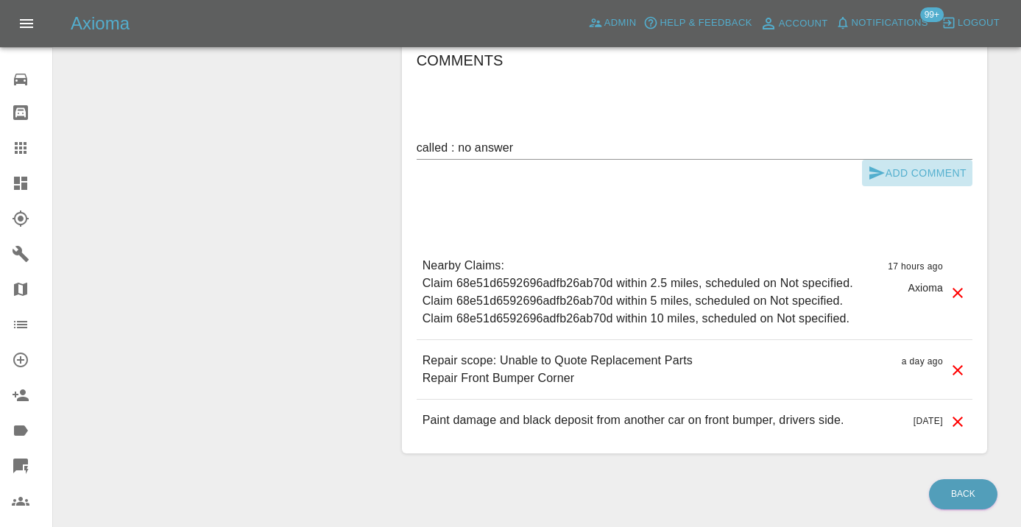
click at [874, 160] on button "Add Comment" at bounding box center [917, 173] width 110 height 27
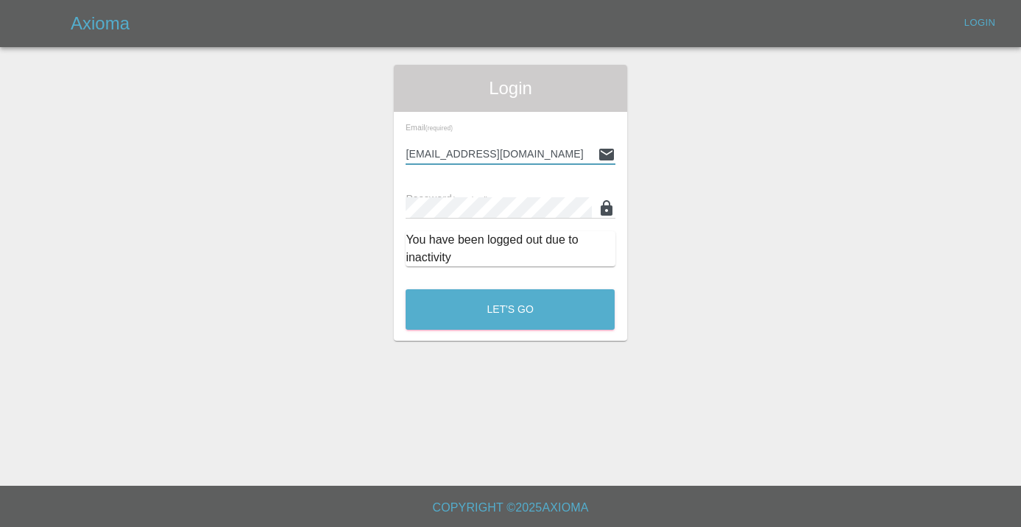
type input "[EMAIL_ADDRESS][DOMAIN_NAME]"
click at [510, 309] on button "Let's Go" at bounding box center [510, 309] width 209 height 40
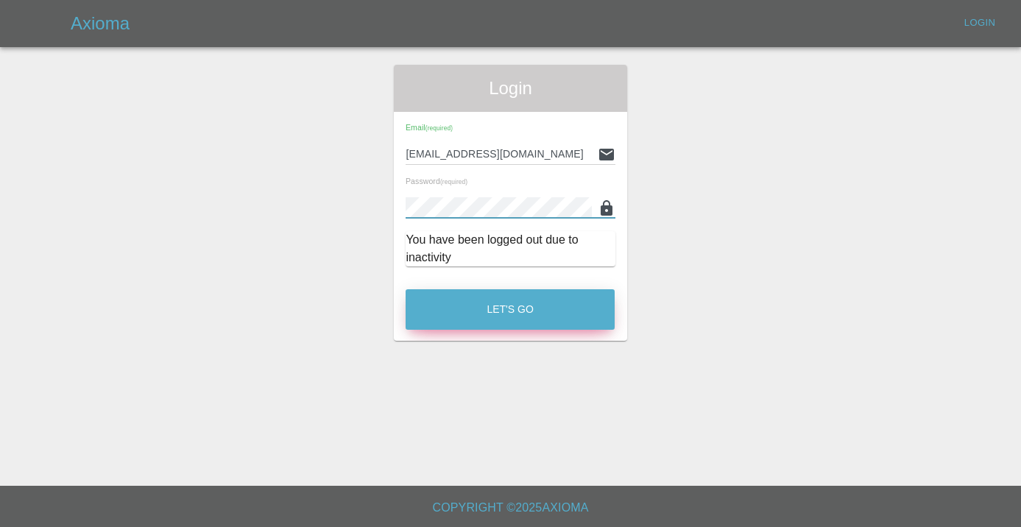
click at [534, 299] on button "Let's Go" at bounding box center [510, 309] width 209 height 40
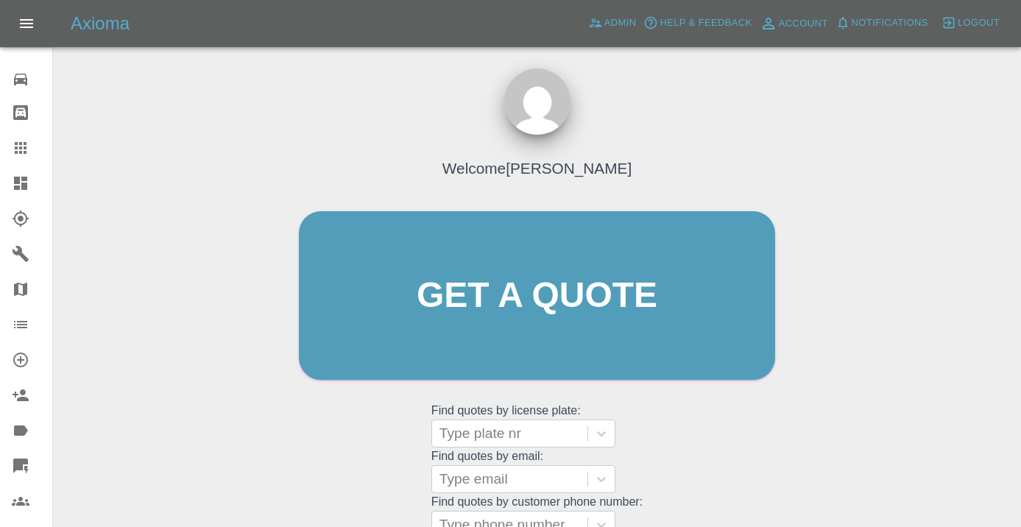
click at [688, 426] on div "Welcome [PERSON_NAME] Get a quote Get a quote Find quotes by license plate: Typ…" at bounding box center [536, 324] width 507 height 445
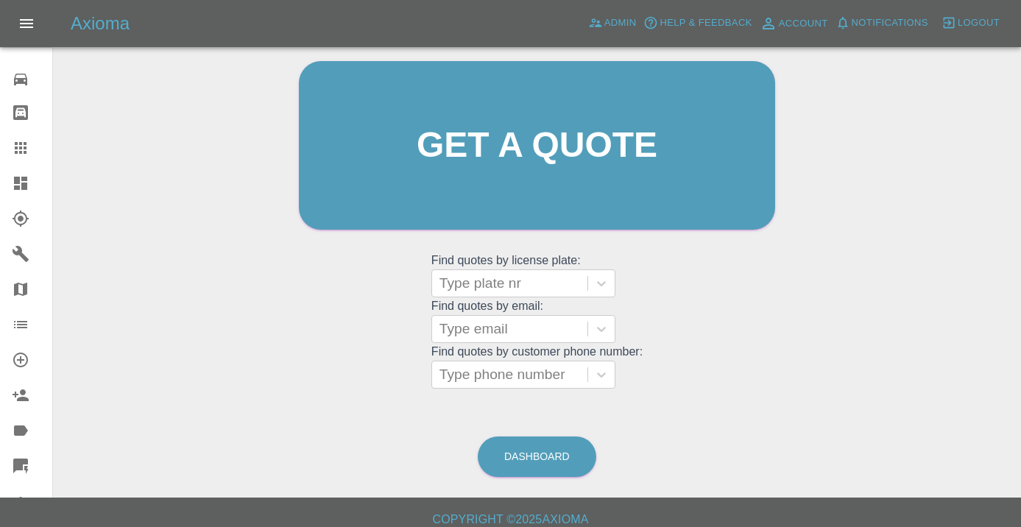
scroll to position [161, 0]
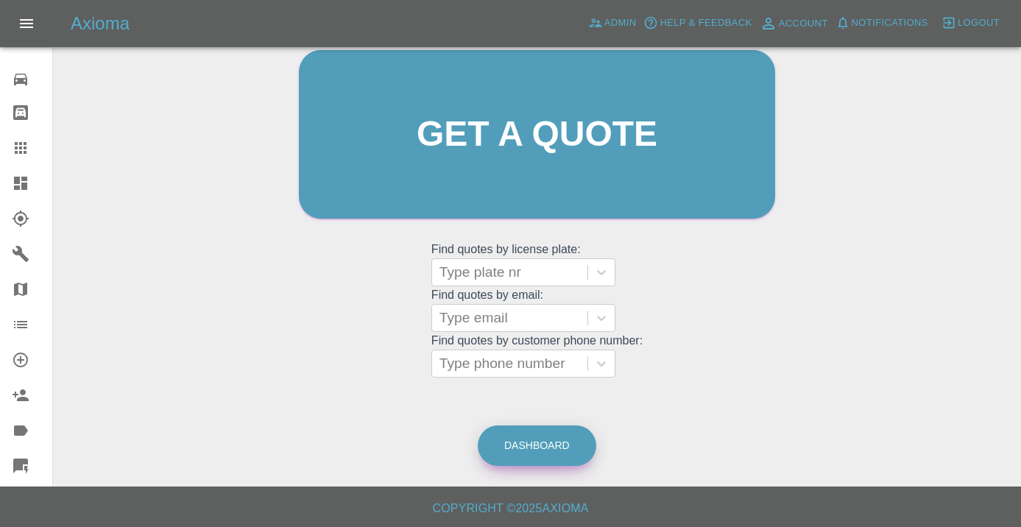
click at [528, 445] on link "Dashboard" at bounding box center [537, 446] width 119 height 40
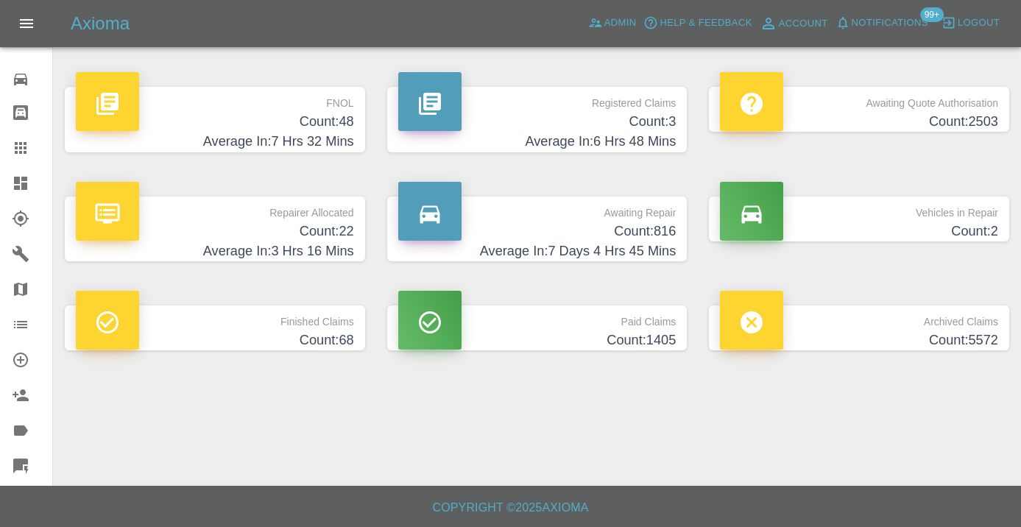
click at [638, 241] on h4 "Average In: 7 Days 4 Hrs 45 Mins" at bounding box center [537, 251] width 278 height 20
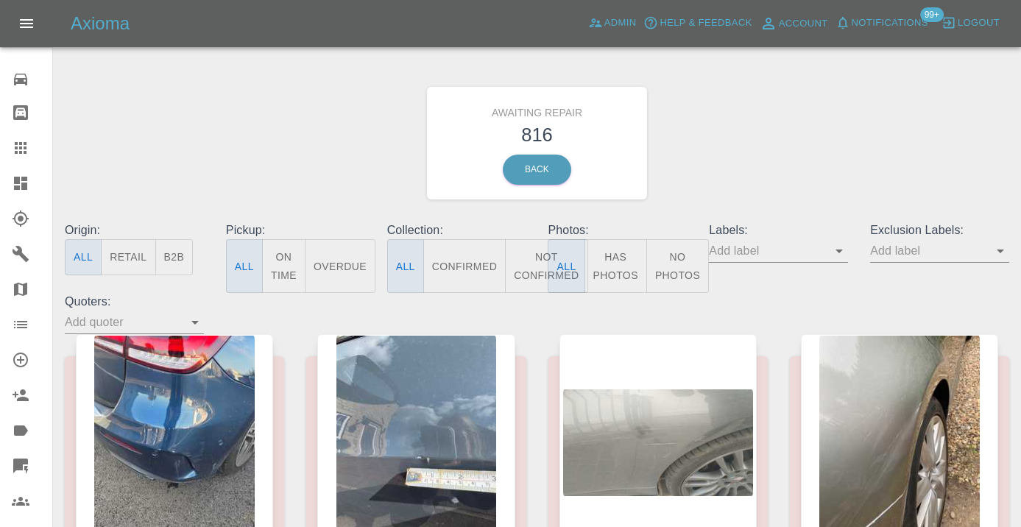
click at [531, 266] on button "Not Confirmed" at bounding box center [546, 266] width 82 height 54
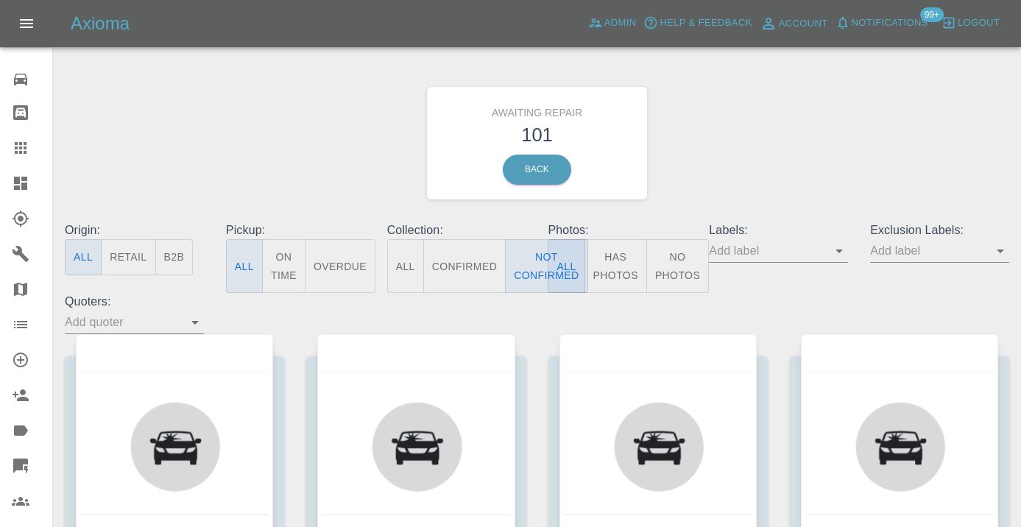
click at [780, 91] on div "Awaiting Repair 101 Back" at bounding box center [537, 143] width 967 height 157
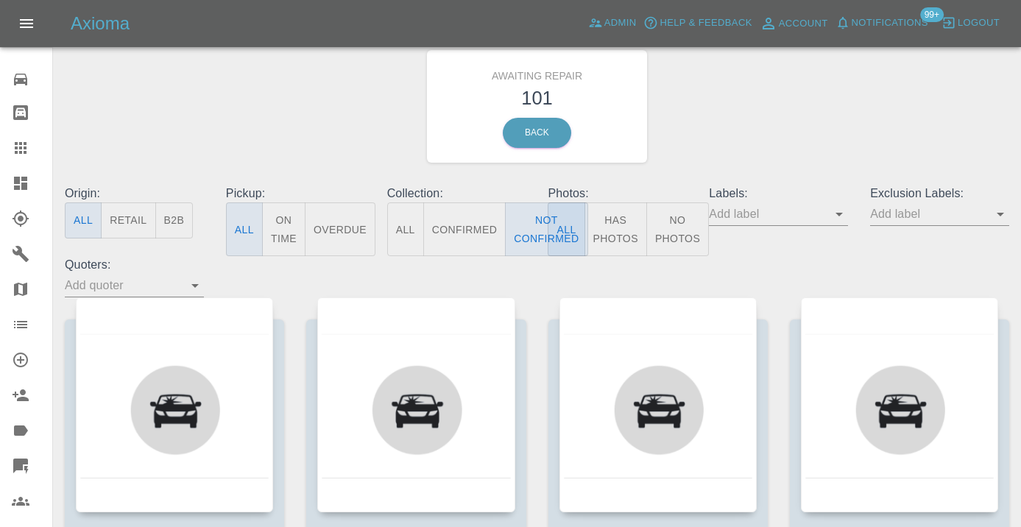
scroll to position [55, 0]
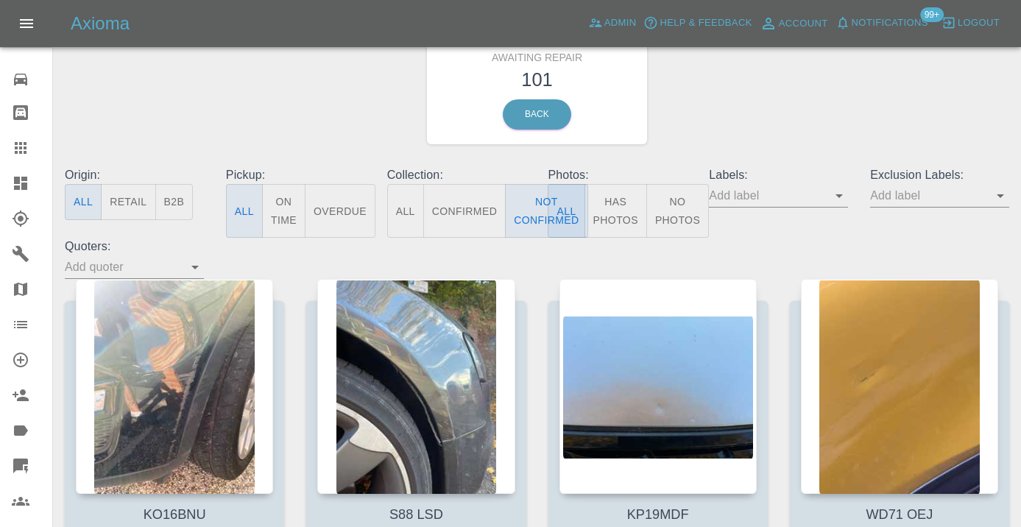
click at [759, 83] on div "Awaiting Repair 101 Back" at bounding box center [537, 88] width 967 height 157
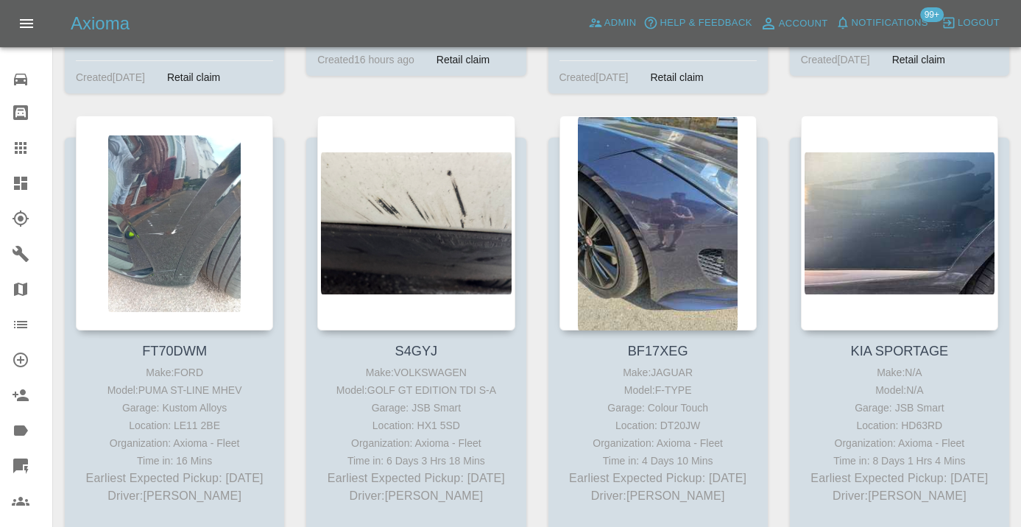
scroll to position [6668, 0]
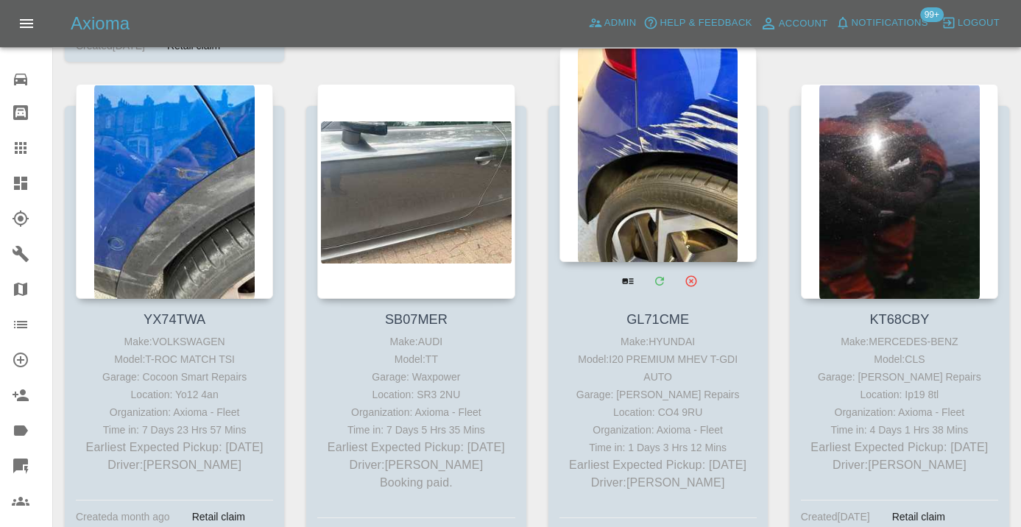
scroll to position [9631, 0]
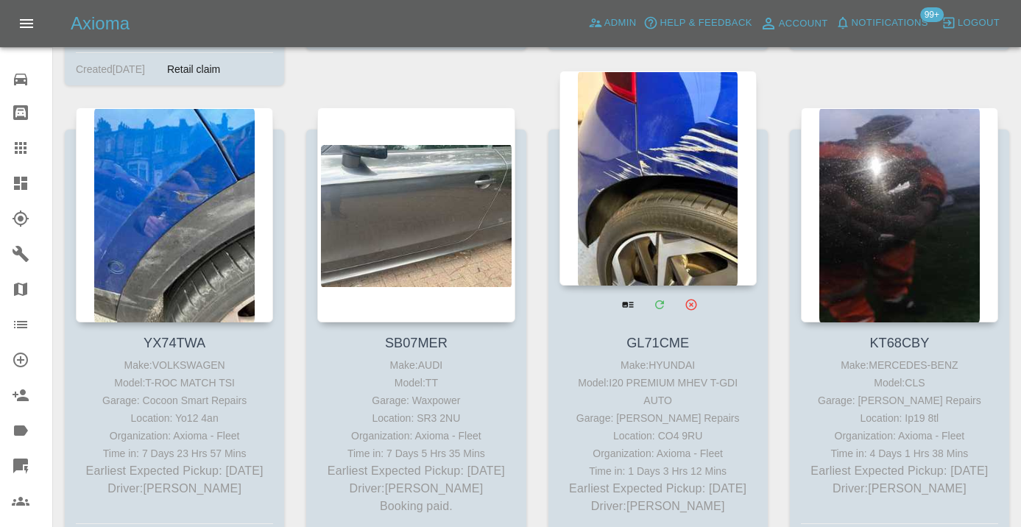
click at [697, 243] on div at bounding box center [657, 178] width 197 height 215
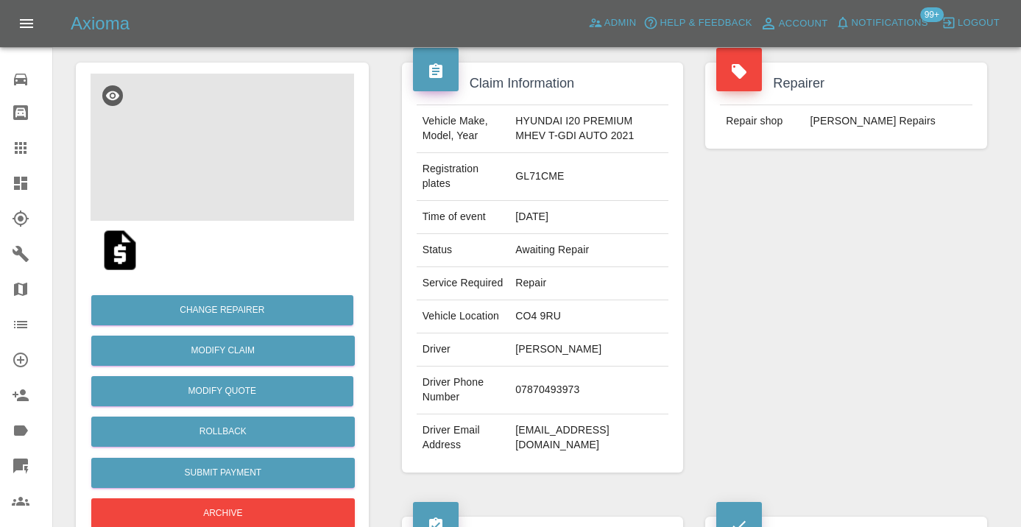
scroll to position [124, 0]
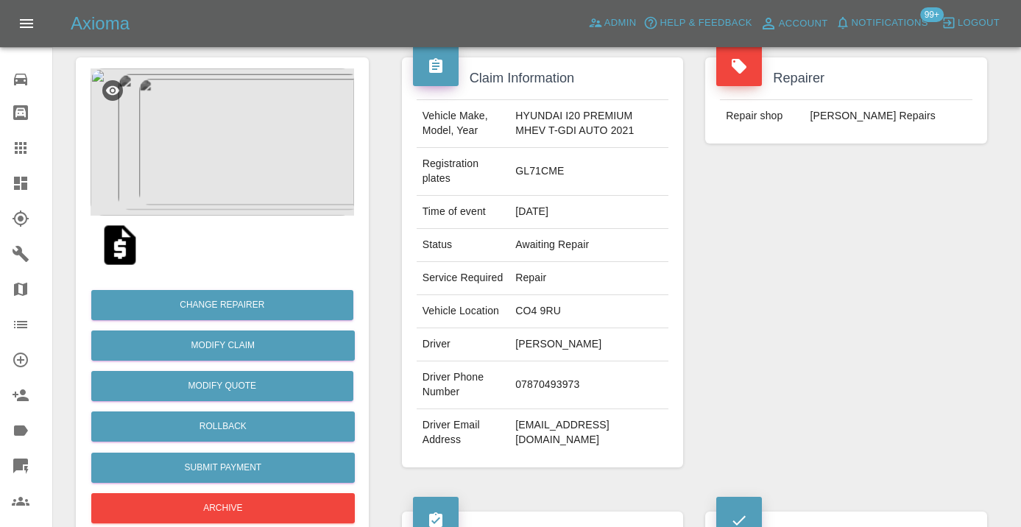
click at [542, 398] on td "07870493973" at bounding box center [588, 385] width 159 height 48
copy td "07870493973"
click at [736, 373] on div "Repairer Repair shop Jays Smart Repairs" at bounding box center [846, 262] width 304 height 454
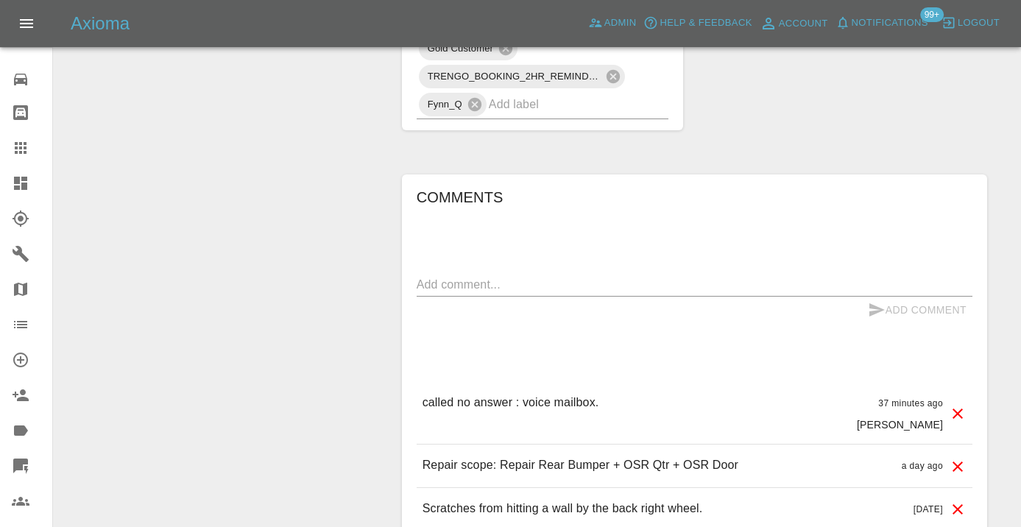
scroll to position [1417, 0]
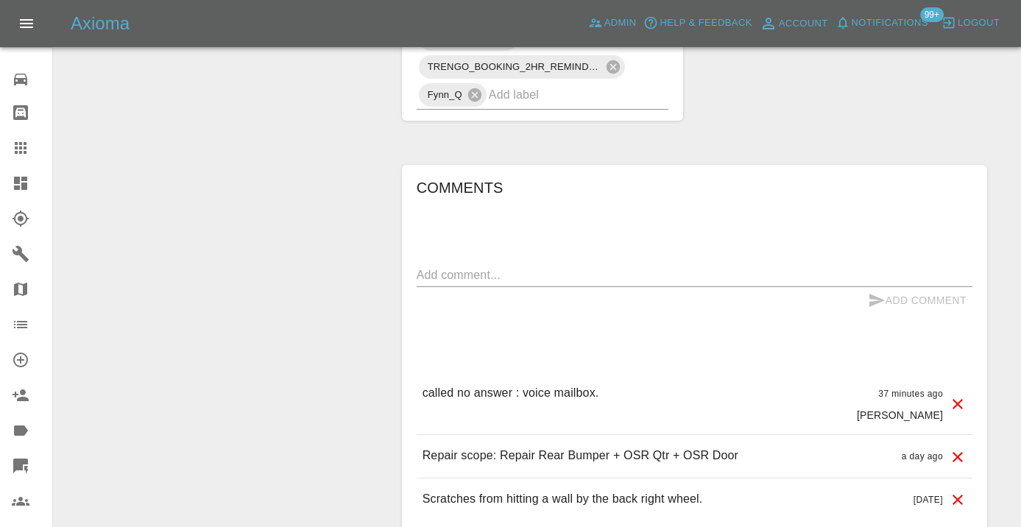
click at [17, 146] on icon at bounding box center [21, 148] width 18 height 18
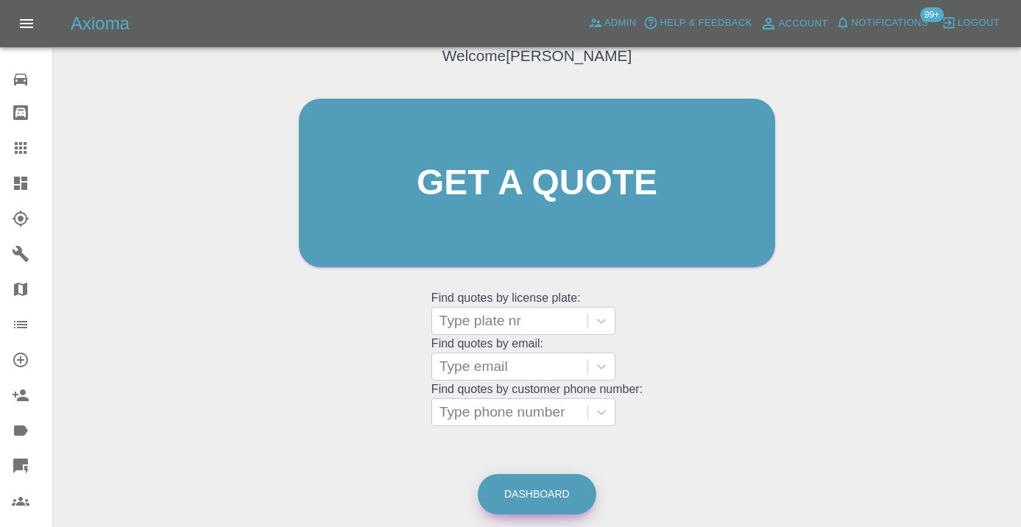
click at [535, 497] on link "Dashboard" at bounding box center [537, 494] width 119 height 40
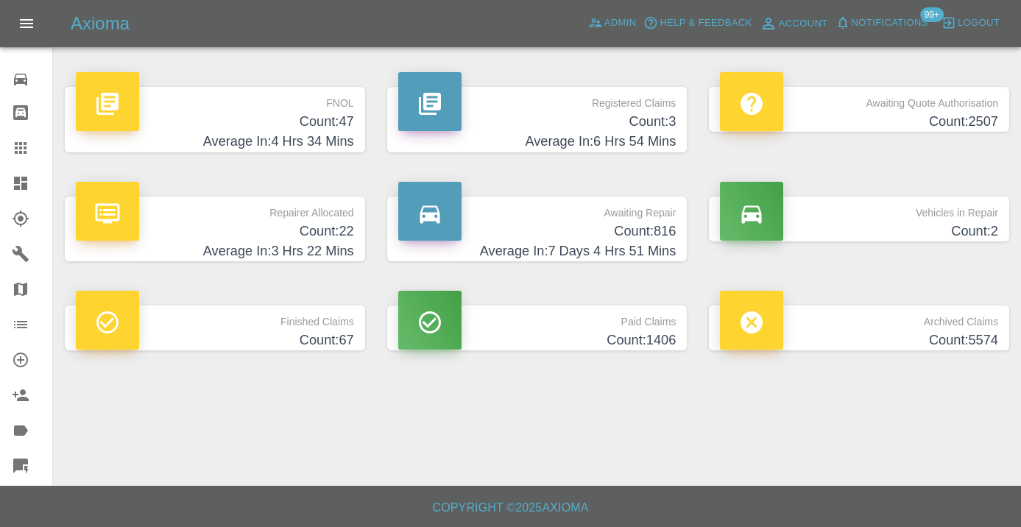
click at [642, 222] on h4 "Count: 816" at bounding box center [537, 232] width 278 height 20
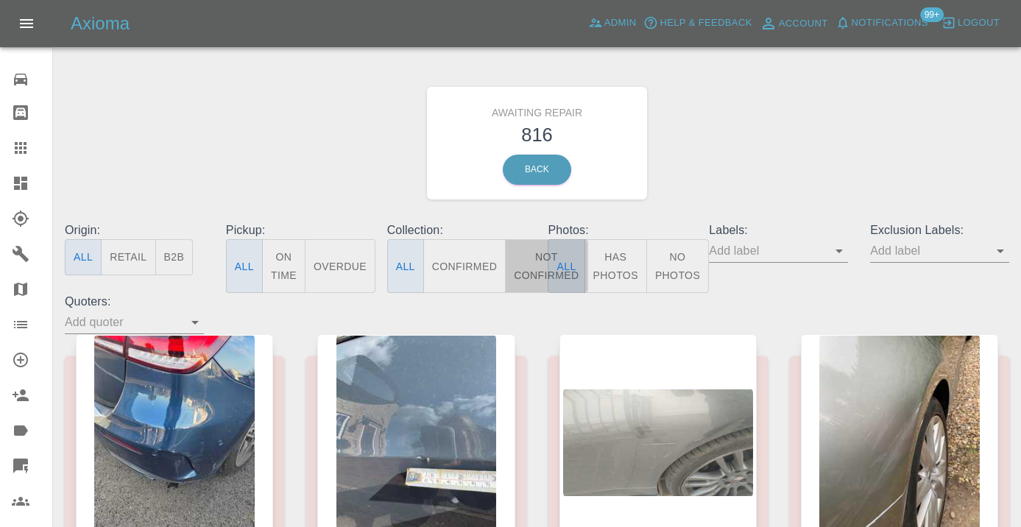
click at [528, 263] on button "Not Confirmed" at bounding box center [546, 266] width 82 height 54
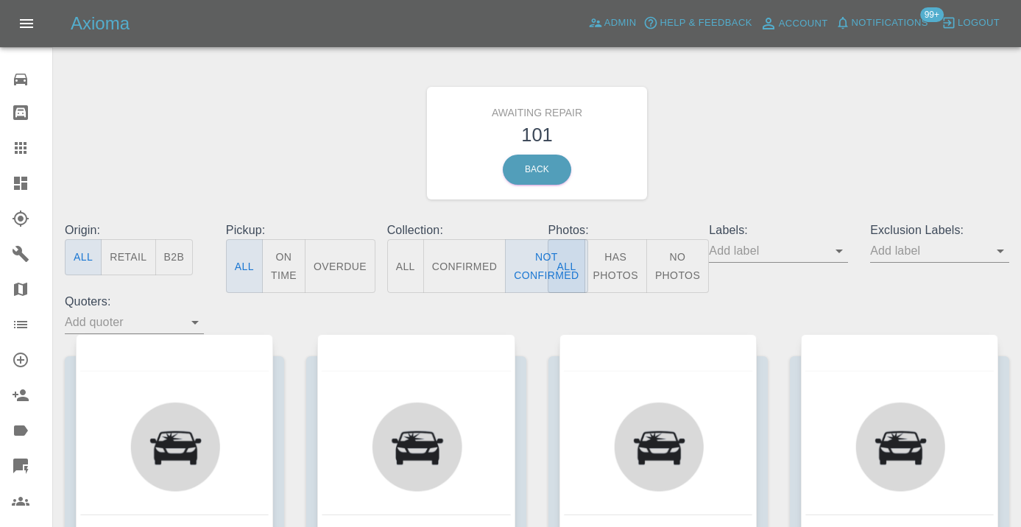
click at [682, 176] on div "Awaiting Repair 101 Back" at bounding box center [537, 143] width 967 height 157
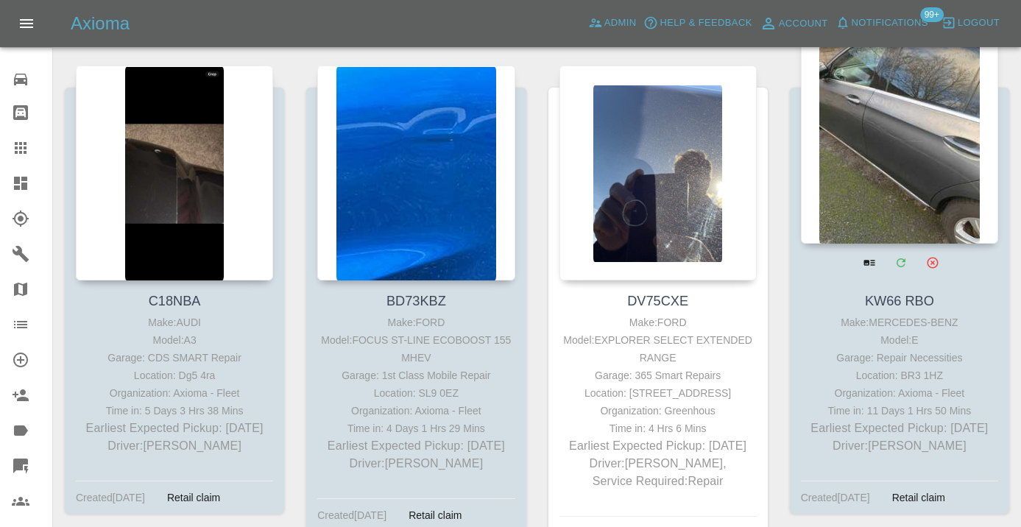
scroll to position [10161, 0]
click at [917, 166] on div at bounding box center [899, 136] width 197 height 215
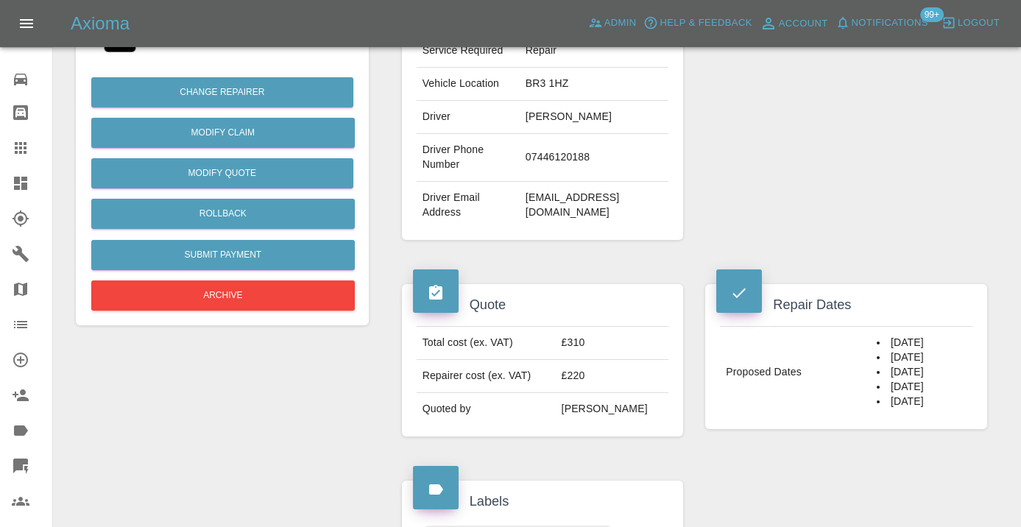
scroll to position [324, 0]
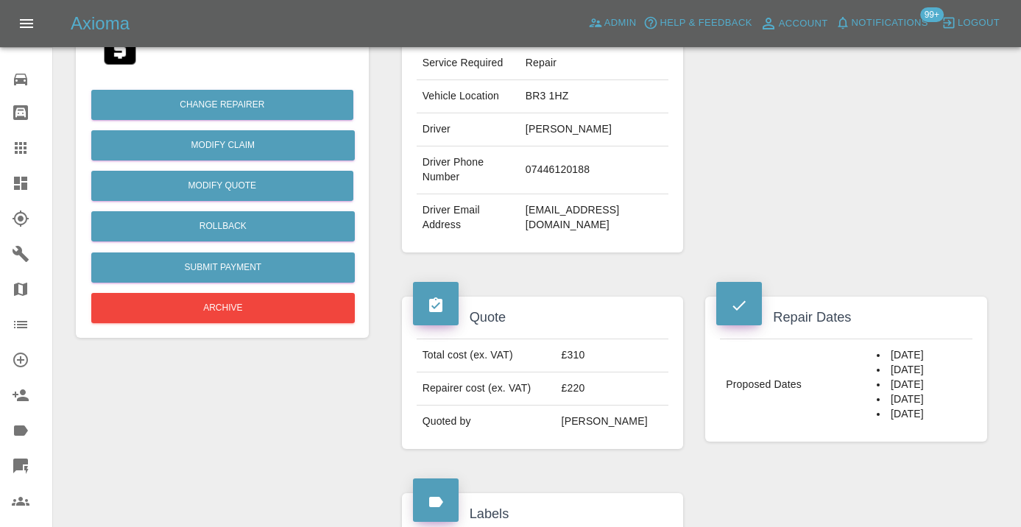
click at [557, 168] on td "07446120188" at bounding box center [594, 170] width 149 height 48
copy td "07446120188"
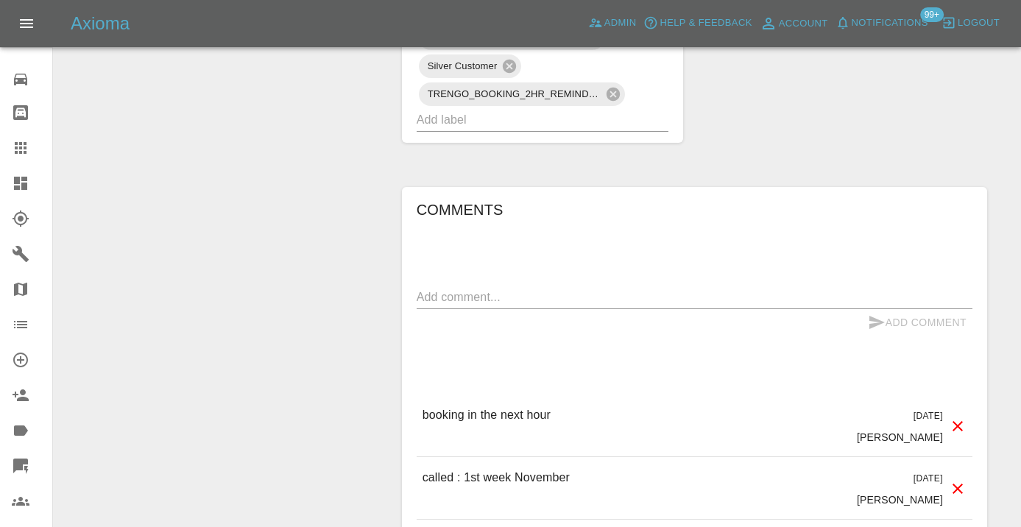
scroll to position [1100, 0]
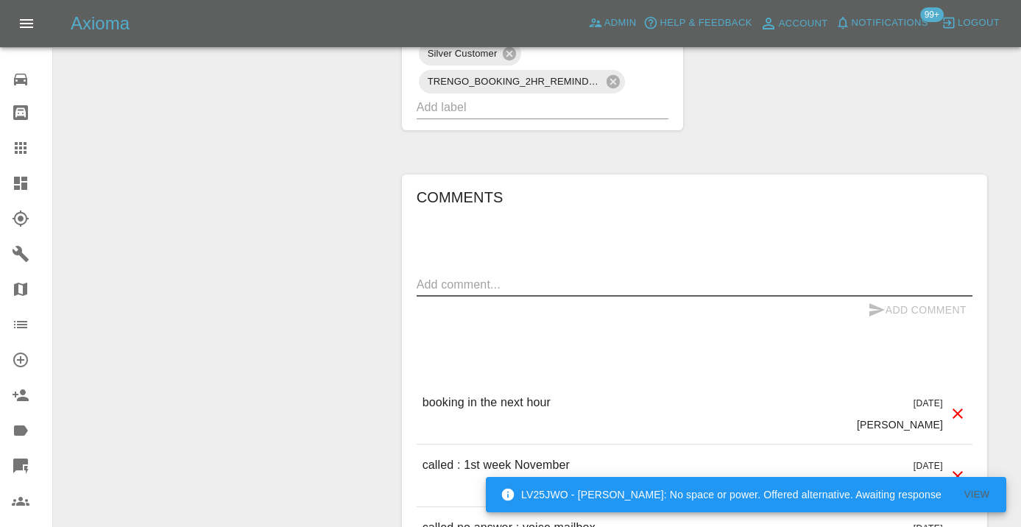
click at [439, 276] on textarea at bounding box center [695, 284] width 556 height 17
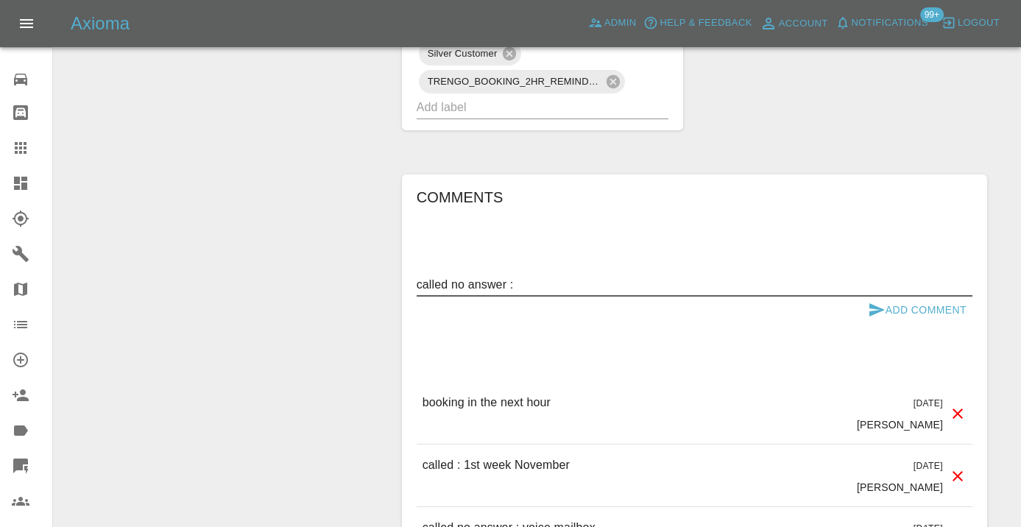
type textarea "called no answer :"
click at [880, 301] on icon "submit" at bounding box center [877, 310] width 18 height 18
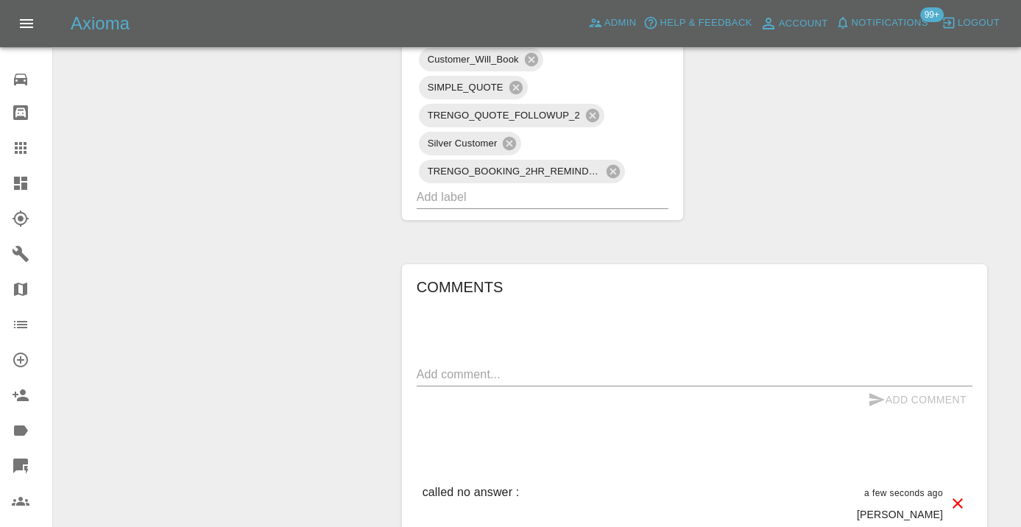
scroll to position [1001, 0]
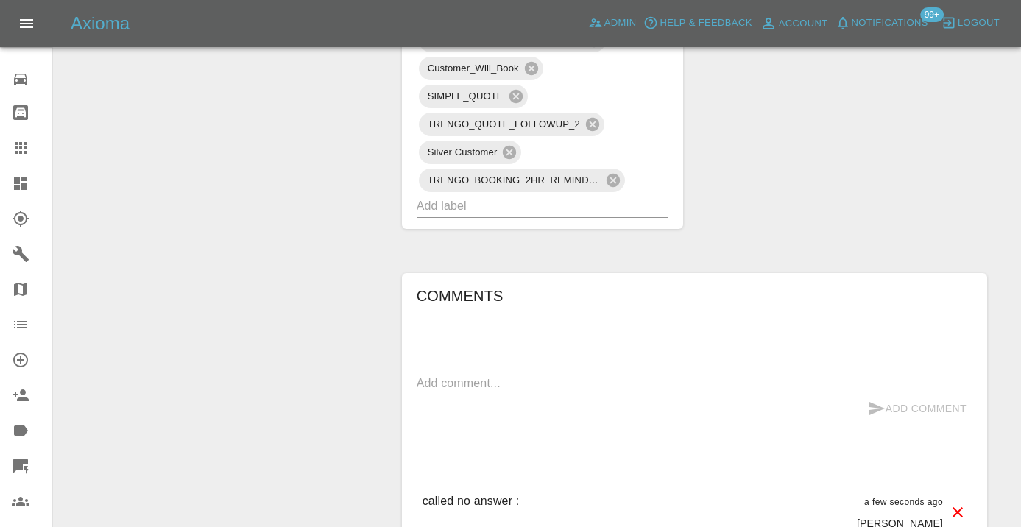
click at [24, 152] on icon at bounding box center [21, 148] width 12 height 12
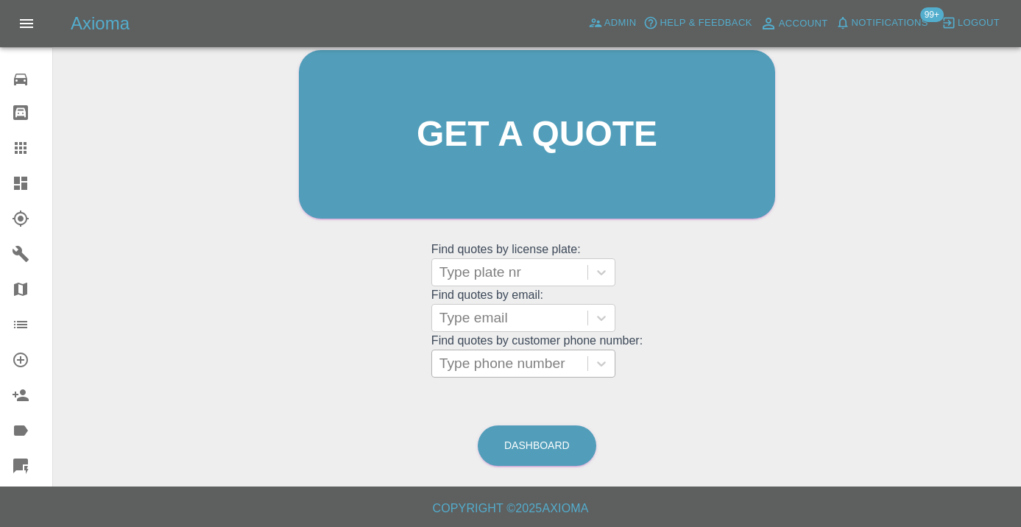
click at [530, 359] on div at bounding box center [509, 363] width 141 height 21
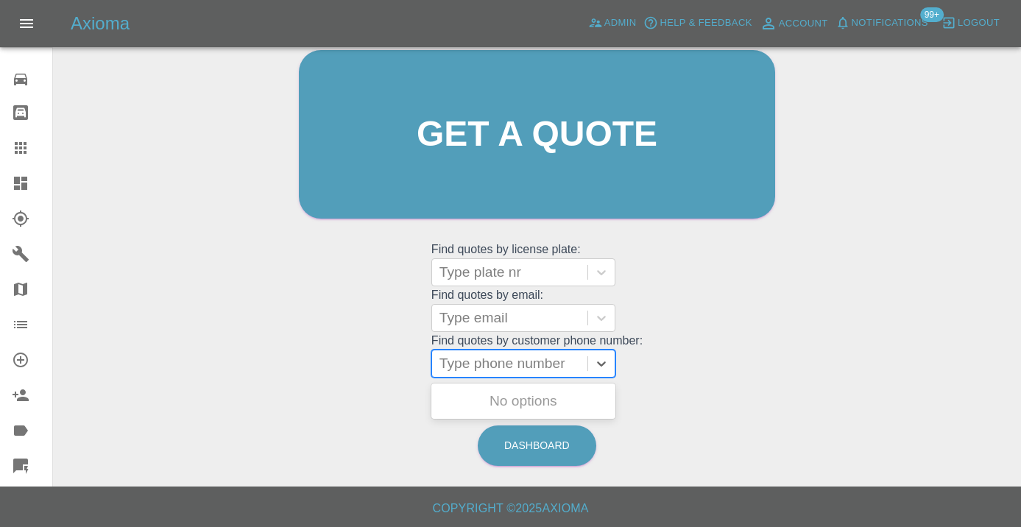
paste input "07958002401"
type input "07958002401"
click at [538, 437] on link "Dashboard" at bounding box center [537, 446] width 119 height 40
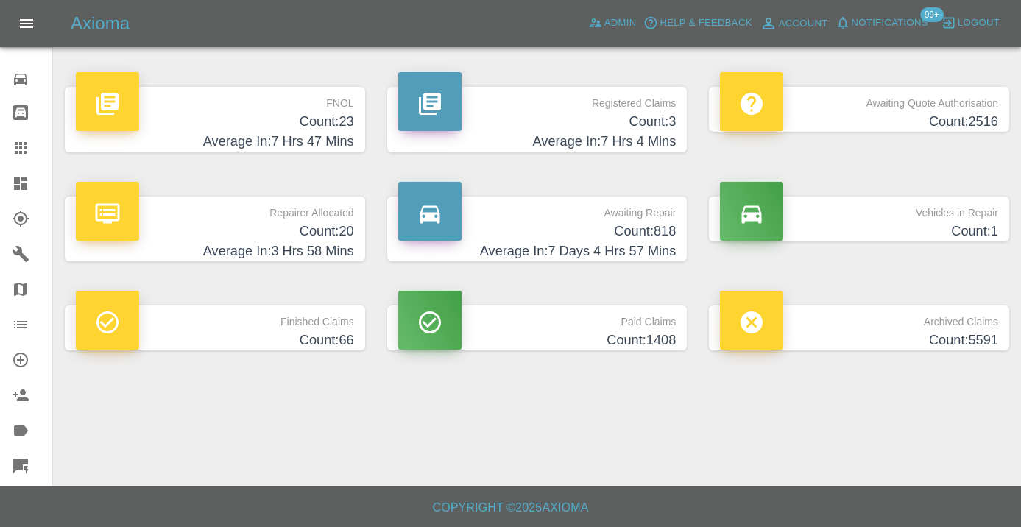
click at [663, 235] on h4 "Count: 818" at bounding box center [537, 232] width 278 height 20
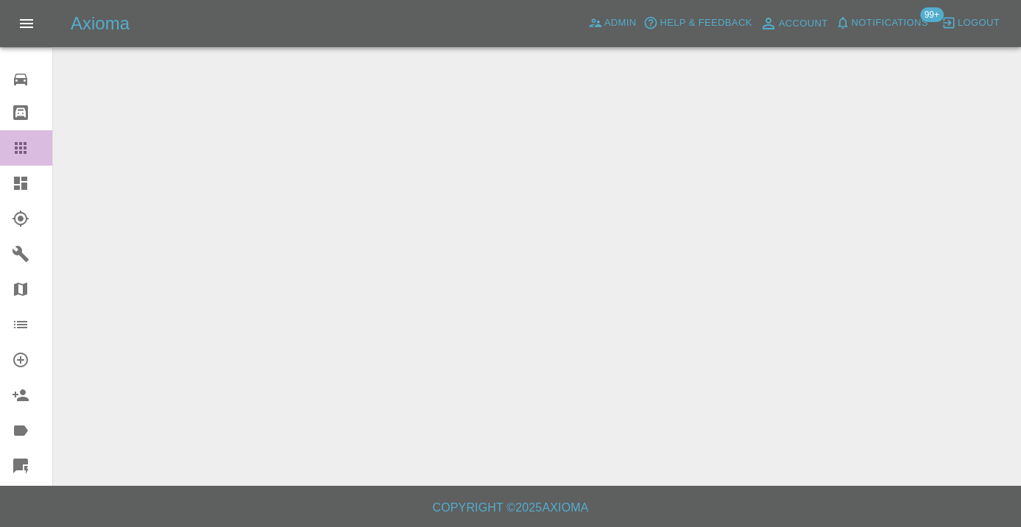
click at [24, 144] on icon at bounding box center [21, 148] width 12 height 12
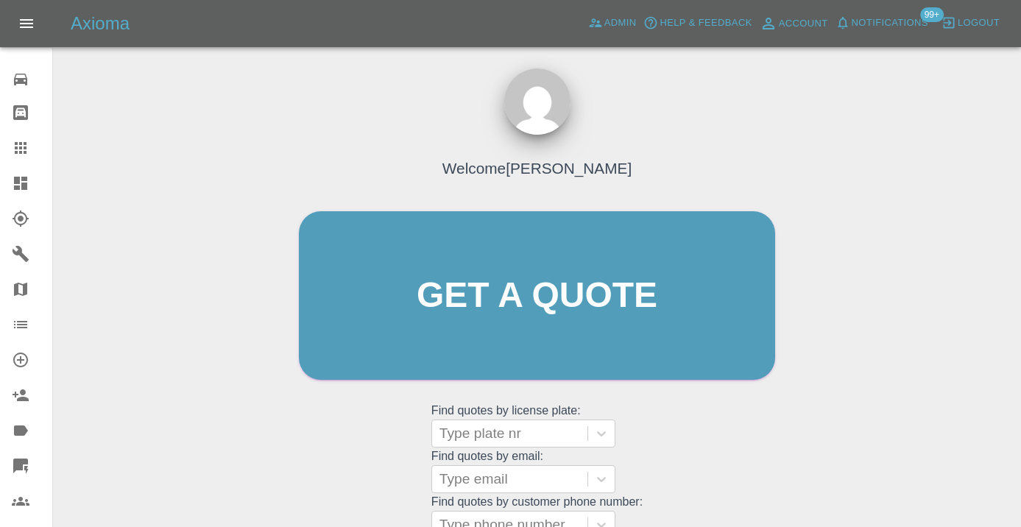
click at [836, 358] on div "Welcome Castro Get a quote Get a quote Find quotes by license plate: Type plate…" at bounding box center [537, 366] width 945 height 529
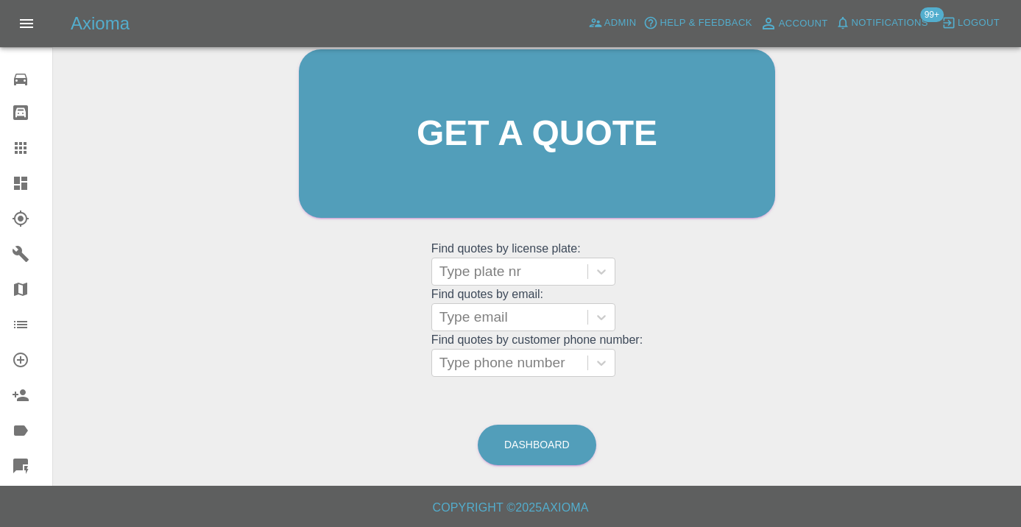
scroll to position [161, 0]
click at [546, 456] on link "Dashboard" at bounding box center [537, 446] width 119 height 40
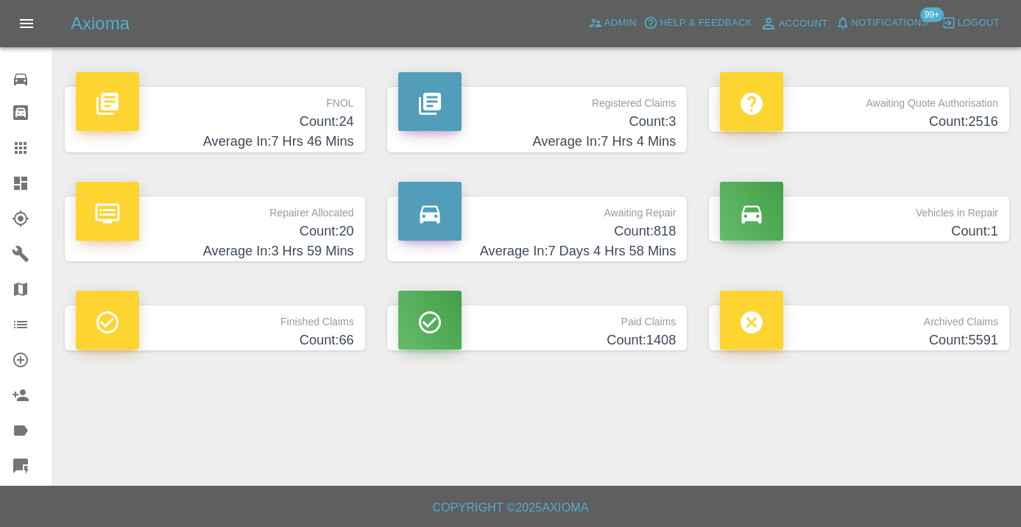
click at [664, 236] on h4 "Count: 818" at bounding box center [537, 232] width 278 height 20
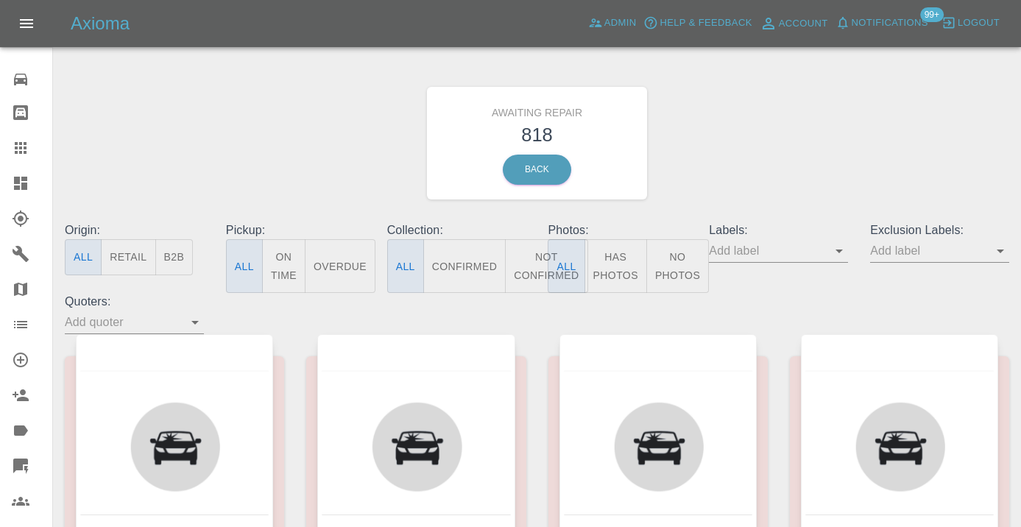
click at [15, 149] on icon at bounding box center [21, 148] width 12 height 12
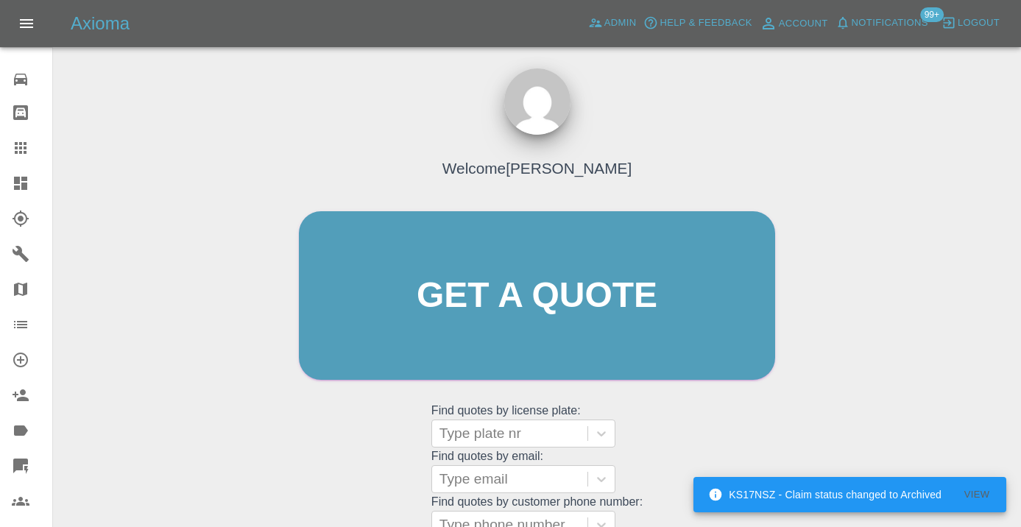
click at [877, 398] on div "Welcome Castro Get a quote Get a quote Find quotes by license plate: Type plate…" at bounding box center [537, 366] width 945 height 529
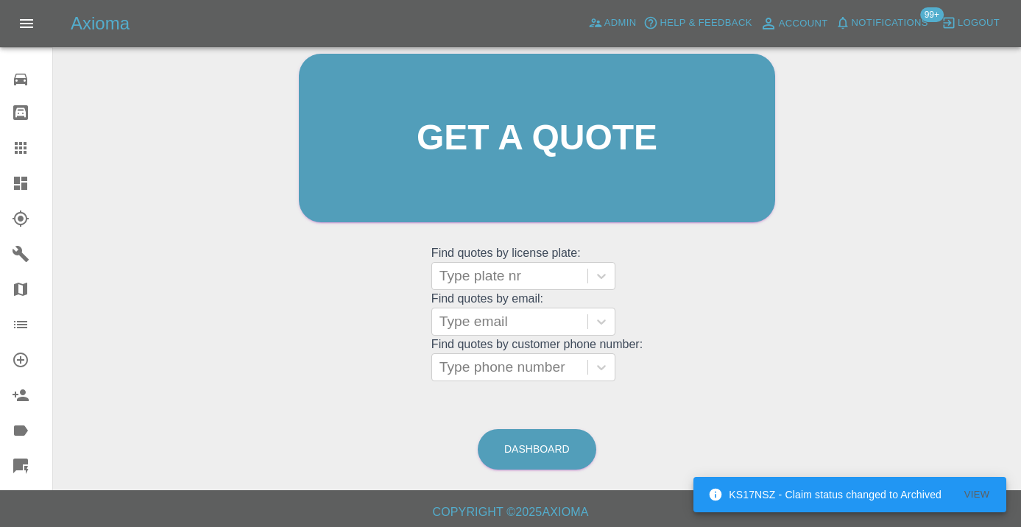
scroll to position [166, 0]
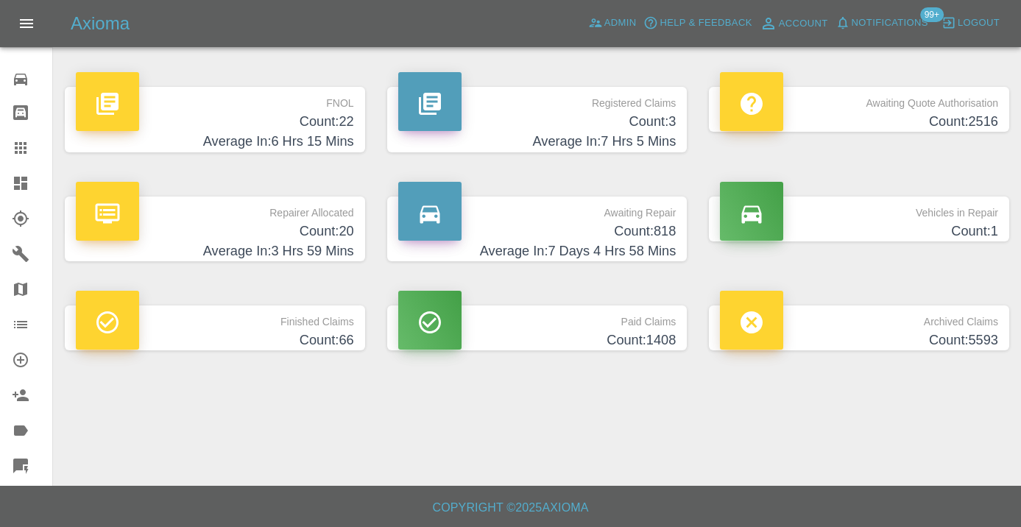
click at [643, 248] on h4 "Average In: 7 Days 4 Hrs 58 Mins" at bounding box center [537, 251] width 278 height 20
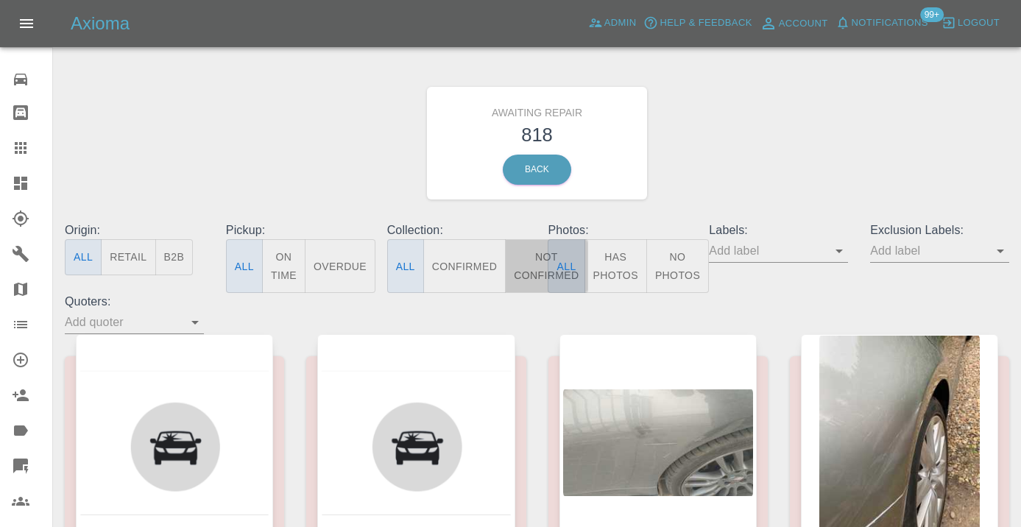
click at [534, 267] on button "Not Confirmed" at bounding box center [546, 266] width 82 height 54
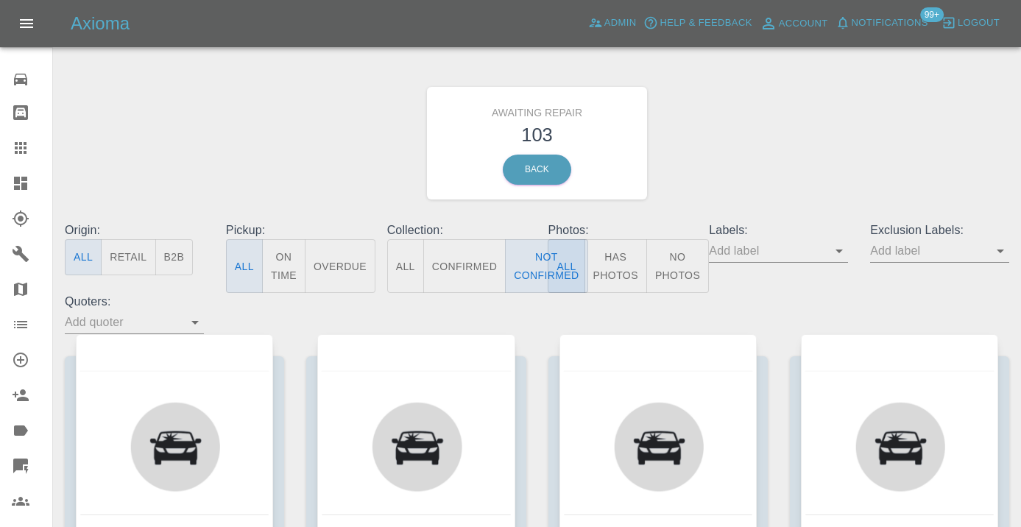
click at [741, 158] on div "Awaiting Repair 103 Back" at bounding box center [537, 143] width 967 height 157
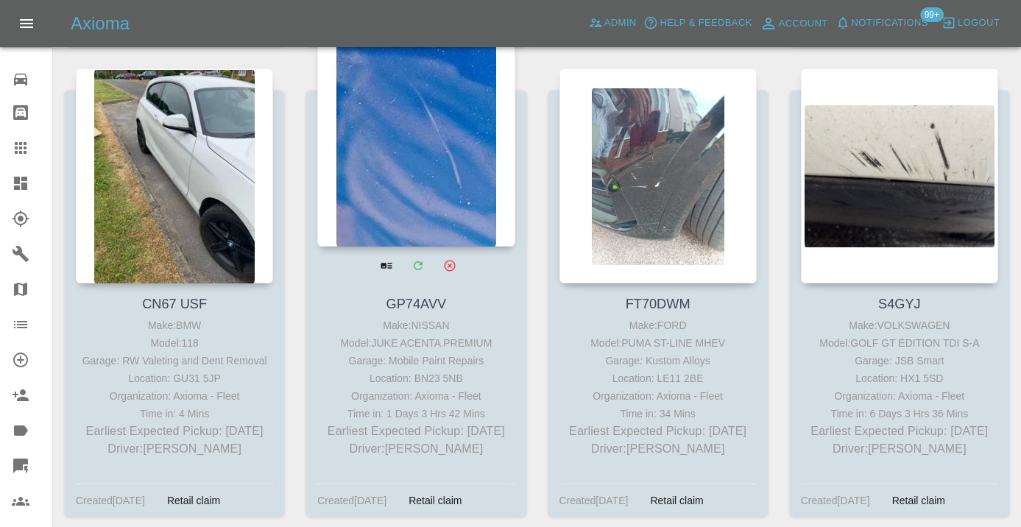
scroll to position [6699, 0]
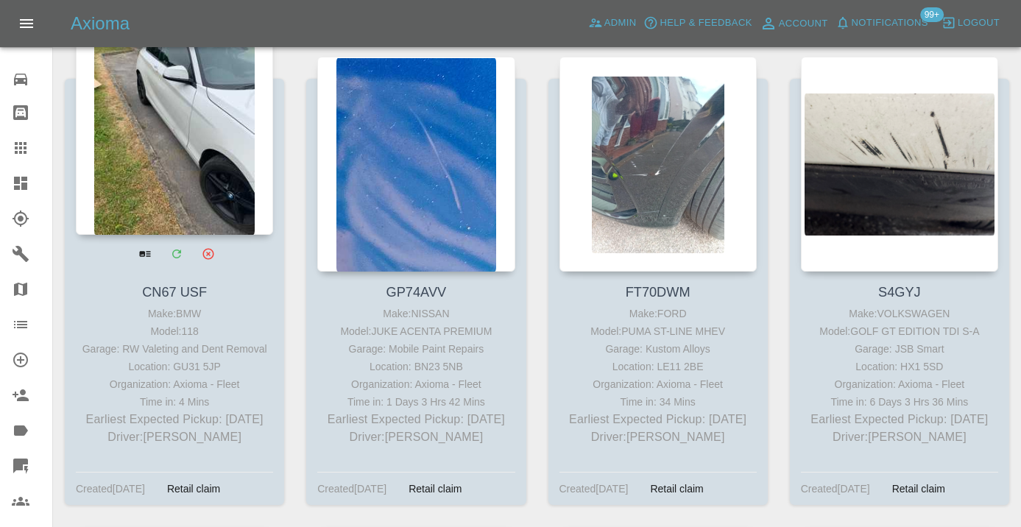
click at [194, 140] on div at bounding box center [174, 127] width 197 height 215
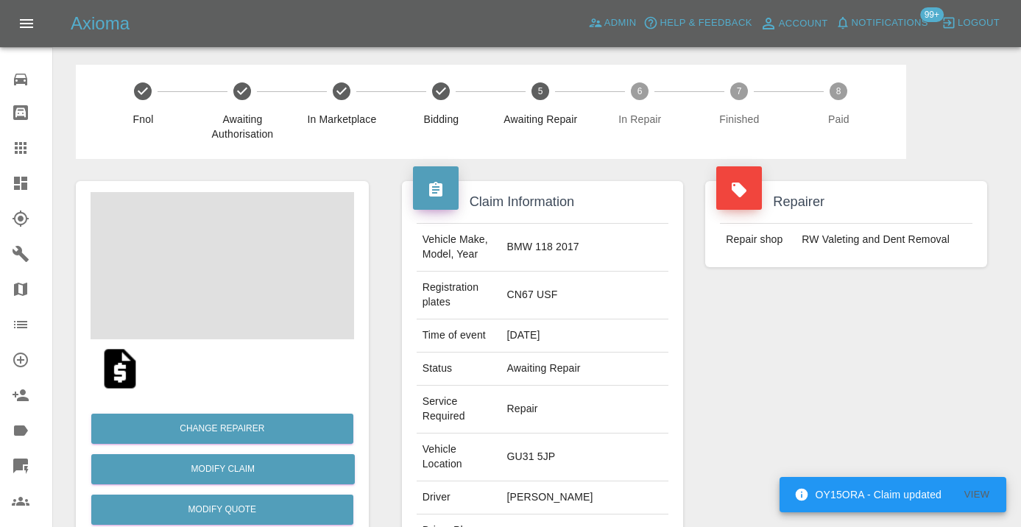
copy td "07799885945"
click at [797, 396] on div "Repairer Repair shop RW Valeting and Dent Removal" at bounding box center [846, 415] width 304 height 513
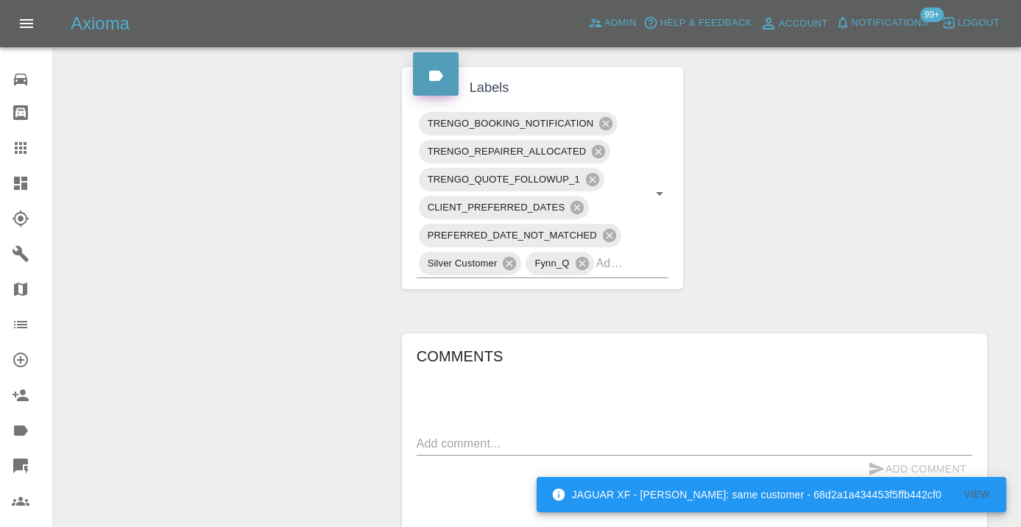
scroll to position [1033, 0]
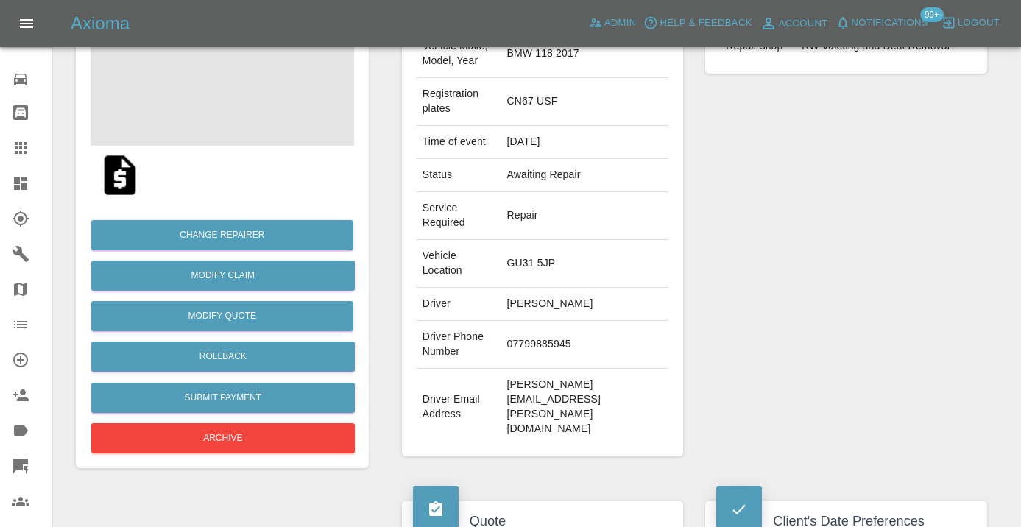
scroll to position [184, 0]
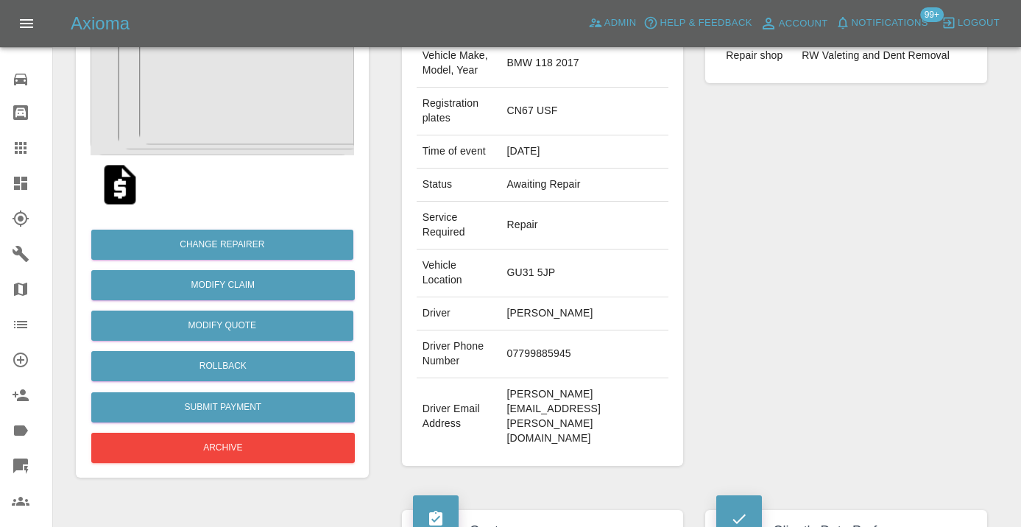
click at [550, 331] on td "07799885945" at bounding box center [585, 355] width 168 height 48
copy td "07799885945"
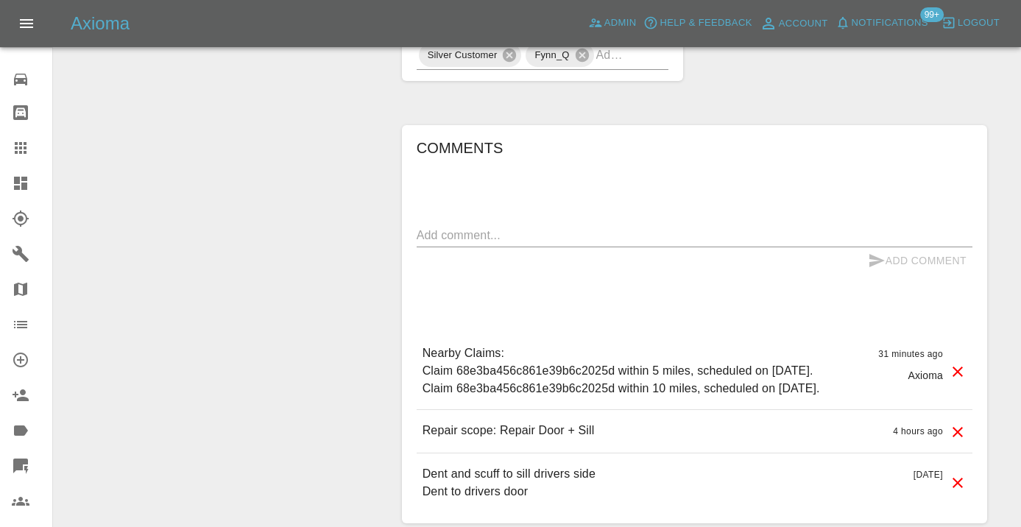
scroll to position [1231, 0]
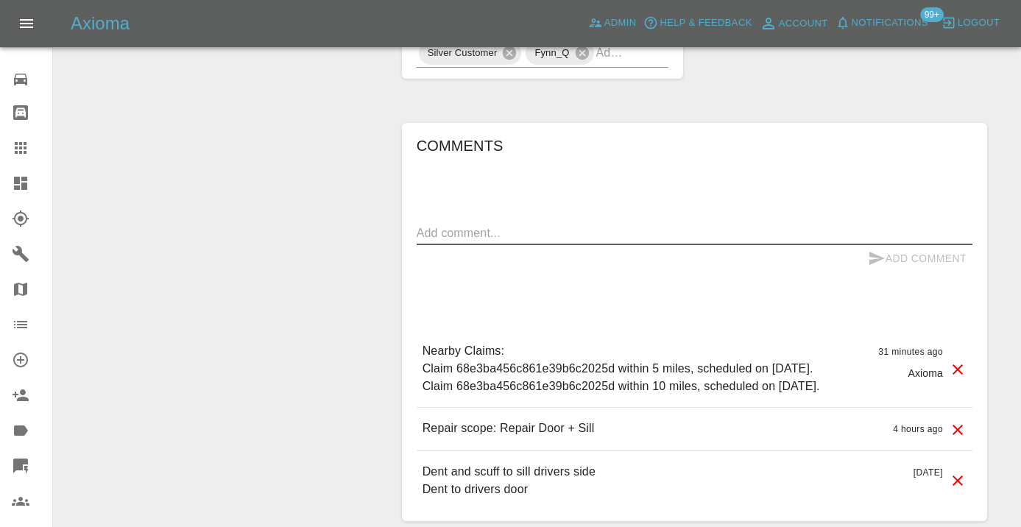
click at [459, 225] on textarea at bounding box center [695, 233] width 556 height 17
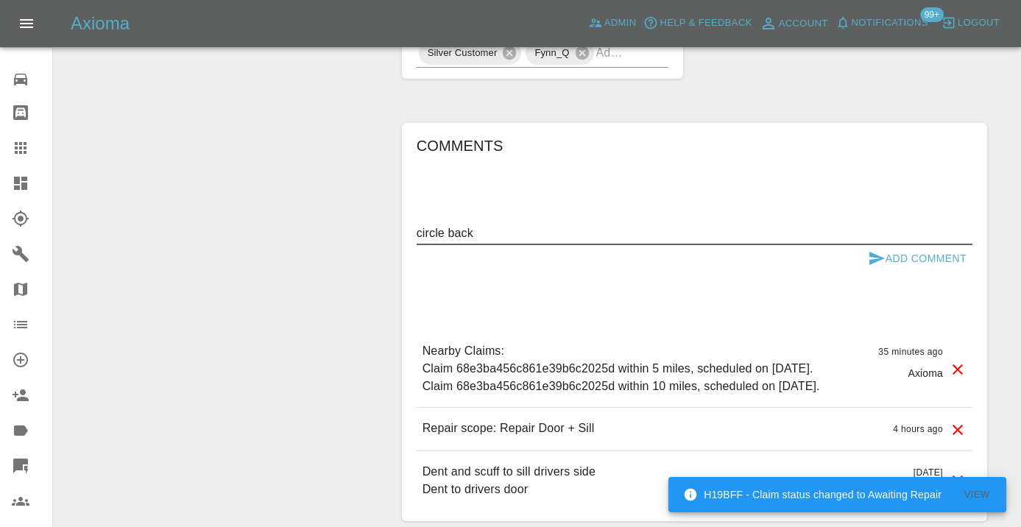
type textarea "circle back"
click at [878, 252] on icon "submit" at bounding box center [876, 258] width 15 height 13
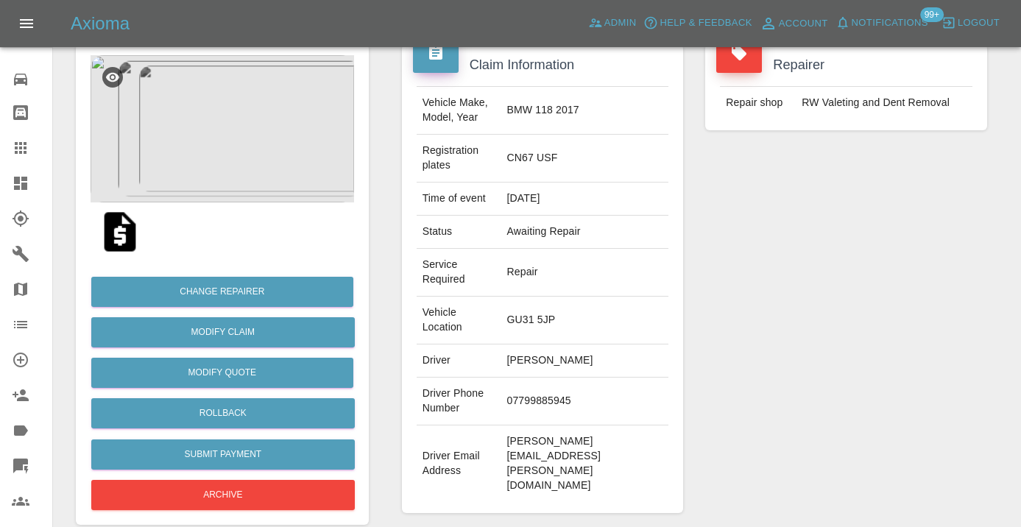
scroll to position [131, 0]
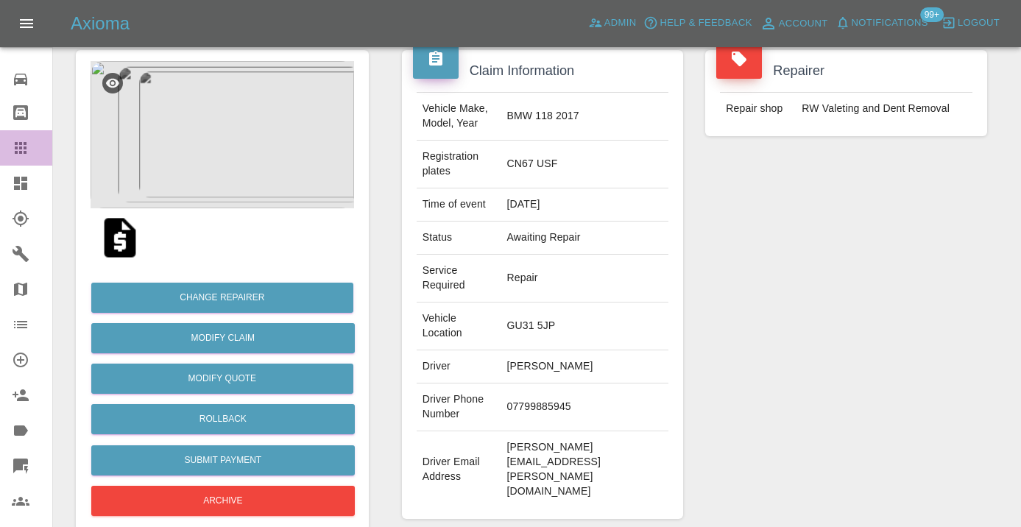
click at [15, 142] on icon at bounding box center [21, 148] width 12 height 12
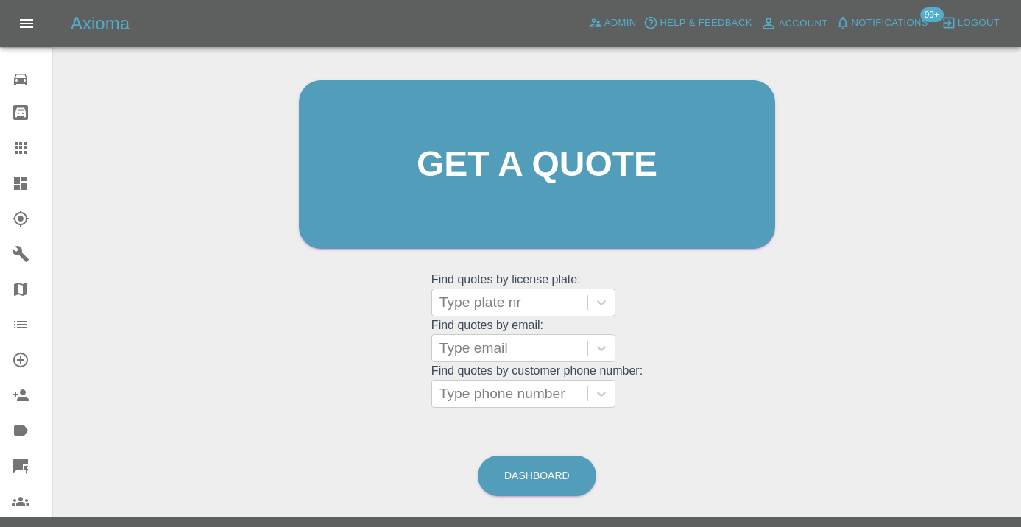
scroll to position [113, 0]
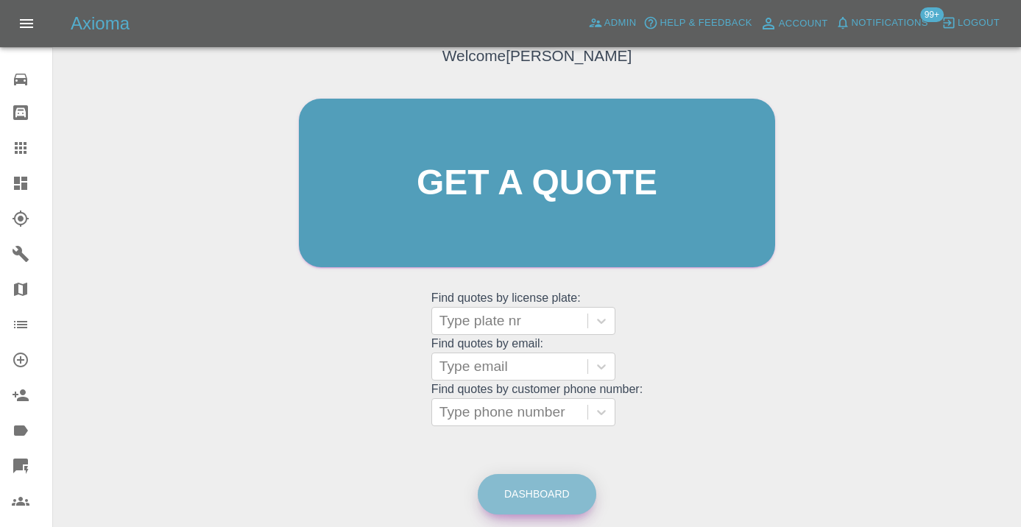
click at [556, 474] on link "Dashboard" at bounding box center [537, 494] width 119 height 40
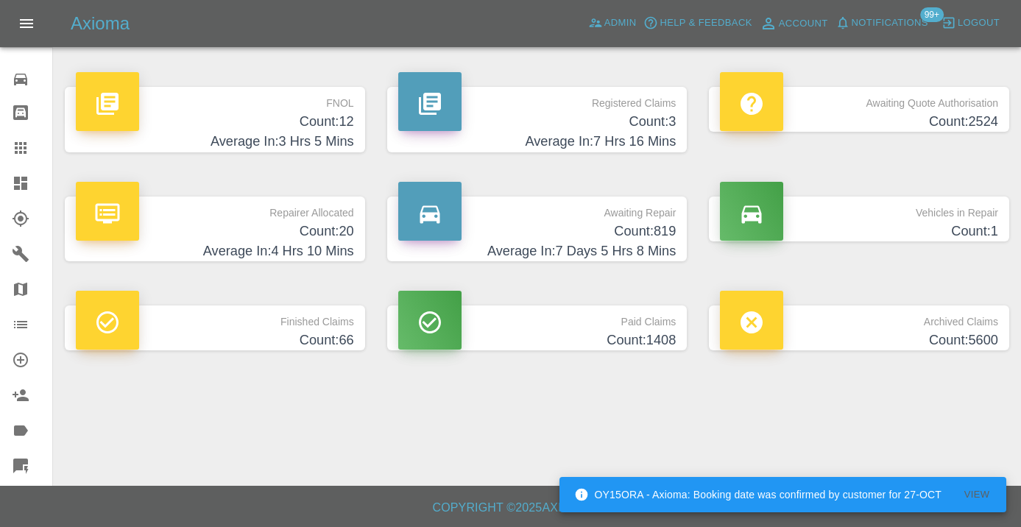
click at [657, 225] on h4 "Count: 819" at bounding box center [537, 232] width 278 height 20
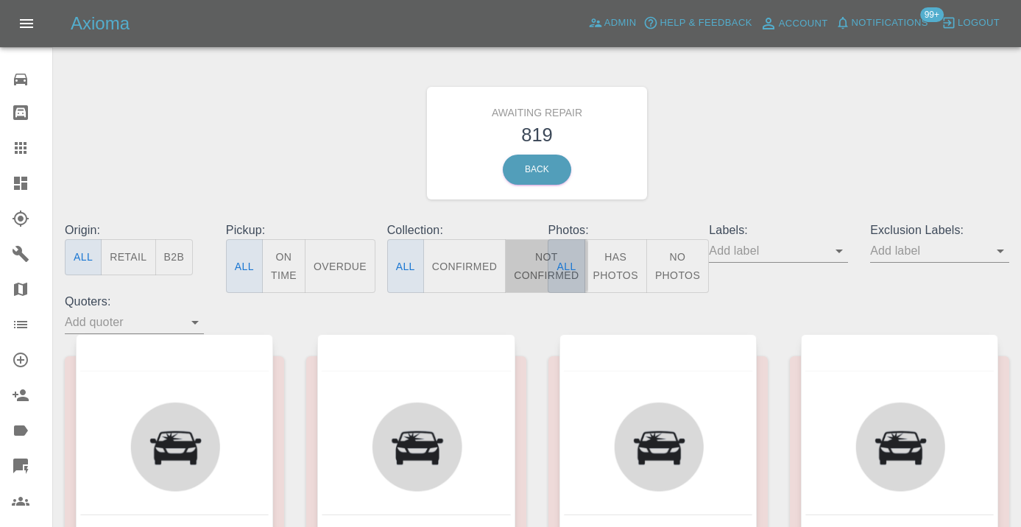
click at [527, 261] on button "Not Confirmed" at bounding box center [546, 266] width 82 height 54
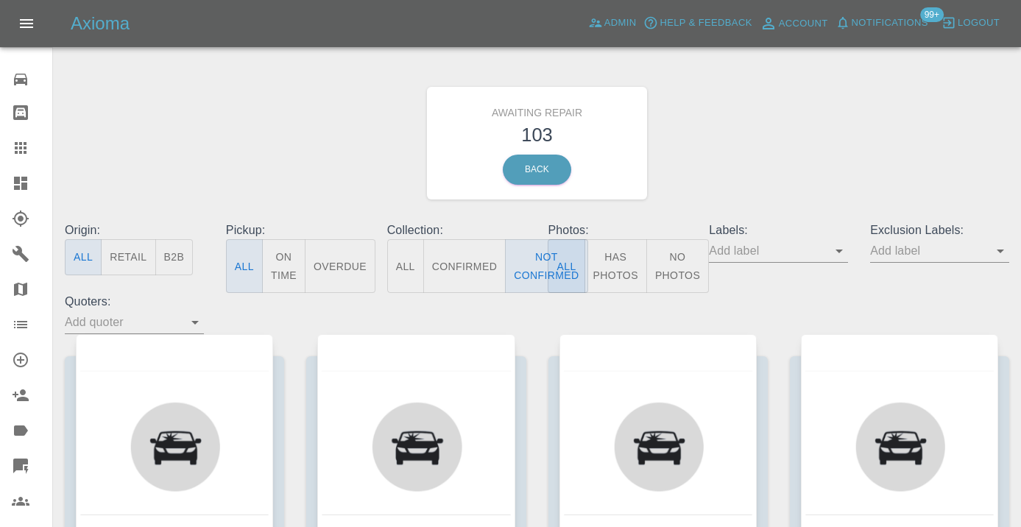
click at [699, 163] on div "Awaiting Repair 103 Back" at bounding box center [537, 143] width 967 height 157
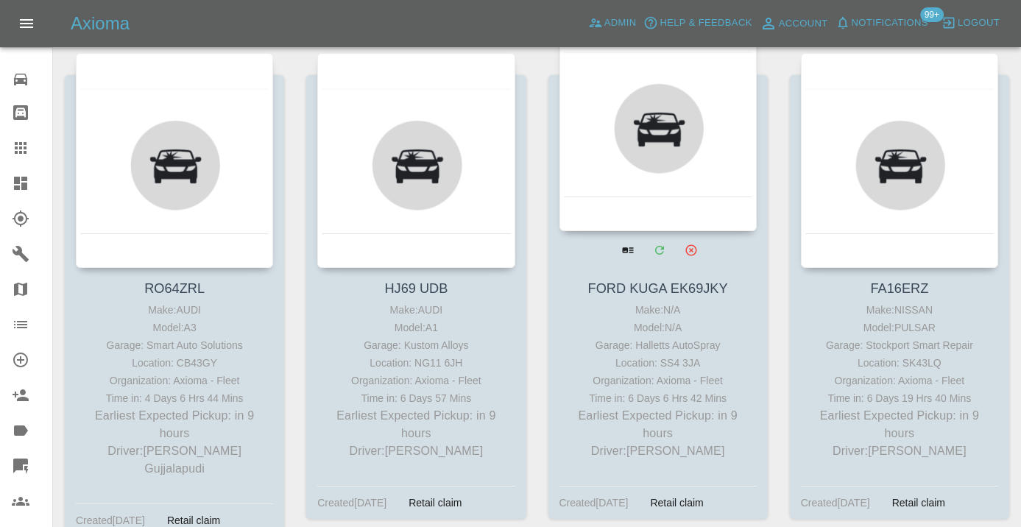
scroll to position [778, 0]
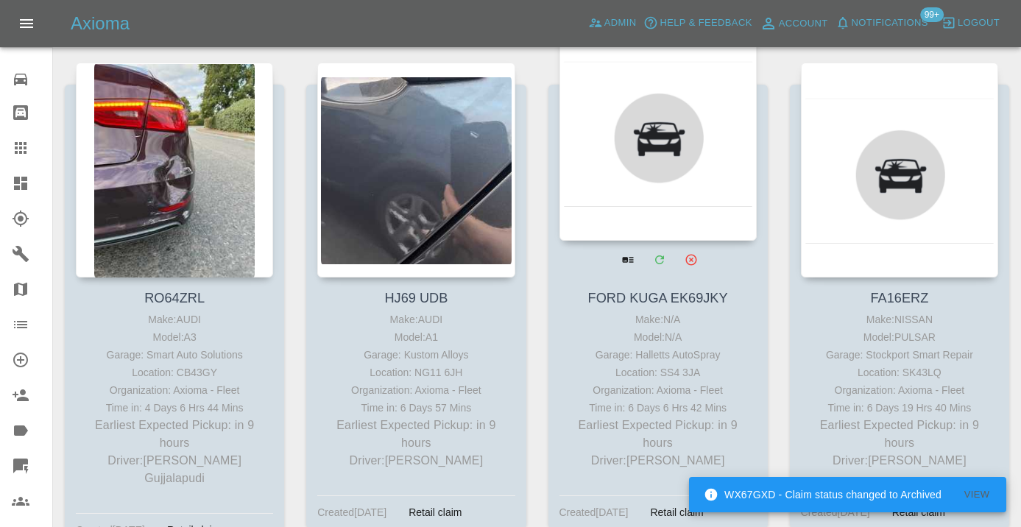
click at [657, 148] on div at bounding box center [657, 133] width 197 height 215
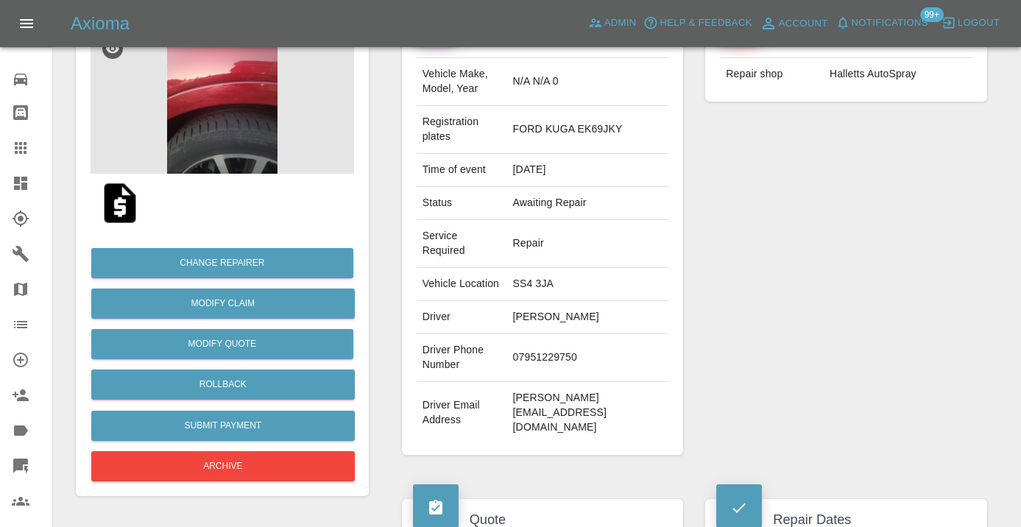
scroll to position [204, 0]
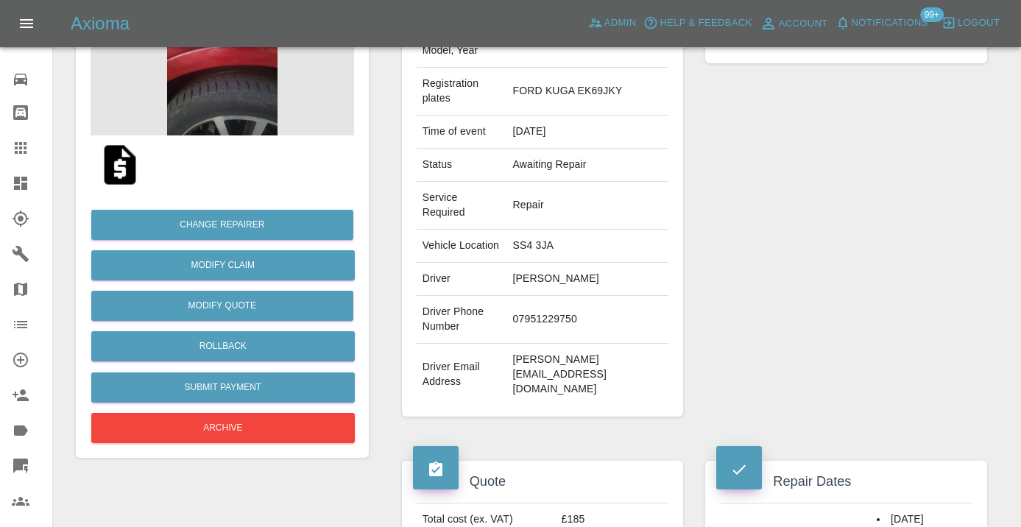
click at [573, 296] on td "07951229750" at bounding box center [588, 320] width 162 height 48
copy td "07951229750"
click at [860, 213] on div "Repairer Repair shop Halletts AutoSpray" at bounding box center [846, 197] width 304 height 484
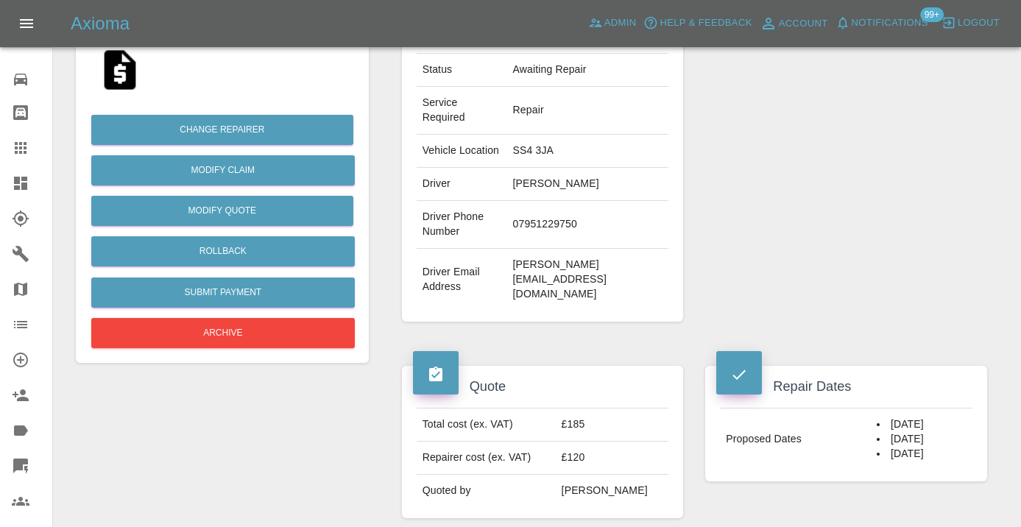
scroll to position [289, 0]
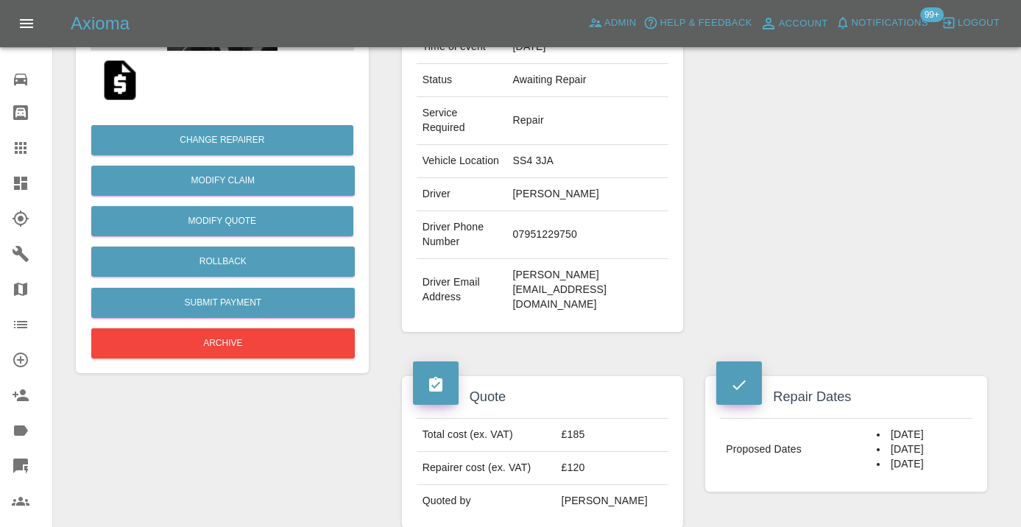
click at [579, 211] on td "07951229750" at bounding box center [588, 235] width 162 height 48
copy td "07951229750"
click at [594, 259] on td "c.e.wickenden@gmail.com" at bounding box center [588, 290] width 162 height 62
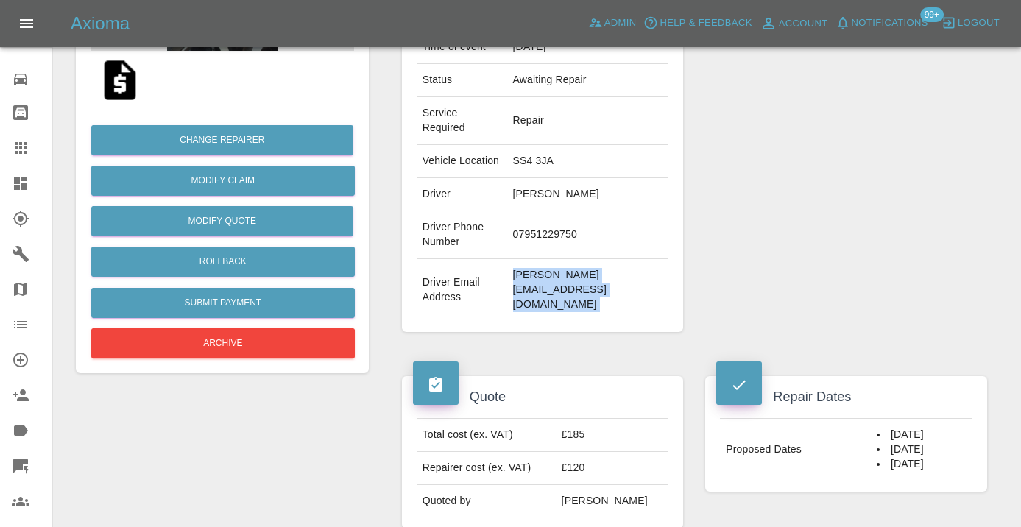
click at [594, 259] on td "c.e.wickenden@gmail.com" at bounding box center [588, 290] width 162 height 62
copy div "c.e.wickenden@gmail.com"
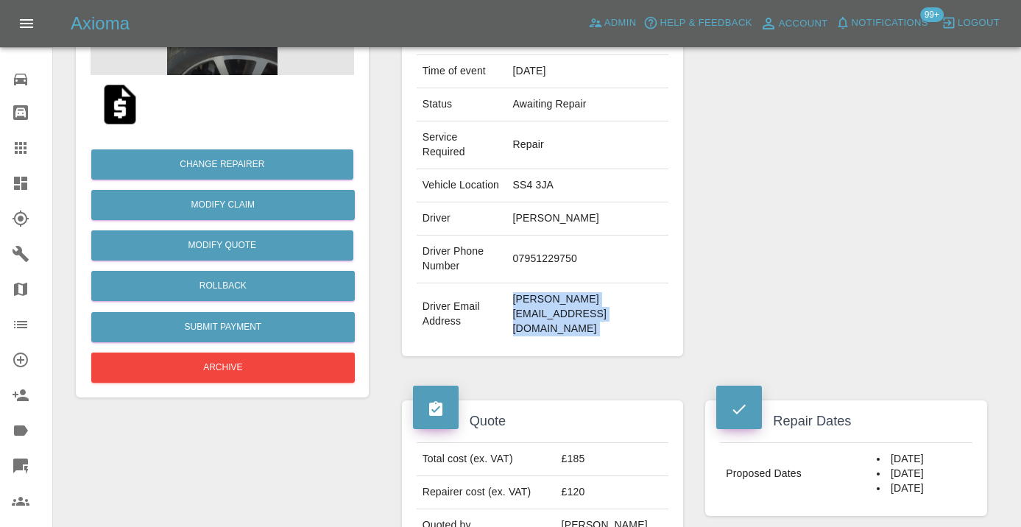
scroll to position [259, 0]
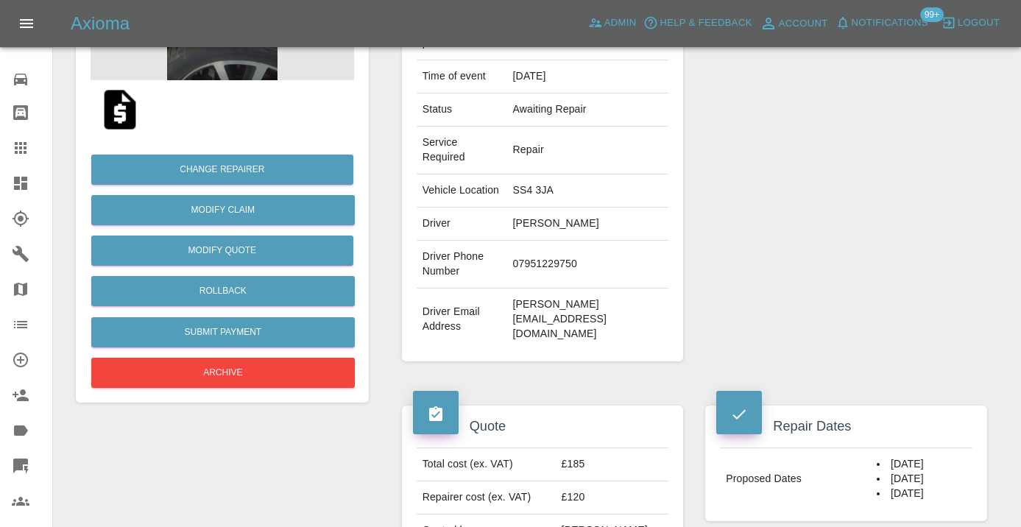
click at [557, 241] on td "07951229750" at bounding box center [588, 265] width 162 height 48
copy td "07951229750"
click at [914, 160] on div "Repairer Repair shop Halletts AutoSpray" at bounding box center [846, 142] width 304 height 484
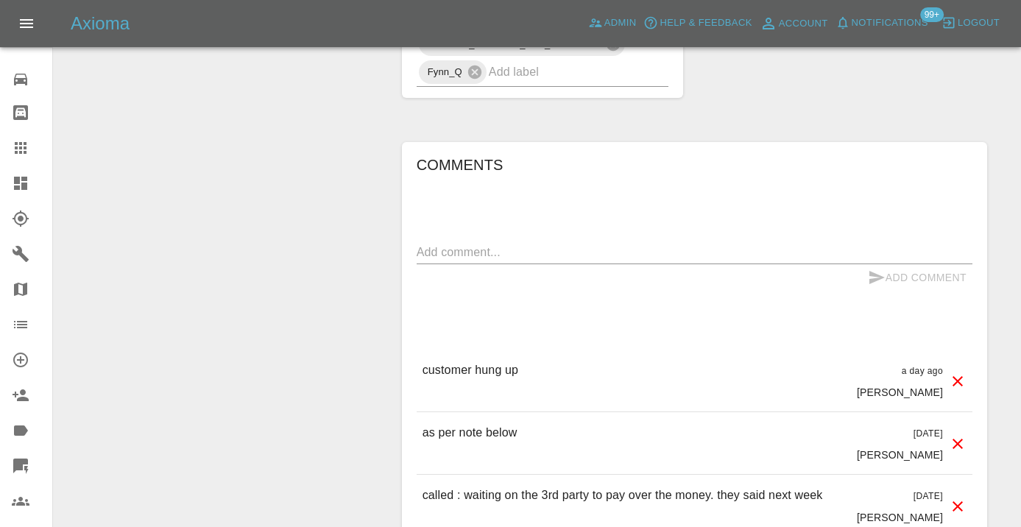
scroll to position [1151, 0]
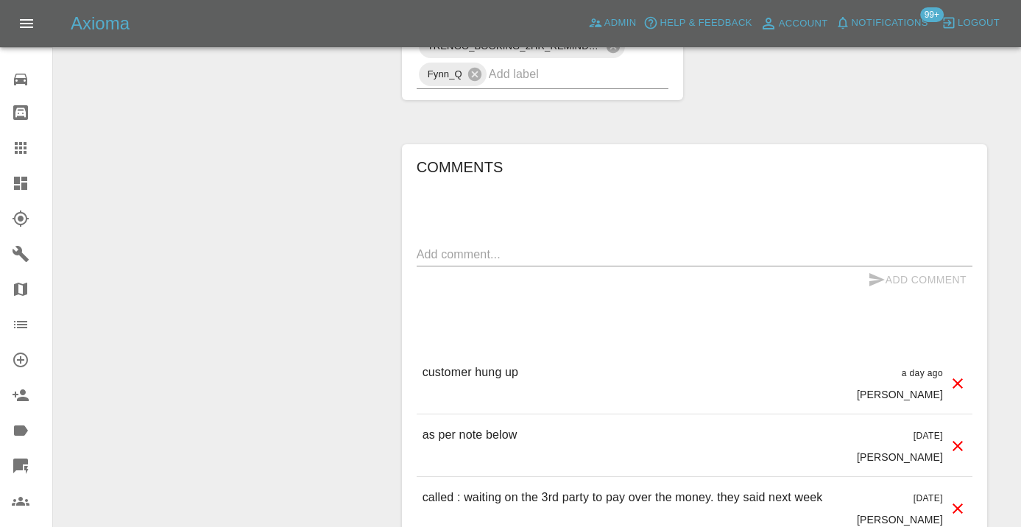
click at [438, 246] on textarea at bounding box center [695, 254] width 556 height 17
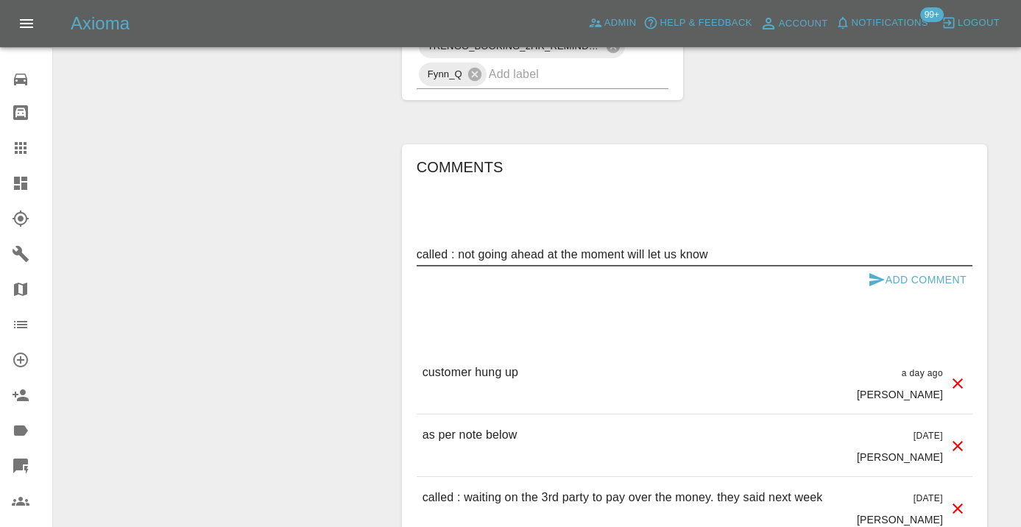
type textarea "called : not going ahead at the moment will let us know"
click at [872, 271] on icon "submit" at bounding box center [877, 280] width 18 height 18
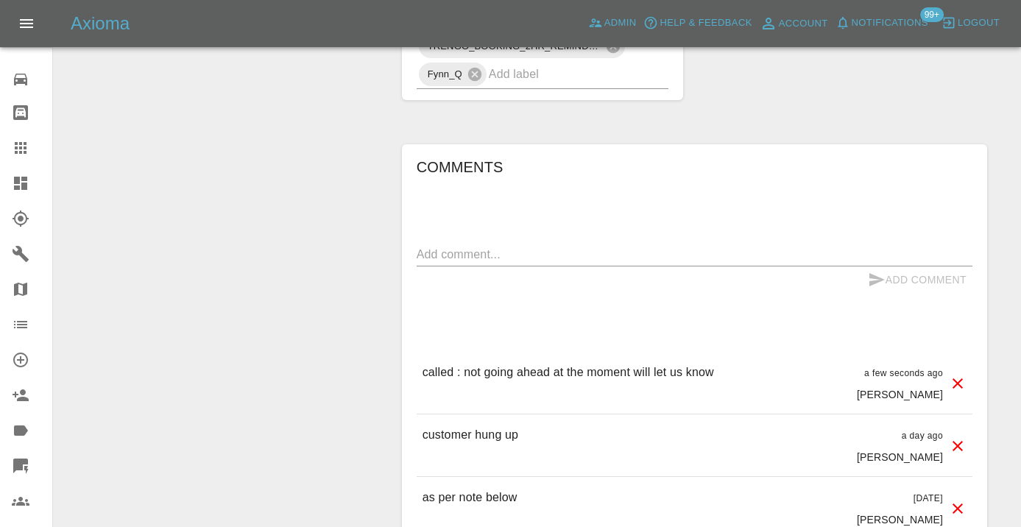
click at [18, 146] on icon at bounding box center [21, 148] width 12 height 12
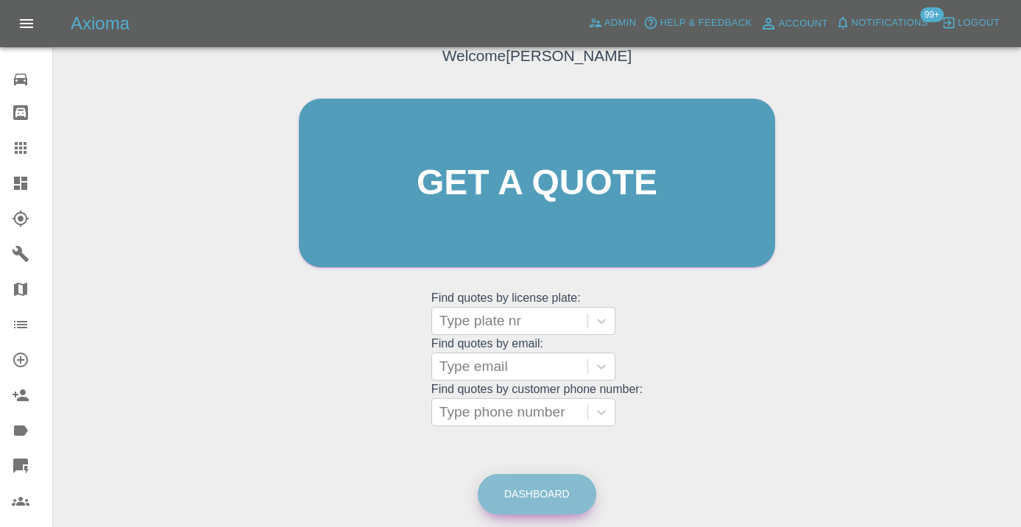
click at [538, 501] on link "Dashboard" at bounding box center [537, 494] width 119 height 40
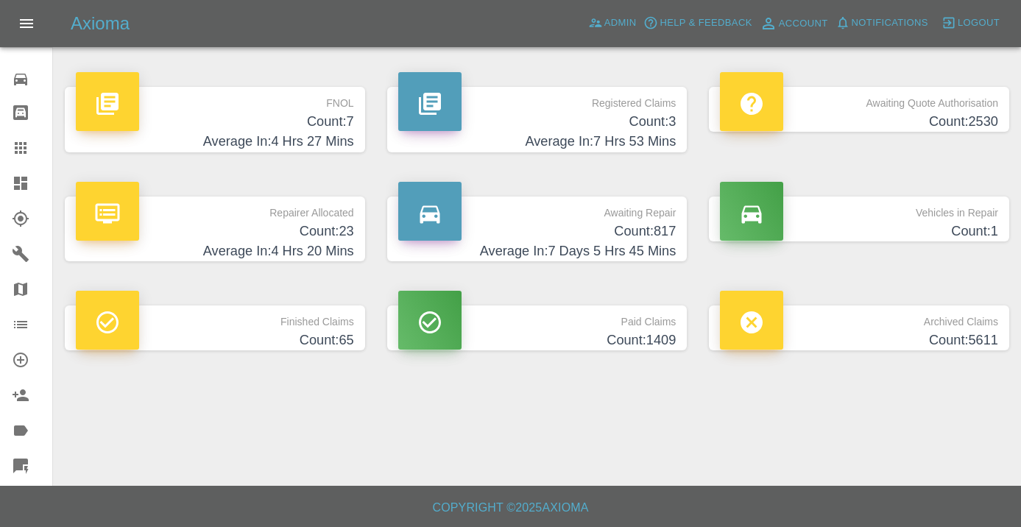
click at [649, 220] on p "Awaiting Repair" at bounding box center [537, 209] width 278 height 25
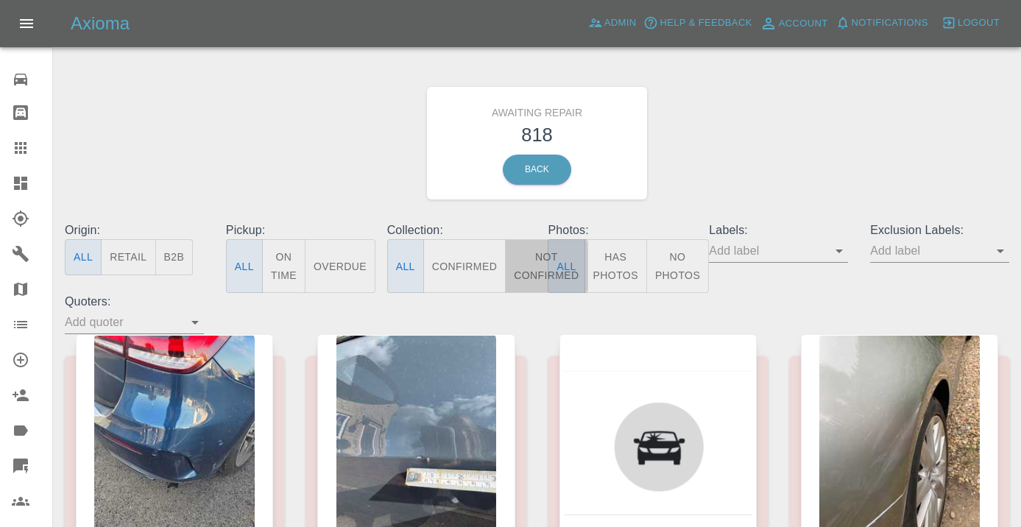
click at [539, 264] on button "Not Confirmed" at bounding box center [546, 266] width 82 height 54
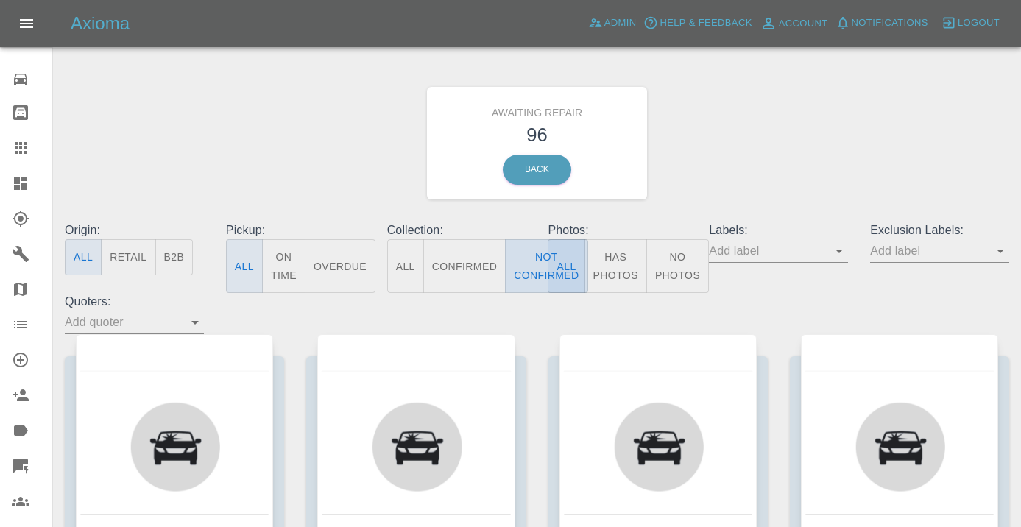
type button "false"
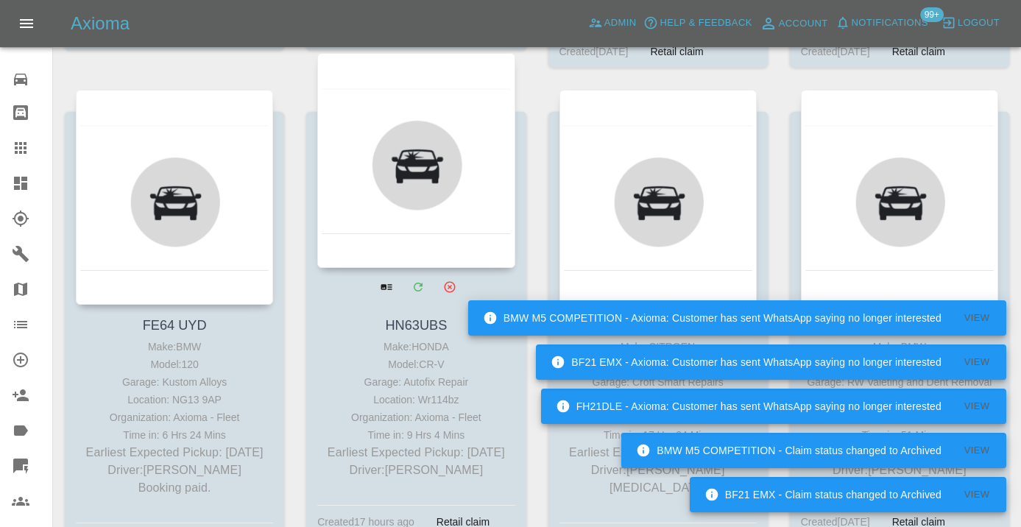
scroll to position [5688, 0]
click at [424, 176] on div at bounding box center [415, 161] width 197 height 215
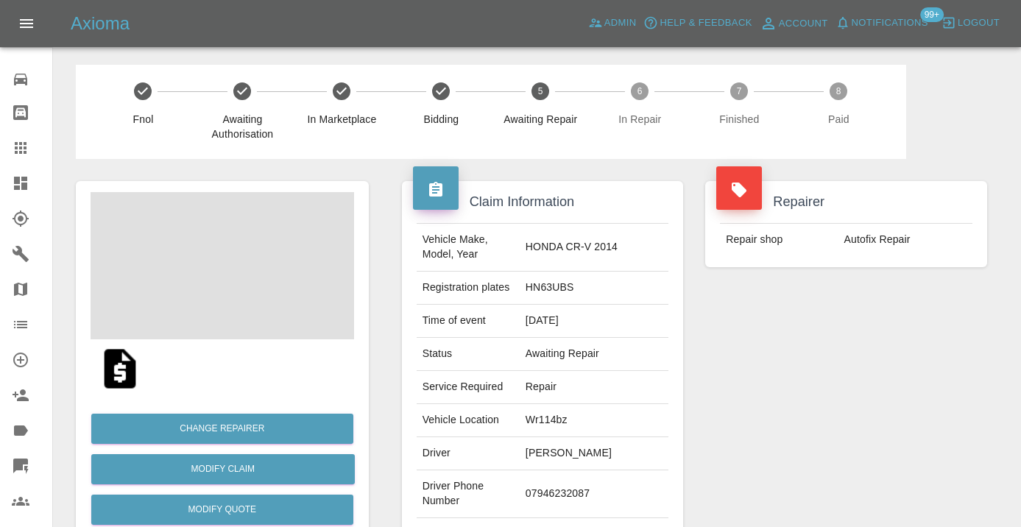
click at [564, 493] on td "07946232087" at bounding box center [594, 494] width 149 height 48
copy td "07946232087"
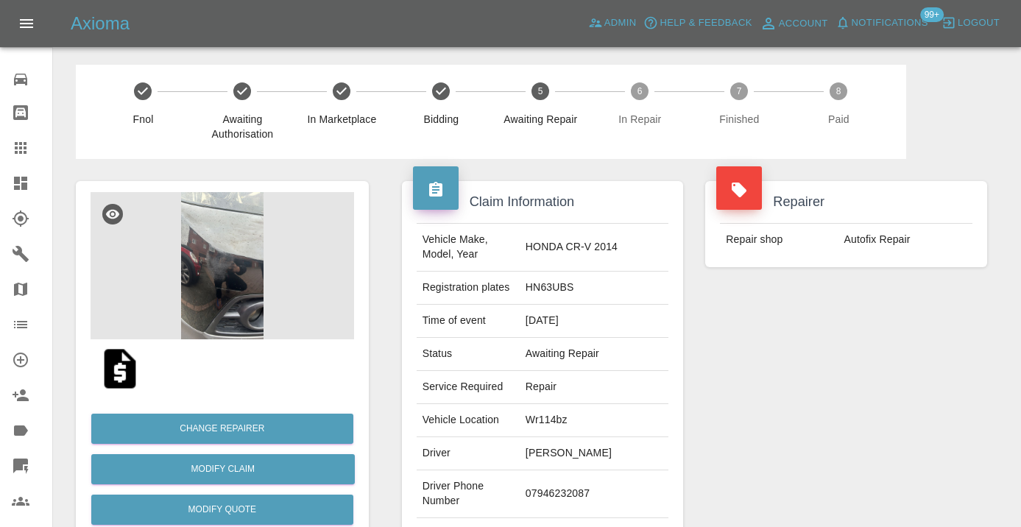
click at [905, 368] on div "Repairer Repair shop Autofix Repair" at bounding box center [846, 378] width 304 height 439
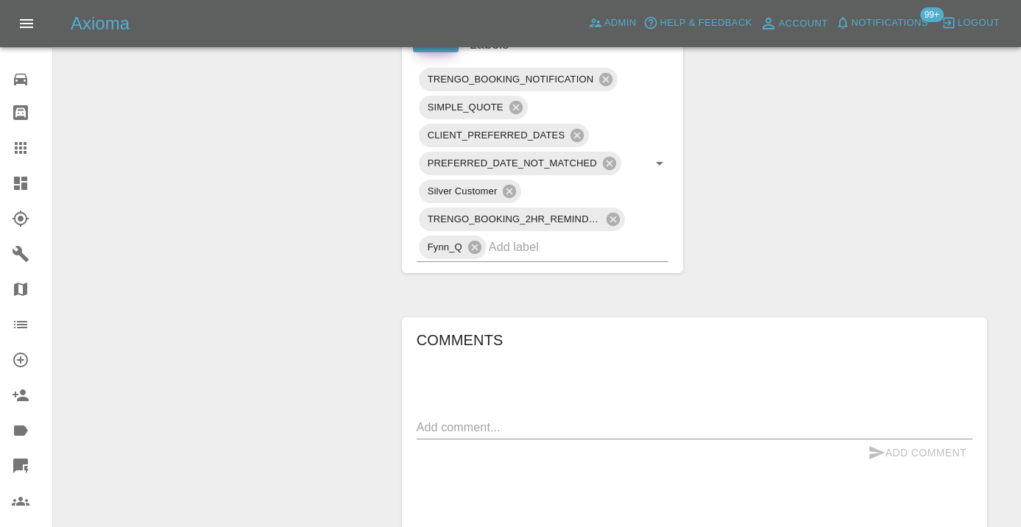
scroll to position [890, 0]
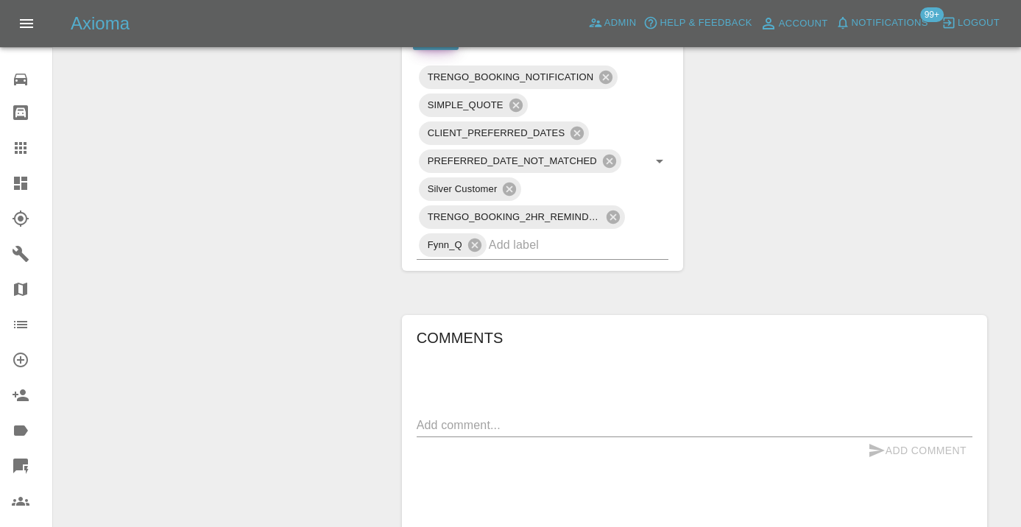
click at [437, 426] on textarea at bounding box center [695, 425] width 556 height 17
type textarea "n/a"
click at [880, 445] on icon "submit" at bounding box center [877, 451] width 18 height 18
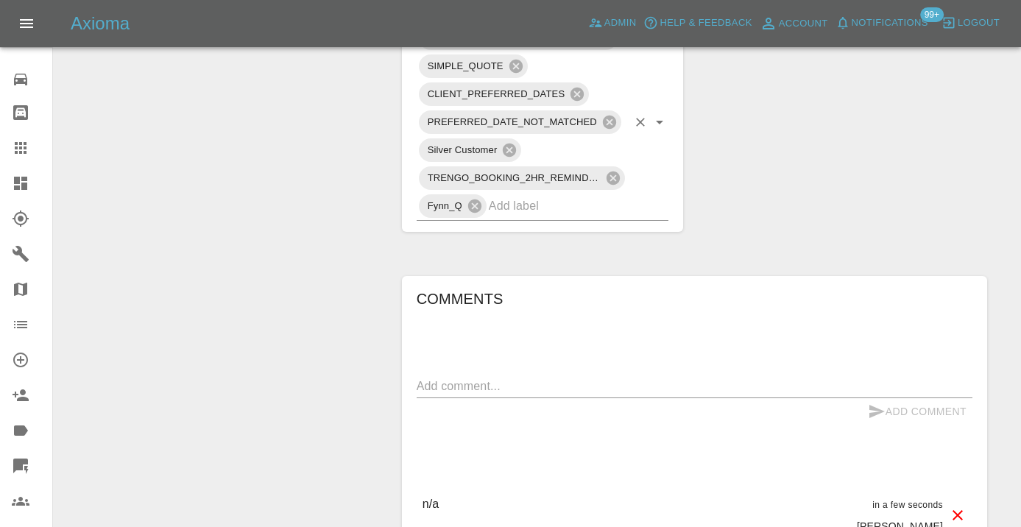
scroll to position [949, 0]
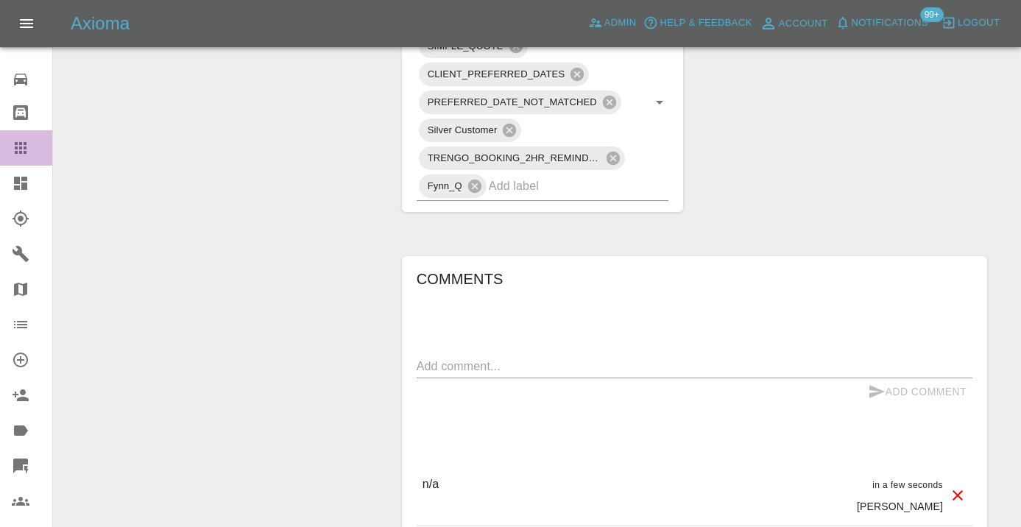
click at [23, 154] on icon at bounding box center [21, 148] width 18 height 18
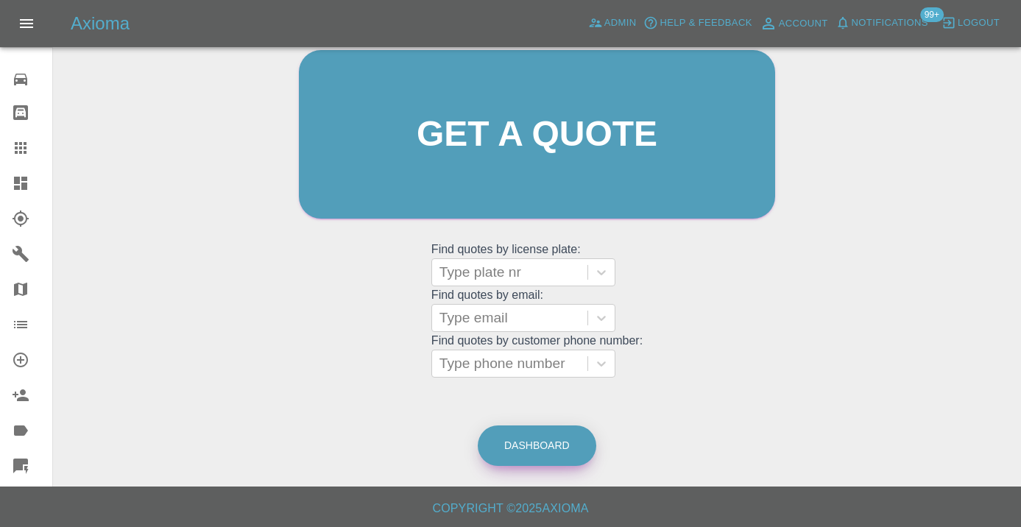
click at [546, 461] on link "Dashboard" at bounding box center [537, 446] width 119 height 40
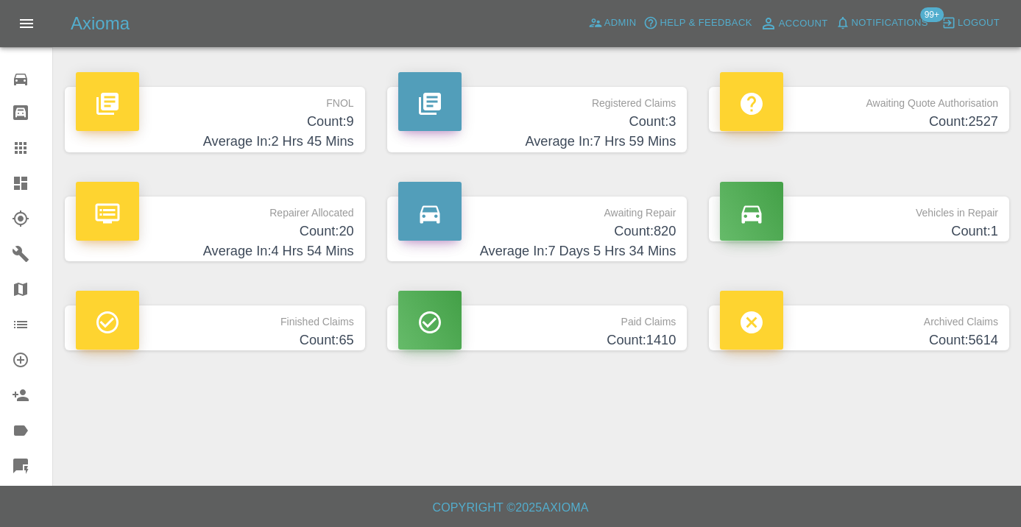
click at [654, 234] on h4 "Count: 820" at bounding box center [537, 232] width 278 height 20
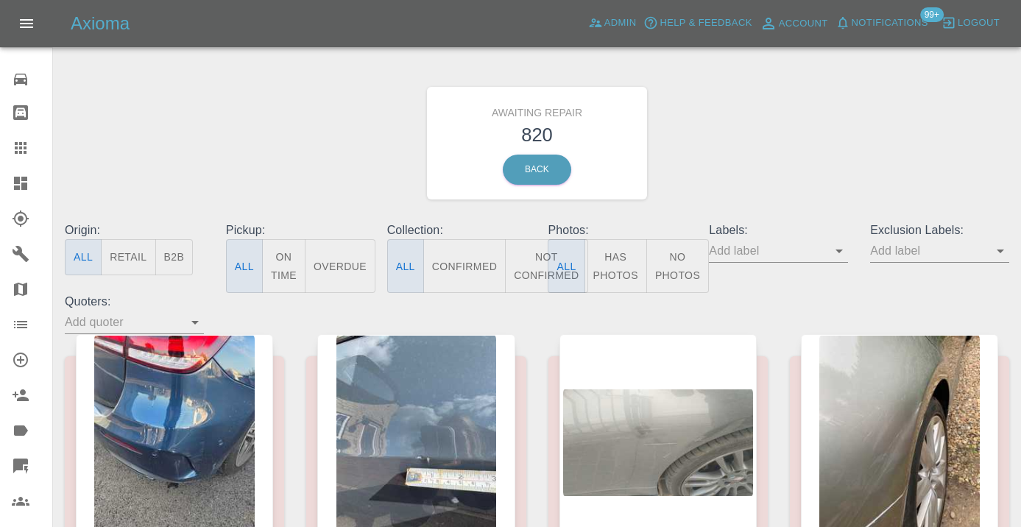
click at [537, 267] on button "Not Confirmed" at bounding box center [546, 266] width 82 height 54
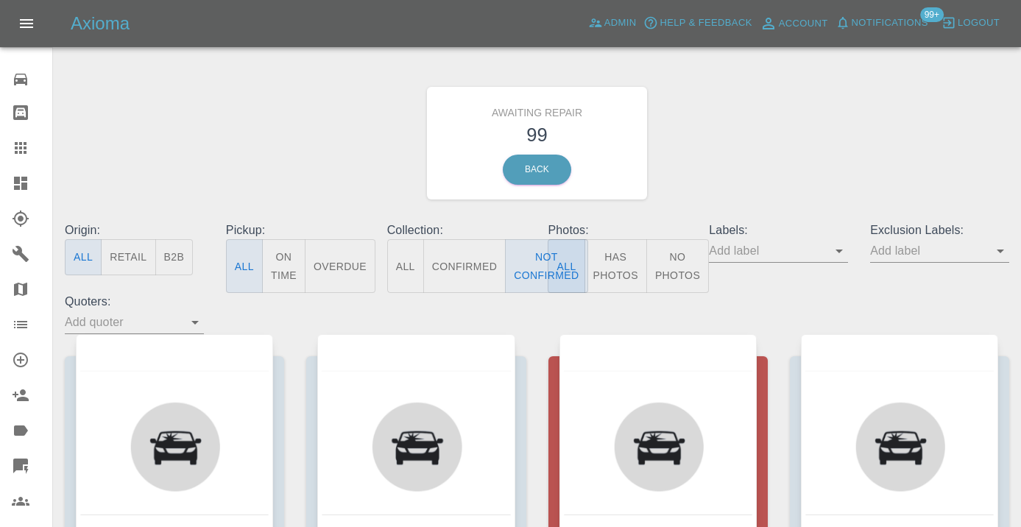
click at [759, 119] on div "Awaiting Repair 99 Back" at bounding box center [537, 143] width 967 height 157
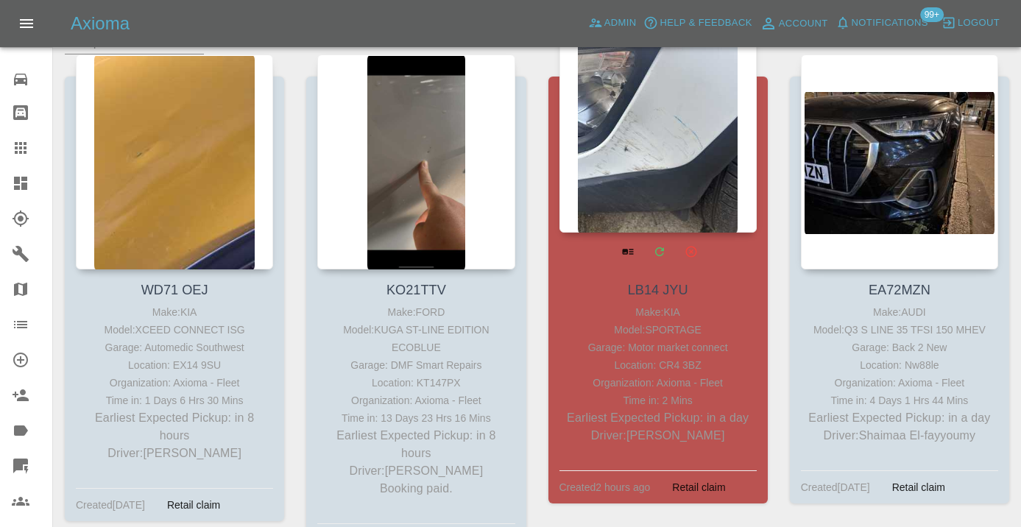
scroll to position [289, 0]
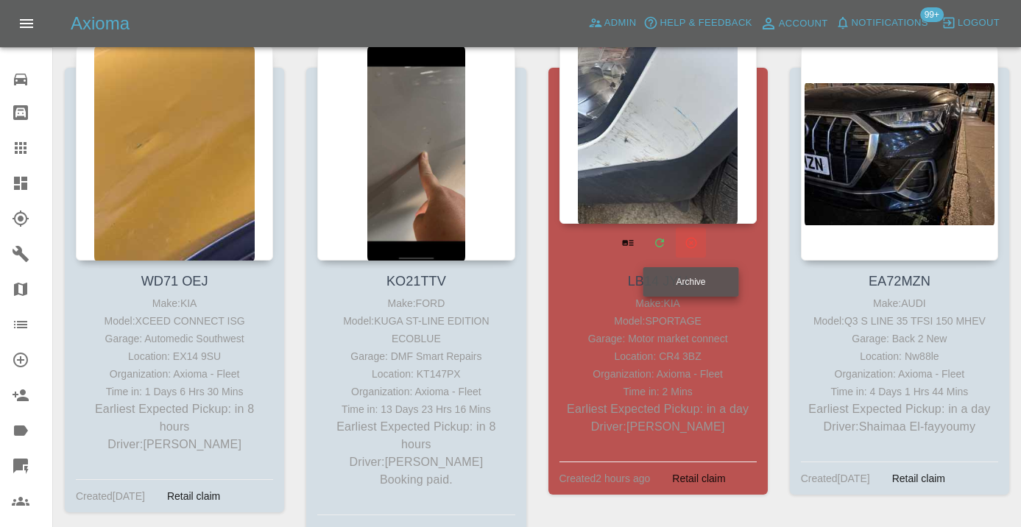
click at [679, 247] on button "Archive" at bounding box center [691, 242] width 30 height 30
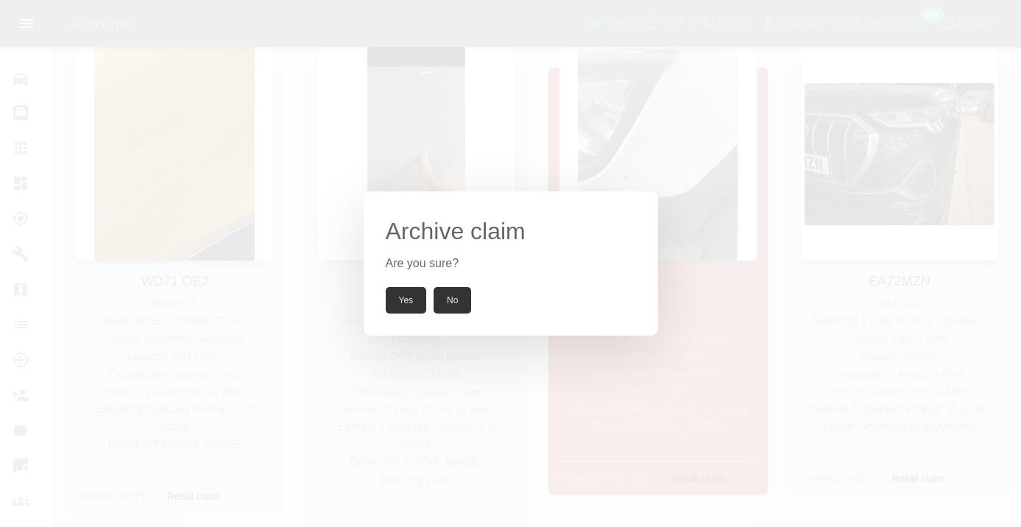
click at [464, 309] on button "No" at bounding box center [453, 300] width 38 height 27
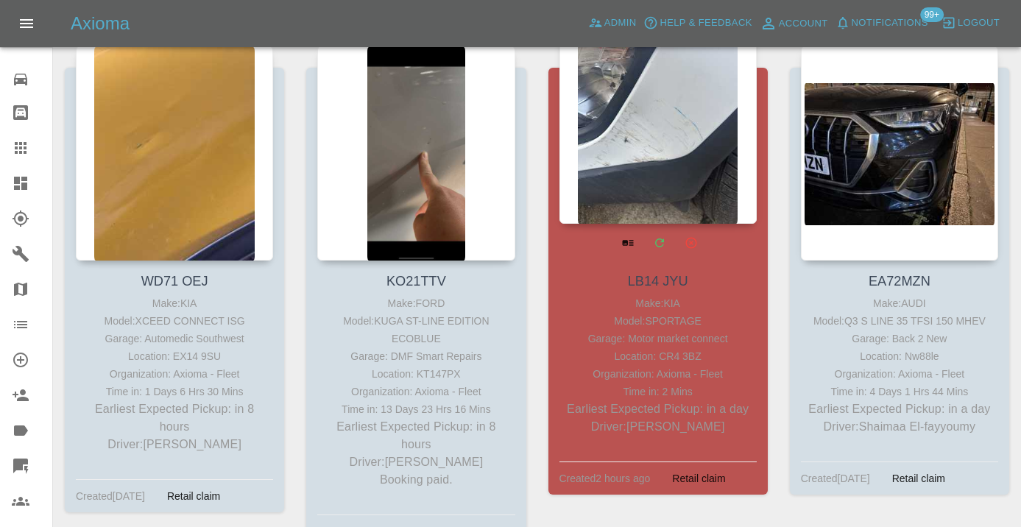
click at [727, 354] on div "Location: CR4 3BZ" at bounding box center [658, 356] width 190 height 18
click at [718, 359] on div "Location: CR4 3BZ" at bounding box center [658, 356] width 190 height 18
click at [638, 477] on div "Created 2 hours ago" at bounding box center [604, 479] width 91 height 18
click at [648, 166] on div at bounding box center [657, 116] width 197 height 215
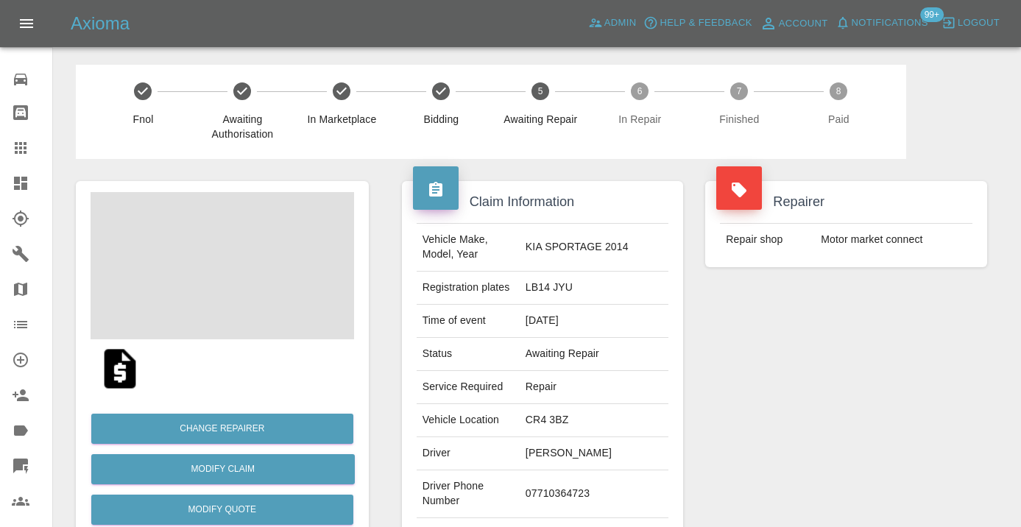
click at [566, 492] on td "07710364723" at bounding box center [594, 494] width 149 height 48
copy td "07710364723"
click at [802, 395] on div "Repairer Repair shop Motor market connect" at bounding box center [846, 378] width 304 height 439
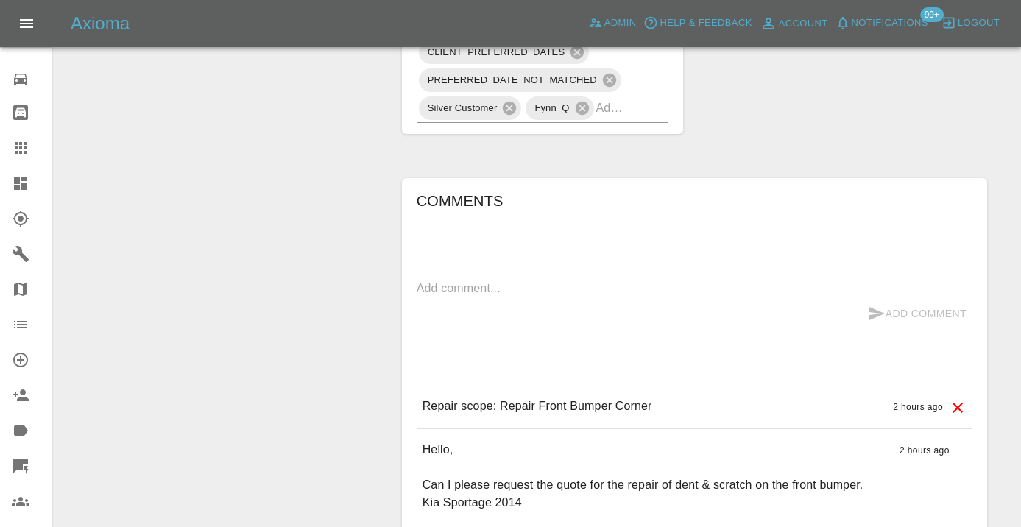
scroll to position [1004, 0]
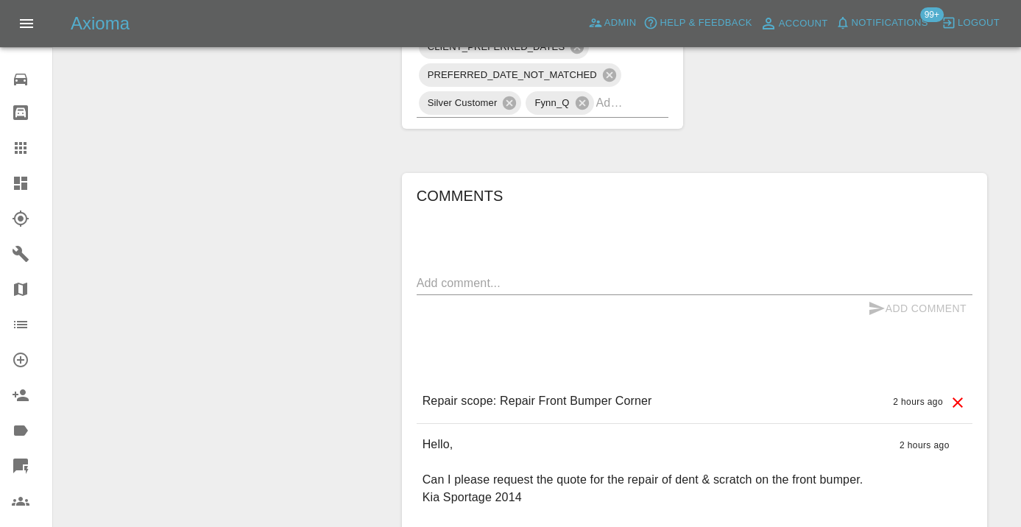
click at [464, 279] on textarea at bounding box center [695, 283] width 556 height 17
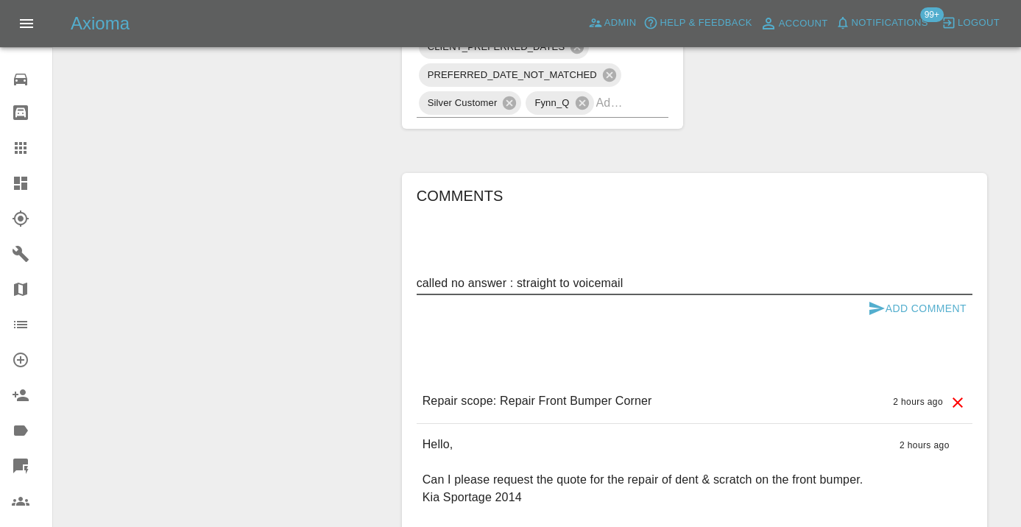
type textarea "called no answer : straight to voicemail"
click at [883, 317] on button "Add Comment" at bounding box center [917, 308] width 110 height 27
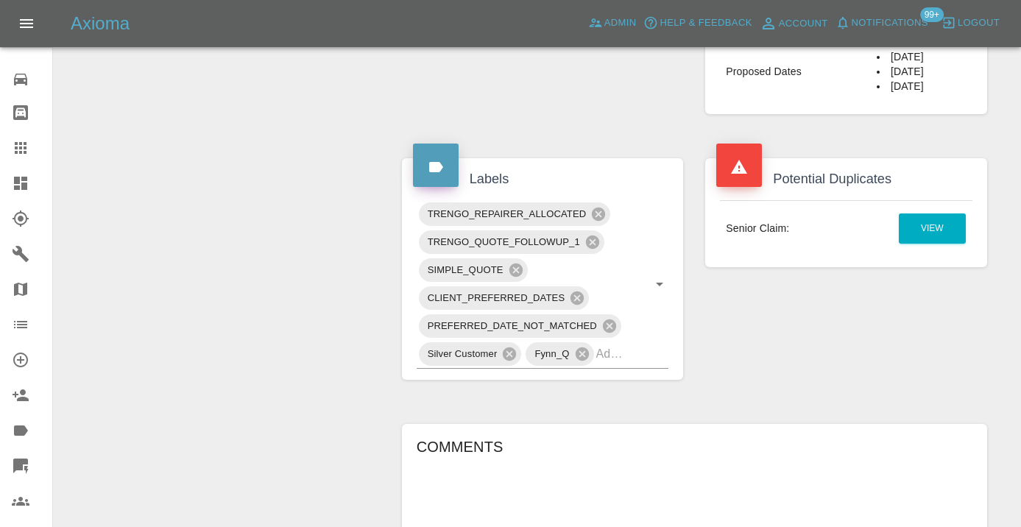
scroll to position [755, 0]
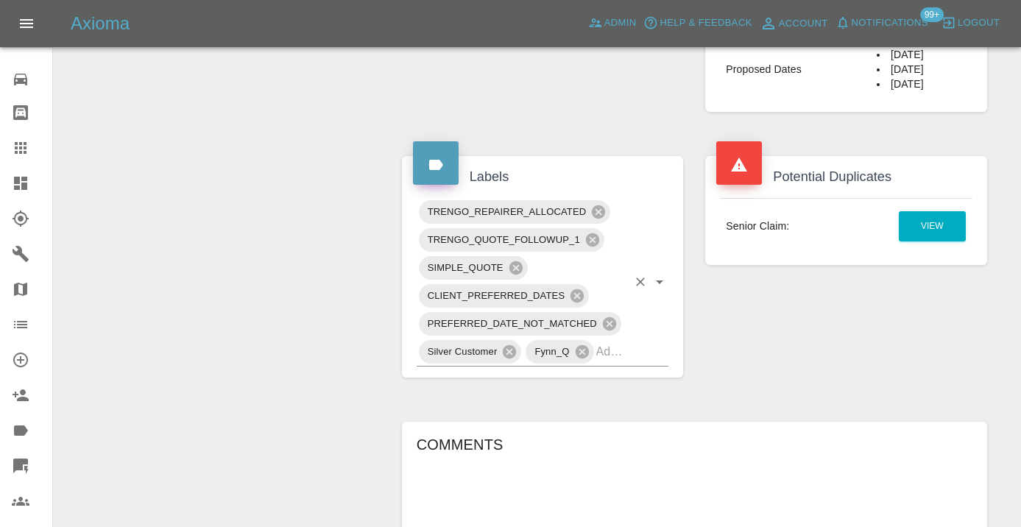
click at [624, 354] on input "text" at bounding box center [612, 351] width 32 height 23
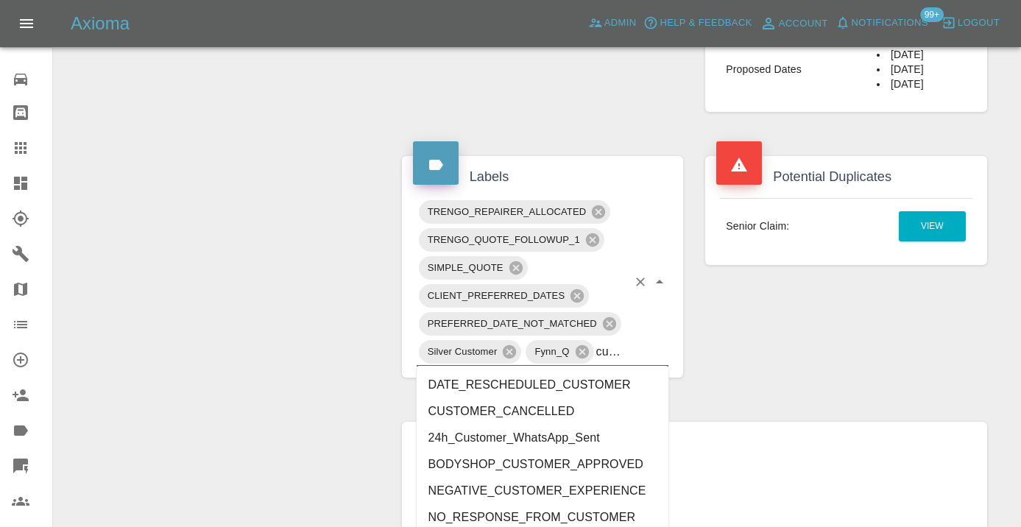
type input "customer_"
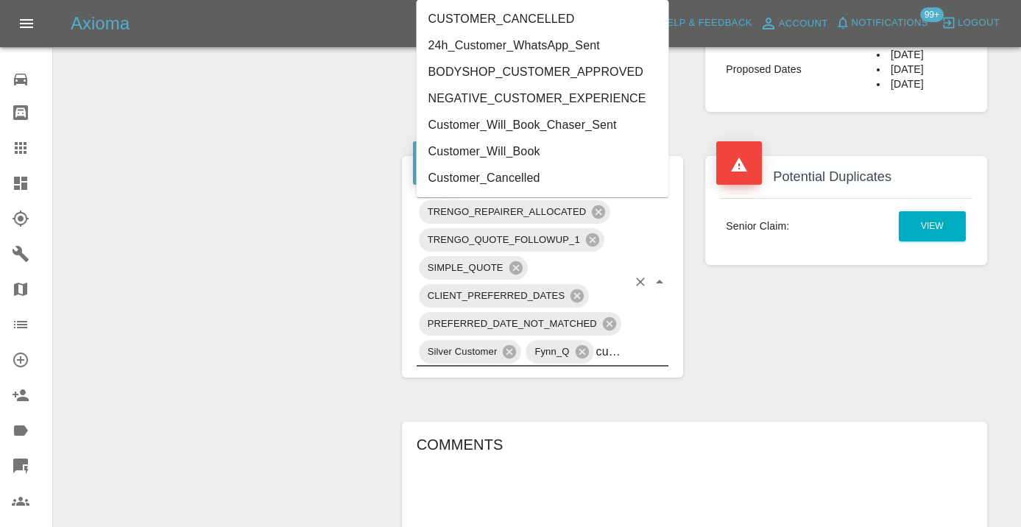
click at [543, 155] on li "Customer_Will_Book" at bounding box center [543, 151] width 253 height 27
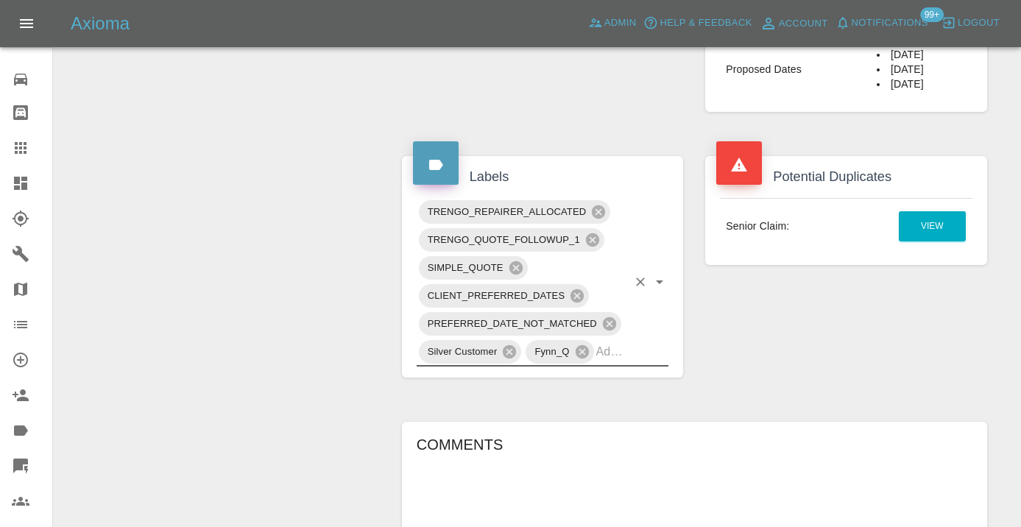
click at [35, 156] on div at bounding box center [32, 148] width 41 height 18
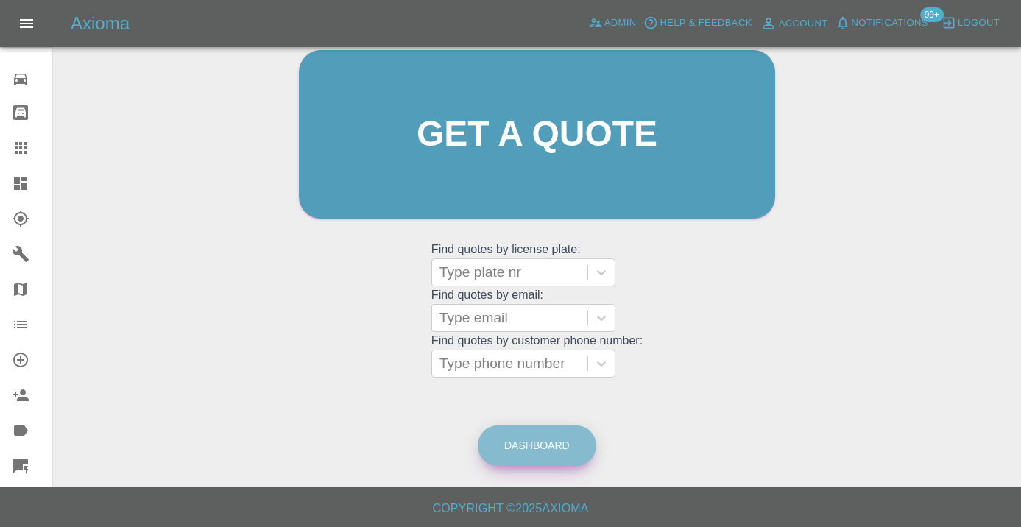
click at [565, 441] on link "Dashboard" at bounding box center [537, 446] width 119 height 40
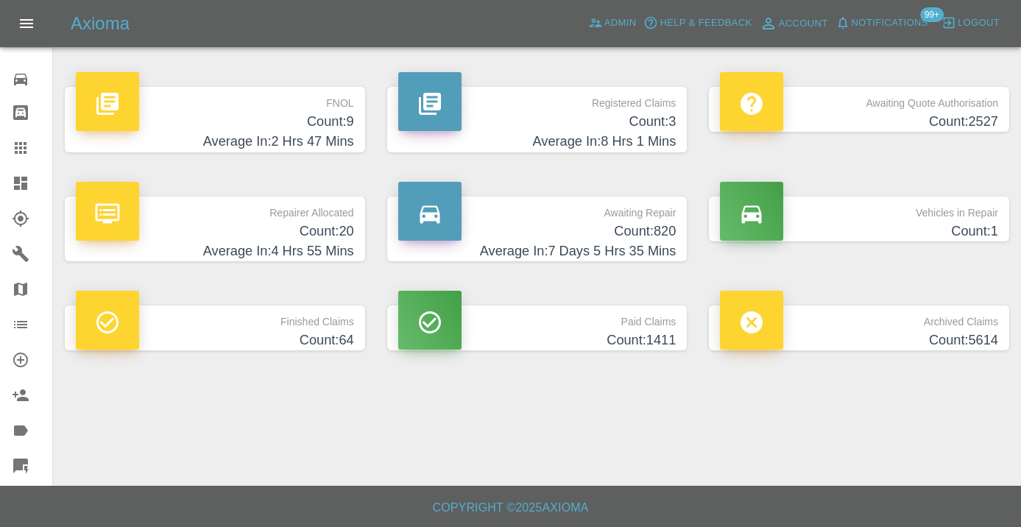
click at [655, 235] on h4 "Count: 820" at bounding box center [537, 232] width 278 height 20
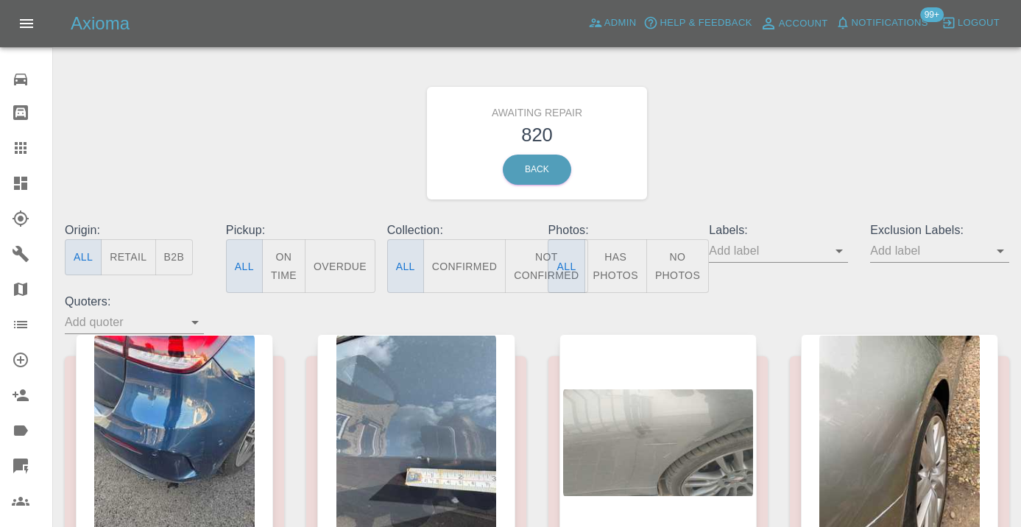
click at [541, 254] on button "Not Confirmed" at bounding box center [546, 266] width 82 height 54
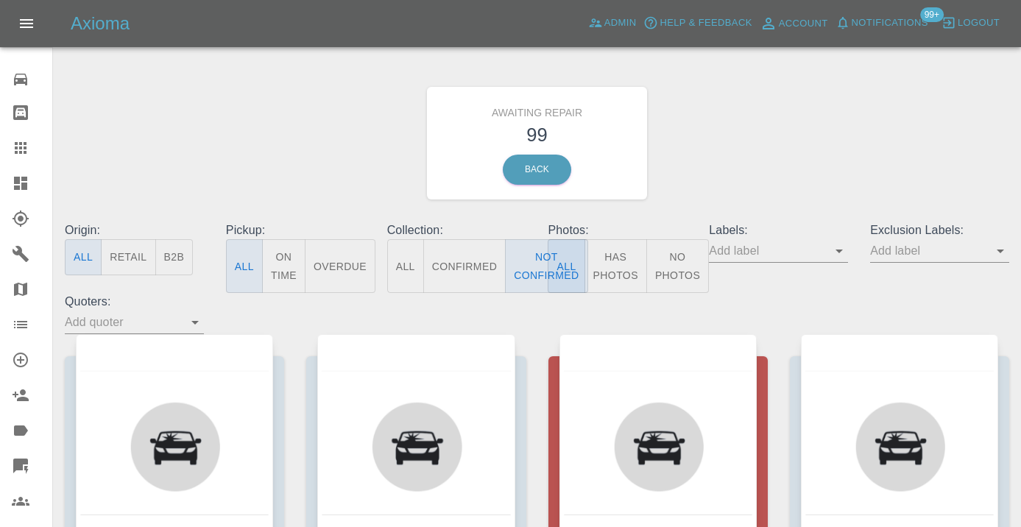
click at [765, 91] on div "Awaiting Repair 99 Back" at bounding box center [537, 143] width 967 height 157
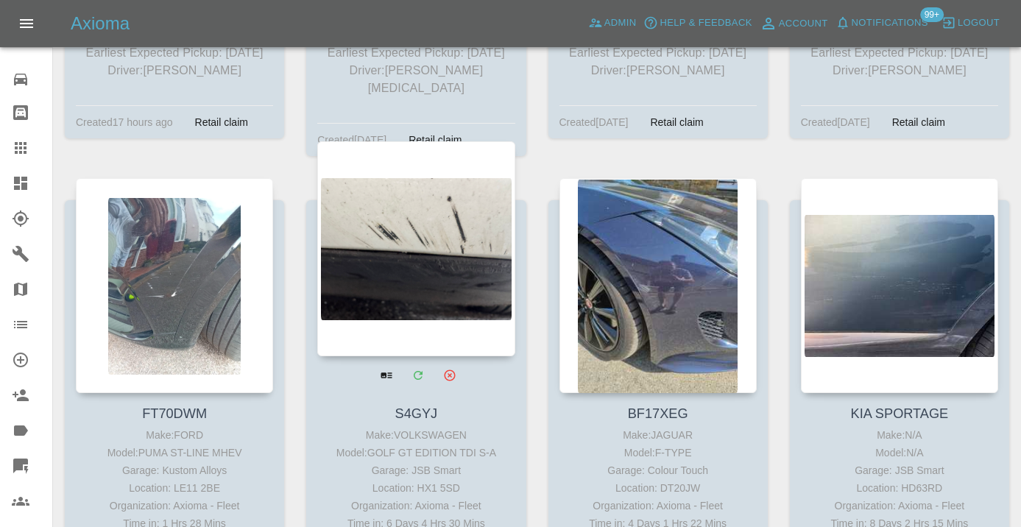
scroll to position [6559, 0]
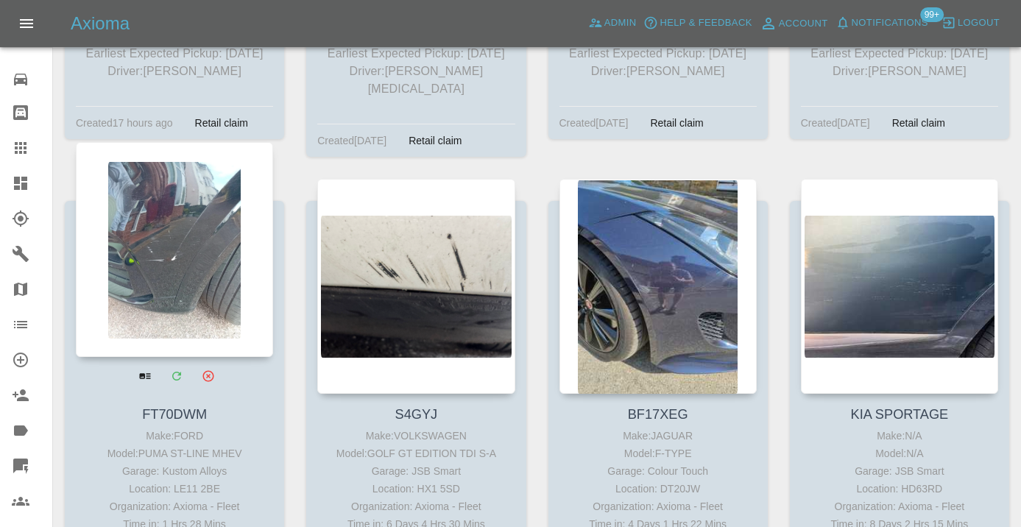
click at [169, 249] on div at bounding box center [174, 249] width 197 height 215
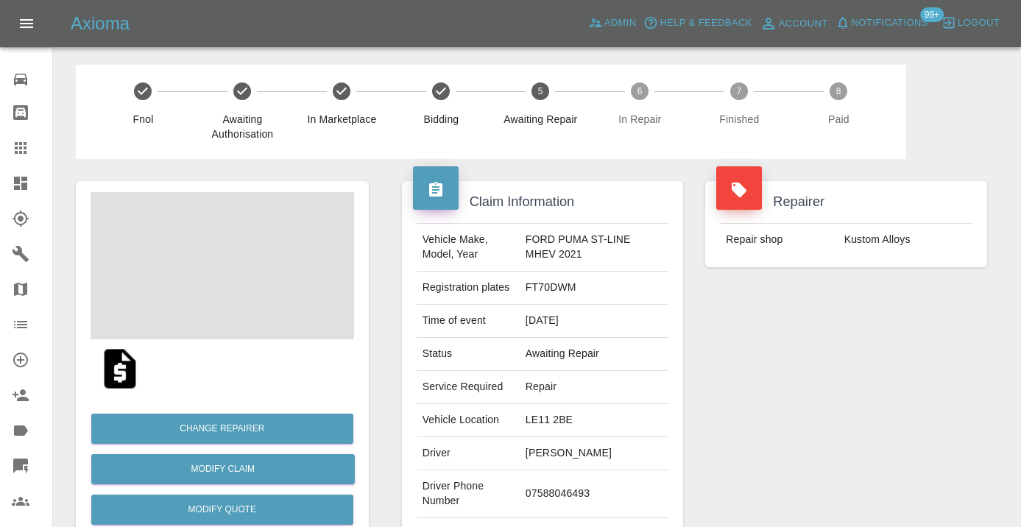
click at [558, 492] on td "07588046493" at bounding box center [594, 494] width 149 height 48
copy td "07588046493"
click at [772, 401] on div "Repairer Repair shop Kustom Alloys" at bounding box center [846, 378] width 304 height 439
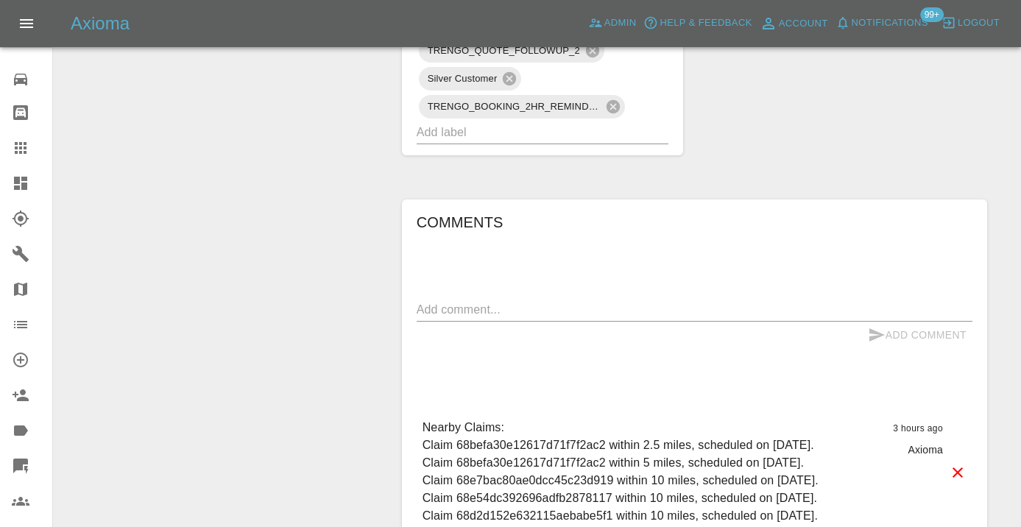
scroll to position [1046, 0]
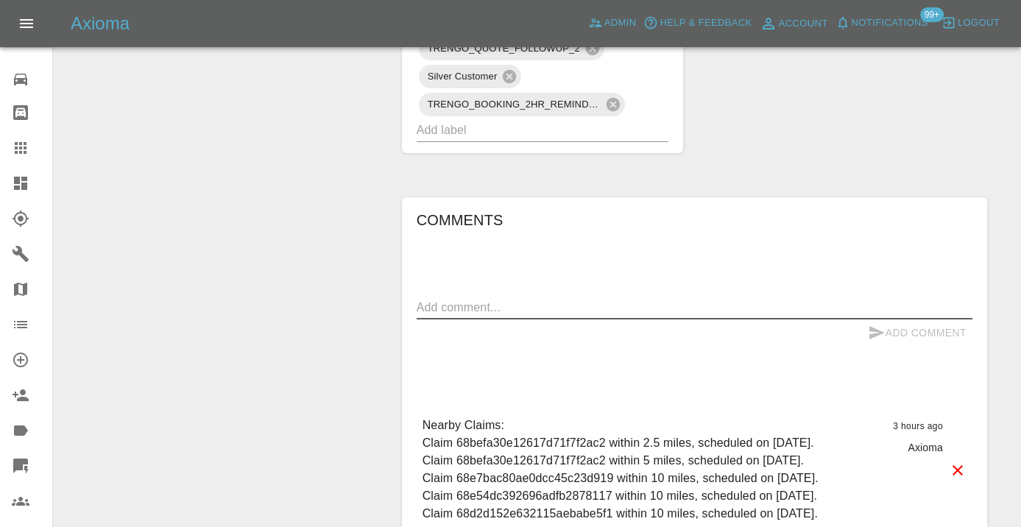
click at [476, 299] on textarea at bounding box center [695, 307] width 556 height 17
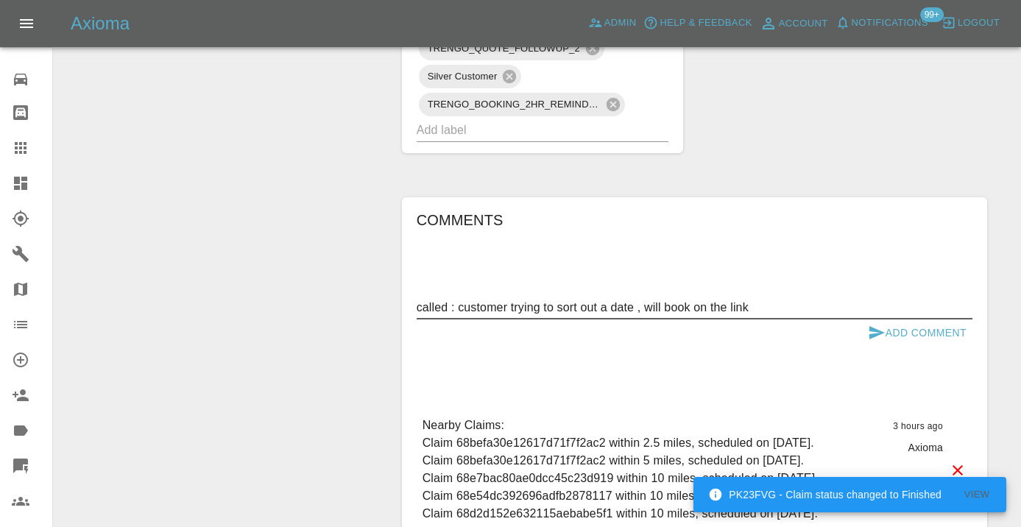
type textarea "called : customer trying to sort out a date , will book on the link"
click at [868, 324] on icon "submit" at bounding box center [877, 333] width 18 height 18
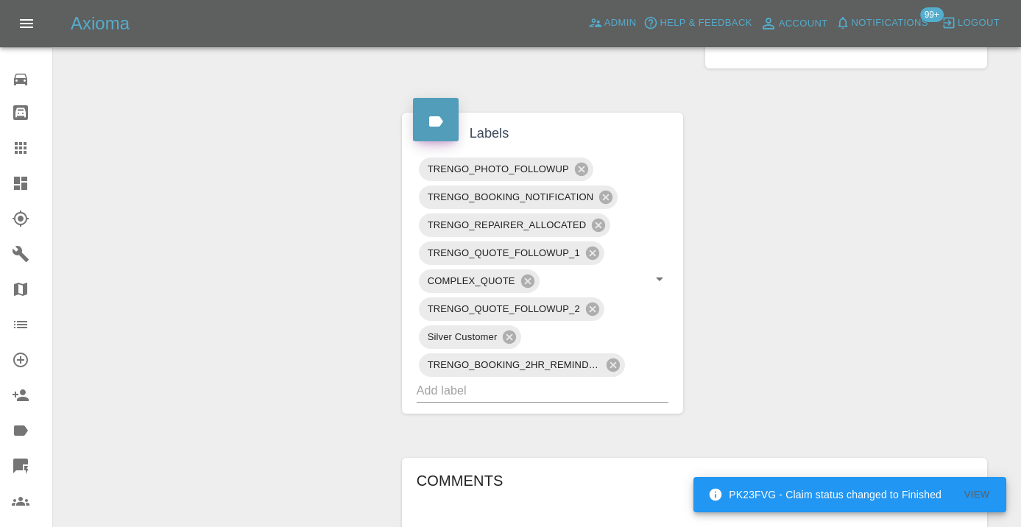
scroll to position [773, 0]
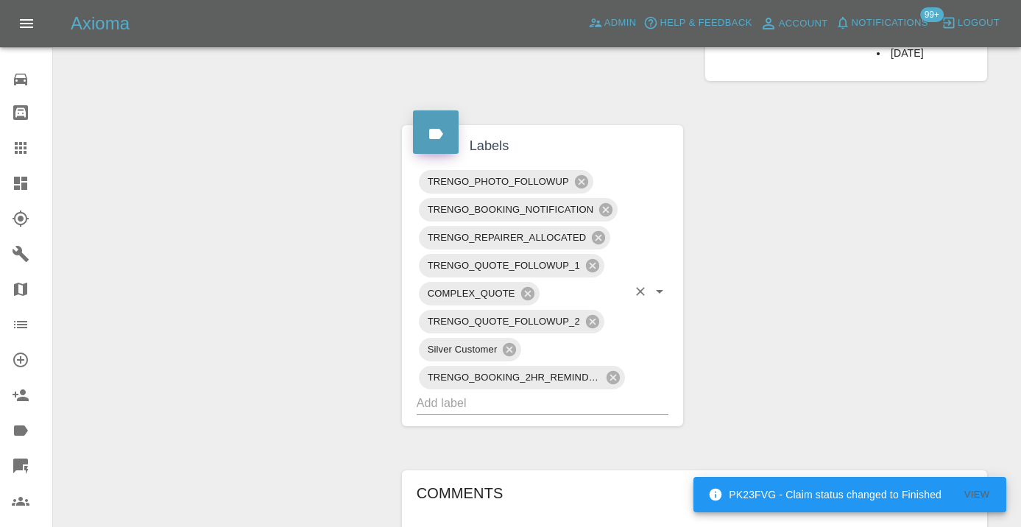
click at [499, 392] on input "text" at bounding box center [522, 403] width 211 height 23
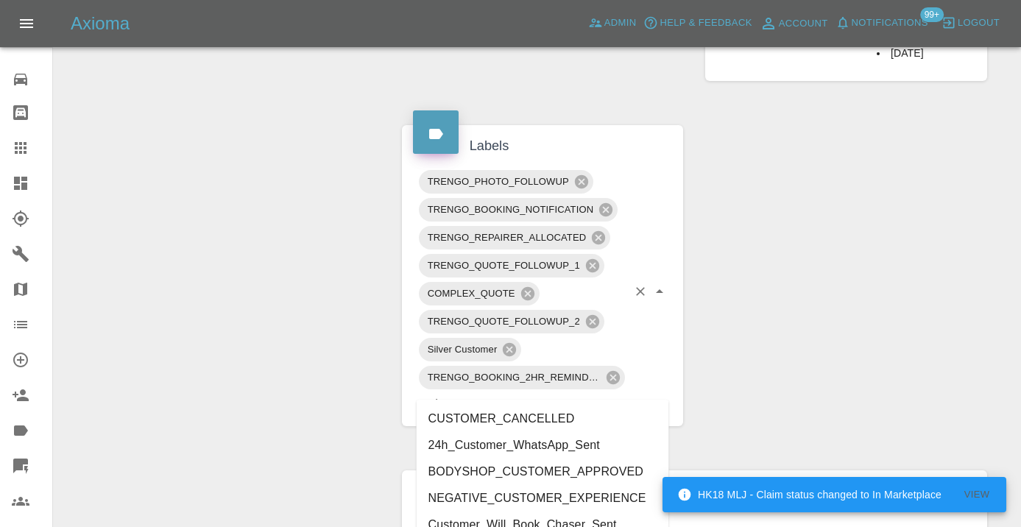
type input "customer_wi"
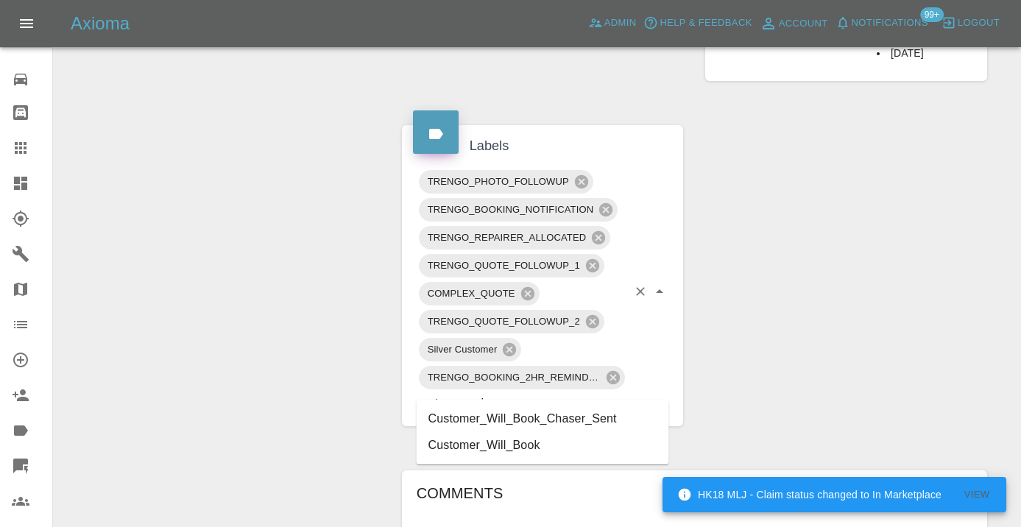
click at [501, 440] on li "Customer_Will_Book" at bounding box center [543, 445] width 253 height 27
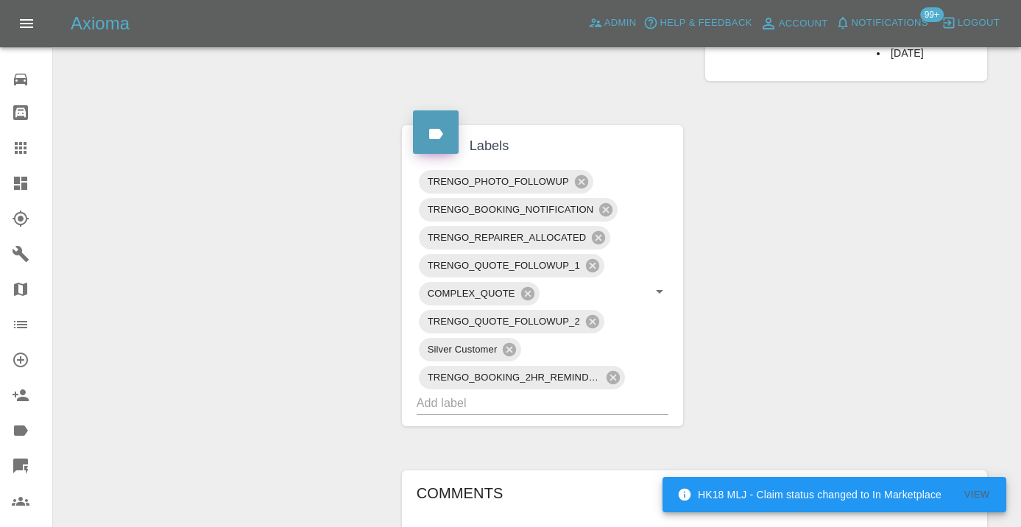
click at [282, 280] on div "Change Repairer Modify Claim Modify Quote Rollback Submit Payment Archive" at bounding box center [222, 204] width 315 height 1637
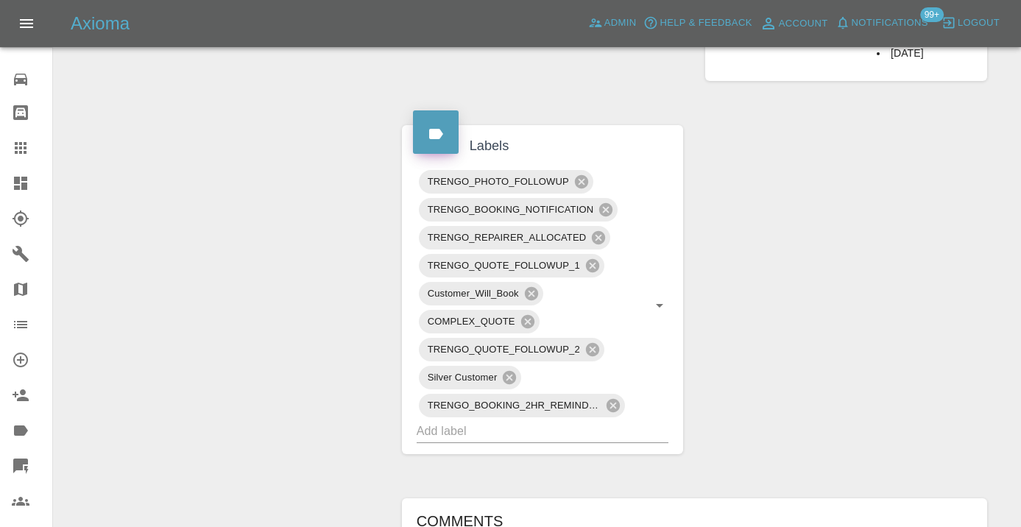
click at [24, 146] on icon at bounding box center [21, 148] width 12 height 12
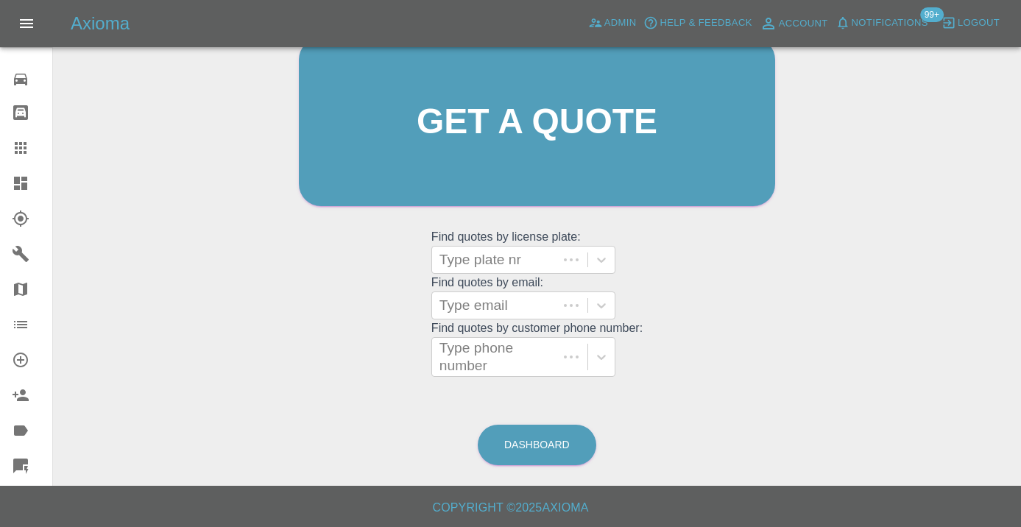
scroll to position [161, 0]
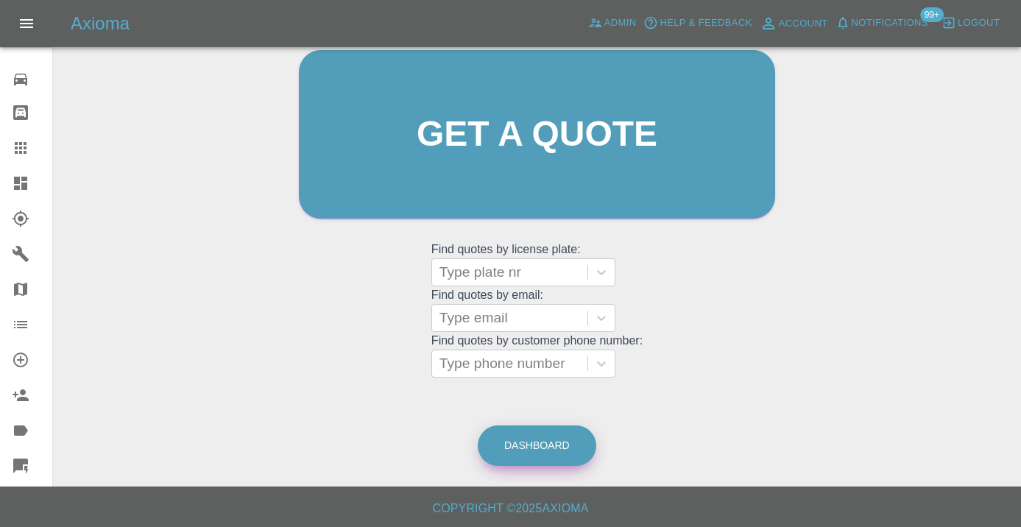
click at [515, 446] on link "Dashboard" at bounding box center [537, 446] width 119 height 40
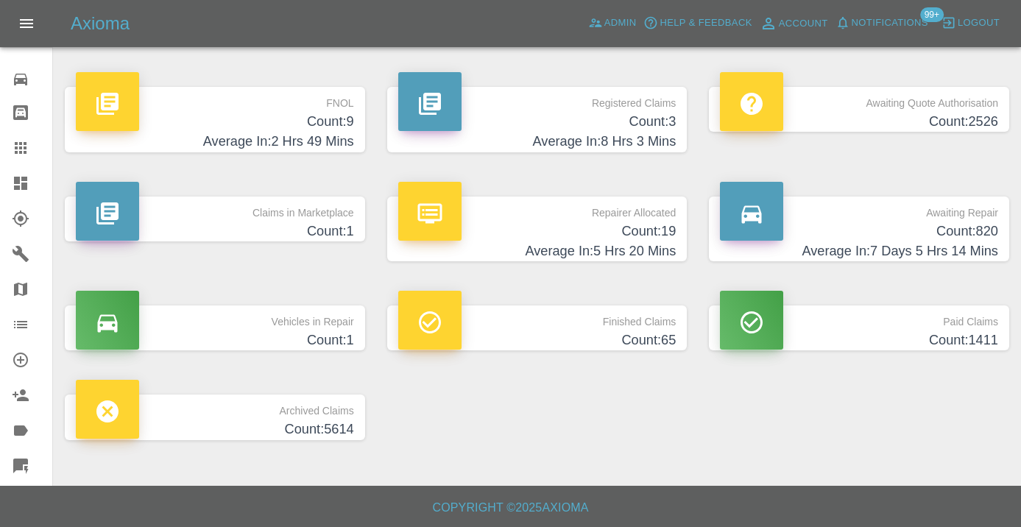
click at [958, 230] on h4 "Count: 820" at bounding box center [859, 232] width 278 height 20
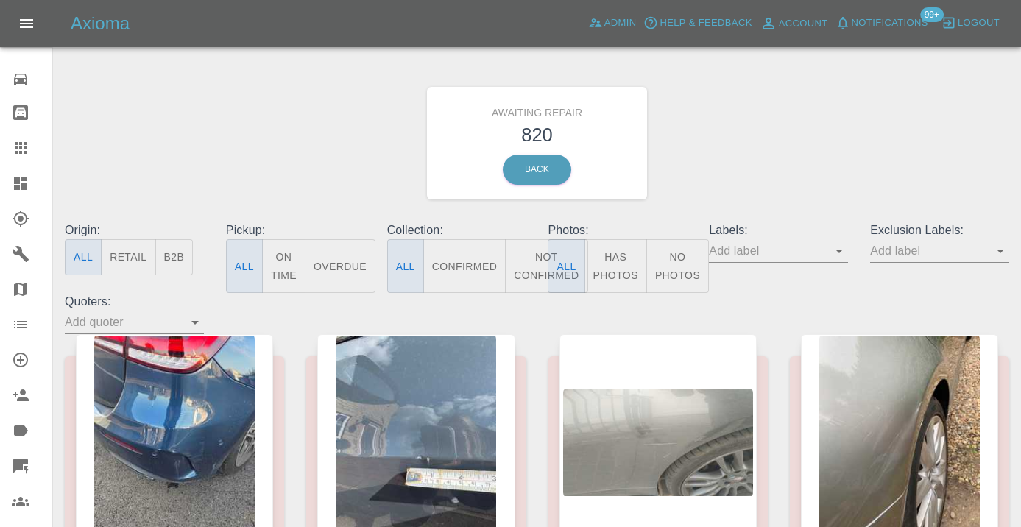
click at [543, 264] on button "Not Confirmed" at bounding box center [546, 266] width 82 height 54
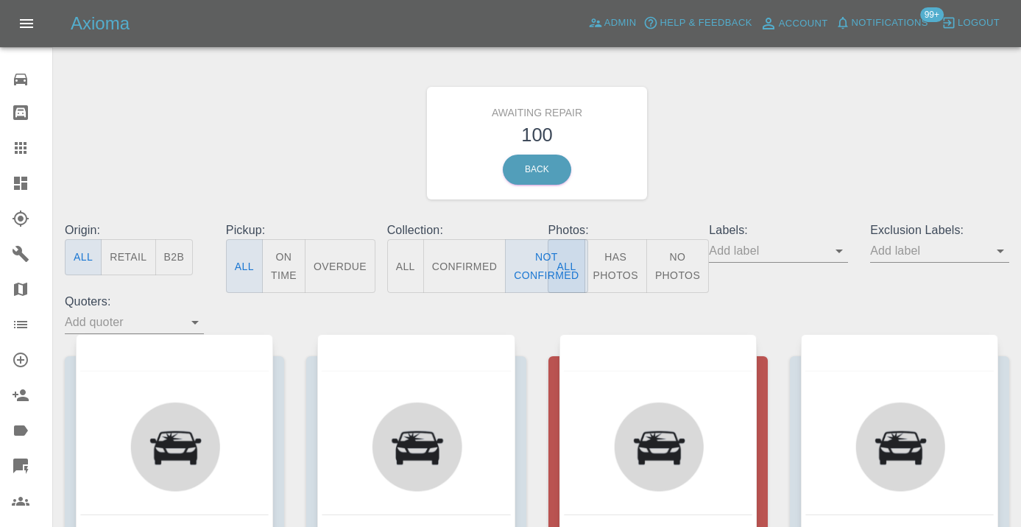
click at [789, 109] on div "Awaiting Repair 100 Back" at bounding box center [537, 143] width 967 height 157
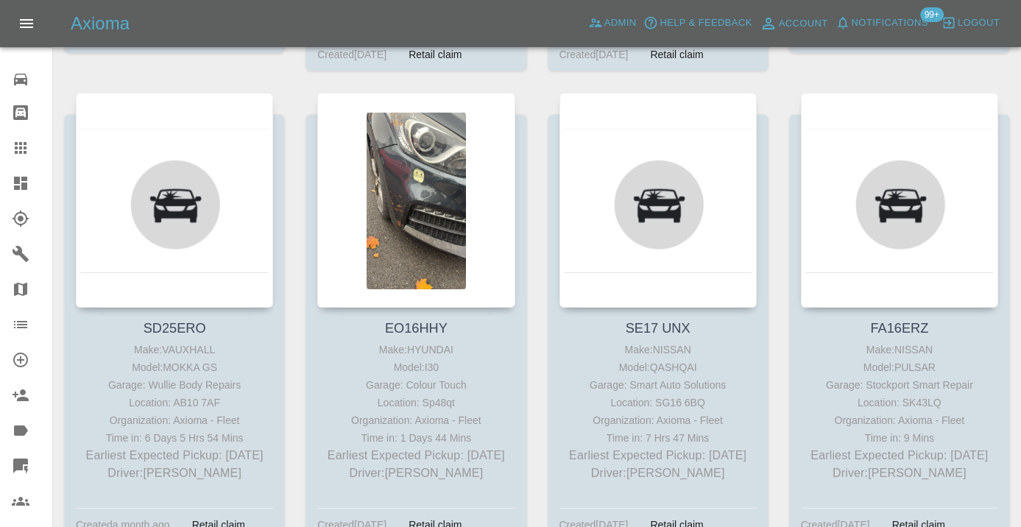
scroll to position [8115, 0]
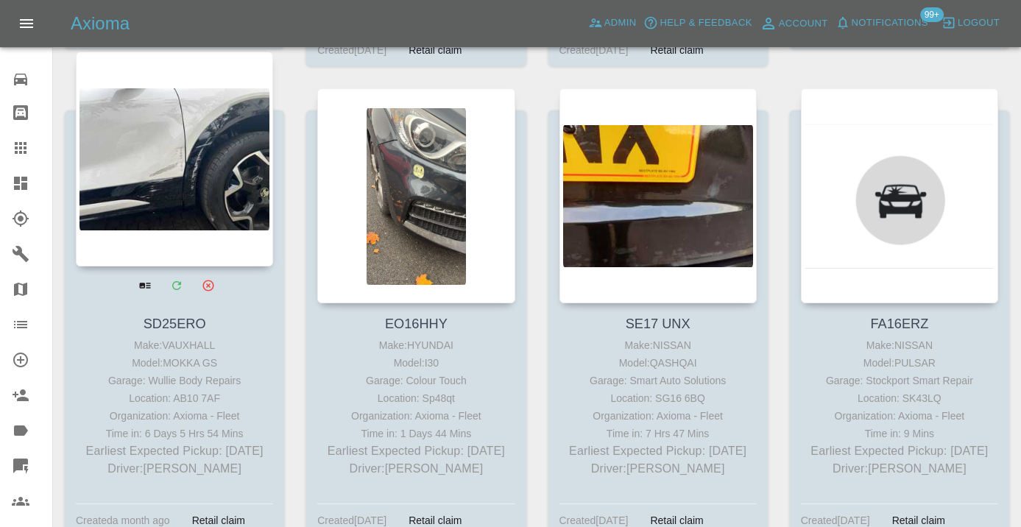
click at [213, 143] on div at bounding box center [174, 159] width 197 height 215
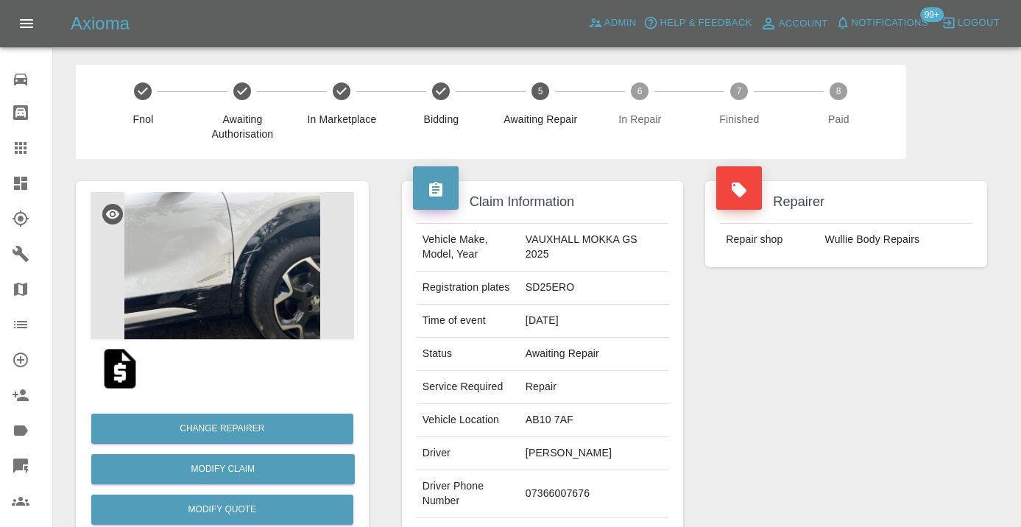
click at [553, 489] on td "07366007676" at bounding box center [594, 494] width 149 height 48
copy td "07366007676"
click at [868, 356] on div "Repairer Repair shop Wullie Body Repairs" at bounding box center [846, 378] width 304 height 439
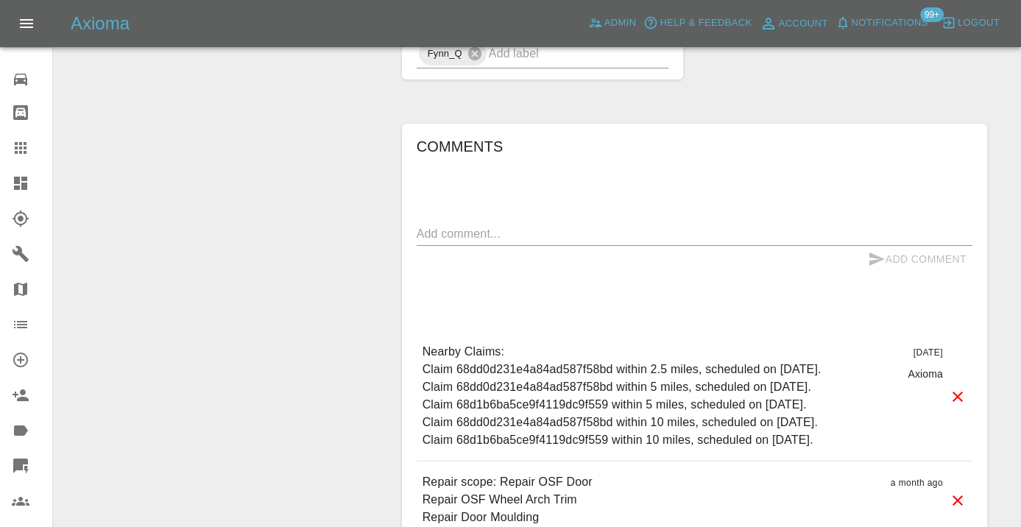
scroll to position [1274, 0]
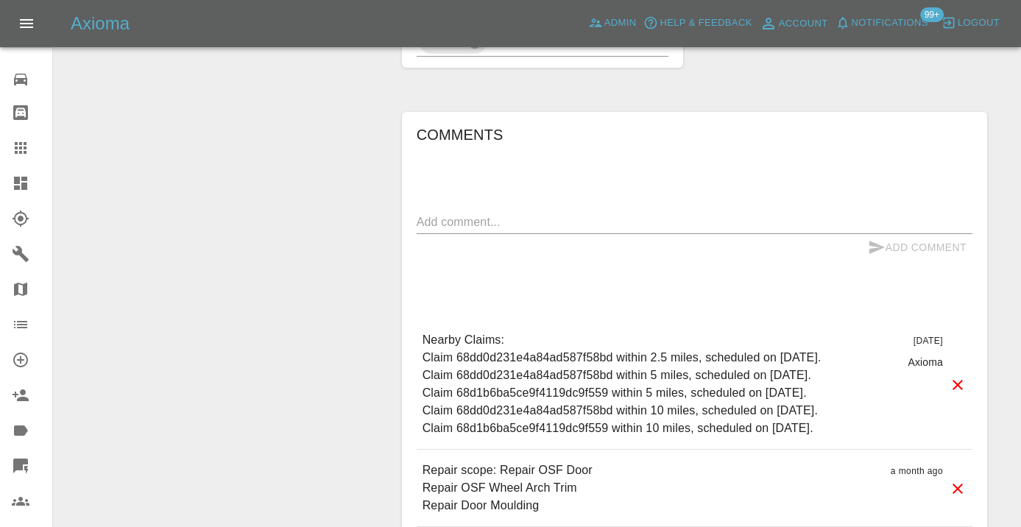
click at [504, 213] on textarea at bounding box center [695, 221] width 556 height 17
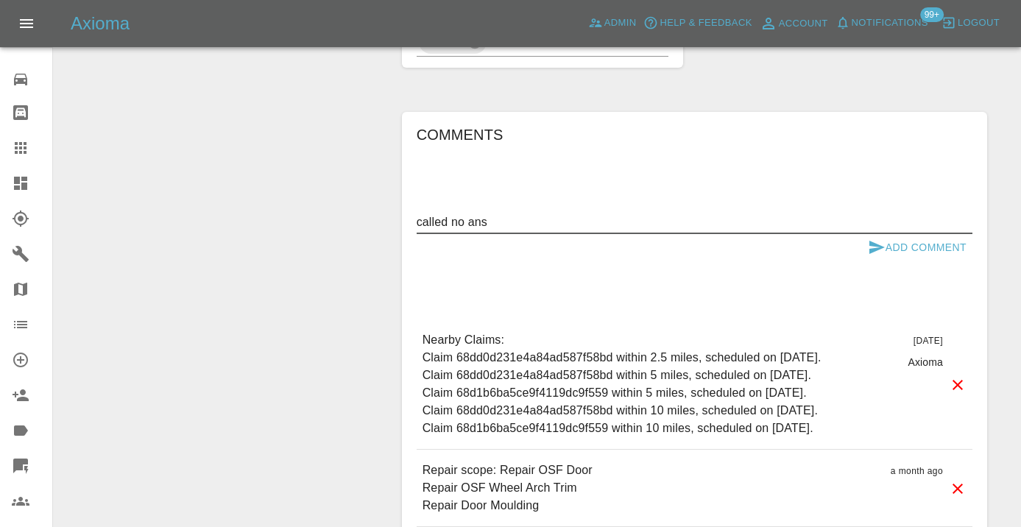
type textarea "called no answ"
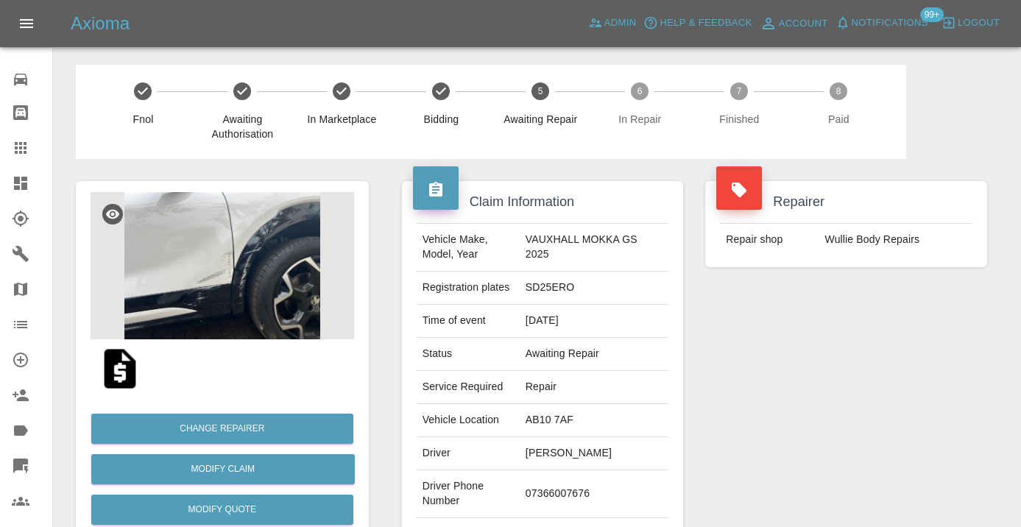
scroll to position [1274, 0]
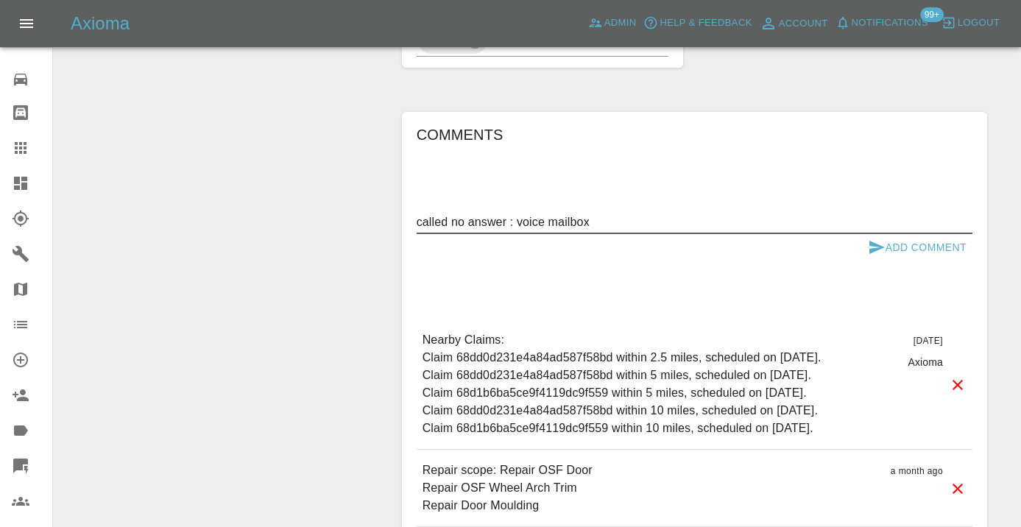
type textarea "called no answer : voice mailbox"
click at [885, 234] on button "Add Comment" at bounding box center [917, 247] width 110 height 27
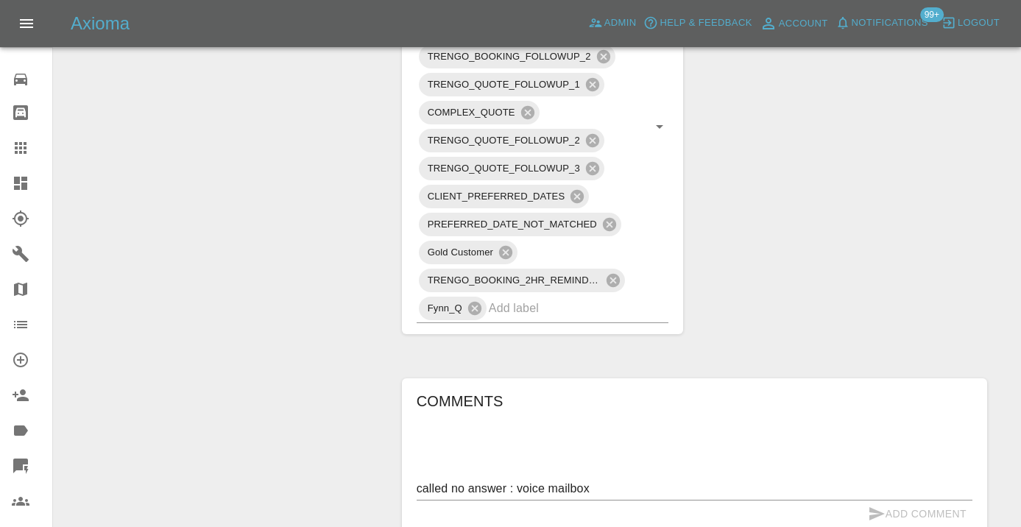
scroll to position [1010, 0]
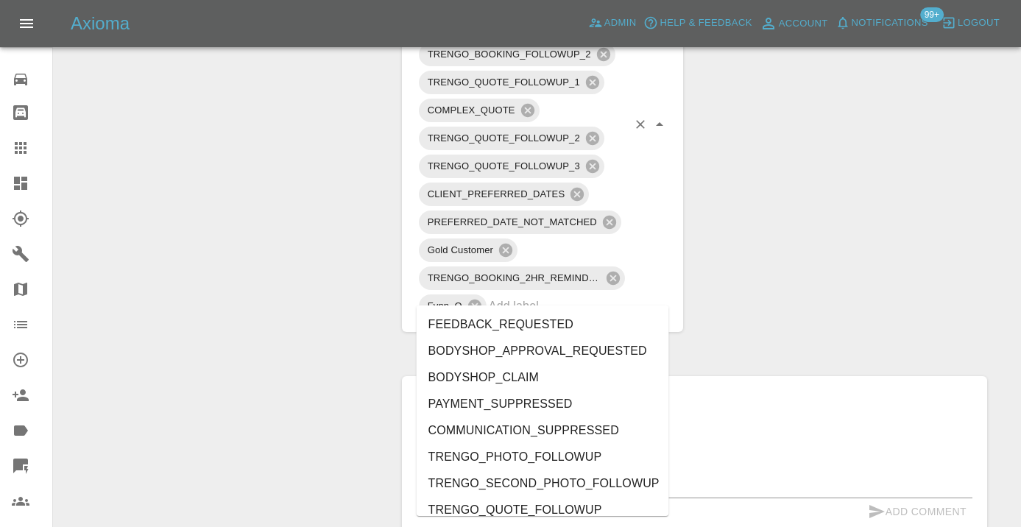
click at [537, 294] on input "text" at bounding box center [558, 305] width 139 height 23
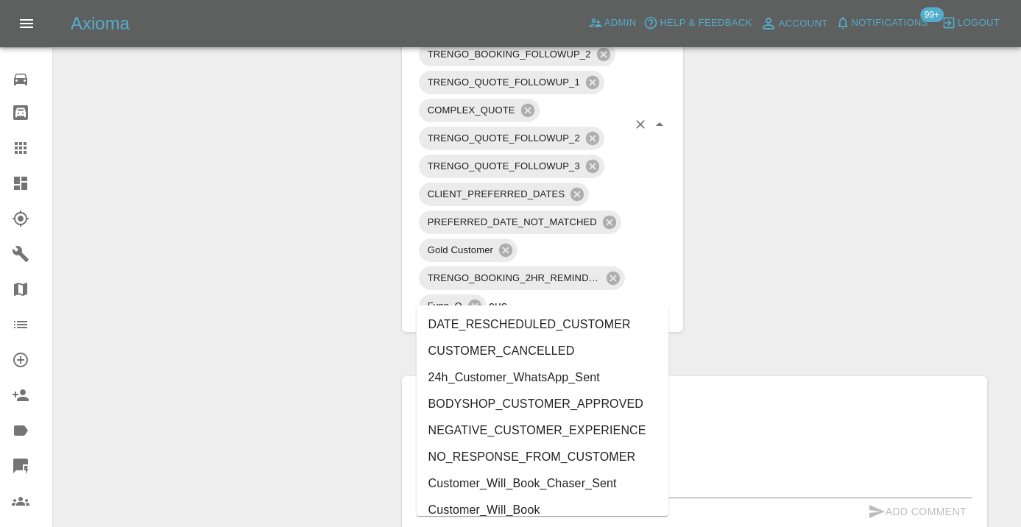
type input "cust"
click at [527, 514] on li "Customer_Will_Book" at bounding box center [543, 510] width 253 height 27
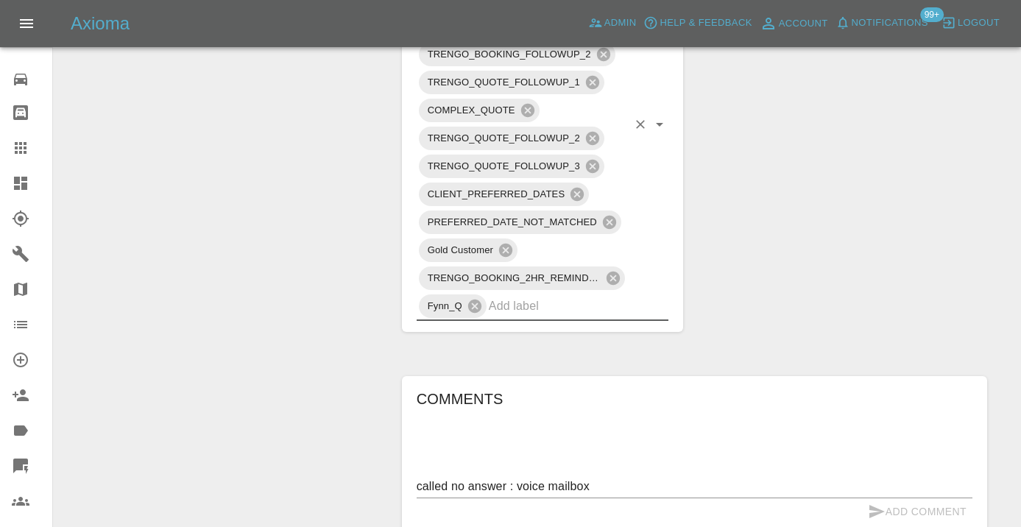
click at [244, 299] on div "Change Repairer Modify Claim Modify Quote Rollback Submit Payment Archive" at bounding box center [222, 39] width 315 height 1781
click at [27, 146] on icon at bounding box center [21, 148] width 18 height 18
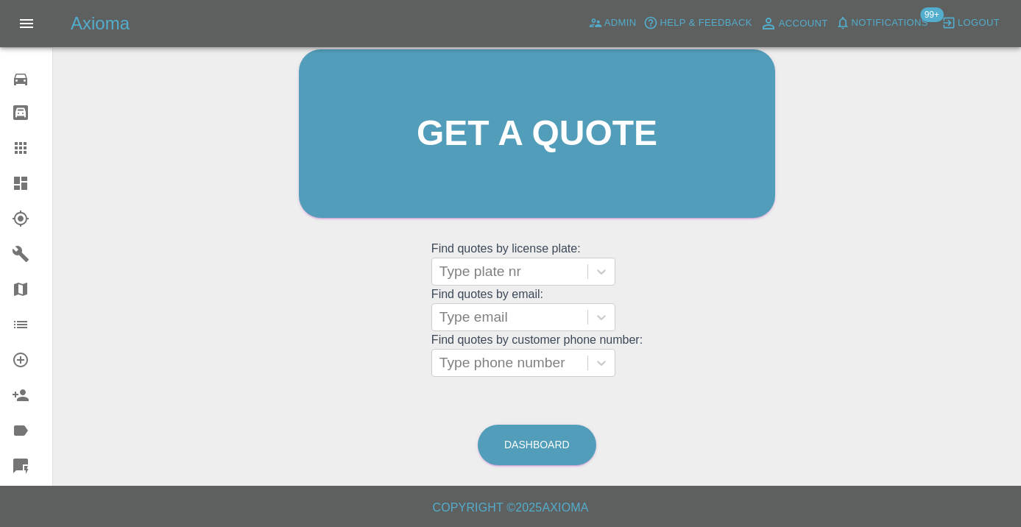
scroll to position [113, 0]
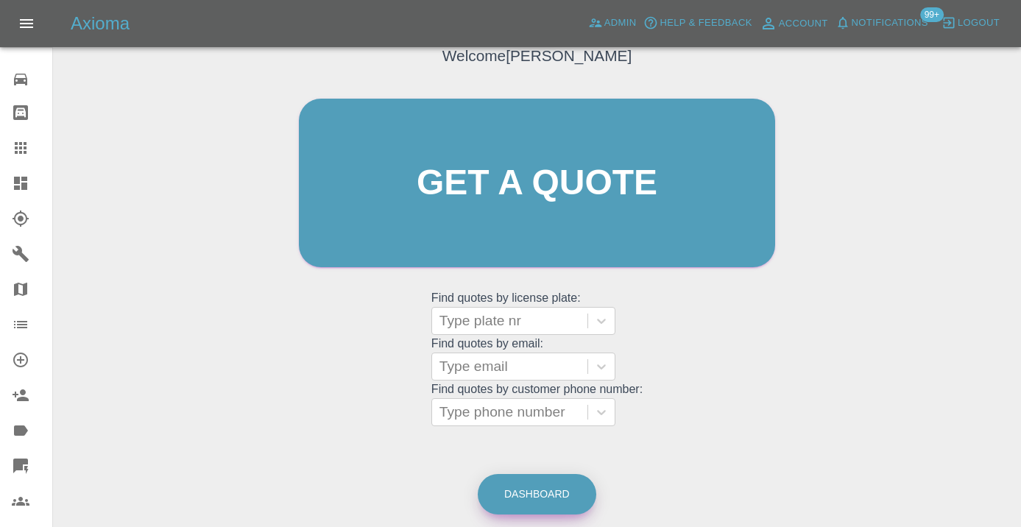
click at [551, 483] on link "Dashboard" at bounding box center [537, 494] width 119 height 40
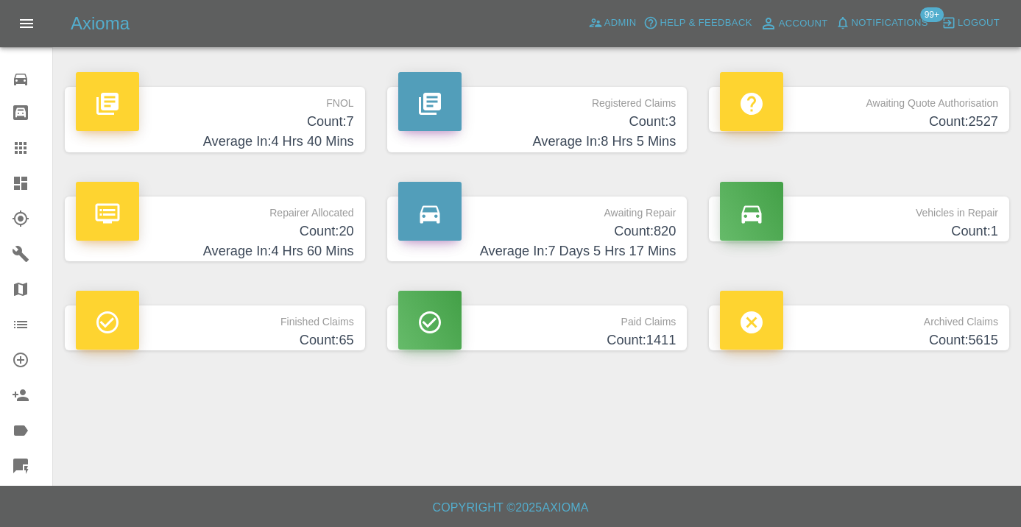
click at [610, 227] on h4 "Count: 820" at bounding box center [537, 232] width 278 height 20
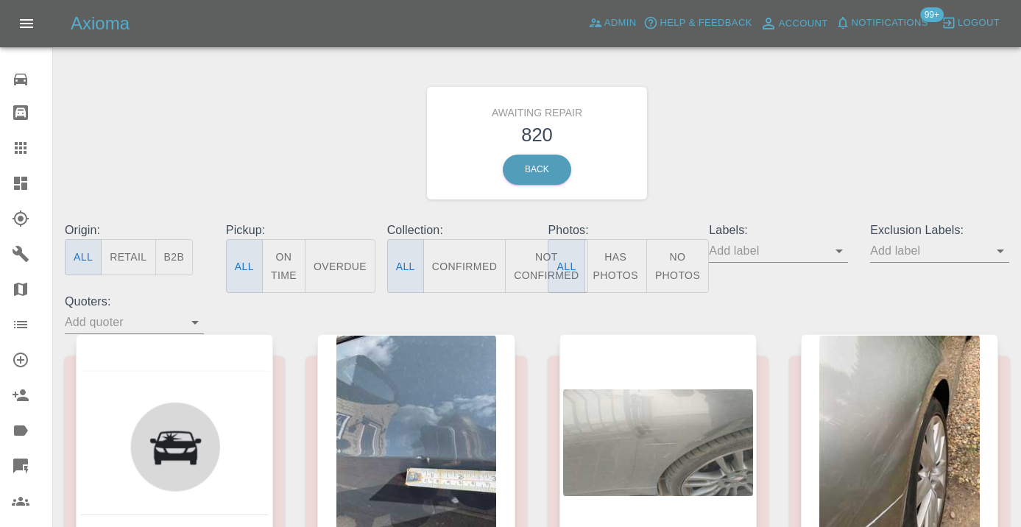
click at [537, 263] on button "Not Confirmed" at bounding box center [546, 266] width 82 height 54
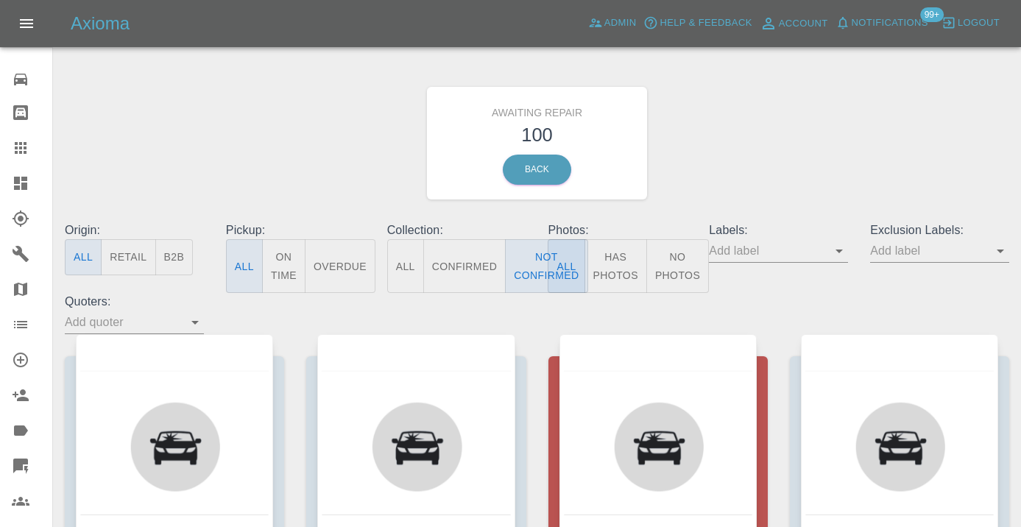
click at [768, 157] on div "Awaiting Repair 100 Back" at bounding box center [537, 143] width 967 height 157
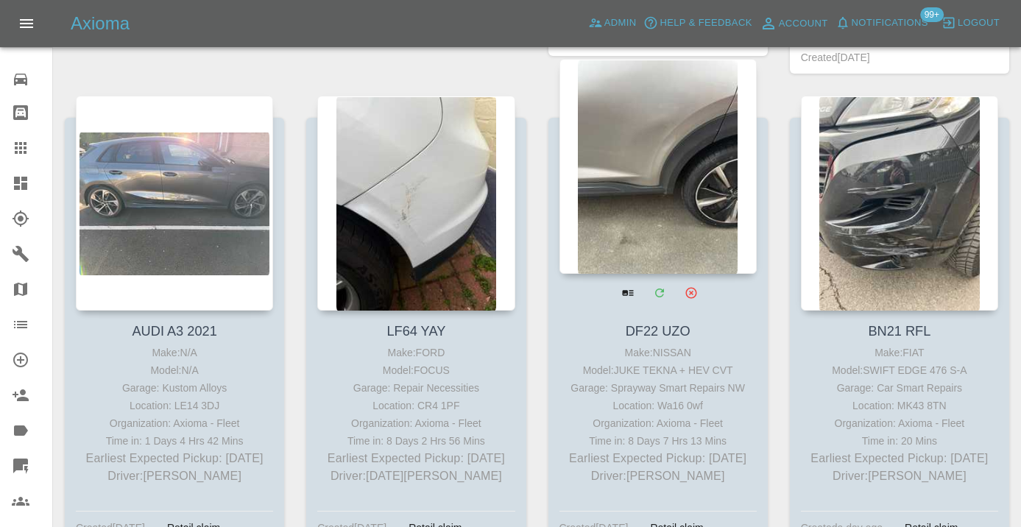
scroll to position [2739, 0]
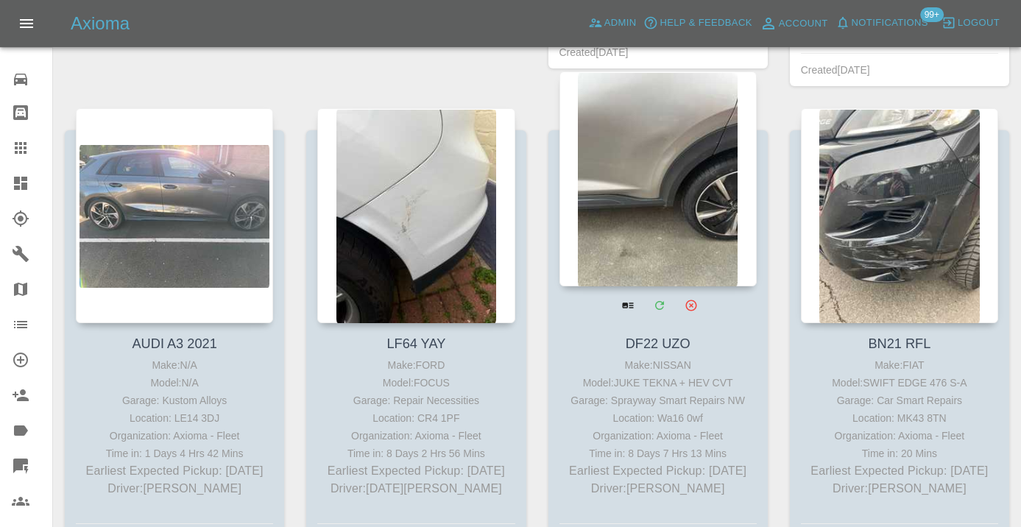
click at [655, 144] on div at bounding box center [657, 178] width 197 height 215
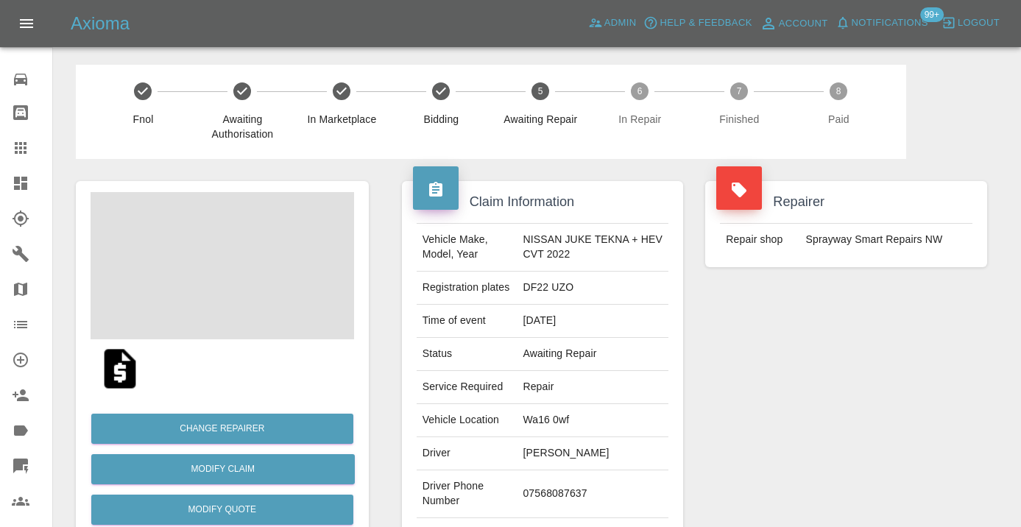
click at [548, 491] on td "07568087637" at bounding box center [593, 494] width 152 height 48
copy td "07568087637"
click at [750, 412] on div "Repairer Repair shop Sprayway Smart Repairs NW" at bounding box center [846, 378] width 304 height 439
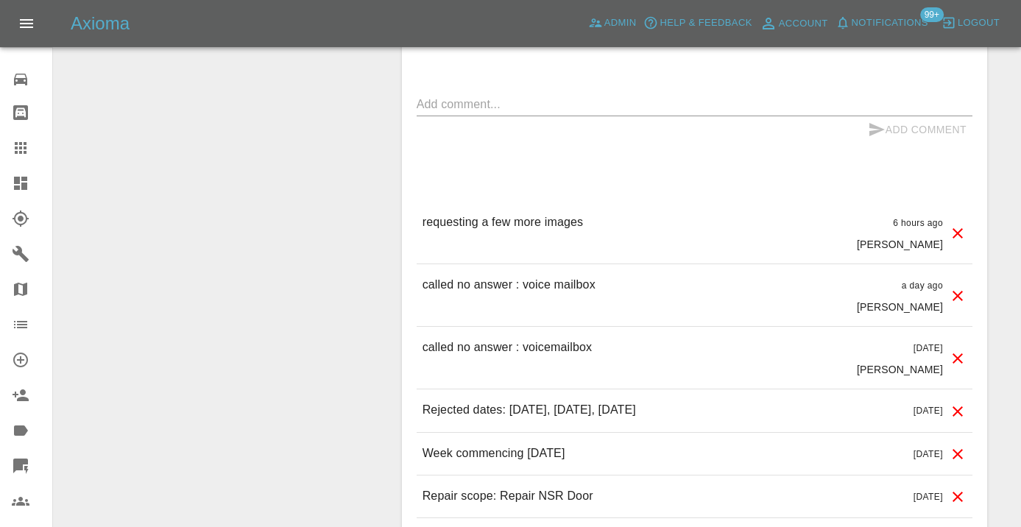
scroll to position [1324, 0]
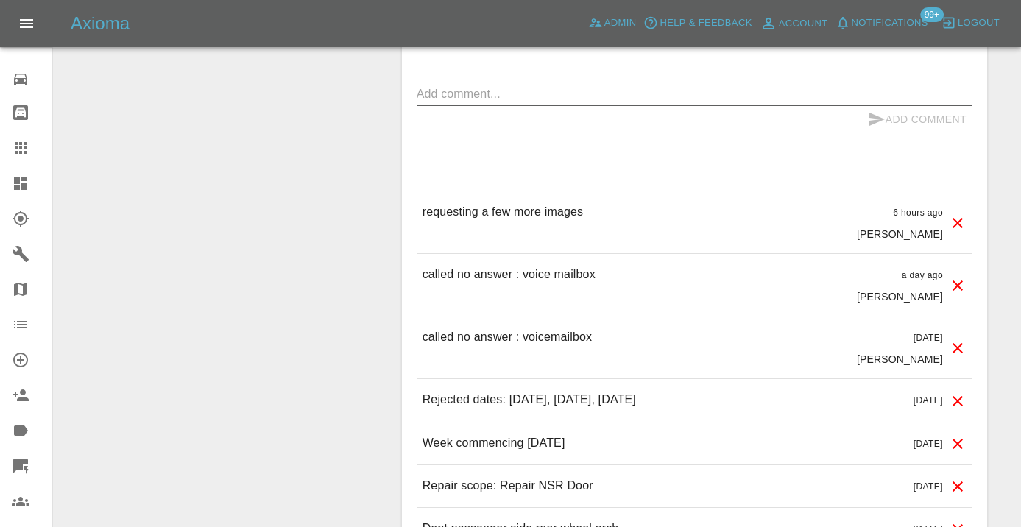
click at [474, 90] on textarea at bounding box center [695, 93] width 556 height 17
type textarea "called no answer : voice mailbox"
click at [874, 114] on icon "submit" at bounding box center [876, 119] width 15 height 13
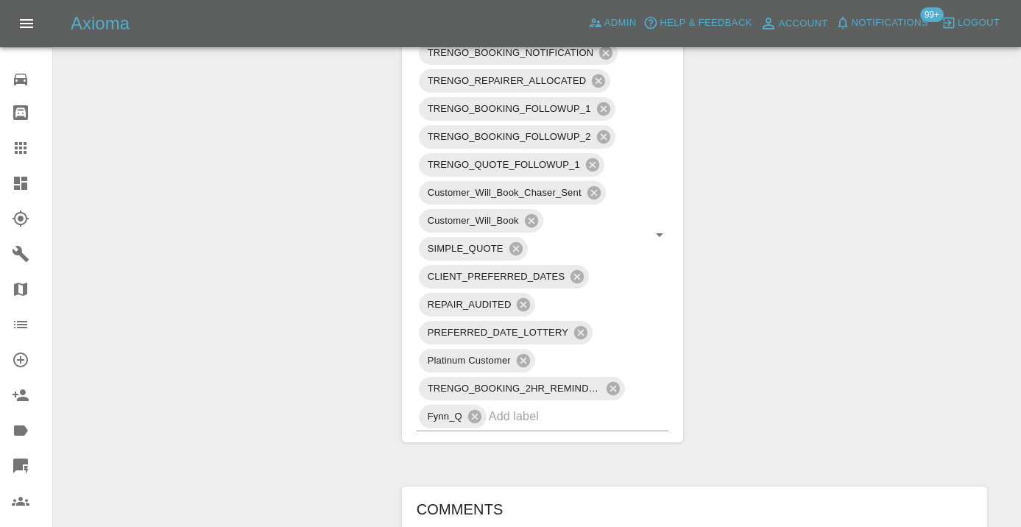
scroll to position [833, 0]
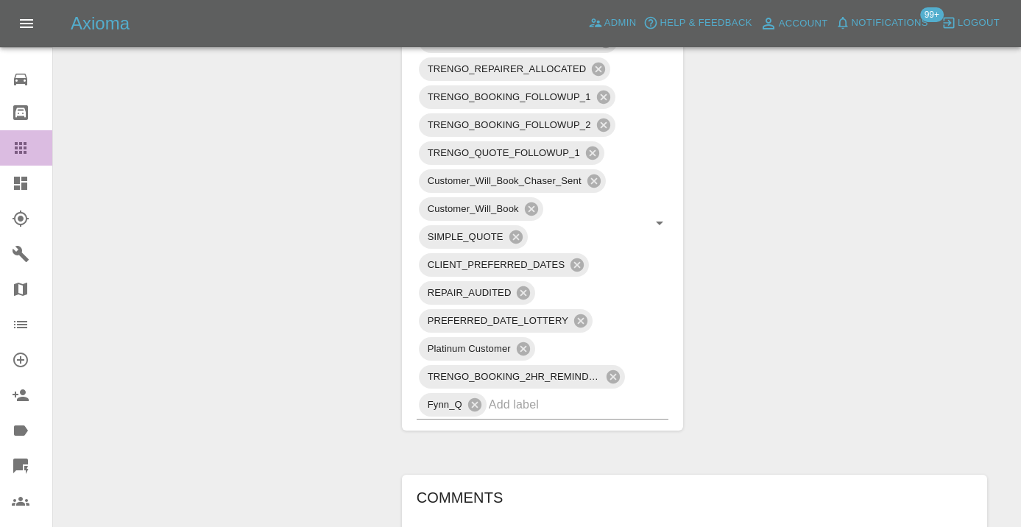
click at [32, 149] on div at bounding box center [32, 148] width 41 height 18
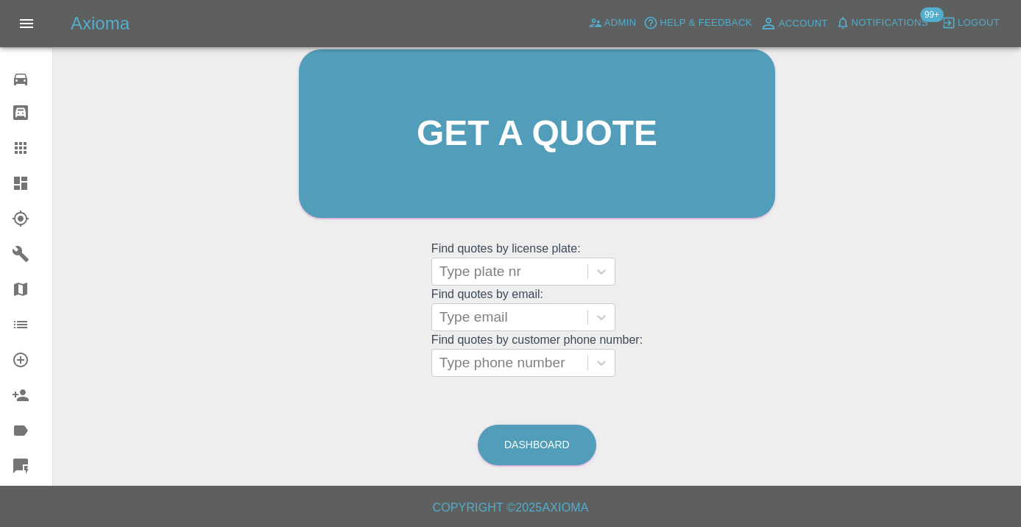
scroll to position [113, 0]
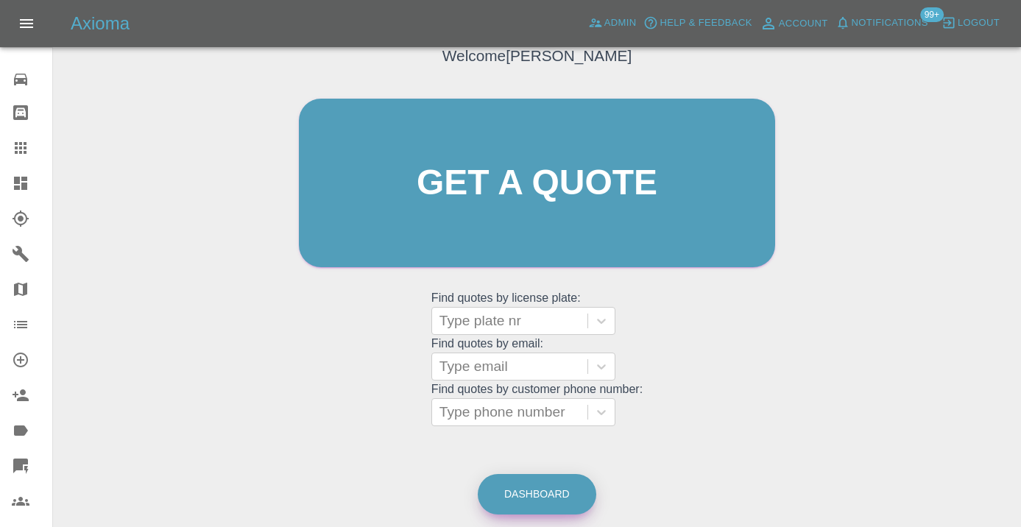
click at [554, 480] on link "Dashboard" at bounding box center [537, 494] width 119 height 40
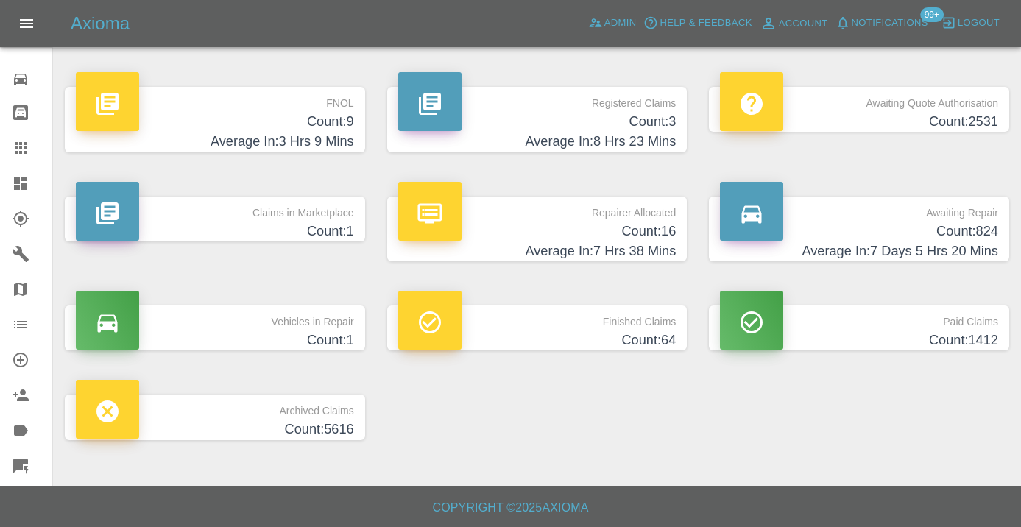
click at [984, 222] on h4 "Count: 824" at bounding box center [859, 232] width 278 height 20
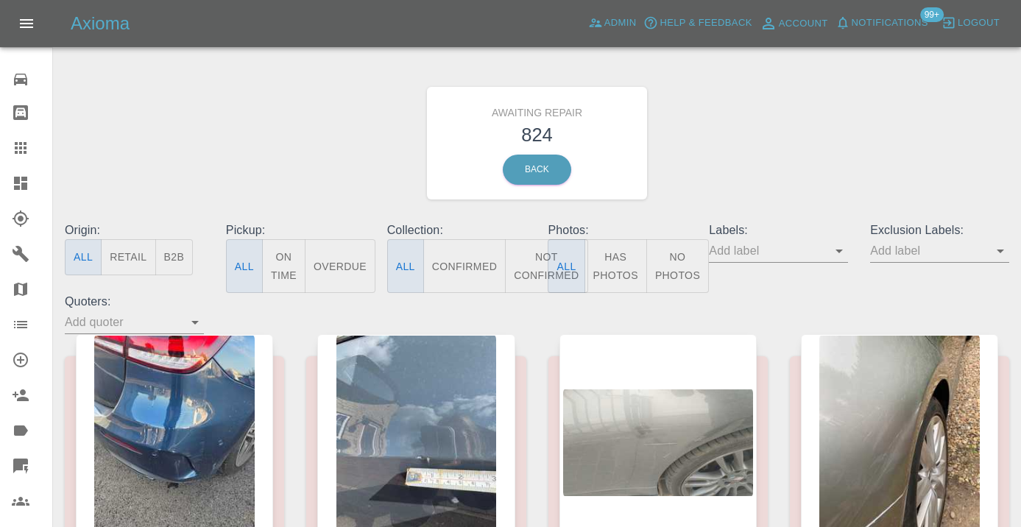
click at [524, 282] on button "Not Confirmed" at bounding box center [546, 266] width 82 height 54
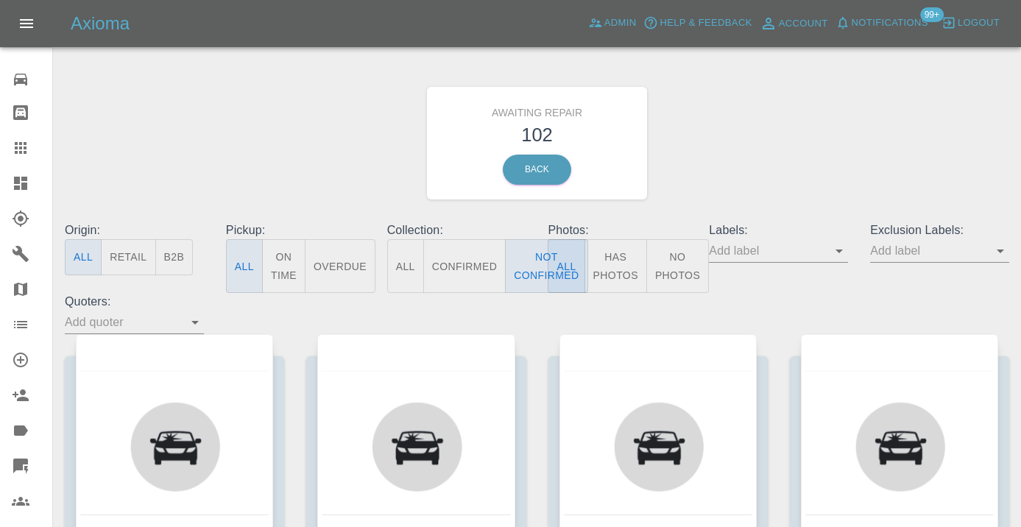
click at [852, 113] on div "Awaiting Repair 102 Back" at bounding box center [537, 143] width 967 height 157
click at [790, 110] on div "Awaiting Repair 102 Back" at bounding box center [537, 143] width 967 height 157
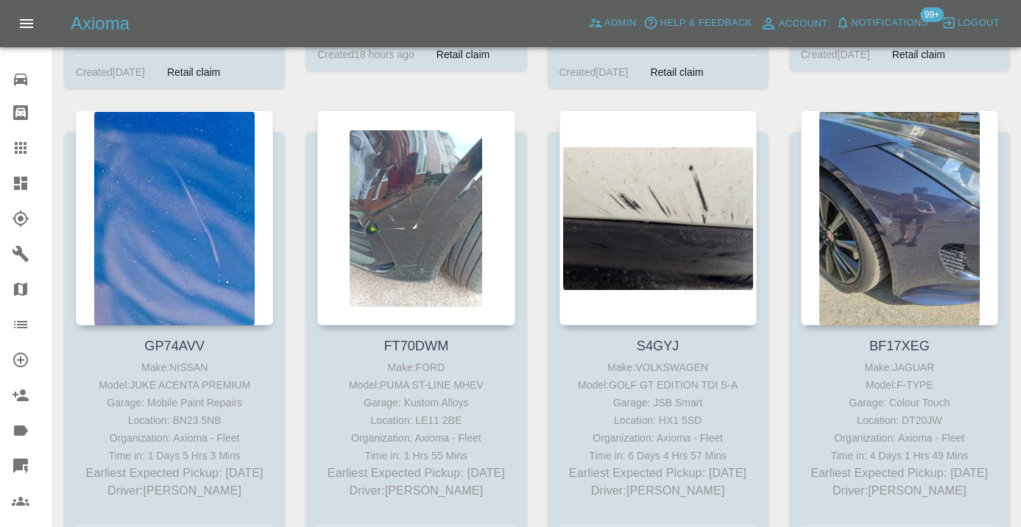
scroll to position [6634, 0]
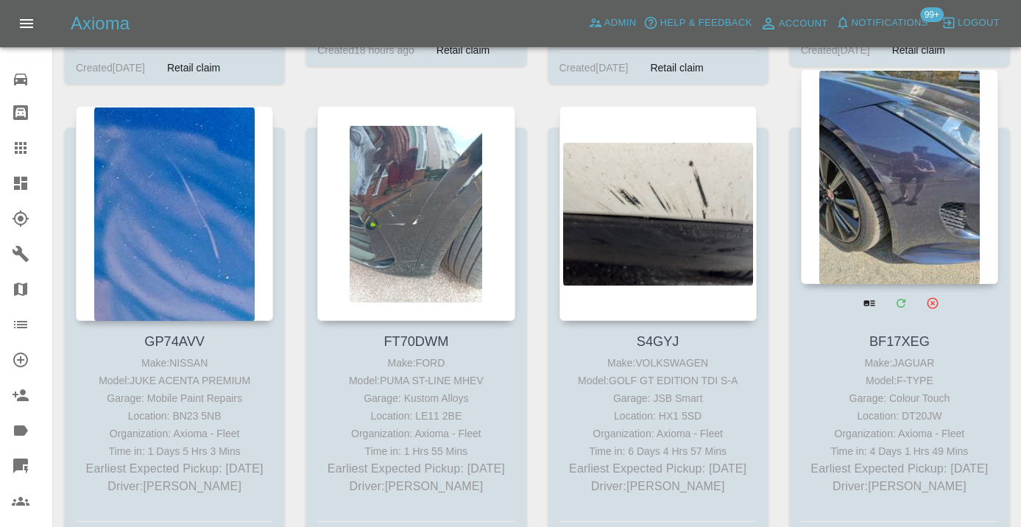
click at [901, 136] on div at bounding box center [899, 176] width 197 height 215
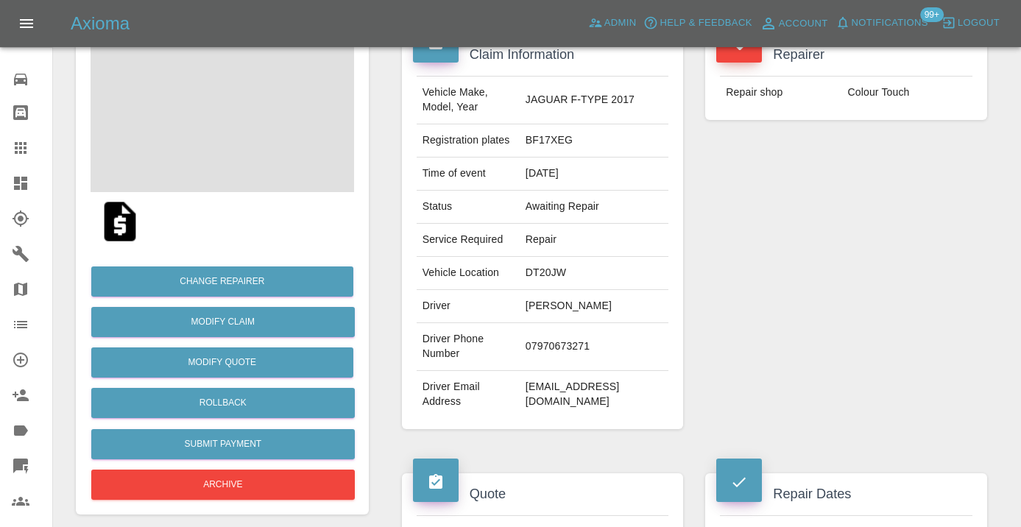
scroll to position [152, 0]
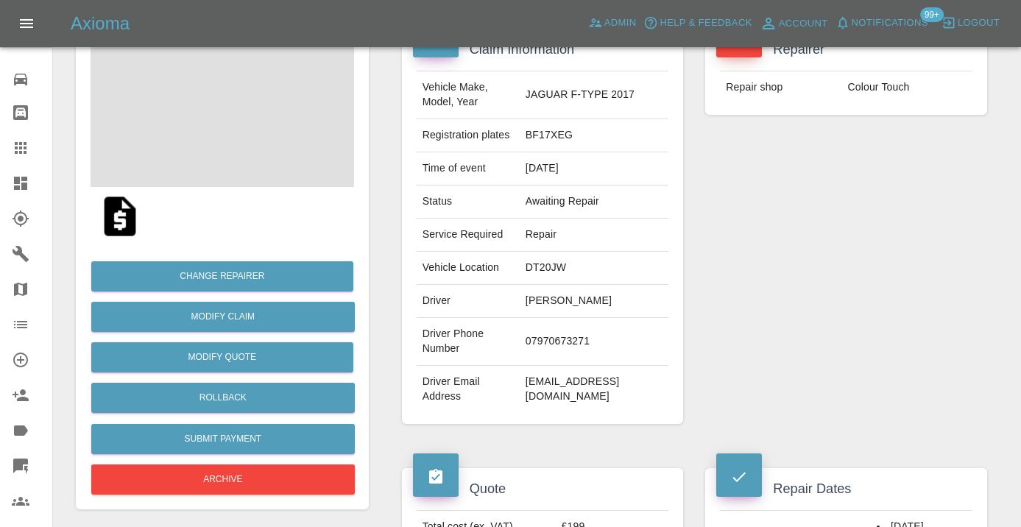
click at [530, 366] on td "07970673271" at bounding box center [594, 342] width 149 height 48
copy td "07970673271"
click at [720, 333] on div "Repairer Repair shop Colour Touch" at bounding box center [846, 226] width 304 height 439
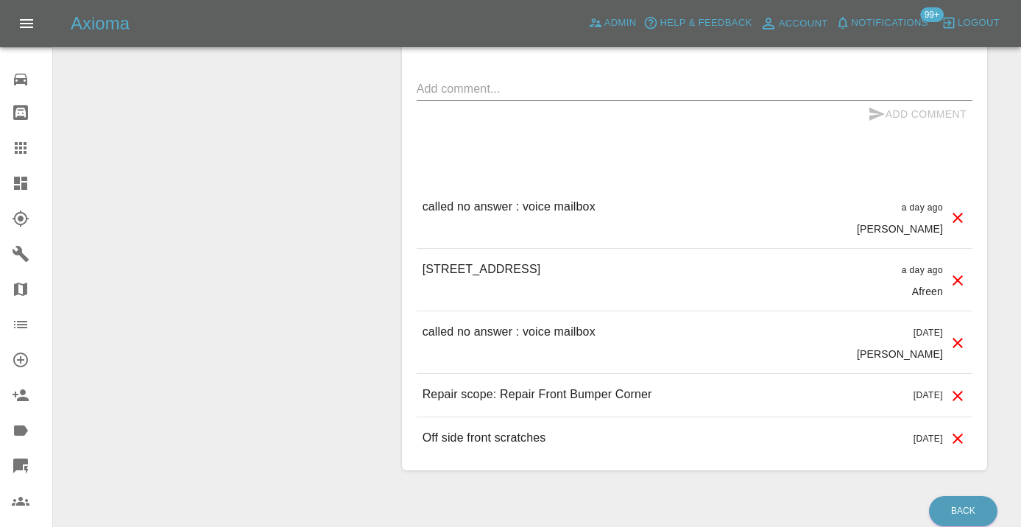
scroll to position [1238, 0]
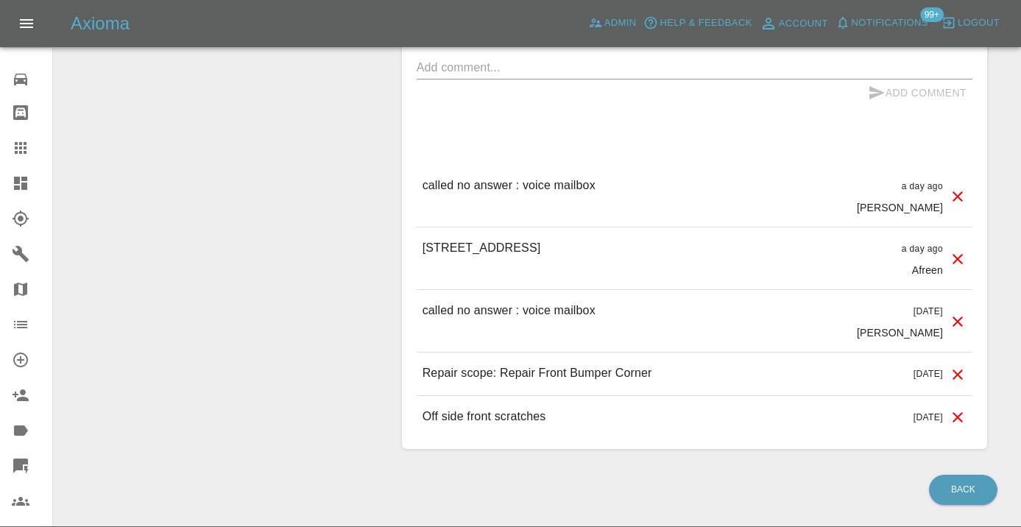
click at [476, 76] on textarea at bounding box center [695, 67] width 556 height 17
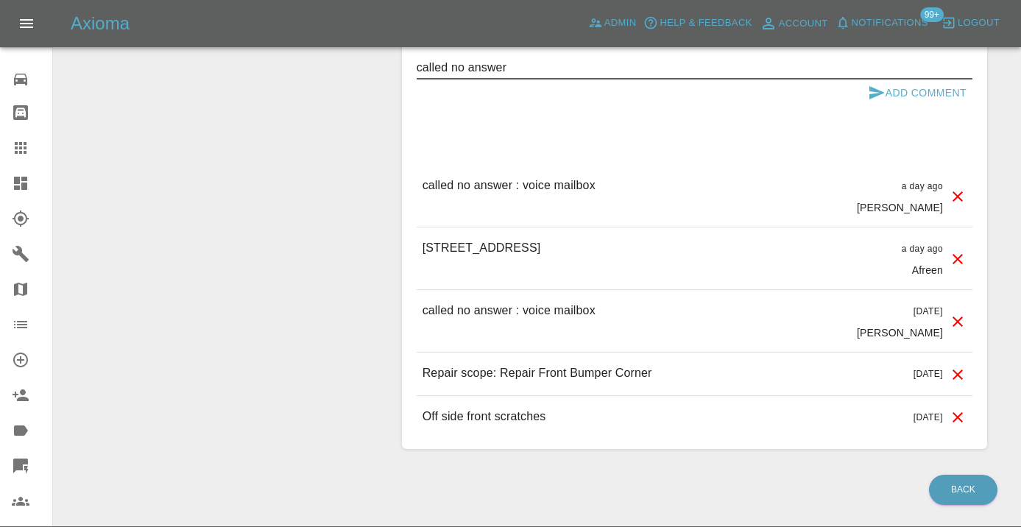
type textarea "called no answer"
click at [880, 102] on icon "submit" at bounding box center [877, 93] width 18 height 18
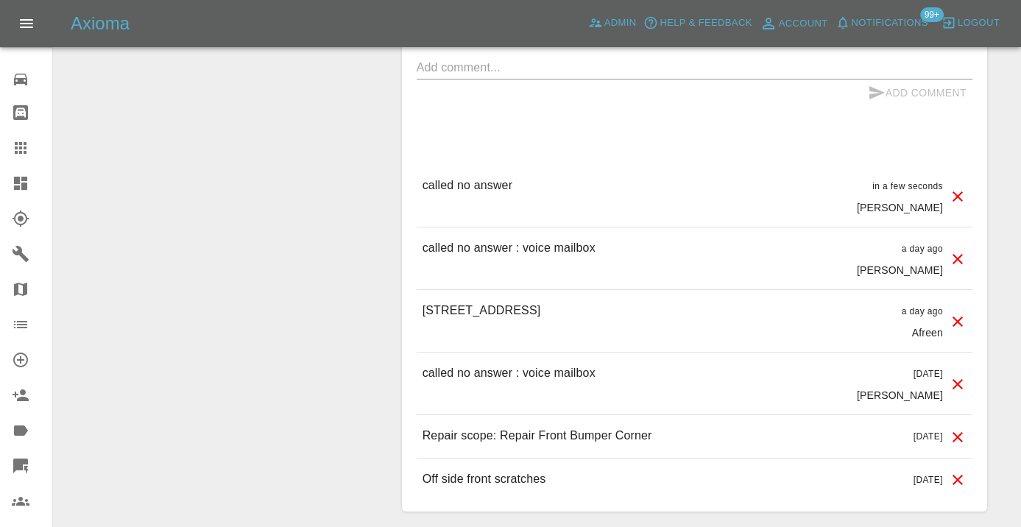
click at [24, 146] on icon at bounding box center [21, 148] width 18 height 18
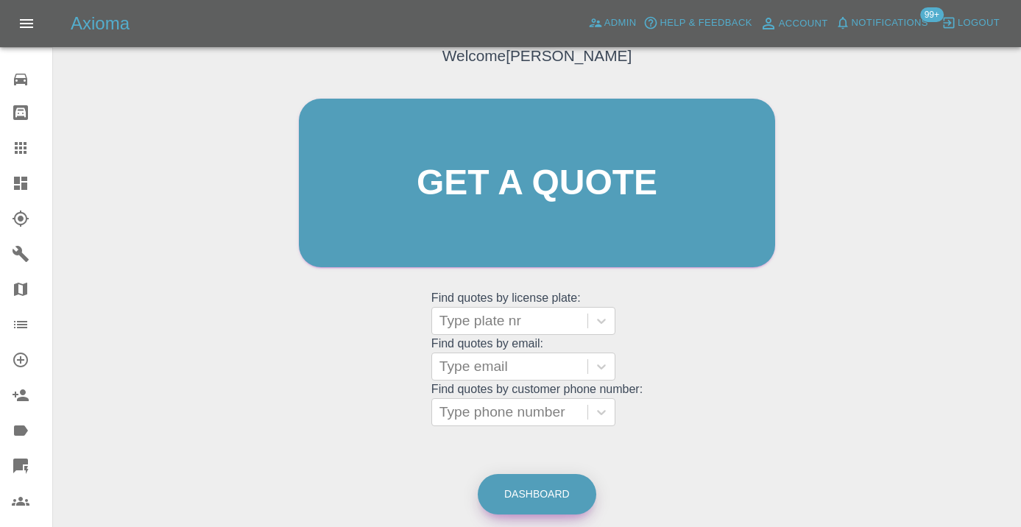
click at [540, 494] on link "Dashboard" at bounding box center [537, 494] width 119 height 40
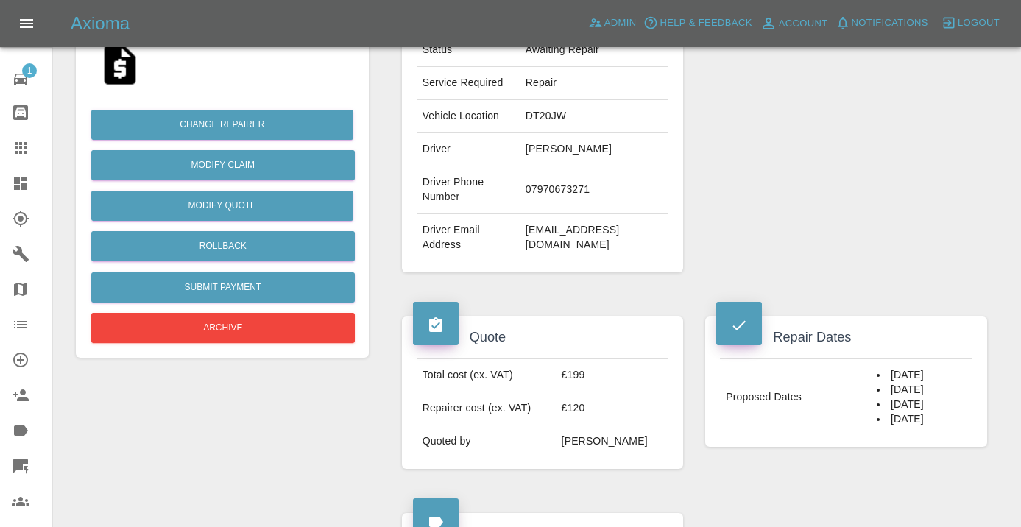
scroll to position [265, 0]
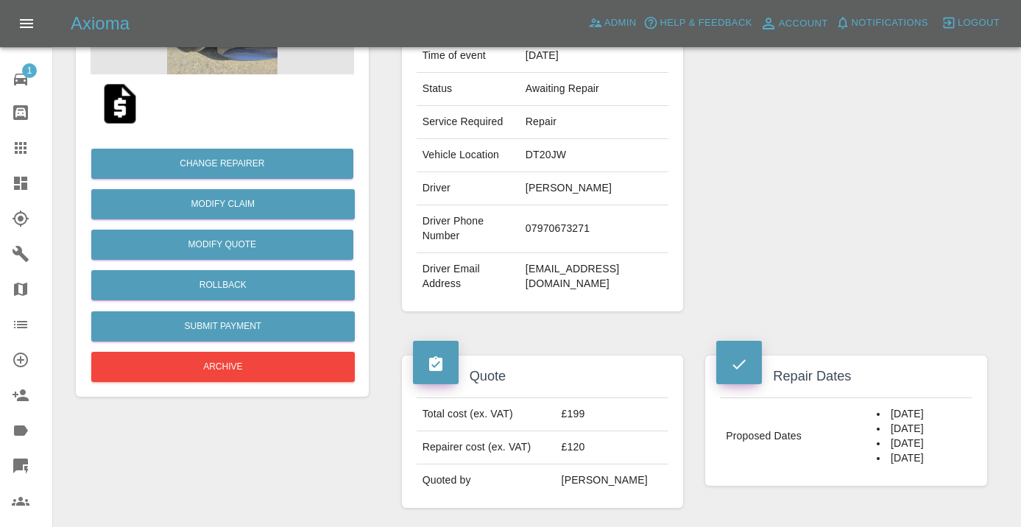
click at [526, 253] on td "07970673271" at bounding box center [594, 229] width 149 height 48
copy td "07970673271"
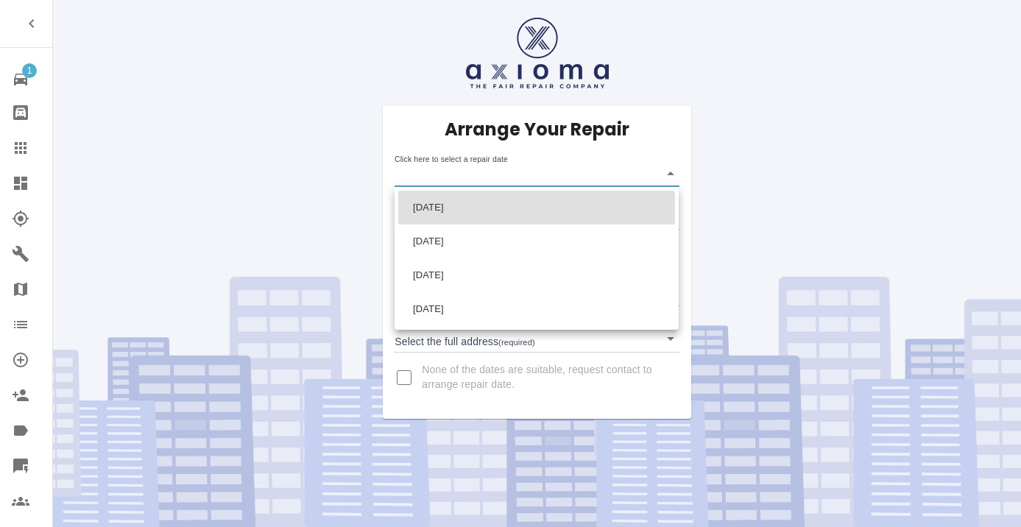
click at [442, 172] on body "1 Repair home Bodyshop home Claims Dashboard Explorer Garages Map Organization …" at bounding box center [510, 263] width 1021 height 527
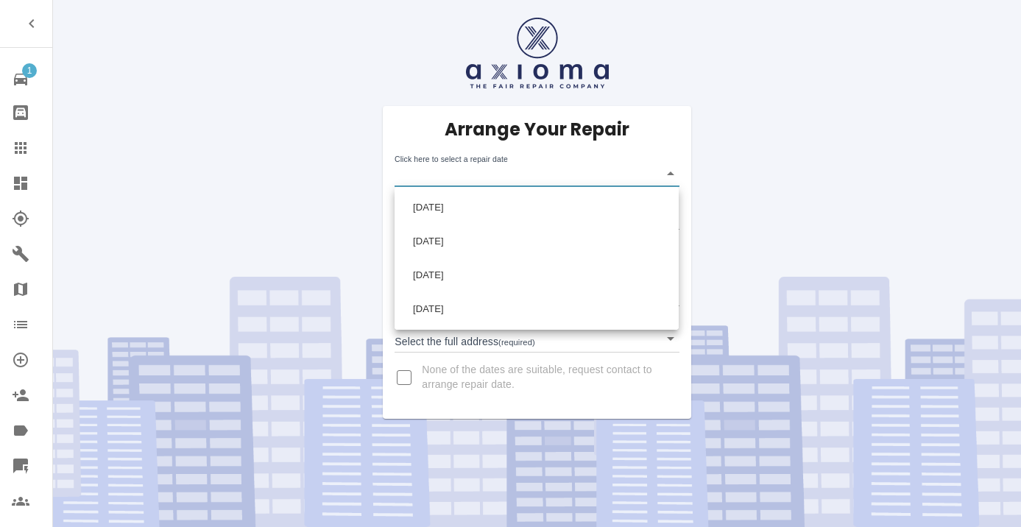
click at [664, 136] on div at bounding box center [510, 263] width 1021 height 527
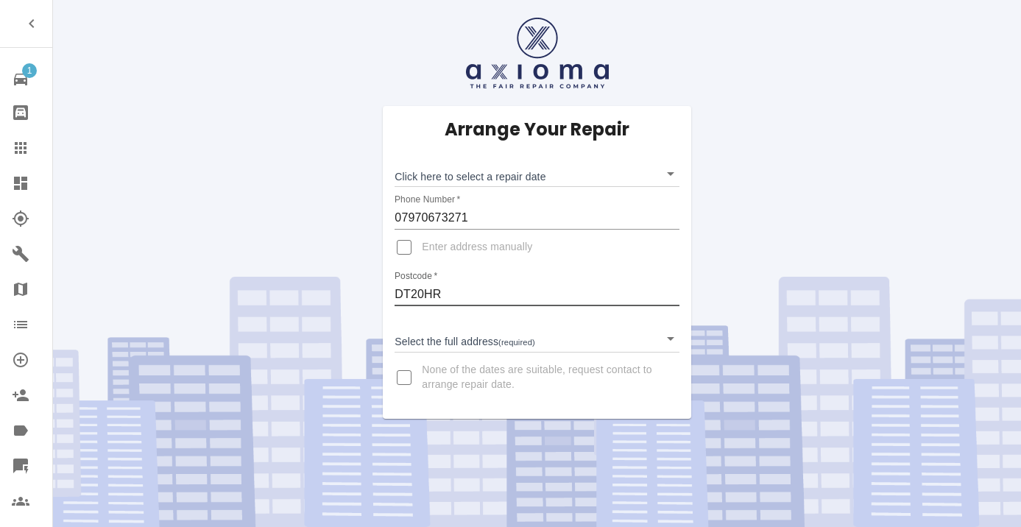
type input "DT20HR"
click at [444, 341] on body "1 Repair home Bodyshop home Claims Dashboard Explorer Garages Map Organization …" at bounding box center [510, 263] width 1021 height 527
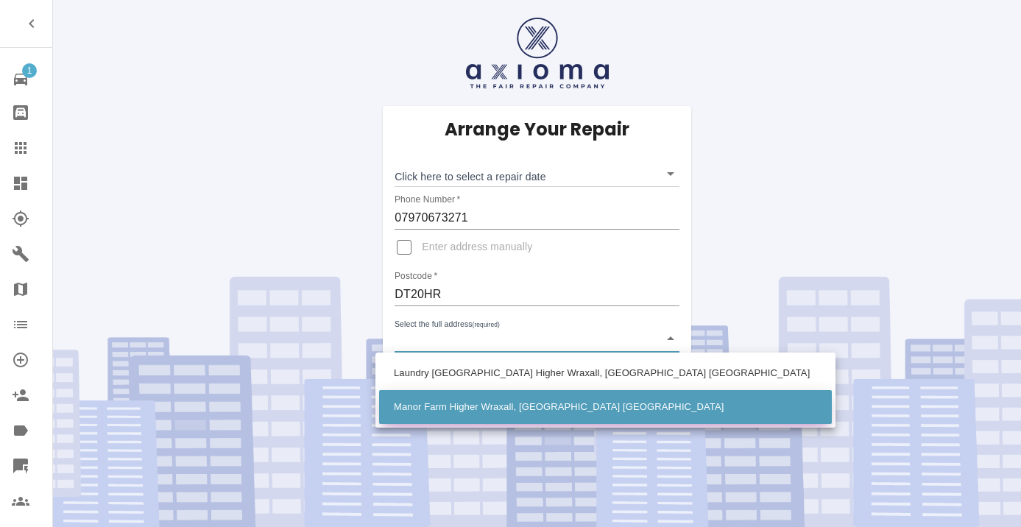
click at [468, 411] on li "Manor Farm Higher Wraxall, [GEOGRAPHIC_DATA] [GEOGRAPHIC_DATA]" at bounding box center [605, 407] width 453 height 34
type input "Manor Farm Higher Wraxall, [GEOGRAPHIC_DATA] [GEOGRAPHIC_DATA]"
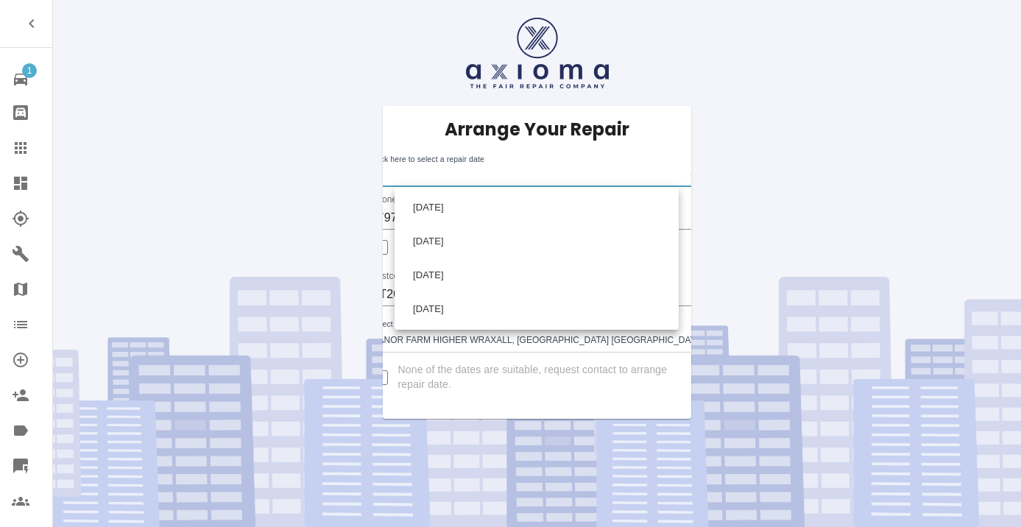
click at [444, 174] on body "1 Repair home Bodyshop home Claims Dashboard Explorer Garages Map Organization …" at bounding box center [510, 263] width 1021 height 527
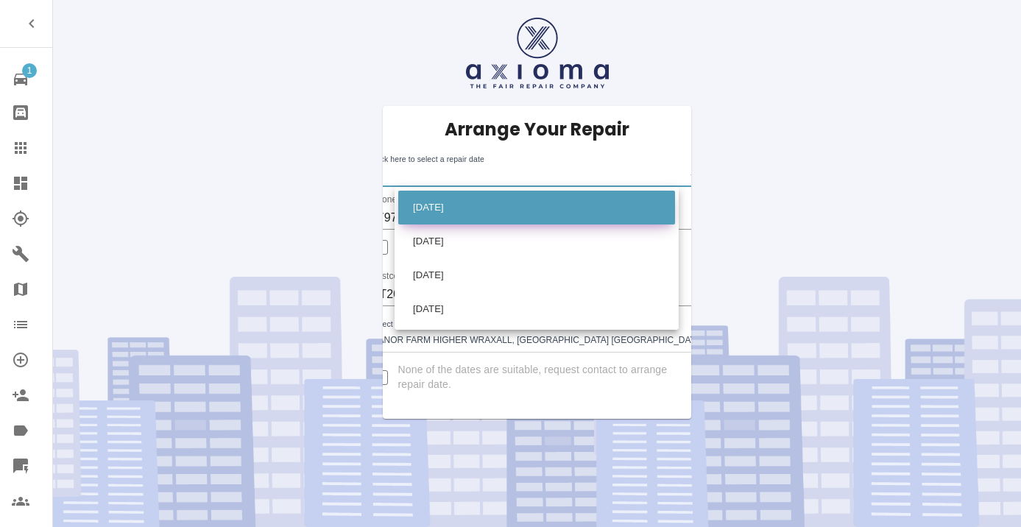
click at [453, 209] on li "[DATE]" at bounding box center [536, 208] width 277 height 34
type input "[DATE]T00:00:00.000Z"
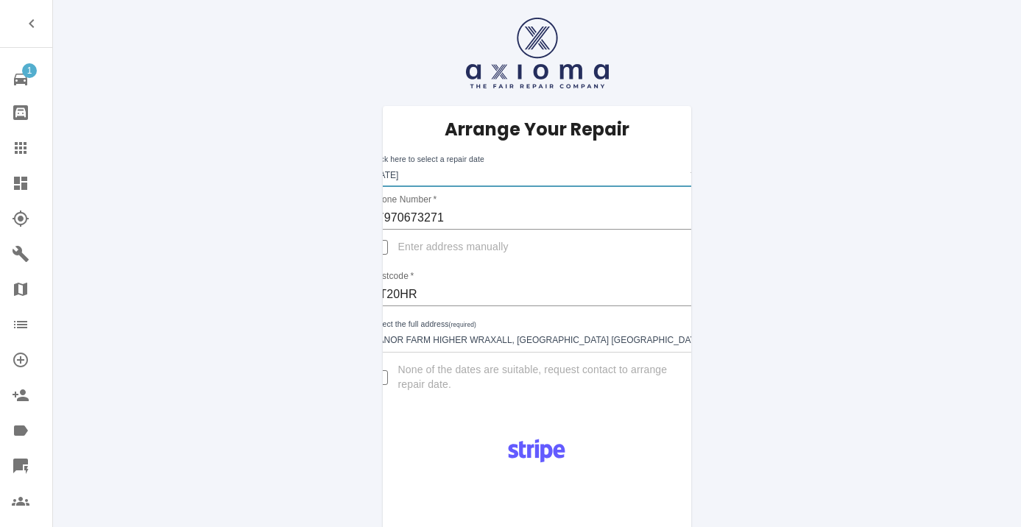
click at [426, 295] on input "DT20HR" at bounding box center [537, 295] width 333 height 24
click at [412, 292] on input "DT20HR" at bounding box center [537, 295] width 333 height 24
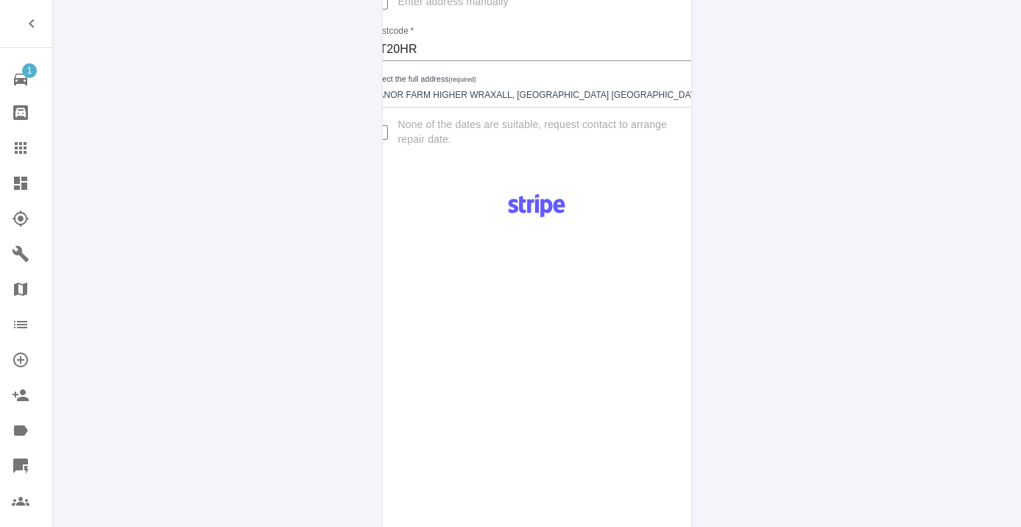
scroll to position [657, 0]
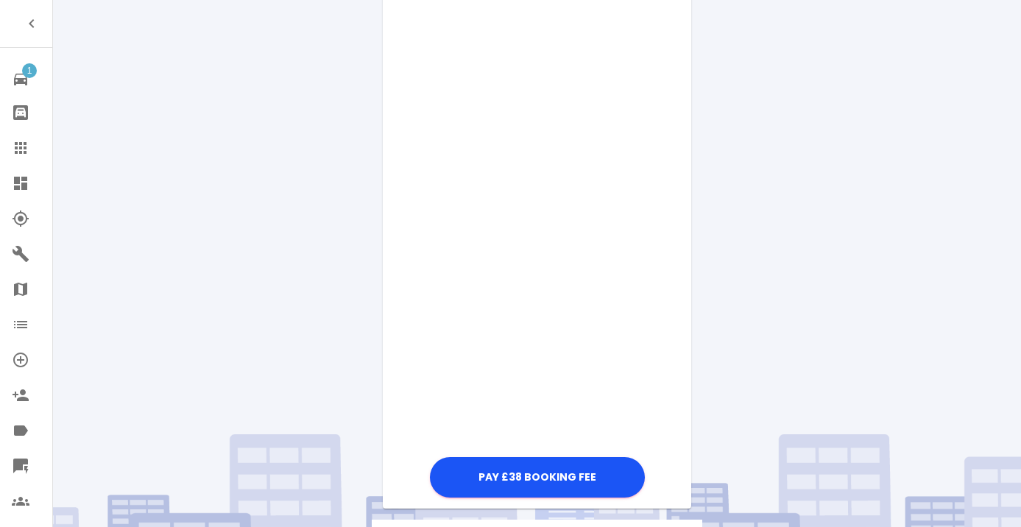
click at [679, 428] on div "Pay £38 Booking Fee" at bounding box center [537, 136] width 308 height 732
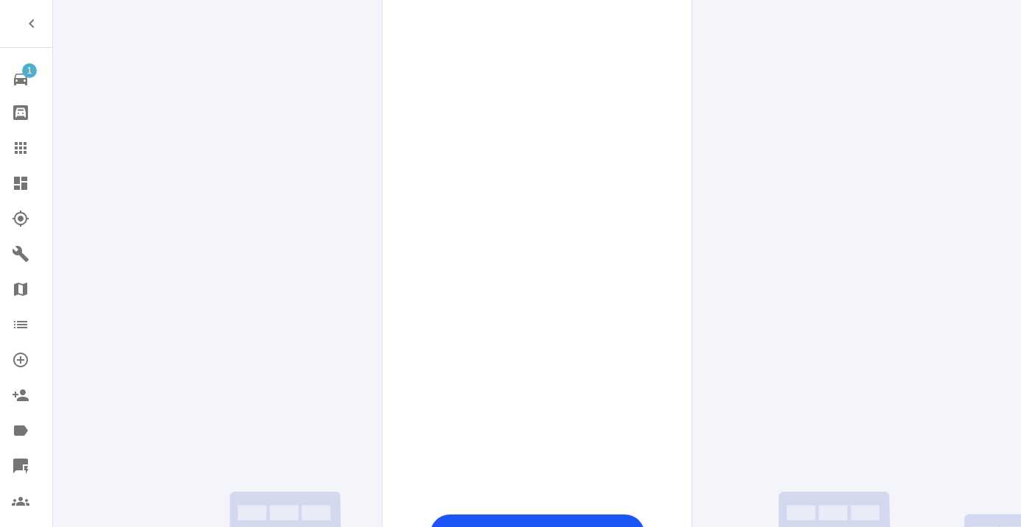
drag, startPoint x: 663, startPoint y: 428, endPoint x: 654, endPoint y: 200, distance: 229.1
click at [654, 200] on div "Pay £38 Booking Fee" at bounding box center [536, 164] width 237 height 789
click at [562, 515] on button "Pay £38 Booking Fee" at bounding box center [537, 535] width 215 height 40
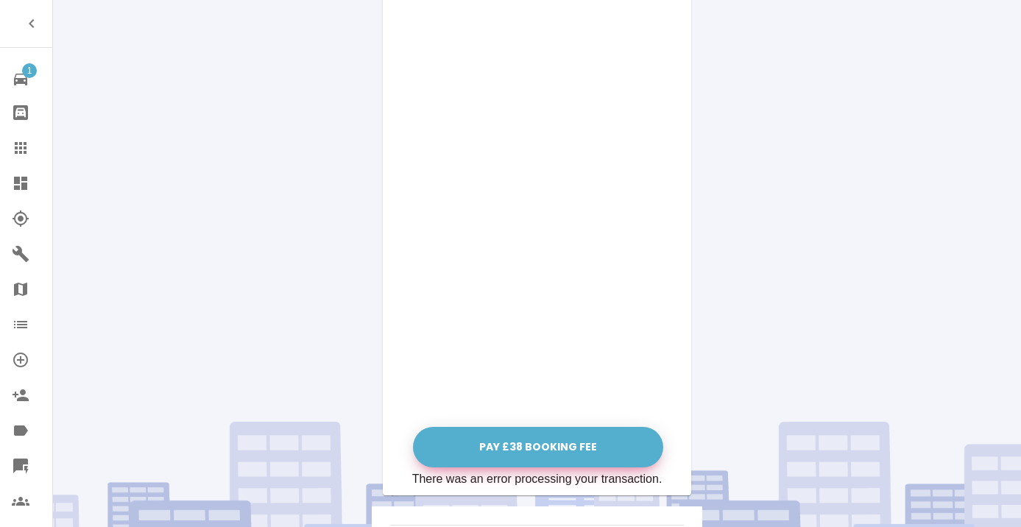
scroll to position [686, 0]
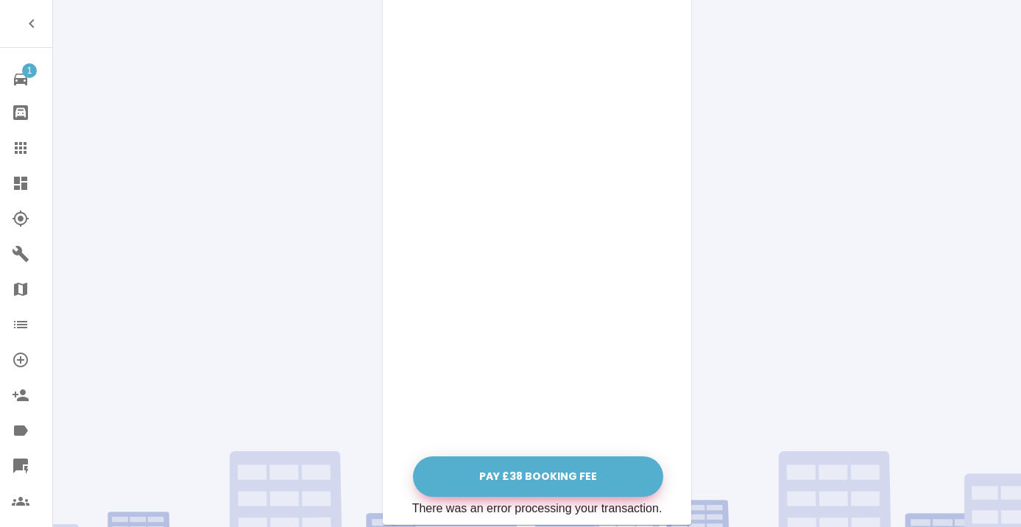
click at [551, 479] on button "Pay £38 Booking Fee" at bounding box center [538, 476] width 250 height 40
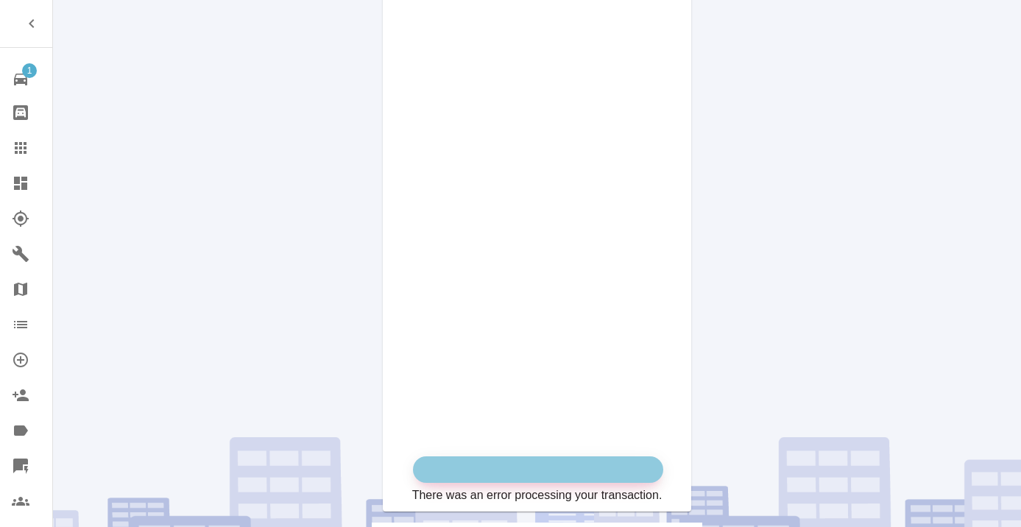
scroll to position [657, 0]
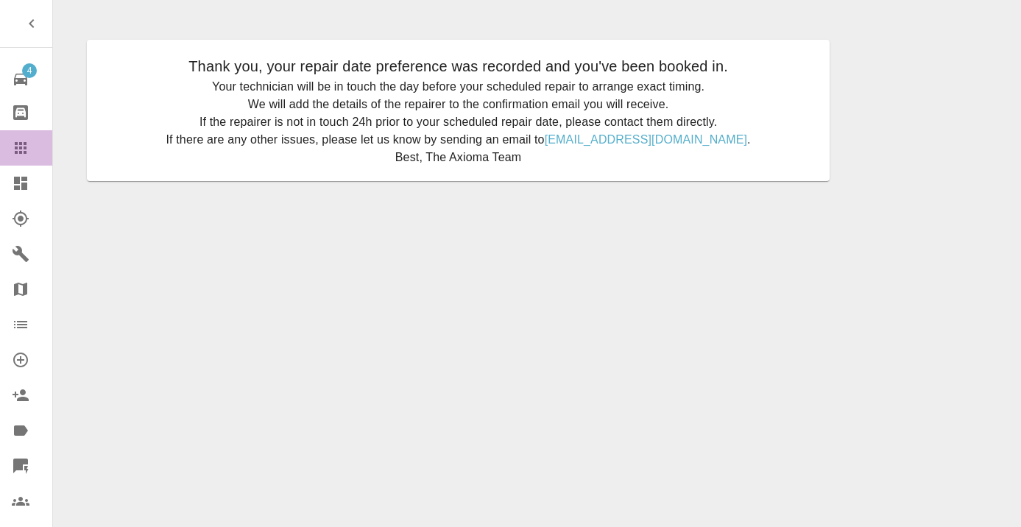
click at [21, 151] on icon at bounding box center [21, 148] width 12 height 12
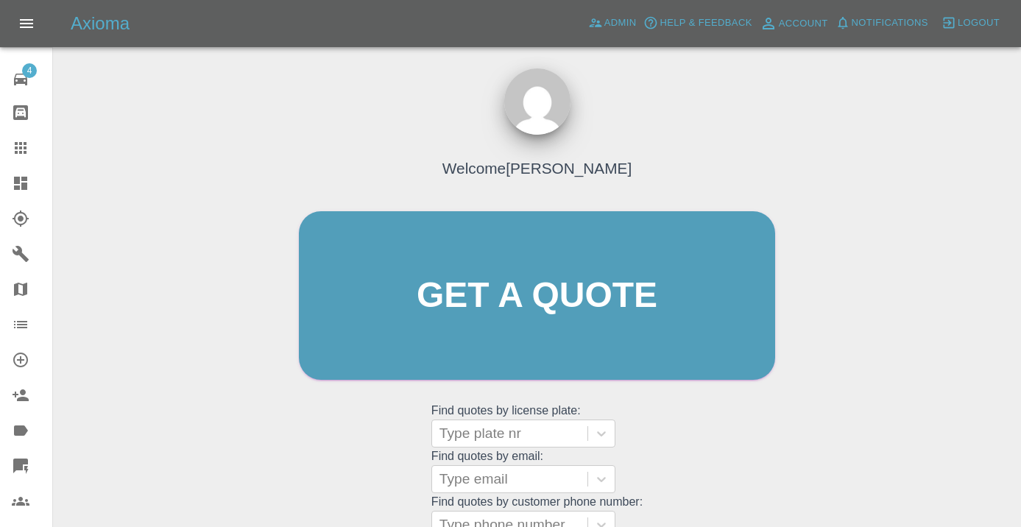
click at [736, 407] on div "Welcome [PERSON_NAME] Get a quote Get a quote Find quotes by license plate: Typ…" at bounding box center [536, 324] width 507 height 445
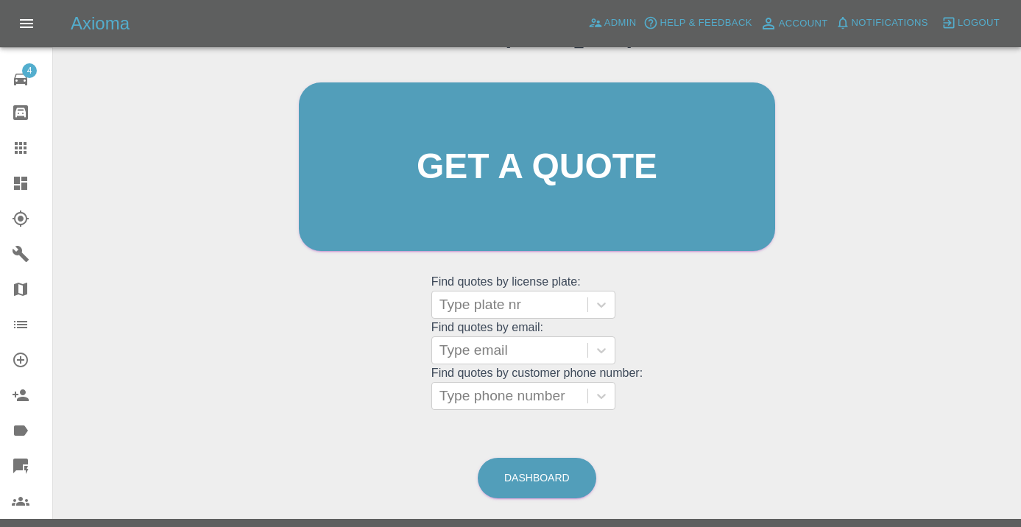
scroll to position [134, 0]
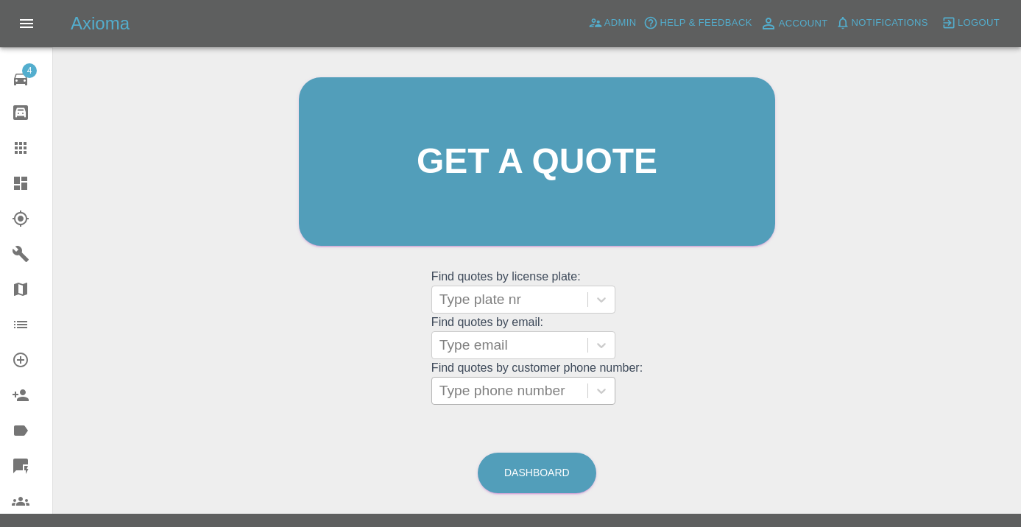
click at [521, 392] on div at bounding box center [509, 391] width 141 height 21
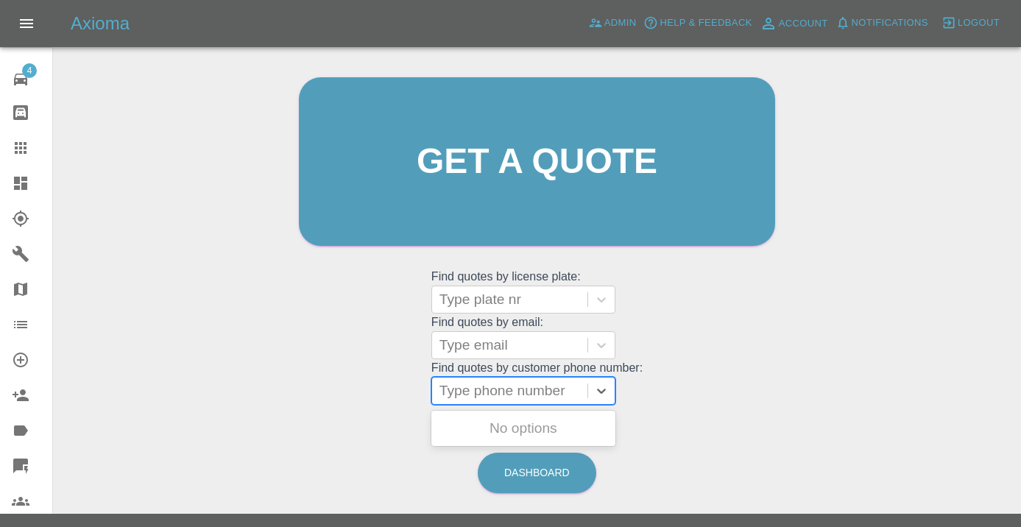
paste input "07970673271"
type input "07970673271"
